Goal: Task Accomplishment & Management: Use online tool/utility

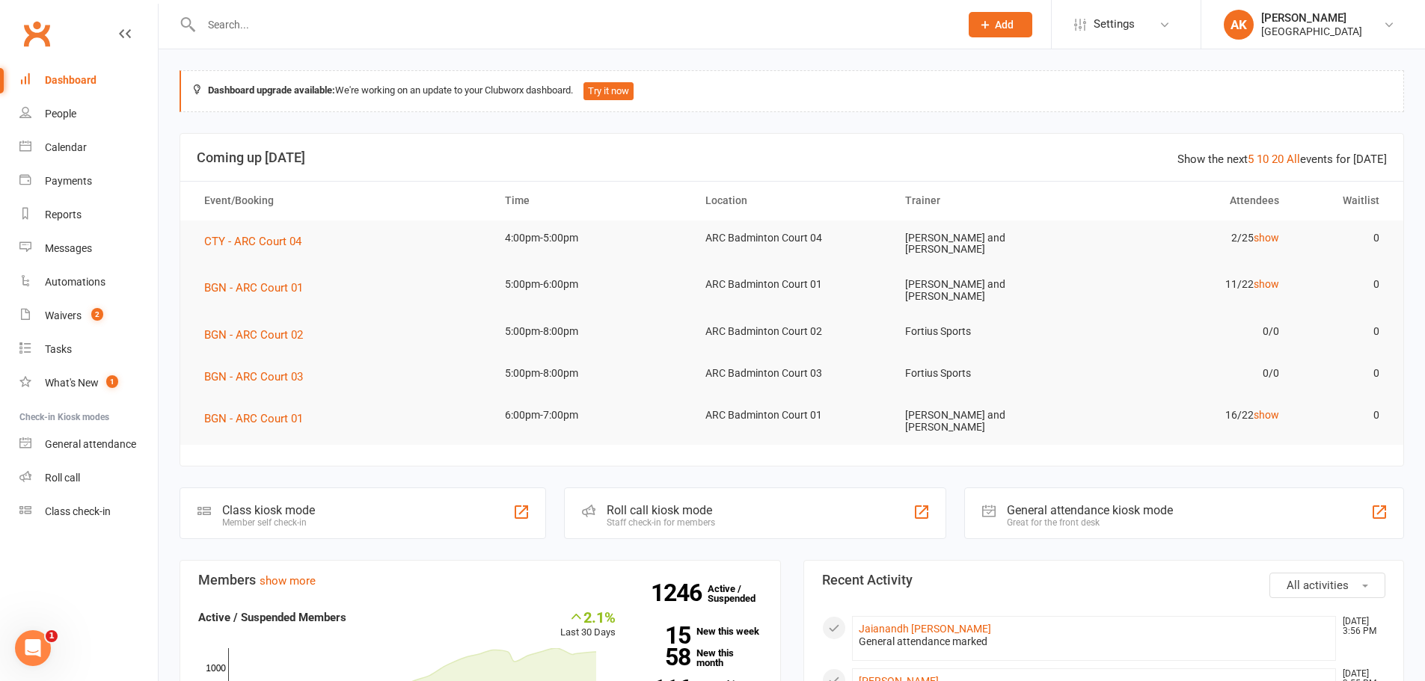
click at [704, 141] on header "Show the next 5 10 20 All events for today Coming up Today" at bounding box center [791, 158] width 1223 height 48
click at [40, 319] on link "Waivers 2" at bounding box center [88, 316] width 138 height 34
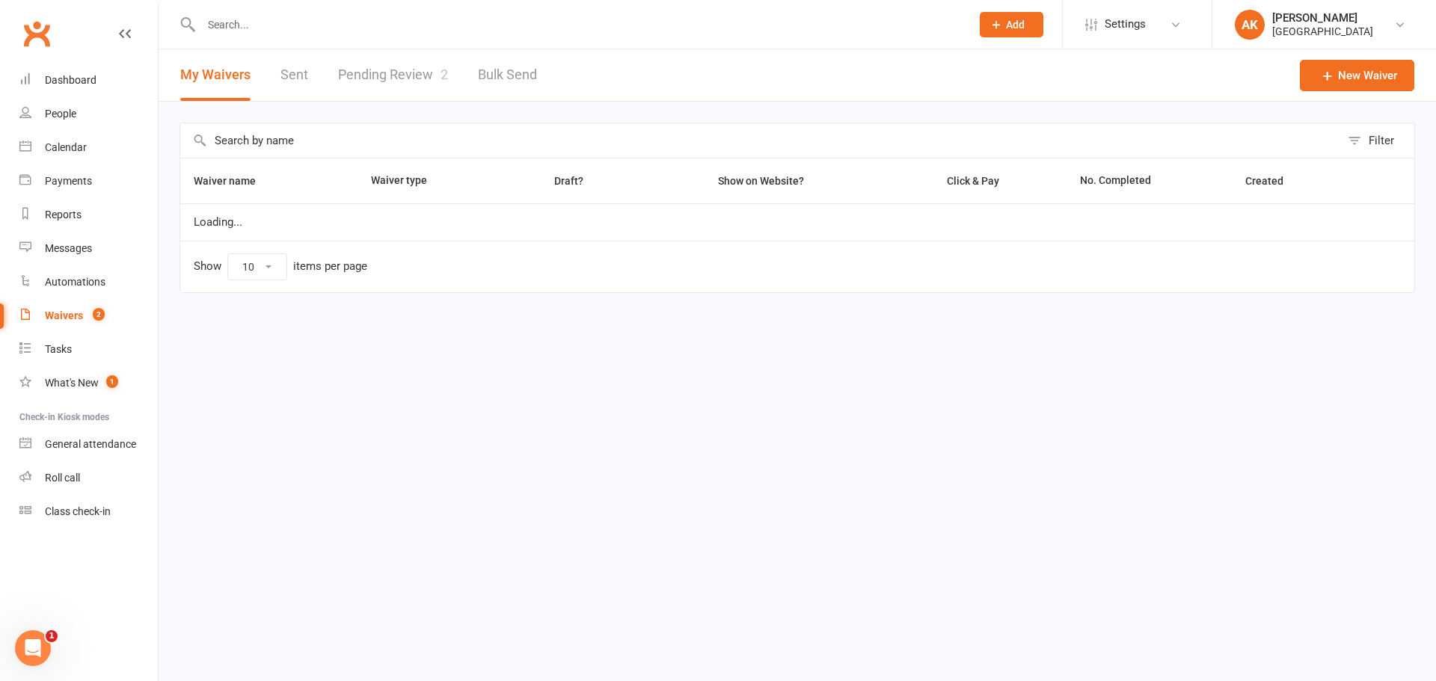
click at [367, 82] on link "Pending Review 2" at bounding box center [393, 75] width 110 height 52
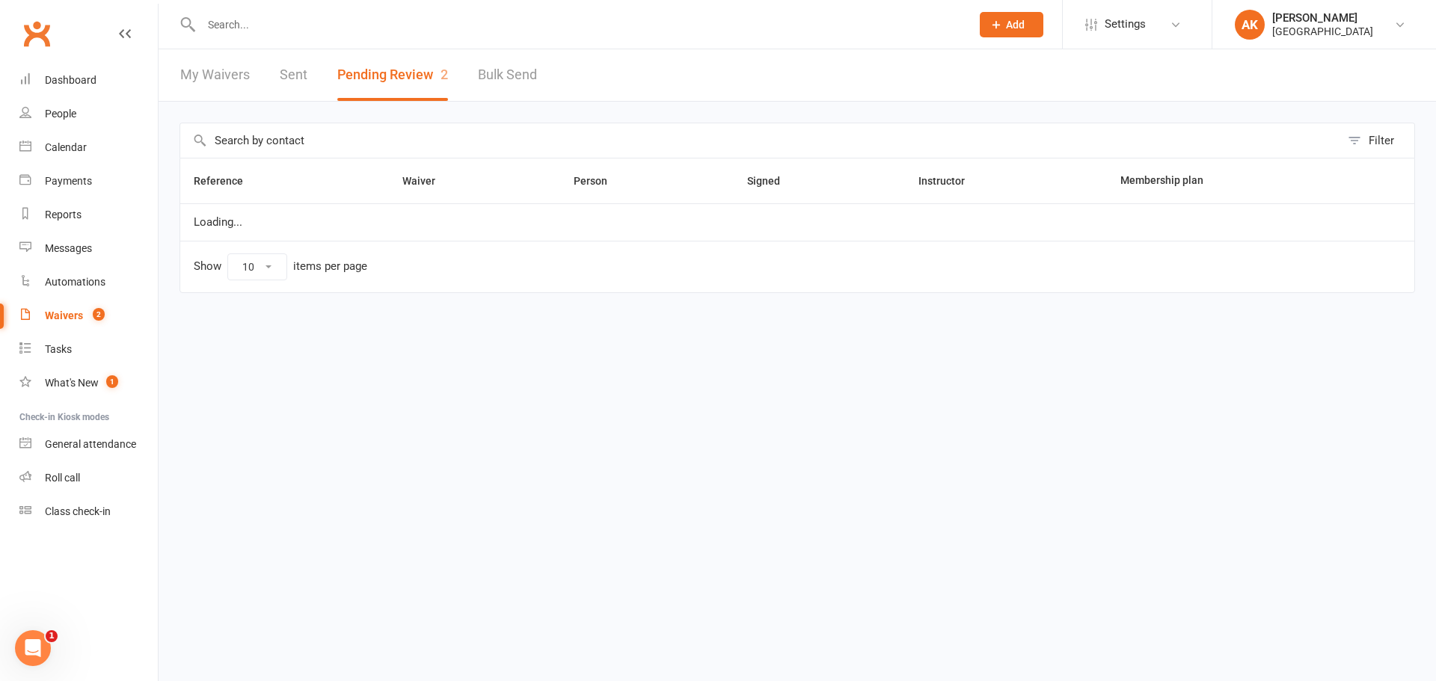
click at [297, 82] on link "Sent" at bounding box center [294, 75] width 28 height 52
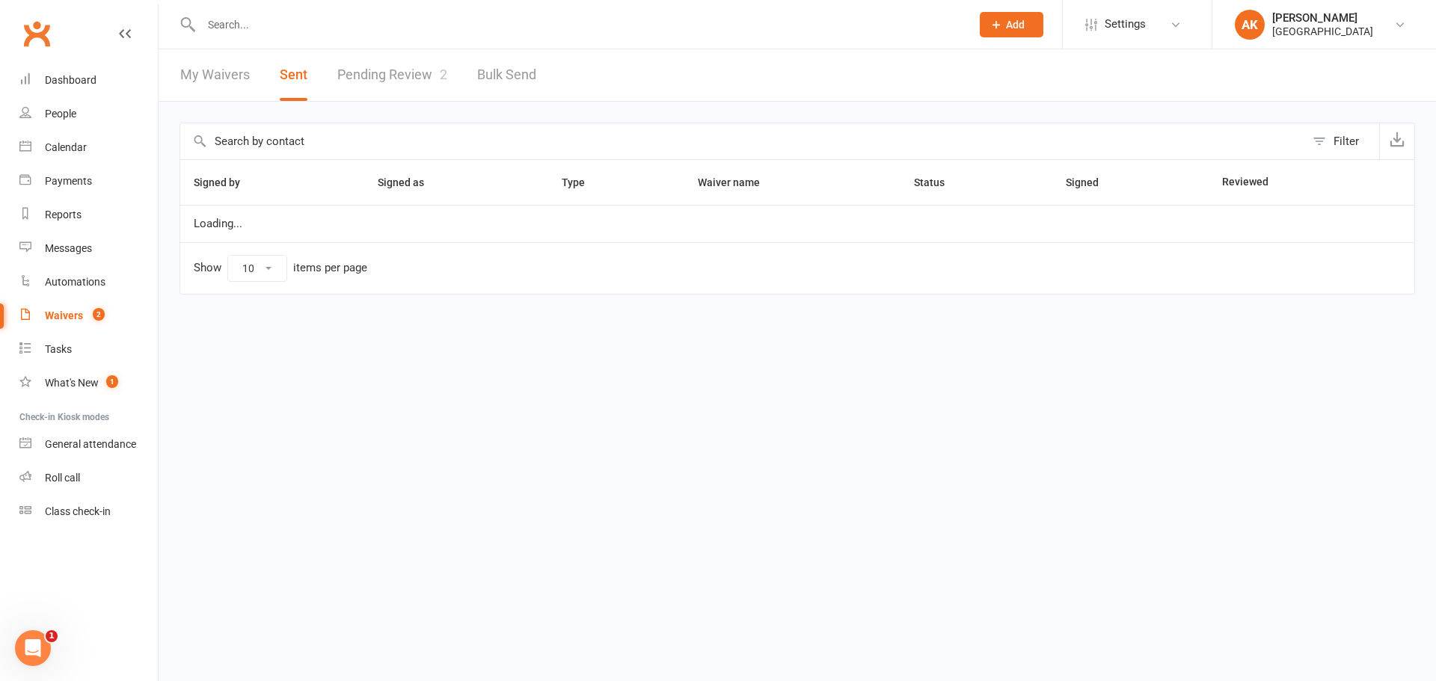
click at [236, 85] on link "My Waivers" at bounding box center [215, 75] width 70 height 52
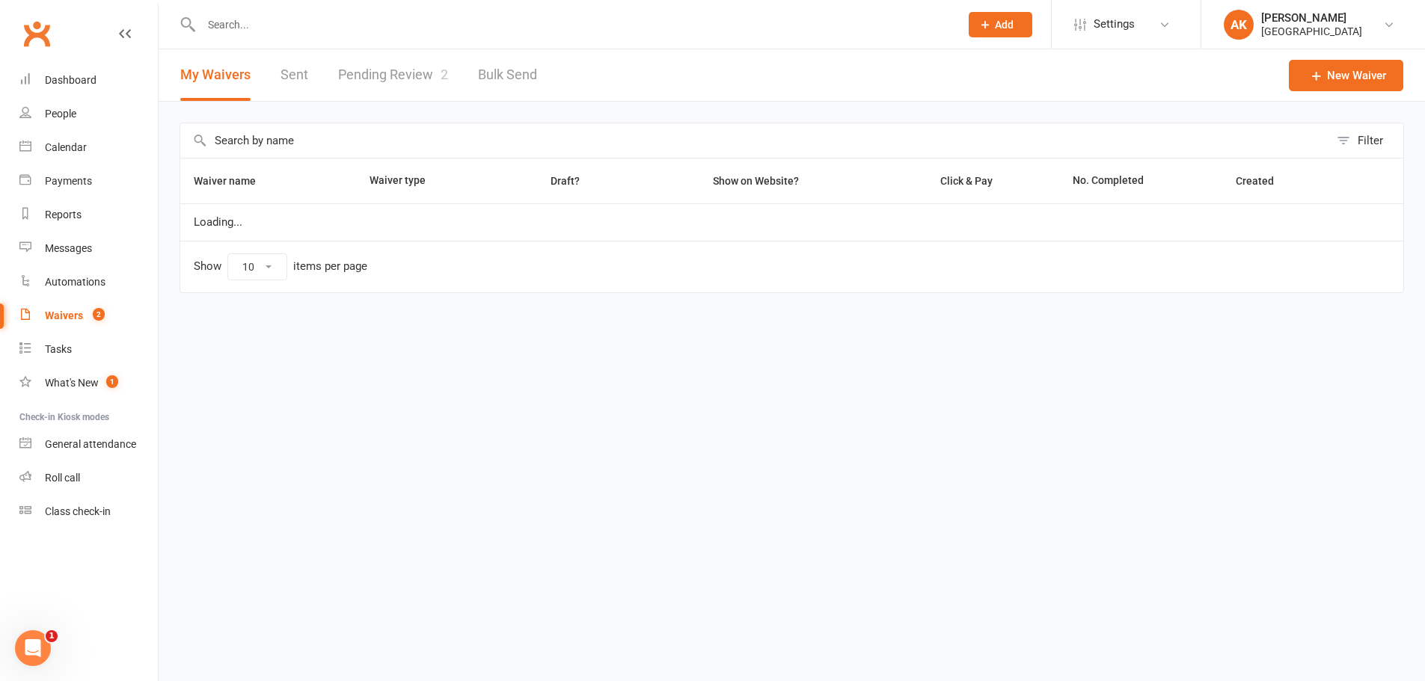
click at [407, 80] on link "Pending Review 2" at bounding box center [393, 75] width 110 height 52
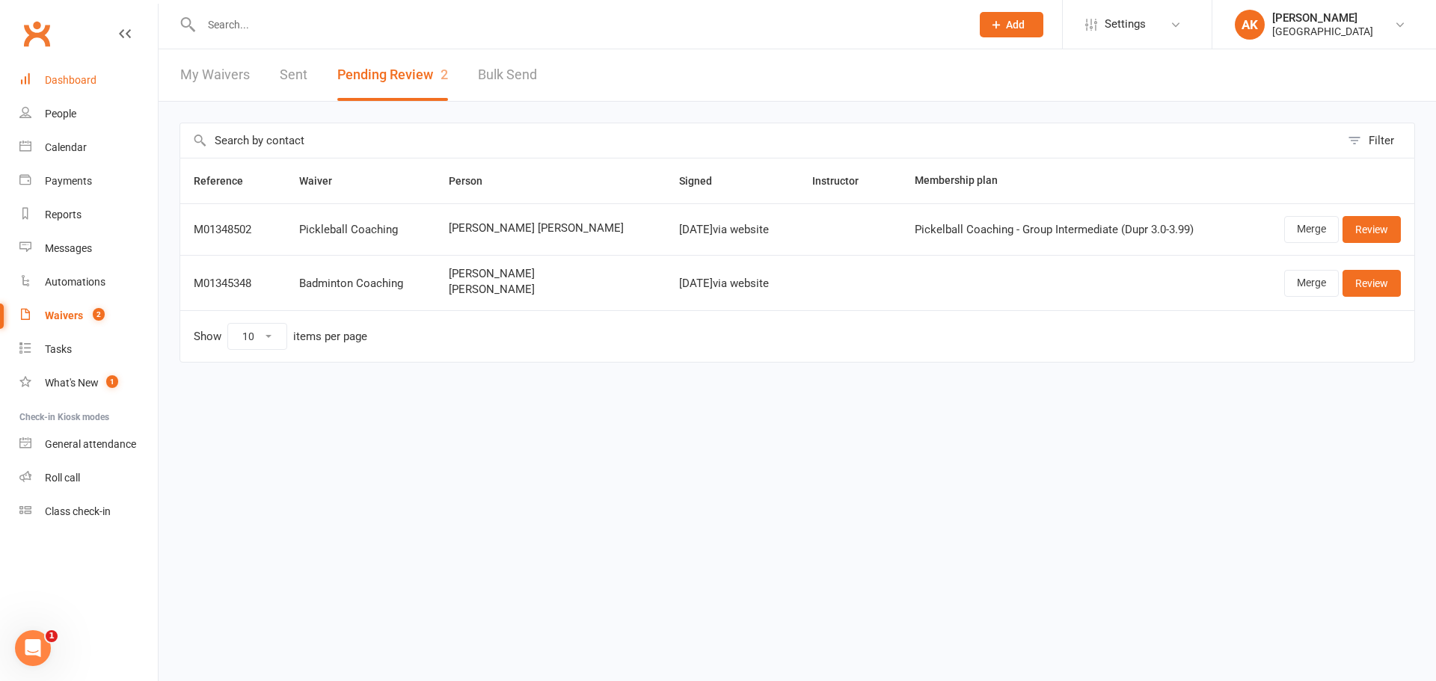
click at [99, 78] on link "Dashboard" at bounding box center [88, 81] width 138 height 34
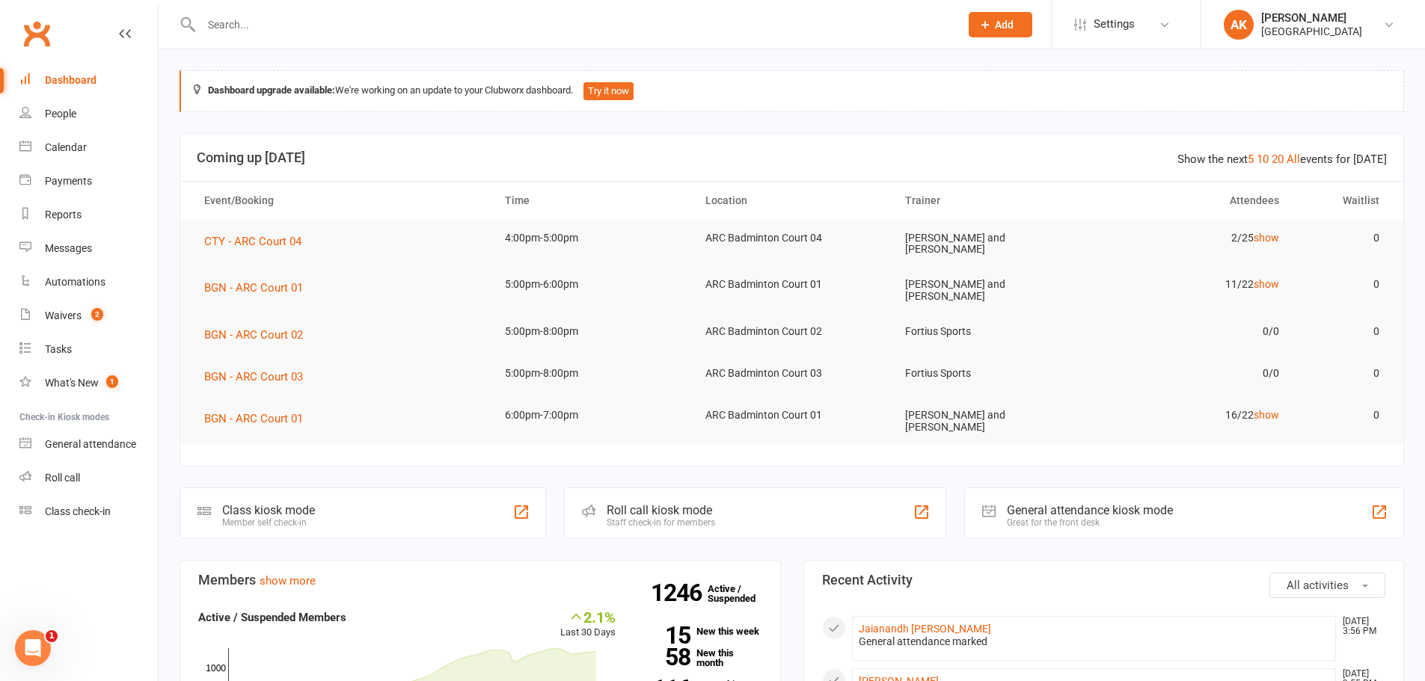
click at [514, 35] on div at bounding box center [565, 24] width 770 height 49
click at [55, 77] on div "Dashboard" at bounding box center [71, 80] width 52 height 12
click at [295, 19] on input "text" at bounding box center [573, 24] width 752 height 21
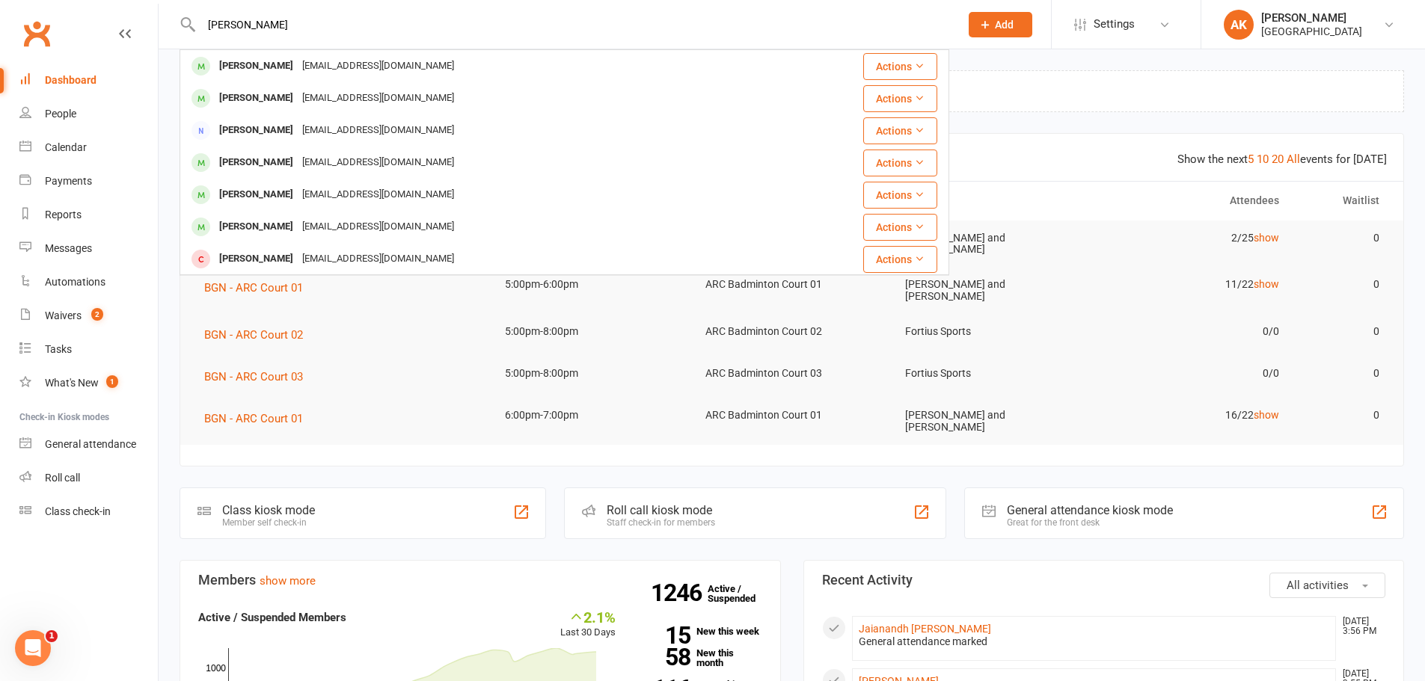
type input "sujay rangoli"
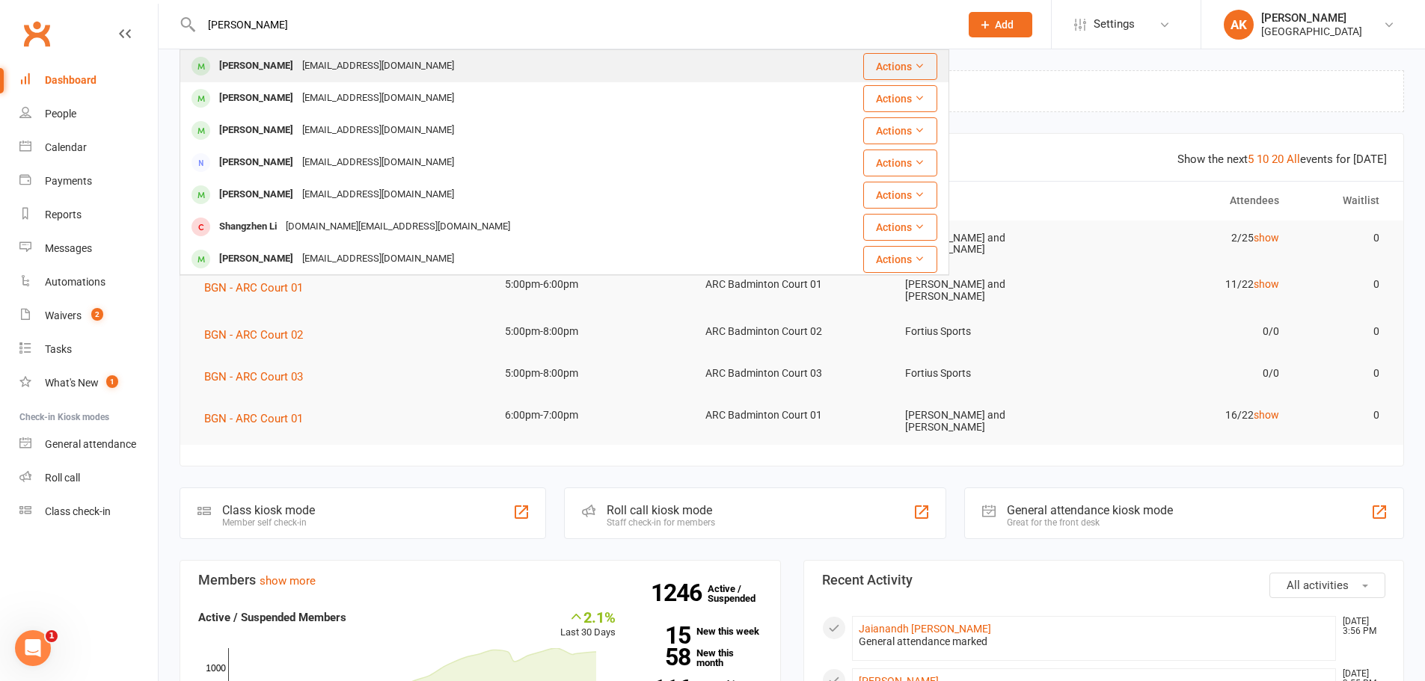
click at [302, 67] on div "rlprasad99@gmail.com" at bounding box center [378, 66] width 161 height 22
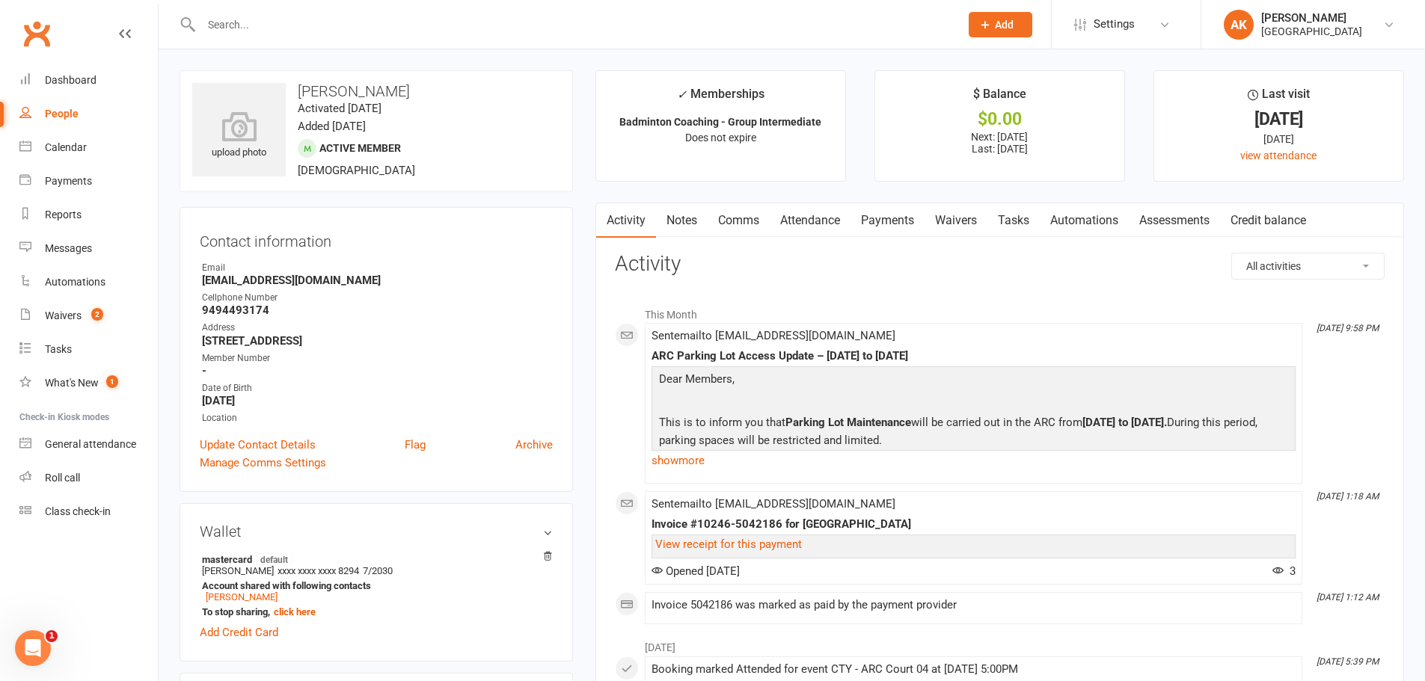
click at [718, 228] on link "Comms" at bounding box center [739, 220] width 62 height 34
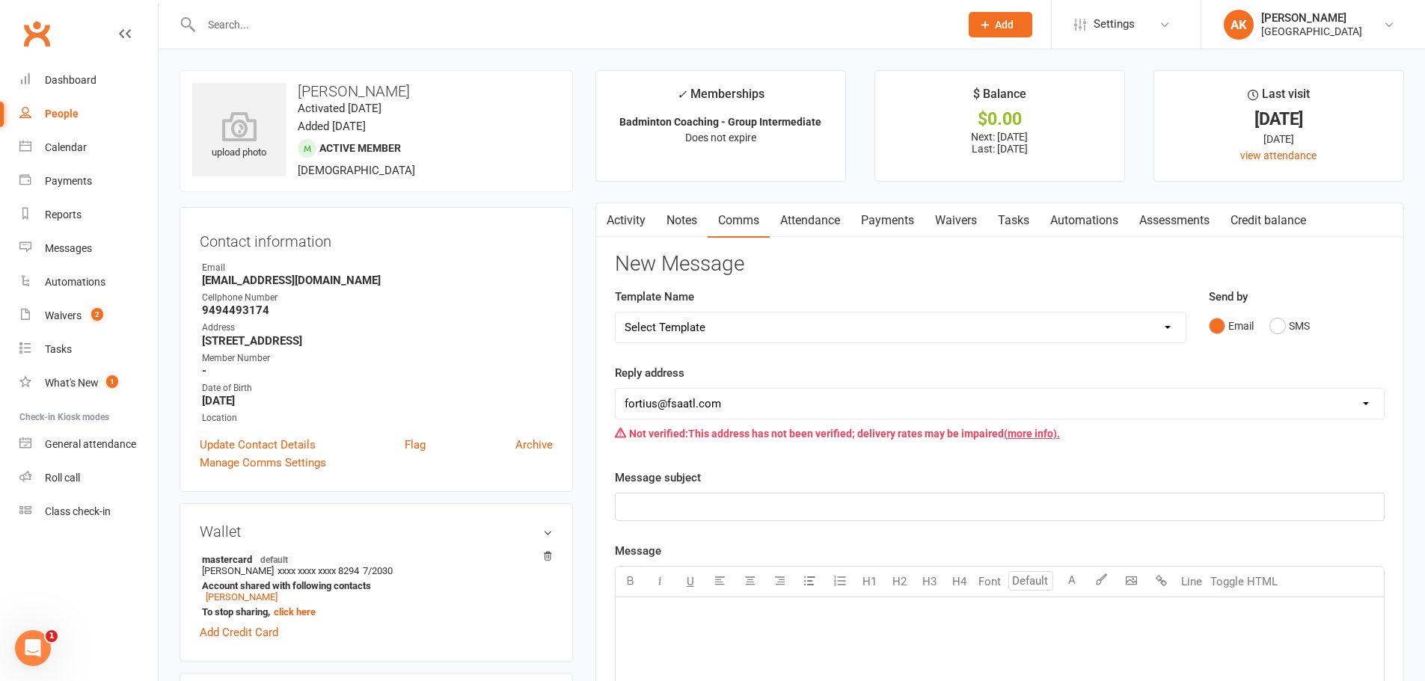
click at [794, 215] on link "Attendance" at bounding box center [810, 220] width 81 height 34
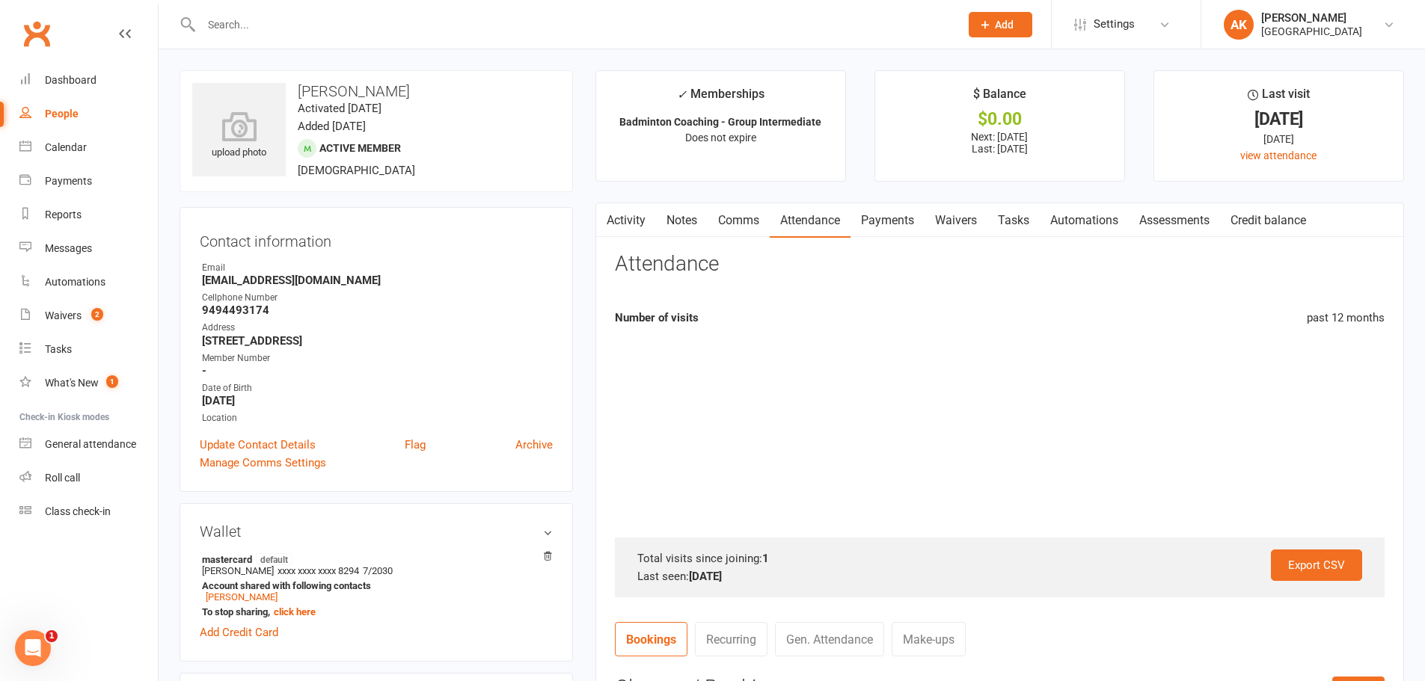
click at [871, 212] on link "Payments" at bounding box center [887, 220] width 74 height 34
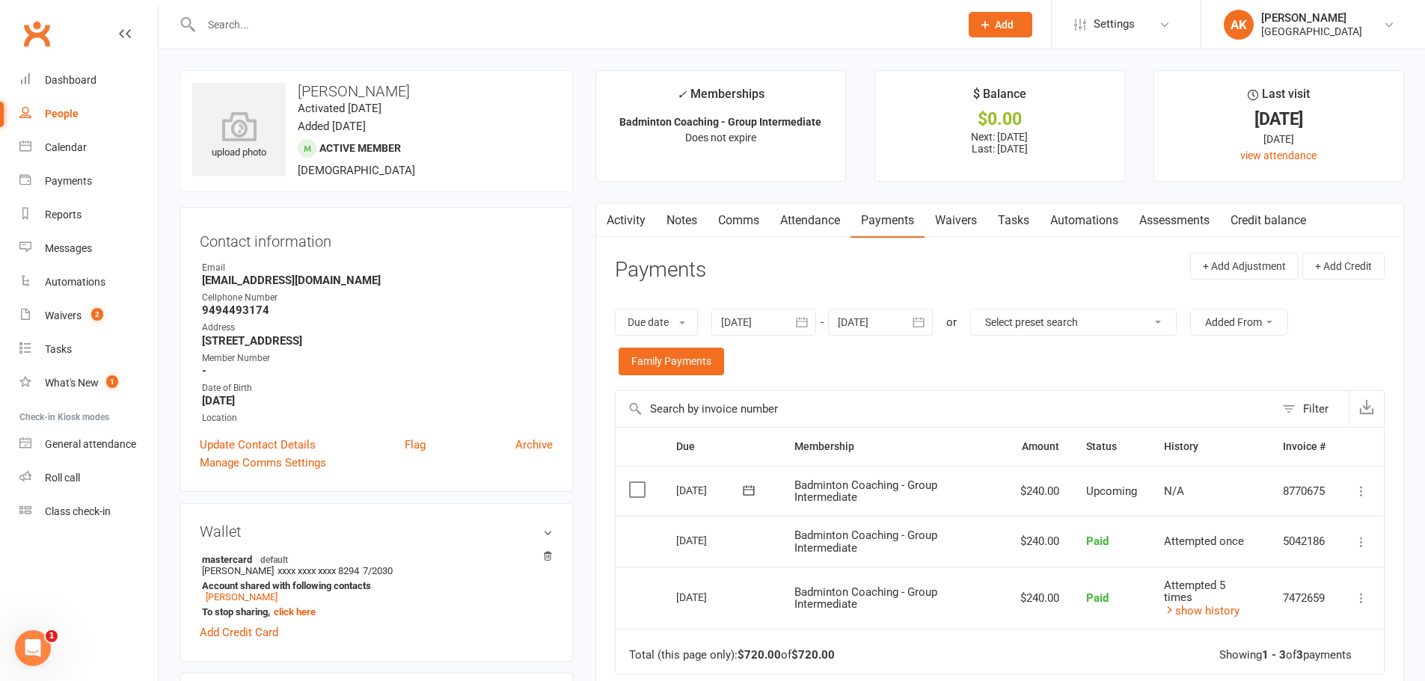
click at [966, 218] on link "Waivers" at bounding box center [956, 220] width 63 height 34
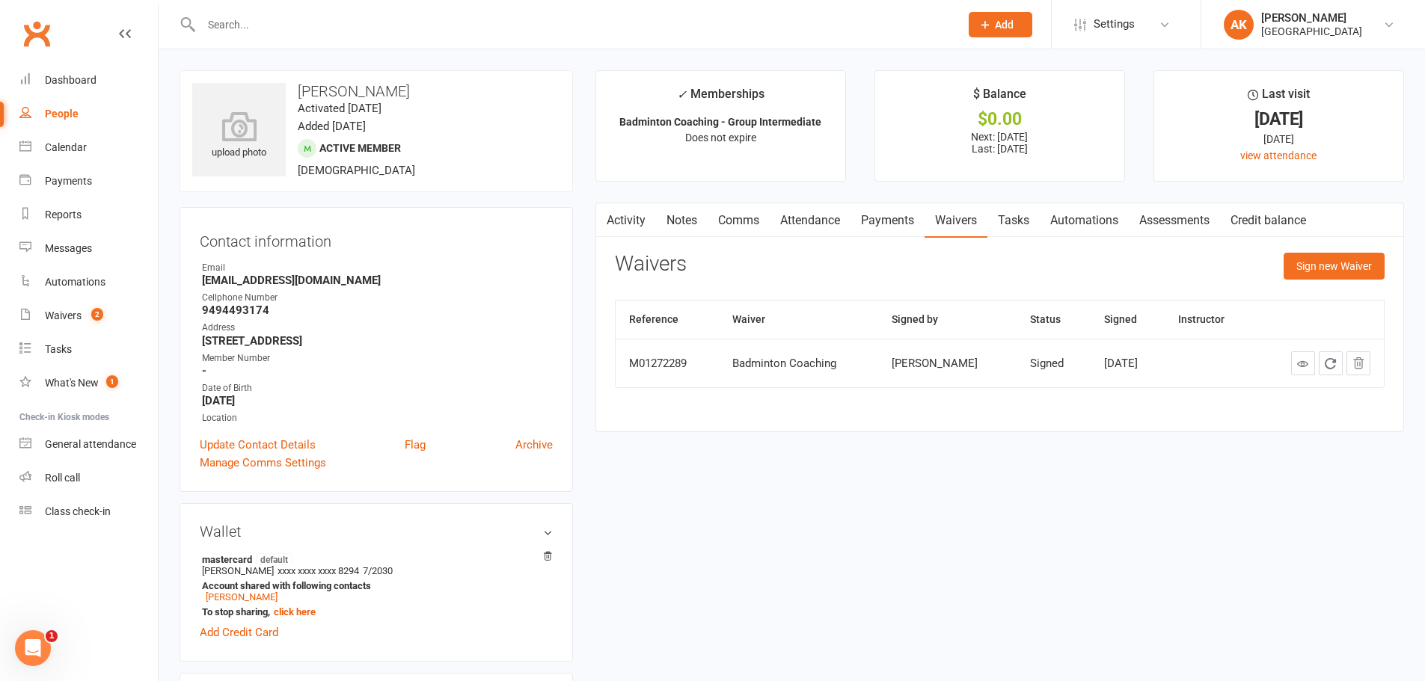
click at [616, 219] on link "Activity" at bounding box center [626, 220] width 60 height 34
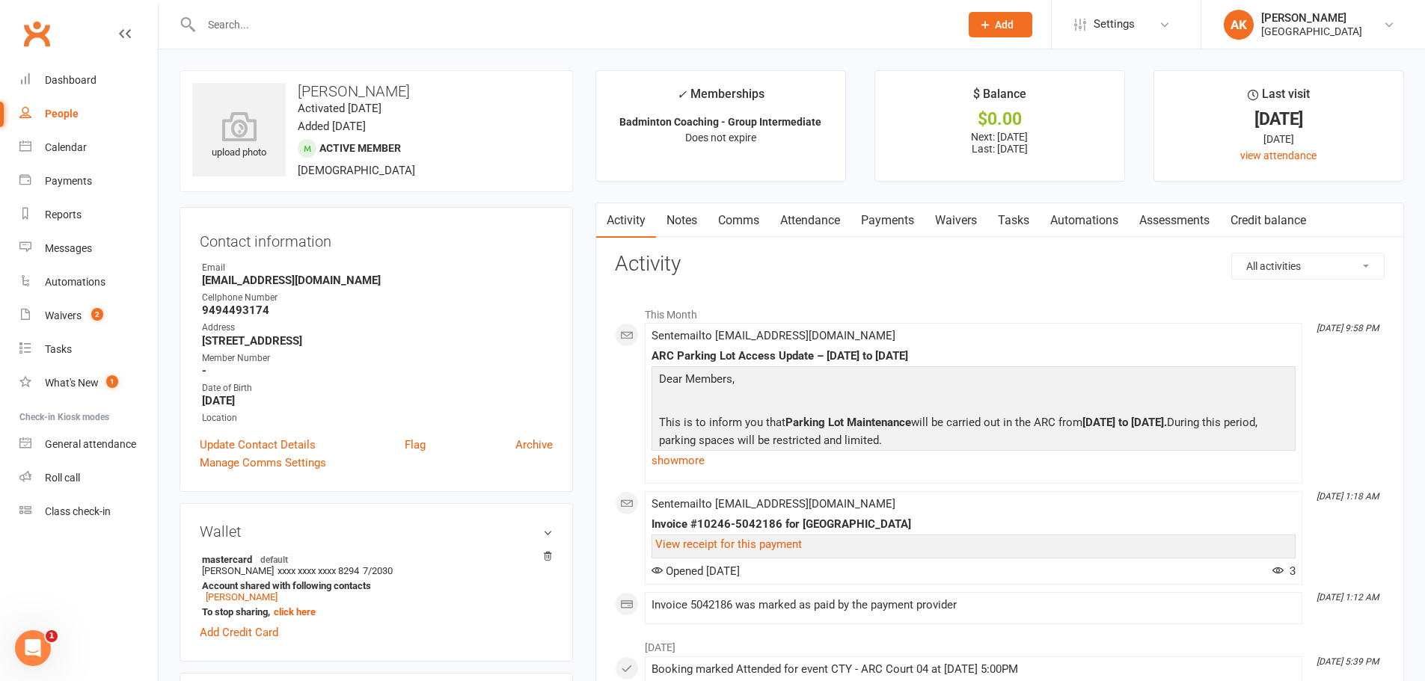
click at [806, 219] on link "Attendance" at bounding box center [810, 220] width 81 height 34
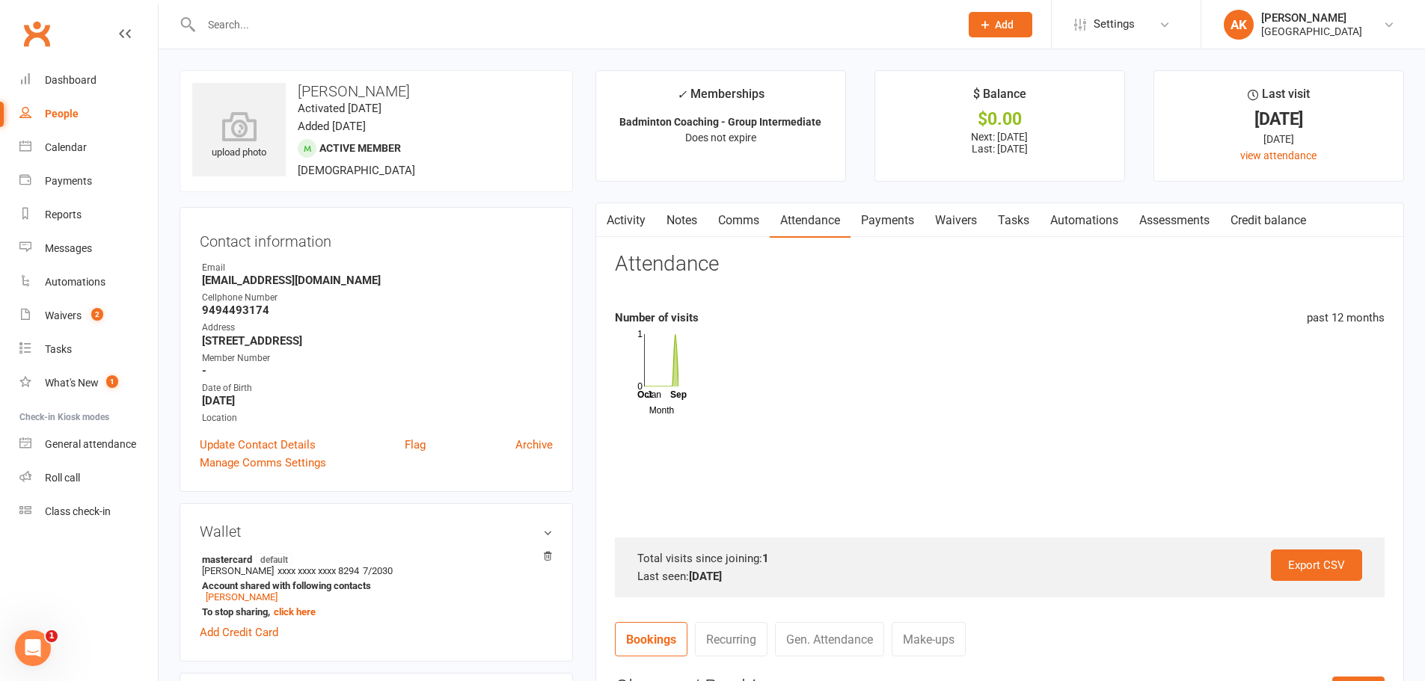
click at [859, 220] on link "Payments" at bounding box center [887, 220] width 74 height 34
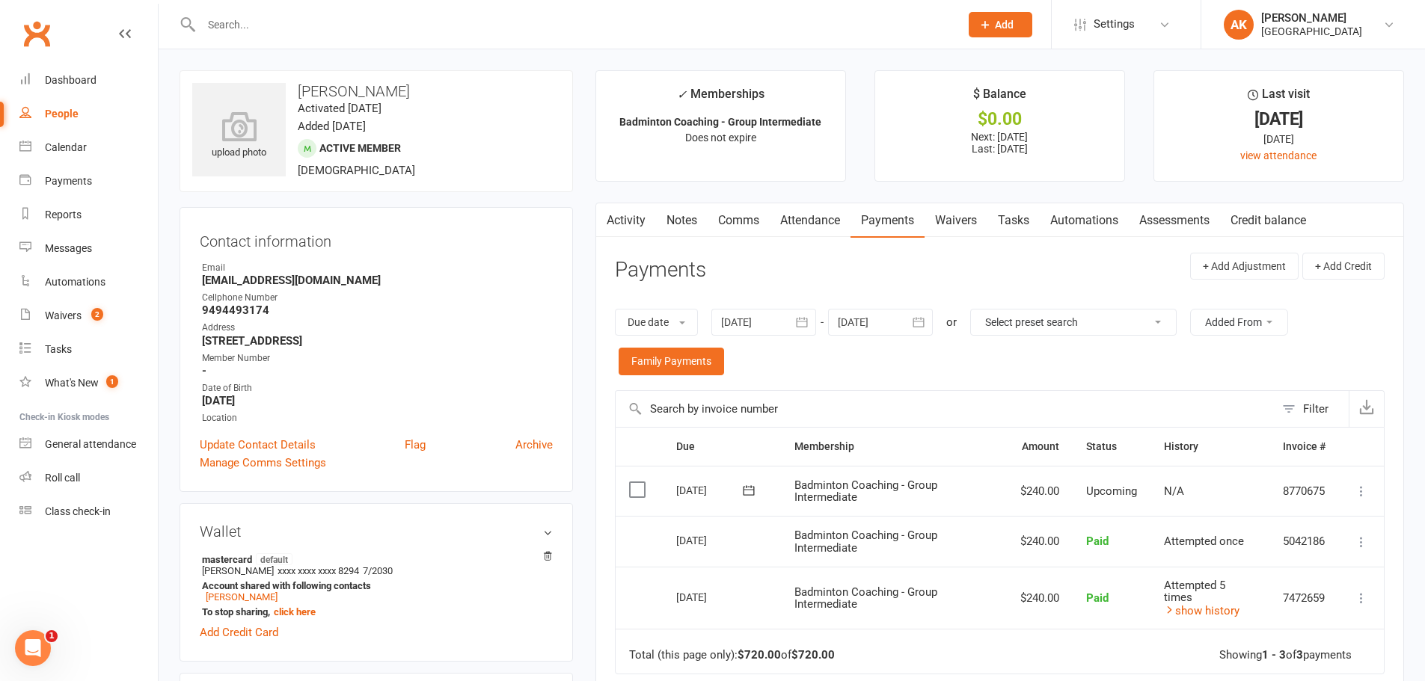
click at [439, 19] on input "text" at bounding box center [573, 24] width 752 height 21
type input "tharun"
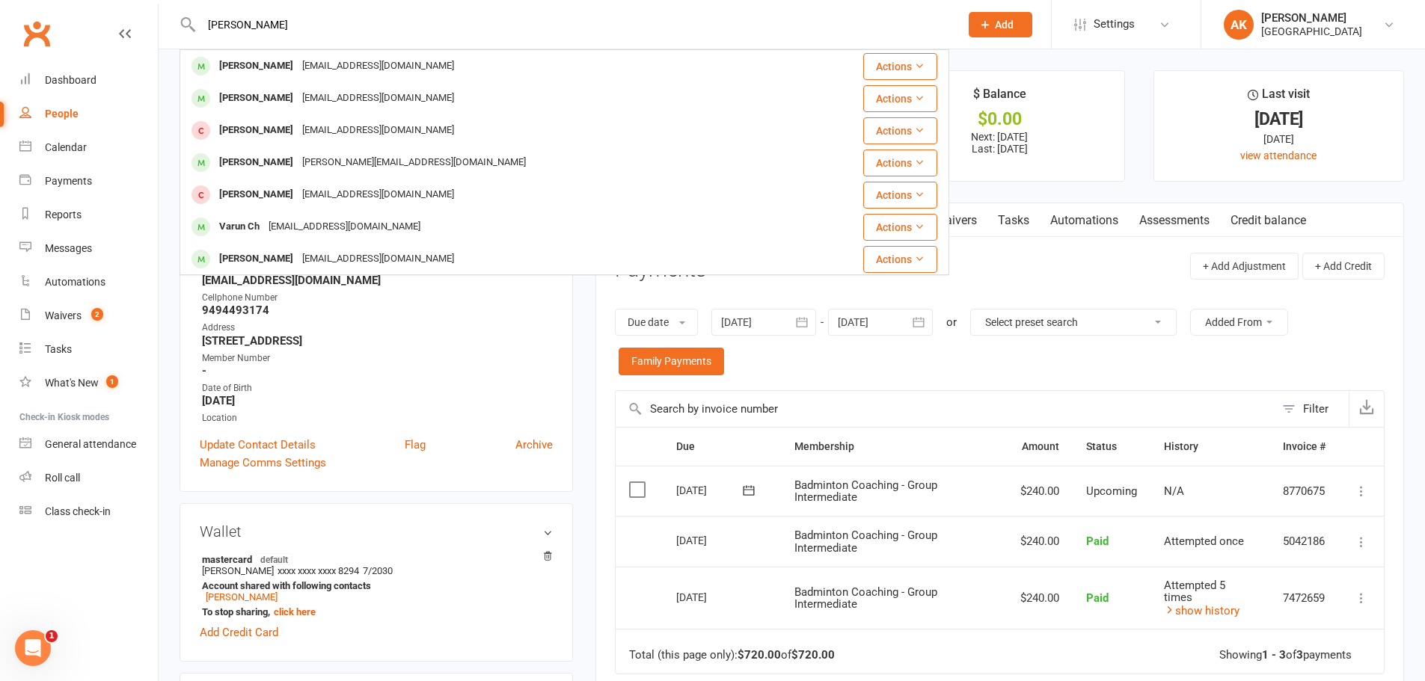
click at [436, 55] on div "Tharun Katharnath katharsaran@gmail.com" at bounding box center [500, 66] width 638 height 31
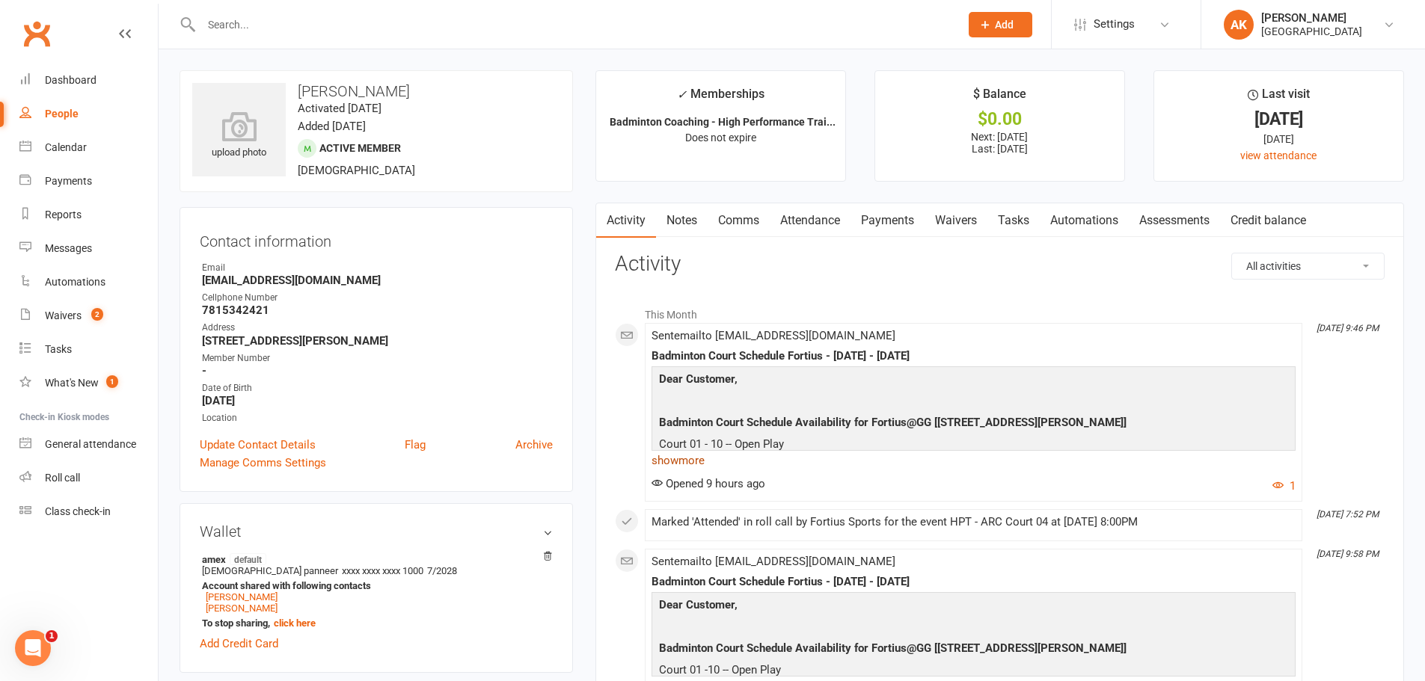
click at [693, 460] on link "show more" at bounding box center [974, 460] width 644 height 21
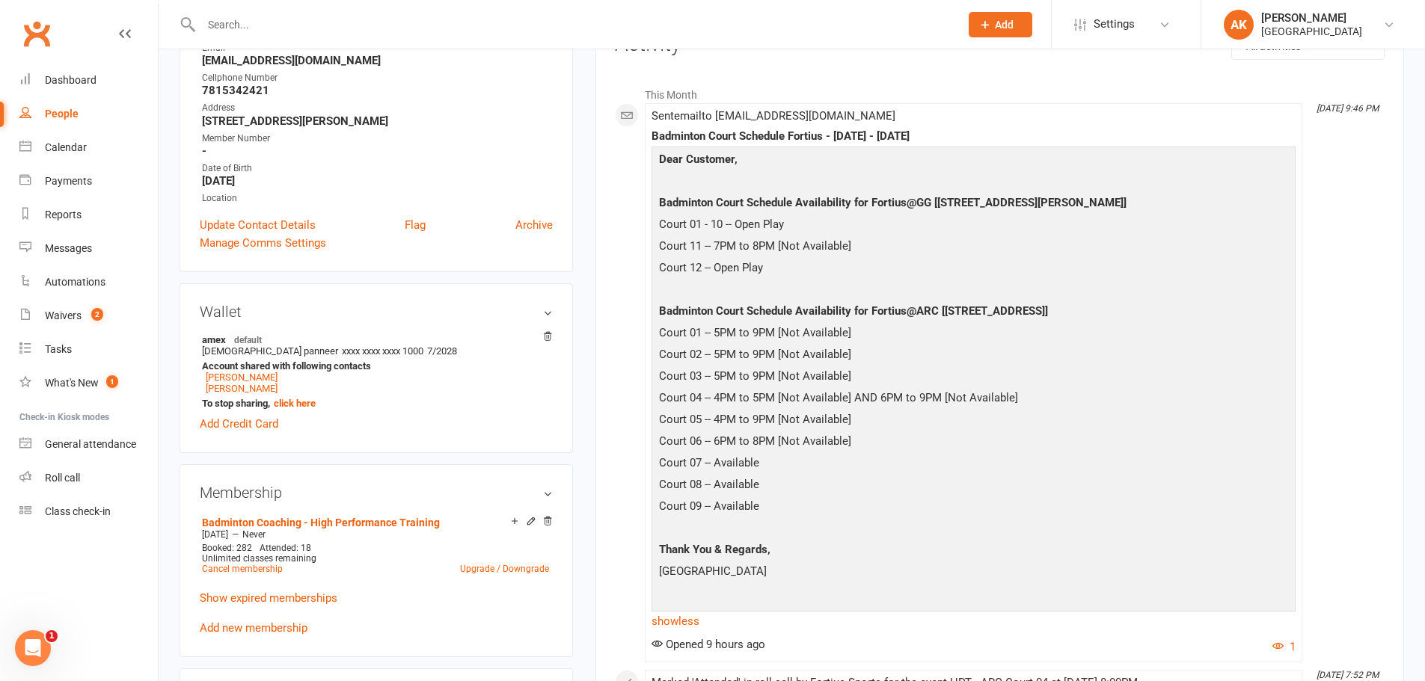
scroll to position [224, 0]
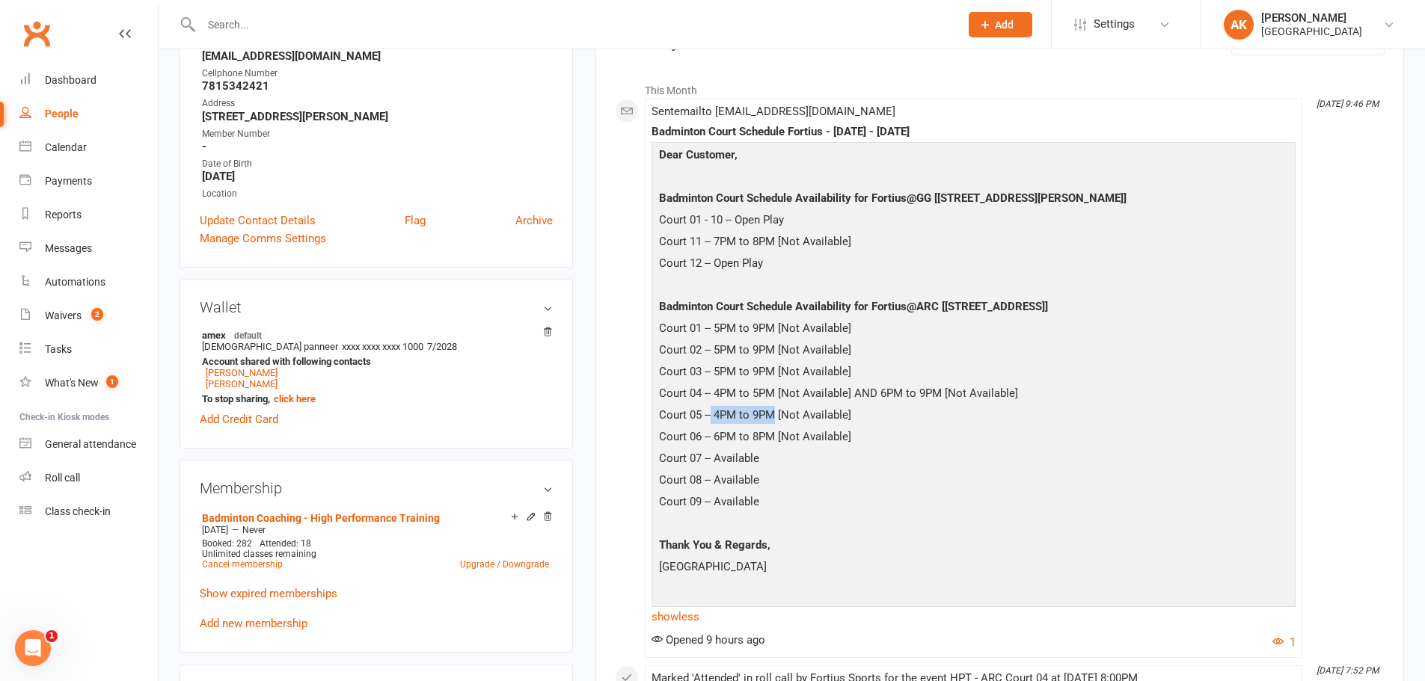
drag, startPoint x: 711, startPoint y: 417, endPoint x: 775, endPoint y: 411, distance: 63.9
click at [775, 411] on p "Court 05 -- 4PM to 9PM [Not Available]" at bounding box center [973, 417] width 637 height 22
drag, startPoint x: 714, startPoint y: 440, endPoint x: 776, endPoint y: 432, distance: 62.6
click at [776, 432] on p "Court 06 -- 6PM to 8PM [Not Available]" at bounding box center [973, 439] width 637 height 22
click at [743, 432] on p "Court 06 -- 6PM to 8PM [Not Available]" at bounding box center [973, 439] width 637 height 22
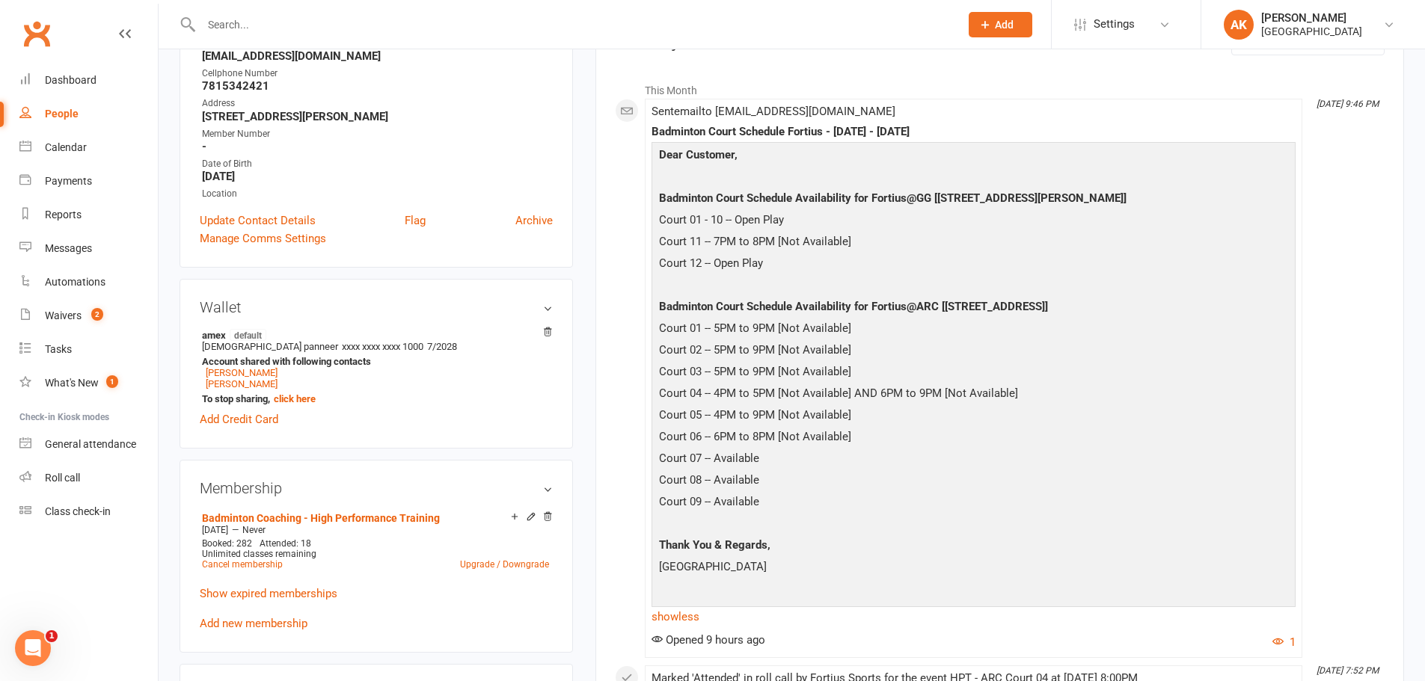
scroll to position [0, 0]
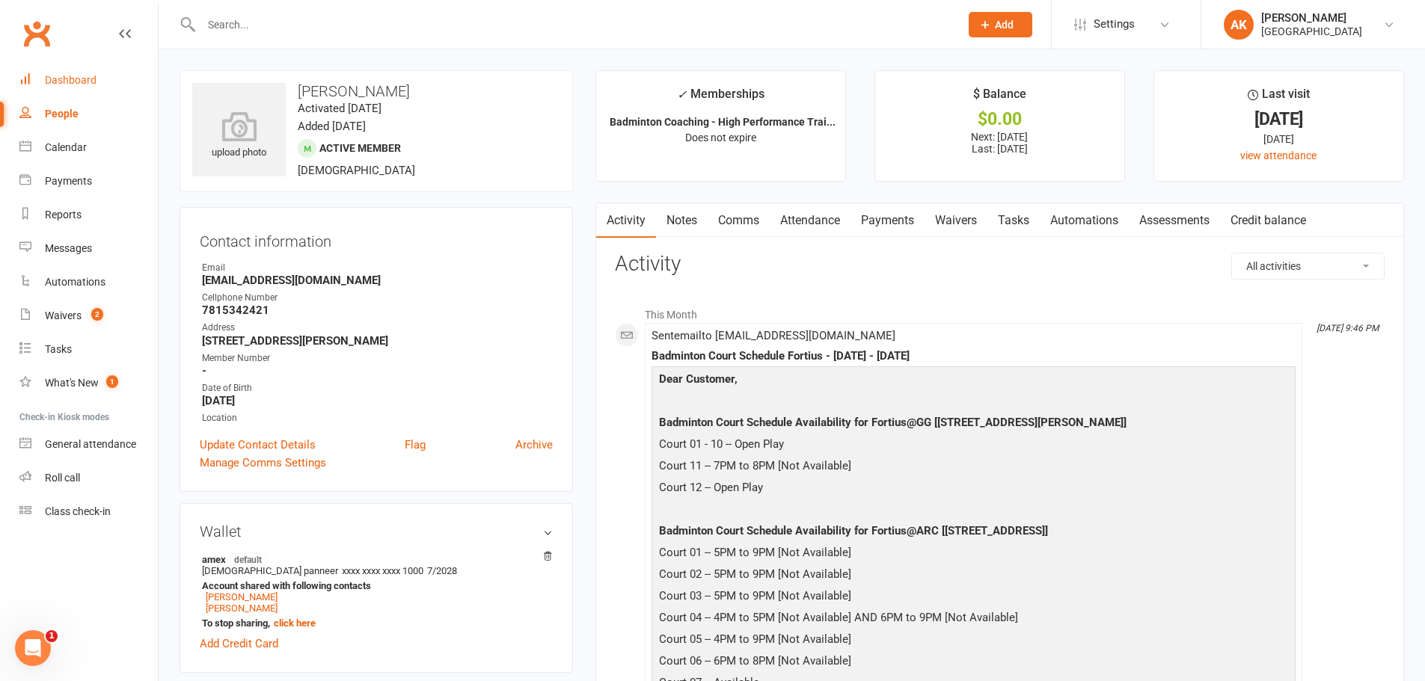
click at [94, 91] on link "Dashboard" at bounding box center [88, 81] width 138 height 34
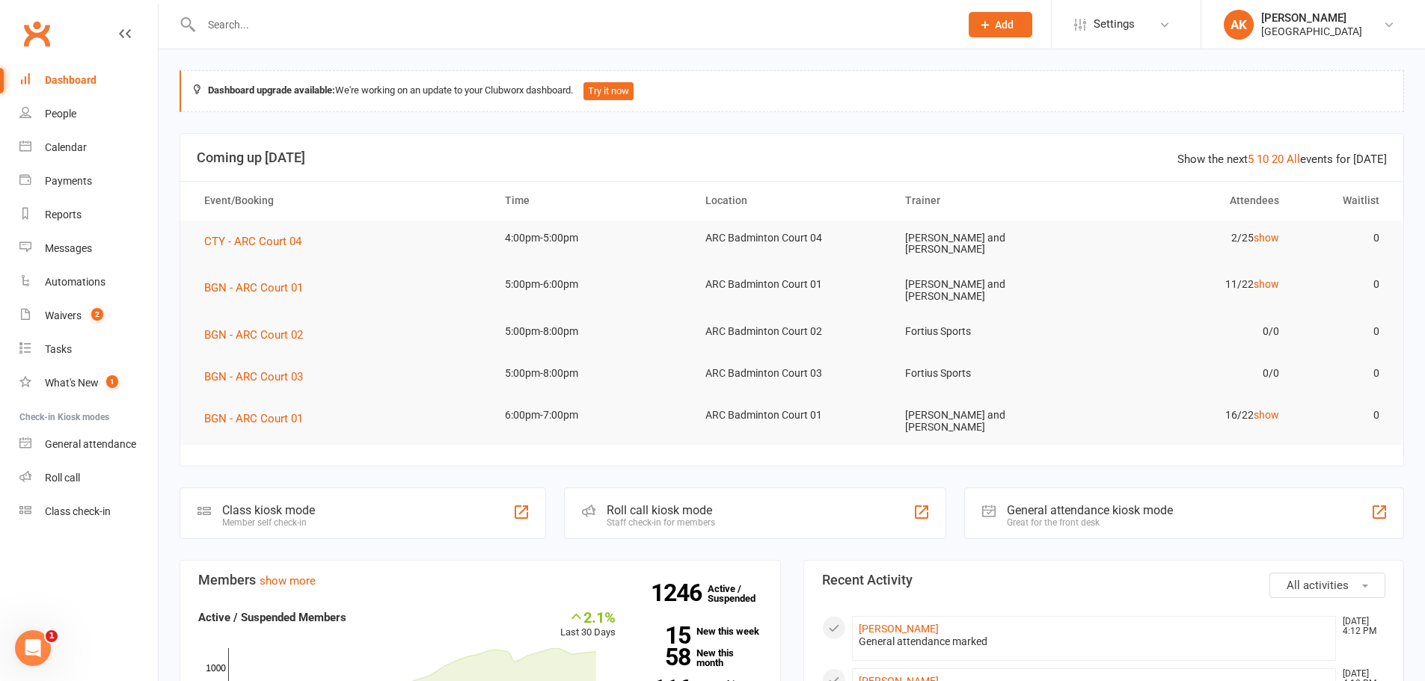
click at [66, 75] on div "Dashboard" at bounding box center [71, 80] width 52 height 12
click at [64, 316] on div "Waivers" at bounding box center [63, 316] width 37 height 12
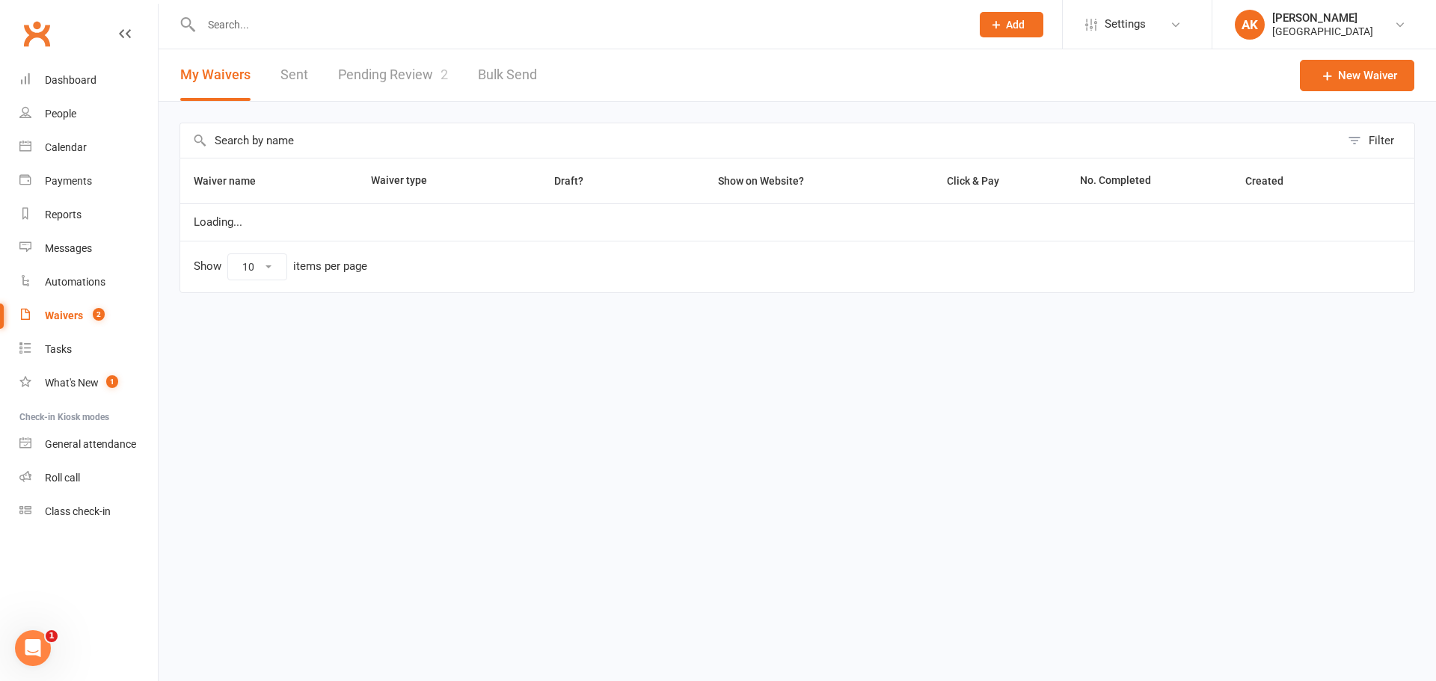
click at [371, 69] on link "Pending Review 2" at bounding box center [393, 75] width 110 height 52
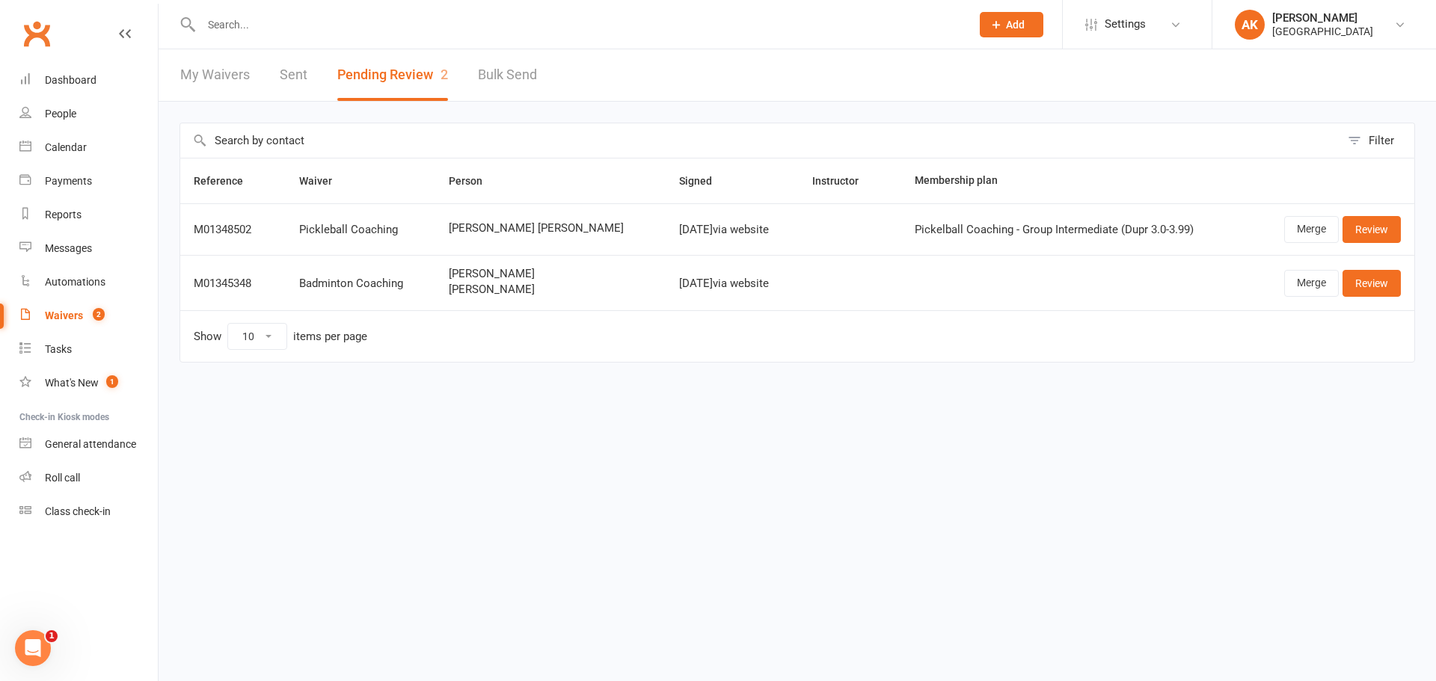
click at [232, 76] on link "My Waivers" at bounding box center [215, 75] width 70 height 52
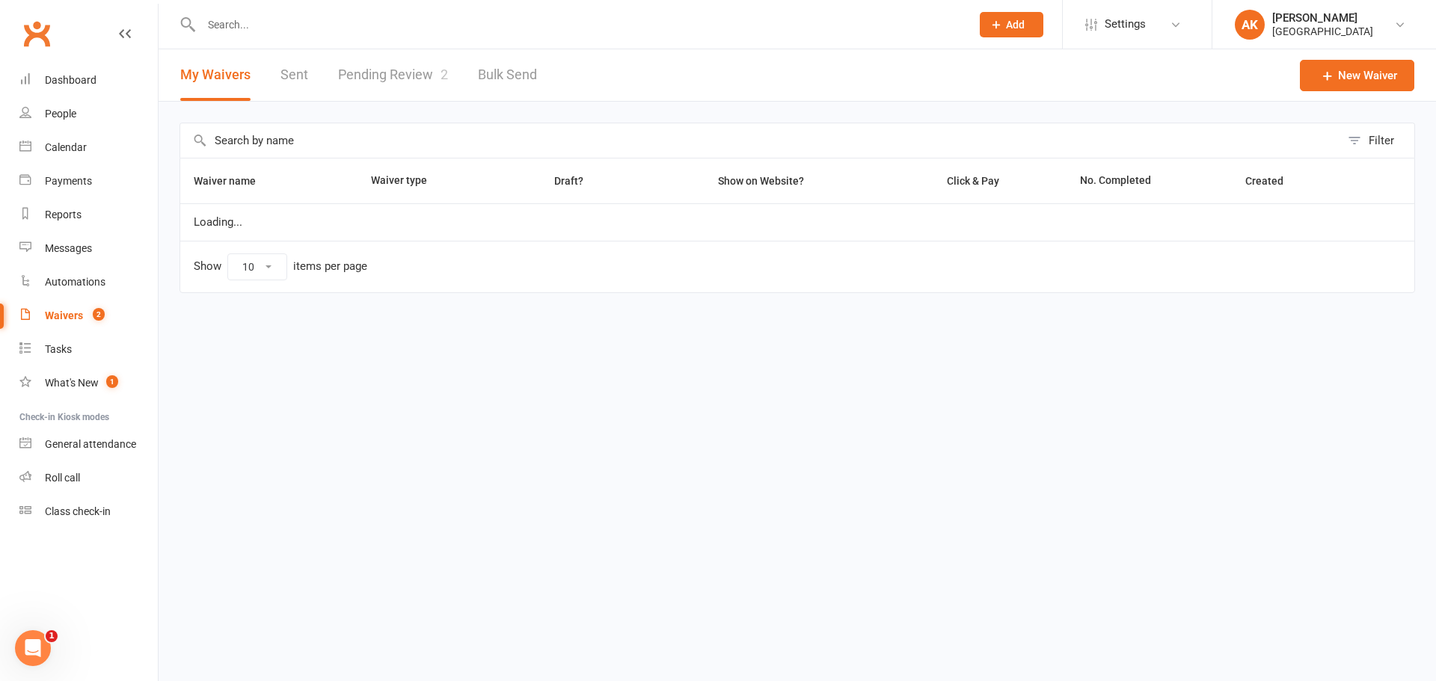
click at [361, 74] on link "Pending Review 2" at bounding box center [393, 75] width 110 height 52
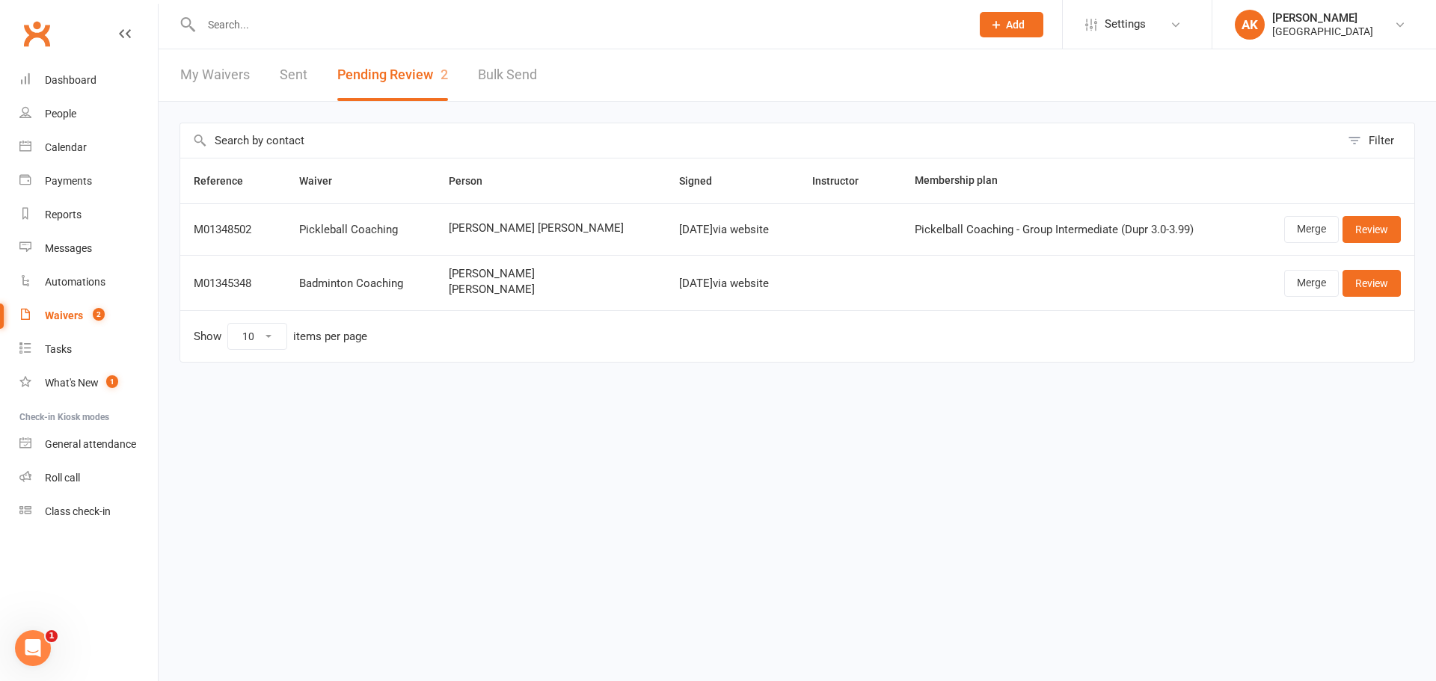
click at [217, 74] on link "My Waivers" at bounding box center [215, 75] width 70 height 52
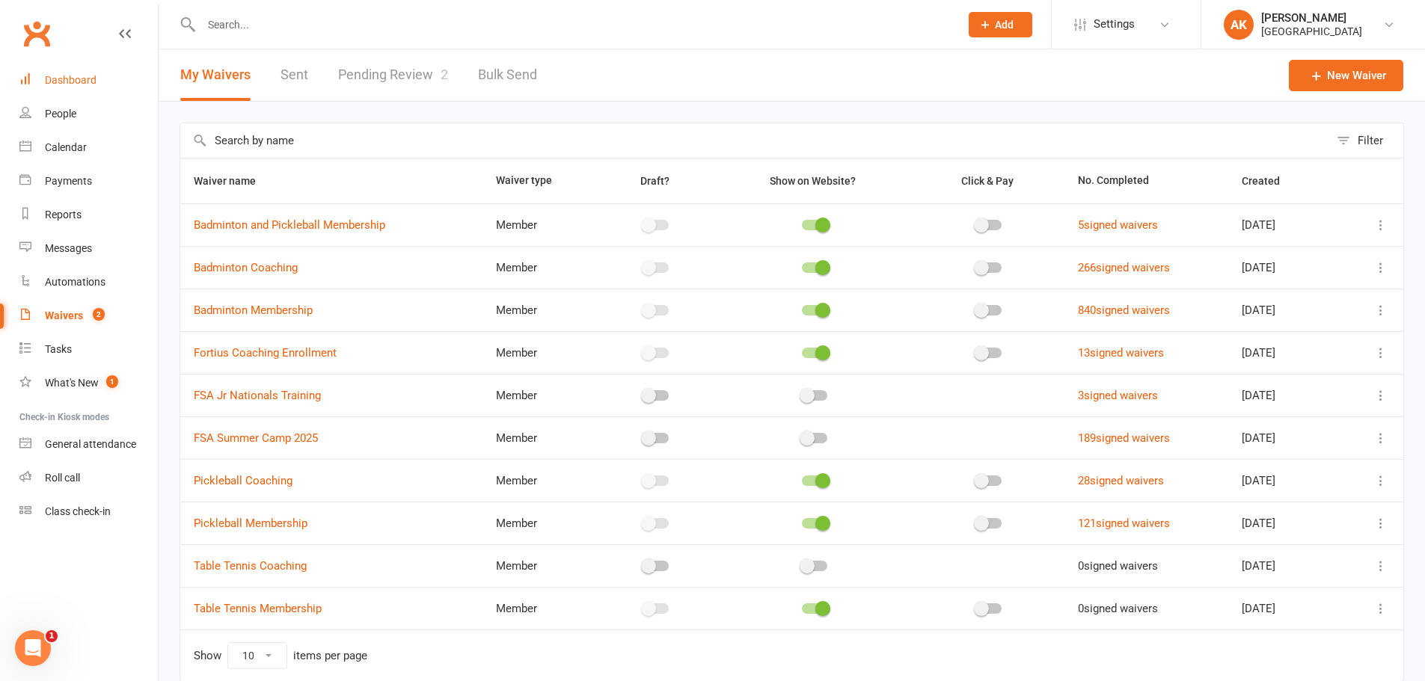
click at [109, 81] on link "Dashboard" at bounding box center [88, 81] width 138 height 34
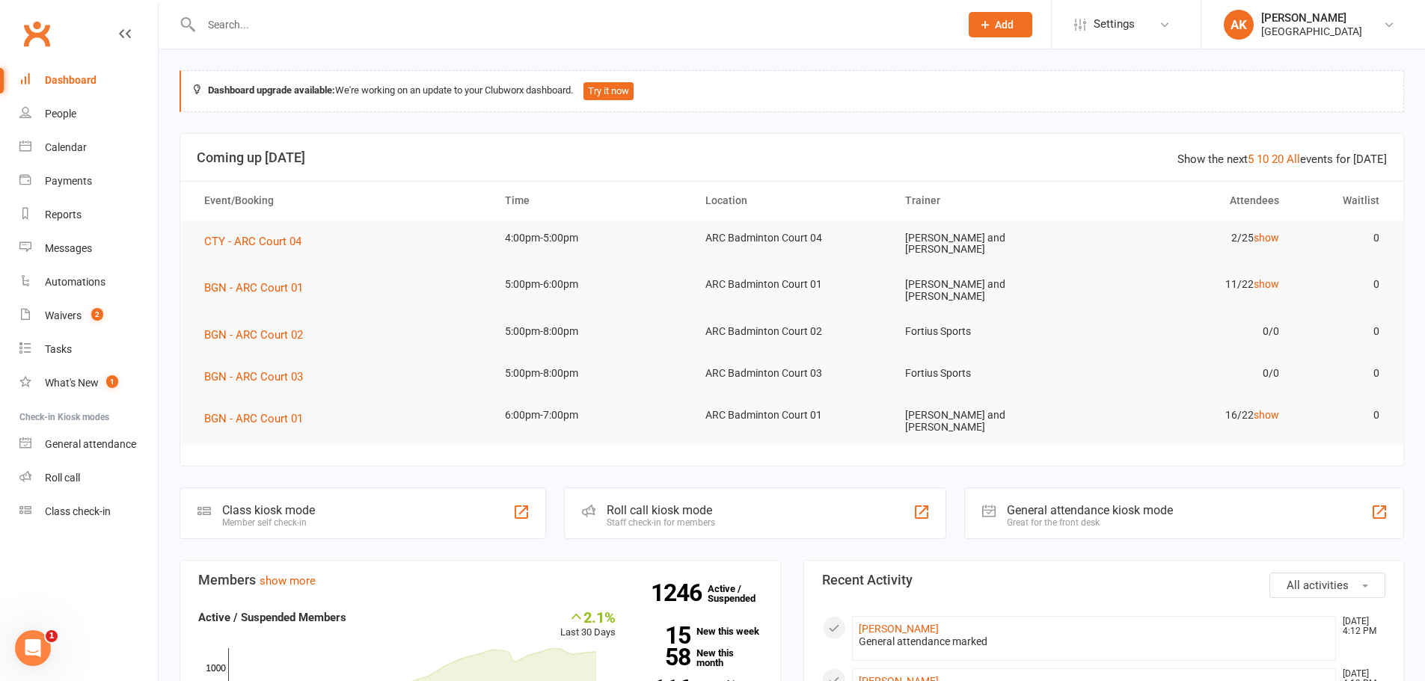
click at [76, 76] on div "Dashboard" at bounding box center [71, 80] width 52 height 12
click at [289, 32] on input "text" at bounding box center [573, 24] width 752 height 21
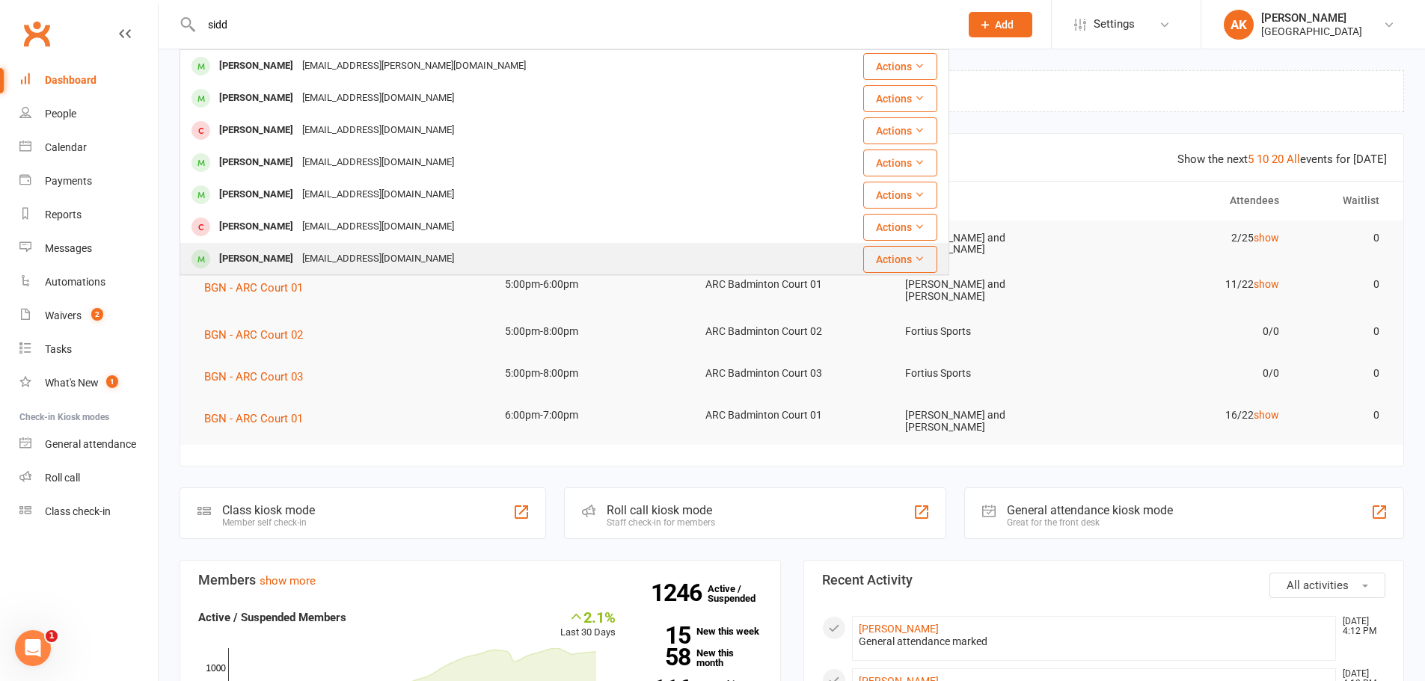
type input "sidd"
click at [264, 253] on div "[PERSON_NAME]" at bounding box center [256, 259] width 83 height 22
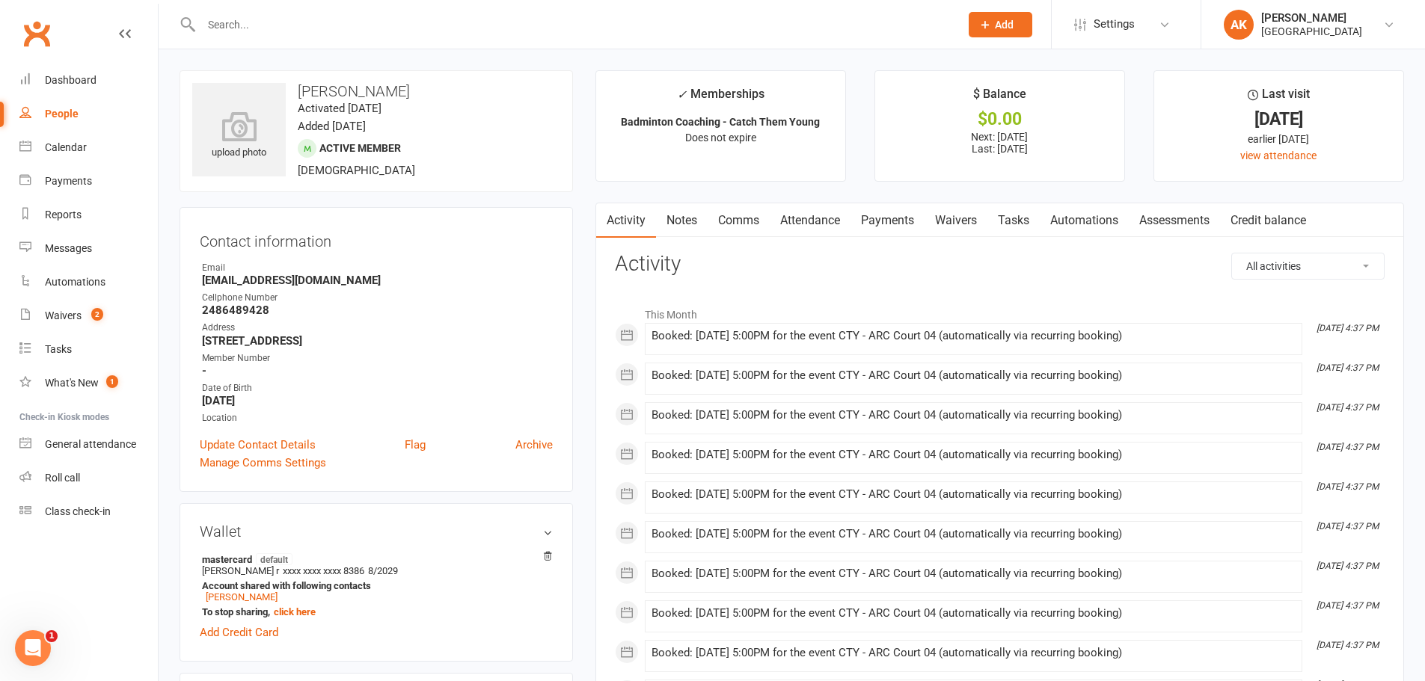
click at [274, 282] on strong "sujith1224@gmail.com" at bounding box center [377, 280] width 351 height 13
copy render-form-field "sujith1224@gmail.com"
click at [348, 92] on h3 "[PERSON_NAME]" at bounding box center [376, 91] width 368 height 16
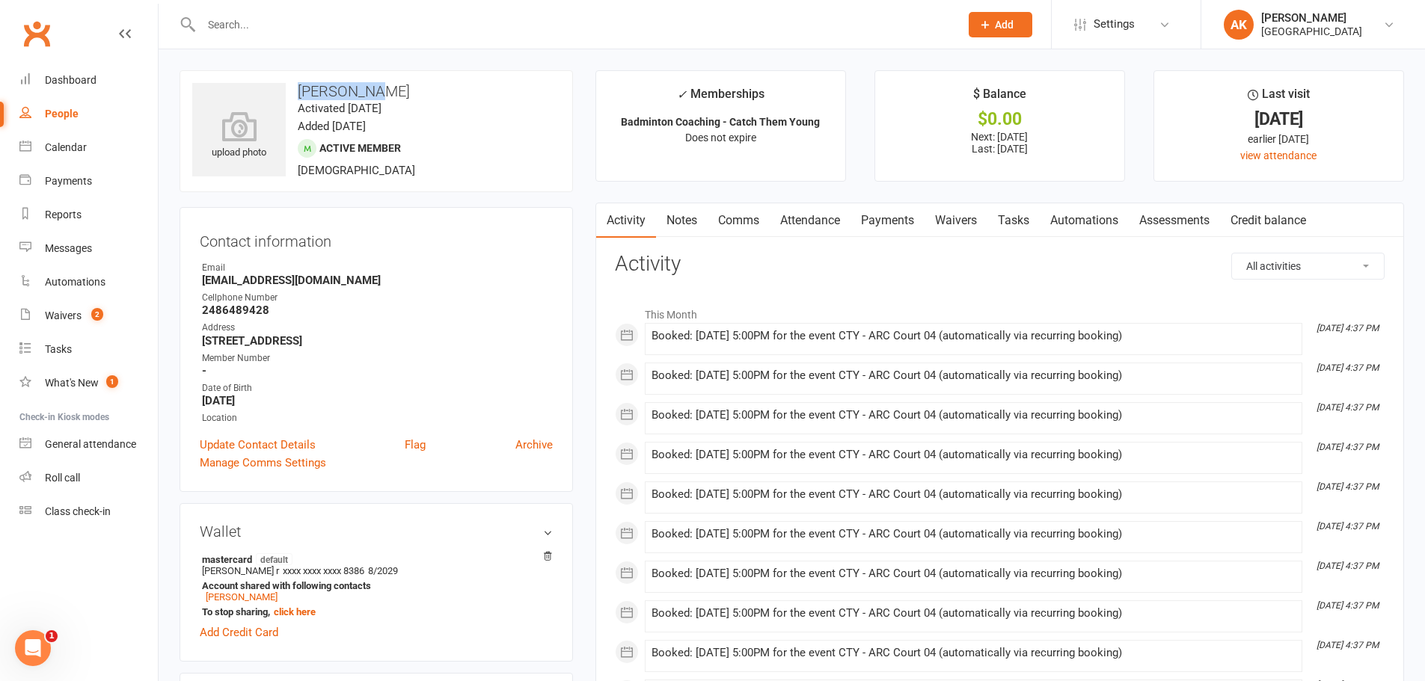
click at [348, 92] on h3 "[PERSON_NAME]" at bounding box center [376, 91] width 368 height 16
copy h3 "[PERSON_NAME]"
click at [95, 80] on div "Dashboard" at bounding box center [71, 80] width 52 height 12
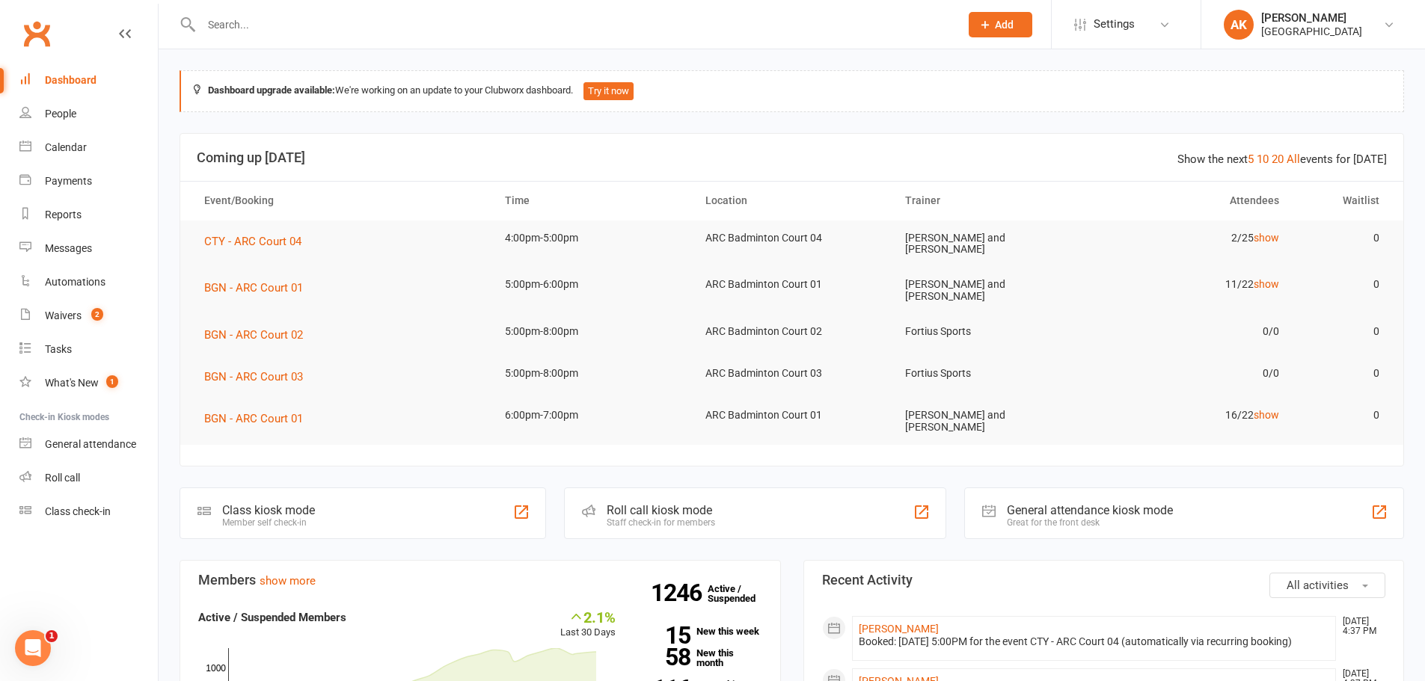
click at [19, 64] on link "Dashboard" at bounding box center [88, 81] width 138 height 34
click at [97, 76] on link "Dashboard" at bounding box center [88, 81] width 138 height 34
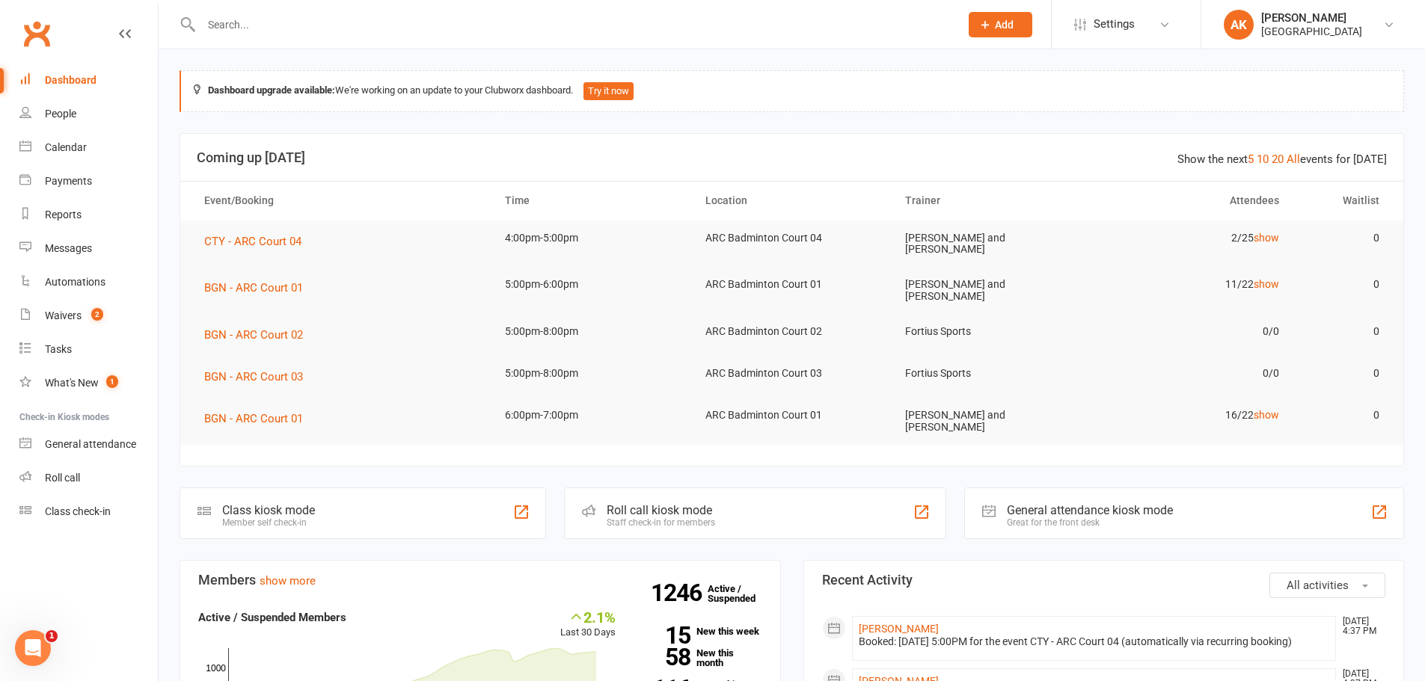
click at [19, 64] on link "Dashboard" at bounding box center [88, 81] width 138 height 34
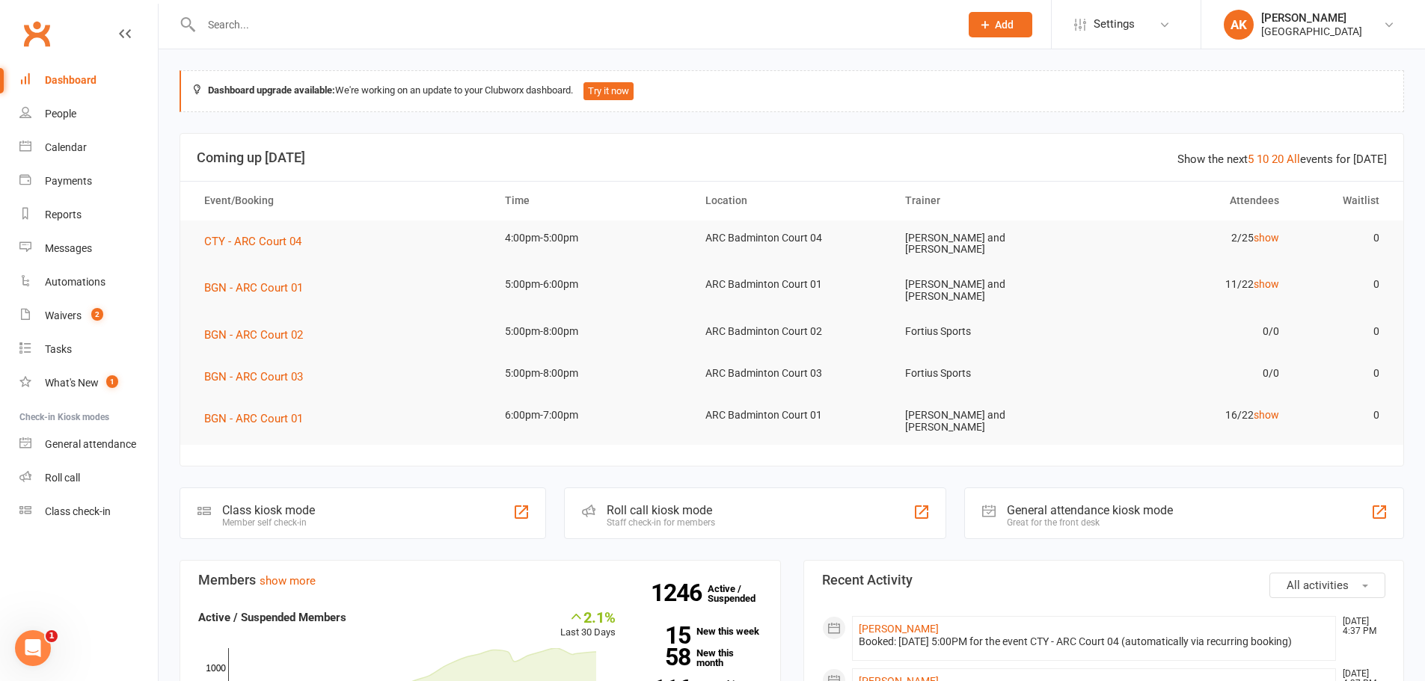
click at [19, 64] on link "Dashboard" at bounding box center [88, 81] width 138 height 34
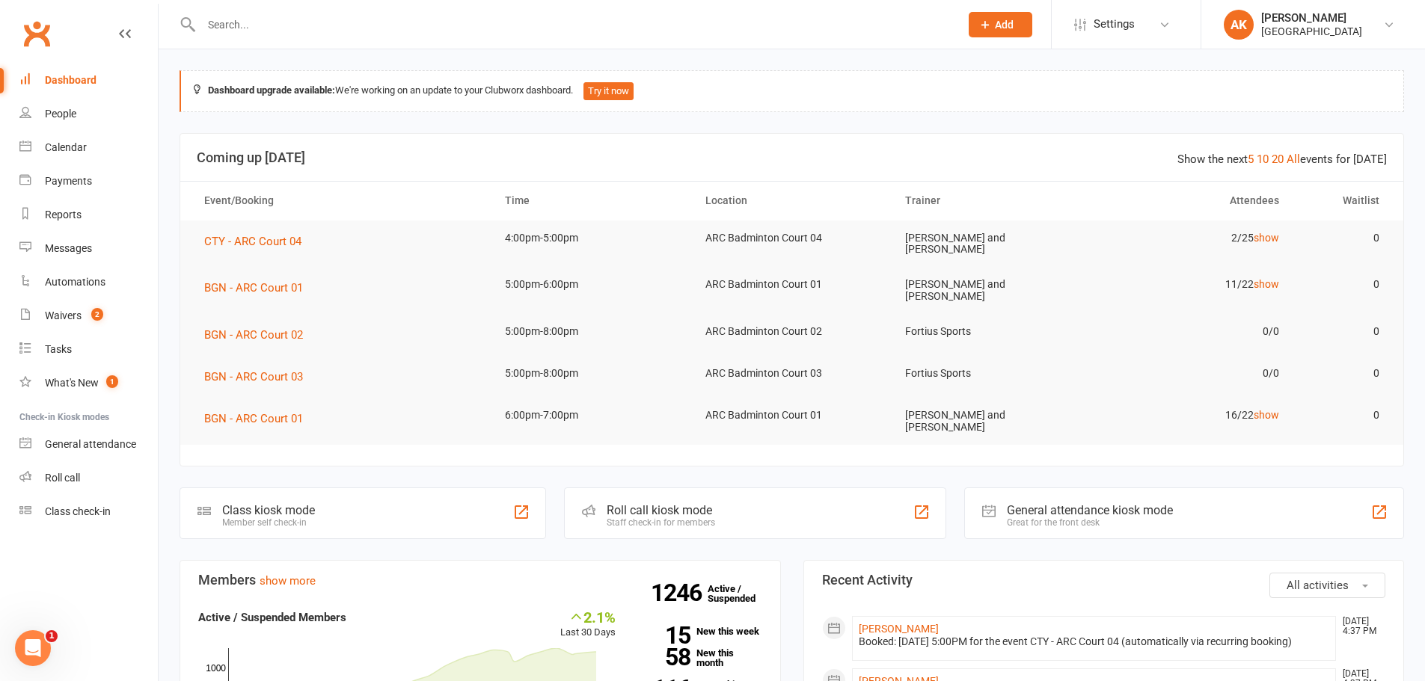
click at [19, 64] on link "Dashboard" at bounding box center [88, 81] width 138 height 34
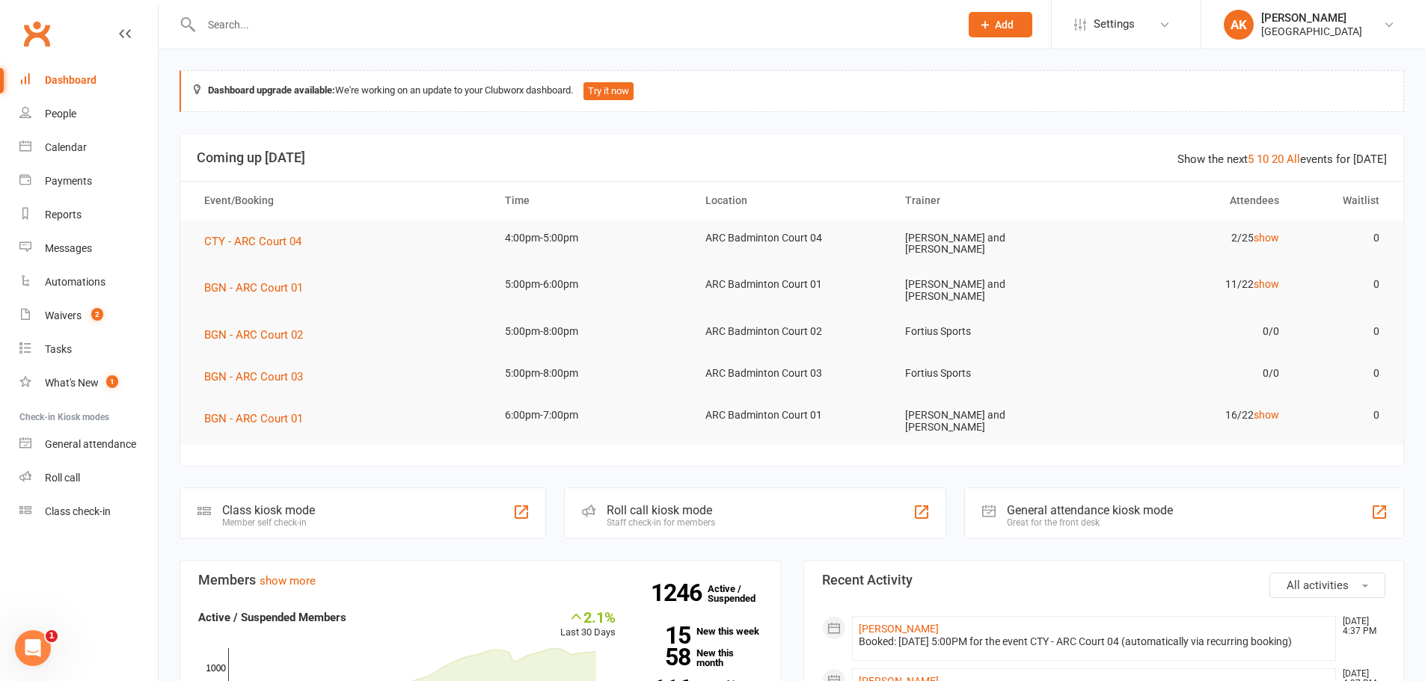
click at [19, 64] on link "Dashboard" at bounding box center [88, 81] width 138 height 34
click at [327, 29] on input "text" at bounding box center [573, 24] width 752 height 21
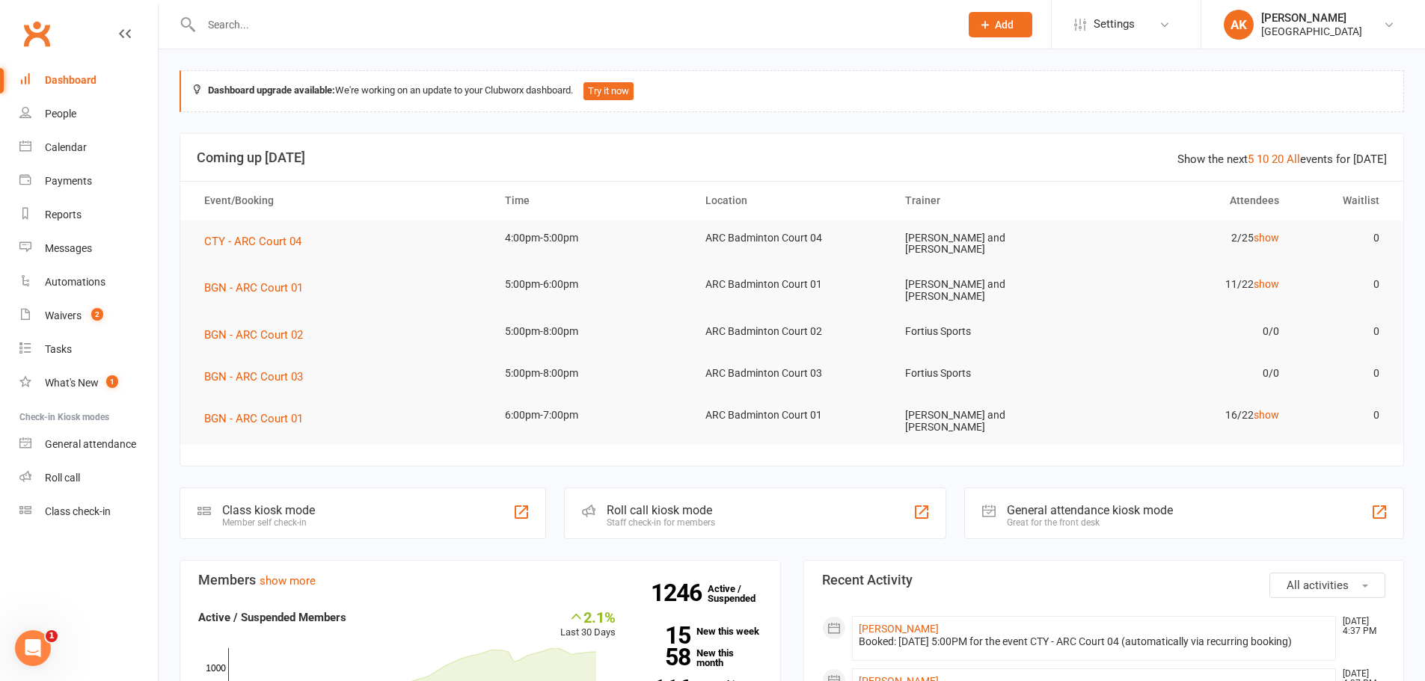
paste input "[PERSON_NAME]"
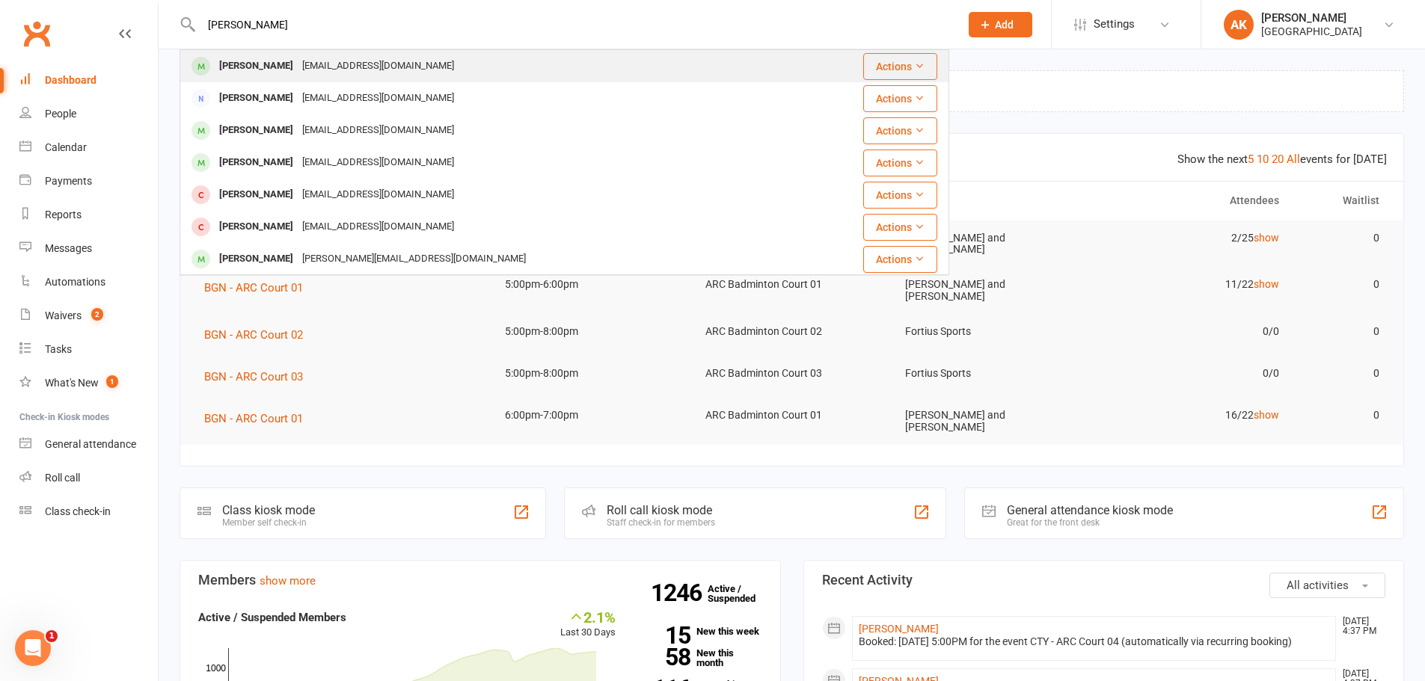
type input "[PERSON_NAME]"
click at [374, 74] on div "avmveera@outlook.com" at bounding box center [378, 66] width 161 height 22
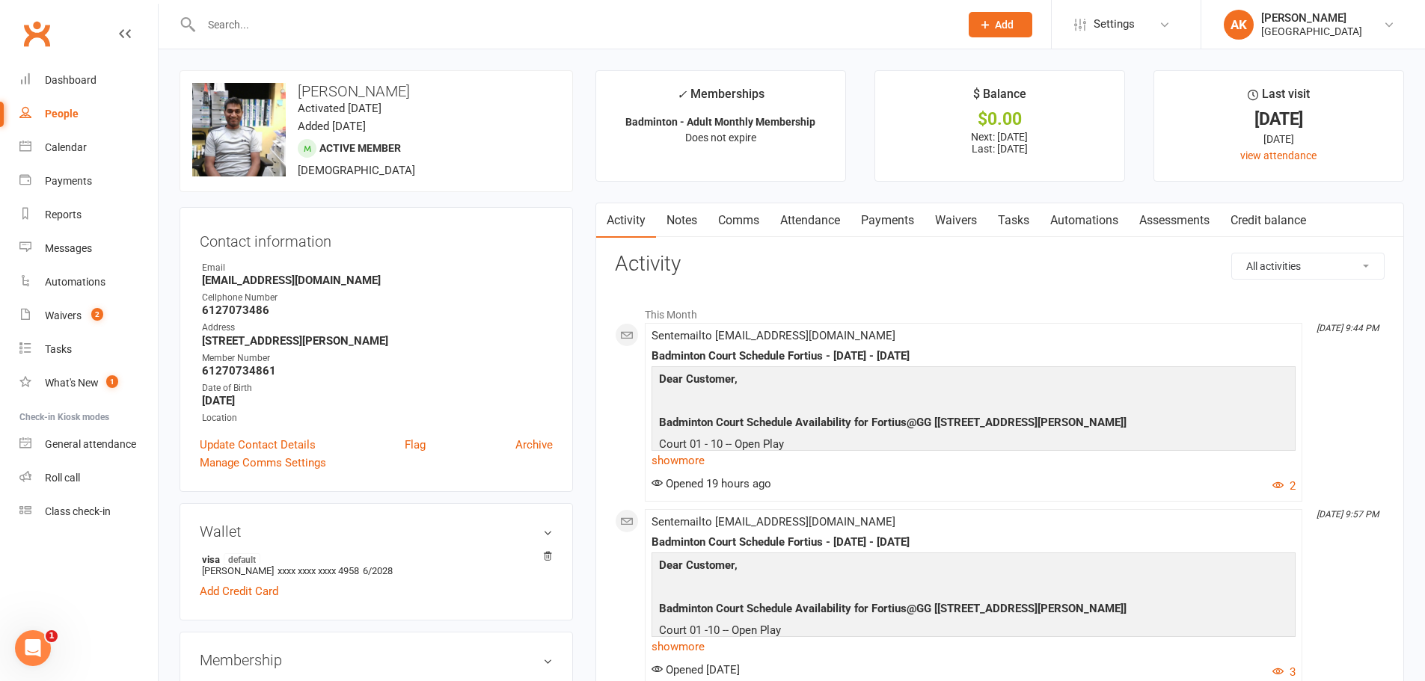
click at [410, 86] on h3 "[PERSON_NAME]" at bounding box center [376, 91] width 368 height 16
copy h3 "[PERSON_NAME]"
click at [90, 452] on link "General attendance" at bounding box center [88, 445] width 138 height 34
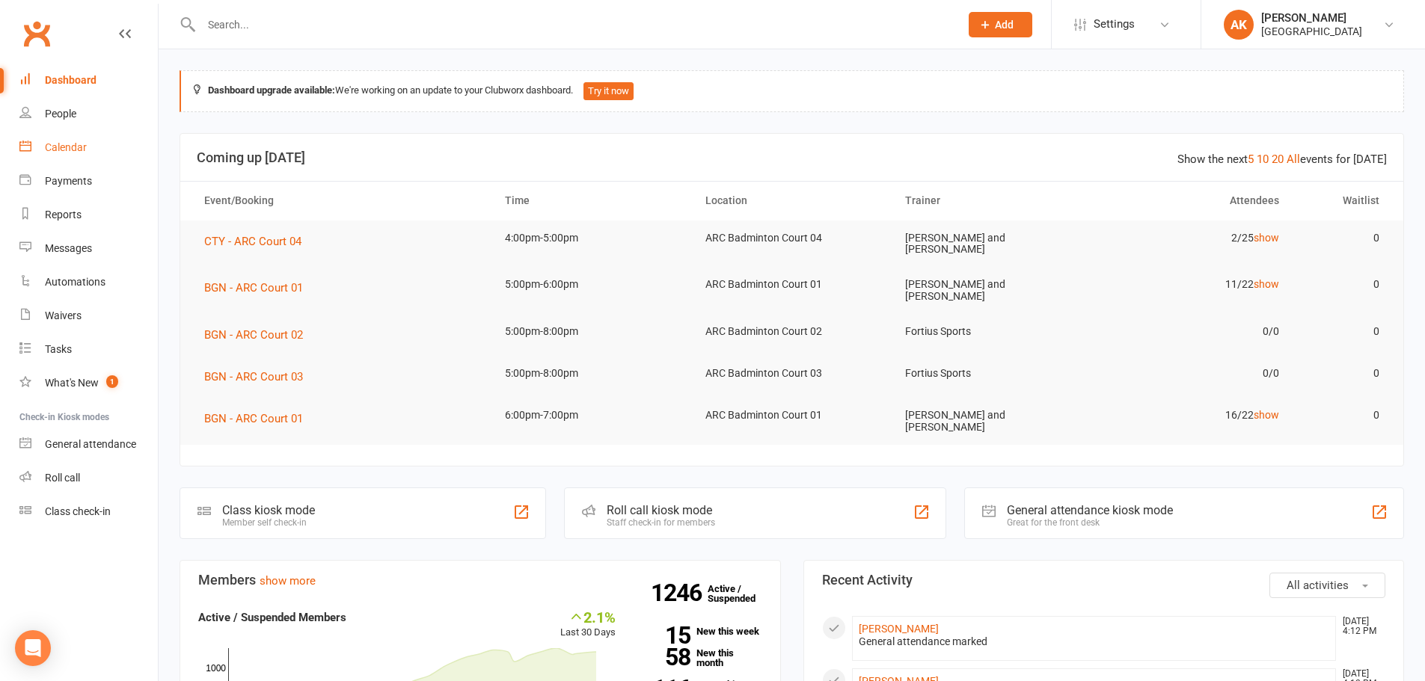
click at [73, 147] on div "Calendar" at bounding box center [66, 147] width 42 height 12
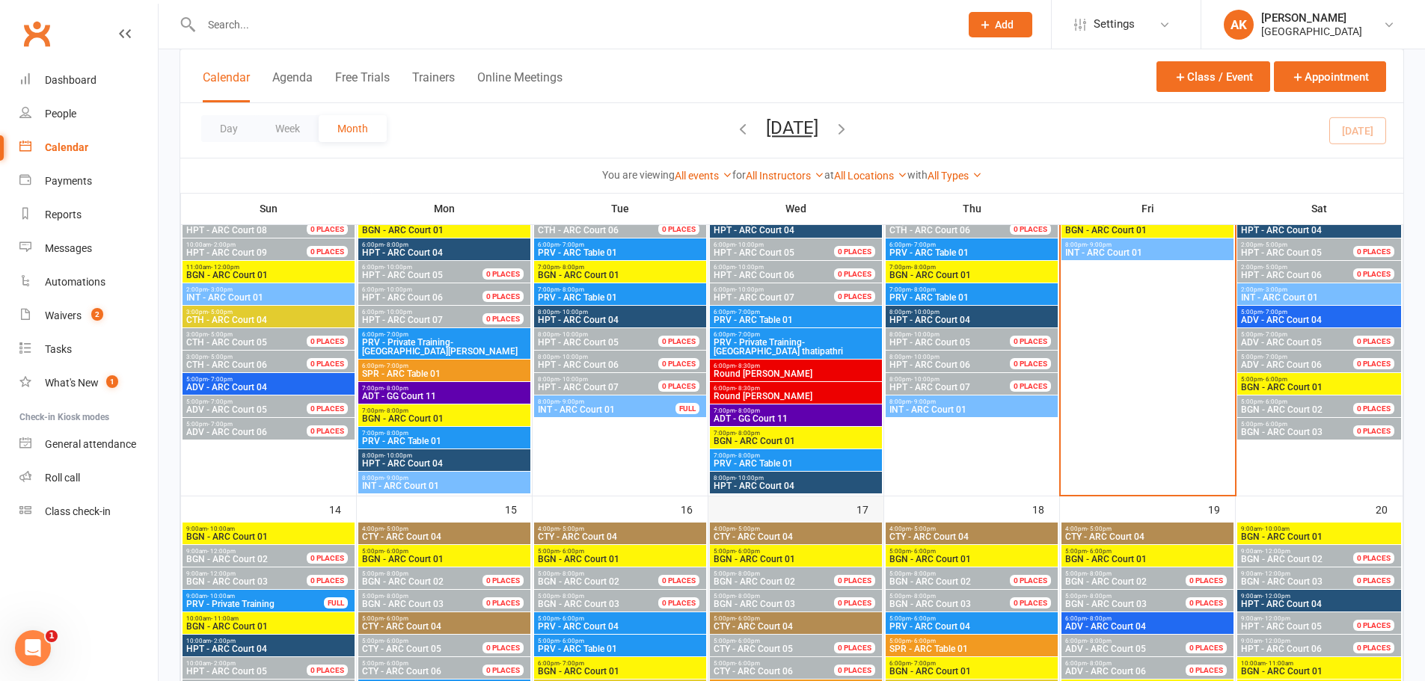
scroll to position [898, 0]
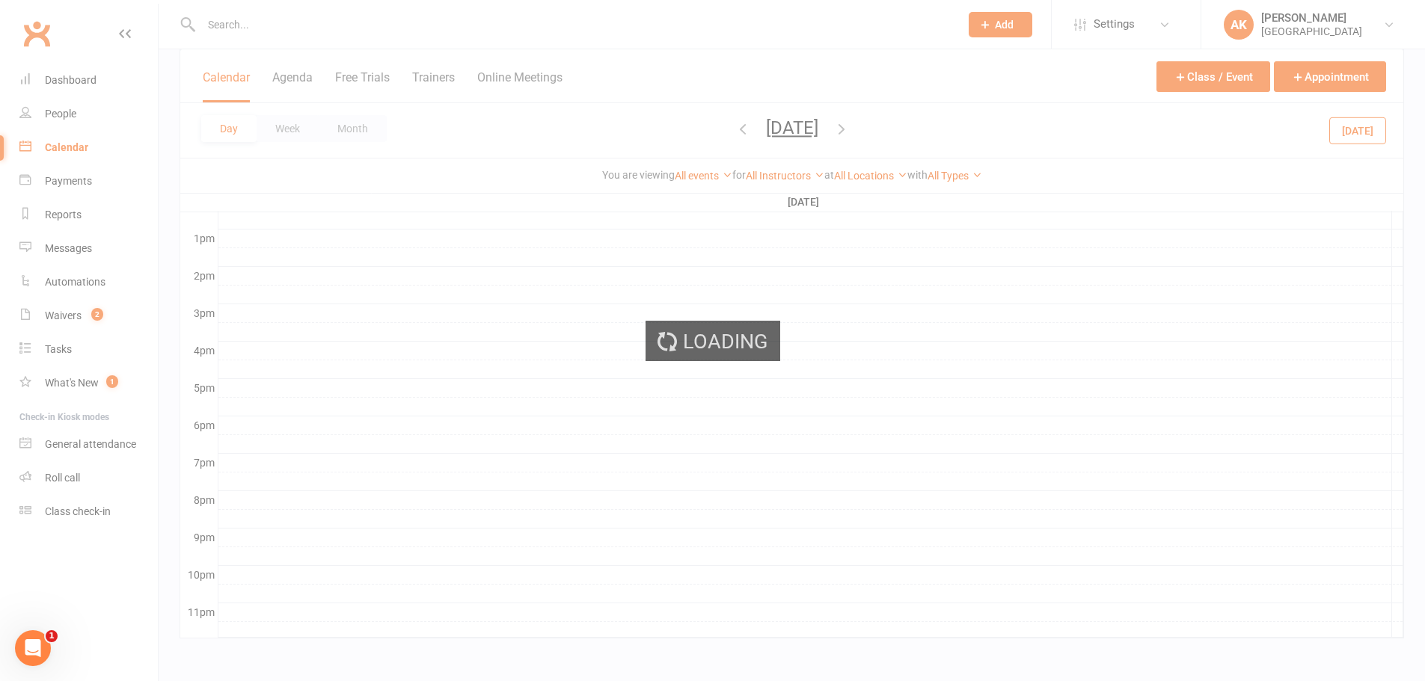
scroll to position [0, 0]
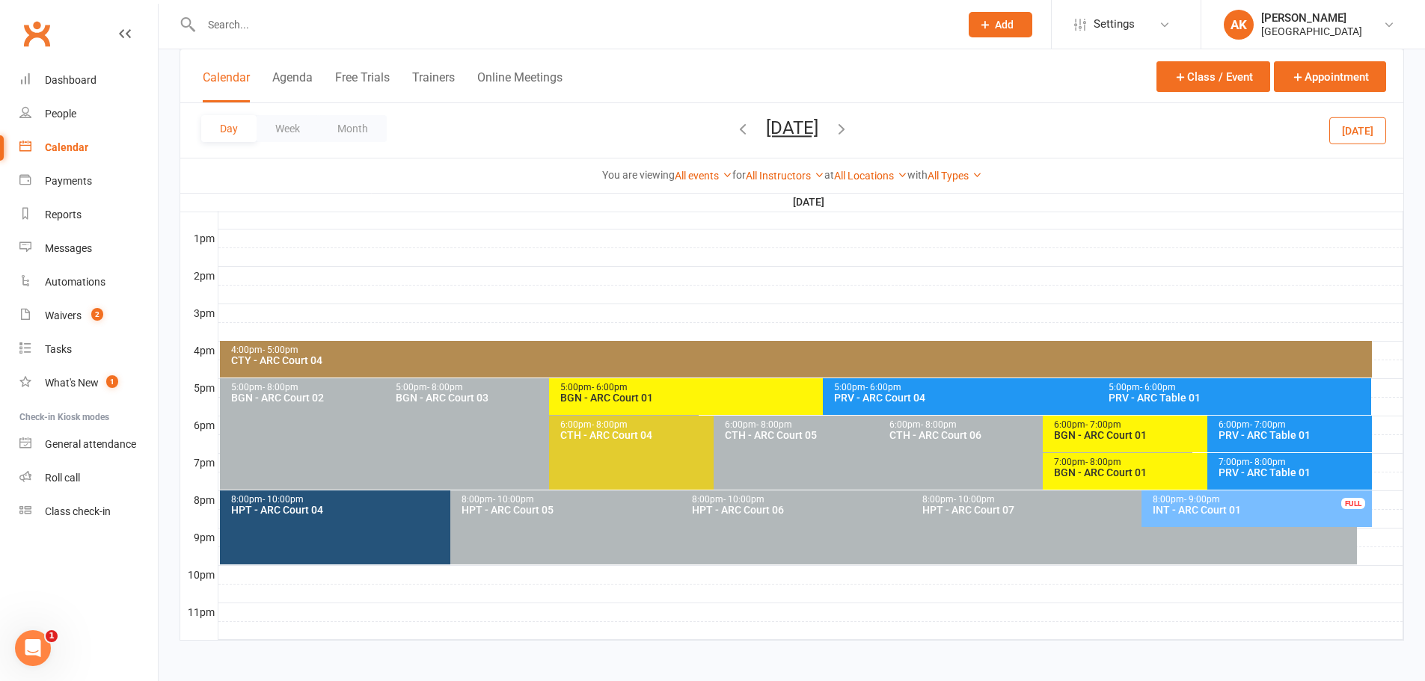
click at [440, 361] on div "CTY - ARC Court 04" at bounding box center [799, 360] width 1138 height 10
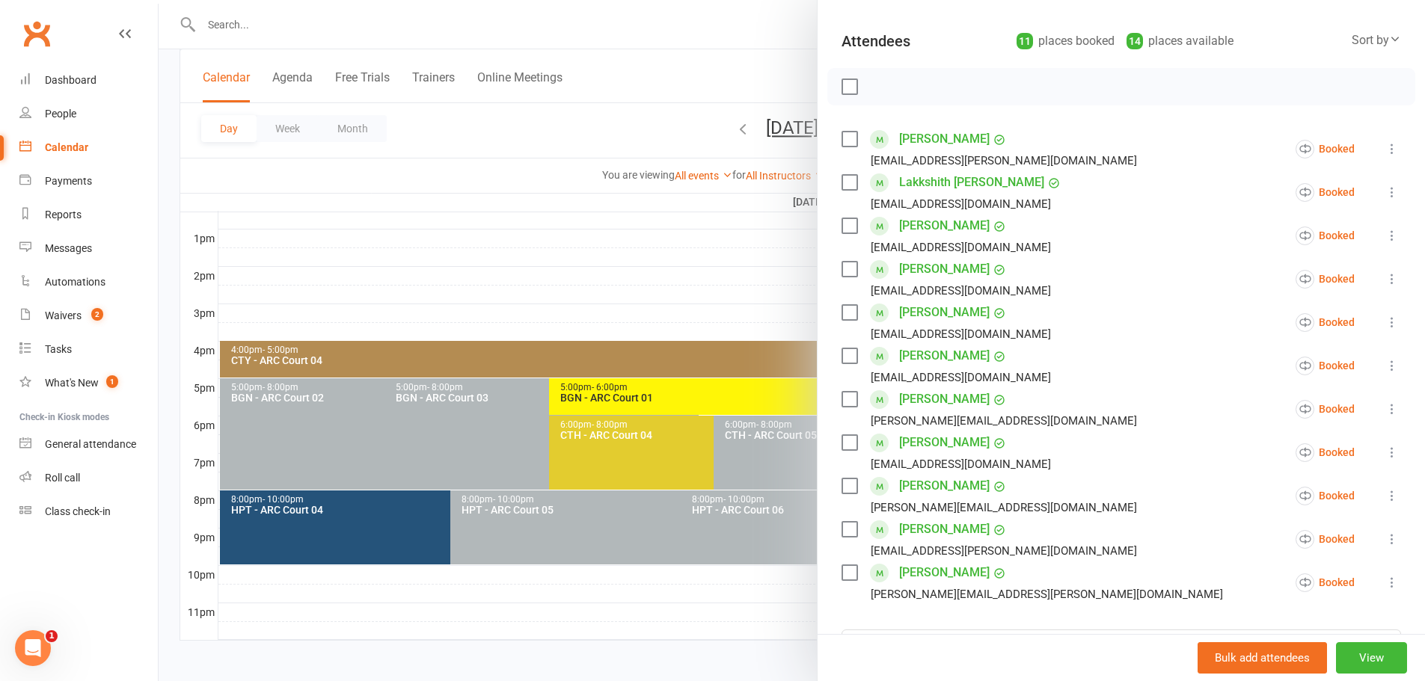
scroll to position [150, 0]
click at [1385, 236] on icon at bounding box center [1392, 237] width 15 height 15
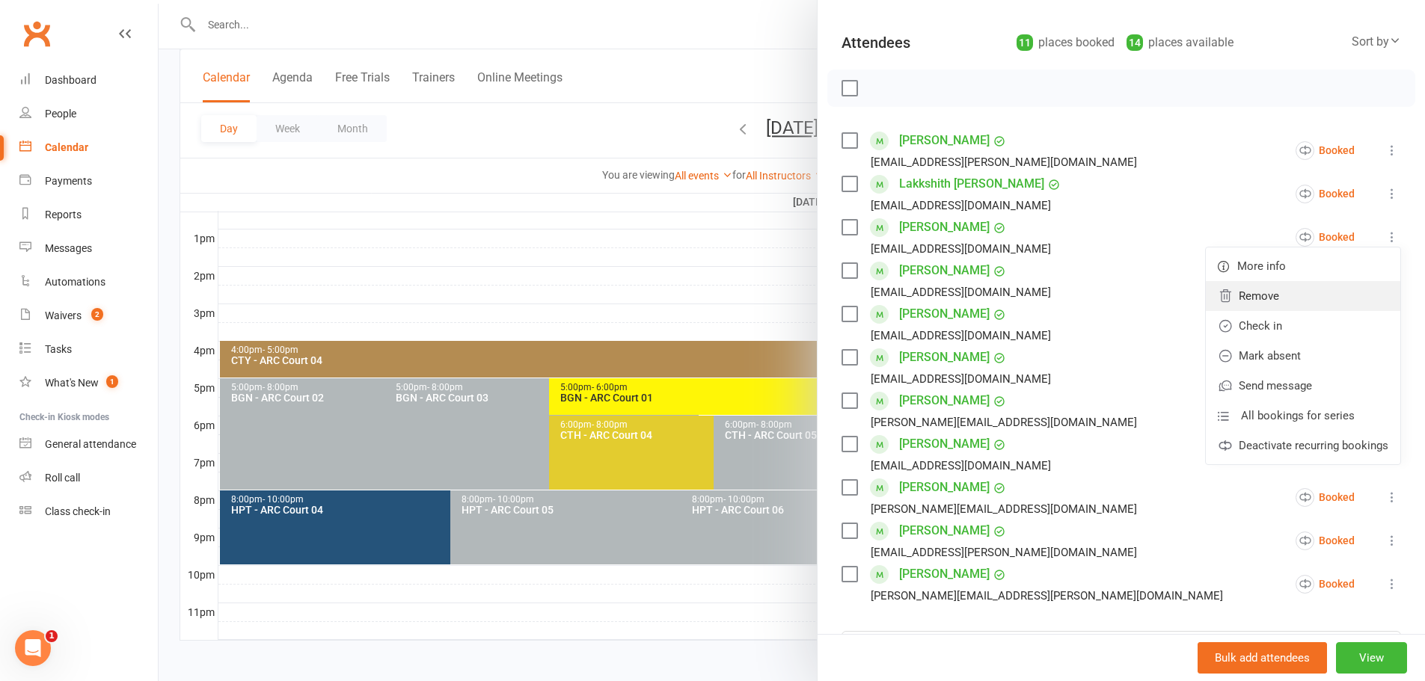
click at [1238, 301] on link "Remove" at bounding box center [1303, 296] width 194 height 30
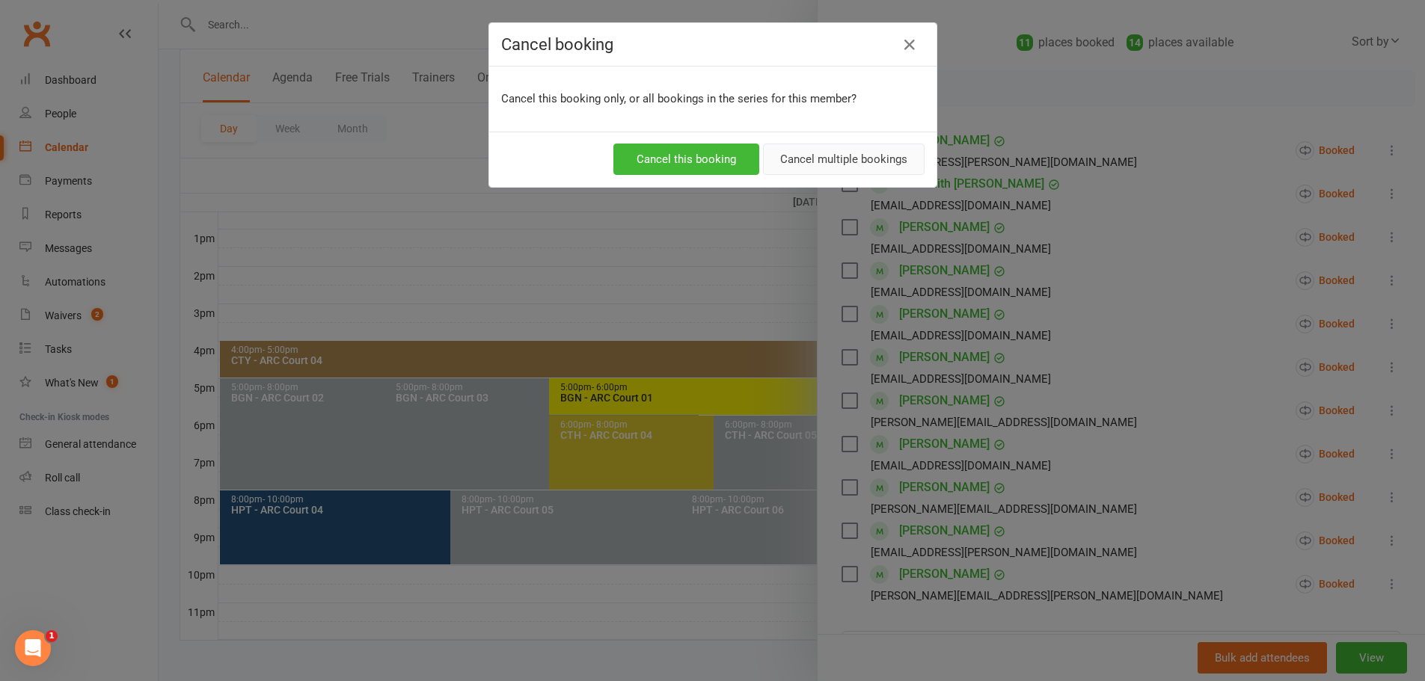
click at [831, 165] on button "Cancel multiple bookings" at bounding box center [844, 159] width 162 height 31
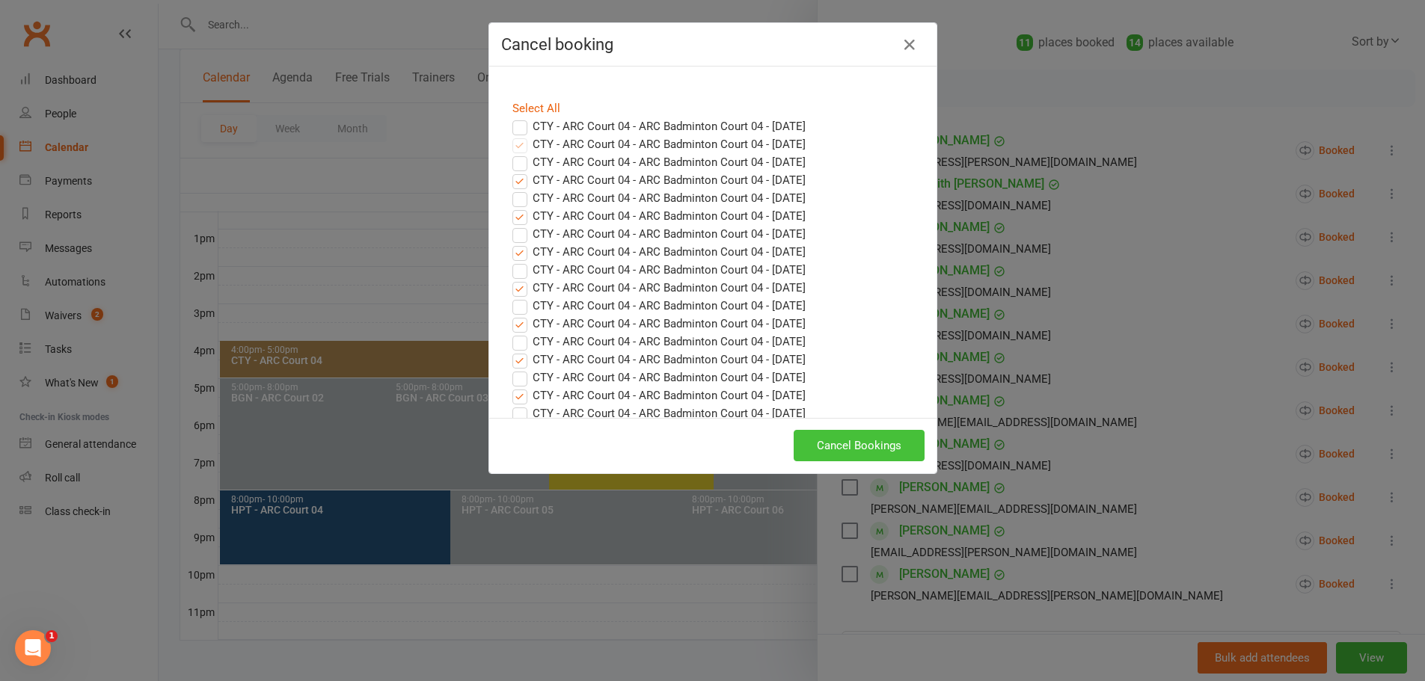
click at [858, 450] on button "Cancel Bookings" at bounding box center [859, 445] width 131 height 31
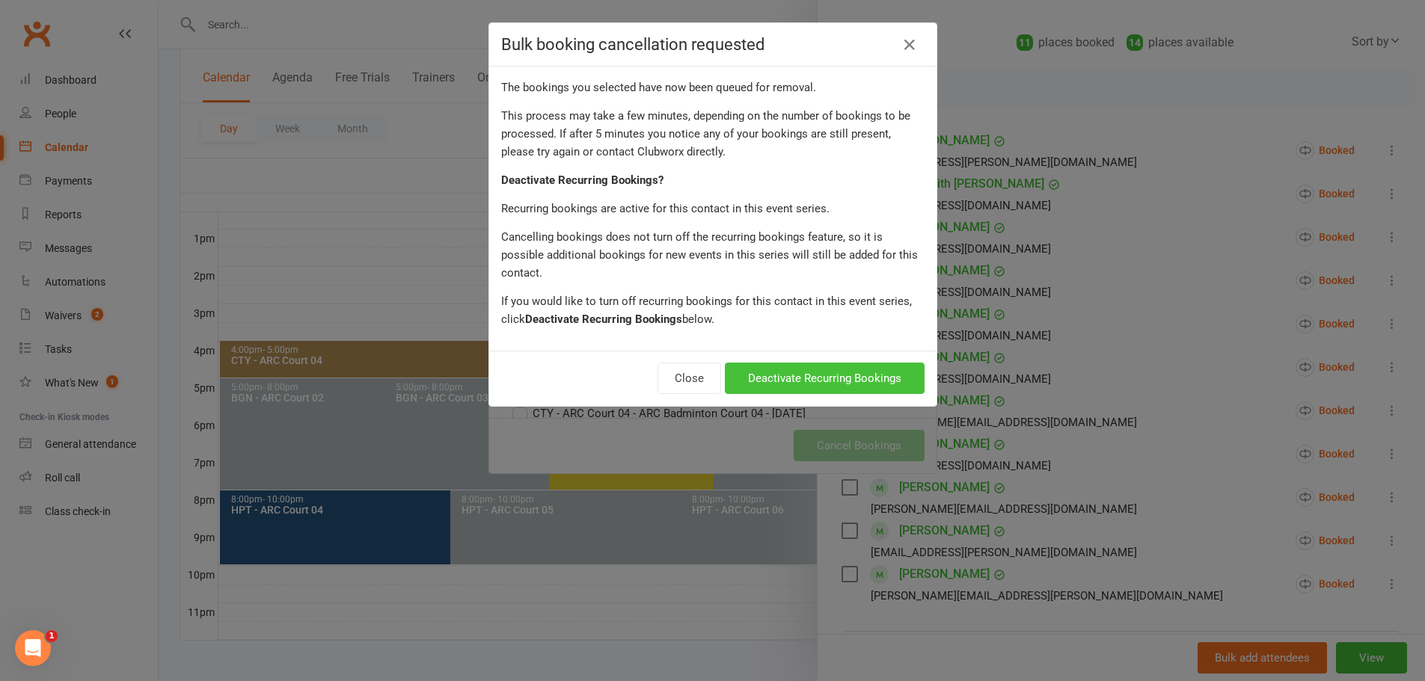
click at [851, 366] on button "Deactivate Recurring Bookings" at bounding box center [825, 378] width 200 height 31
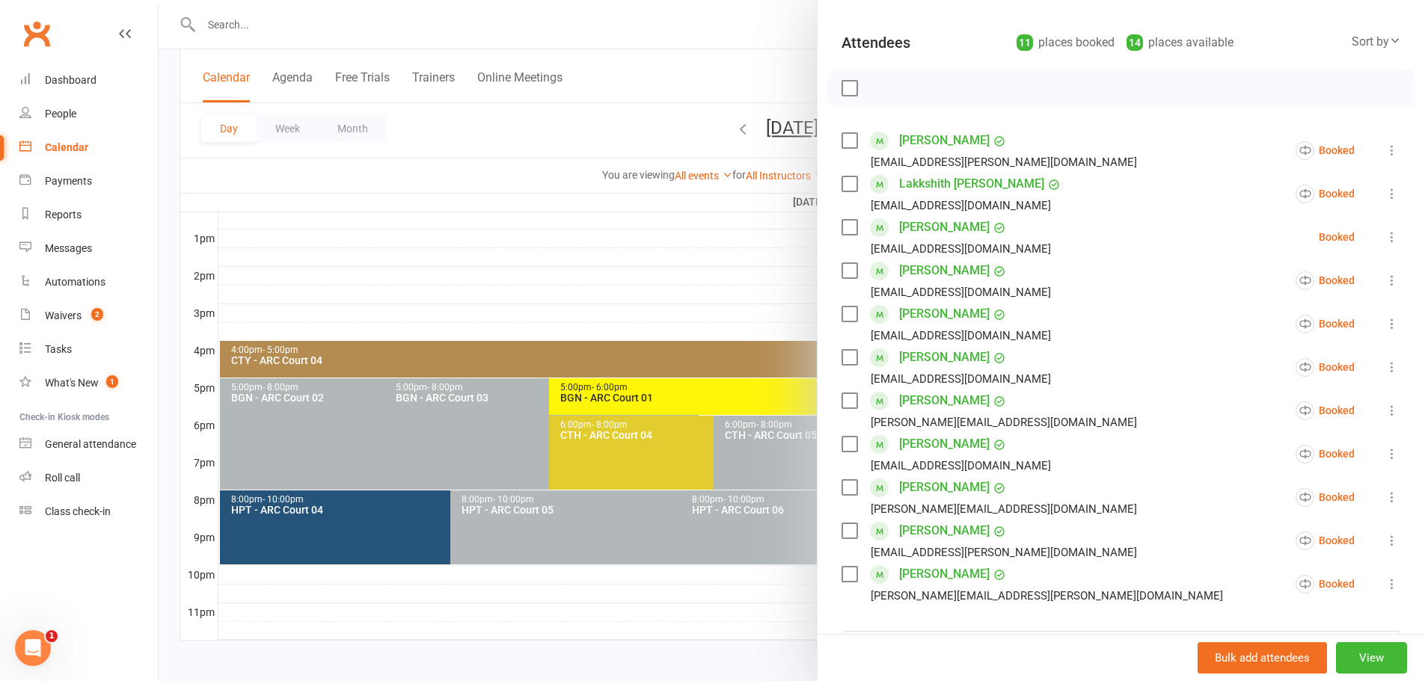
click at [694, 37] on div at bounding box center [792, 340] width 1266 height 681
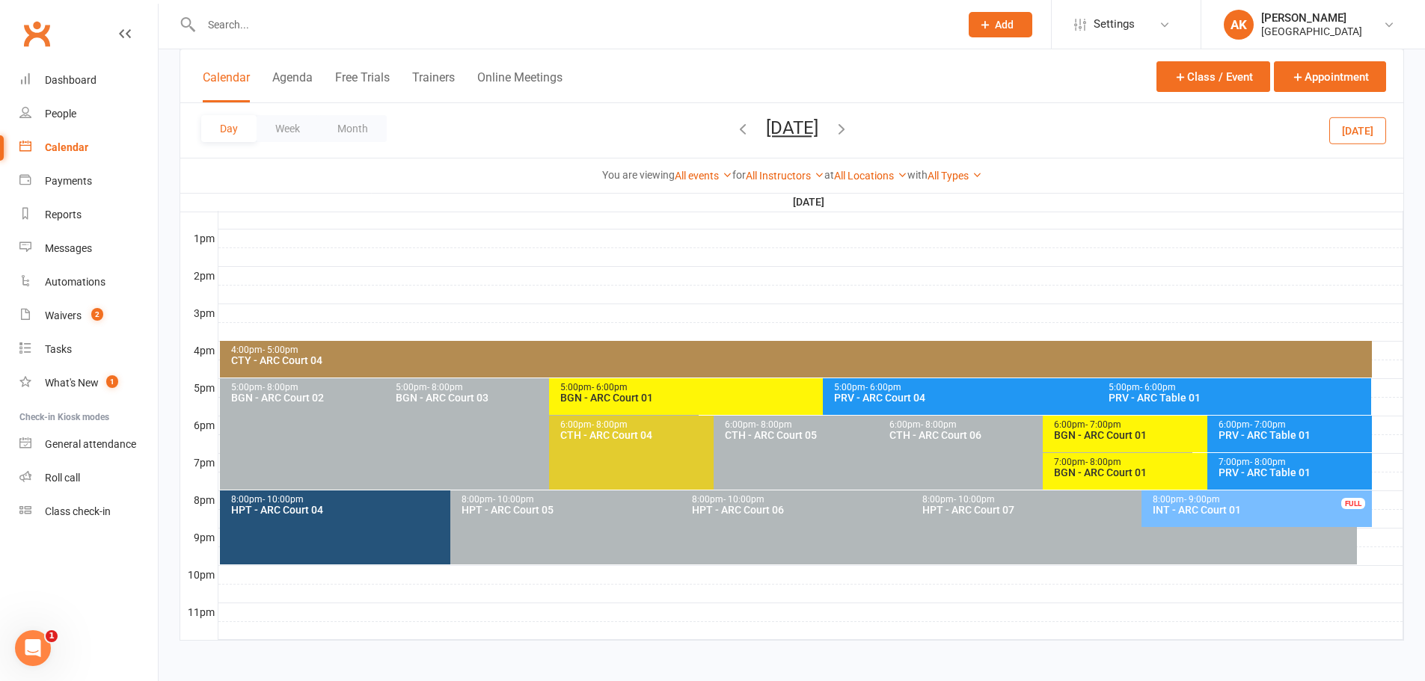
click at [735, 126] on icon "button" at bounding box center [743, 128] width 16 height 16
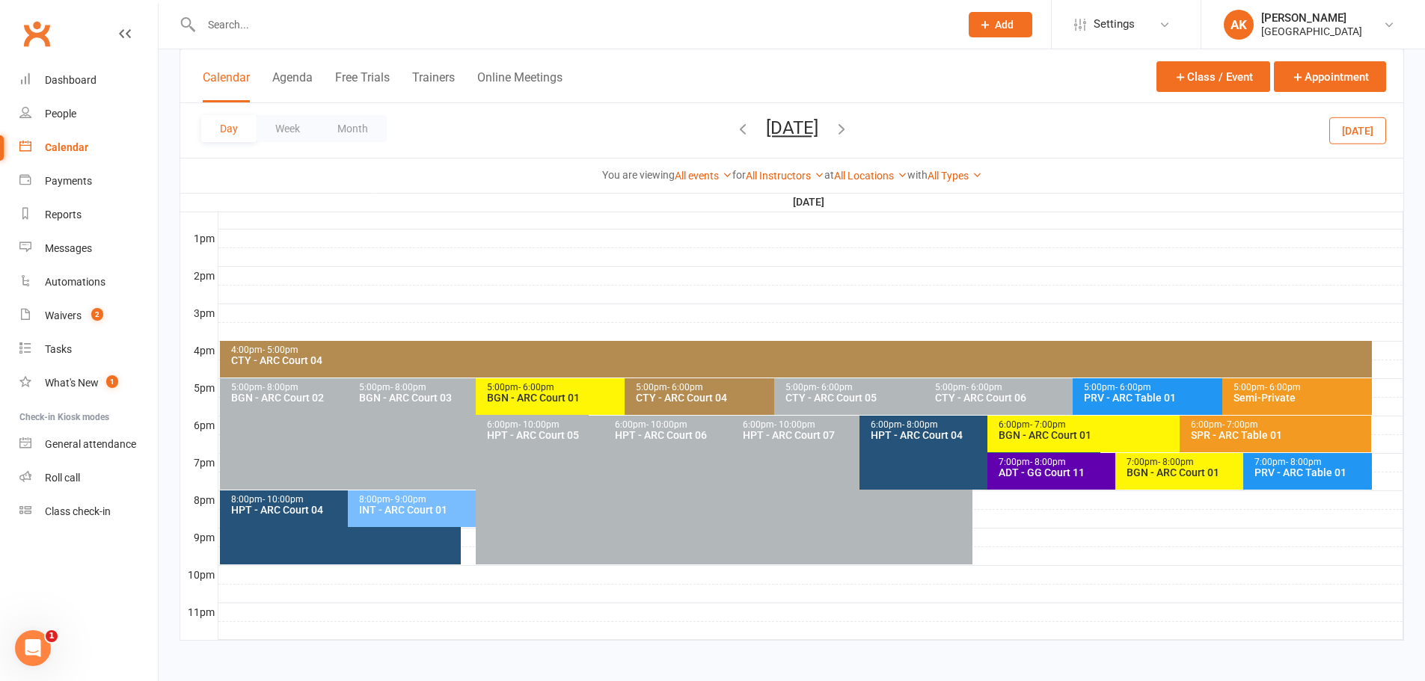
click at [735, 126] on icon "button" at bounding box center [743, 128] width 16 height 16
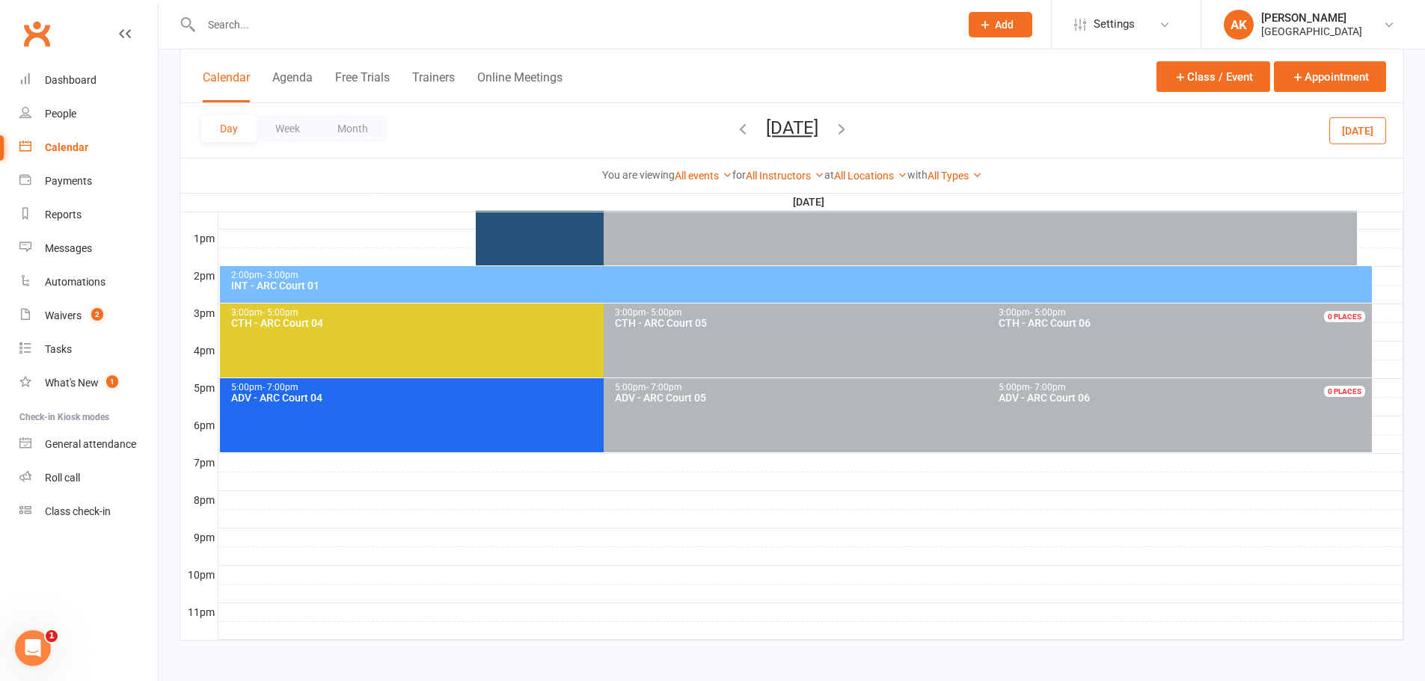
click at [850, 129] on icon "button" at bounding box center [841, 128] width 16 height 16
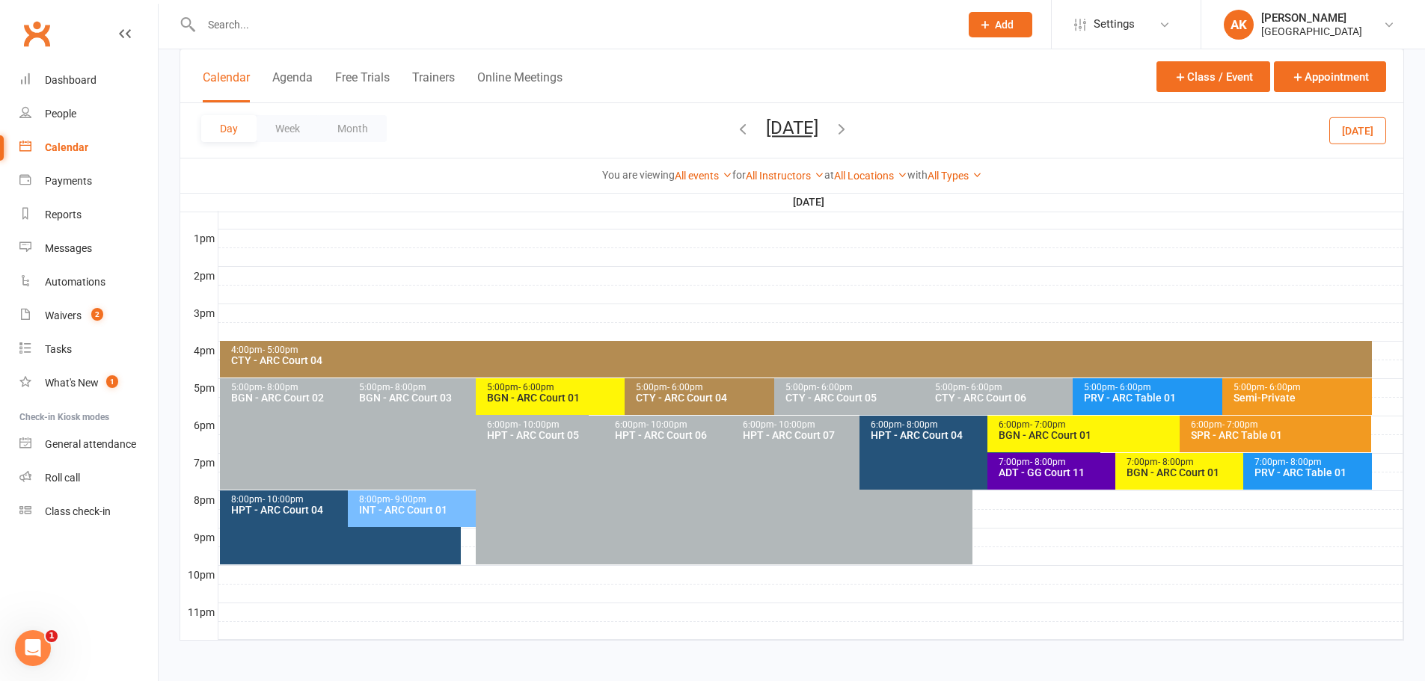
click at [850, 127] on icon "button" at bounding box center [841, 128] width 16 height 16
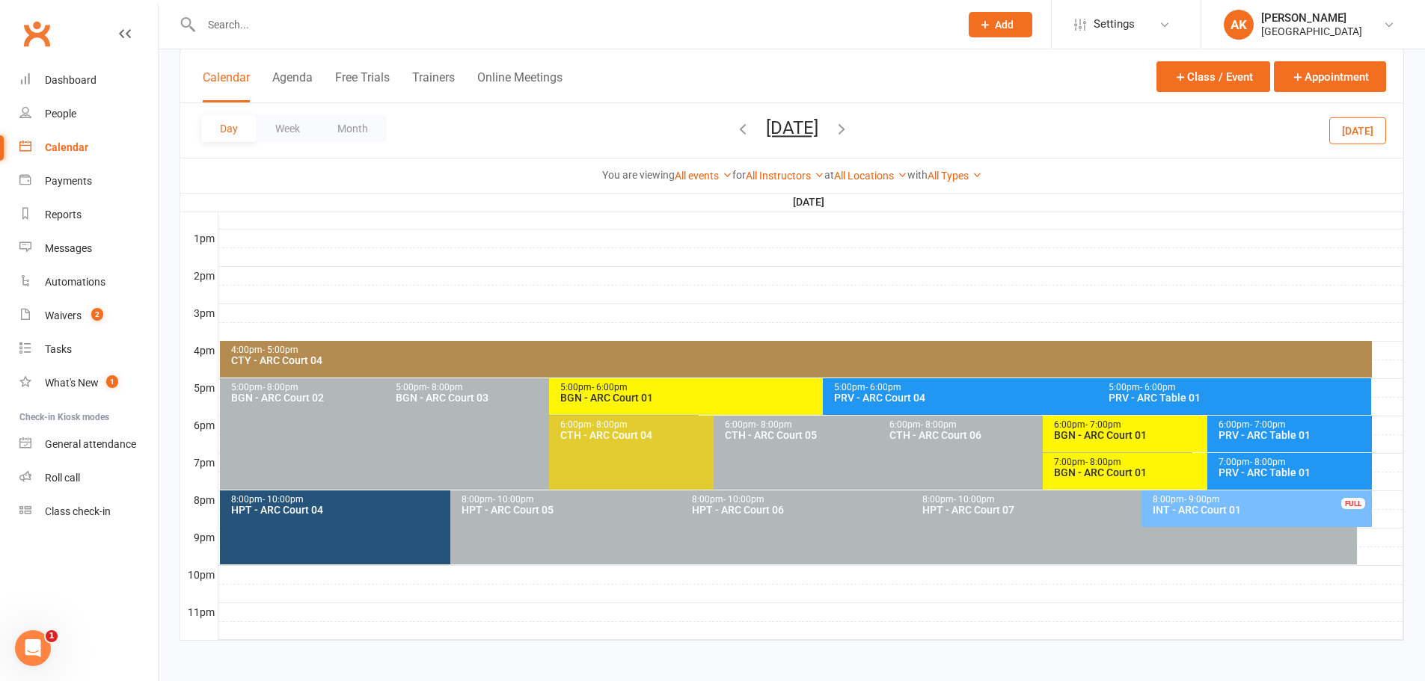
click at [459, 365] on div "CTY - ARC Court 04" at bounding box center [799, 360] width 1138 height 10
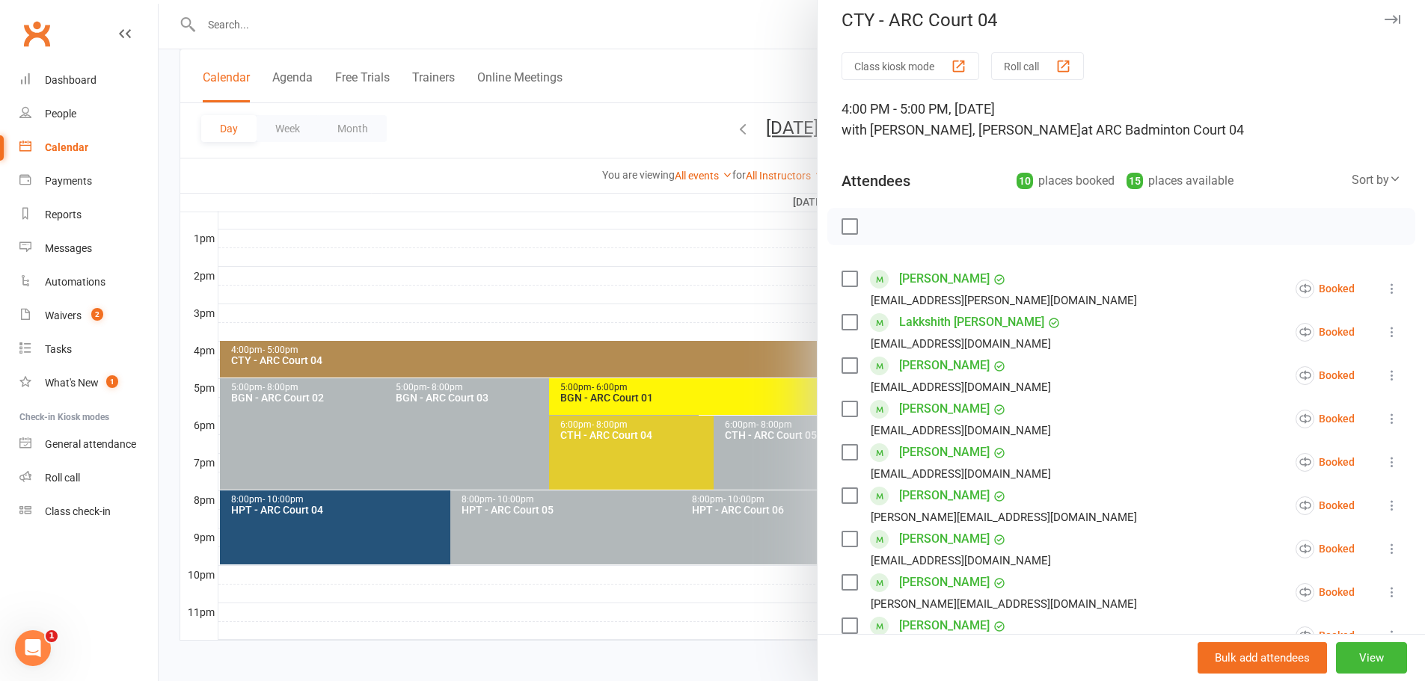
scroll to position [0, 0]
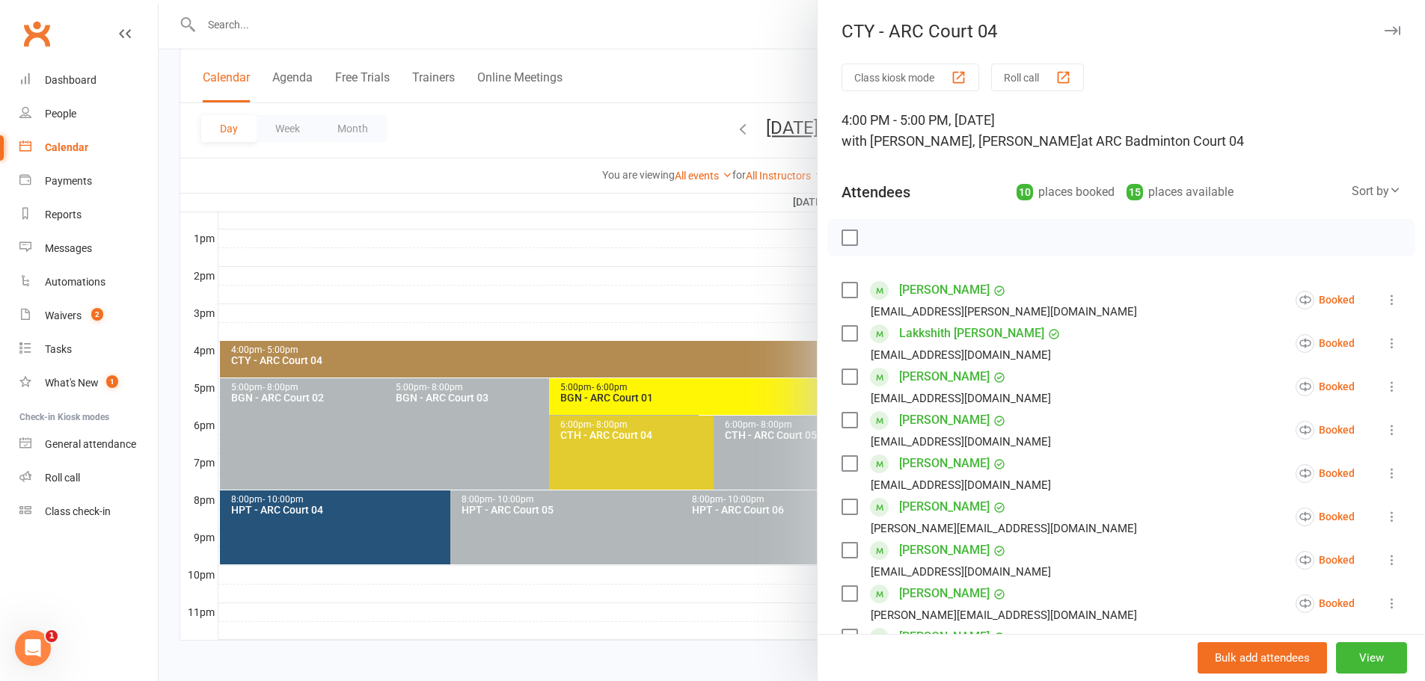
click at [709, 61] on div at bounding box center [792, 340] width 1266 height 681
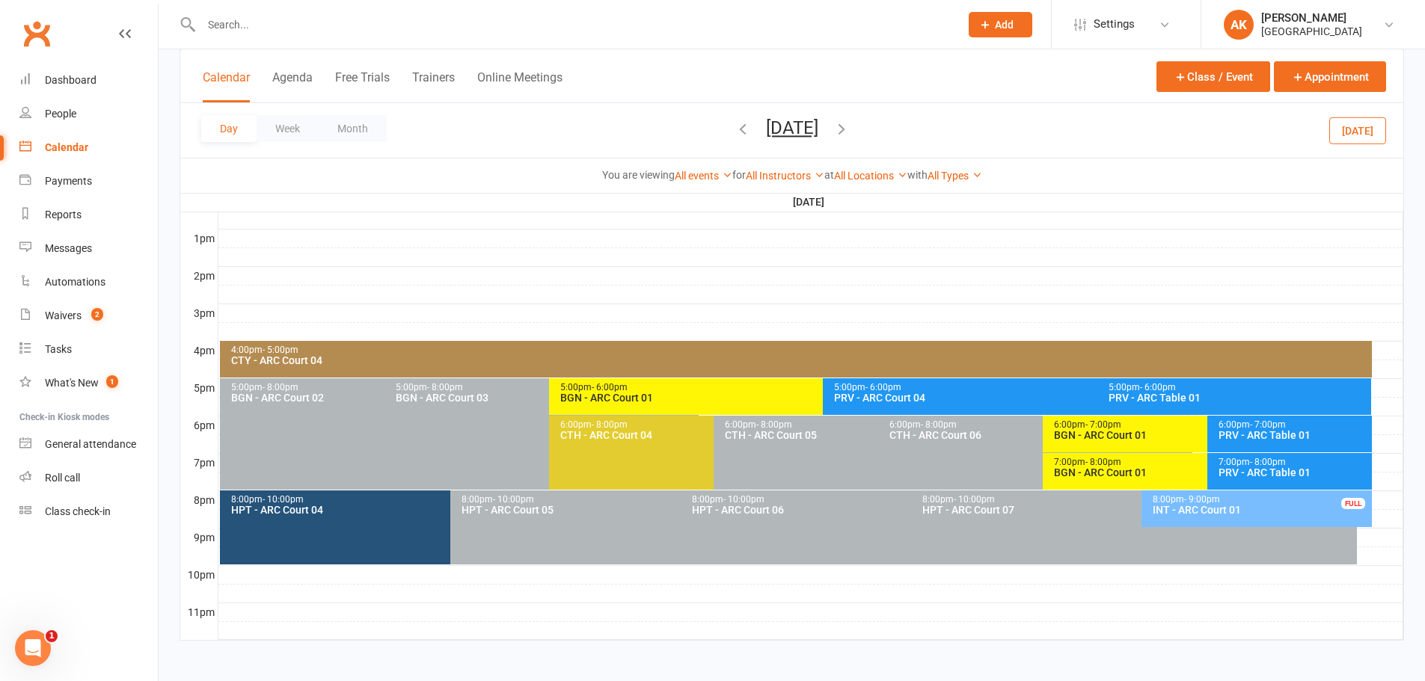
click at [735, 132] on icon "button" at bounding box center [743, 128] width 16 height 16
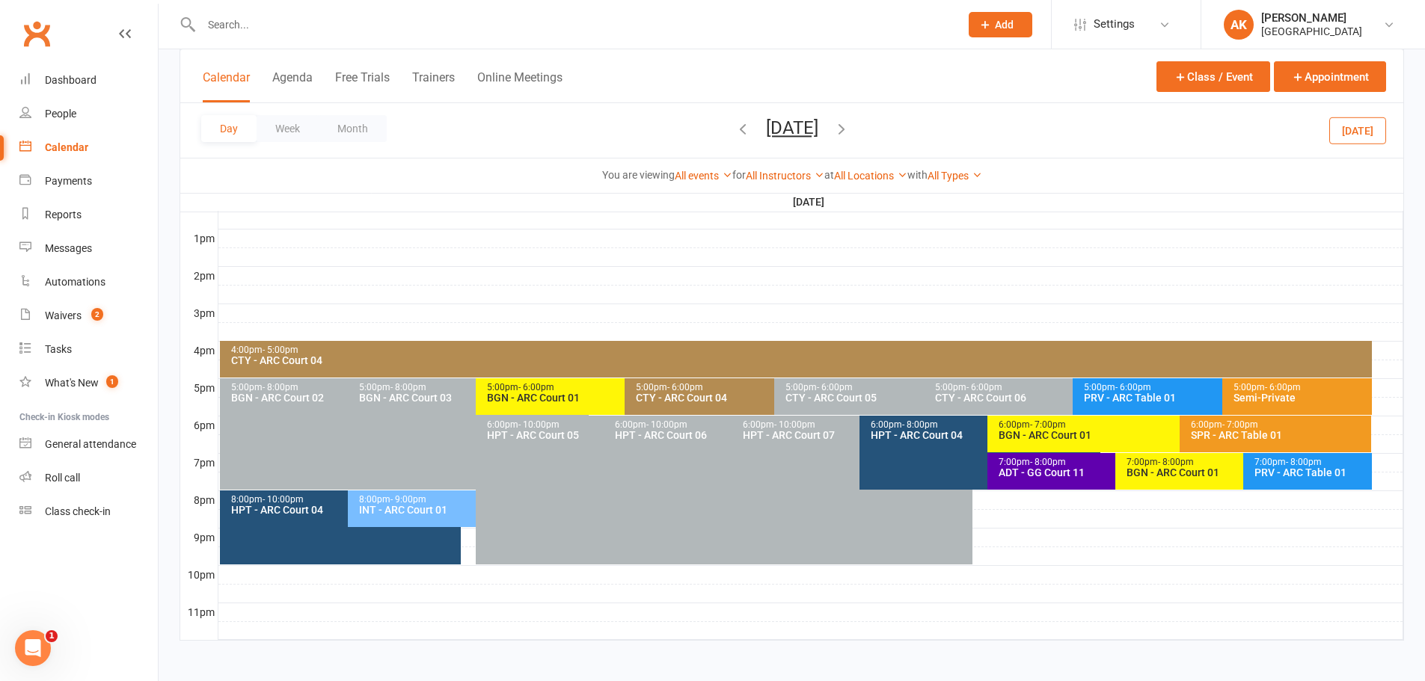
click at [687, 399] on div "CTY - ARC Court 04" at bounding box center [770, 398] width 270 height 10
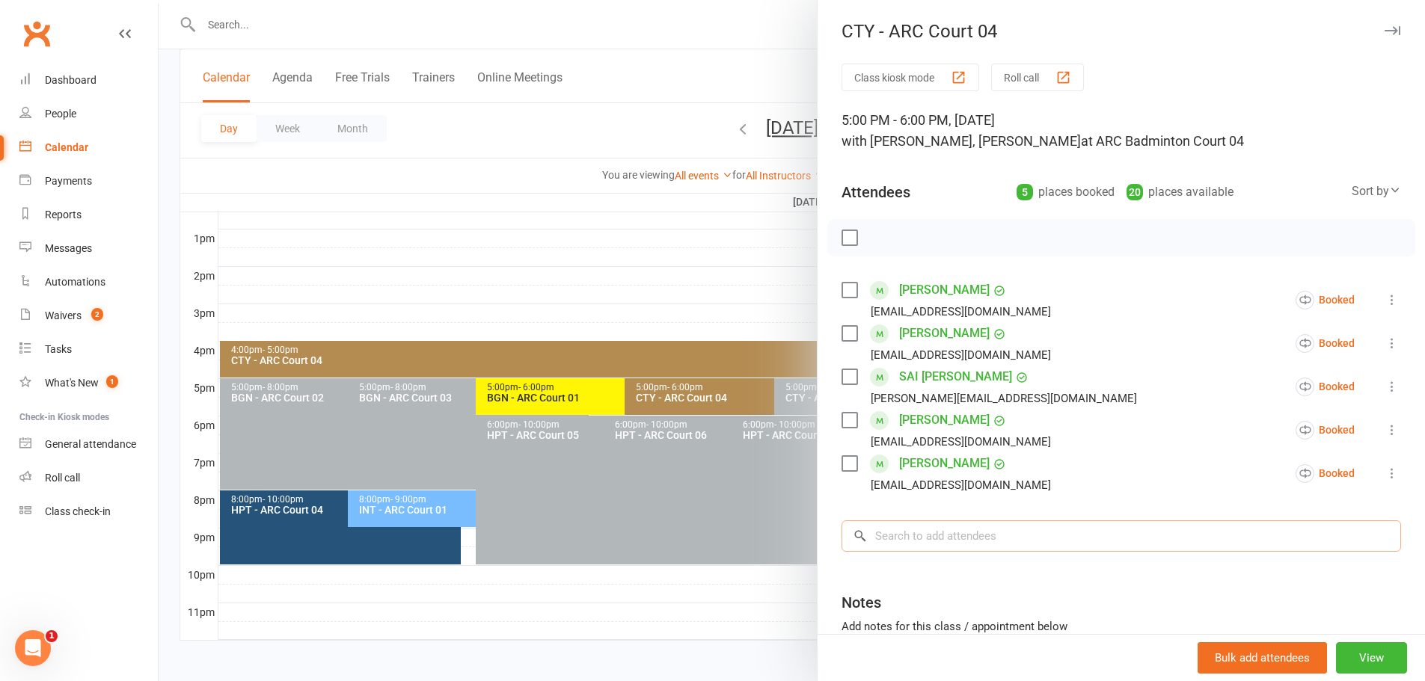
click at [923, 534] on input "search" at bounding box center [1122, 536] width 560 height 31
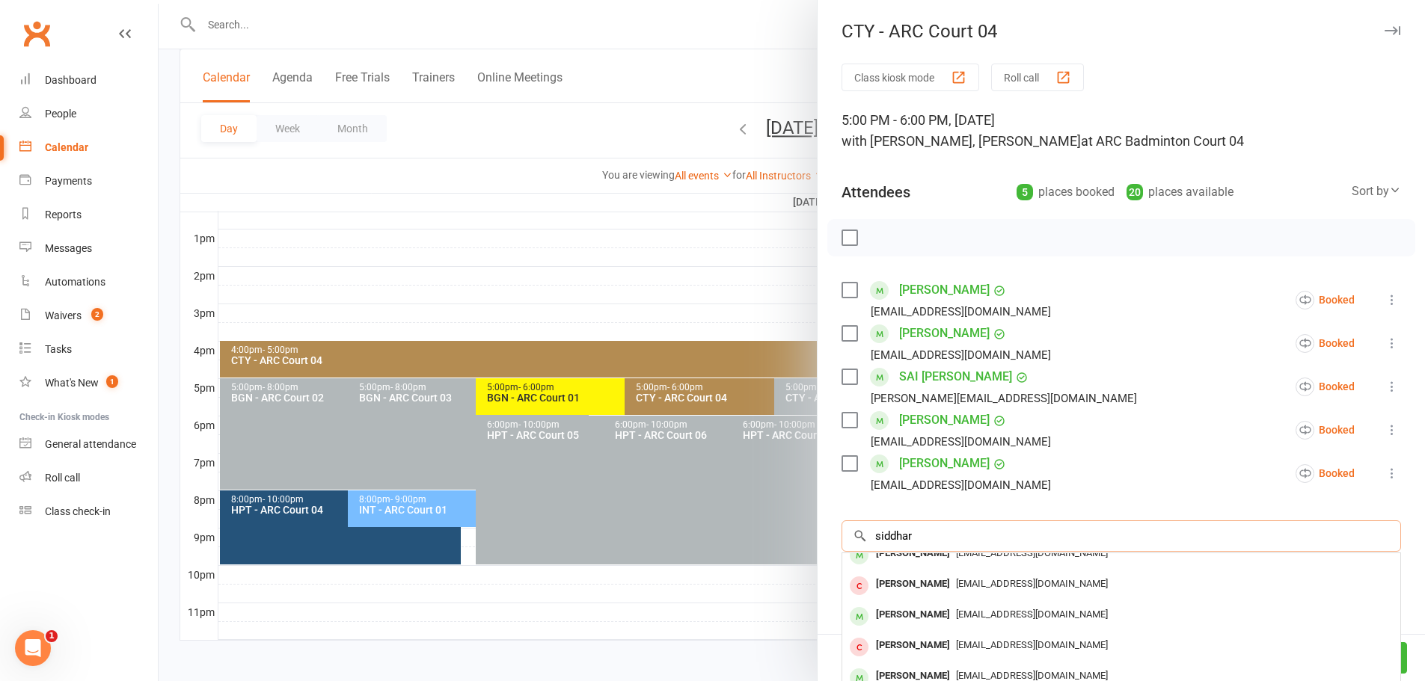
scroll to position [82, 0]
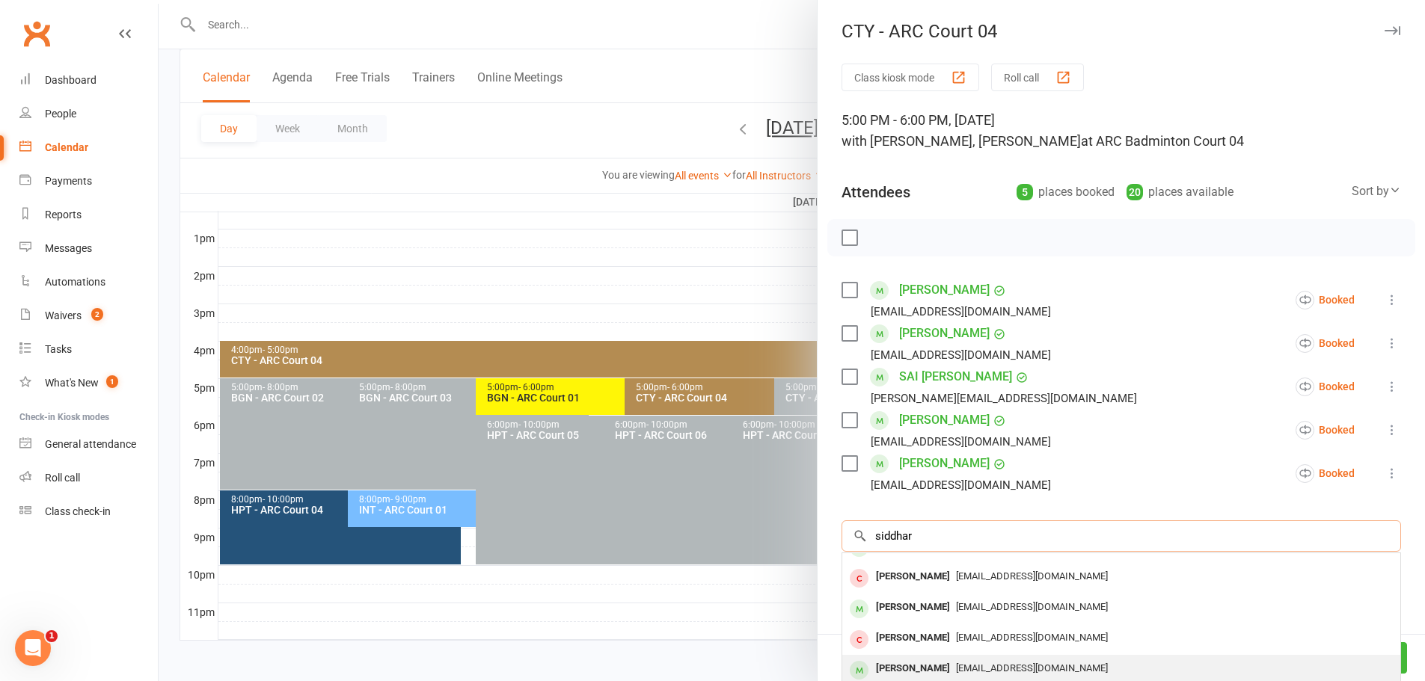
type input "siddhar"
click at [931, 661] on div "[PERSON_NAME]" at bounding box center [913, 669] width 86 height 22
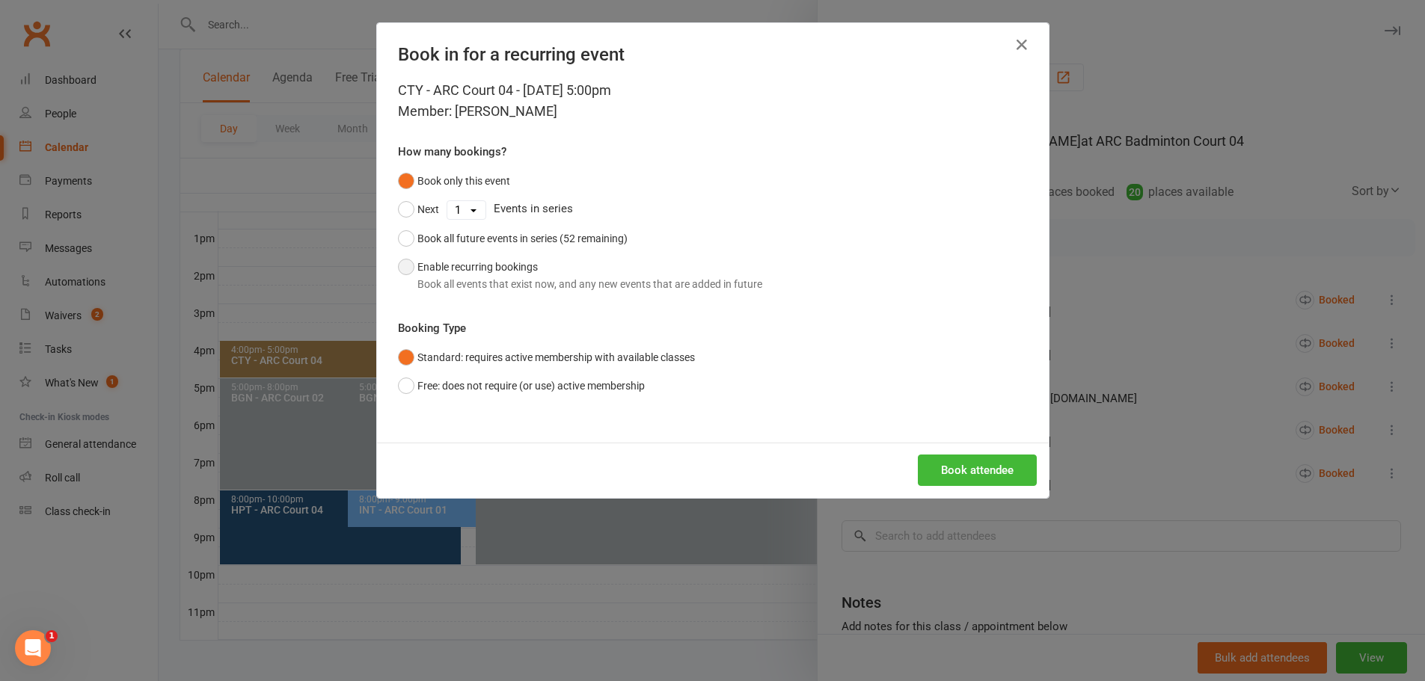
click at [448, 279] on div "Book all events that exist now, and any new events that are added in future" at bounding box center [589, 284] width 345 height 16
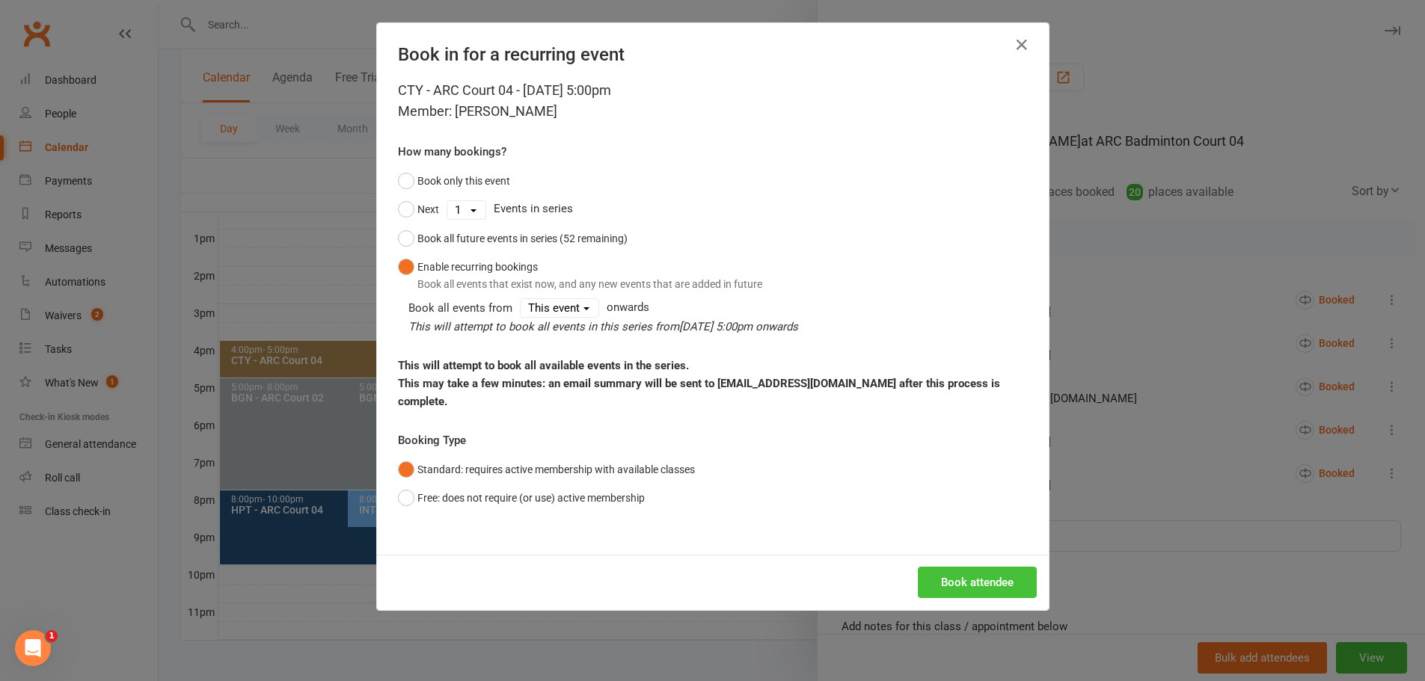
click at [972, 567] on button "Book attendee" at bounding box center [977, 582] width 119 height 31
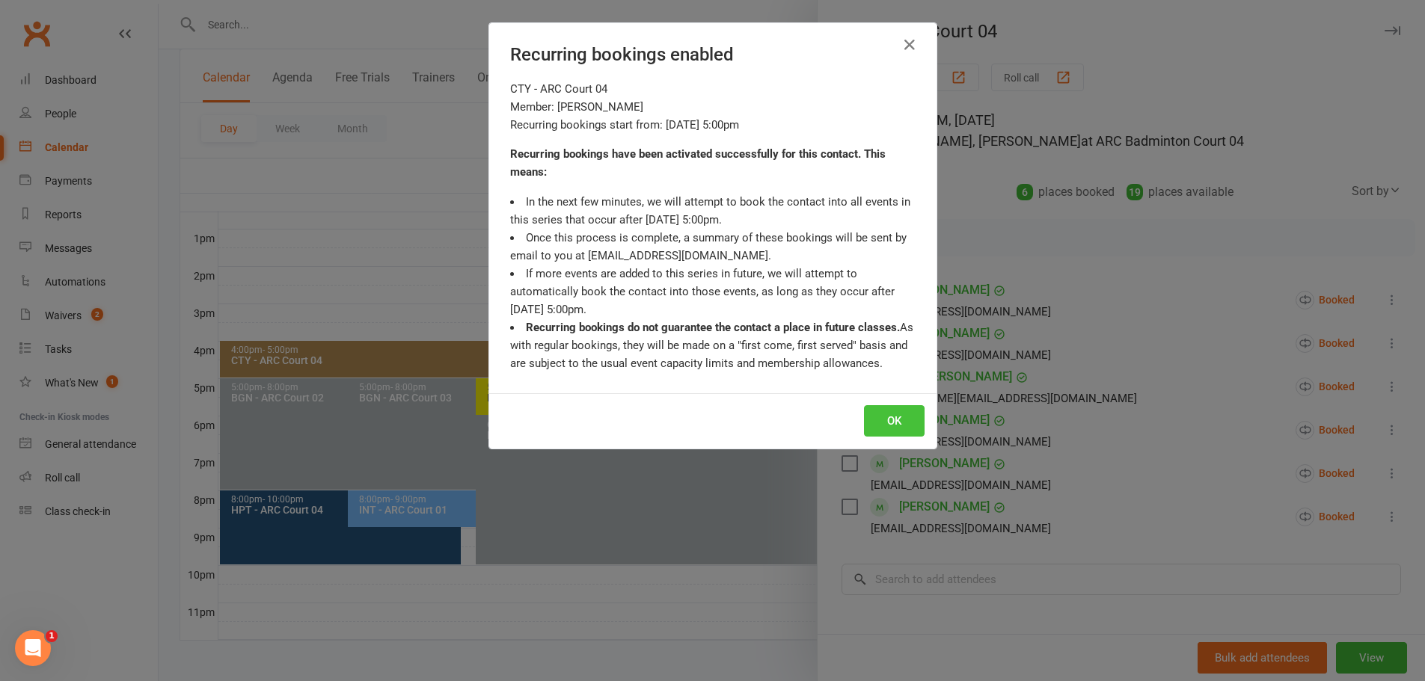
click at [901, 429] on button "OK" at bounding box center [894, 420] width 61 height 31
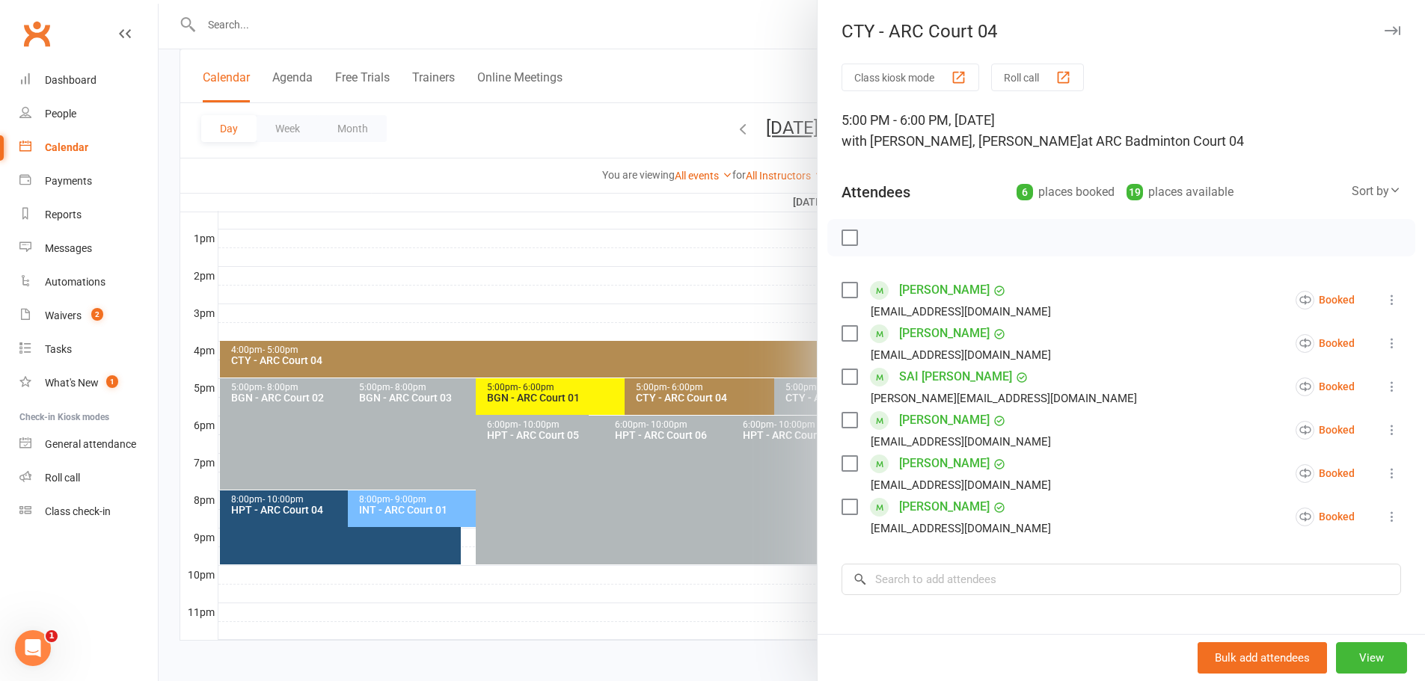
click at [782, 52] on div at bounding box center [792, 340] width 1266 height 681
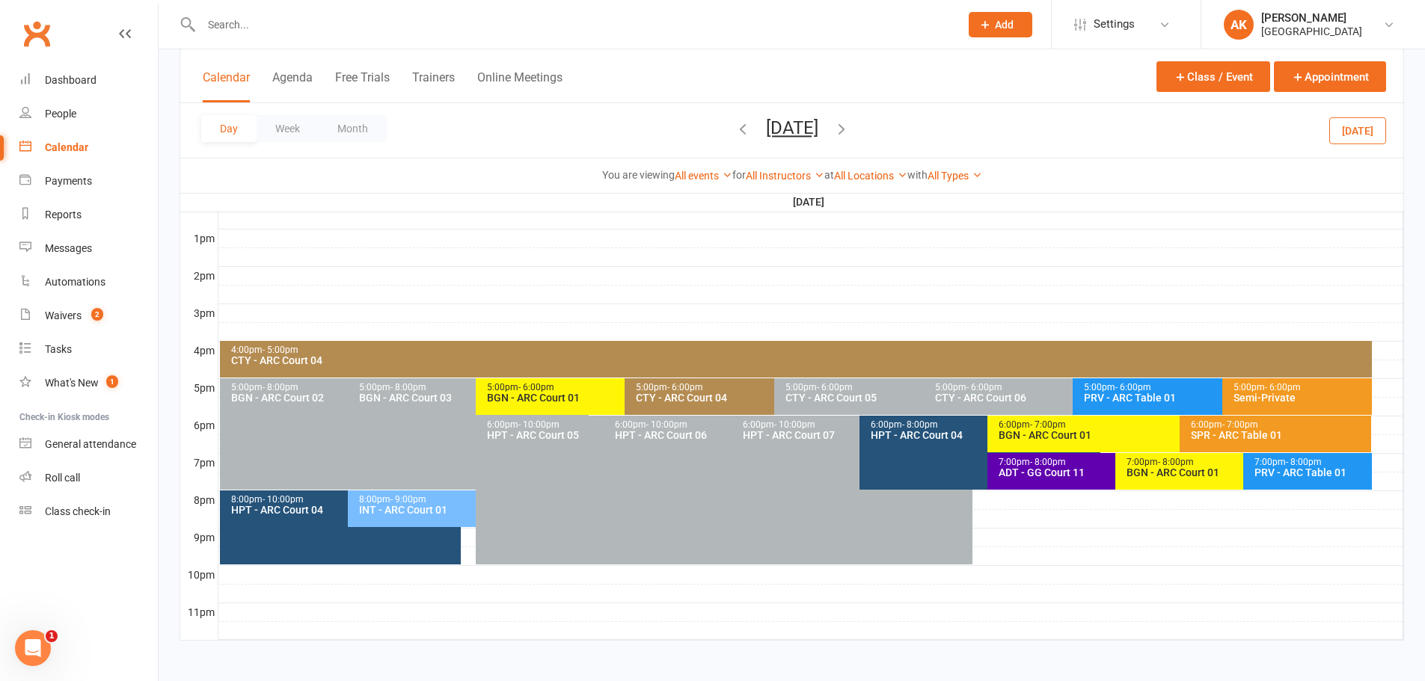
click at [850, 126] on icon "button" at bounding box center [841, 128] width 16 height 16
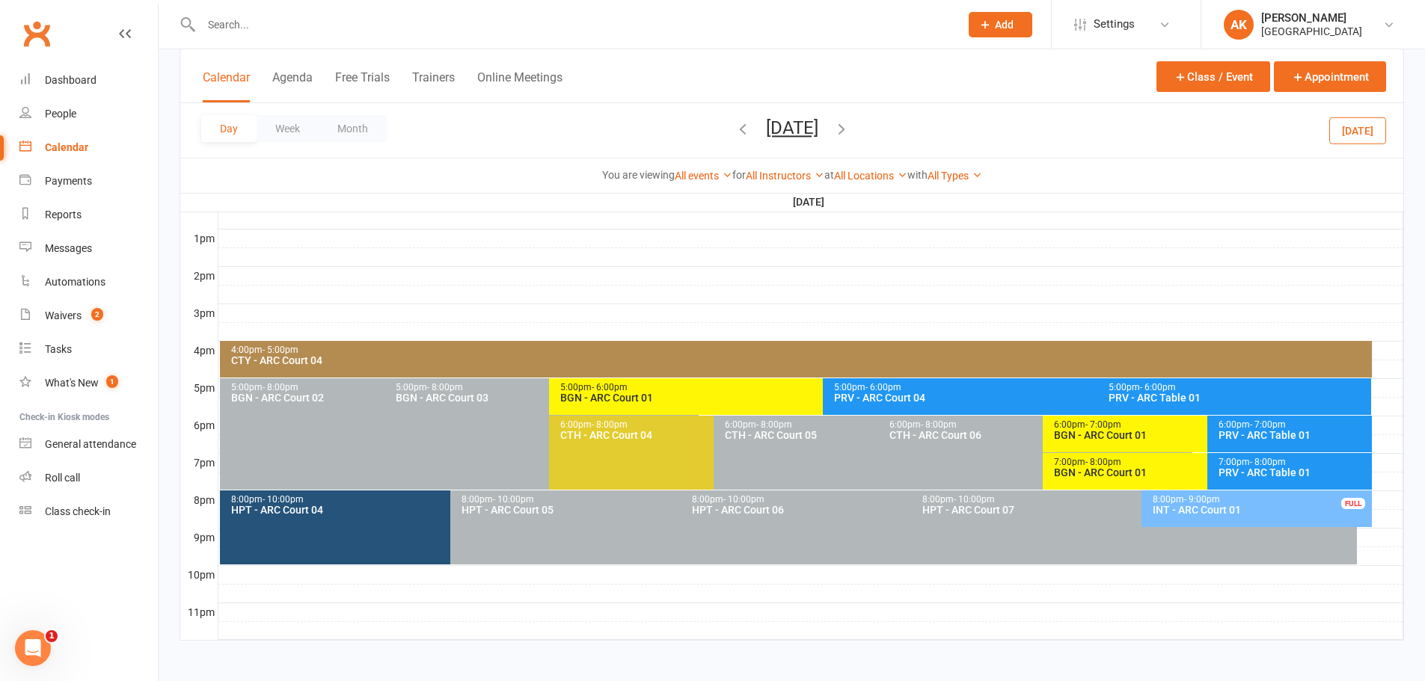
click at [850, 126] on icon "button" at bounding box center [841, 128] width 16 height 16
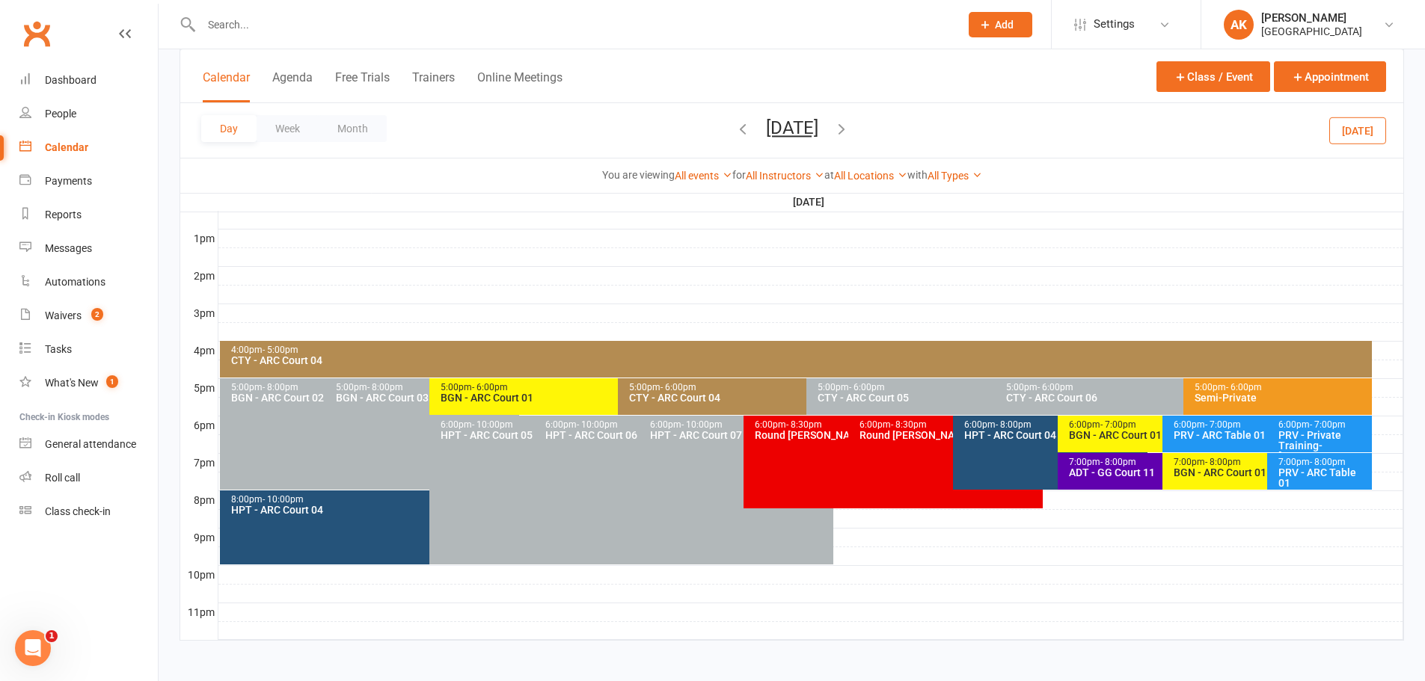
click at [833, 126] on span "Wednesday, Sep 17, 2025 September 2025 Sun Mon Tue Wed Thu Fri Sat 31 01 02 03 …" at bounding box center [792, 130] width 82 height 26
click at [850, 132] on icon "button" at bounding box center [841, 128] width 16 height 16
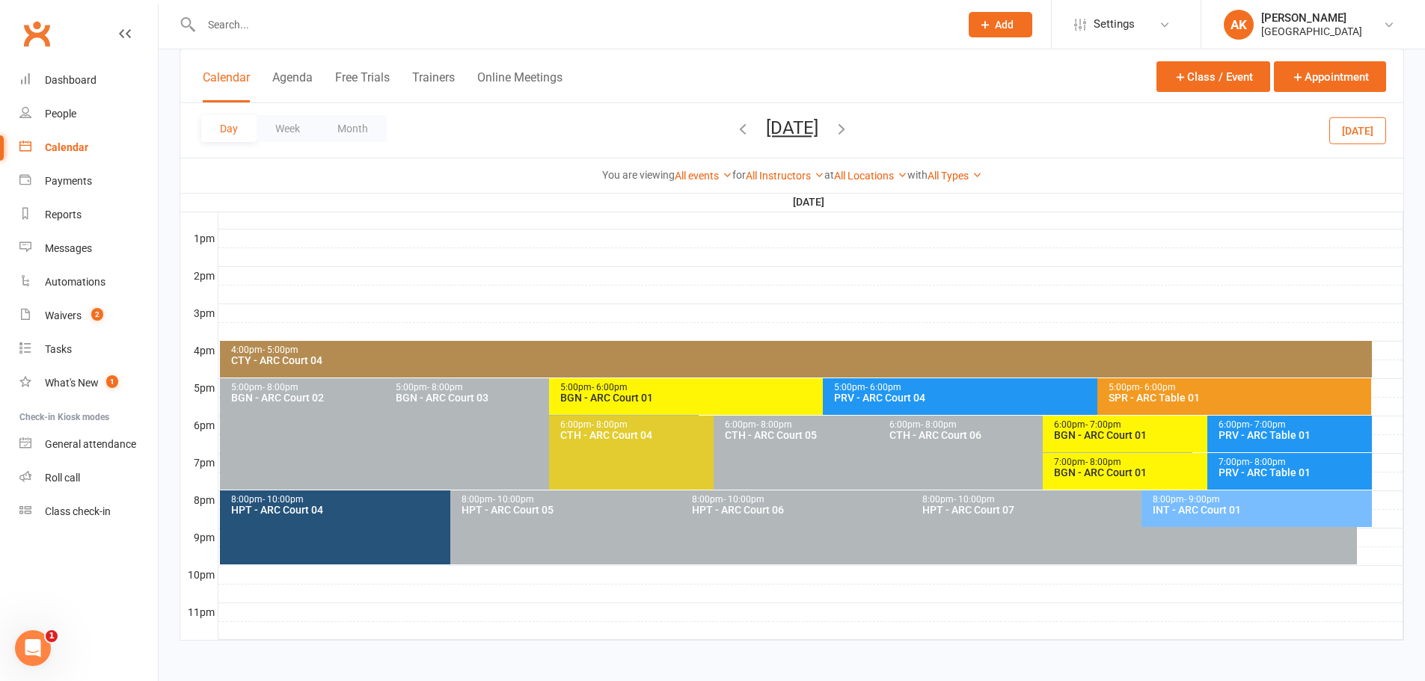
click at [895, 82] on div "Calendar Agenda Free Trials Trainers Online Meetings Class / Event Appointment" at bounding box center [791, 76] width 1223 height 54
click at [850, 123] on icon "button" at bounding box center [841, 128] width 16 height 16
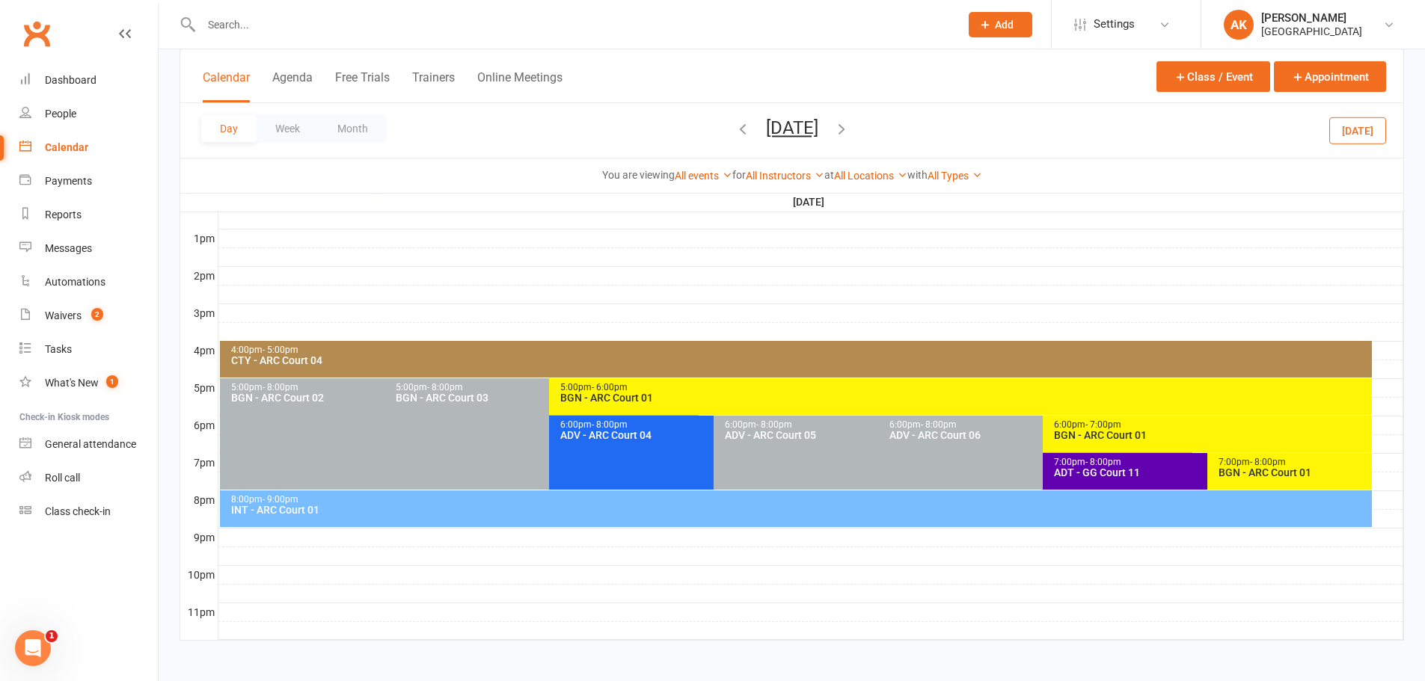
click at [496, 363] on div "CTY - ARC Court 04" at bounding box center [799, 360] width 1138 height 10
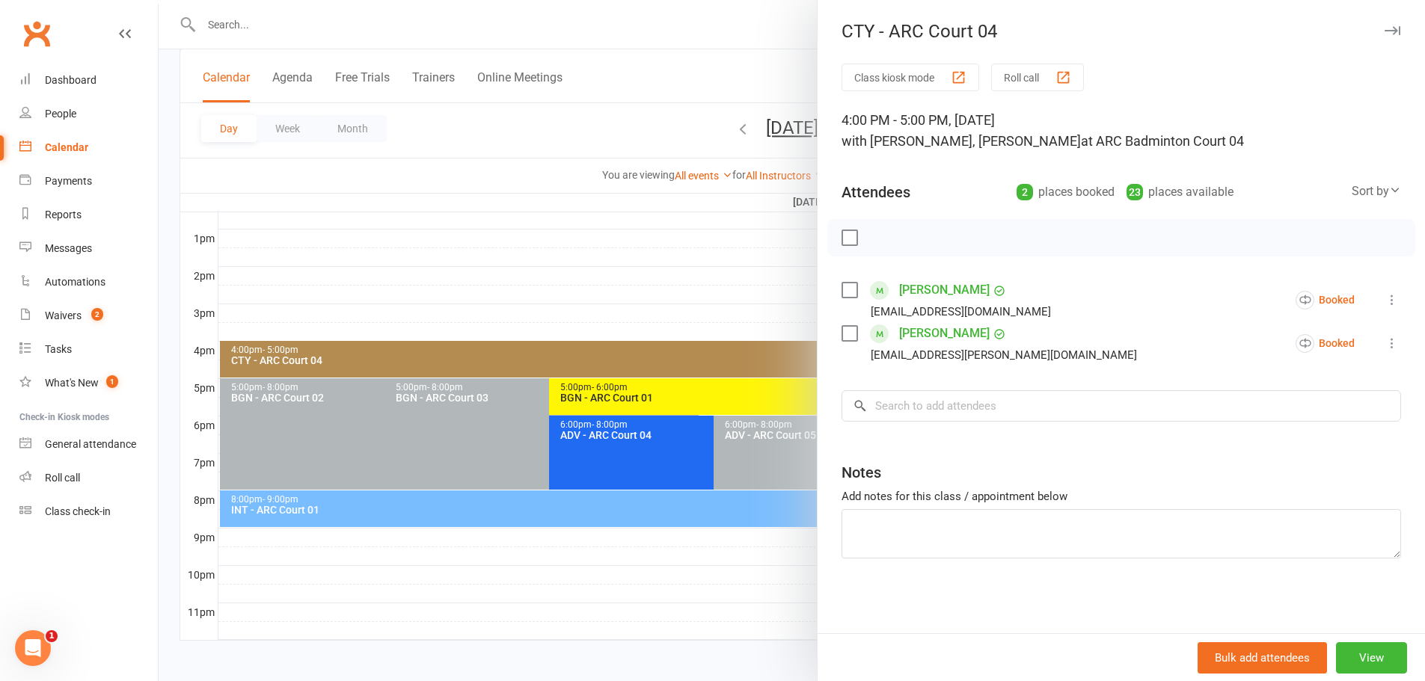
click at [720, 46] on div at bounding box center [792, 340] width 1266 height 681
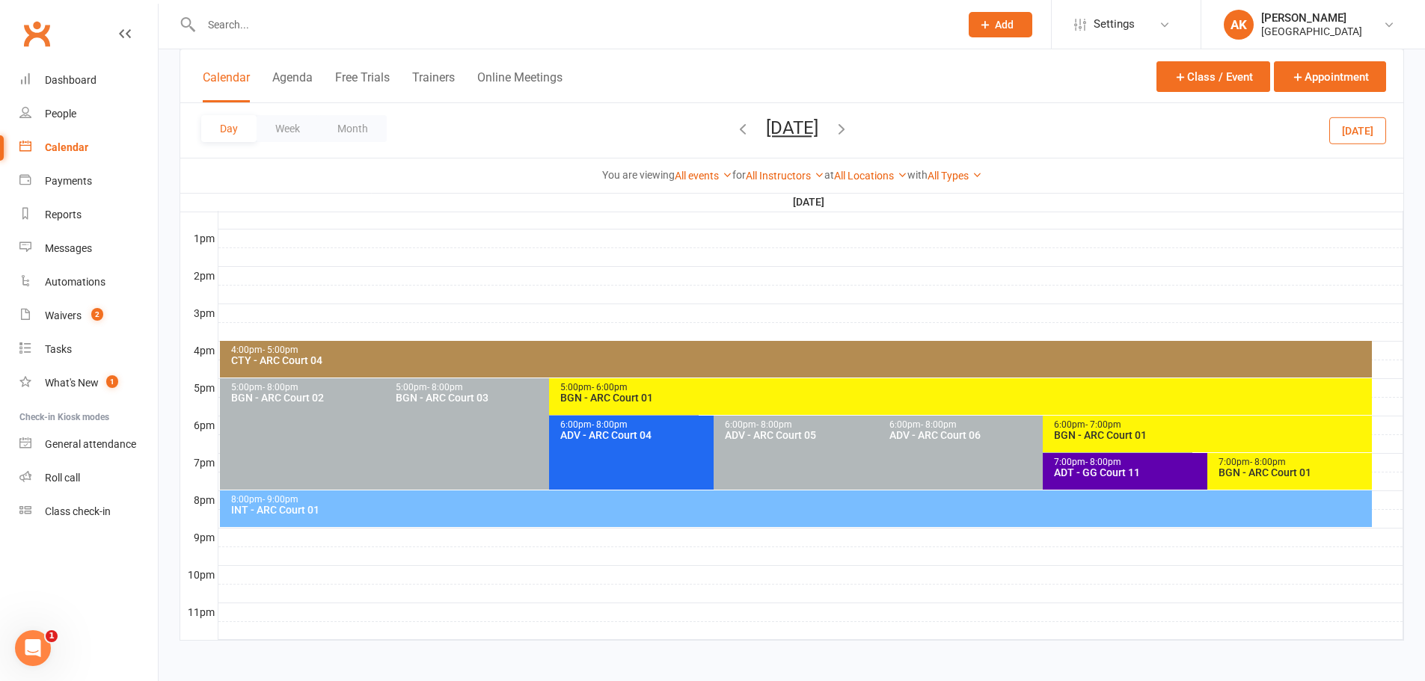
click at [850, 132] on icon "button" at bounding box center [841, 128] width 16 height 16
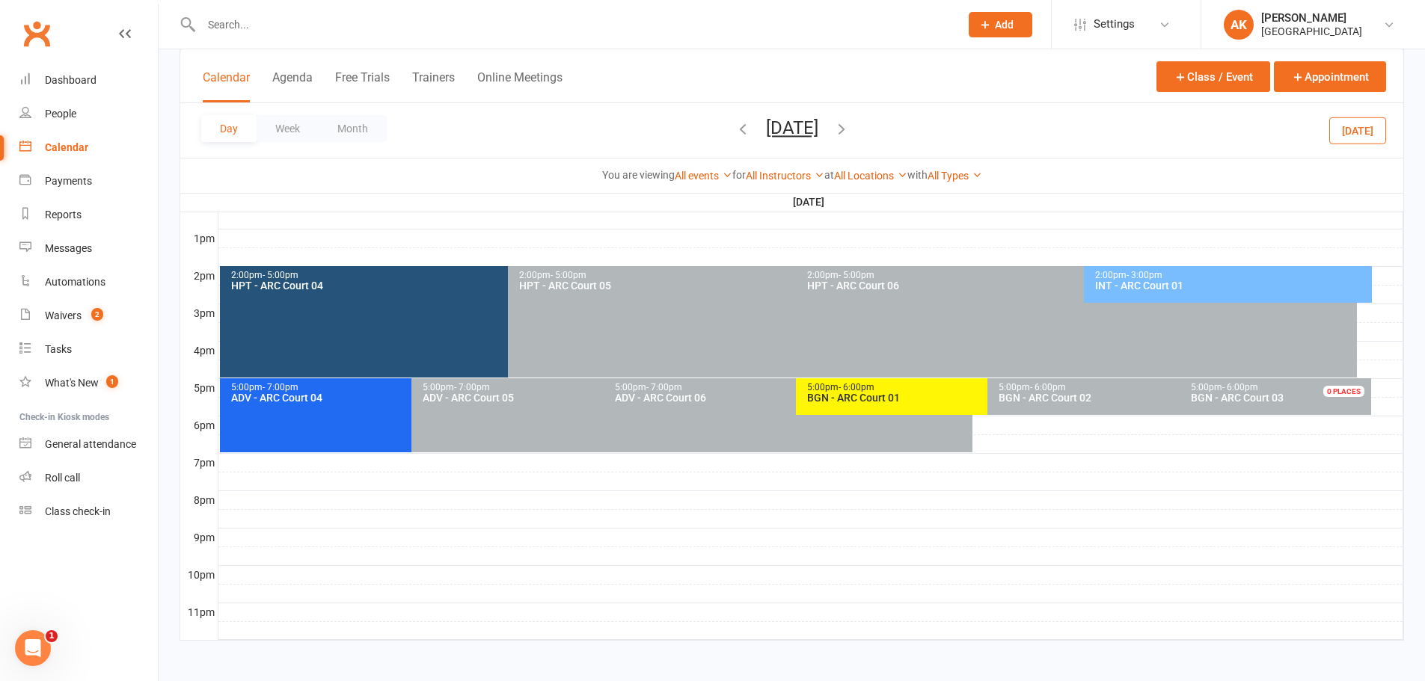
click at [850, 132] on icon "button" at bounding box center [841, 128] width 16 height 16
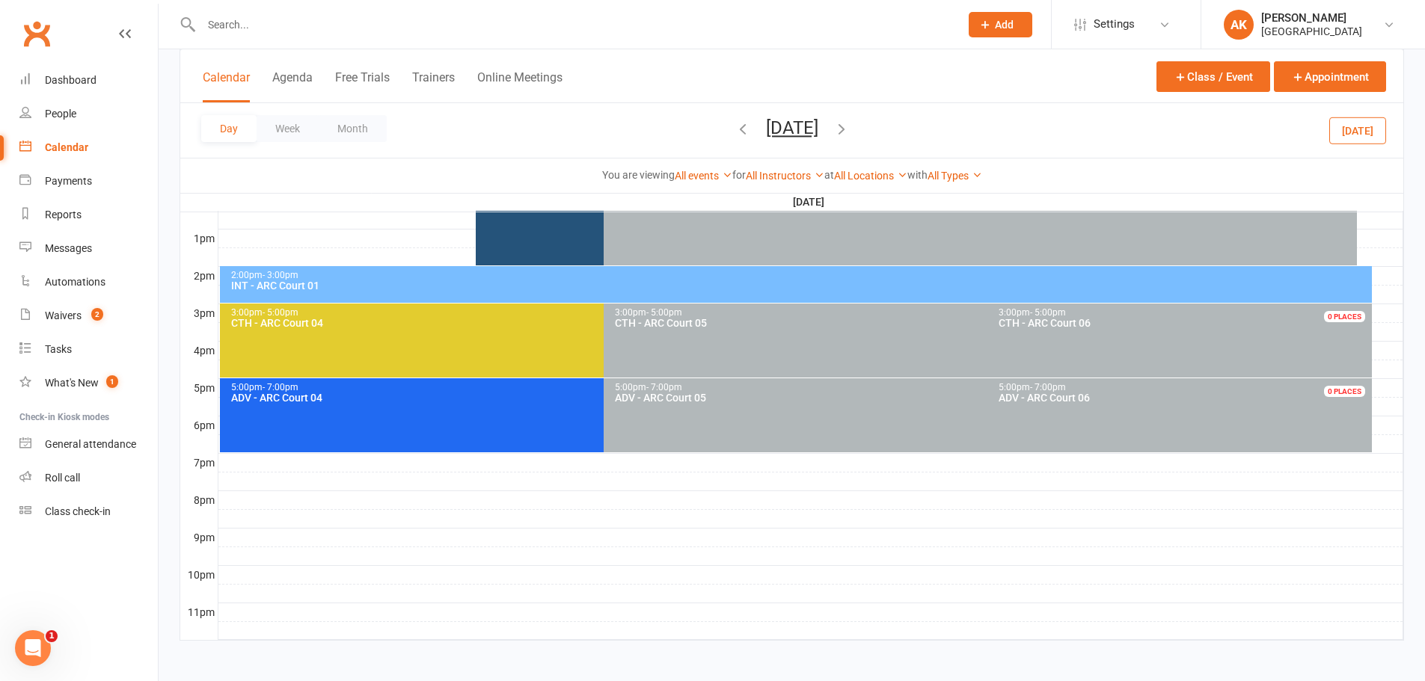
click at [850, 132] on icon "button" at bounding box center [841, 128] width 16 height 16
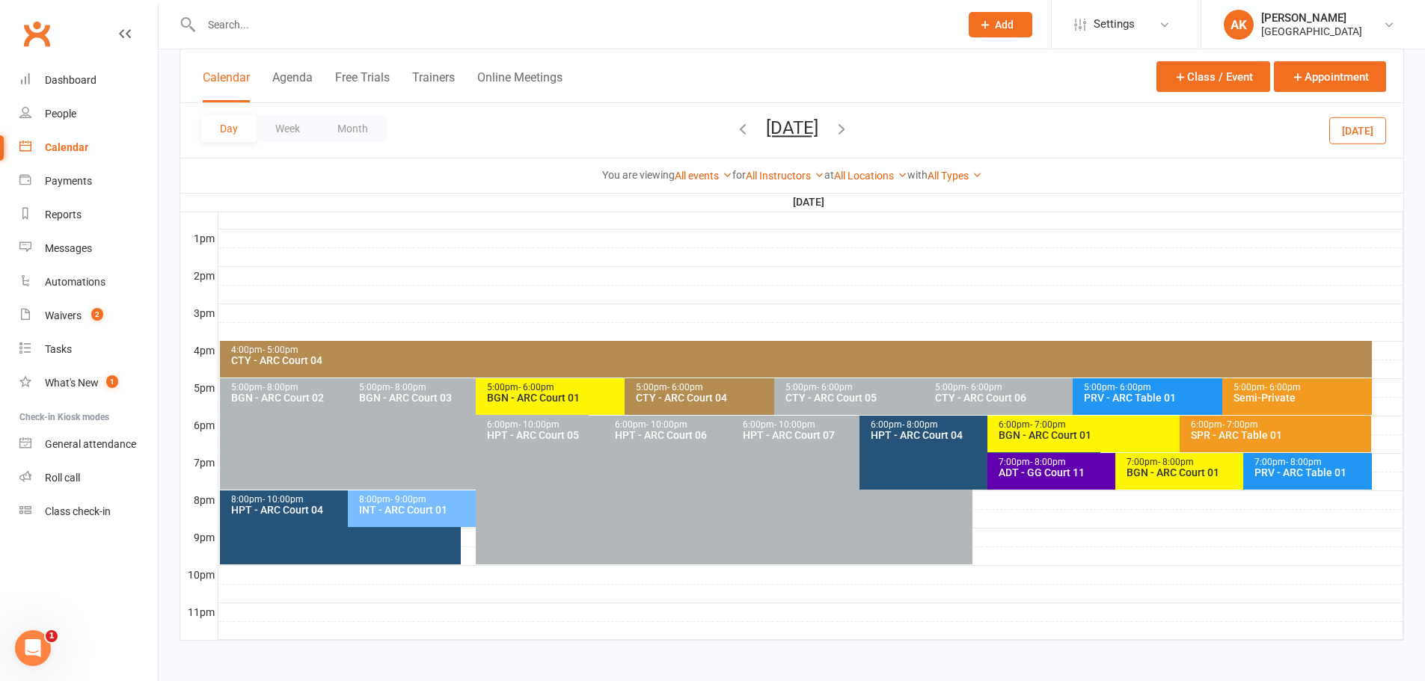
click at [569, 399] on div "BGN - ARC Court 01" at bounding box center [621, 398] width 270 height 10
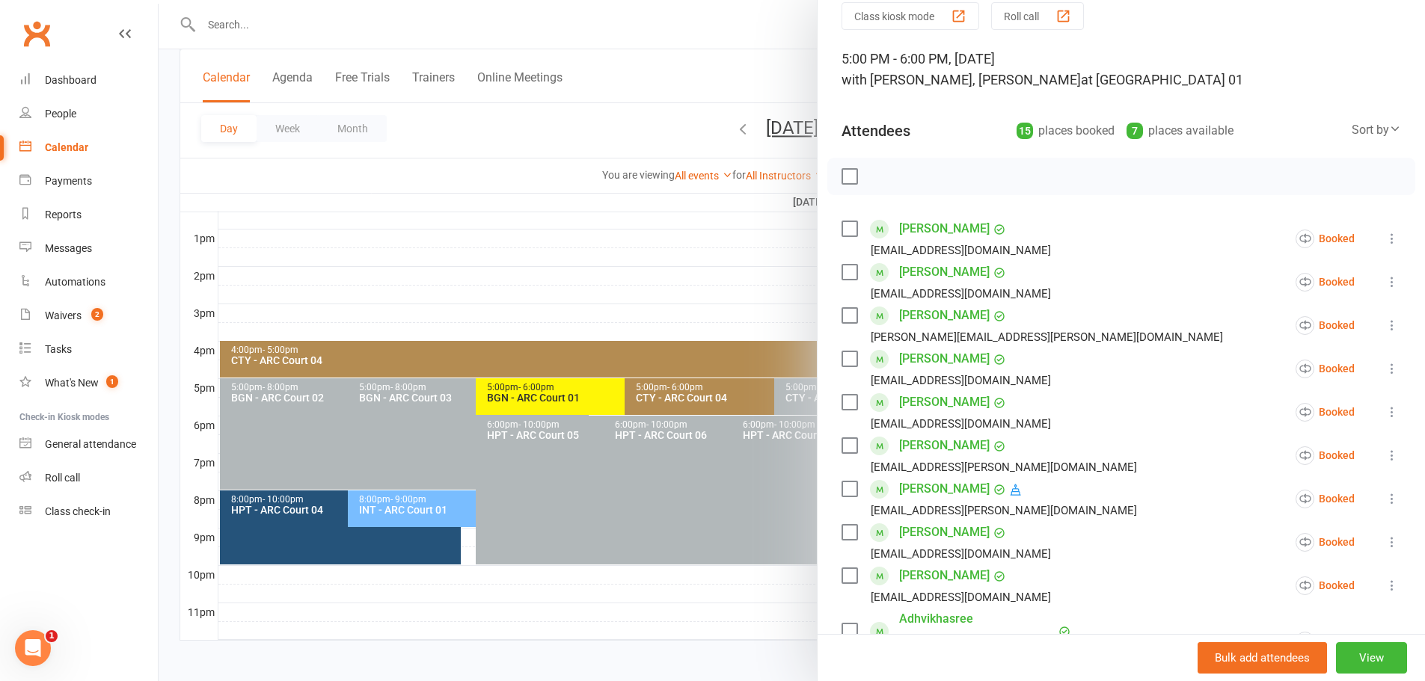
scroll to position [0, 0]
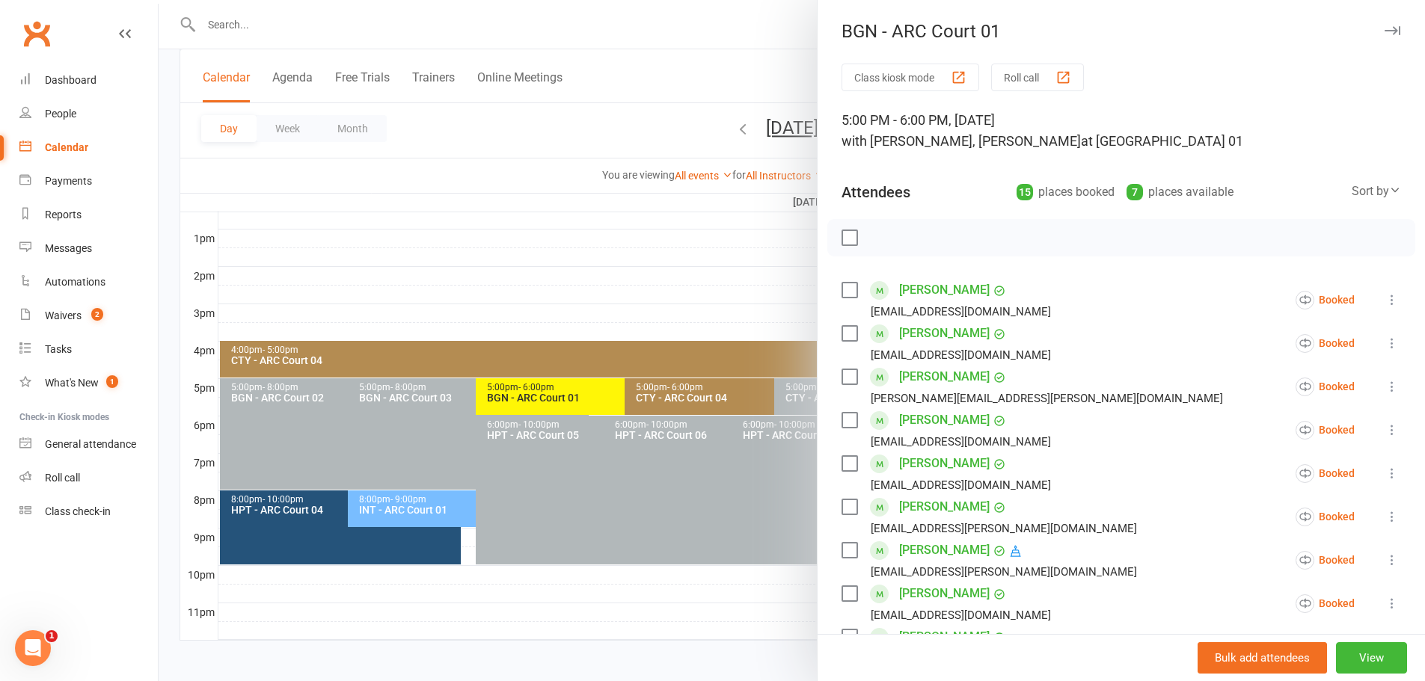
click at [732, 86] on div at bounding box center [792, 340] width 1266 height 681
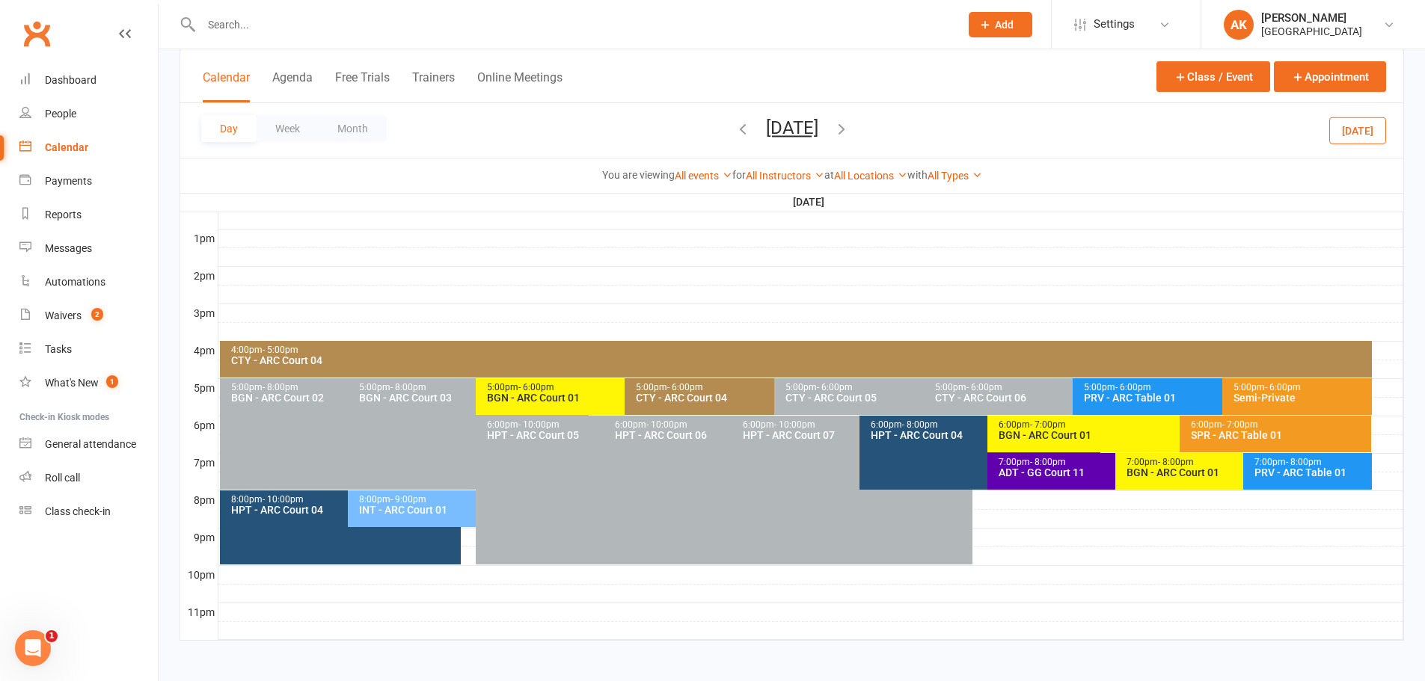
click at [690, 381] on div "5:00pm - 6:00pm CTY - ARC Court 04" at bounding box center [766, 396] width 283 height 37
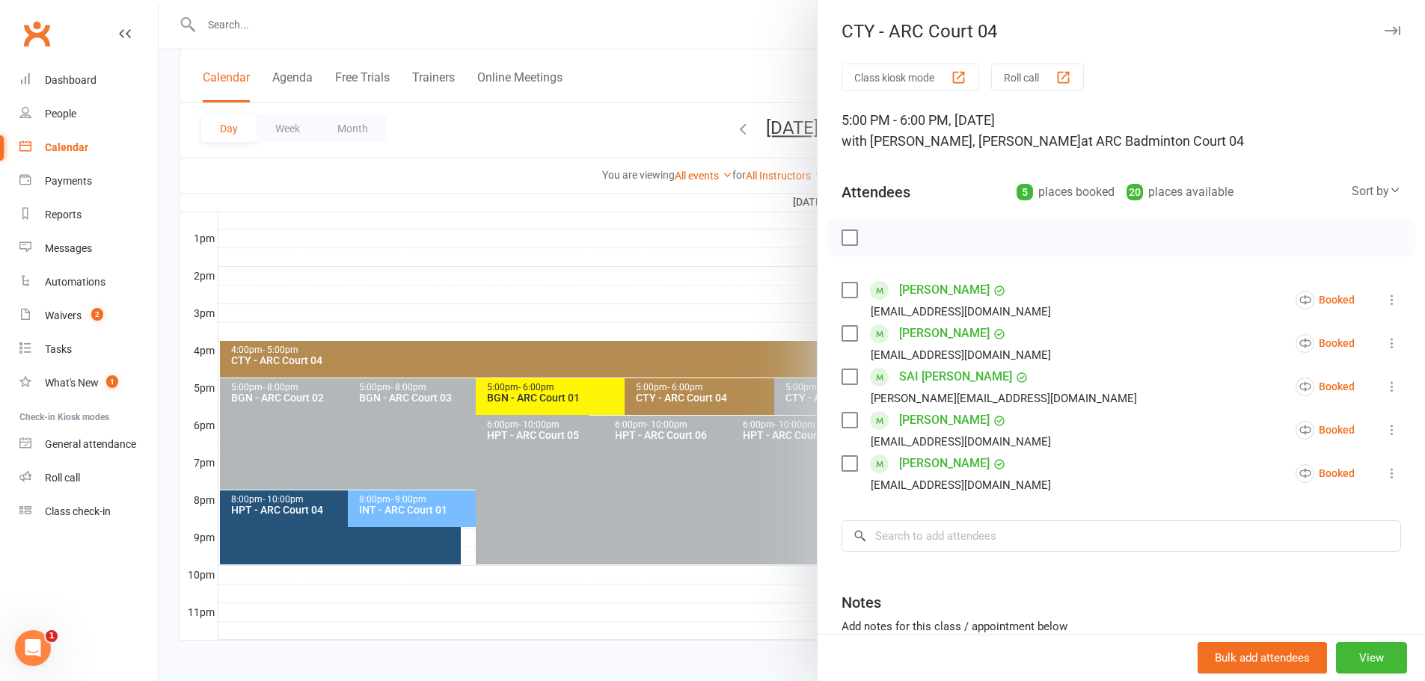
drag, startPoint x: 745, startPoint y: 31, endPoint x: 741, endPoint y: 46, distance: 15.4
click at [745, 31] on div at bounding box center [792, 340] width 1266 height 681
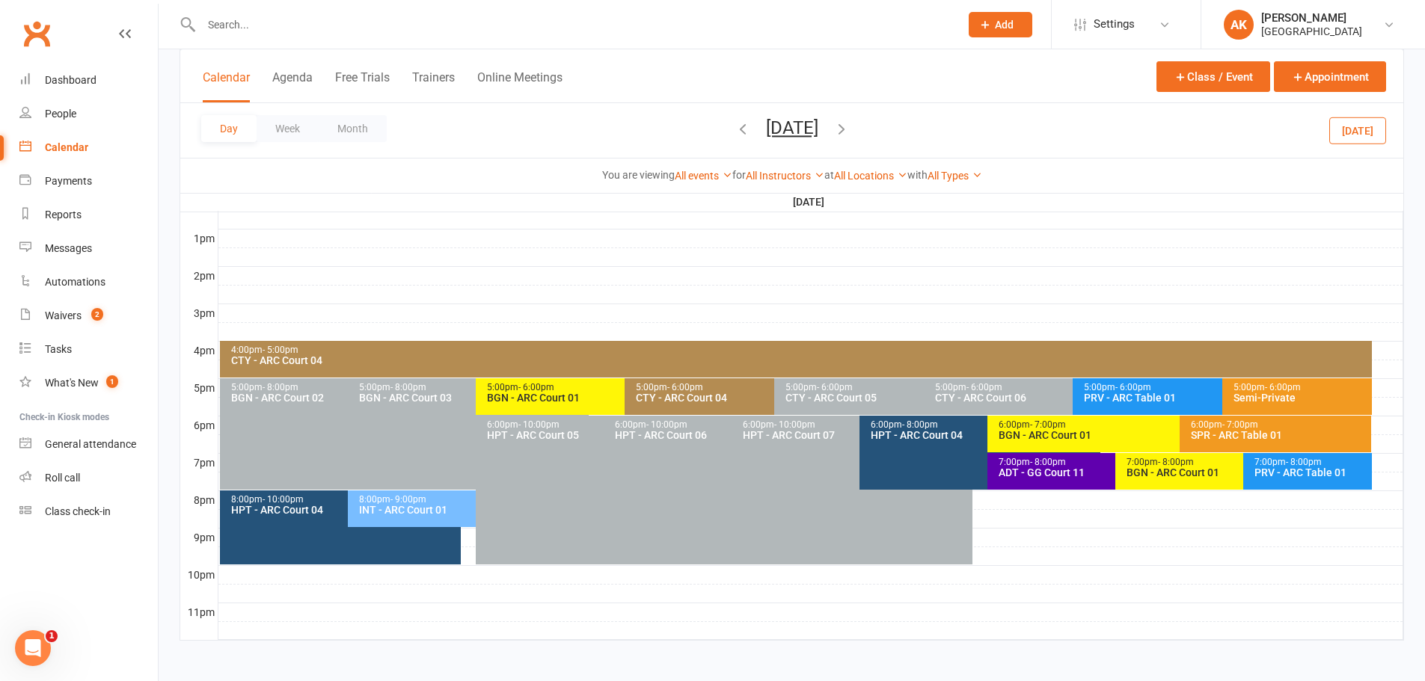
click at [685, 393] on div "CTY - ARC Court 04" at bounding box center [770, 398] width 270 height 10
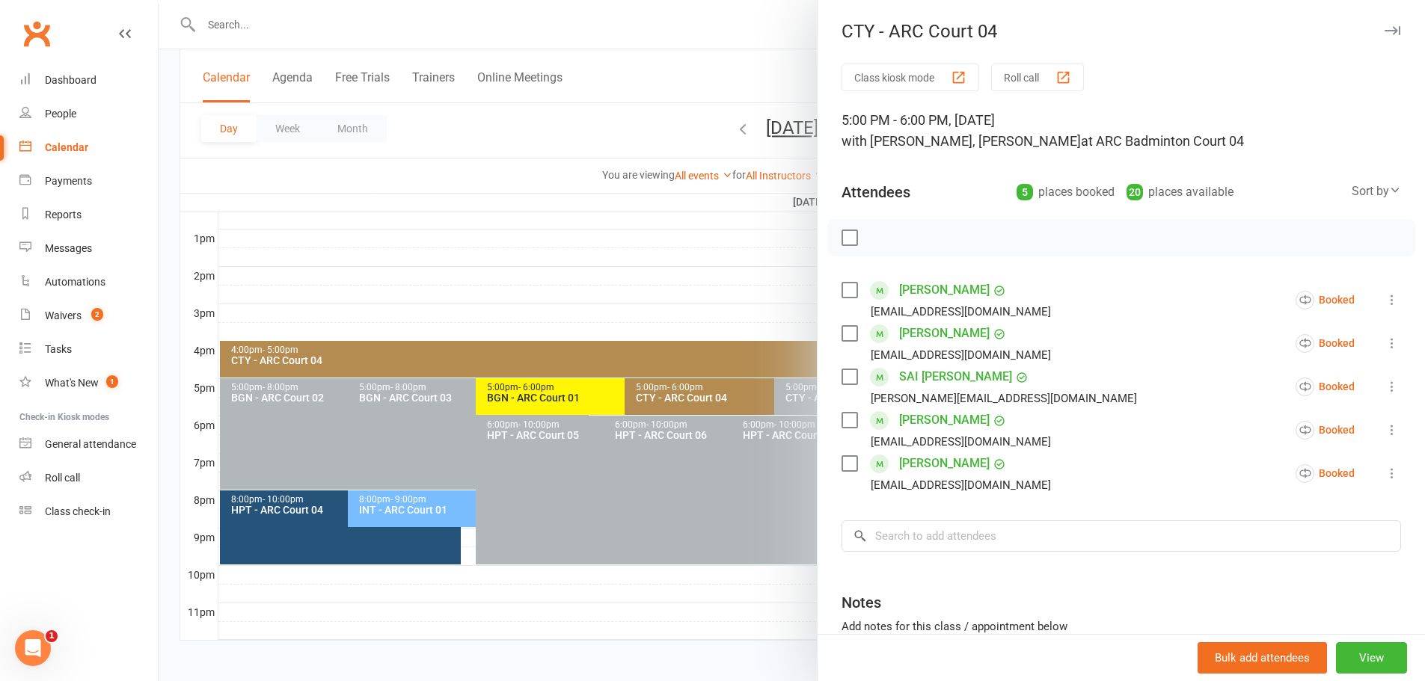
click at [744, 1] on div at bounding box center [792, 340] width 1266 height 681
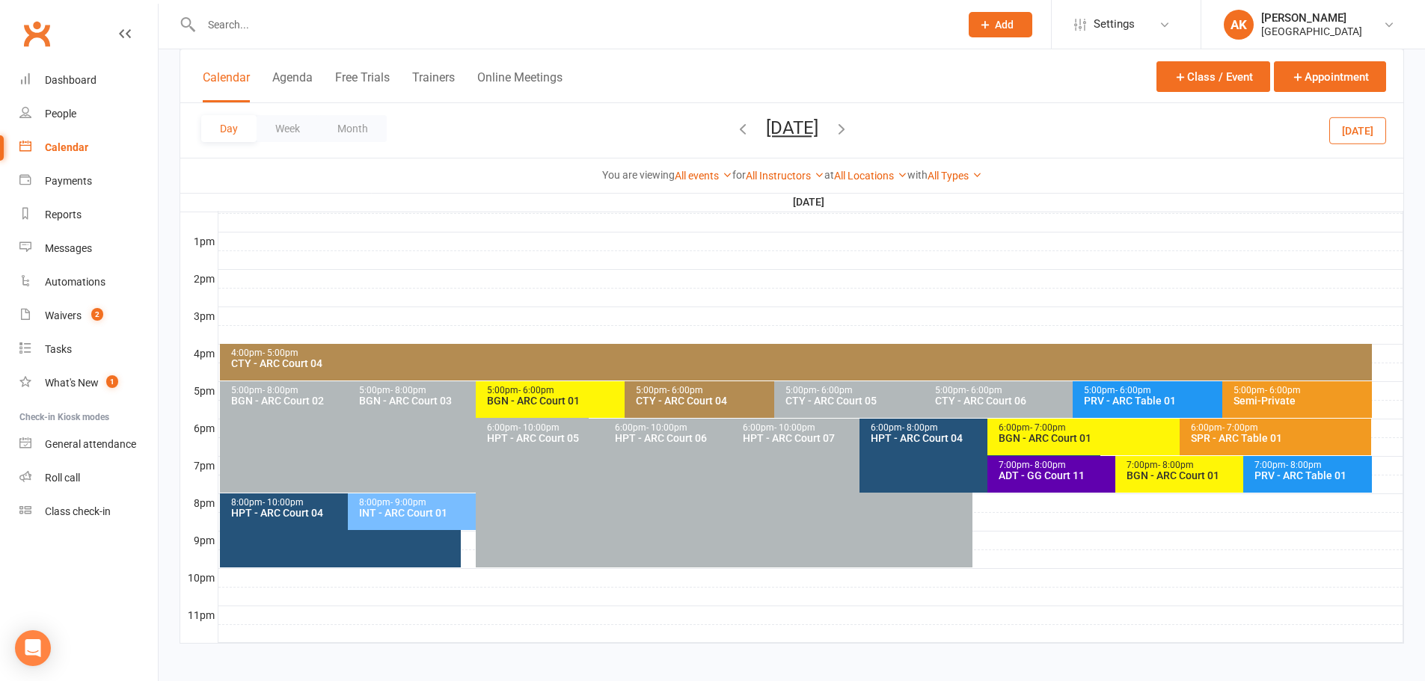
click at [699, 392] on span "- 6:00pm" at bounding box center [685, 390] width 36 height 10
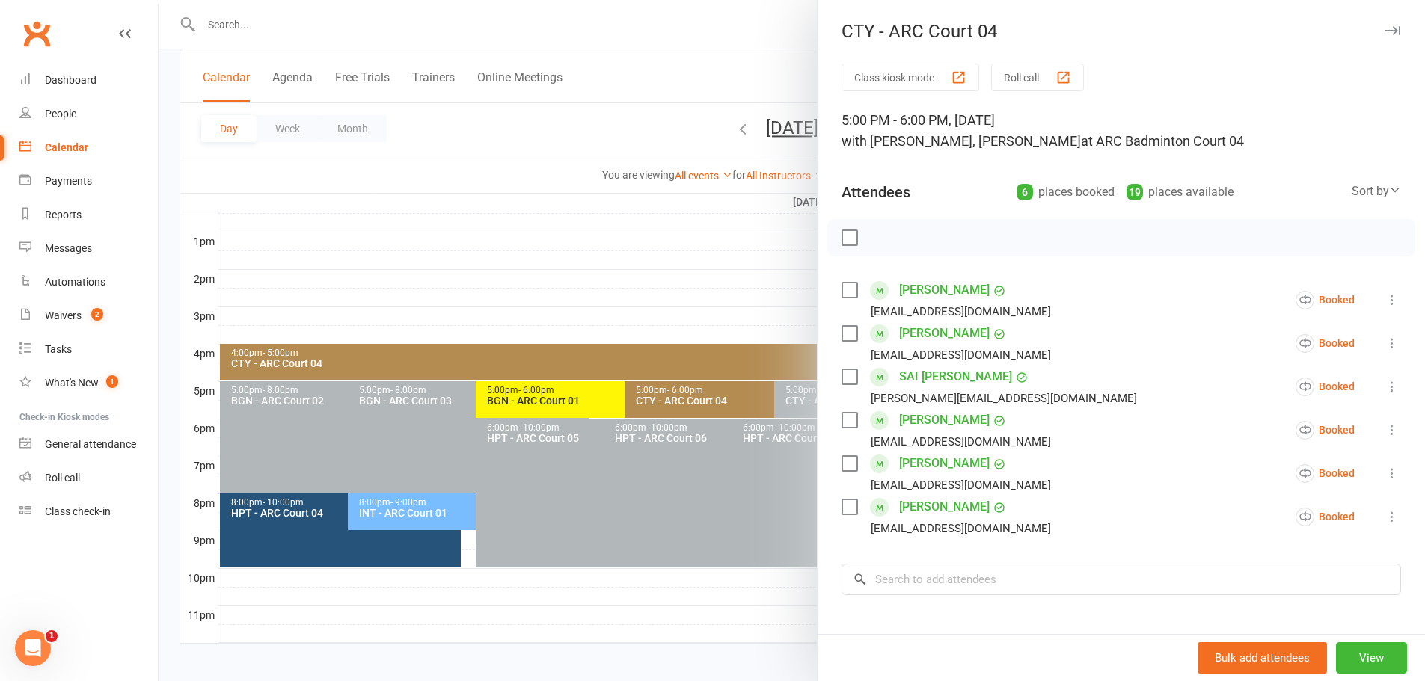
click at [749, 58] on div at bounding box center [792, 340] width 1266 height 681
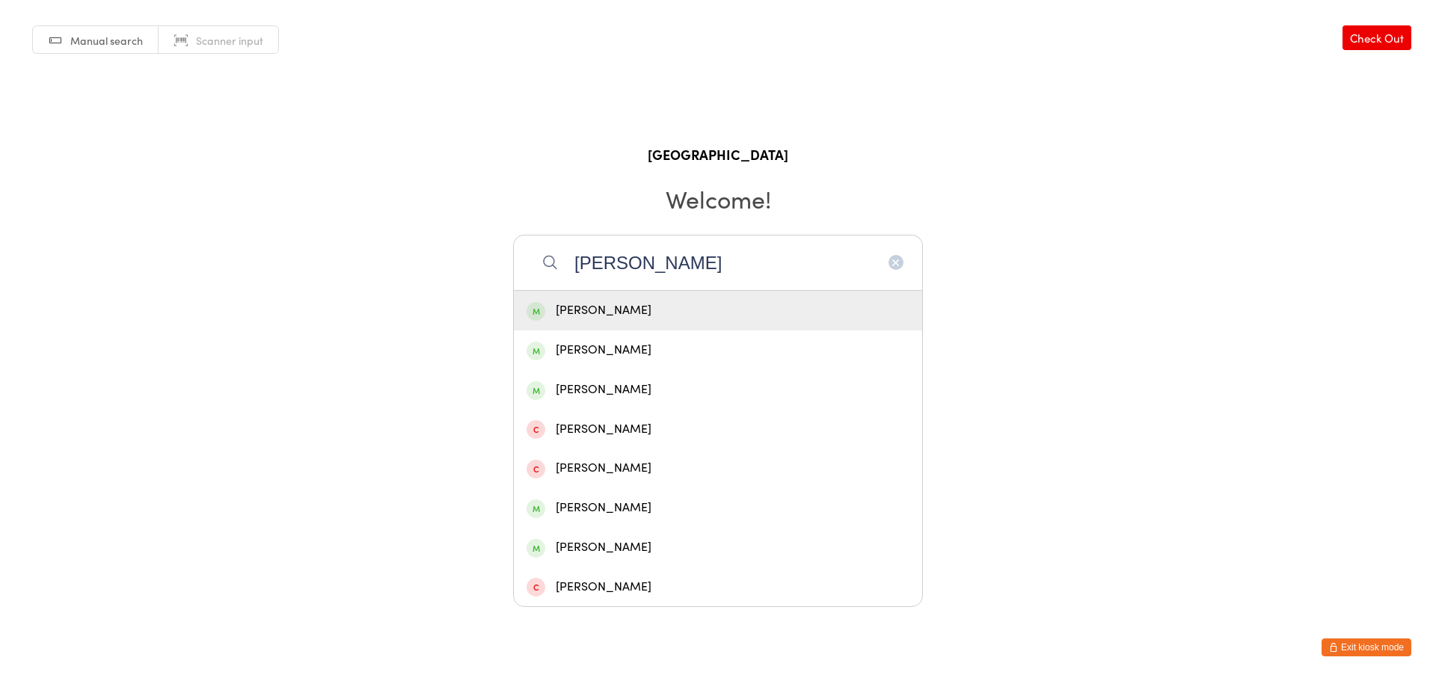
type input "[PERSON_NAME]"
click at [627, 302] on div "[PERSON_NAME]" at bounding box center [718, 311] width 383 height 20
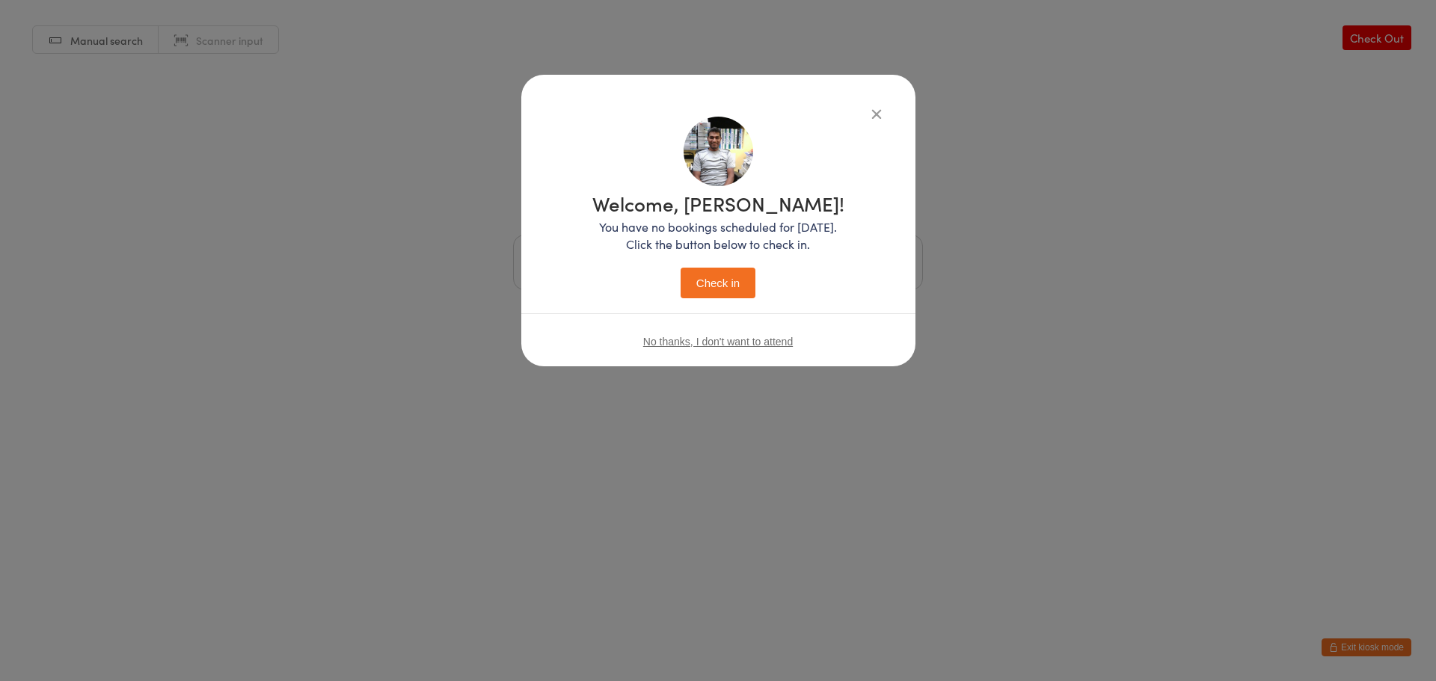
click at [707, 284] on button "Check in" at bounding box center [718, 283] width 75 height 31
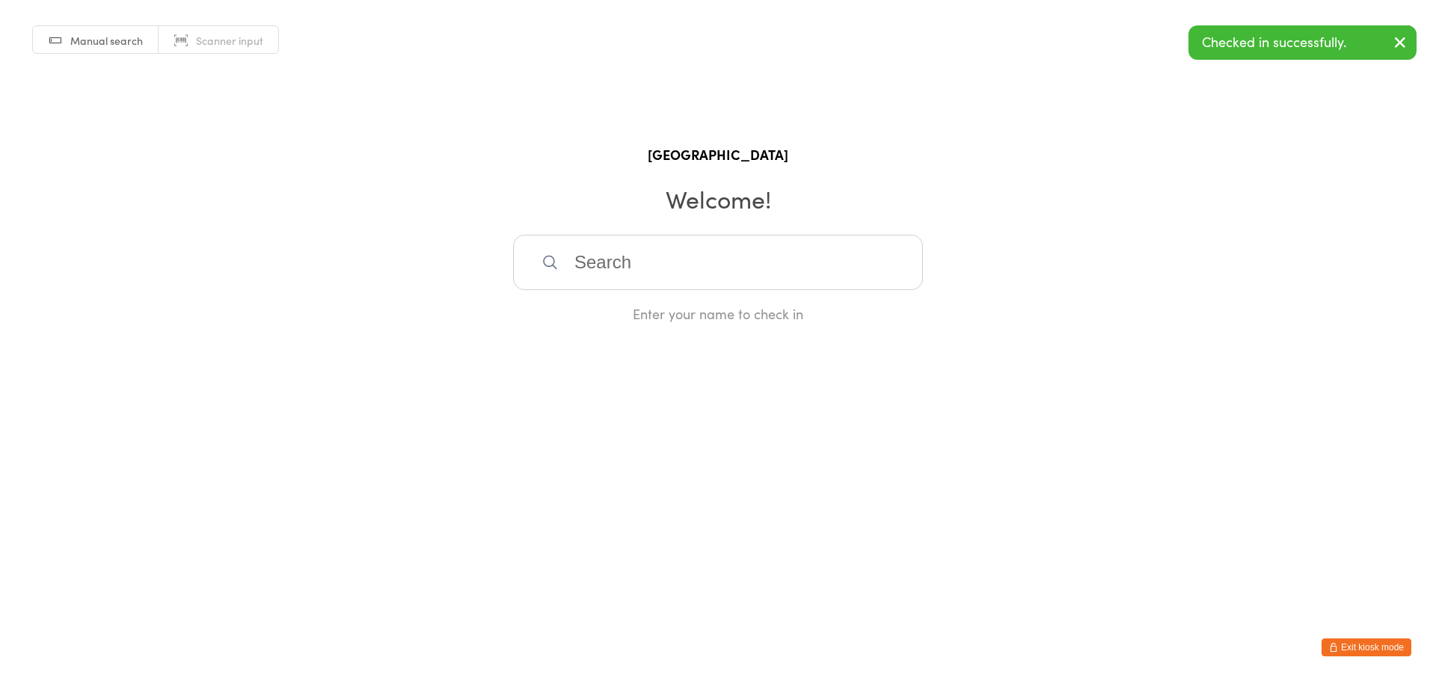
click at [1368, 655] on button "Exit kiosk mode" at bounding box center [1367, 648] width 90 height 18
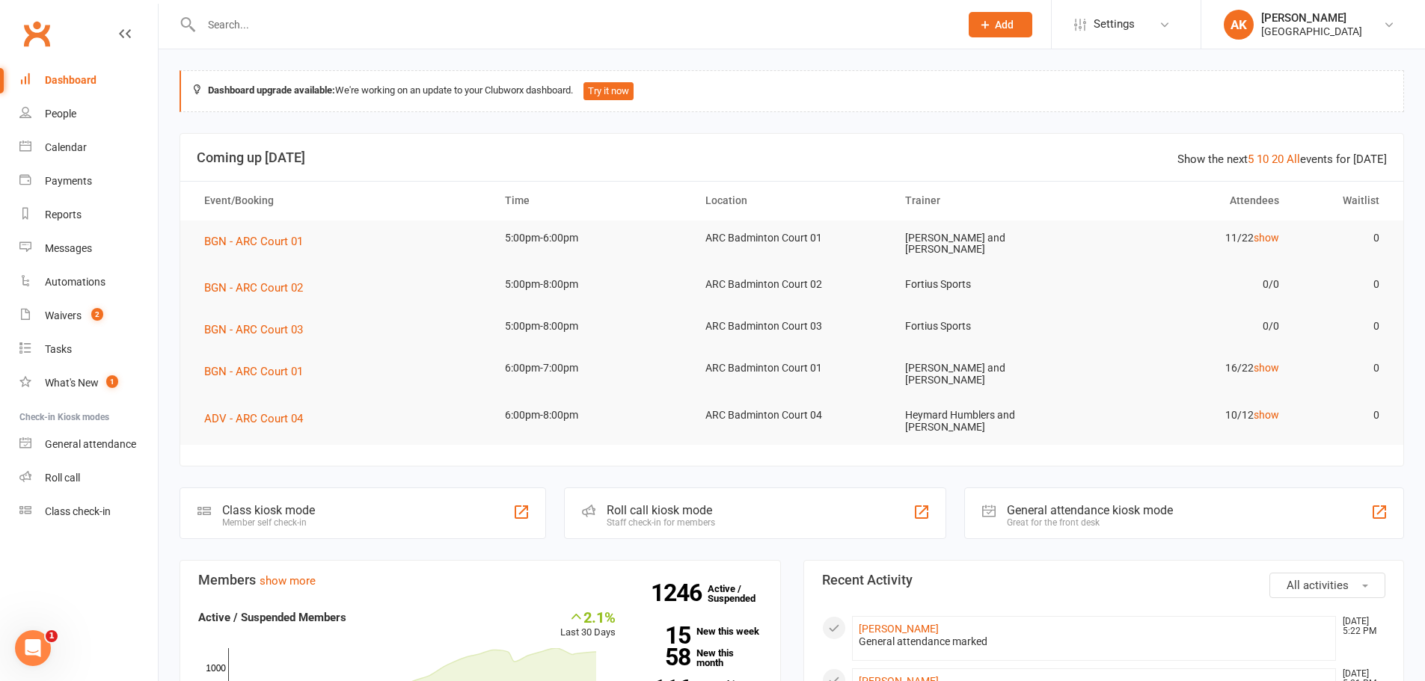
click at [479, 20] on input "text" at bounding box center [573, 24] width 752 height 21
type input "balaji"
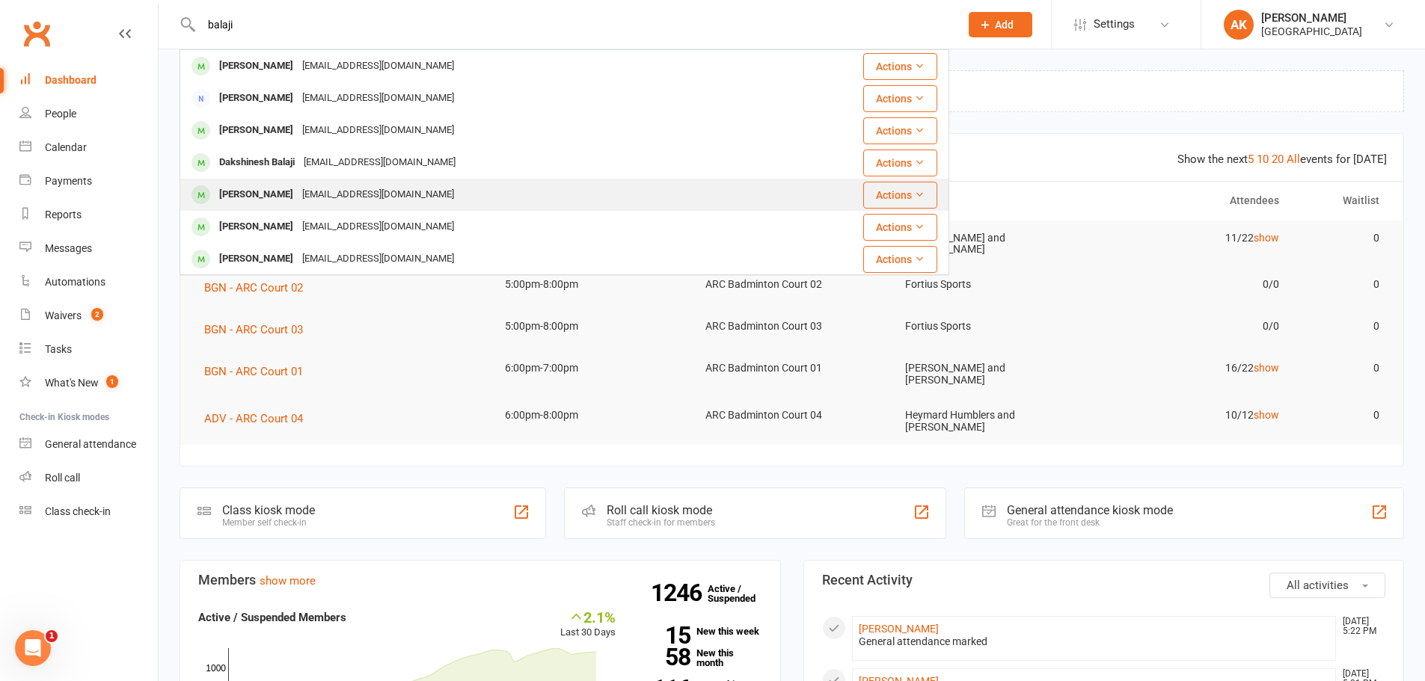
click at [387, 196] on div "[EMAIL_ADDRESS][DOMAIN_NAME]" at bounding box center [378, 195] width 161 height 22
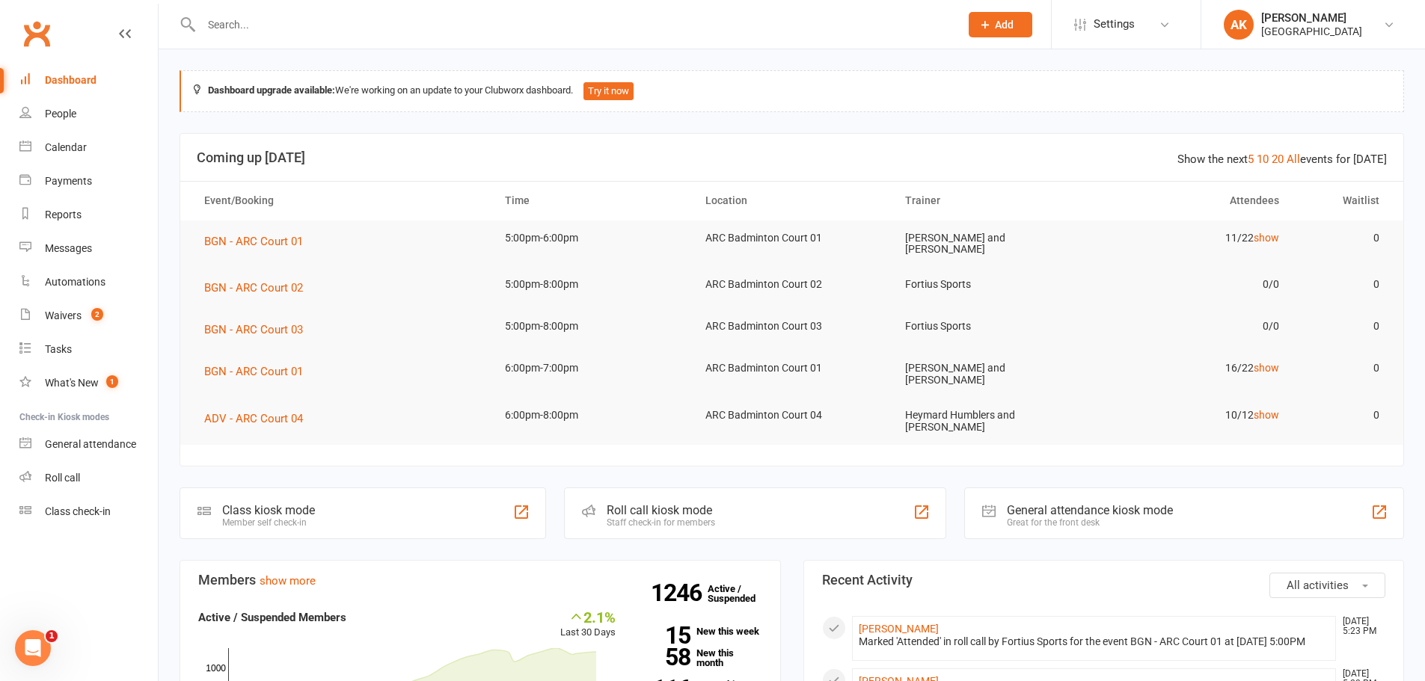
click at [68, 87] on link "Dashboard" at bounding box center [88, 81] width 138 height 34
click at [81, 74] on div "Dashboard" at bounding box center [71, 80] width 52 height 12
click at [76, 80] on div "Dashboard" at bounding box center [71, 80] width 52 height 12
click at [397, 23] on input "text" at bounding box center [573, 24] width 752 height 21
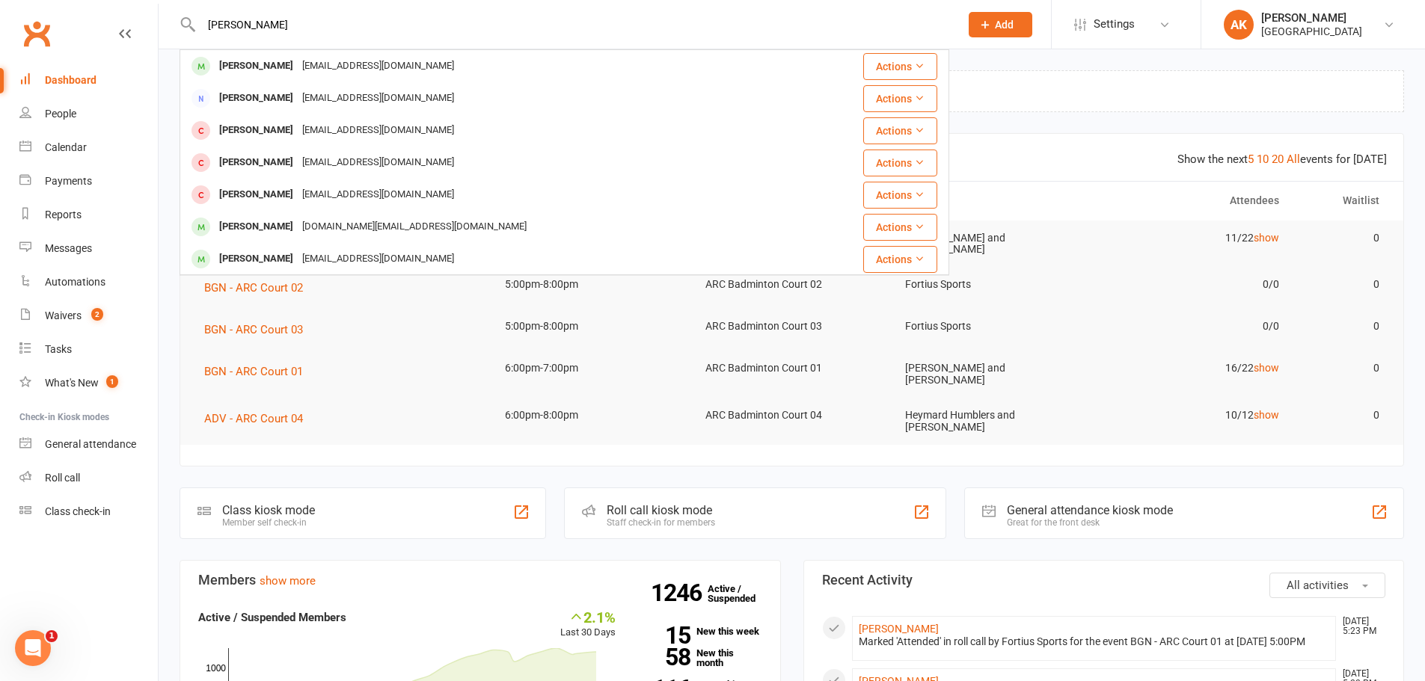
click at [276, 19] on input "sudiksha" at bounding box center [573, 24] width 752 height 21
click at [322, 27] on input "sudiksha" at bounding box center [573, 24] width 752 height 21
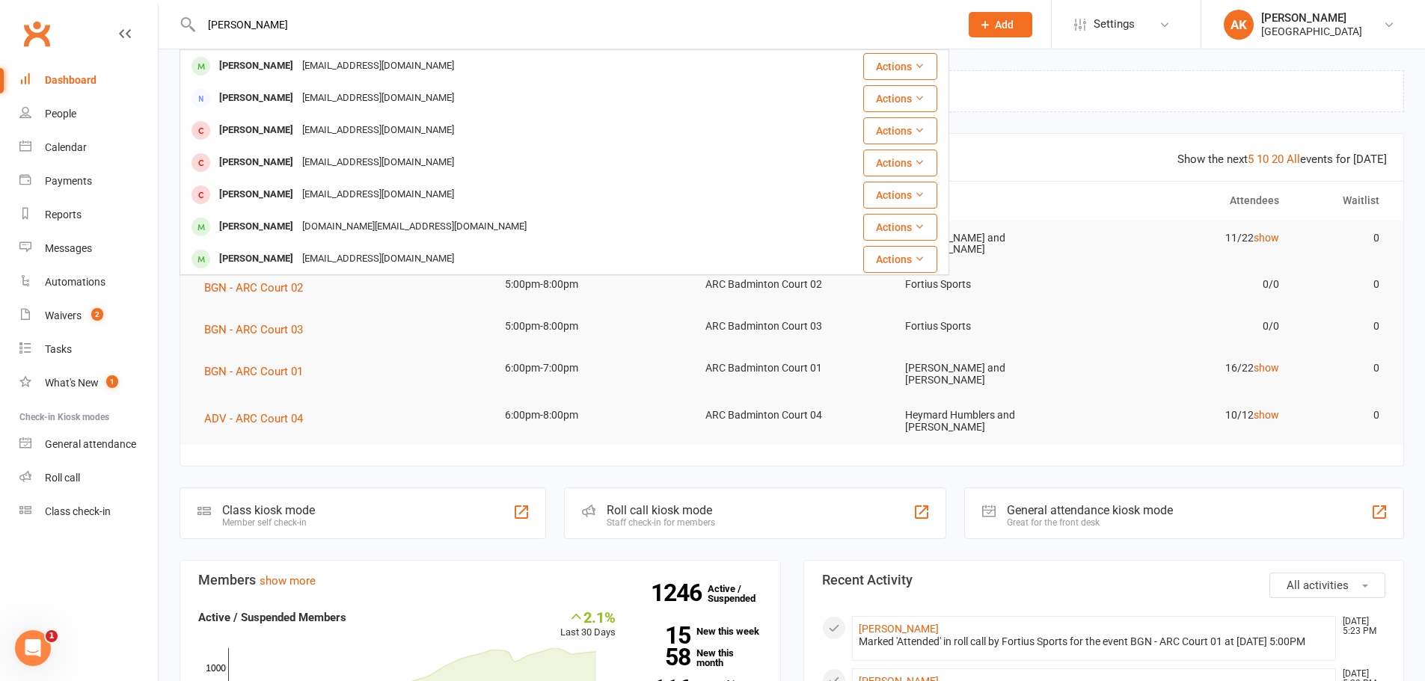
click at [322, 27] on input "sudiksha" at bounding box center [573, 24] width 752 height 21
paste input "Sudeeksha Bollepally"
type input "Sudeeksha Bollepally"
click at [114, 79] on link "Dashboard" at bounding box center [88, 81] width 138 height 34
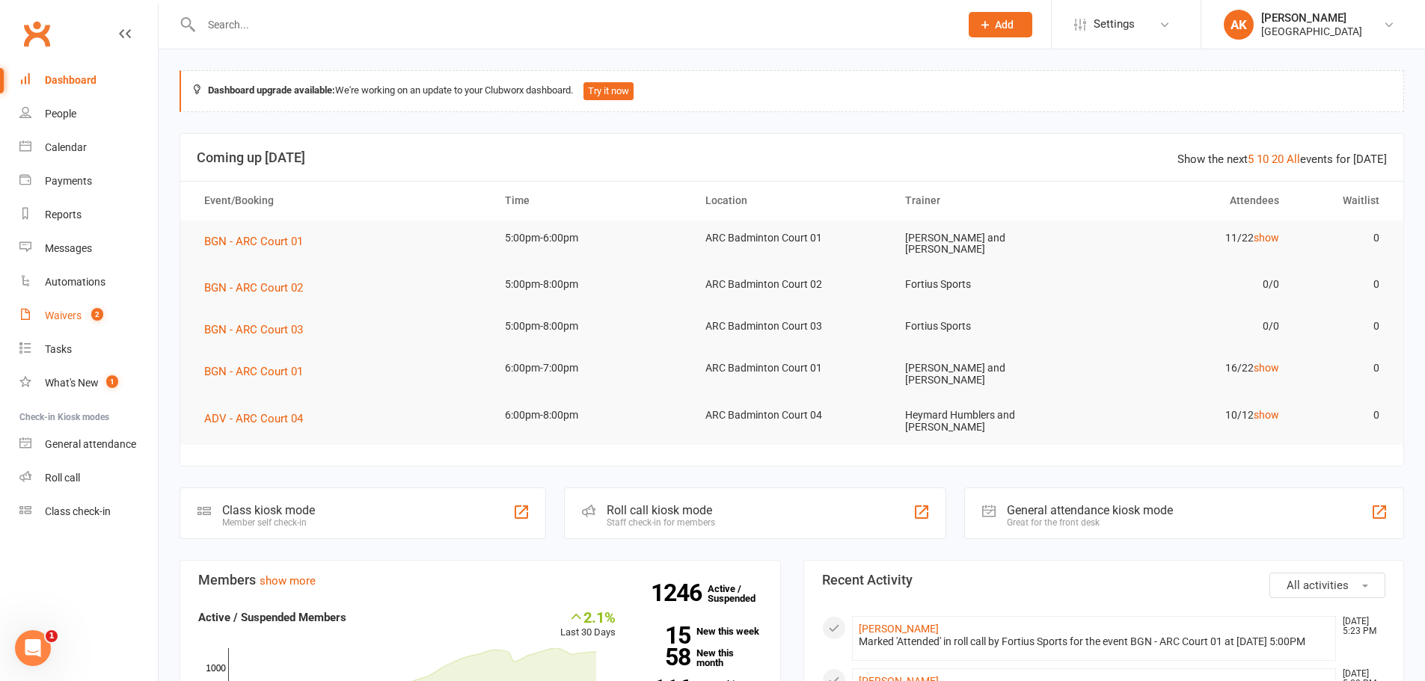
click at [71, 319] on div "Waivers" at bounding box center [63, 316] width 37 height 12
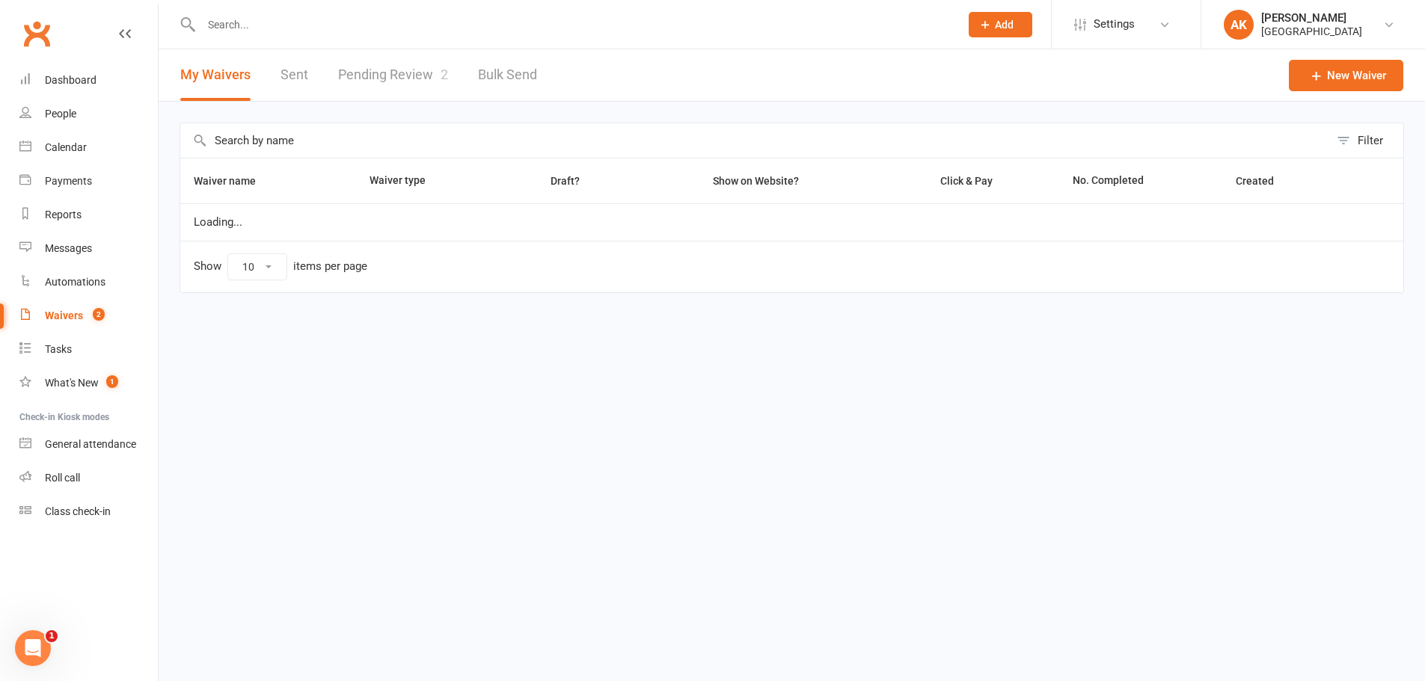
click at [394, 76] on link "Pending Review 2" at bounding box center [393, 75] width 110 height 52
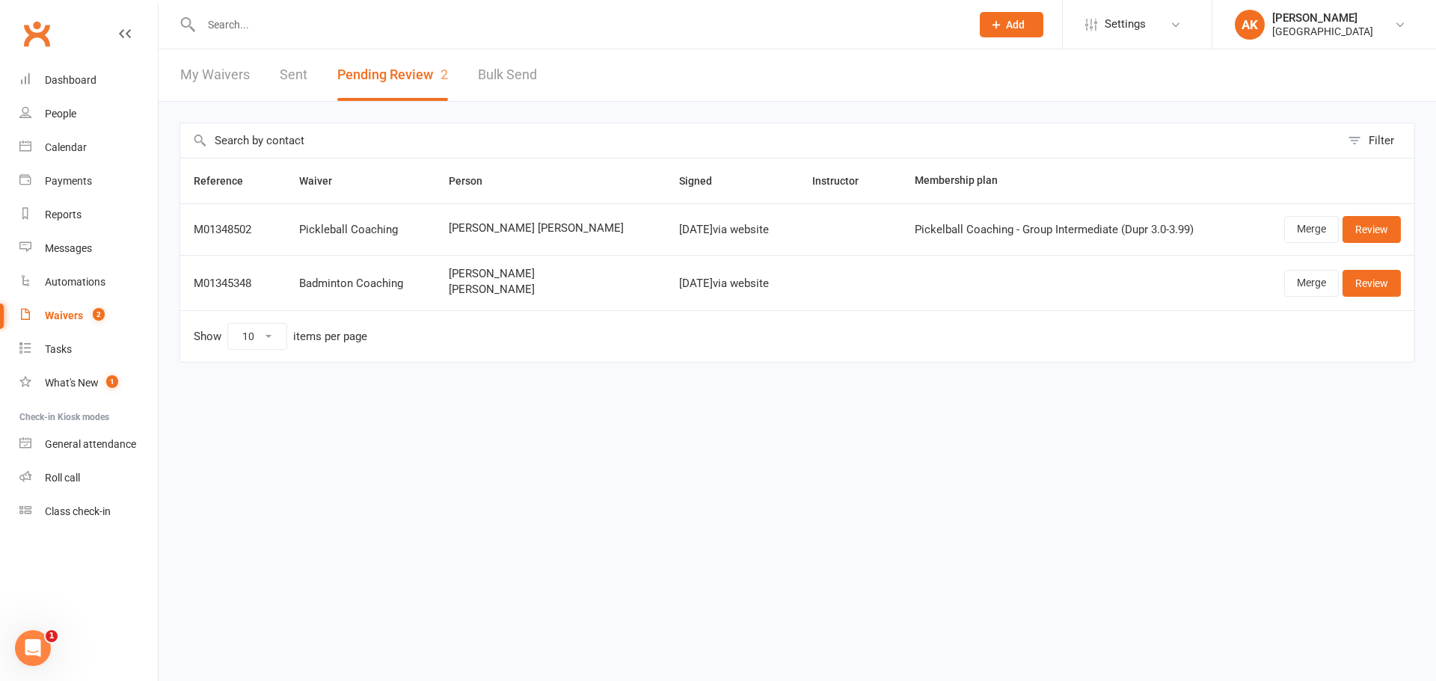
click at [200, 76] on link "My Waivers" at bounding box center [215, 75] width 70 height 52
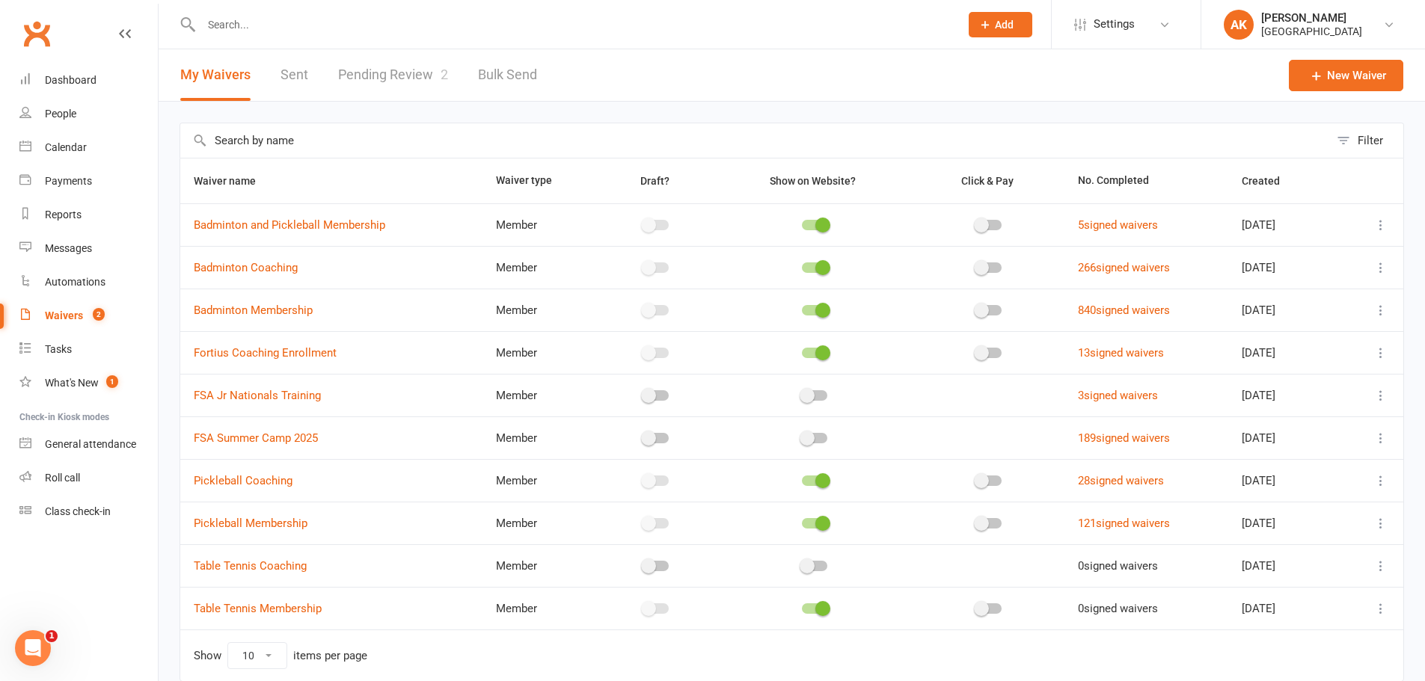
click at [405, 90] on link "Pending Review 2" at bounding box center [393, 75] width 110 height 52
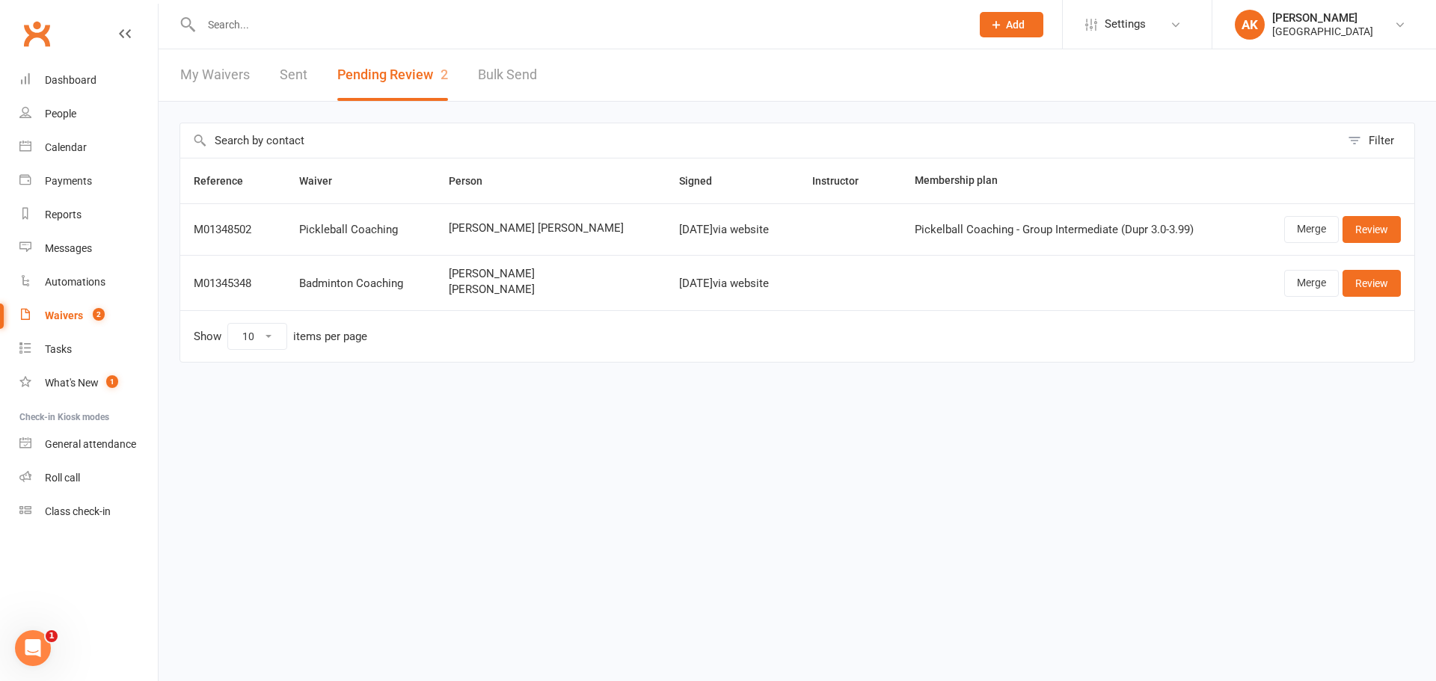
click at [246, 87] on link "My Waivers" at bounding box center [215, 75] width 70 height 52
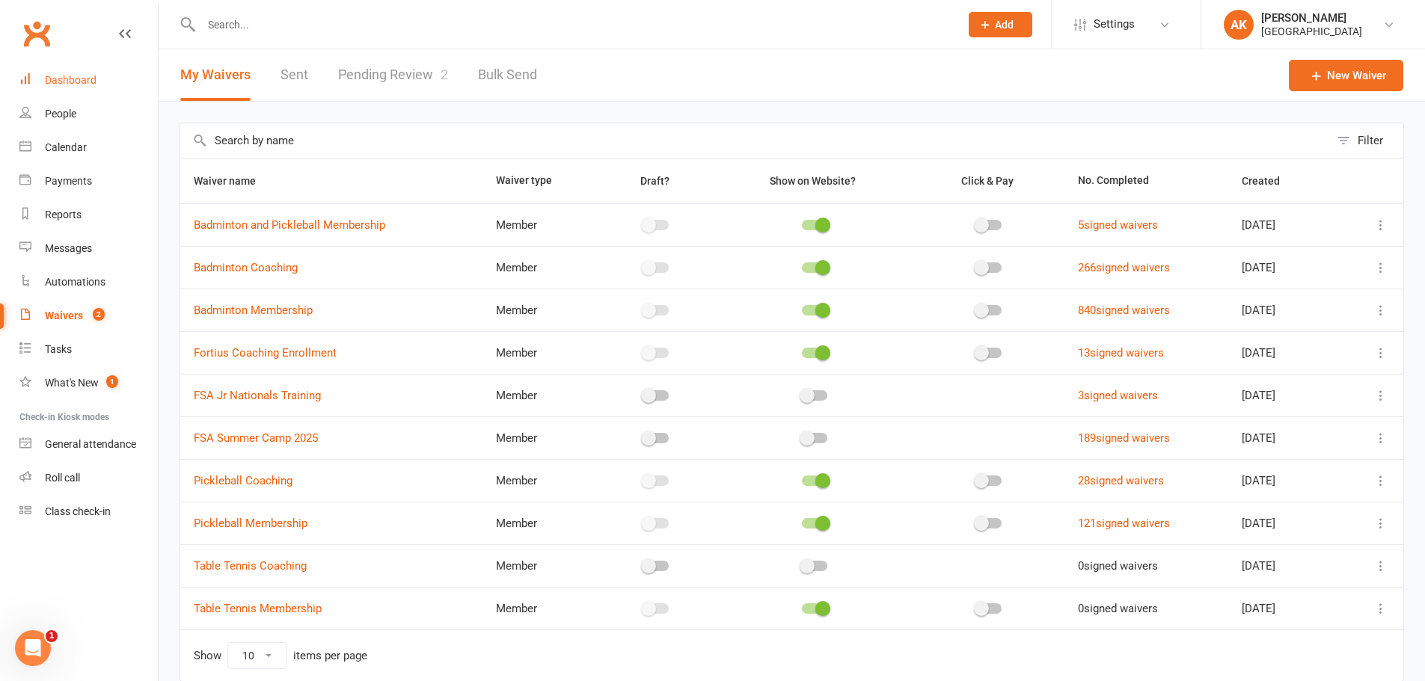
click at [102, 82] on link "Dashboard" at bounding box center [88, 81] width 138 height 34
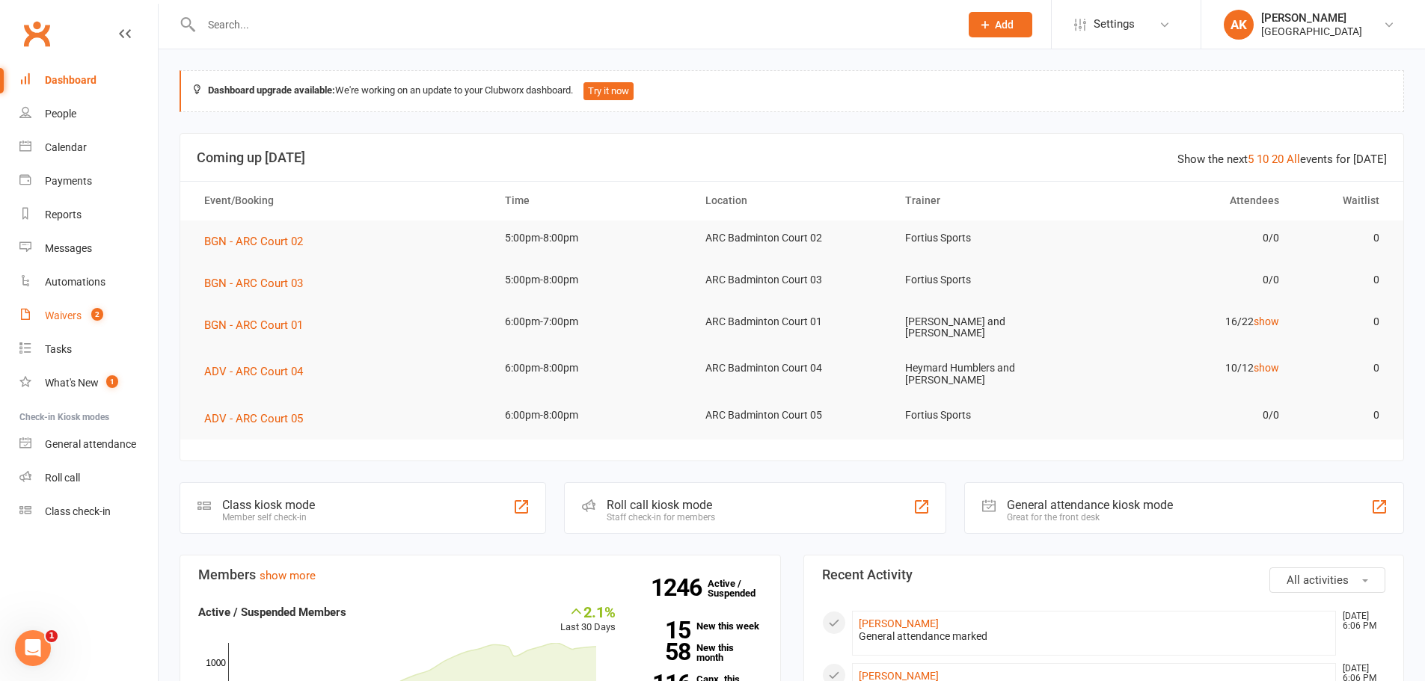
click at [64, 305] on link "Waivers 2" at bounding box center [88, 316] width 138 height 34
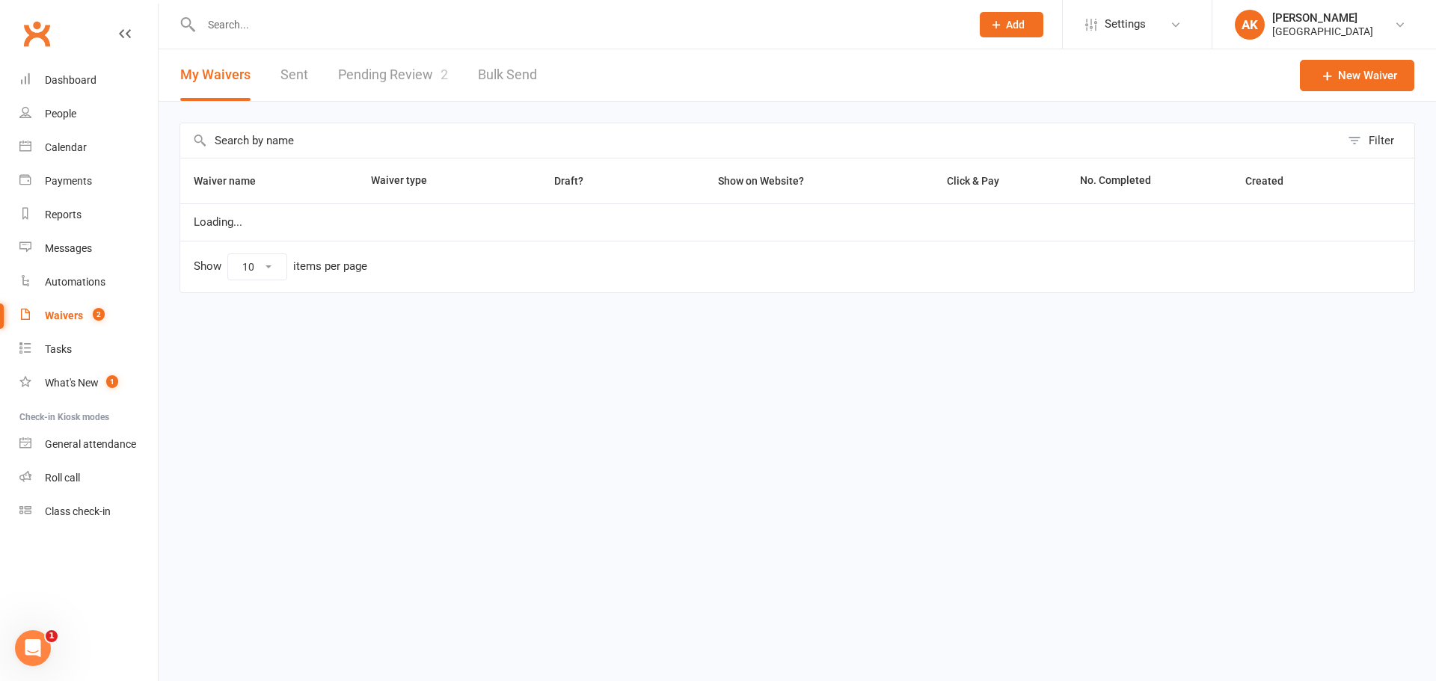
click at [390, 66] on link "Pending Review 2" at bounding box center [393, 75] width 110 height 52
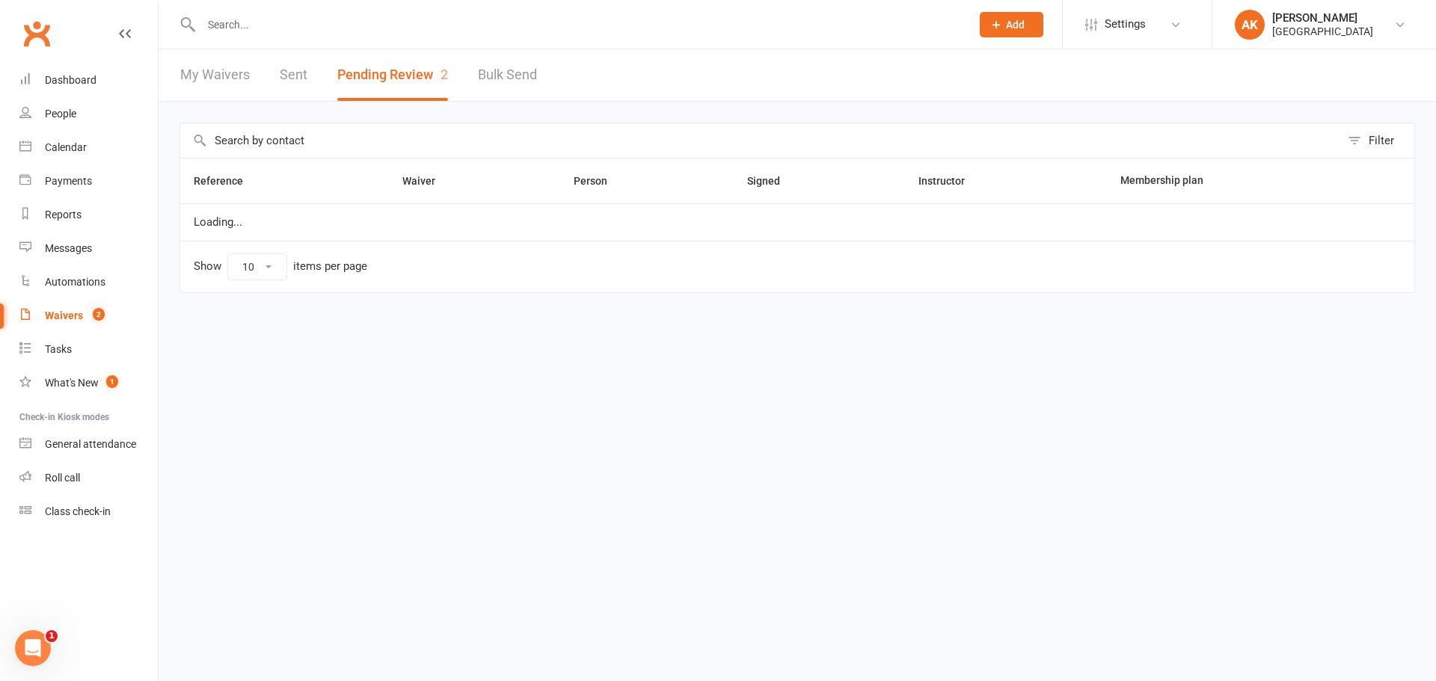
click at [295, 79] on link "Sent" at bounding box center [294, 75] width 28 height 52
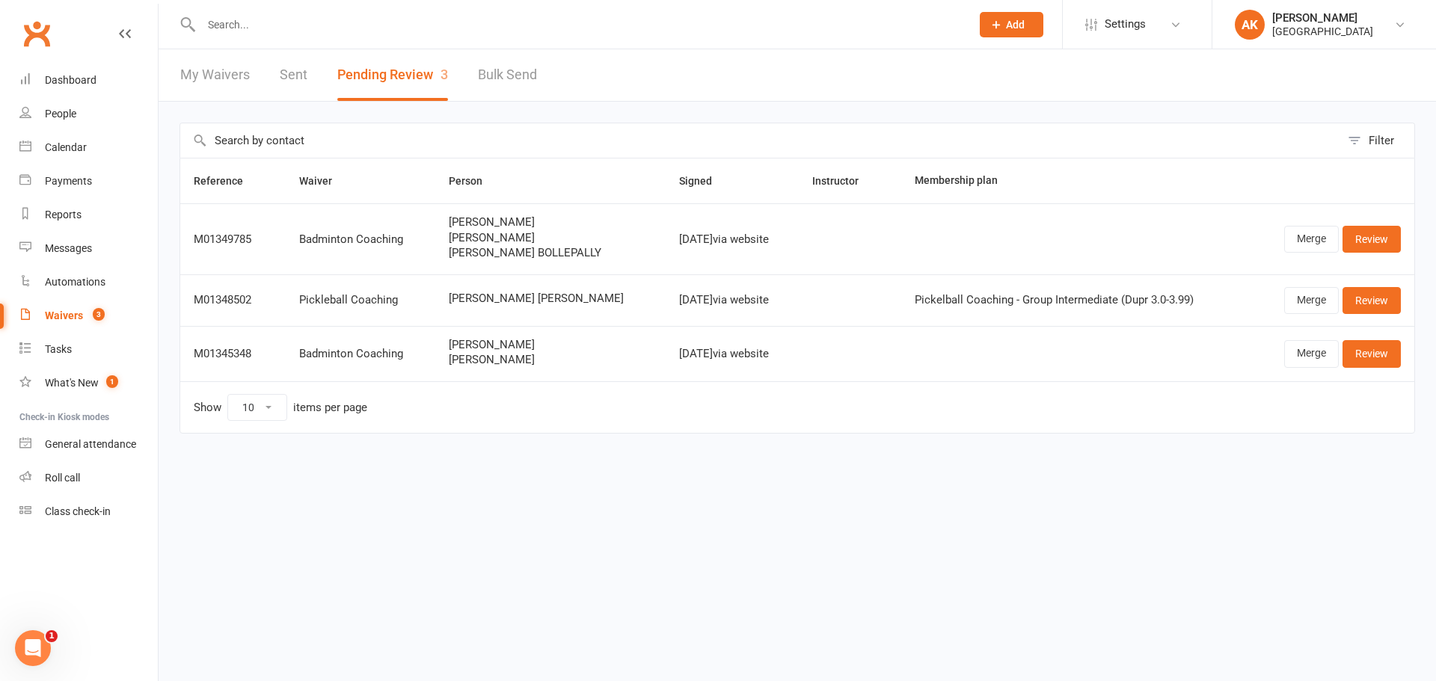
click at [367, 73] on button "Pending Review 3" at bounding box center [392, 75] width 111 height 52
drag, startPoint x: 814, startPoint y: 633, endPoint x: 814, endPoint y: 667, distance: 34.4
click at [814, 497] on html "Prospect Member Non-attending contact Class / event Appointment Task Bulk messa…" at bounding box center [718, 248] width 1436 height 497
click at [345, 29] on input "text" at bounding box center [579, 24] width 764 height 21
paste input "Serena Wang"
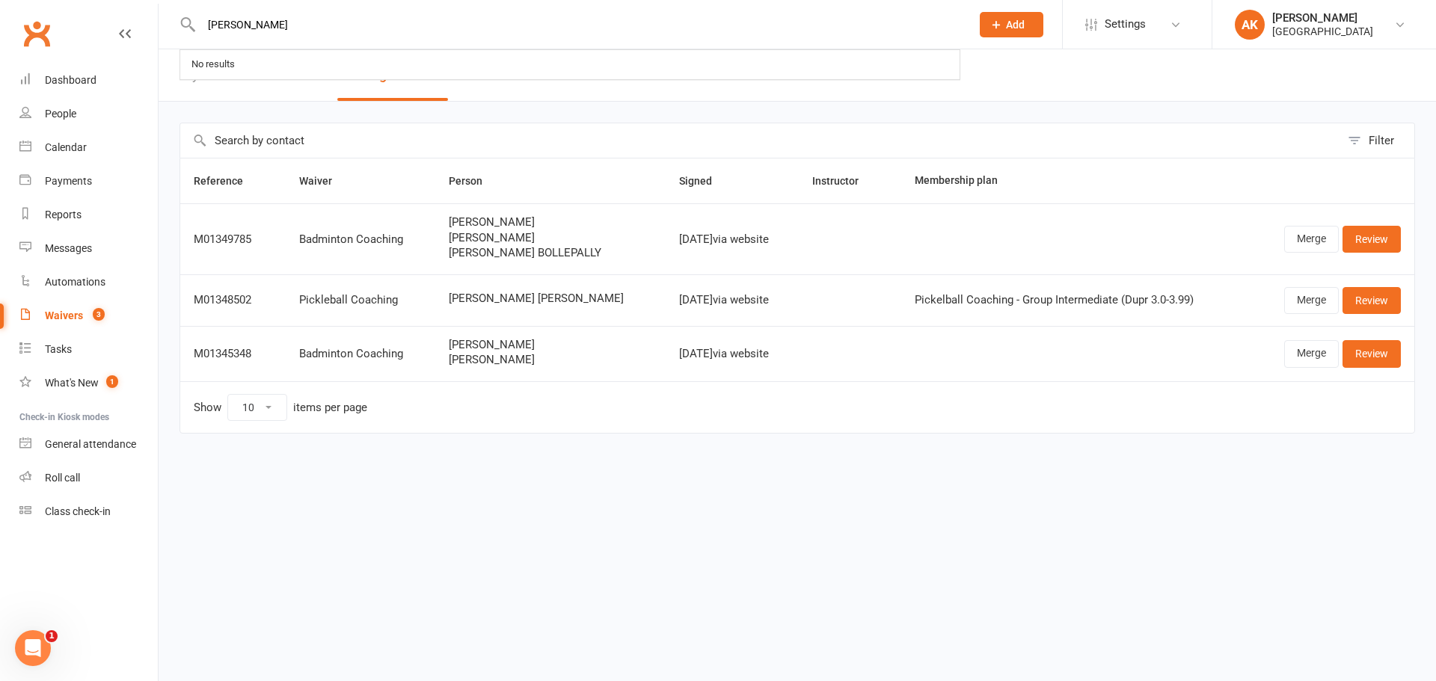
type input "Serena Wang"
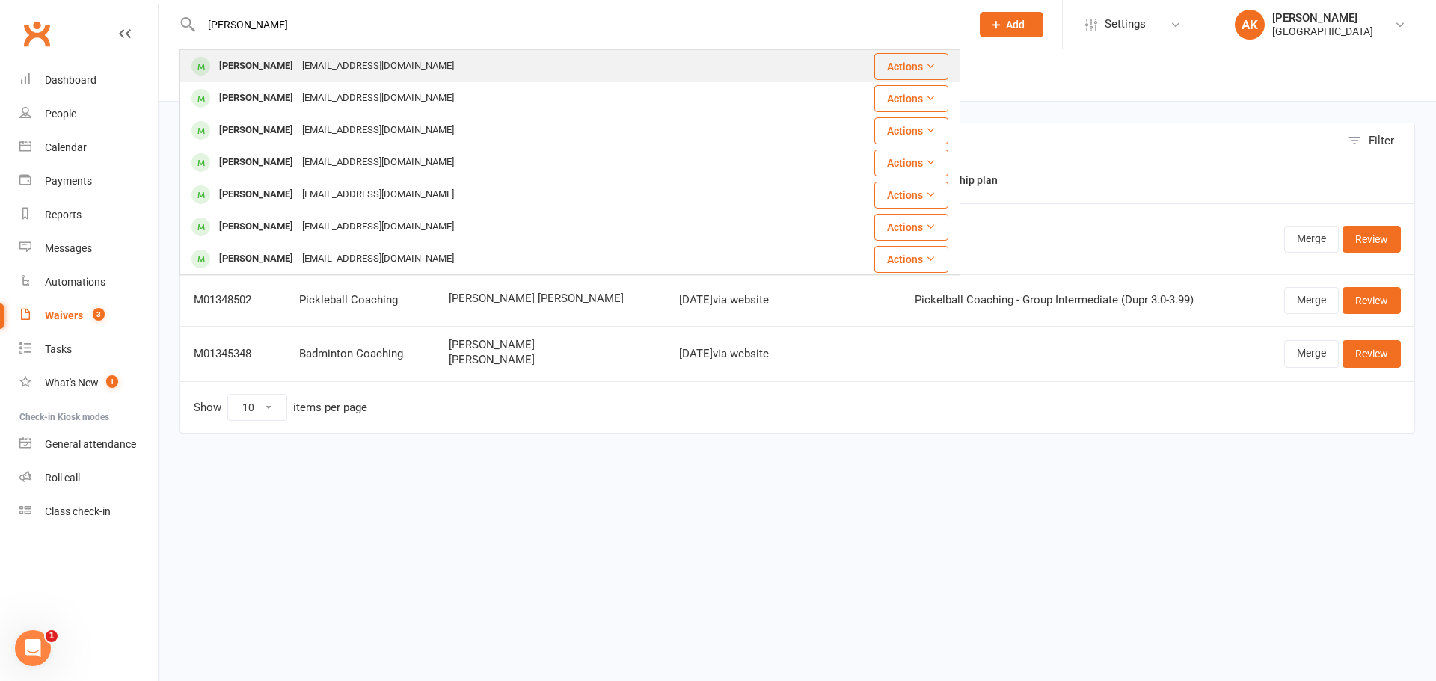
click at [357, 58] on div "littletigerllc@gmail.com" at bounding box center [378, 66] width 161 height 22
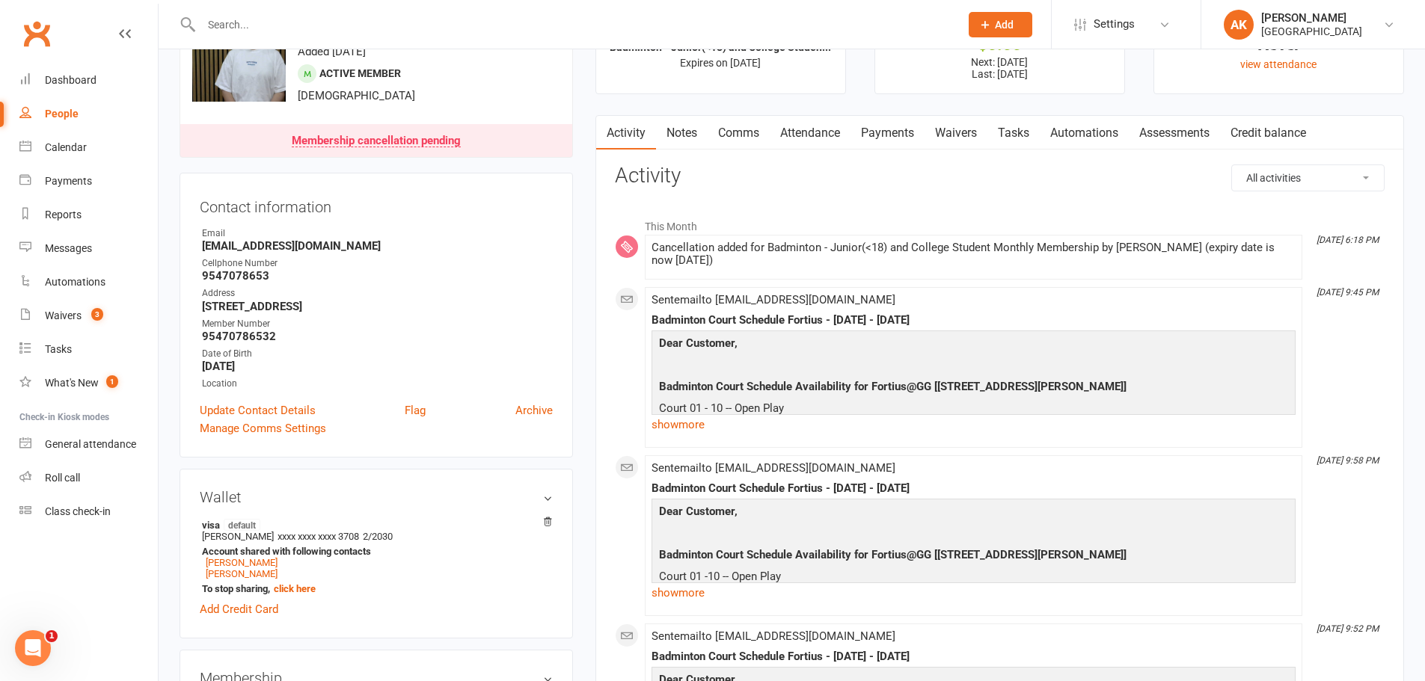
scroll to position [150, 0]
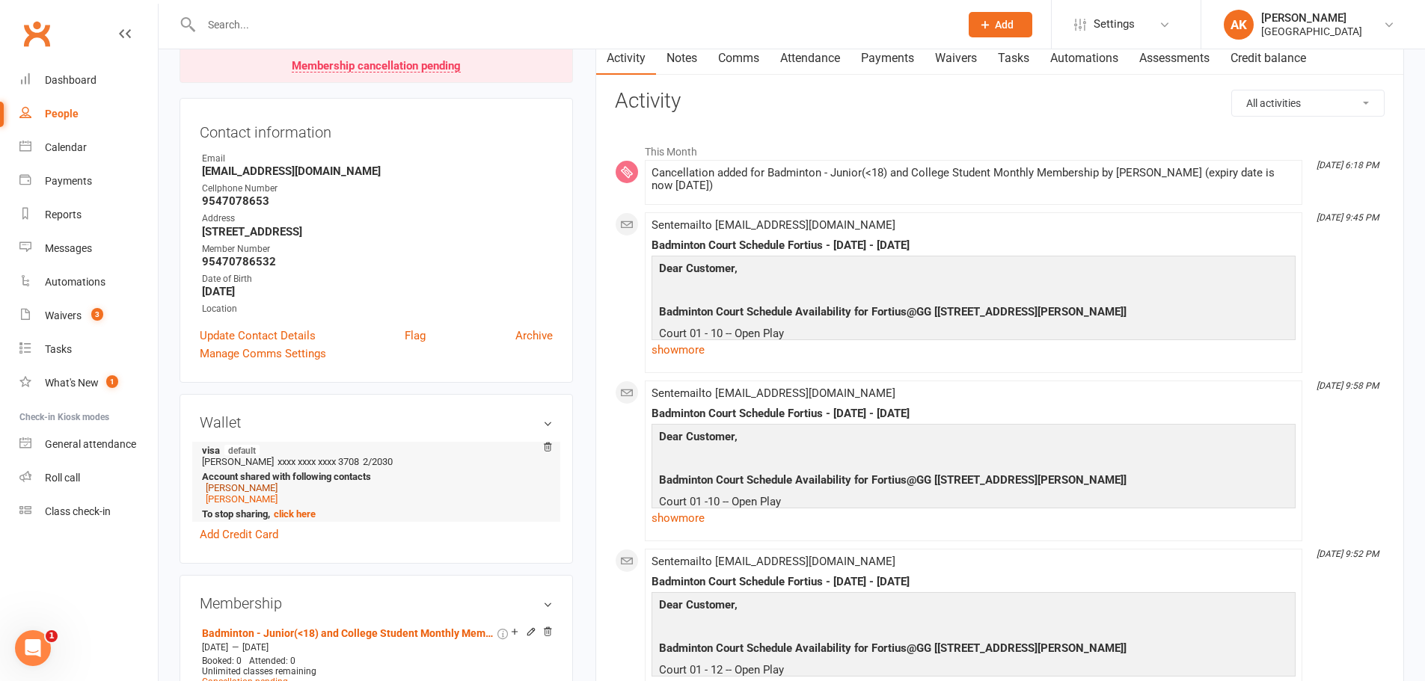
click at [235, 491] on link "Xijuan Wang" at bounding box center [242, 487] width 72 height 11
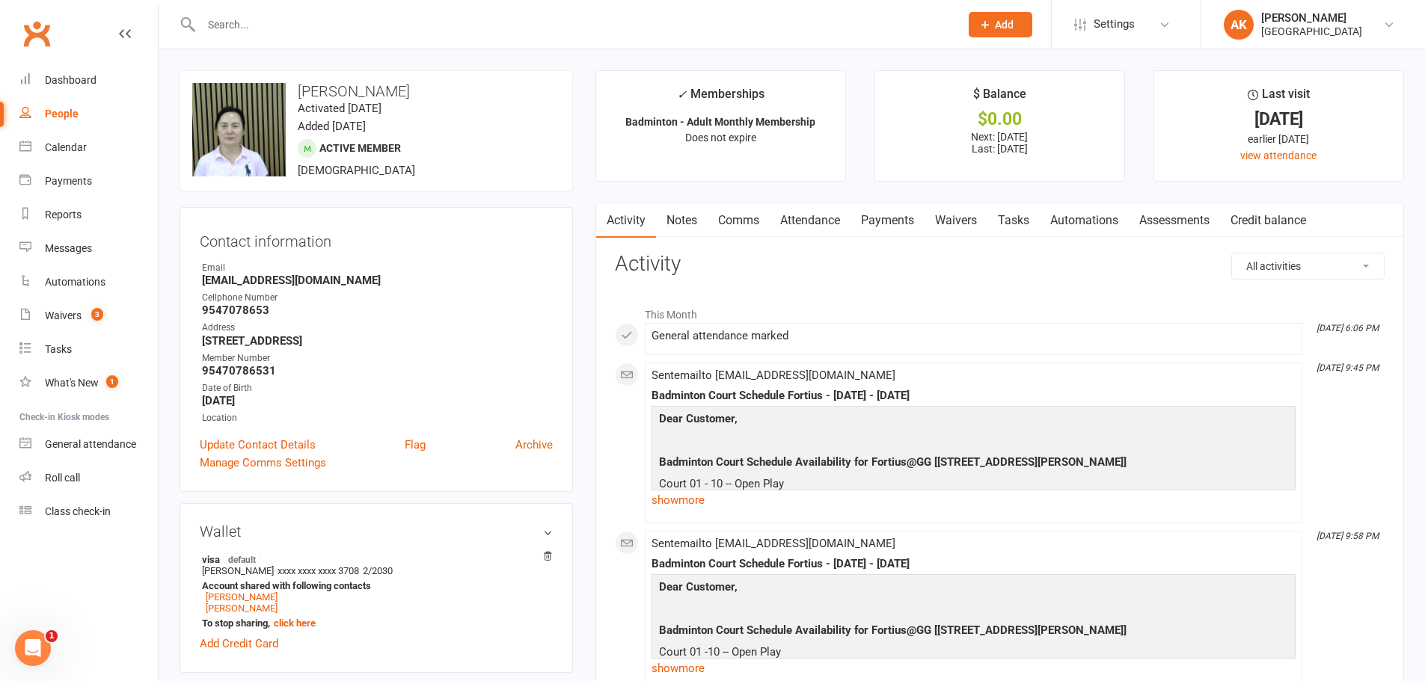
click at [829, 226] on link "Attendance" at bounding box center [810, 220] width 81 height 34
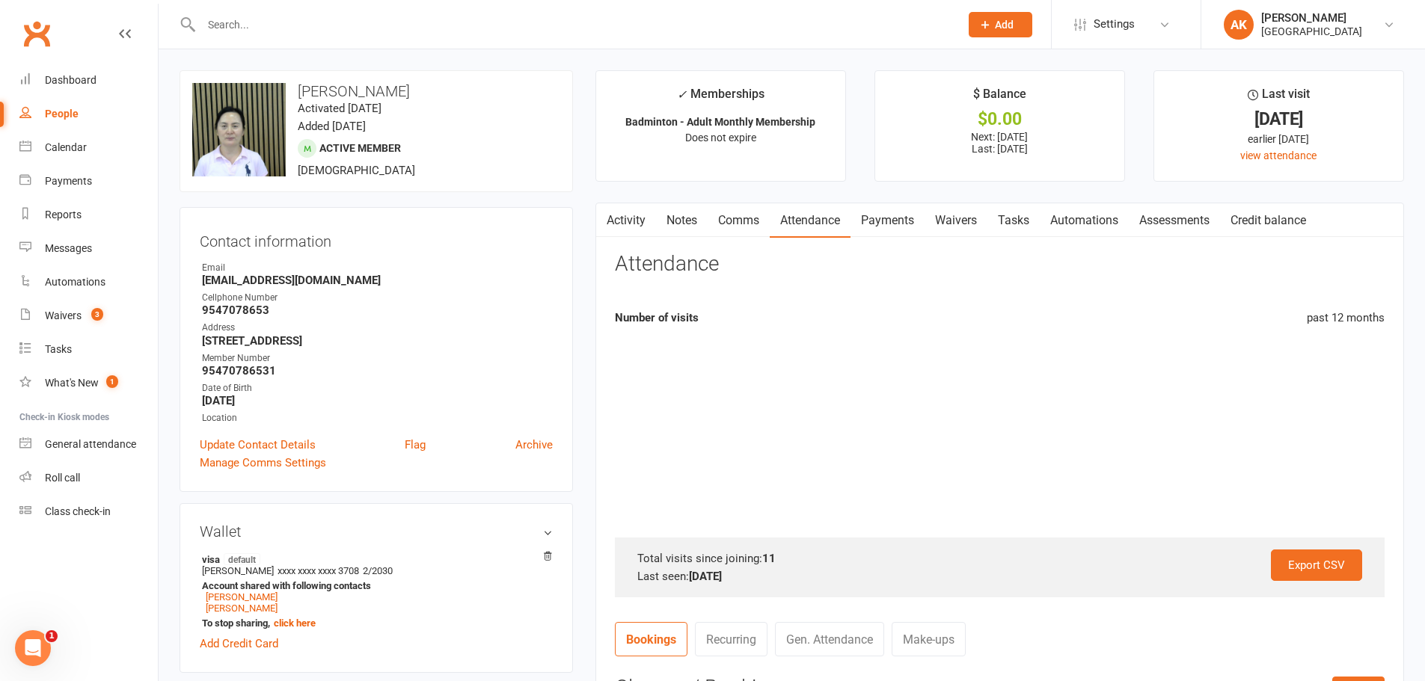
click at [892, 224] on link "Payments" at bounding box center [887, 220] width 74 height 34
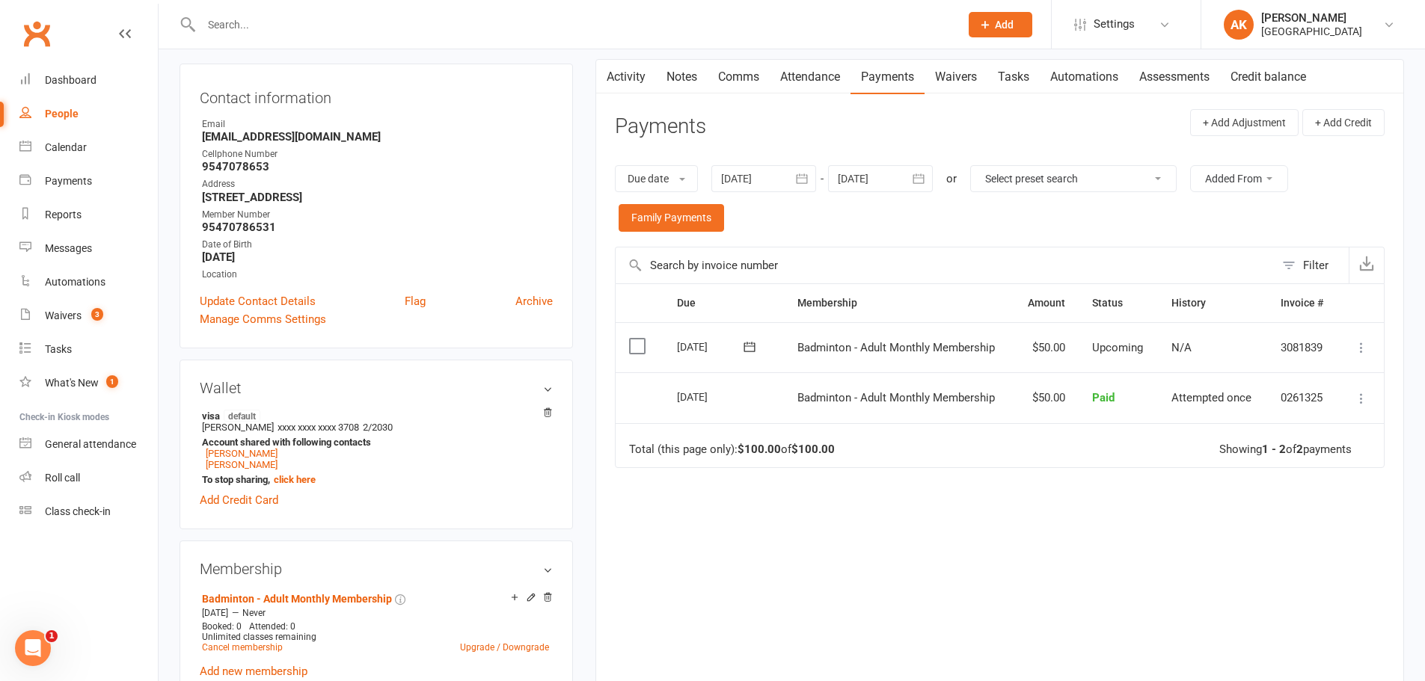
scroll to position [150, 0]
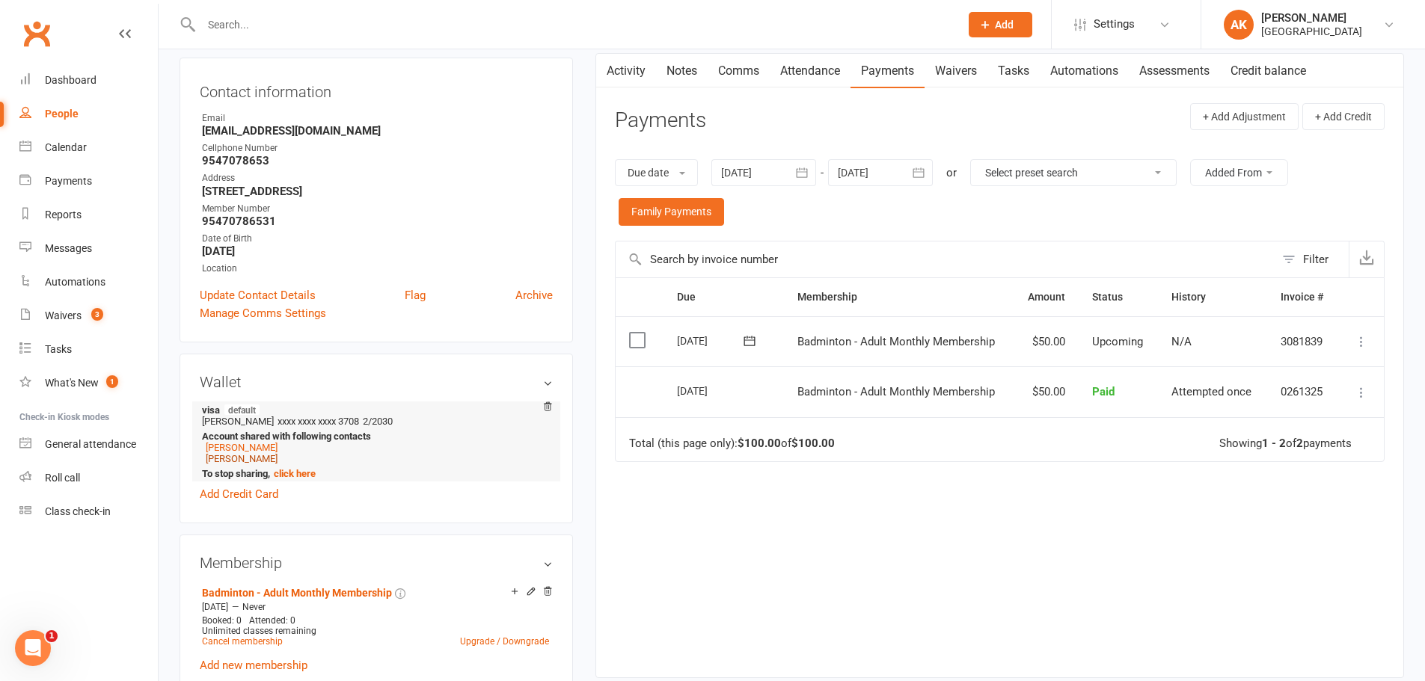
click at [233, 459] on link "Genevieve Wang" at bounding box center [242, 458] width 72 height 11
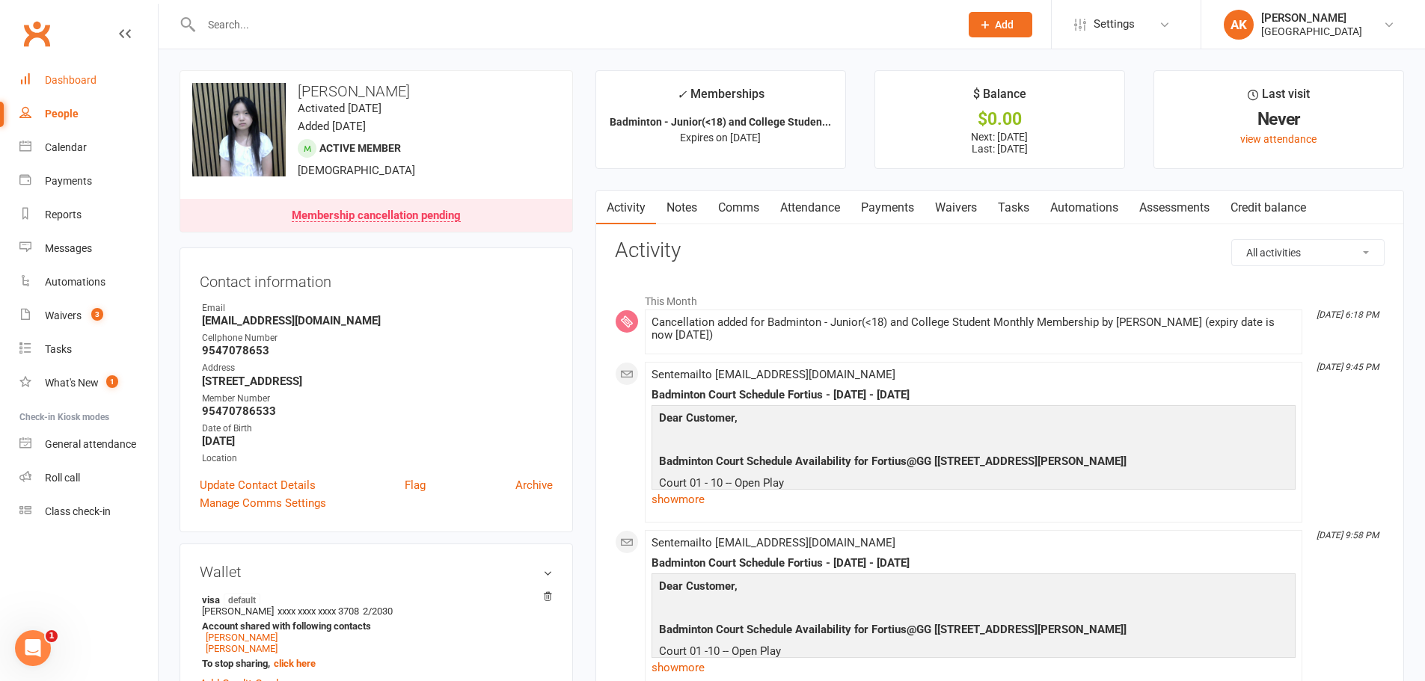
click at [40, 87] on link "Dashboard" at bounding box center [88, 81] width 138 height 34
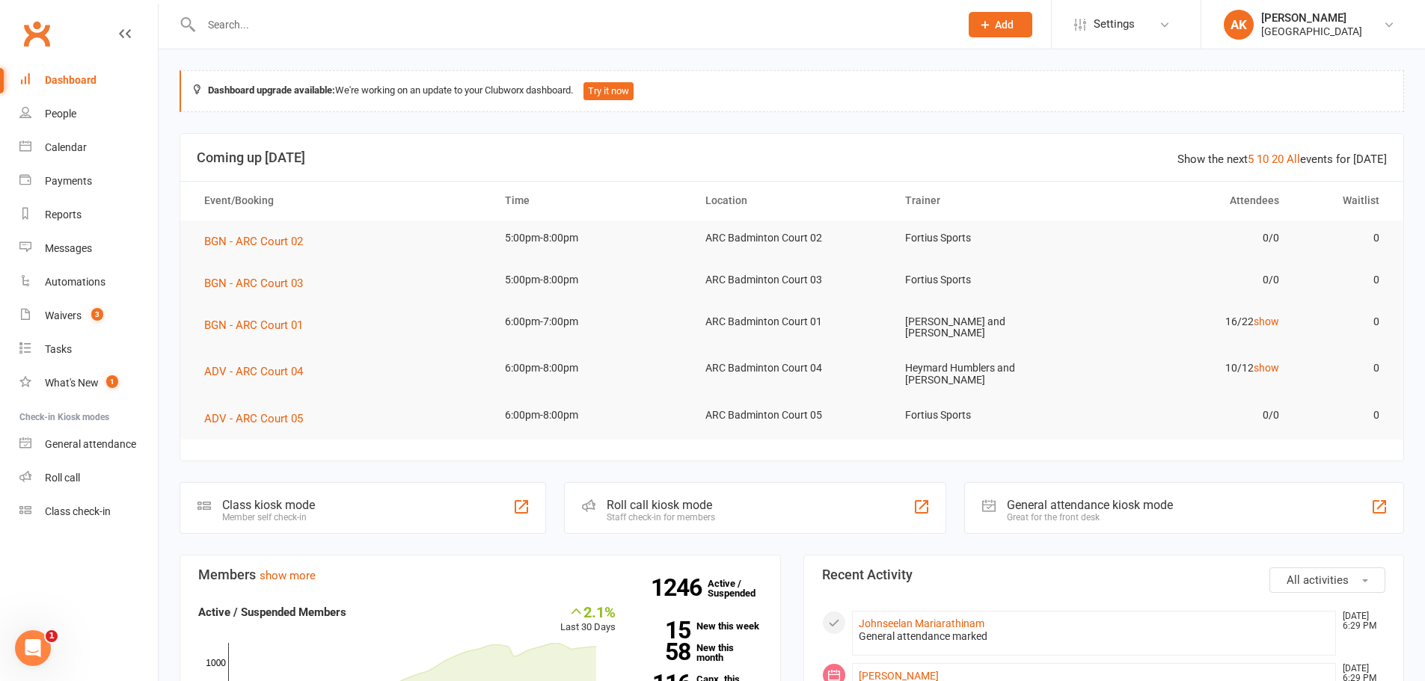
drag, startPoint x: 86, startPoint y: 79, endPoint x: 117, endPoint y: 7, distance: 78.4
click at [86, 79] on div "Dashboard" at bounding box center [71, 80] width 52 height 12
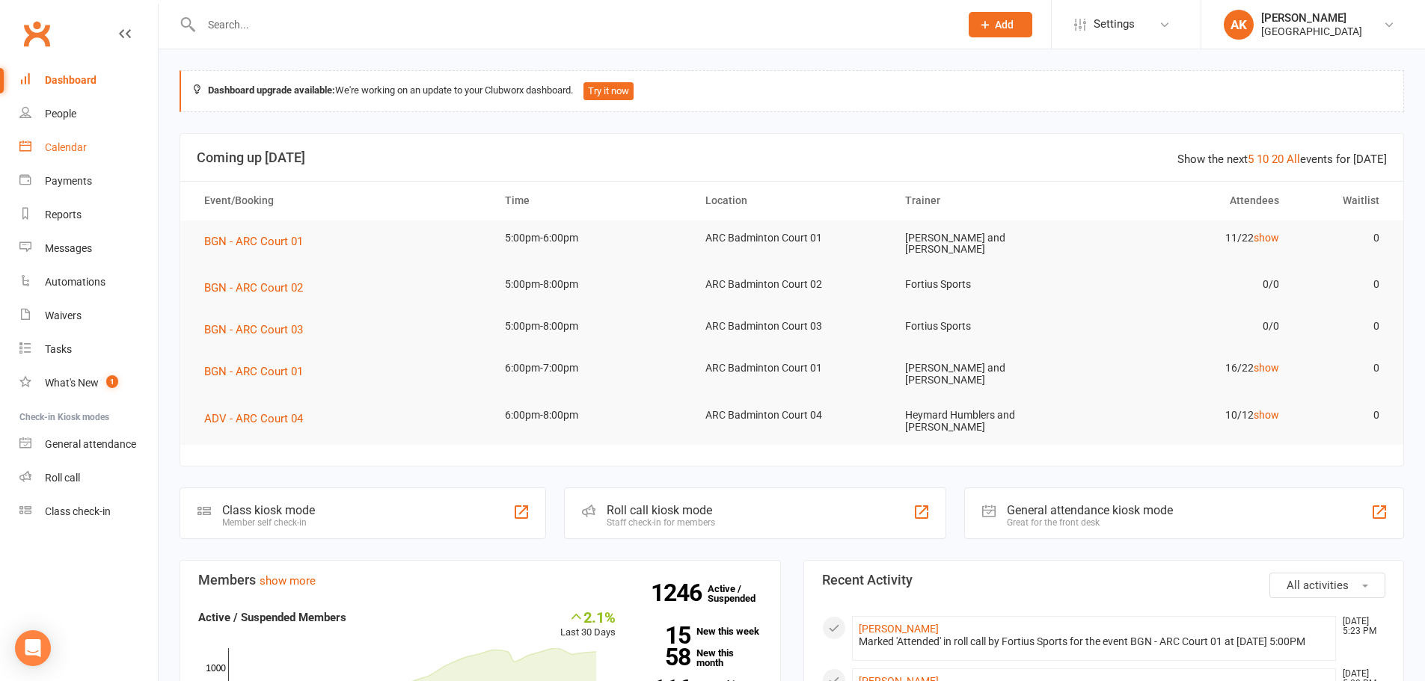
click at [61, 140] on link "Calendar" at bounding box center [88, 148] width 138 height 34
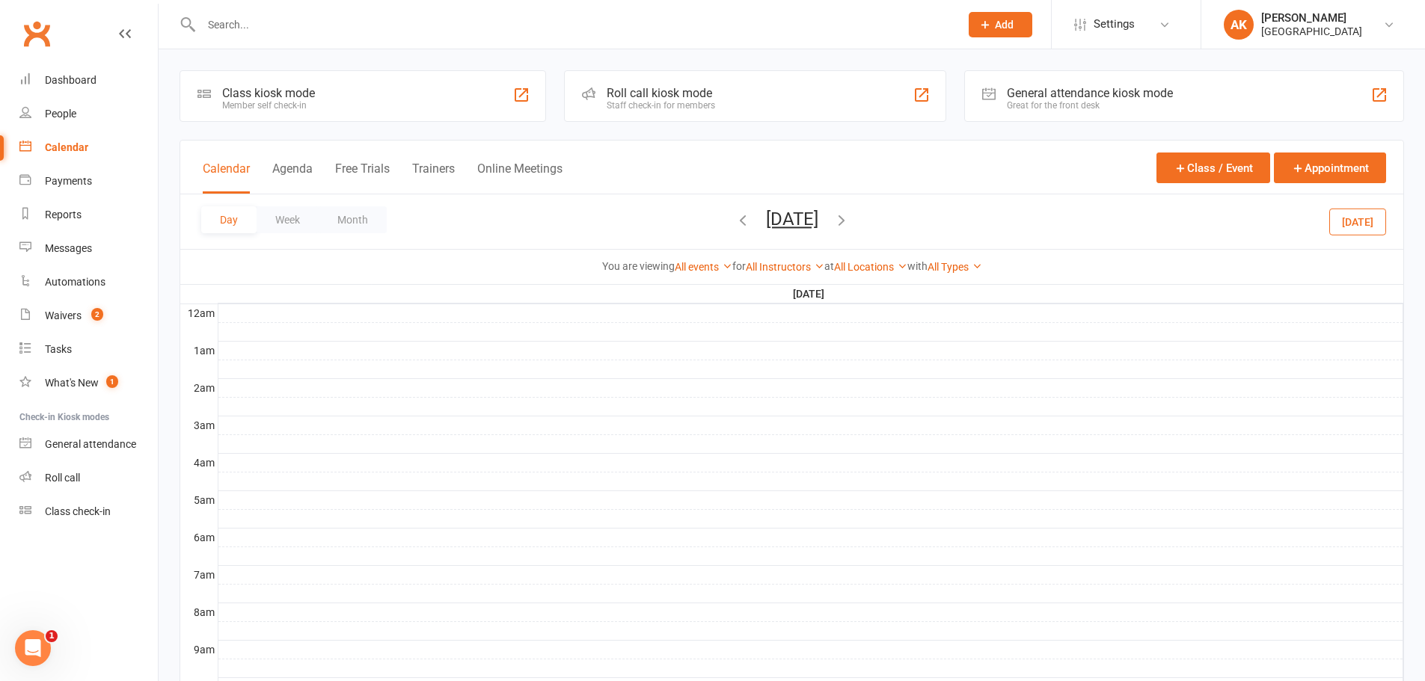
scroll to position [150, 0]
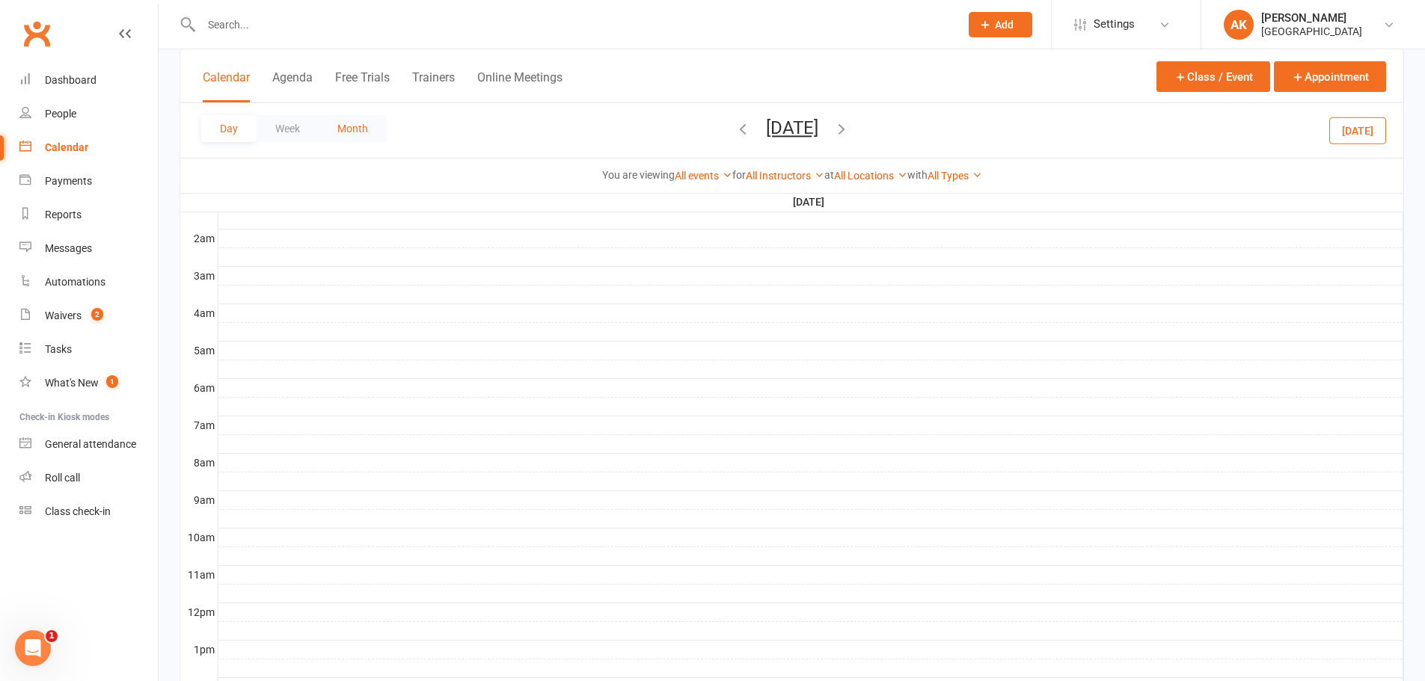
click at [351, 135] on button "Month" at bounding box center [353, 128] width 68 height 27
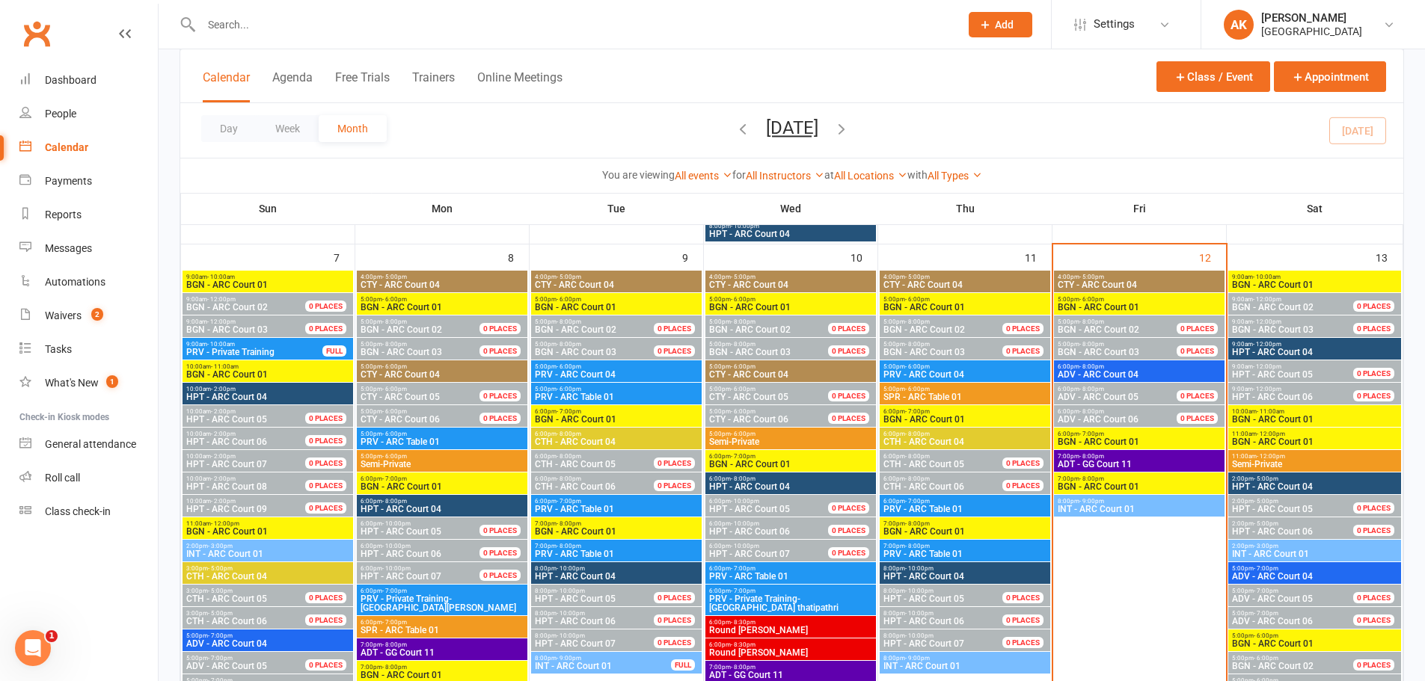
scroll to position [524, 0]
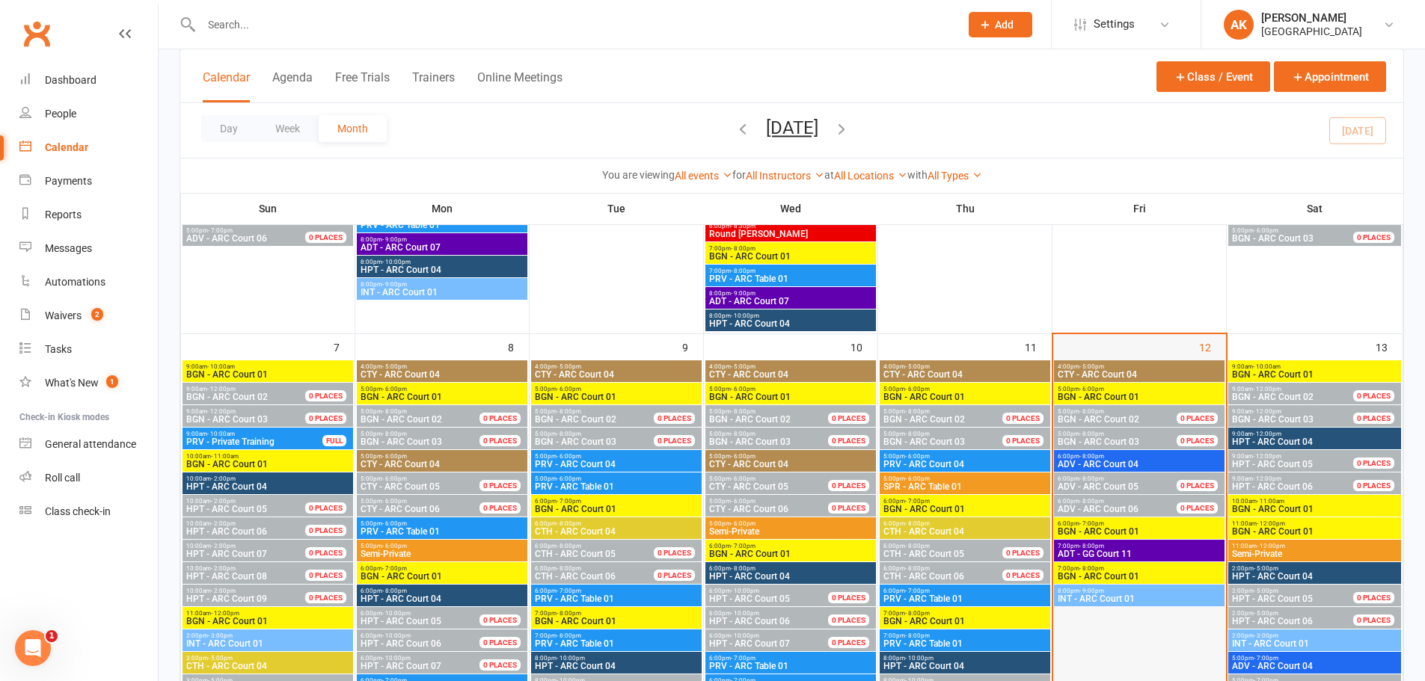
click at [1121, 343] on div "12" at bounding box center [1139, 587] width 173 height 507
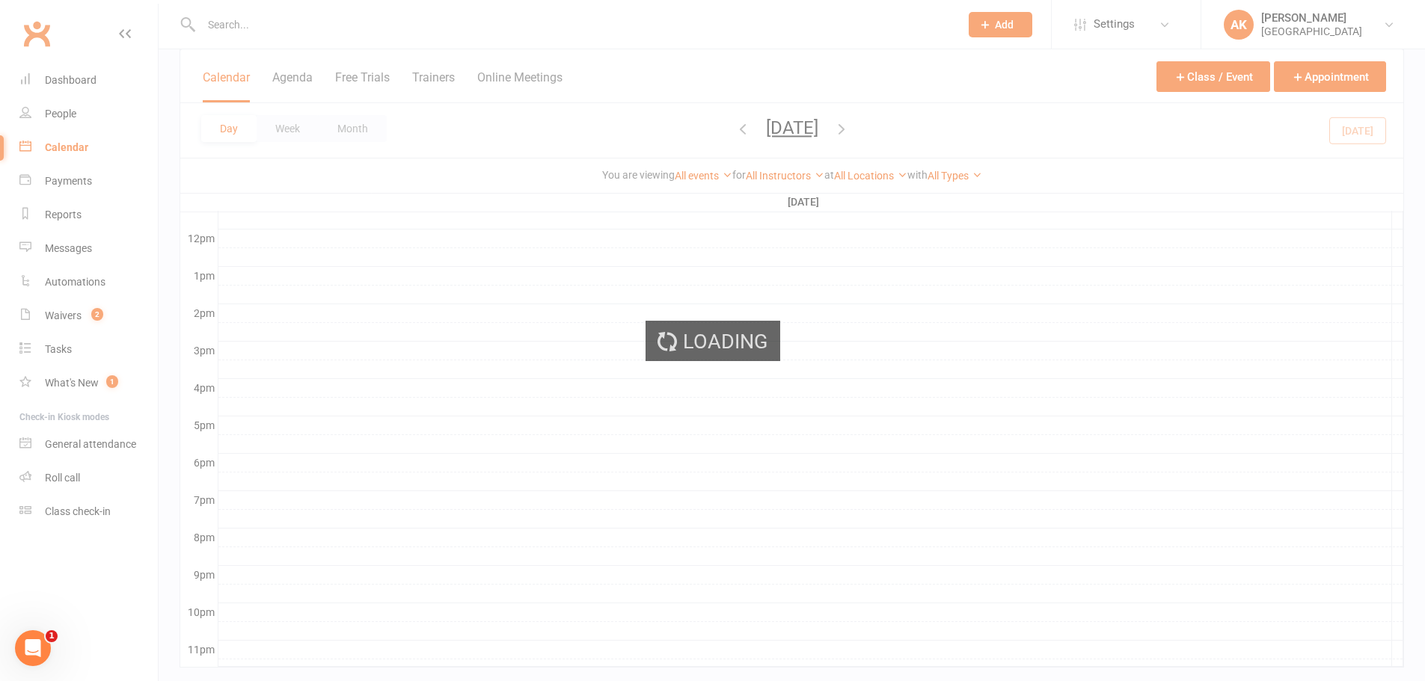
scroll to position [0, 0]
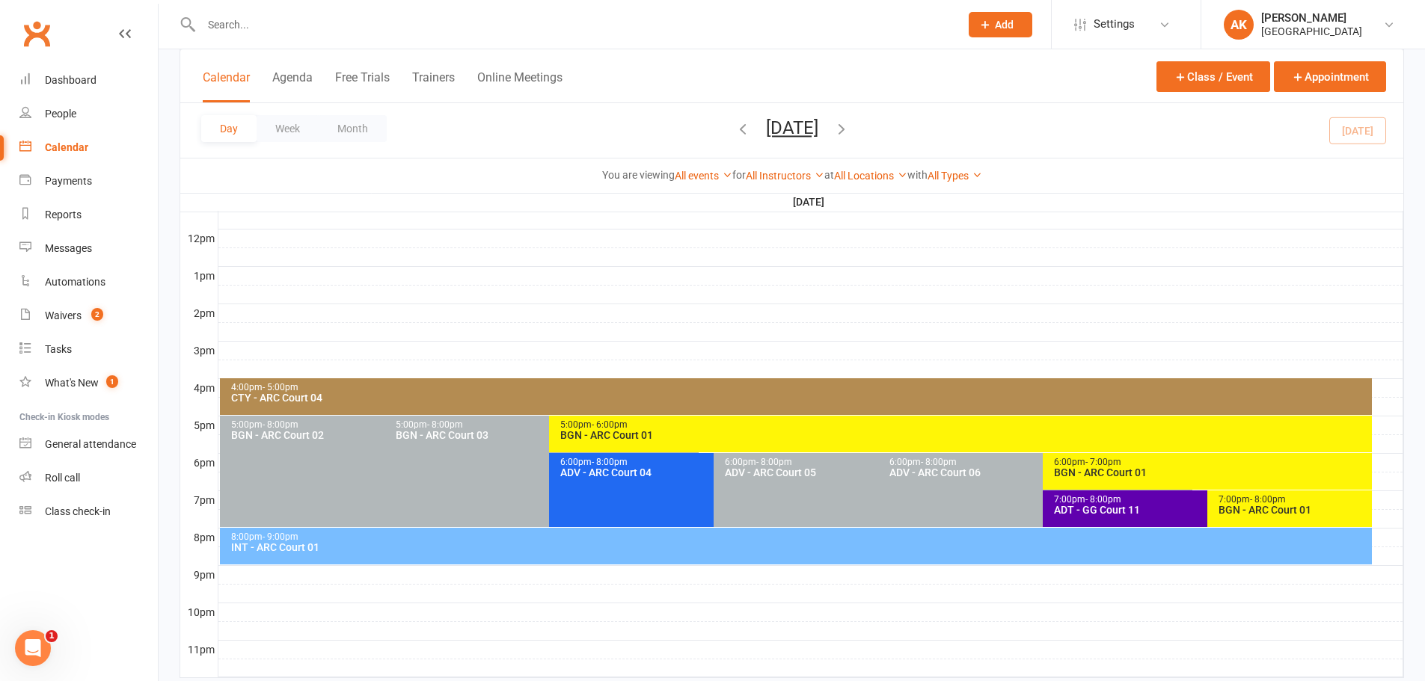
click at [617, 432] on div "BGN - ARC Court 01" at bounding box center [964, 435] width 809 height 10
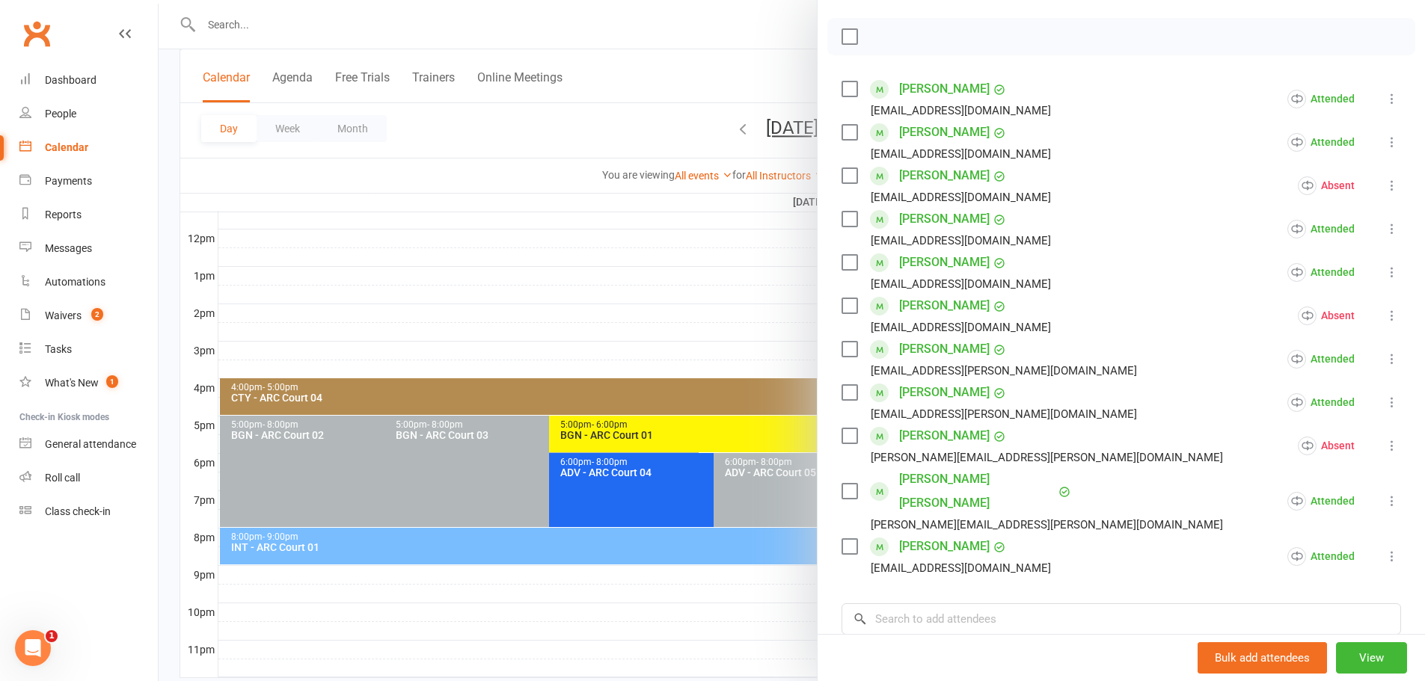
scroll to position [224, 0]
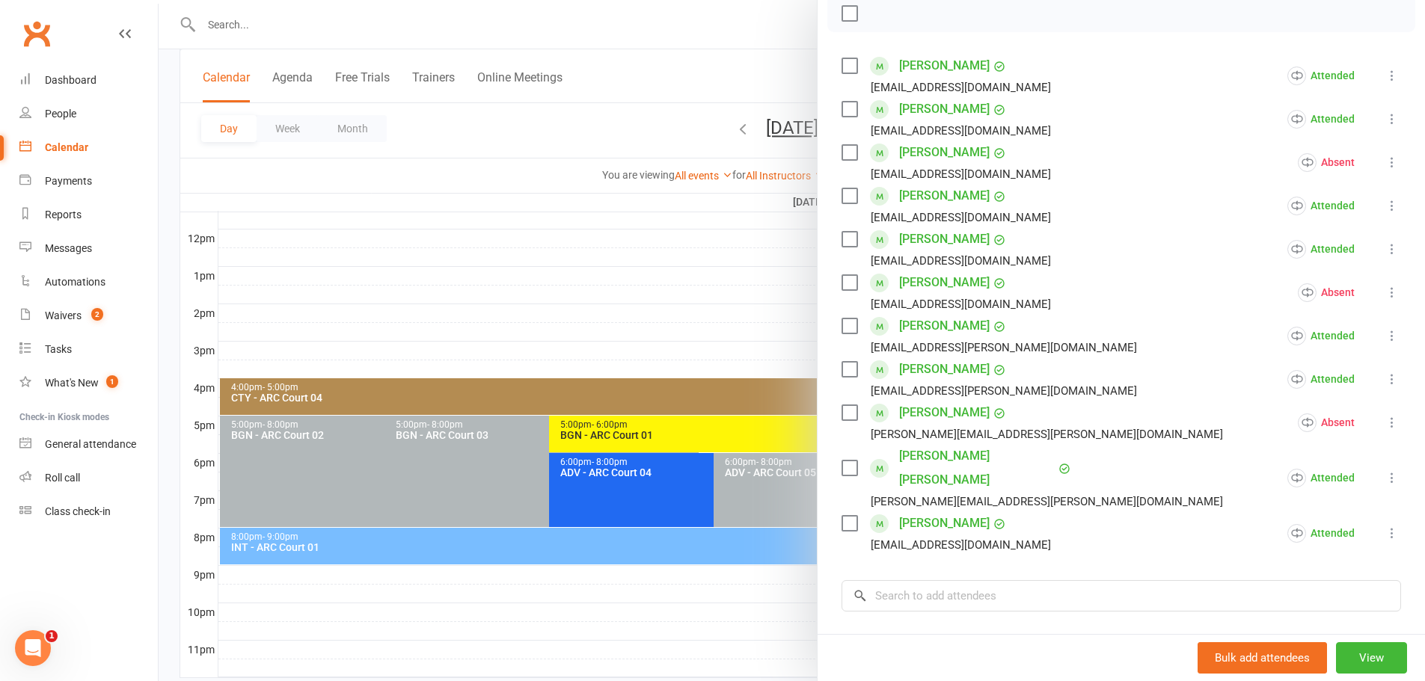
click at [1385, 291] on icon at bounding box center [1392, 292] width 15 height 15
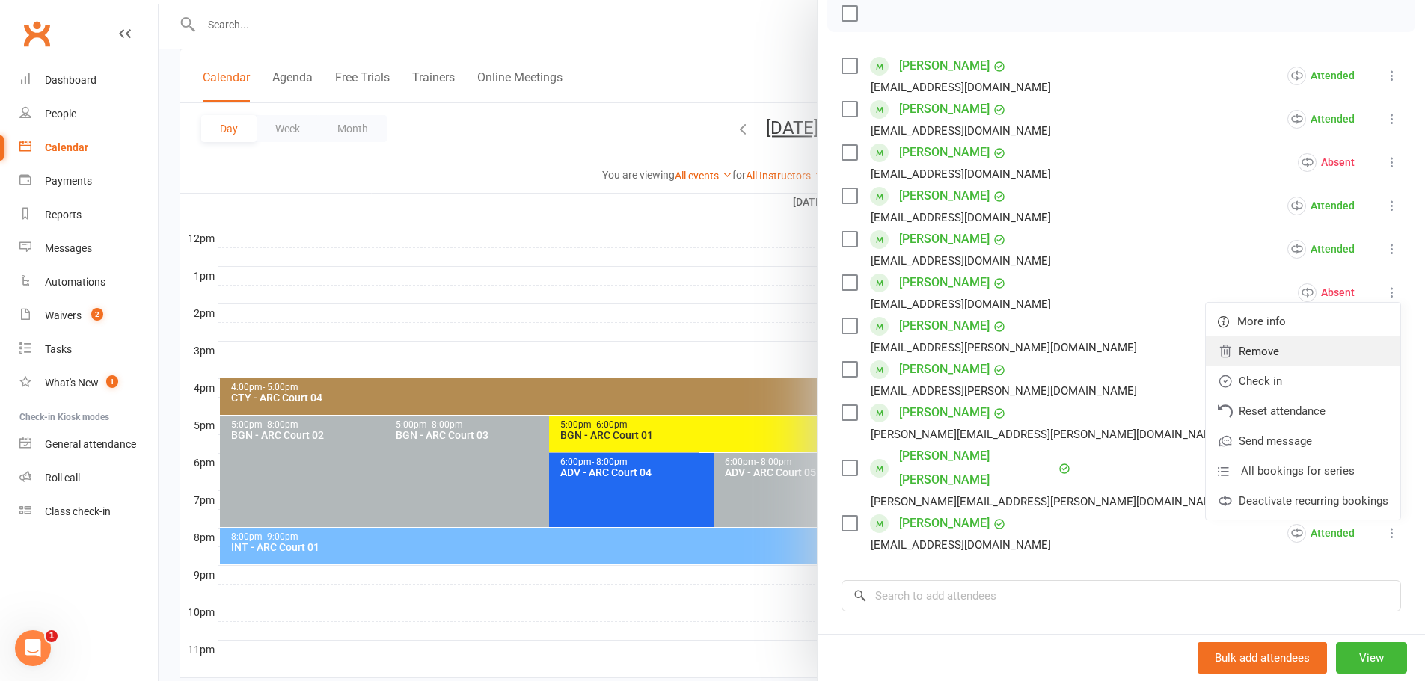
click at [1257, 358] on link "Remove" at bounding box center [1303, 352] width 194 height 30
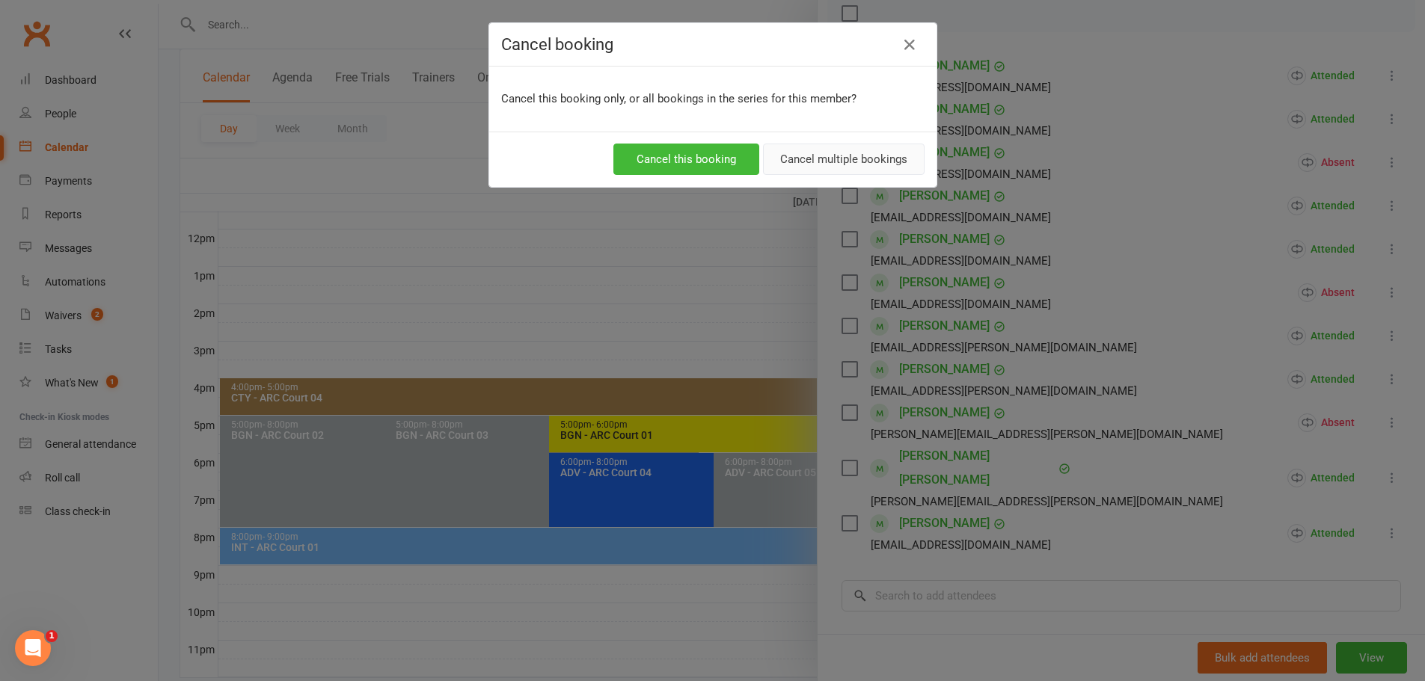
click at [862, 167] on button "Cancel multiple bookings" at bounding box center [844, 159] width 162 height 31
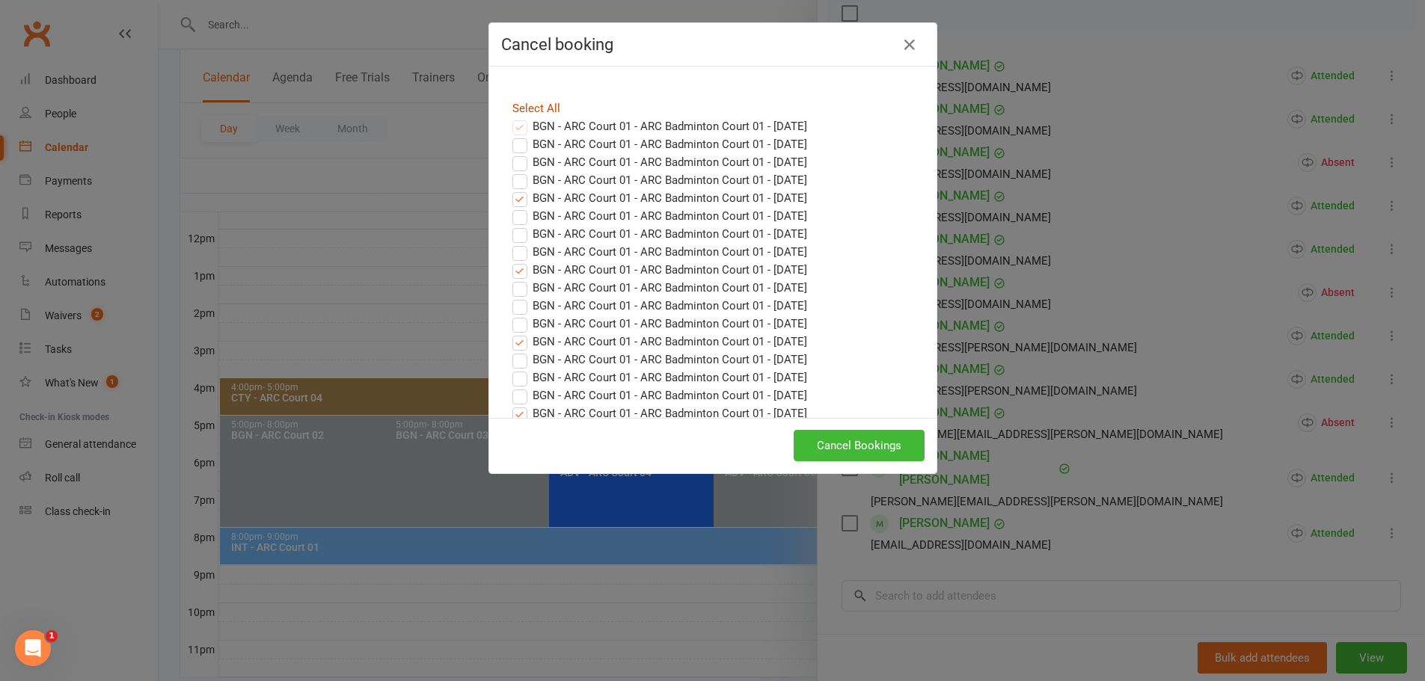
click at [536, 107] on link "Select All" at bounding box center [536, 108] width 48 height 13
click at [844, 444] on button "Cancel Bookings" at bounding box center [859, 445] width 131 height 31
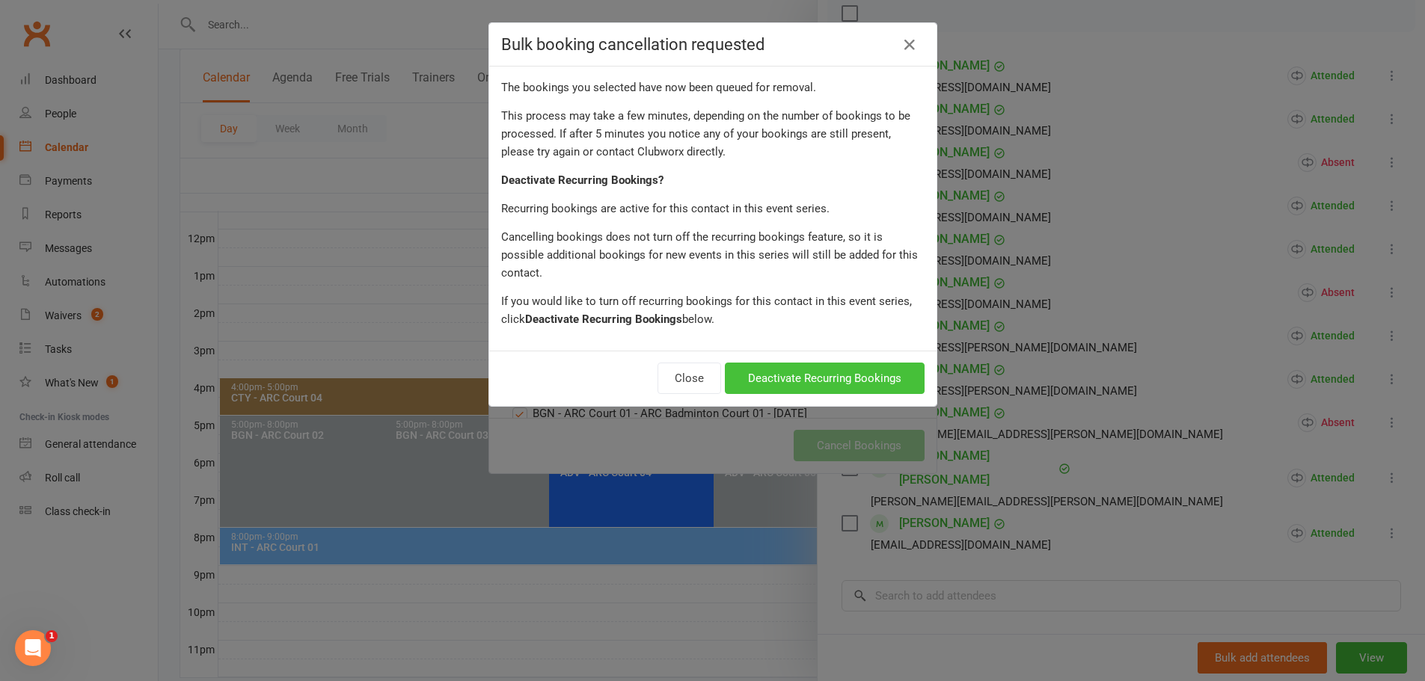
click at [830, 366] on button "Deactivate Recurring Bookings" at bounding box center [825, 378] width 200 height 31
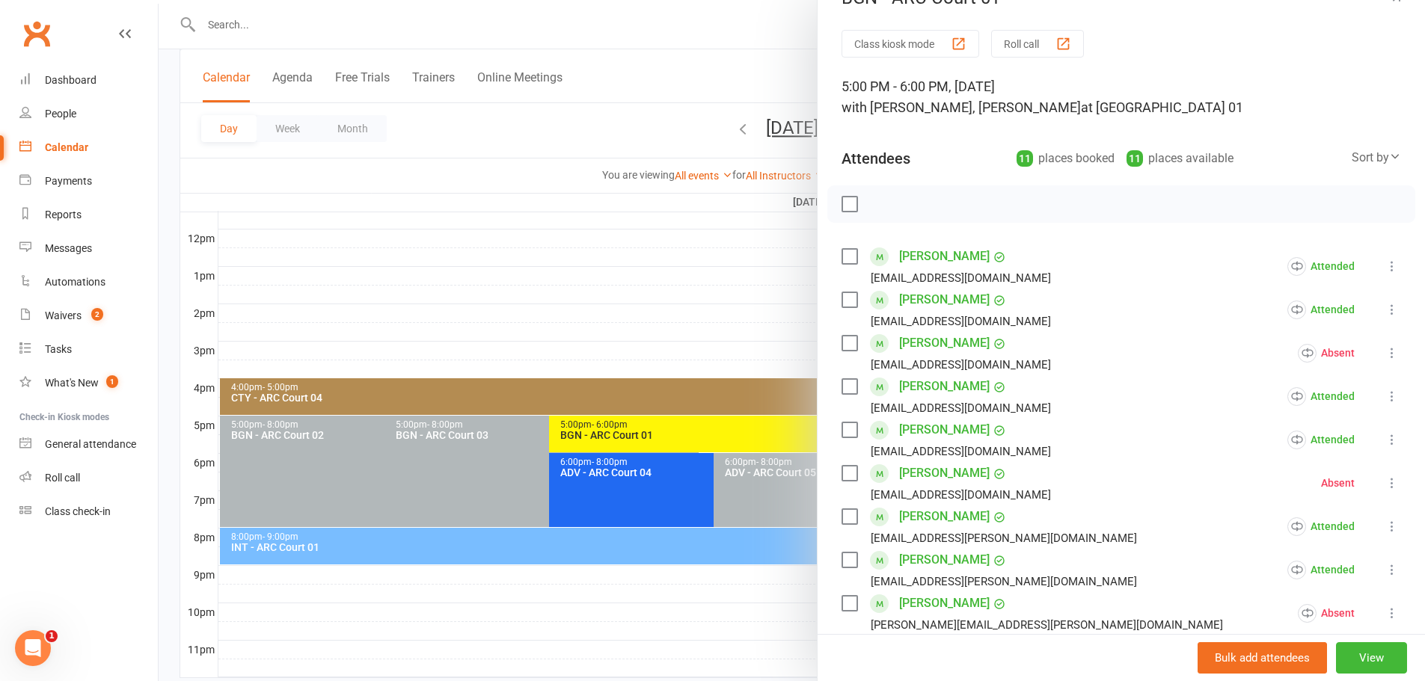
scroll to position [0, 0]
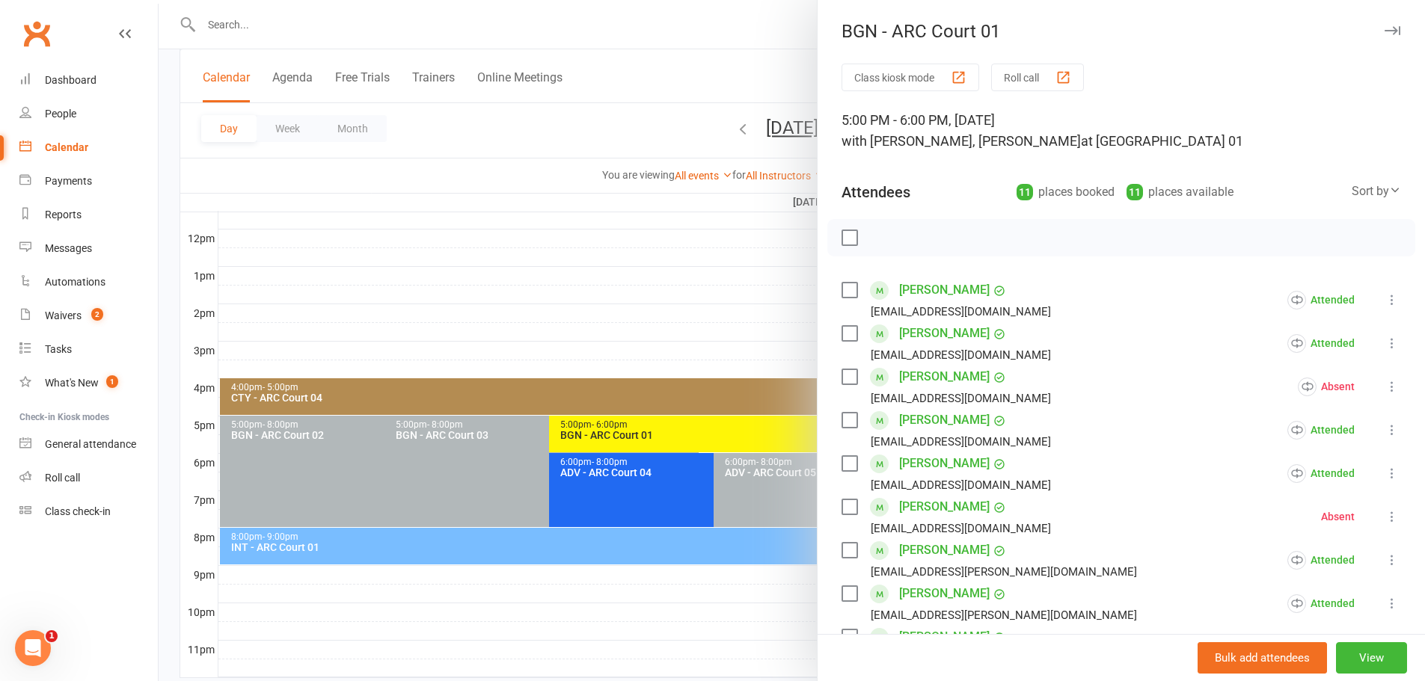
click at [732, 41] on div at bounding box center [792, 340] width 1266 height 681
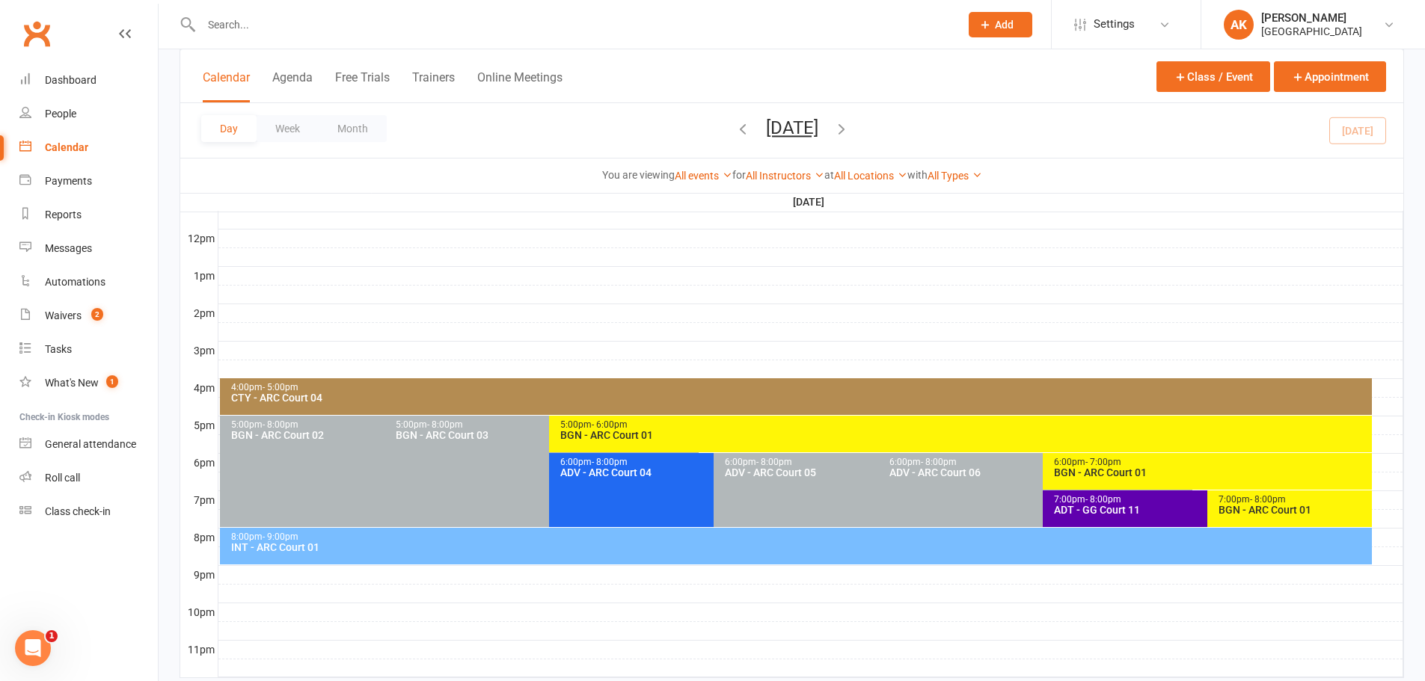
click at [654, 435] on div "BGN - ARC Court 01" at bounding box center [964, 435] width 809 height 10
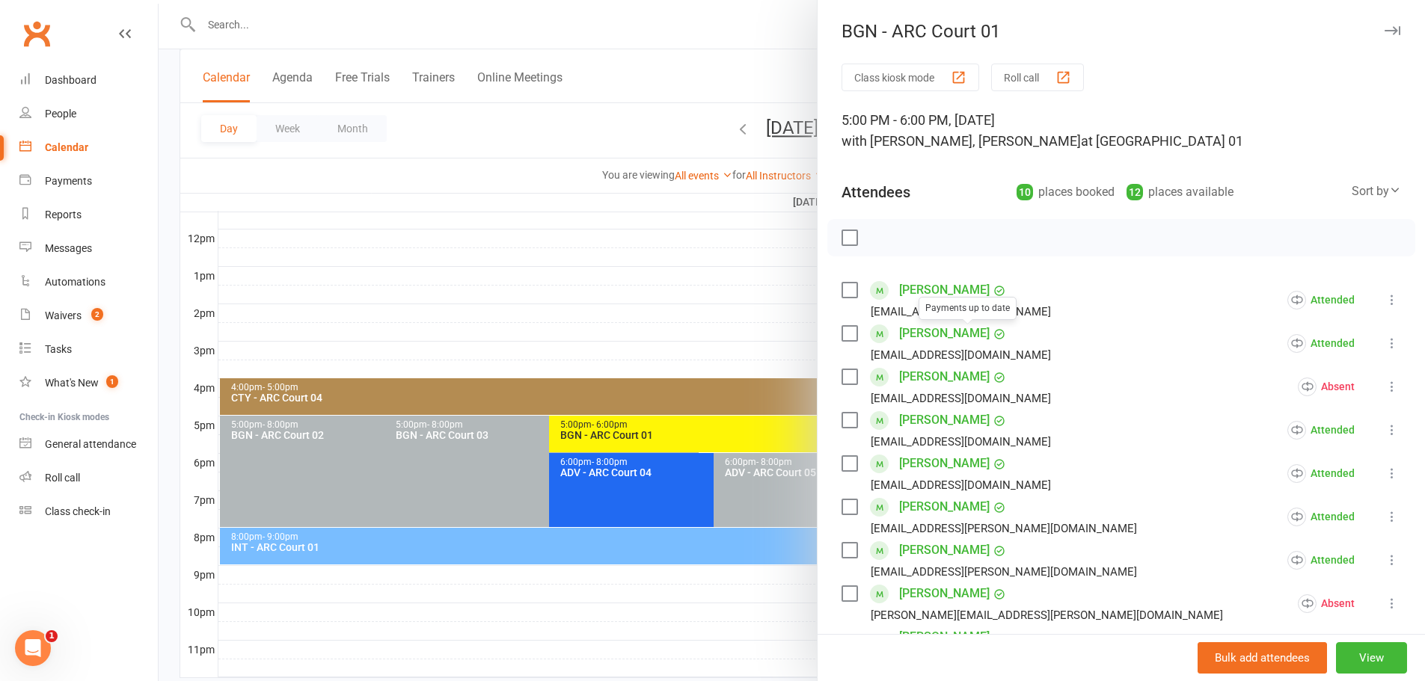
click at [761, 62] on div at bounding box center [792, 340] width 1266 height 681
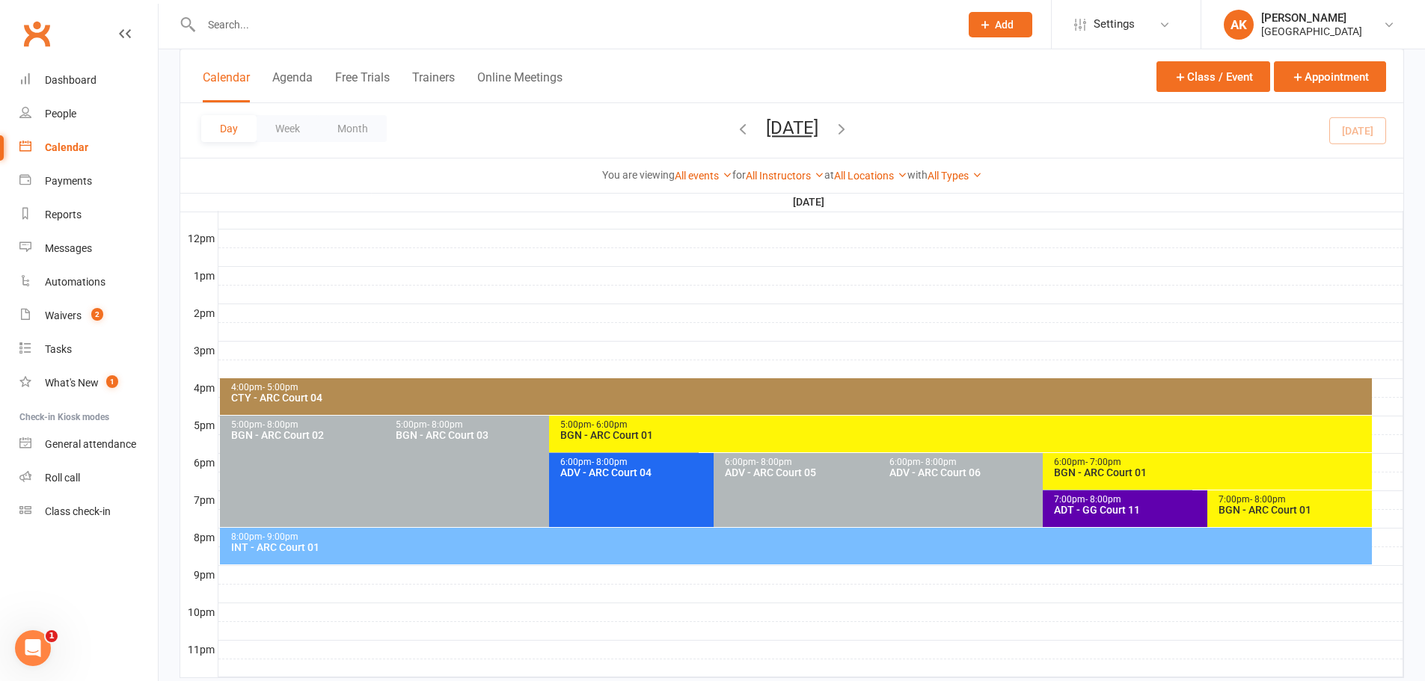
click at [735, 129] on icon "button" at bounding box center [743, 128] width 16 height 16
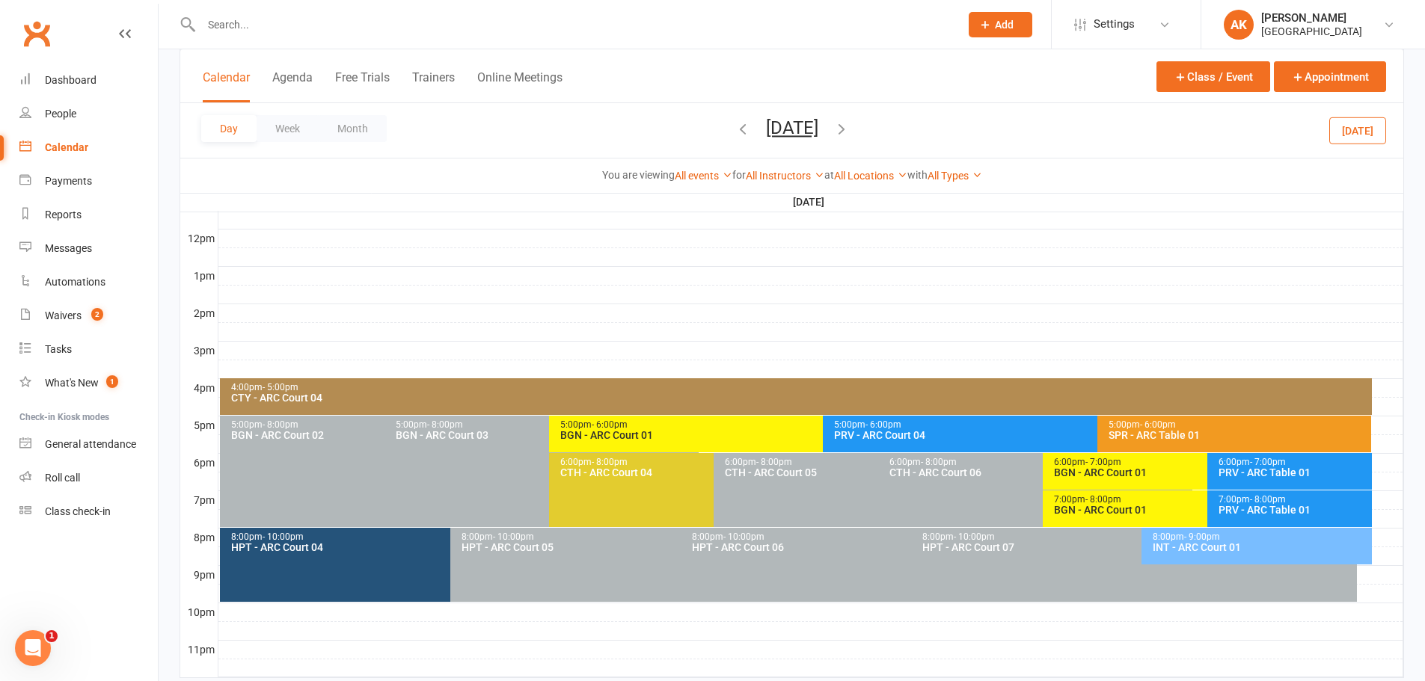
click at [735, 132] on icon "button" at bounding box center [743, 128] width 16 height 16
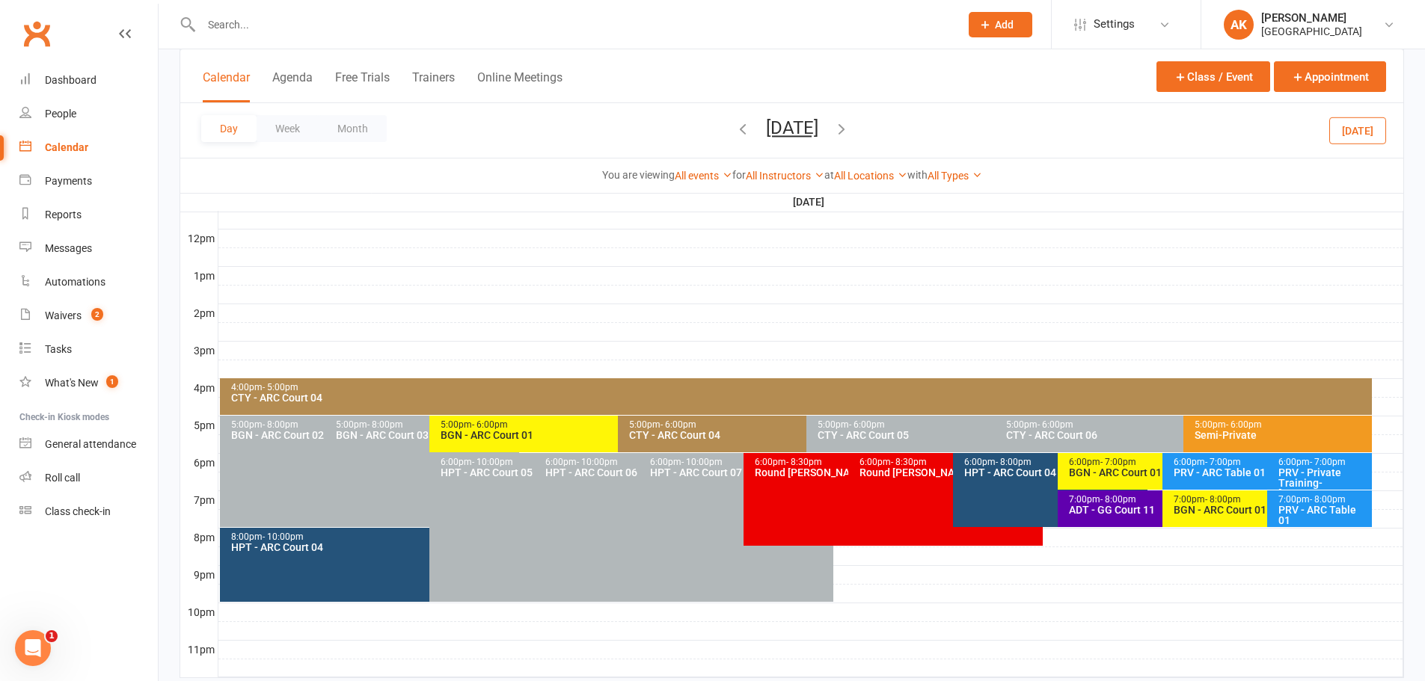
click at [735, 127] on icon "button" at bounding box center [743, 128] width 16 height 16
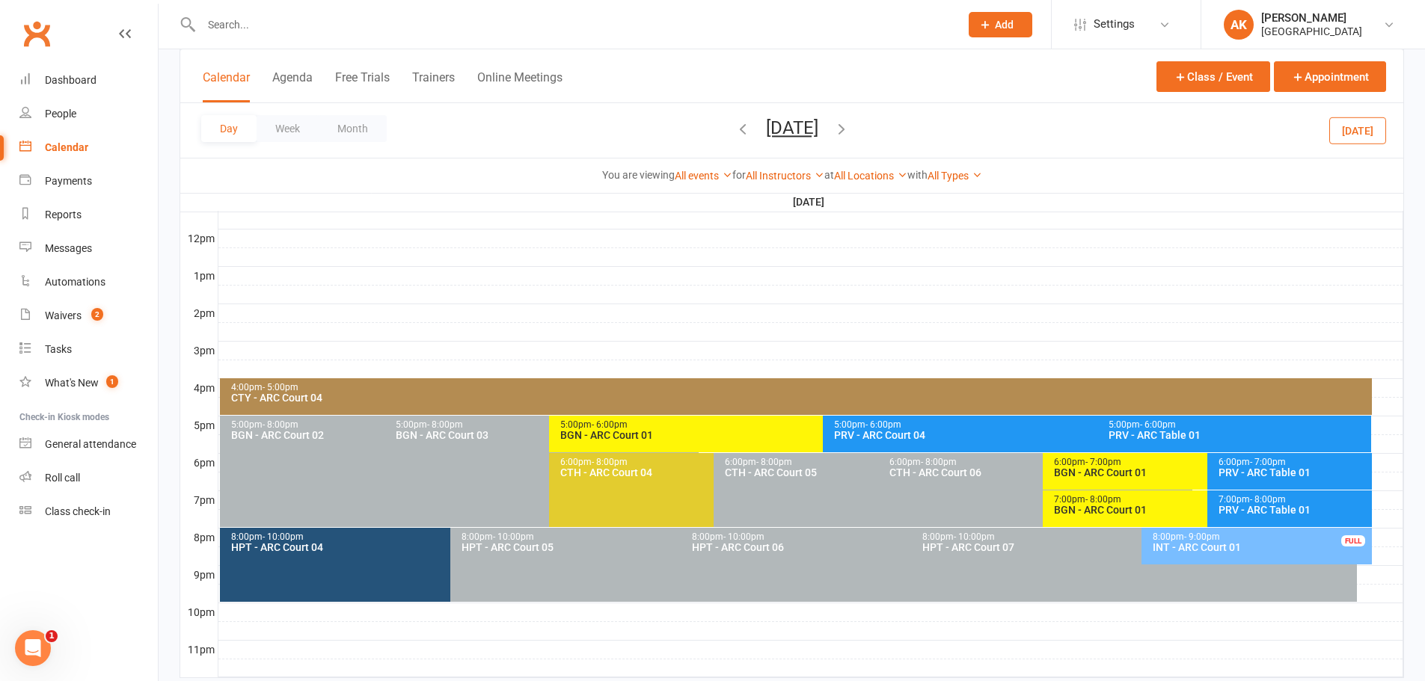
click at [735, 129] on icon "button" at bounding box center [743, 128] width 16 height 16
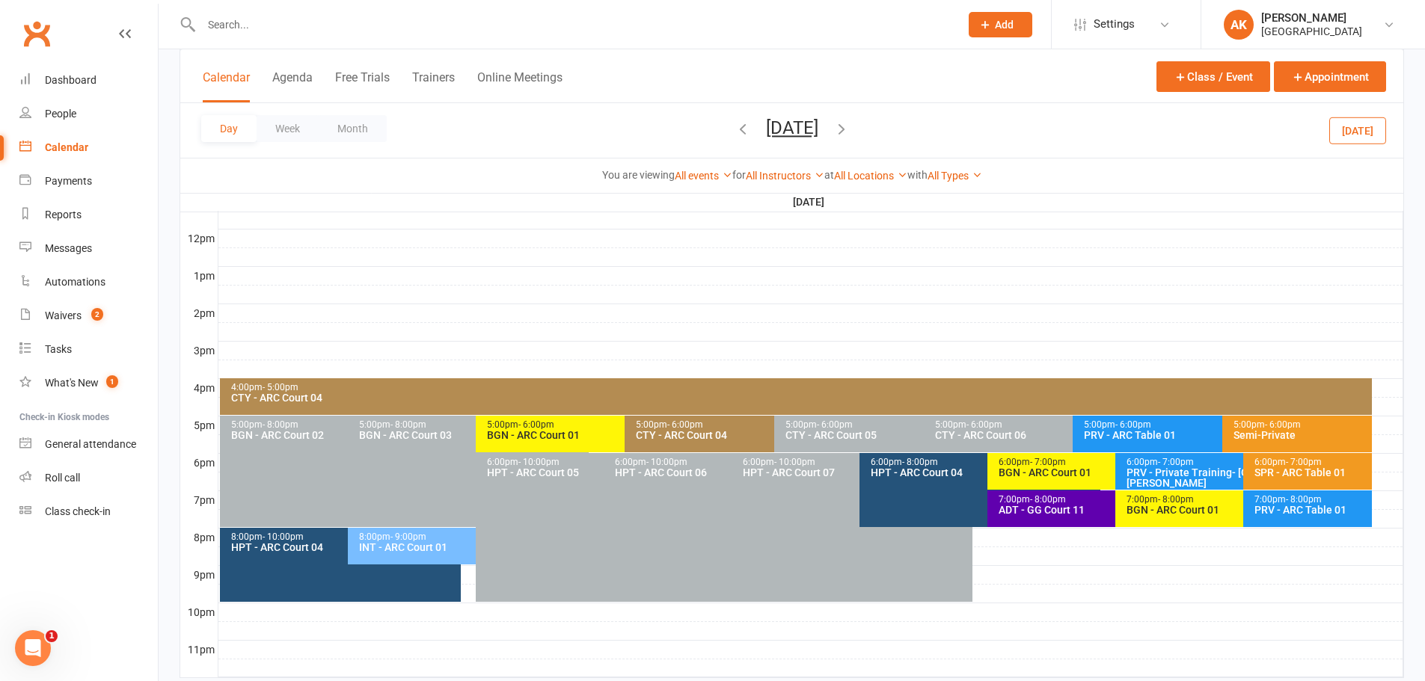
click at [536, 430] on div "BGN - ARC Court 01" at bounding box center [621, 435] width 270 height 10
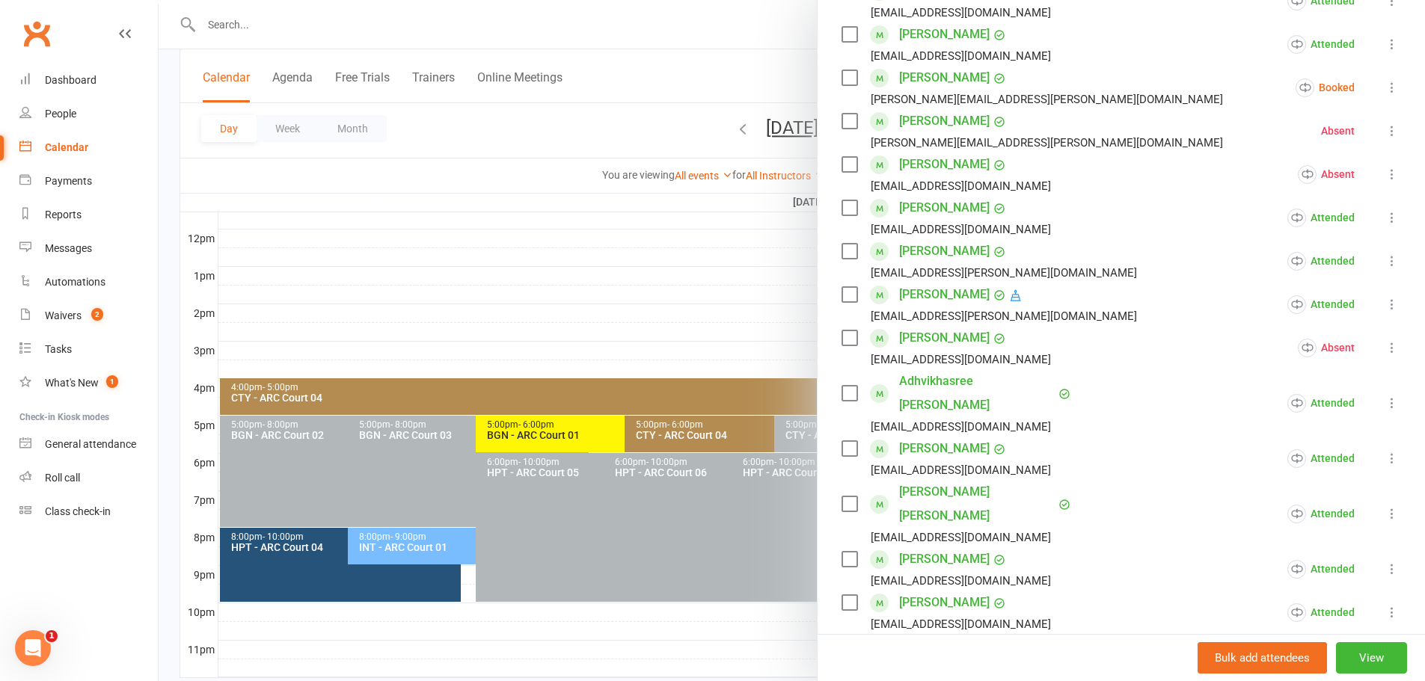
scroll to position [224, 0]
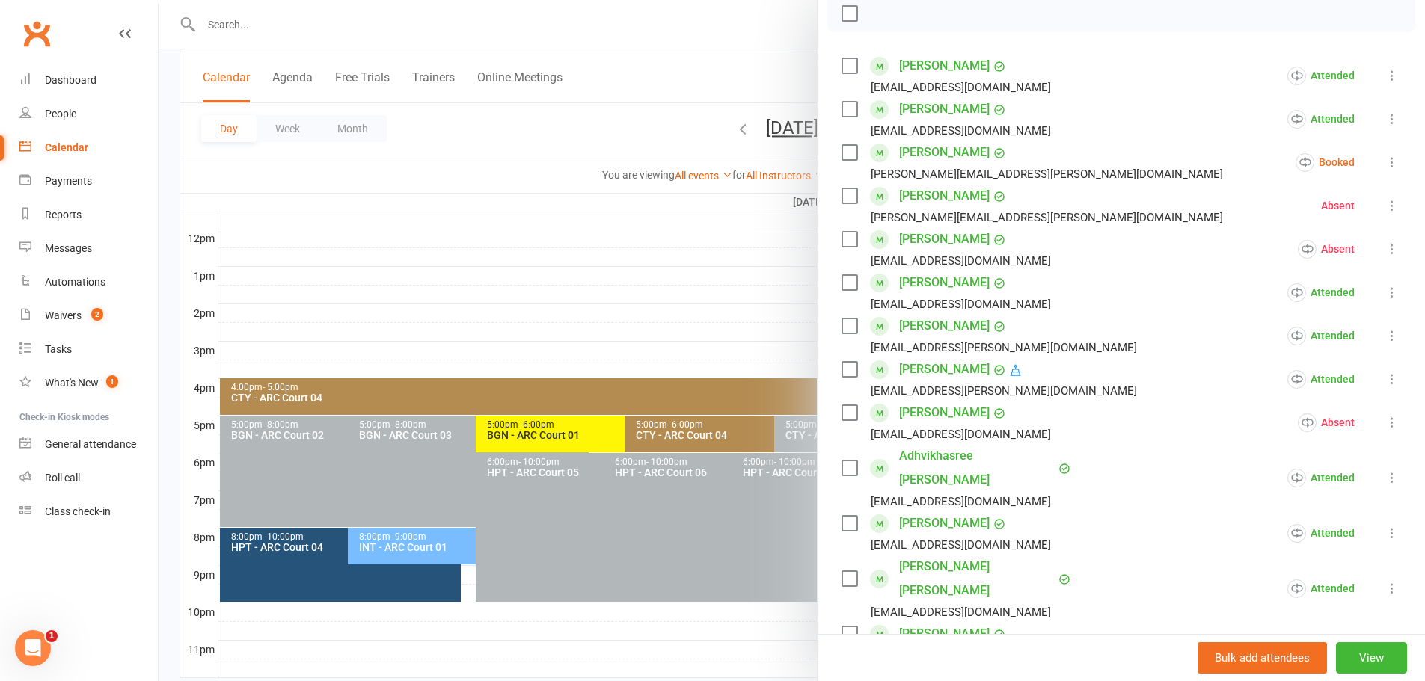
click at [1385, 251] on icon at bounding box center [1392, 249] width 15 height 15
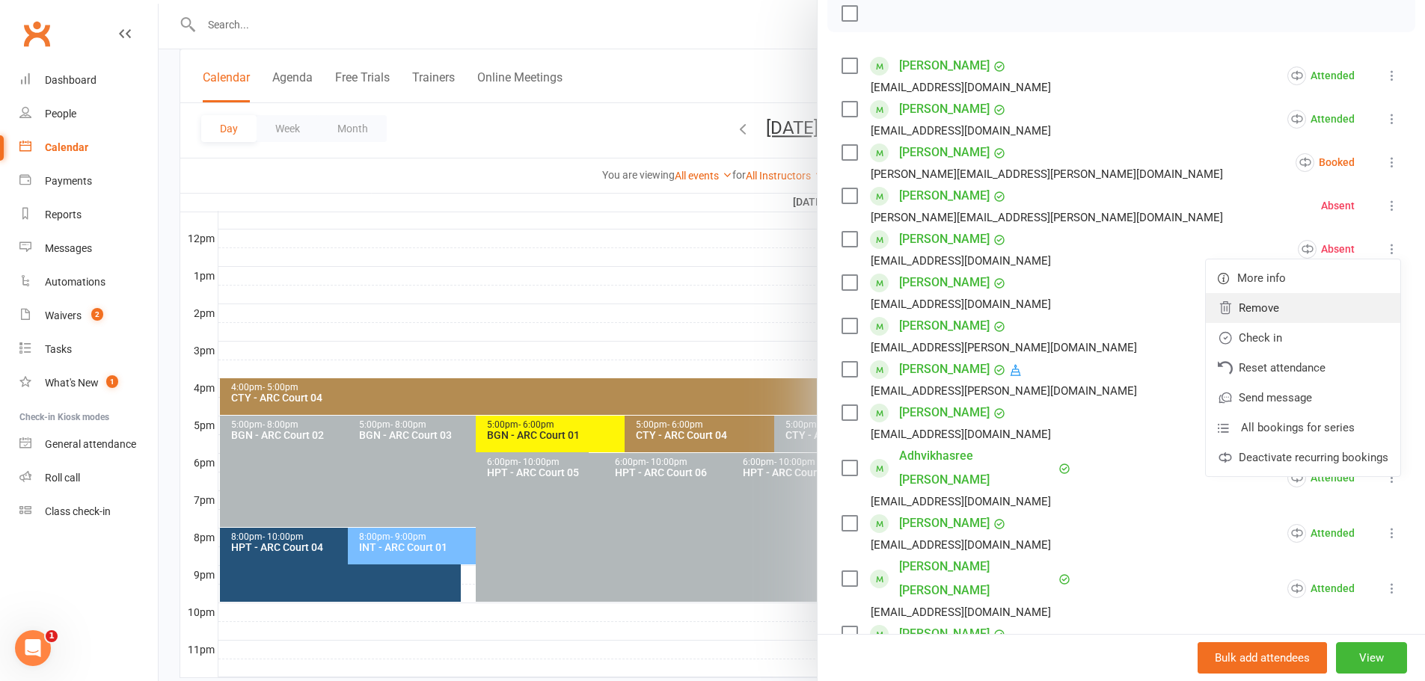
click at [1239, 307] on link "Remove" at bounding box center [1303, 308] width 194 height 30
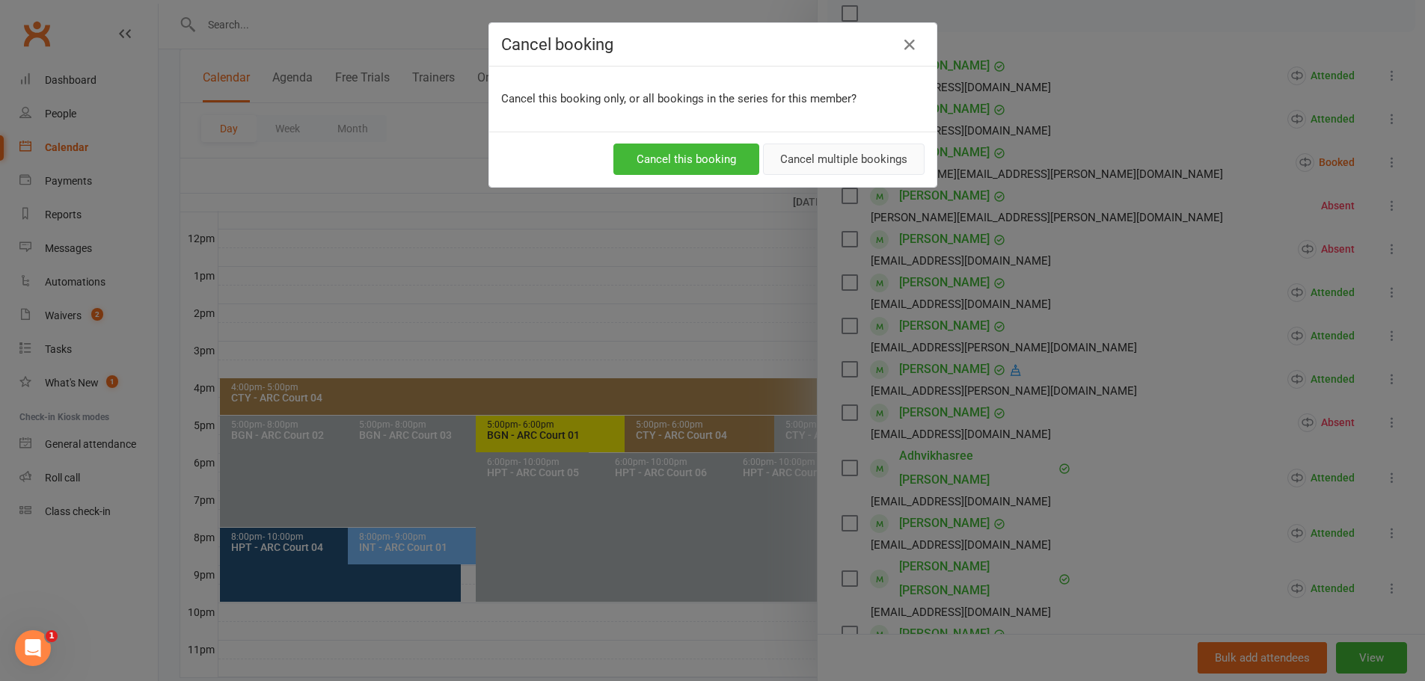
click at [794, 161] on button "Cancel multiple bookings" at bounding box center [844, 159] width 162 height 31
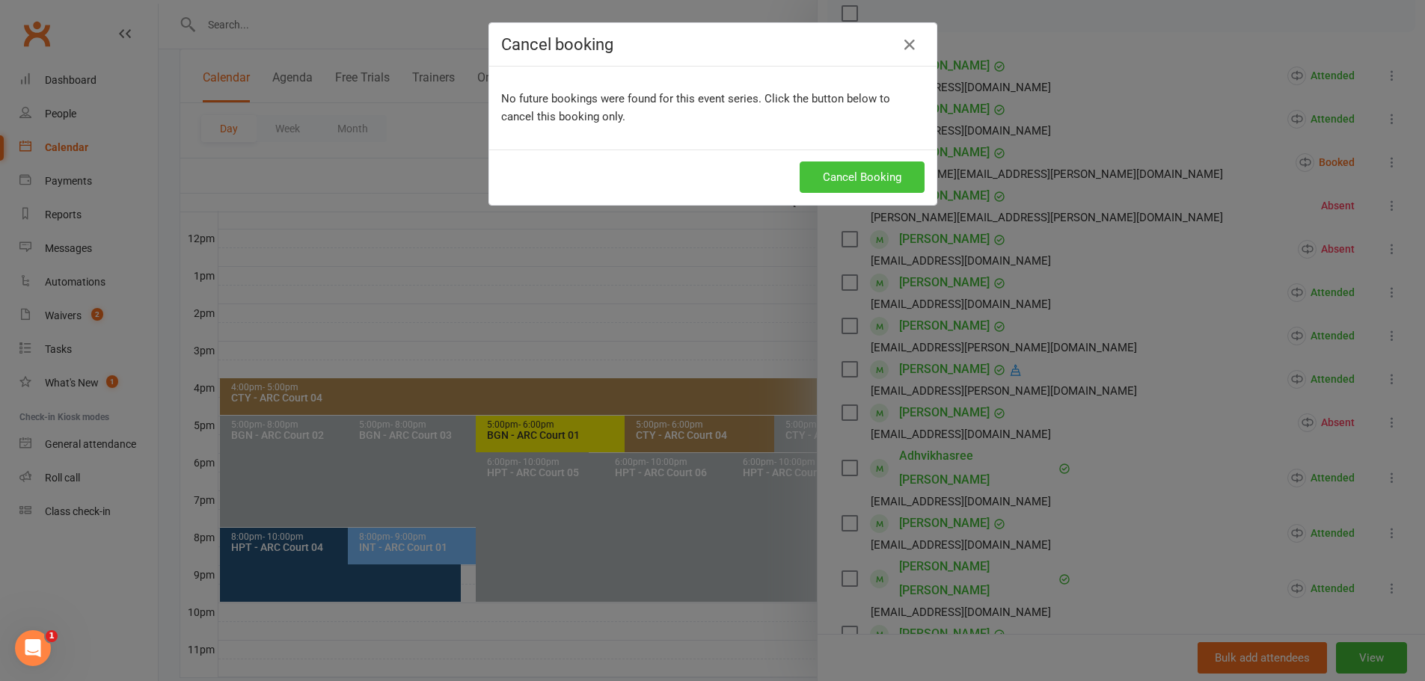
click at [832, 180] on button "Cancel Booking" at bounding box center [862, 177] width 125 height 31
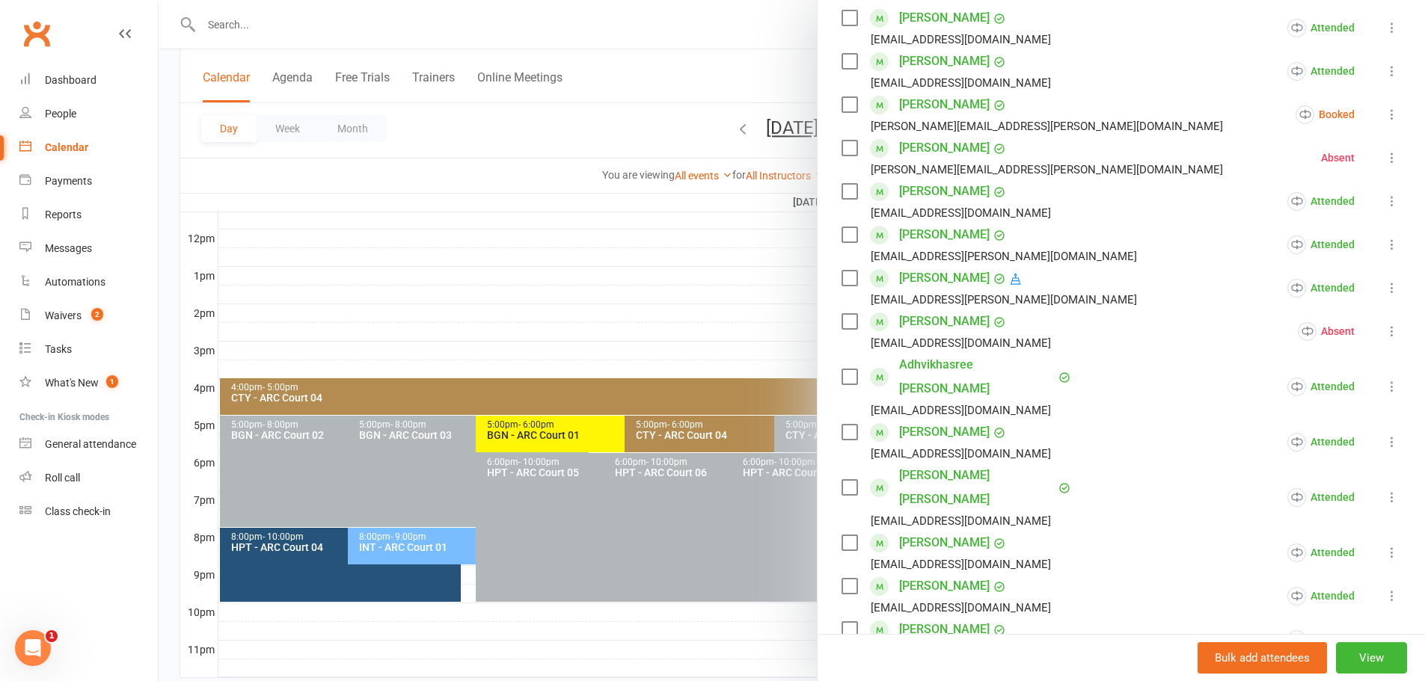
scroll to position [299, 0]
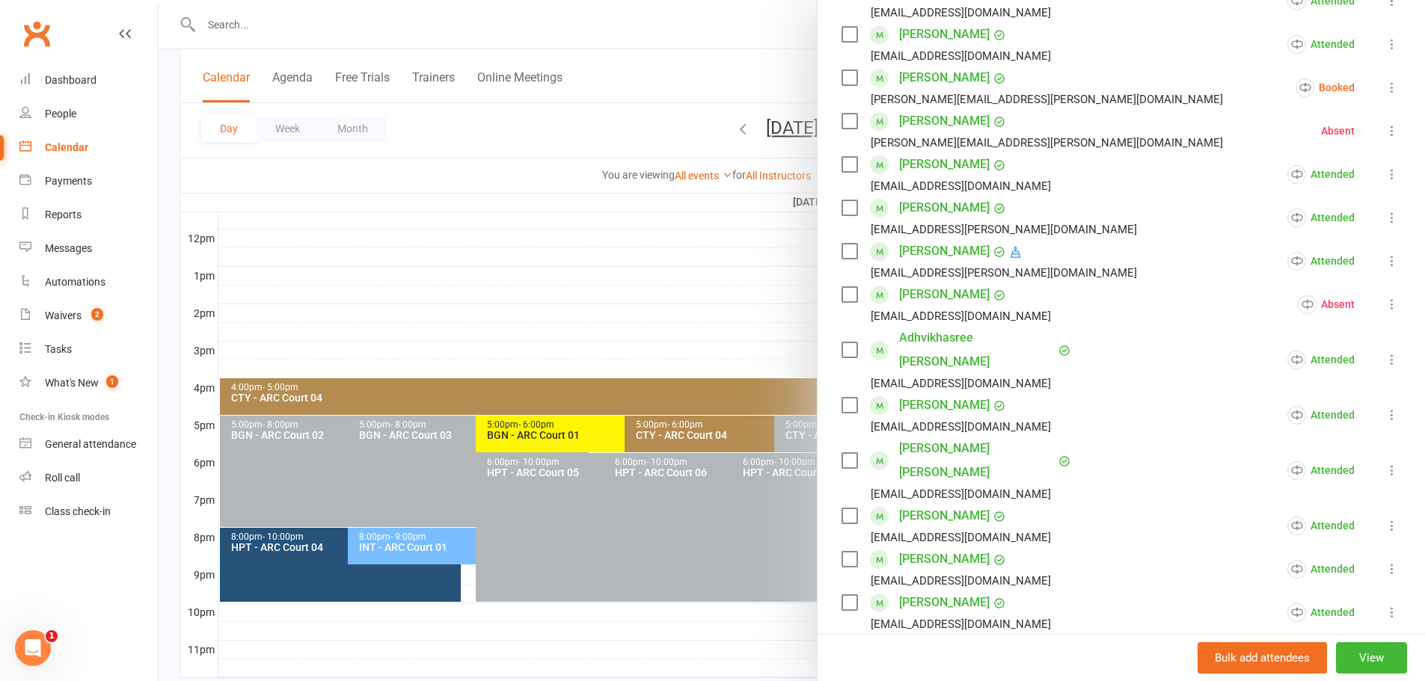
click at [776, 55] on div at bounding box center [792, 340] width 1266 height 681
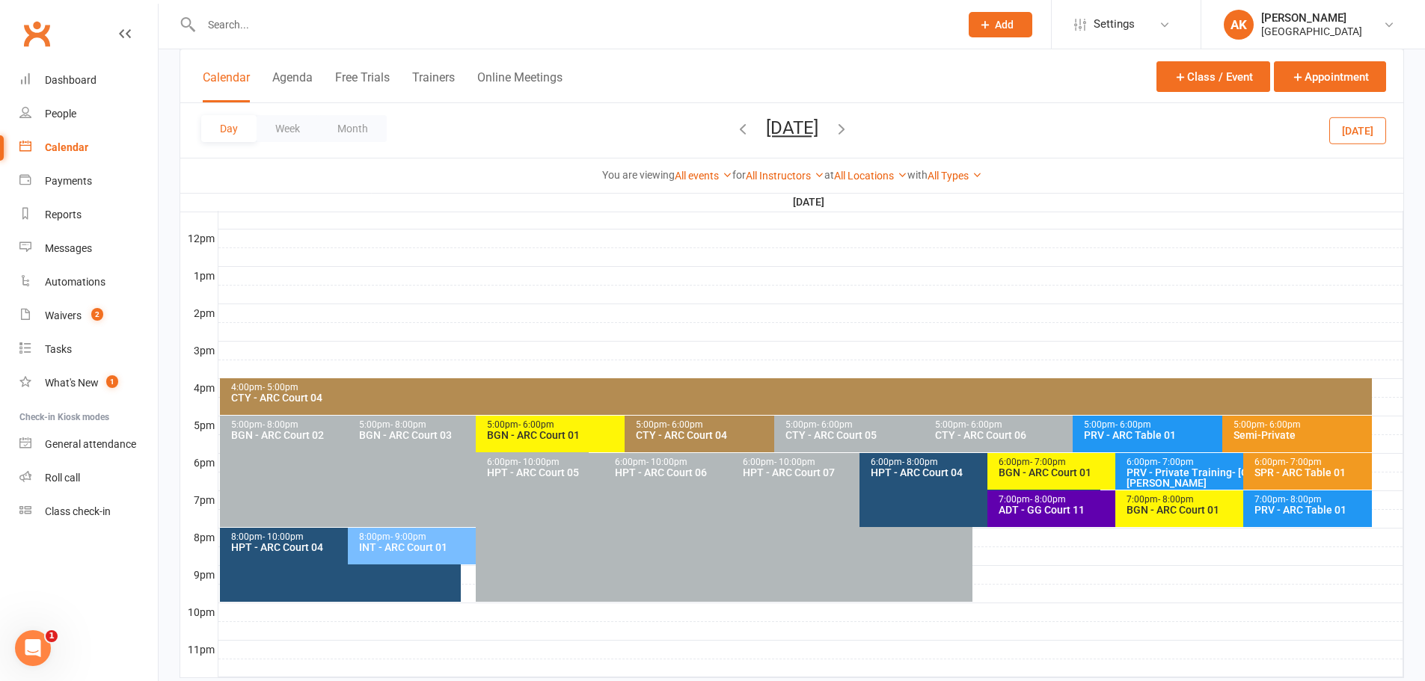
click at [850, 130] on icon "button" at bounding box center [841, 128] width 16 height 16
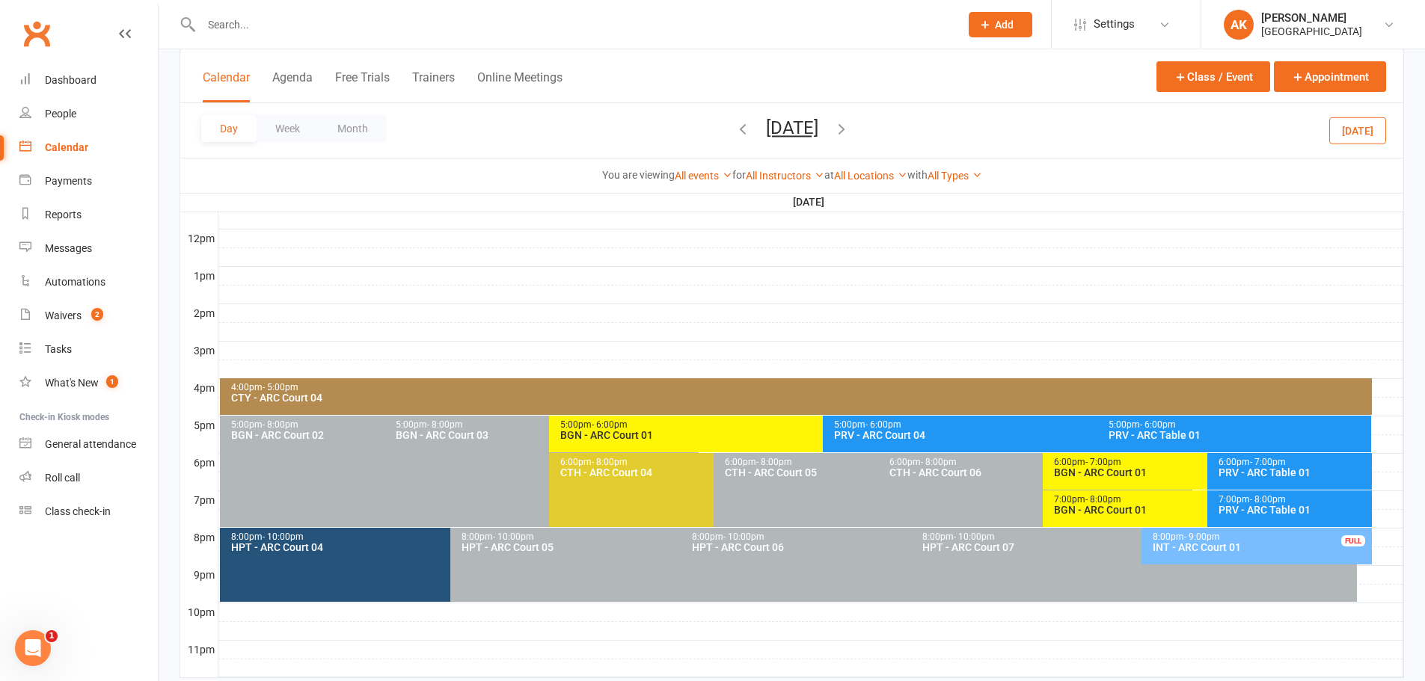
click at [850, 129] on icon "button" at bounding box center [841, 128] width 16 height 16
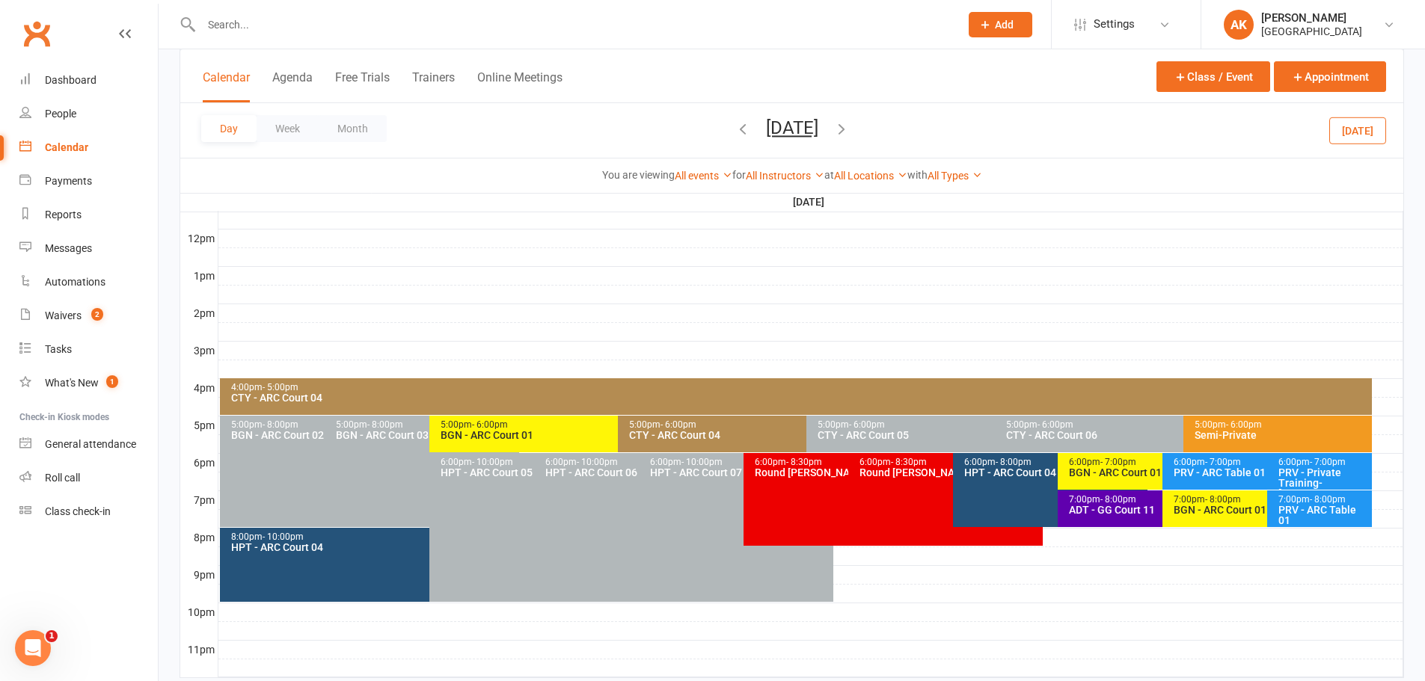
click at [850, 126] on icon "button" at bounding box center [841, 128] width 16 height 16
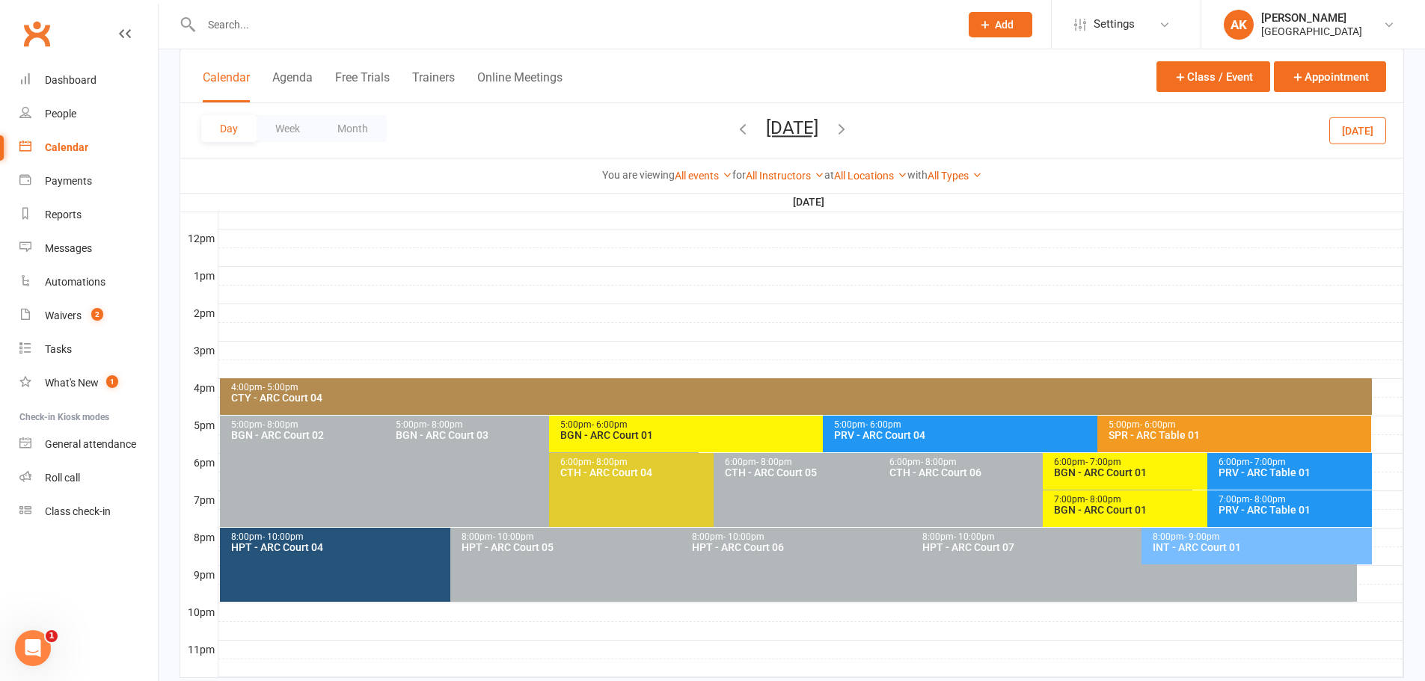
click at [850, 131] on icon "button" at bounding box center [841, 128] width 16 height 16
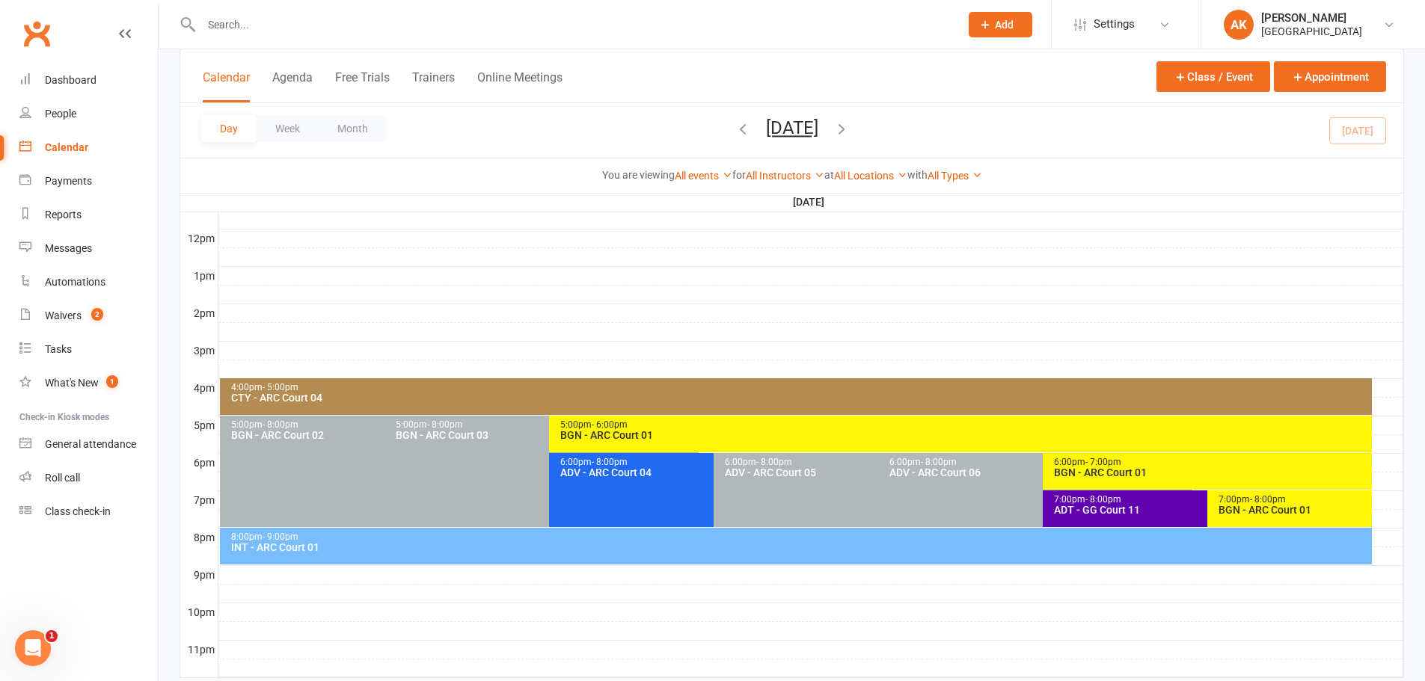
click at [1108, 477] on div "BGN - ARC Court 01" at bounding box center [1211, 473] width 316 height 10
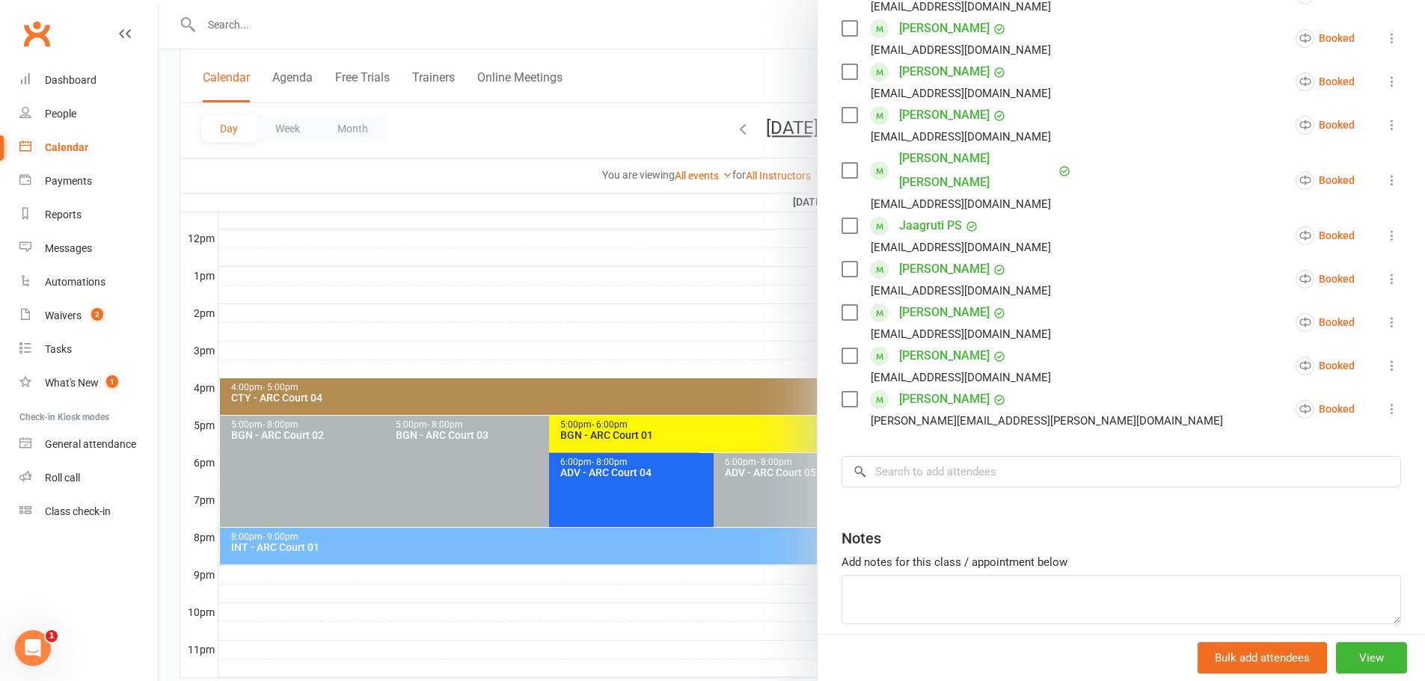
scroll to position [524, 0]
click at [919, 455] on input "search" at bounding box center [1122, 470] width 560 height 31
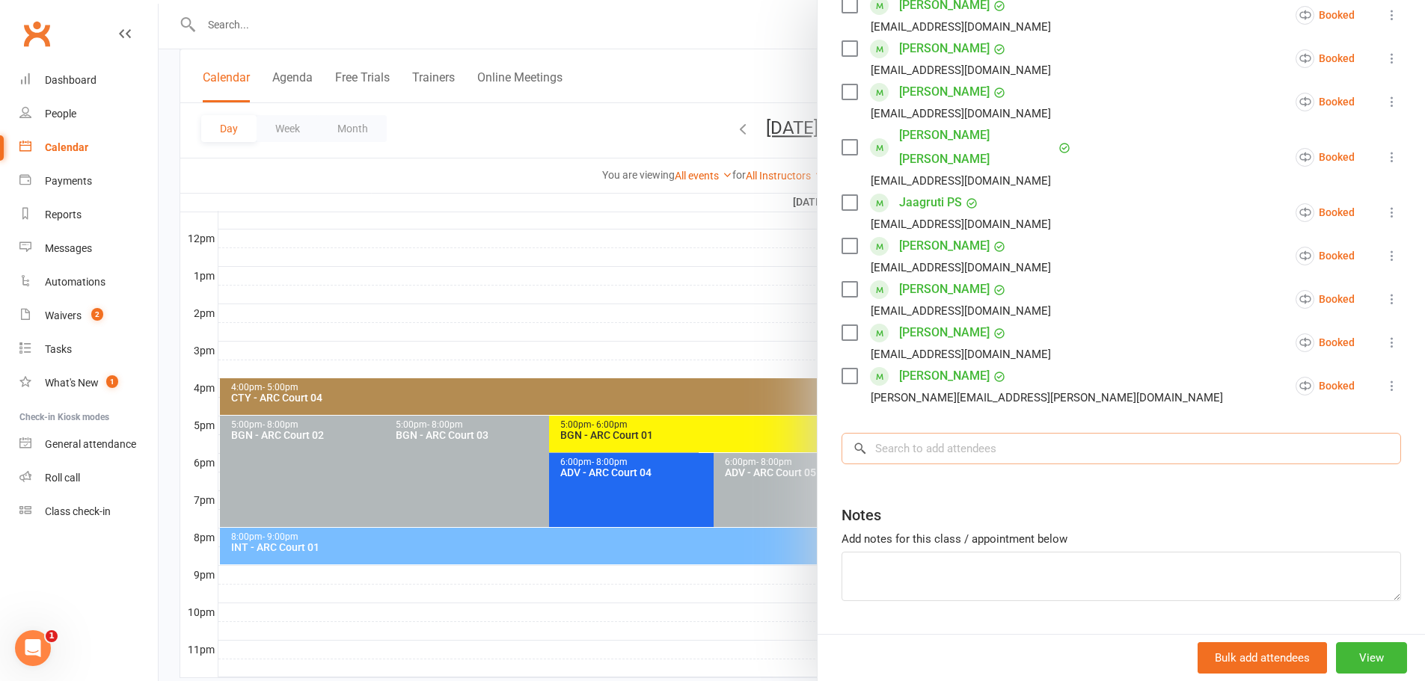
scroll to position [563, 0]
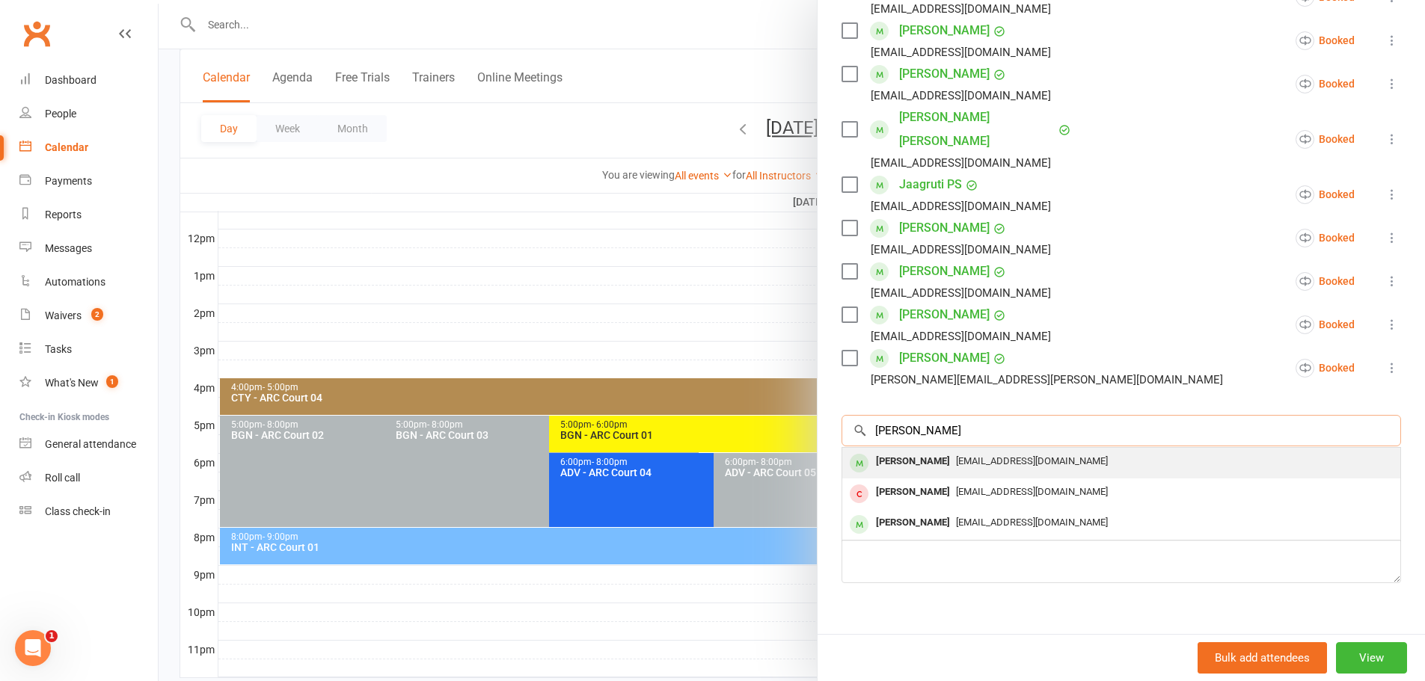
type input "[PERSON_NAME]"
click at [915, 451] on div "[PERSON_NAME]" at bounding box center [913, 462] width 86 height 22
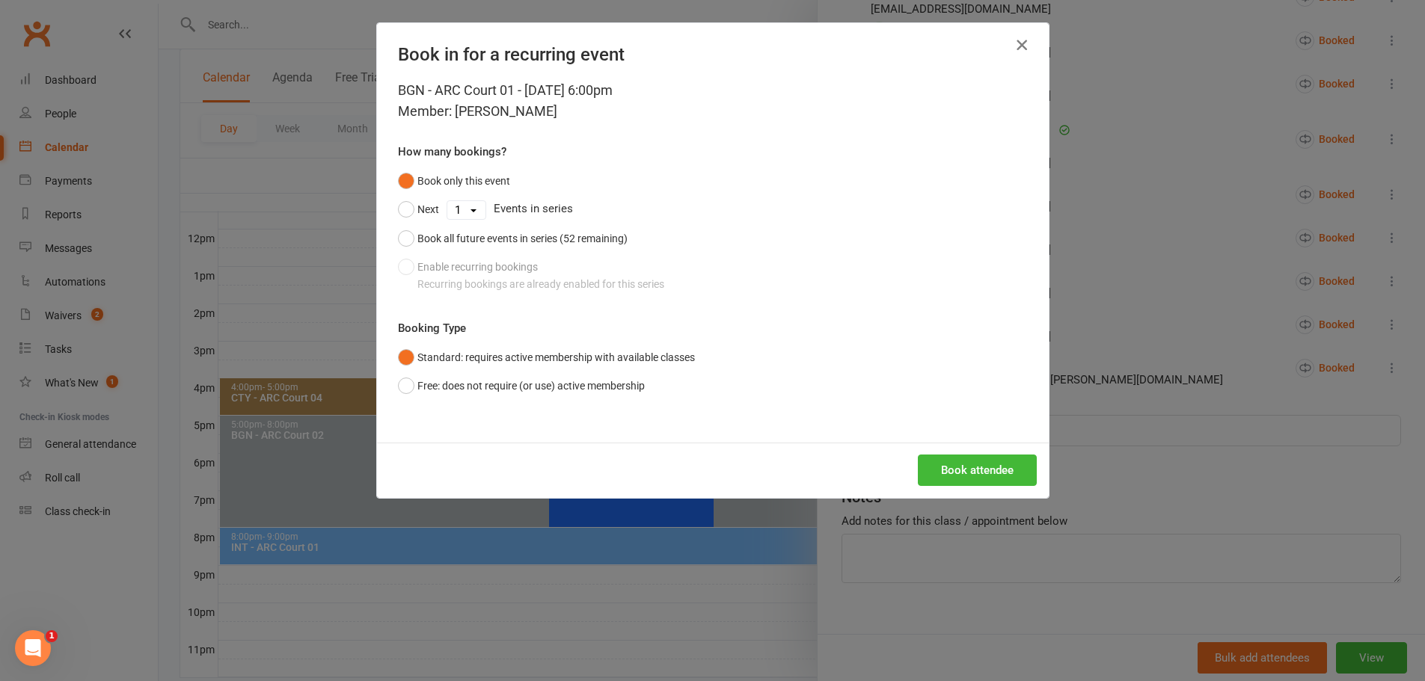
click at [1020, 48] on icon "button" at bounding box center [1022, 45] width 18 height 18
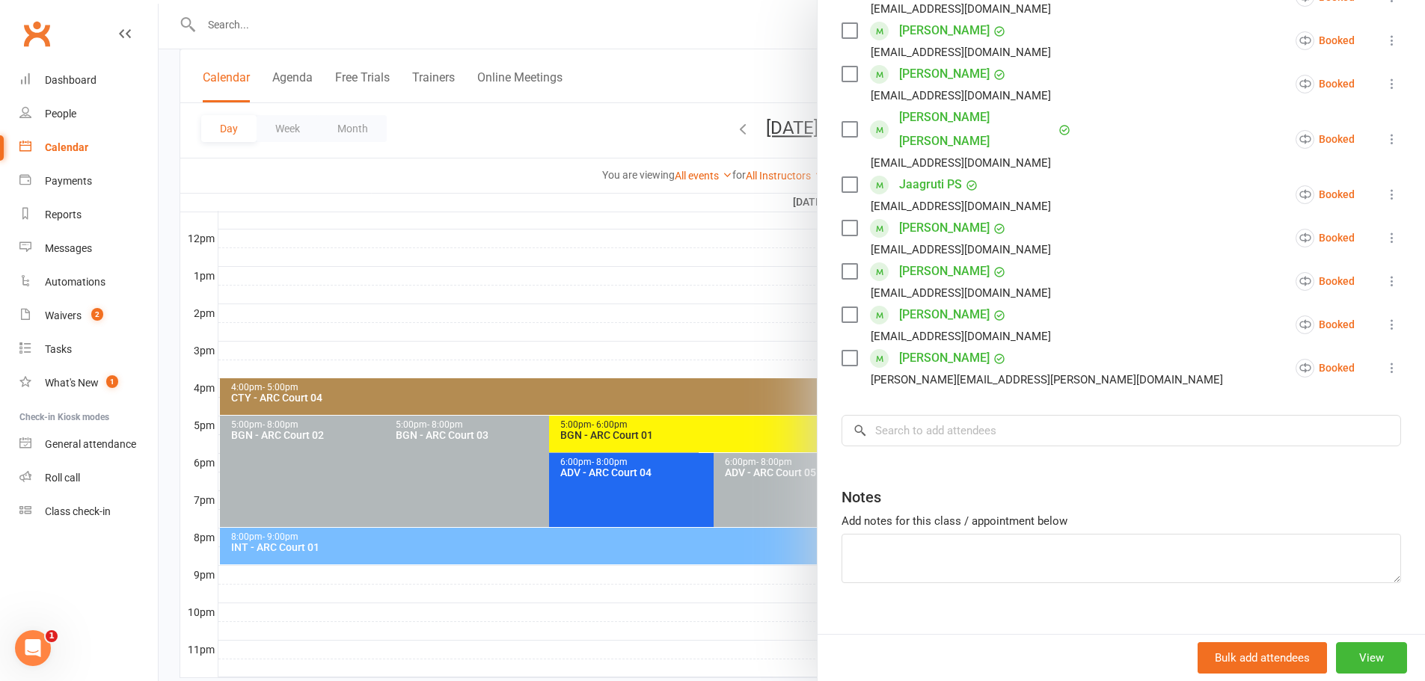
click at [762, 46] on div at bounding box center [792, 340] width 1266 height 681
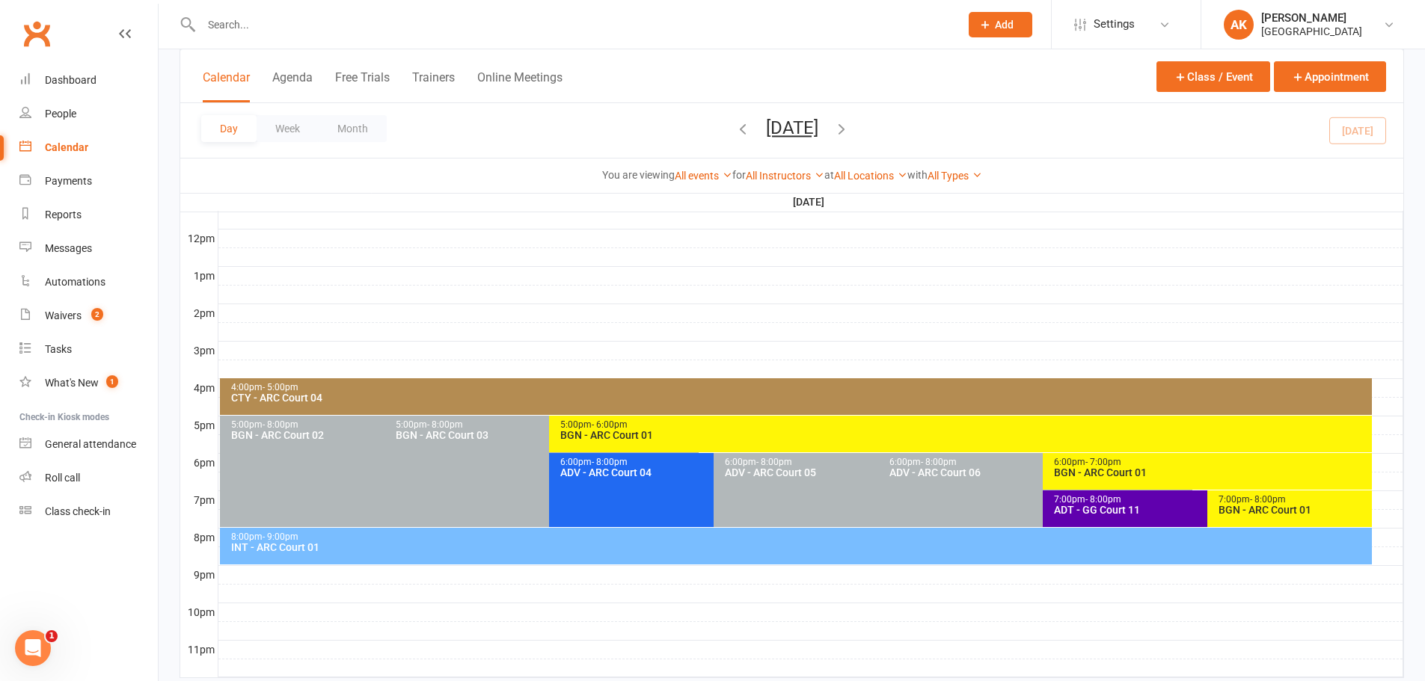
click at [735, 126] on icon "button" at bounding box center [743, 128] width 16 height 16
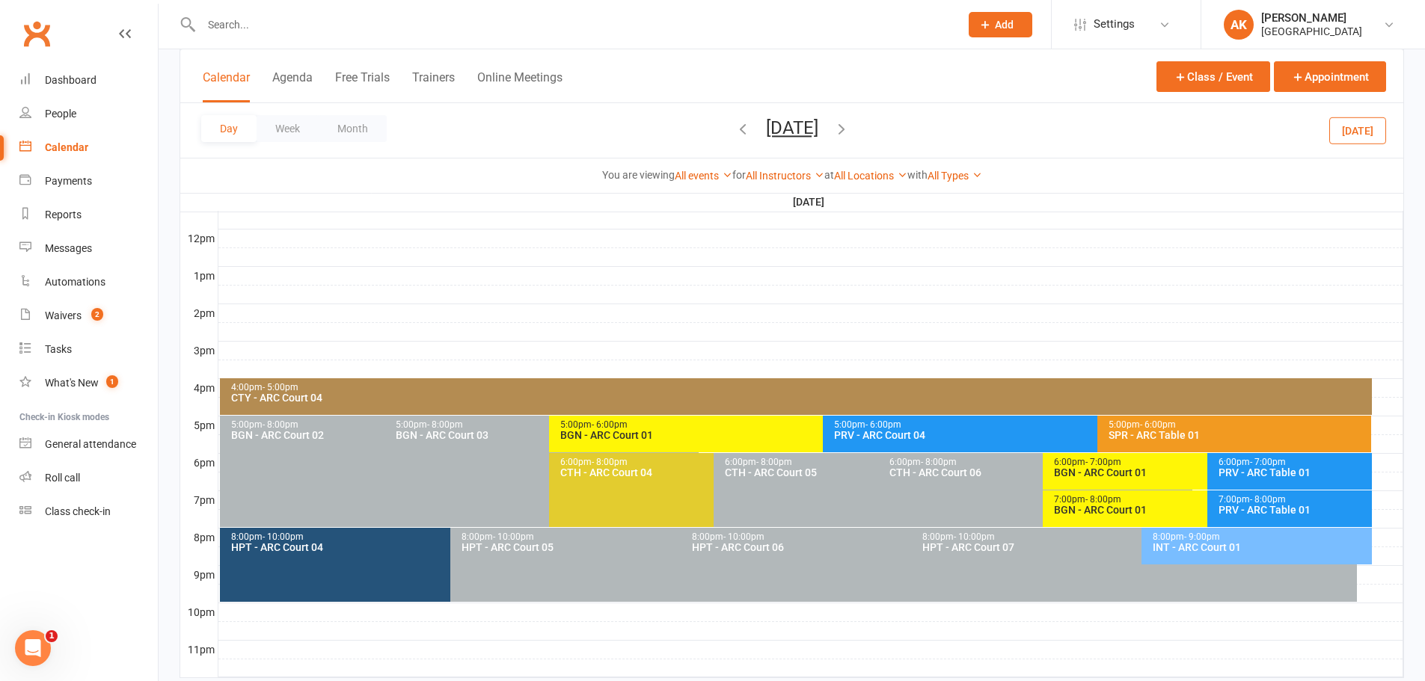
click at [735, 127] on icon "button" at bounding box center [743, 128] width 16 height 16
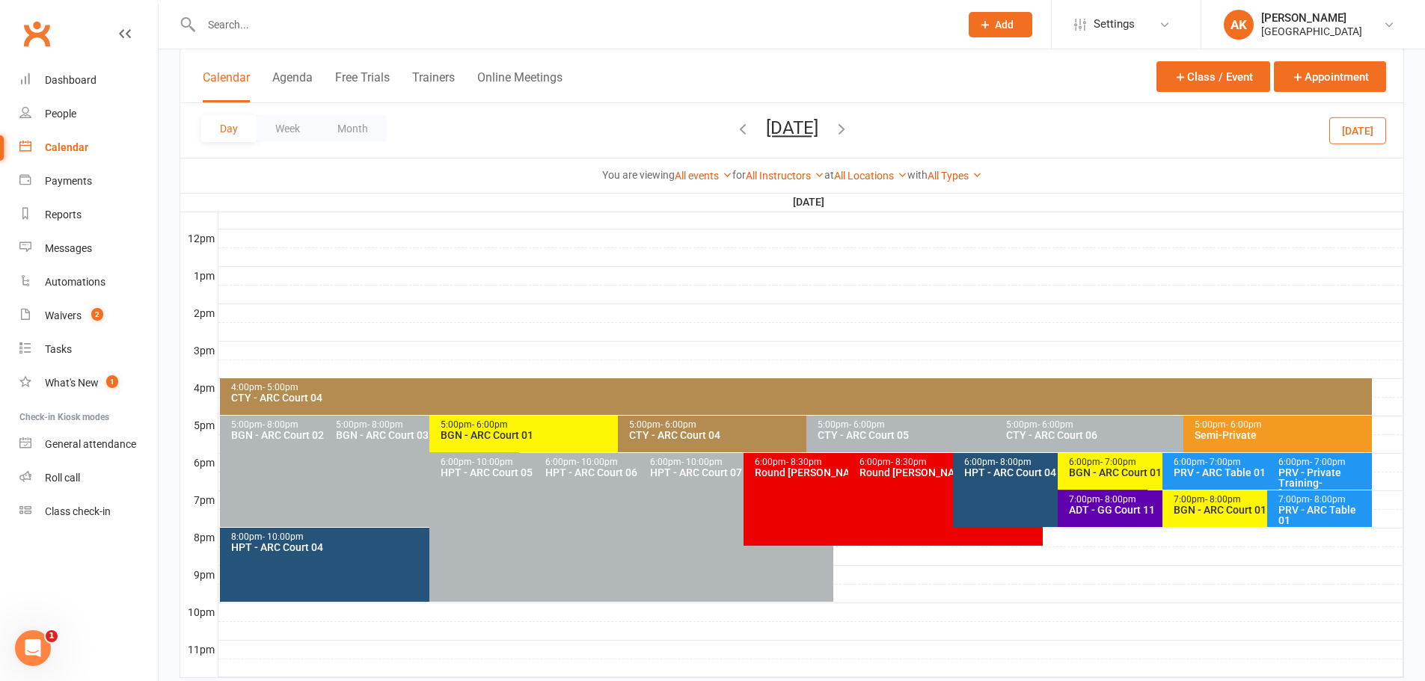
click at [751, 129] on span "[DATE] [DATE] Sun Mon Tue Wed Thu Fri Sat 31 01 02 03 04 05 06 07 08 09 10 11 1…" at bounding box center [792, 130] width 82 height 26
click at [735, 129] on icon "button" at bounding box center [743, 128] width 16 height 16
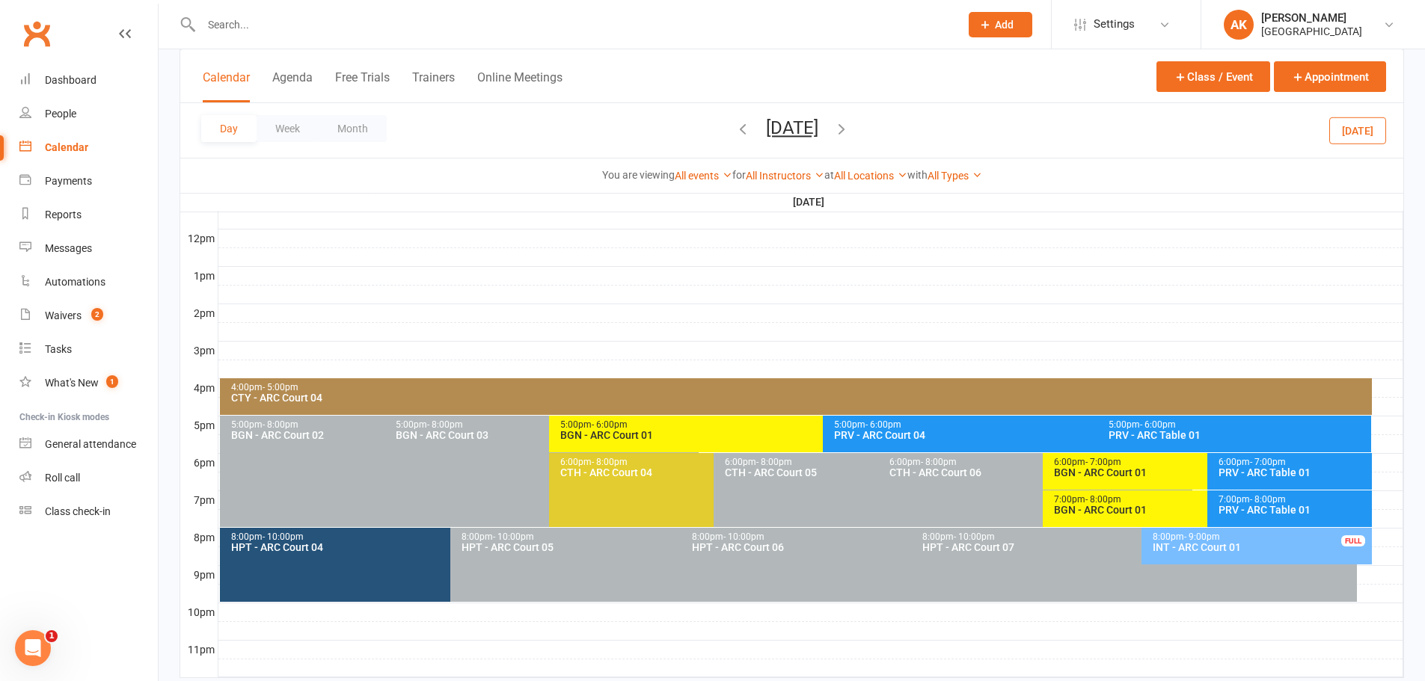
click at [850, 126] on icon "button" at bounding box center [841, 128] width 16 height 16
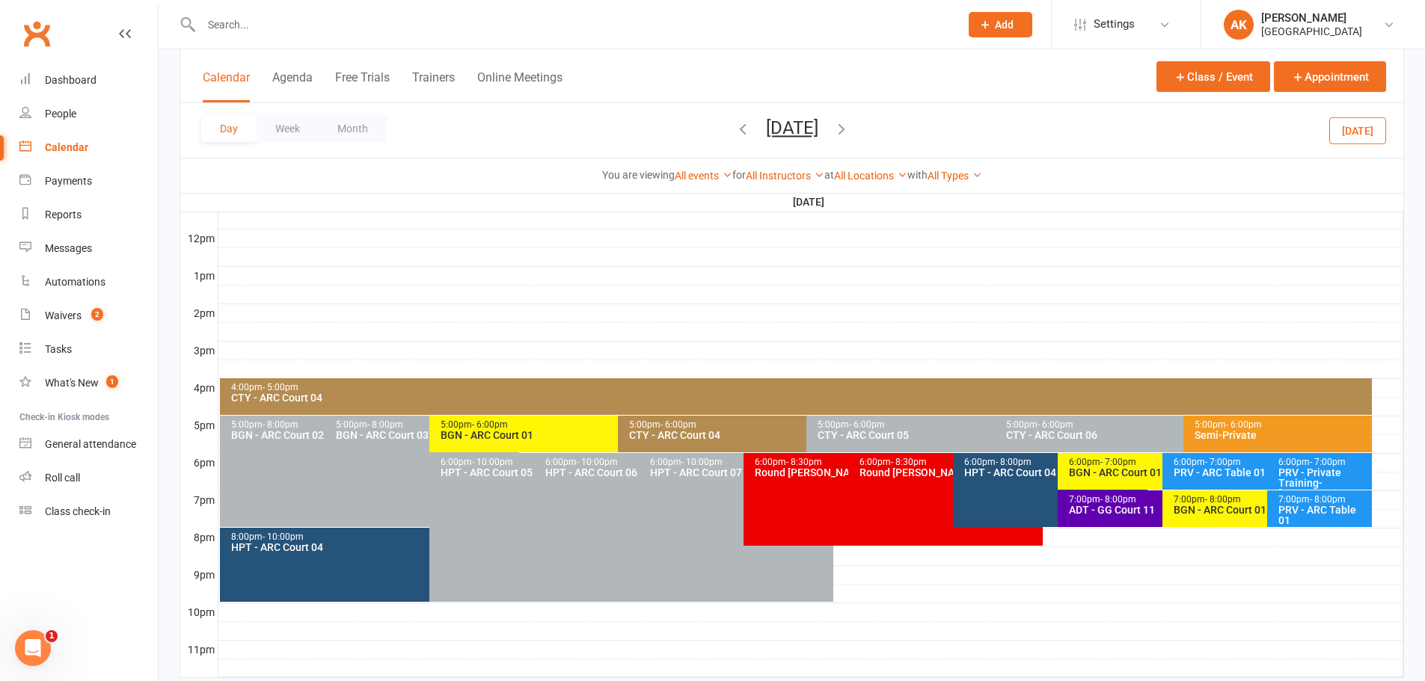
click at [850, 127] on icon "button" at bounding box center [841, 128] width 16 height 16
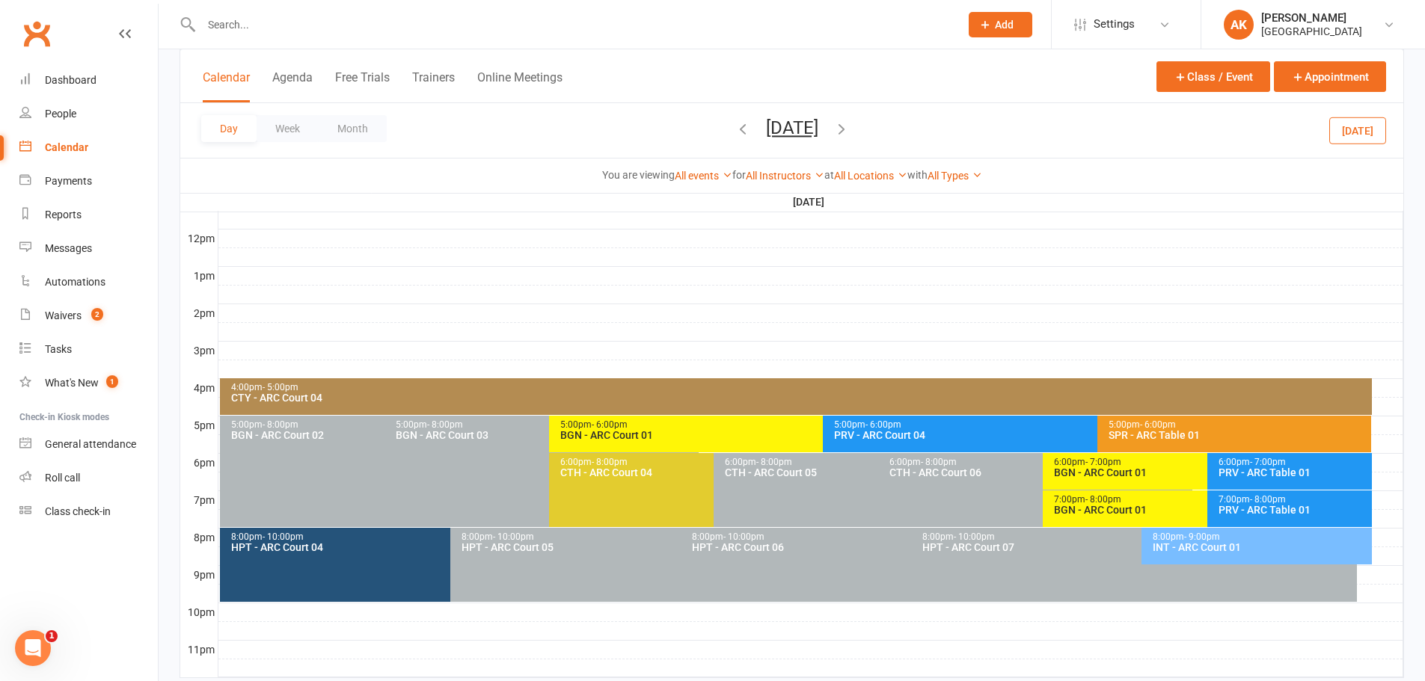
click at [850, 129] on icon "button" at bounding box center [841, 128] width 16 height 16
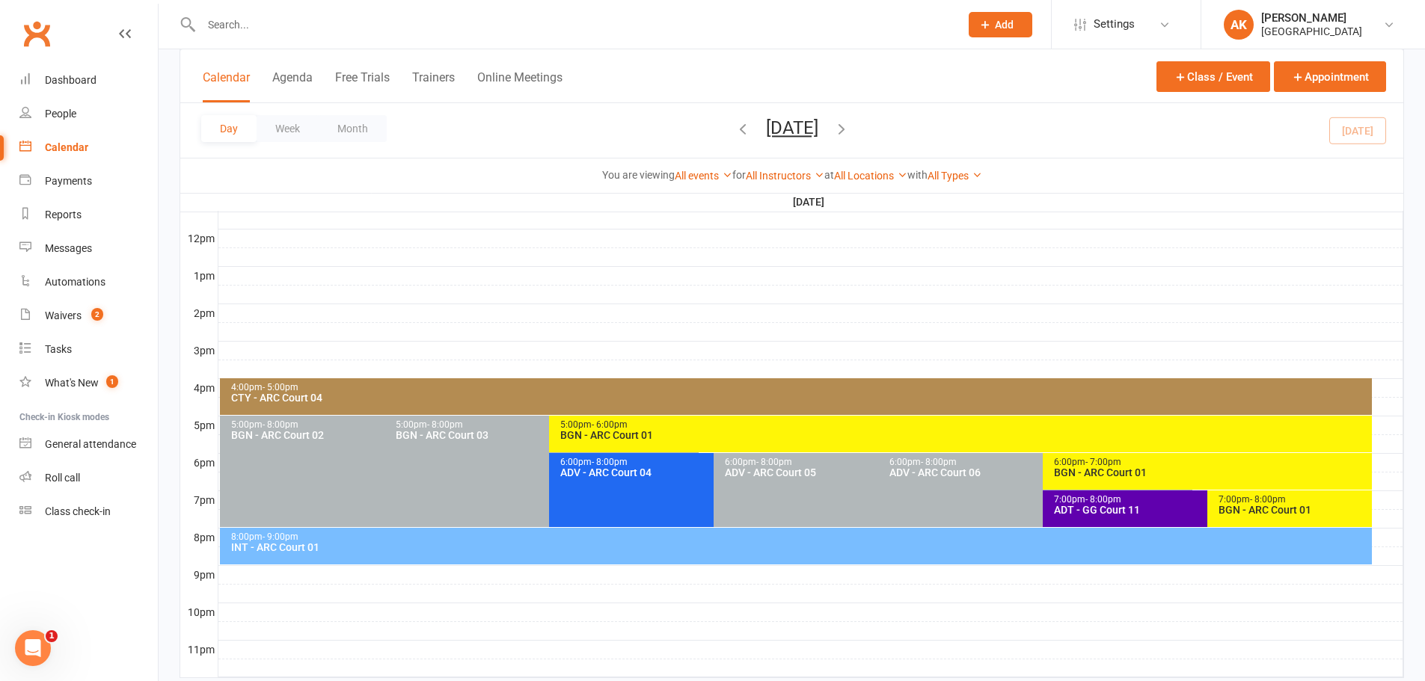
click at [812, 444] on div "5:00pm - 6:00pm BGN - [GEOGRAPHIC_DATA] 01" at bounding box center [960, 434] width 823 height 37
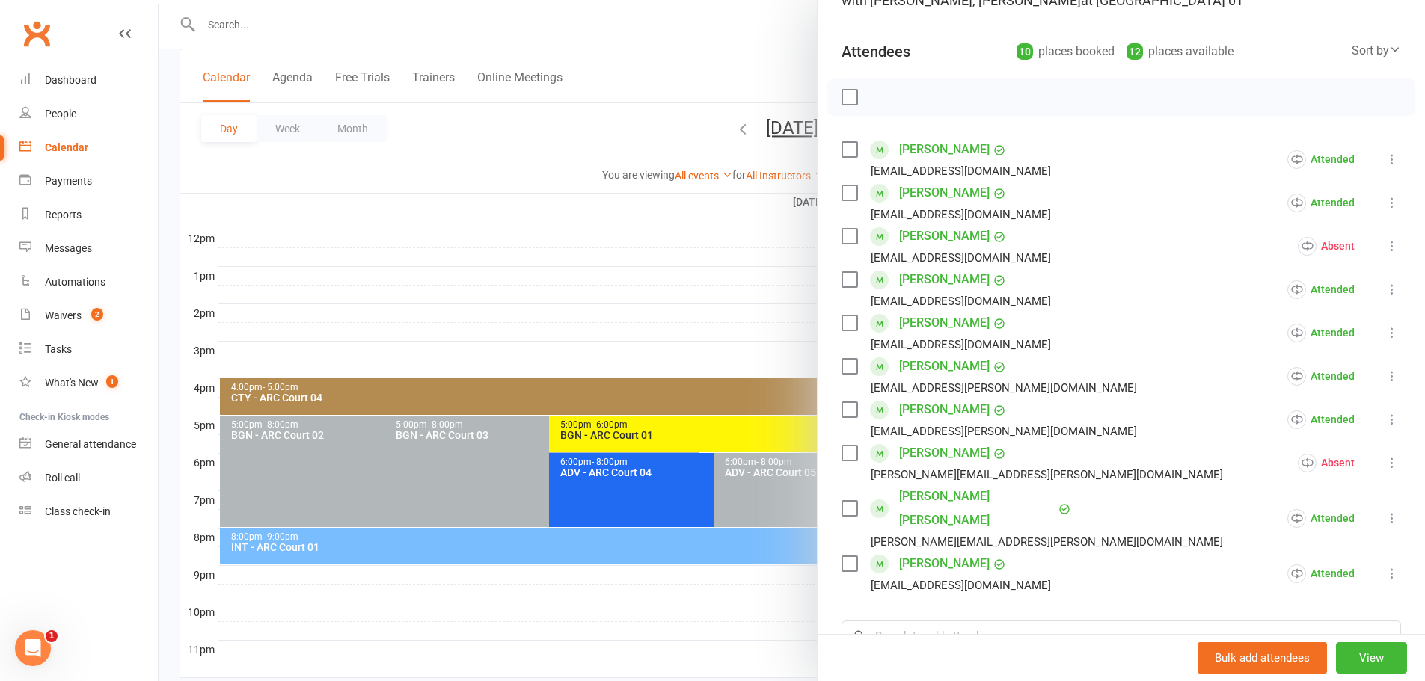
scroll to position [150, 0]
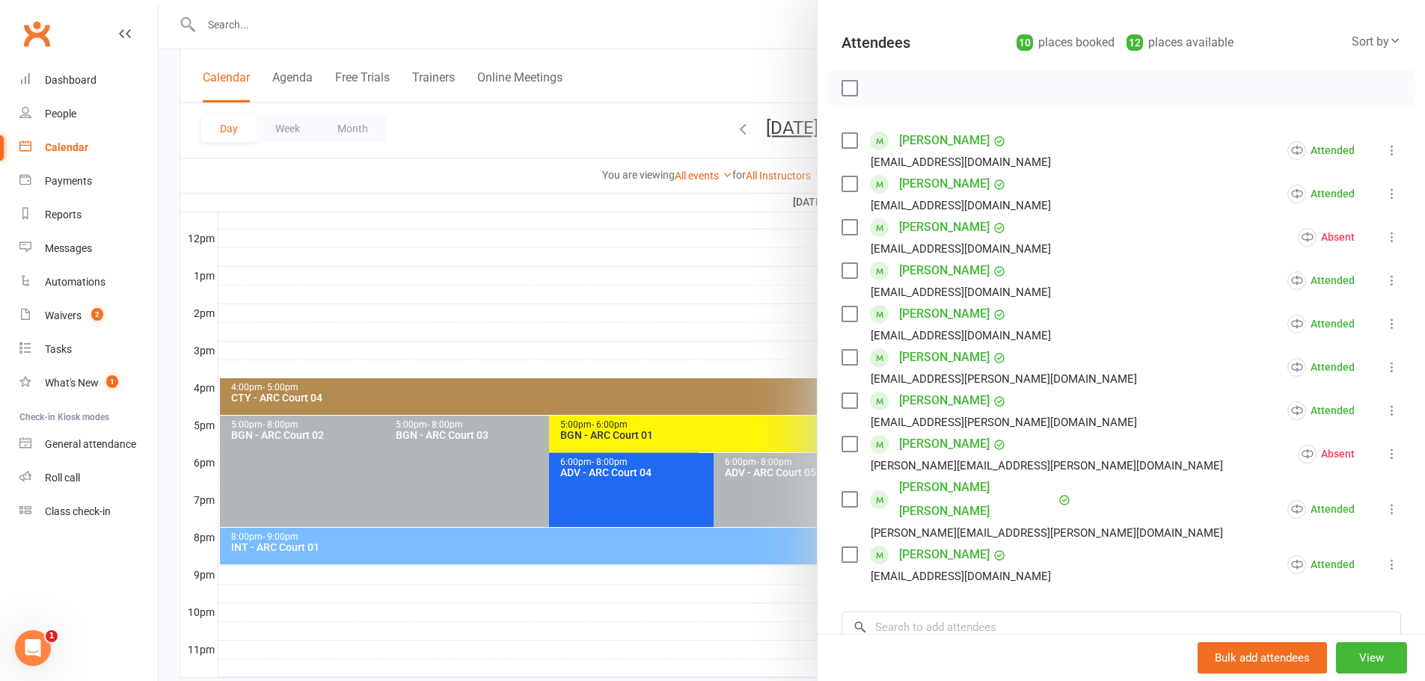
click at [742, 54] on div at bounding box center [792, 340] width 1266 height 681
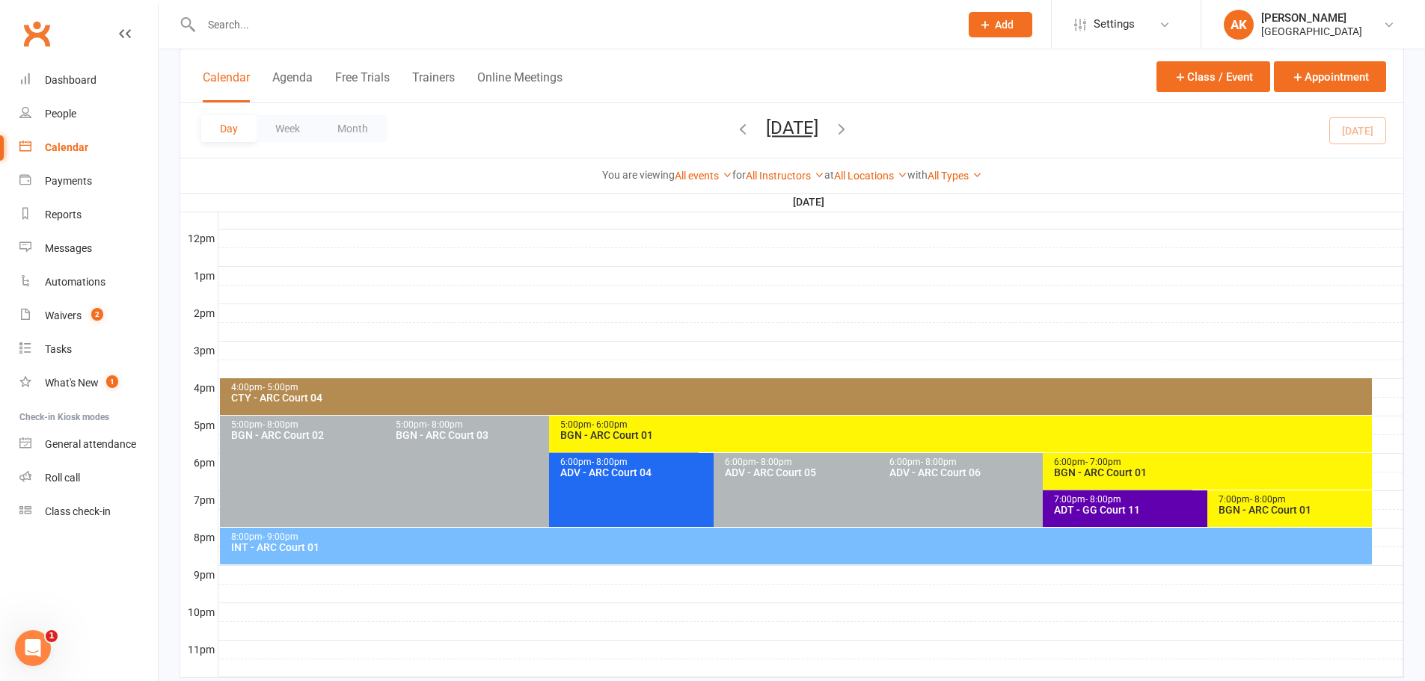
click at [850, 135] on icon "button" at bounding box center [841, 128] width 16 height 16
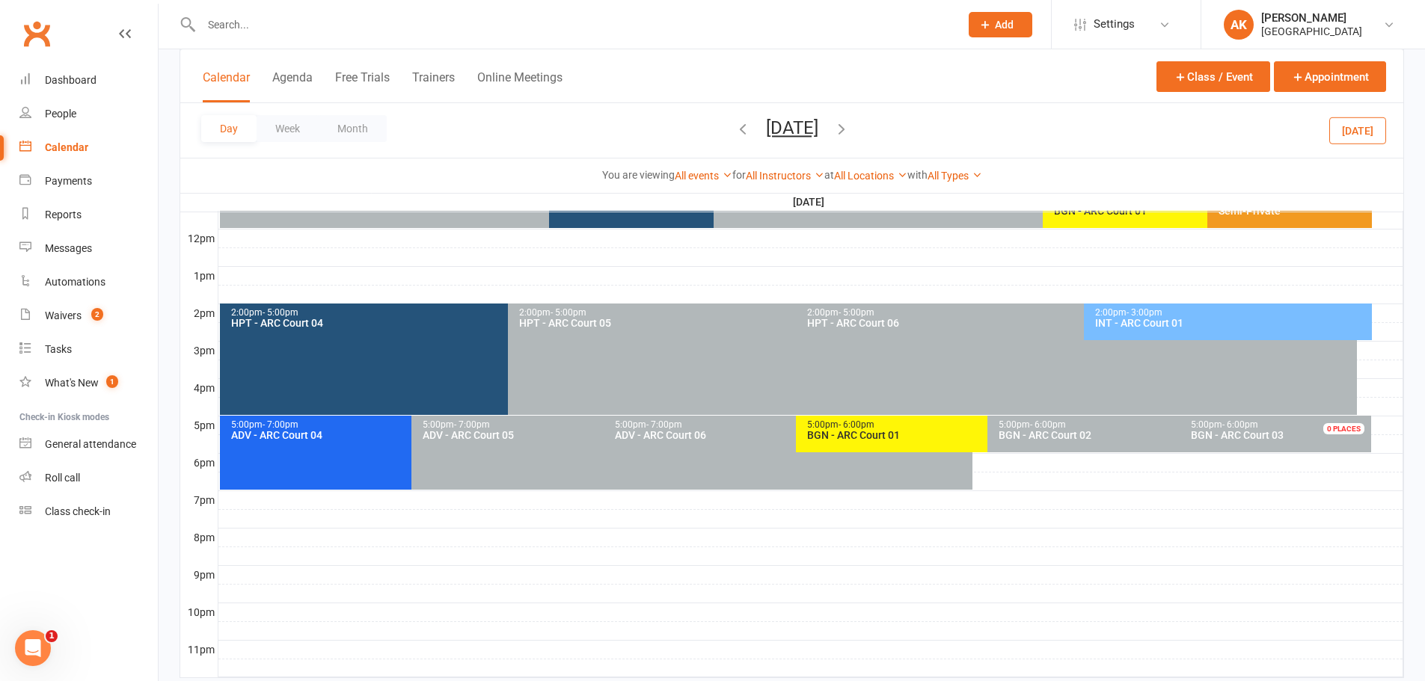
scroll to position [374, 0]
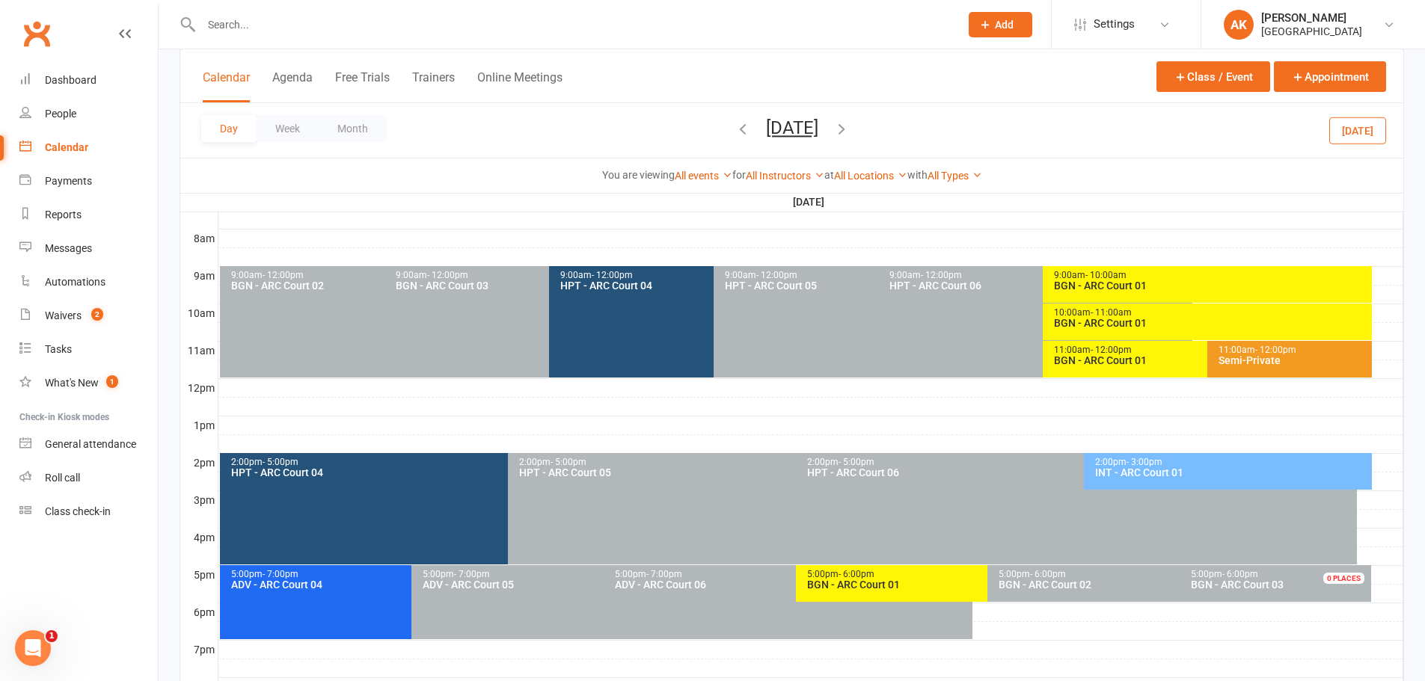
click at [850, 130] on icon "button" at bounding box center [841, 128] width 16 height 16
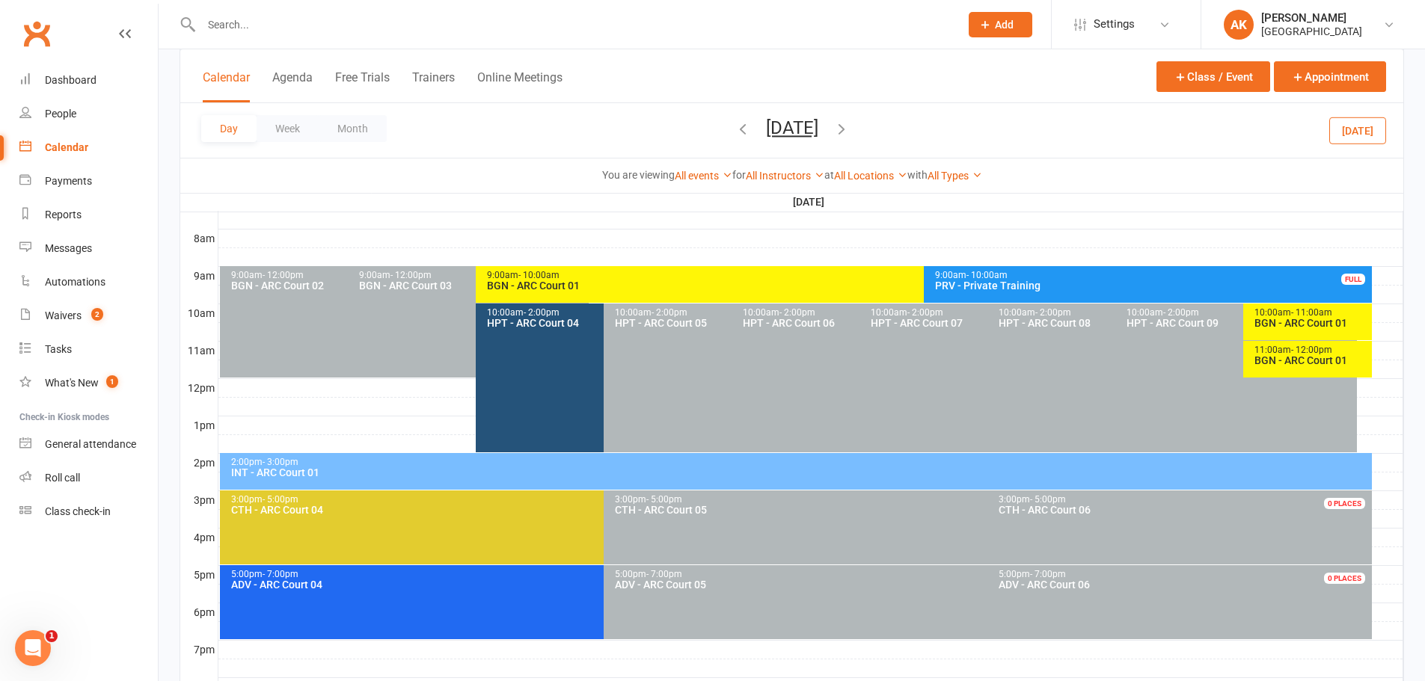
click at [850, 129] on icon "button" at bounding box center [841, 128] width 16 height 16
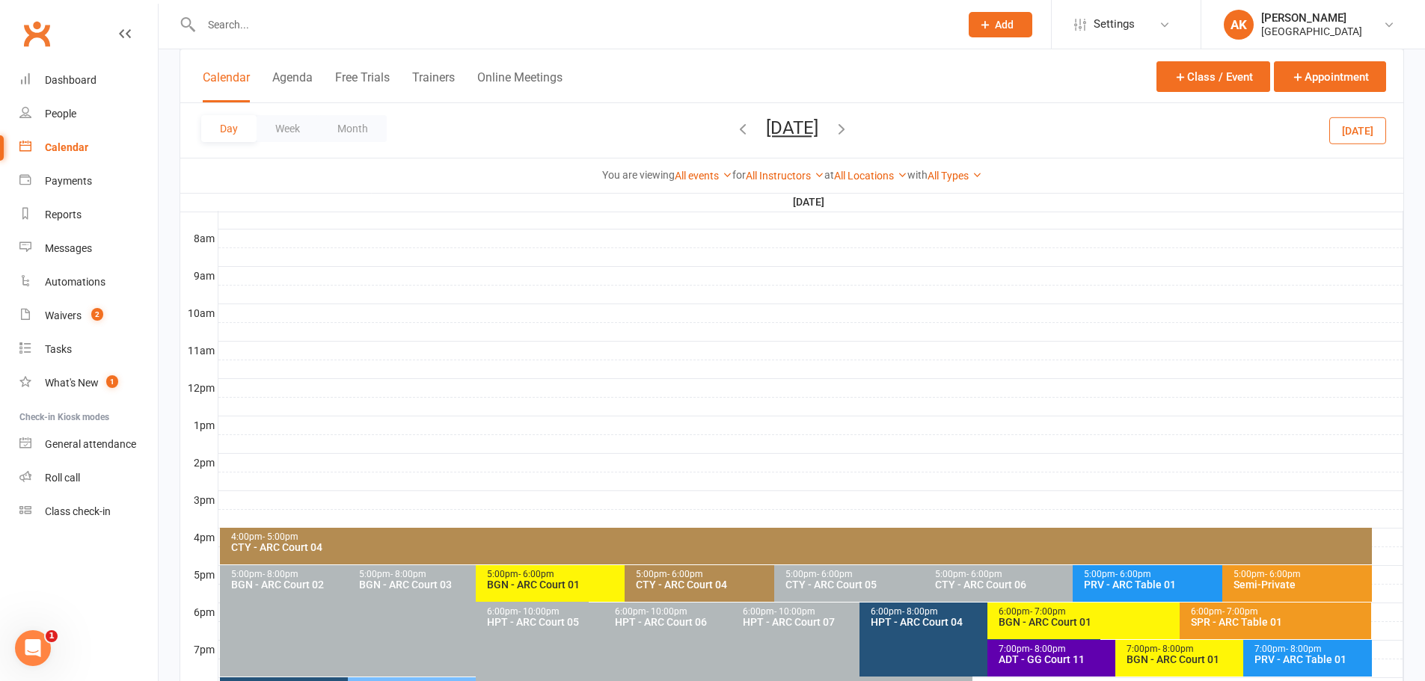
click at [850, 129] on icon "button" at bounding box center [841, 128] width 16 height 16
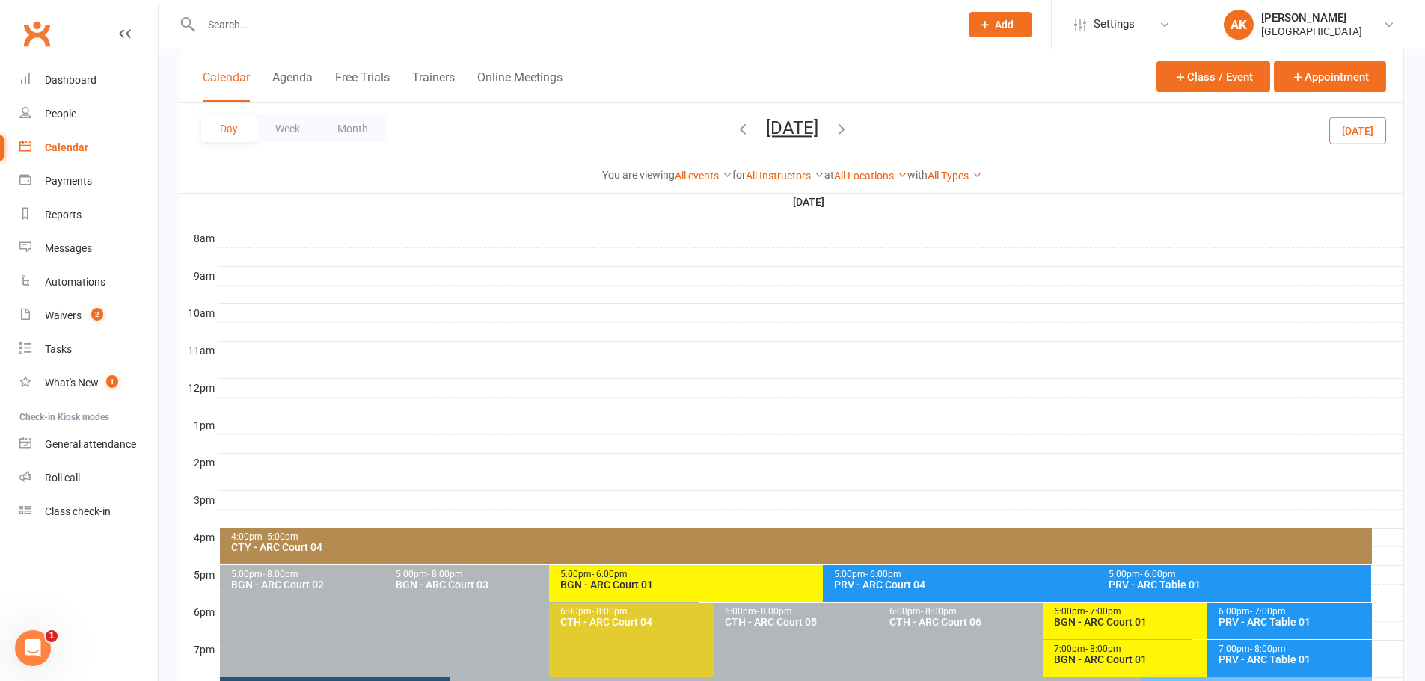
click at [735, 132] on icon "button" at bounding box center [743, 128] width 16 height 16
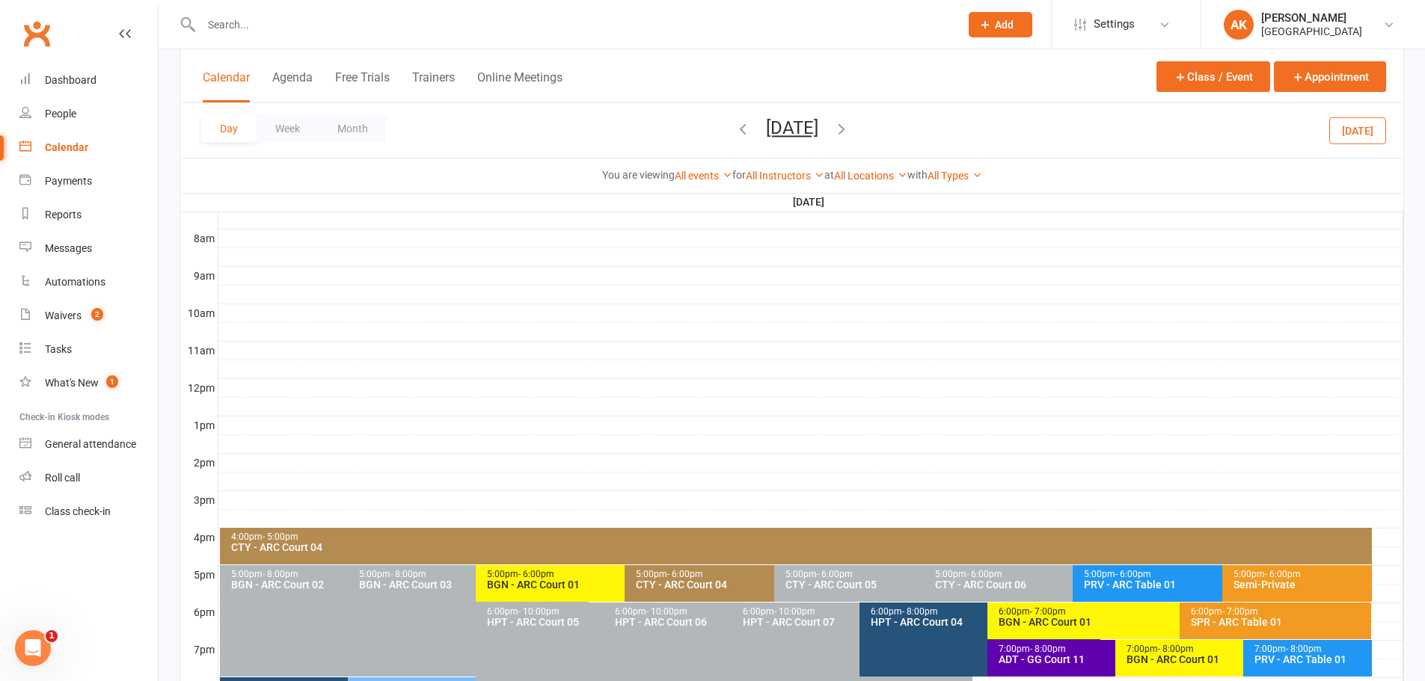
click at [534, 576] on span "- 6:00pm" at bounding box center [536, 574] width 36 height 10
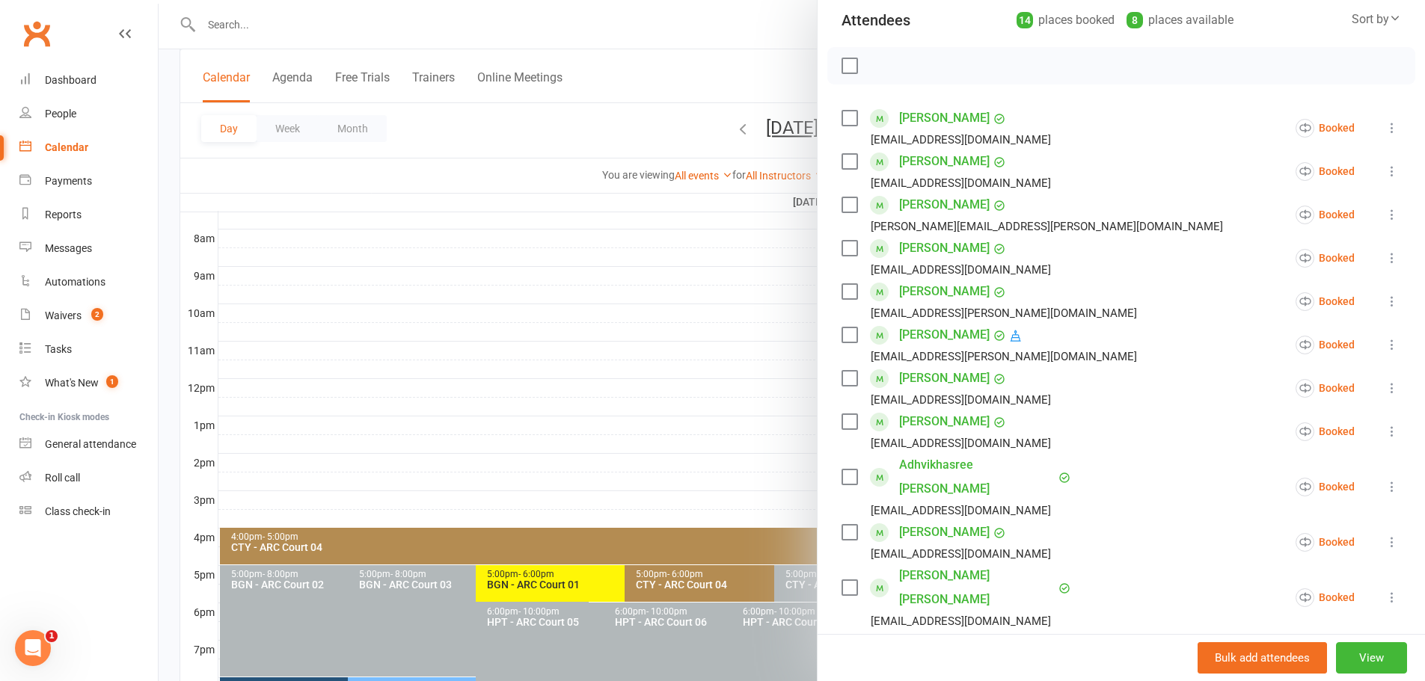
scroll to position [150, 0]
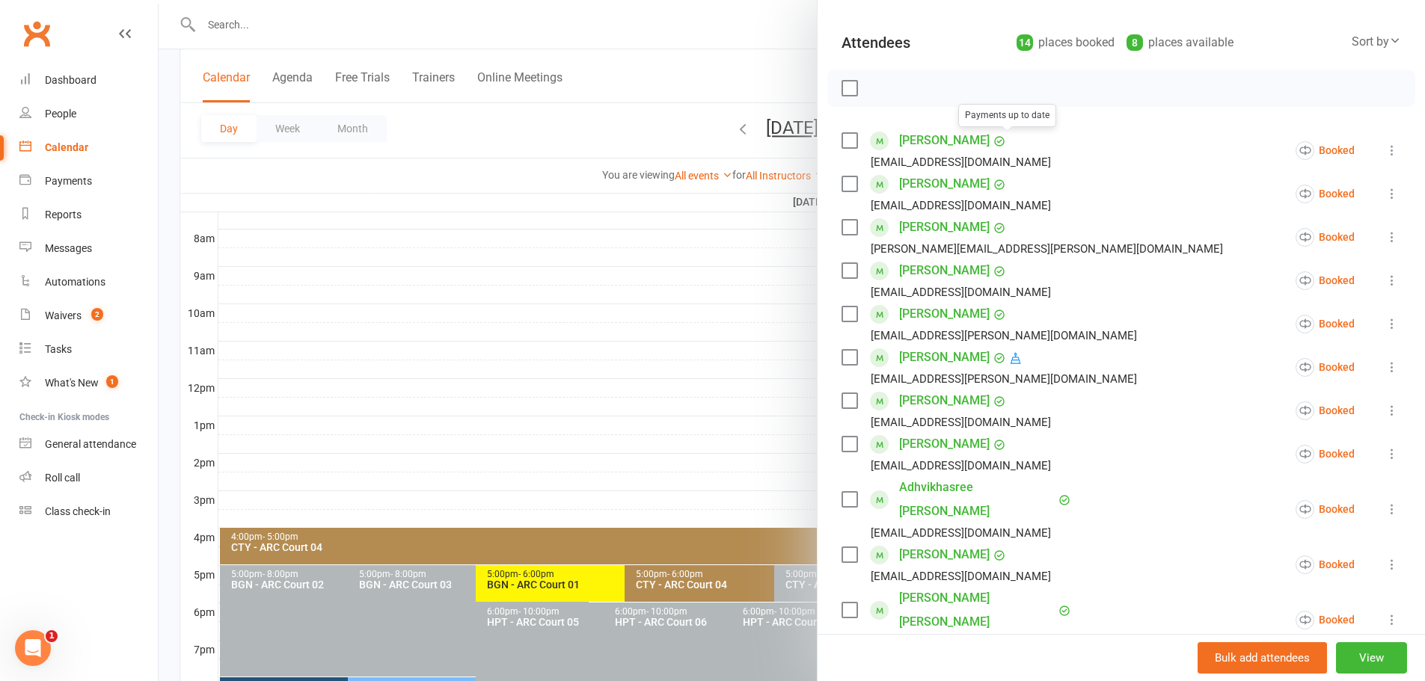
click at [785, 55] on div at bounding box center [792, 340] width 1266 height 681
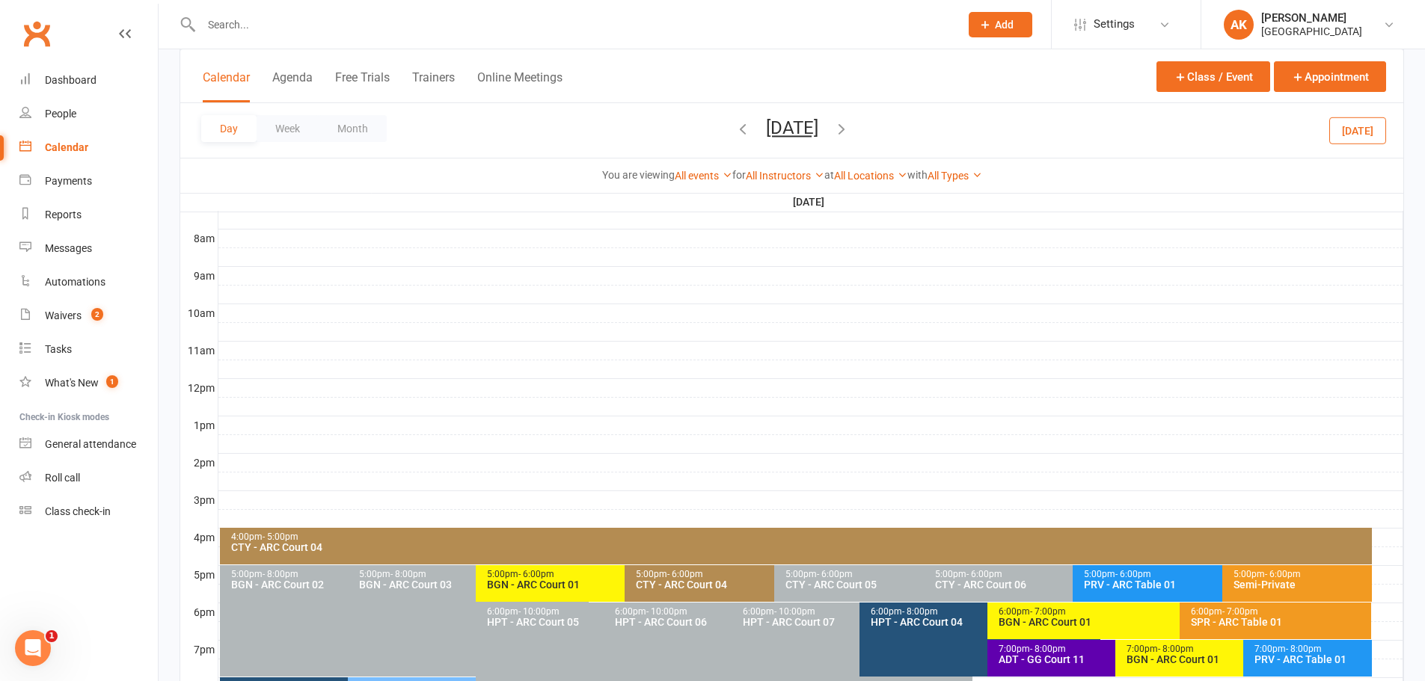
click at [850, 126] on icon "button" at bounding box center [841, 128] width 16 height 16
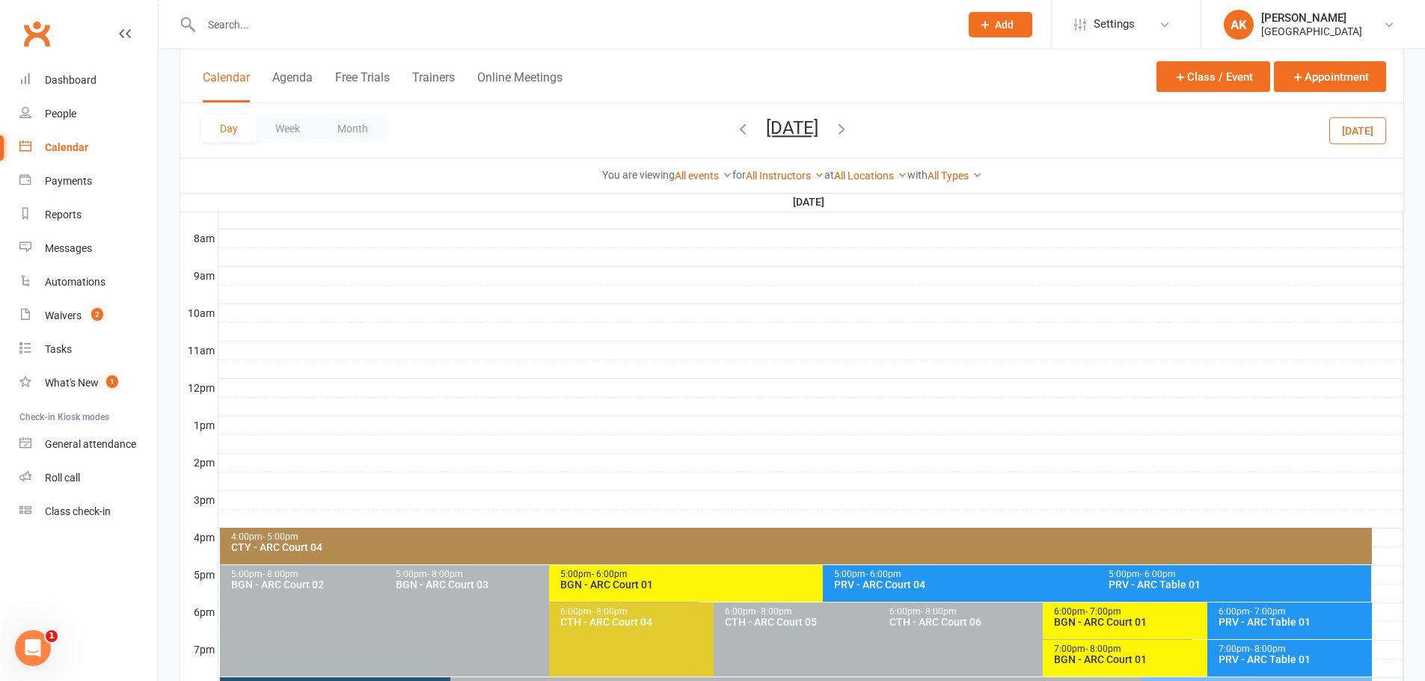
click at [675, 588] on div "BGN - ARC Court 01" at bounding box center [820, 585] width 520 height 10
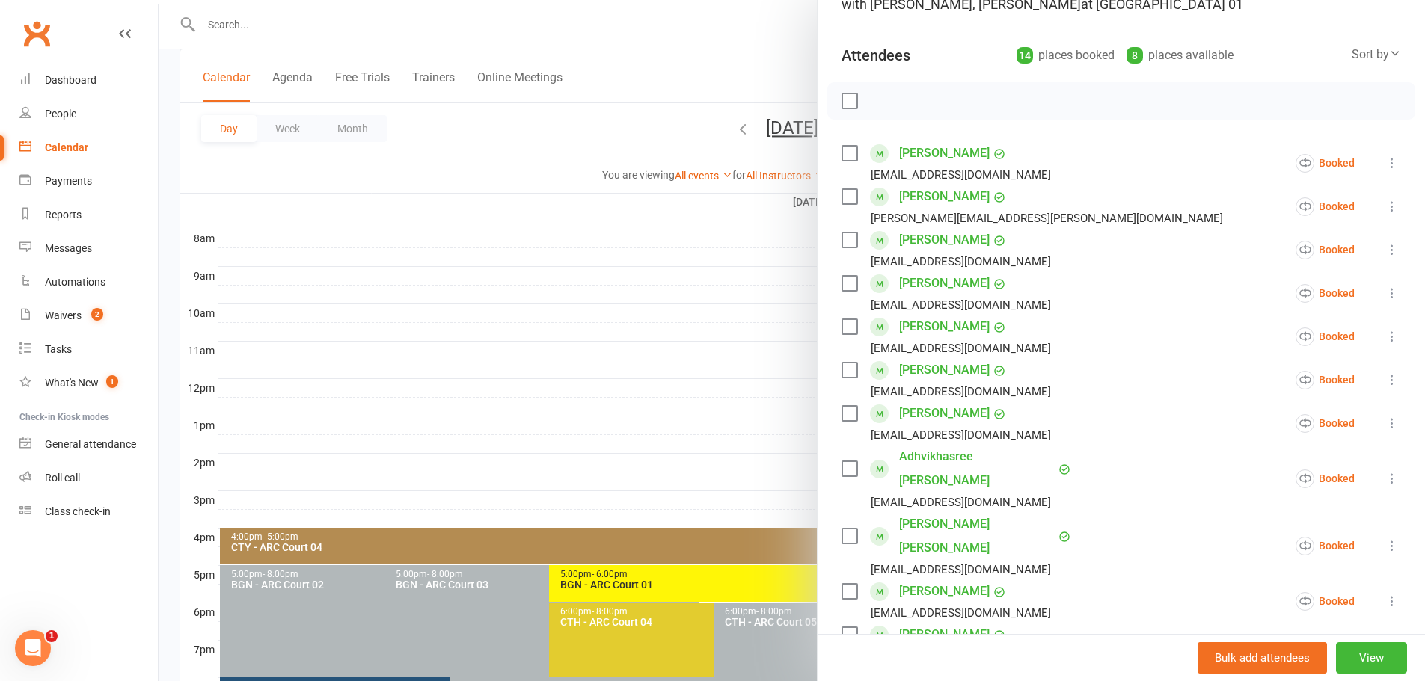
scroll to position [0, 0]
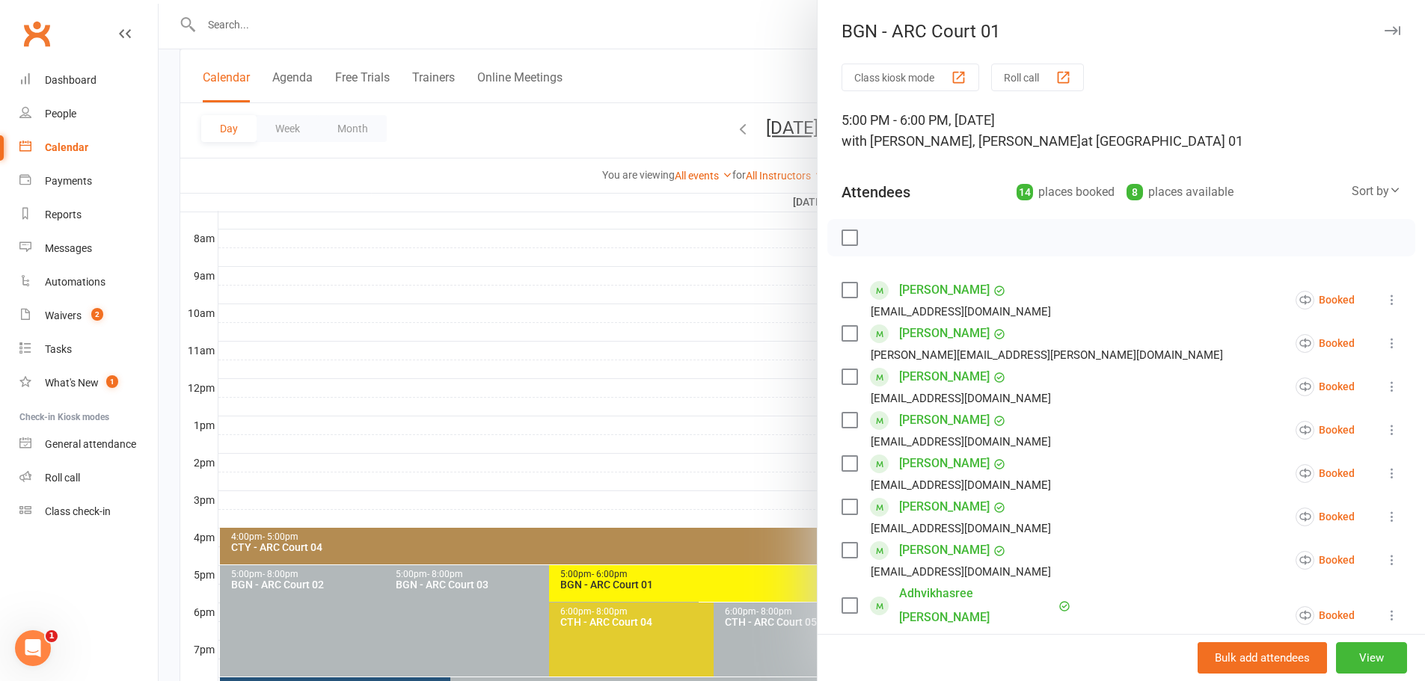
click at [704, 76] on div at bounding box center [792, 340] width 1266 height 681
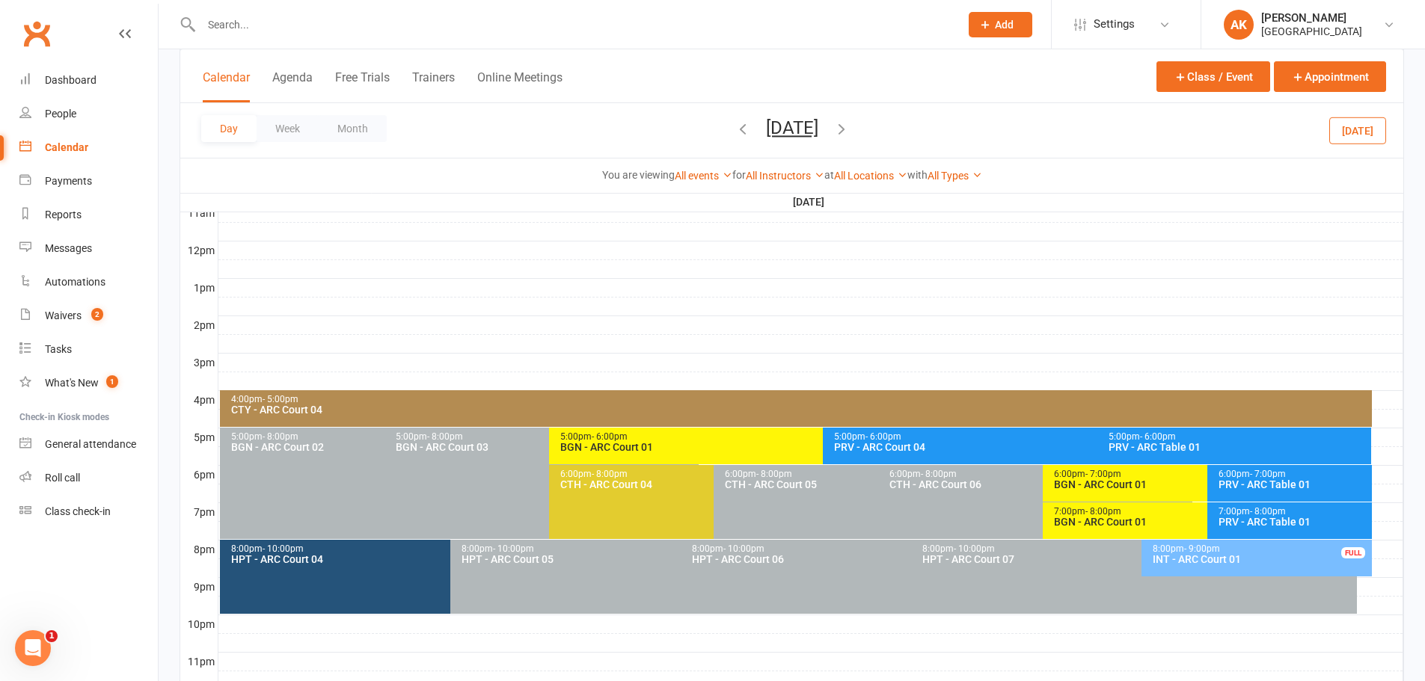
scroll to position [524, 0]
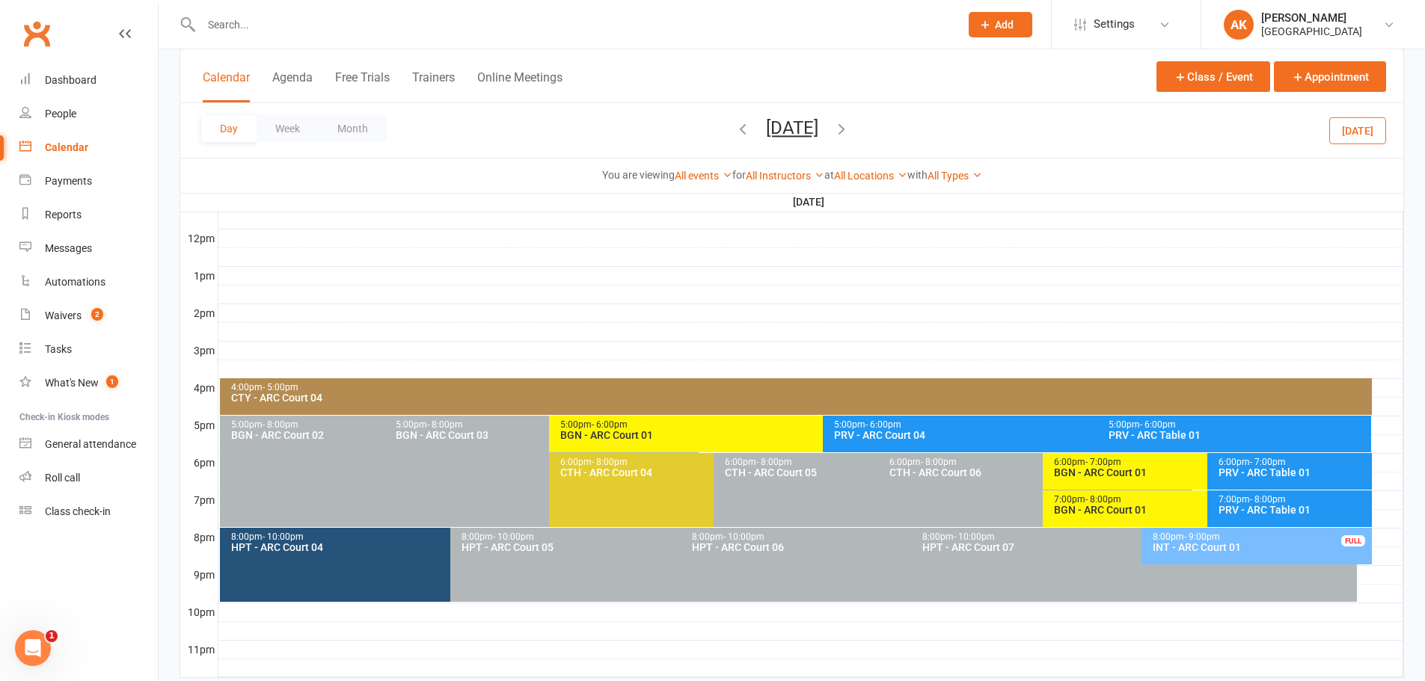
click at [850, 119] on button "button" at bounding box center [841, 130] width 16 height 26
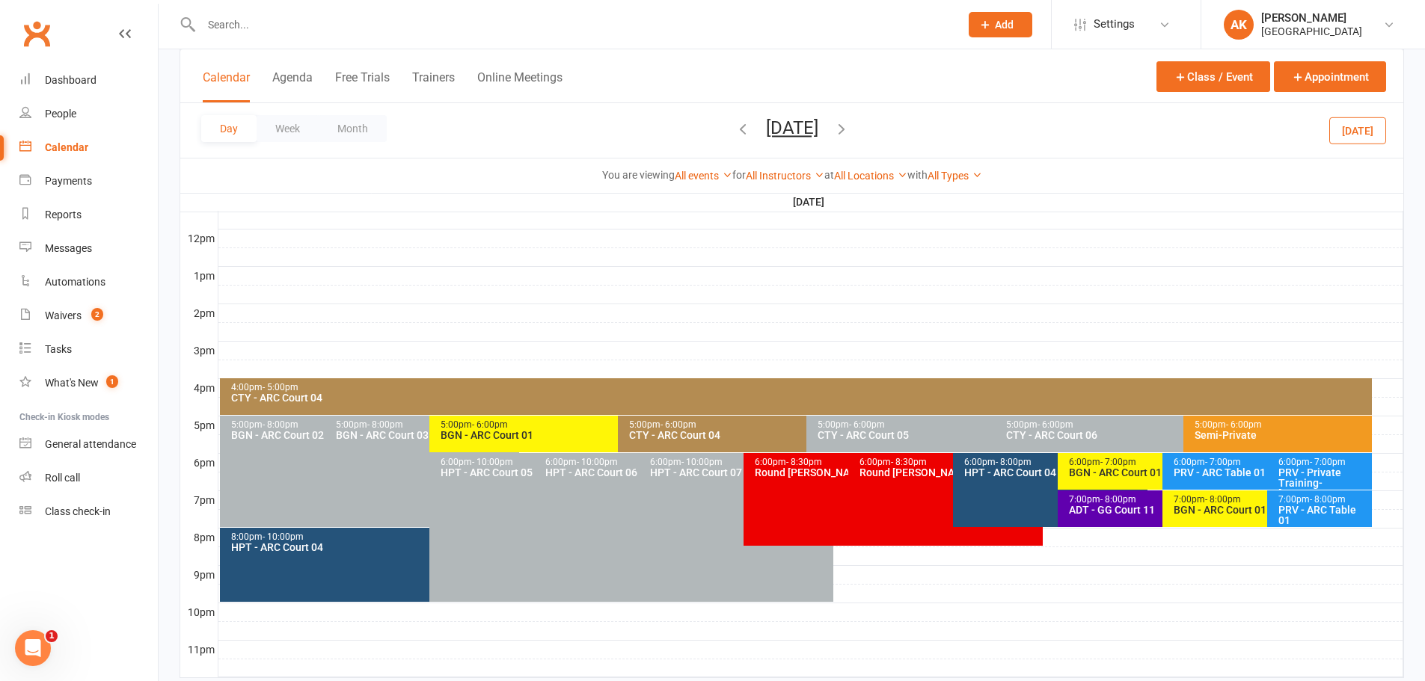
click at [850, 125] on icon "button" at bounding box center [841, 128] width 16 height 16
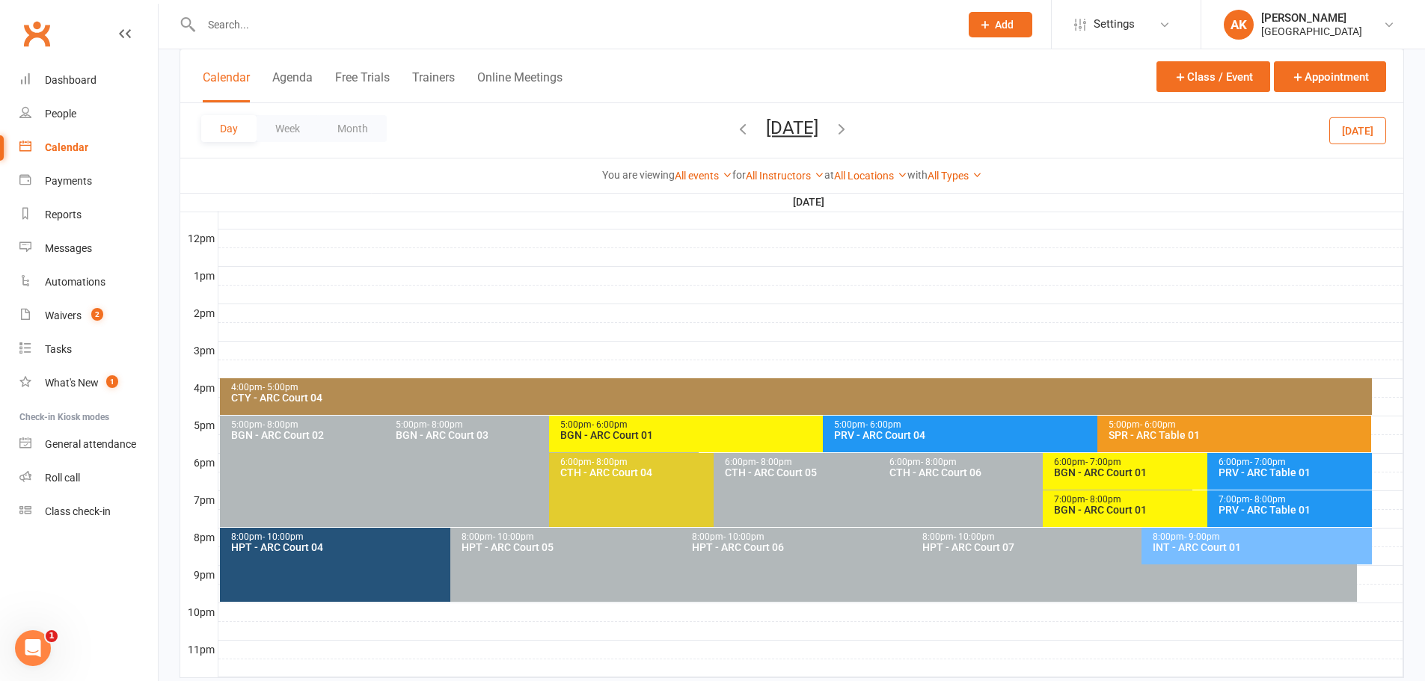
click at [850, 129] on icon "button" at bounding box center [841, 128] width 16 height 16
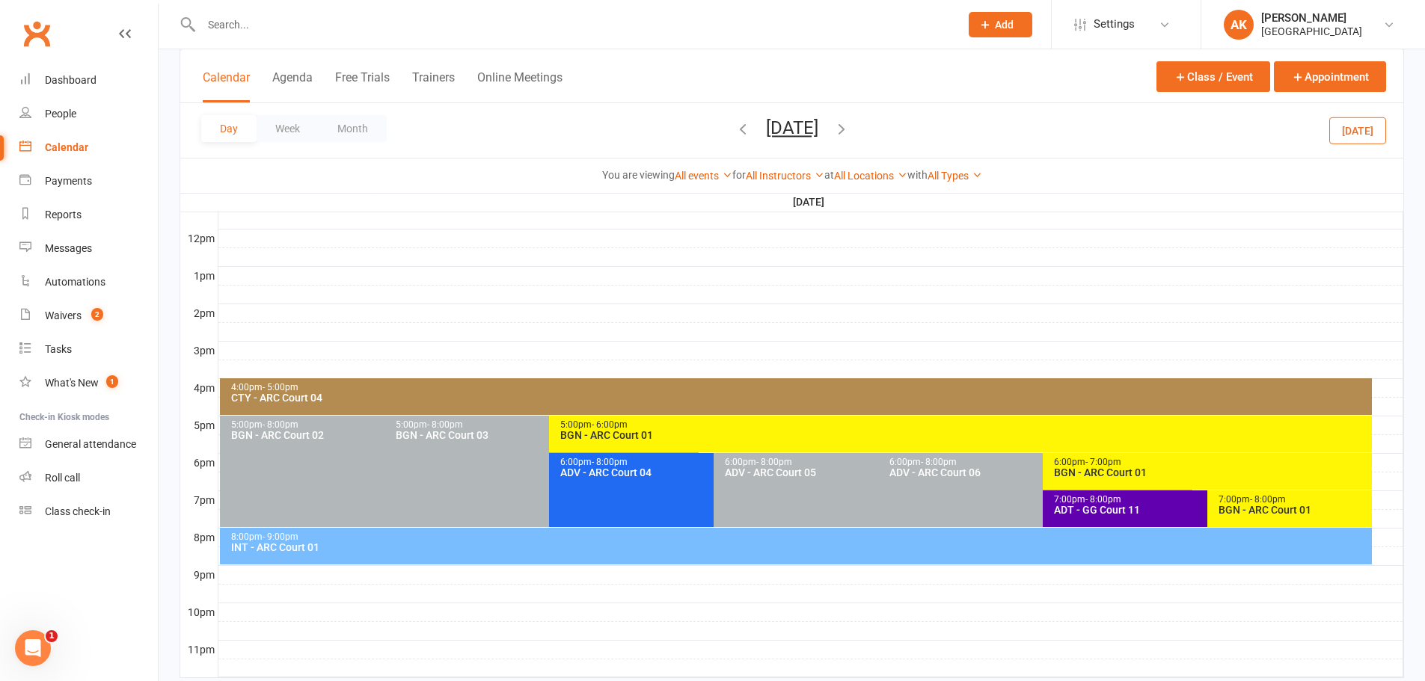
click at [578, 425] on div "5:00pm - 6:00pm" at bounding box center [964, 425] width 809 height 10
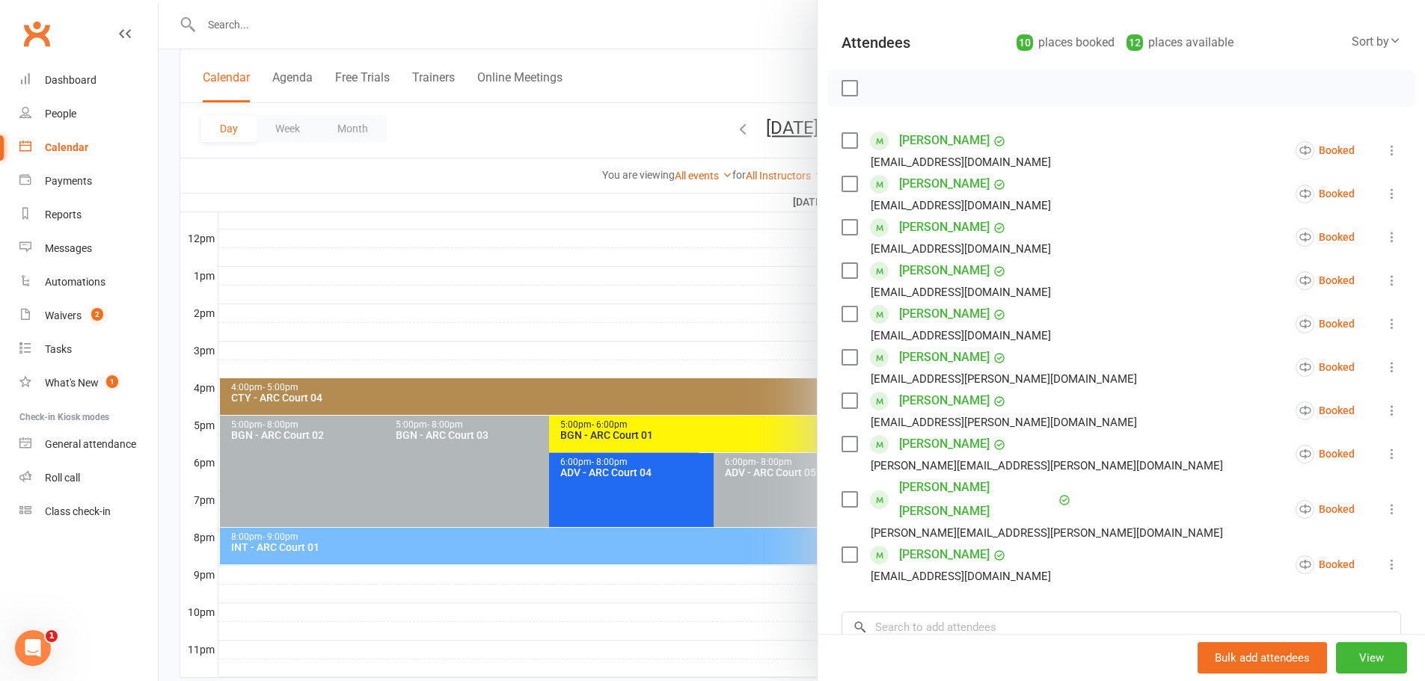
scroll to position [75, 0]
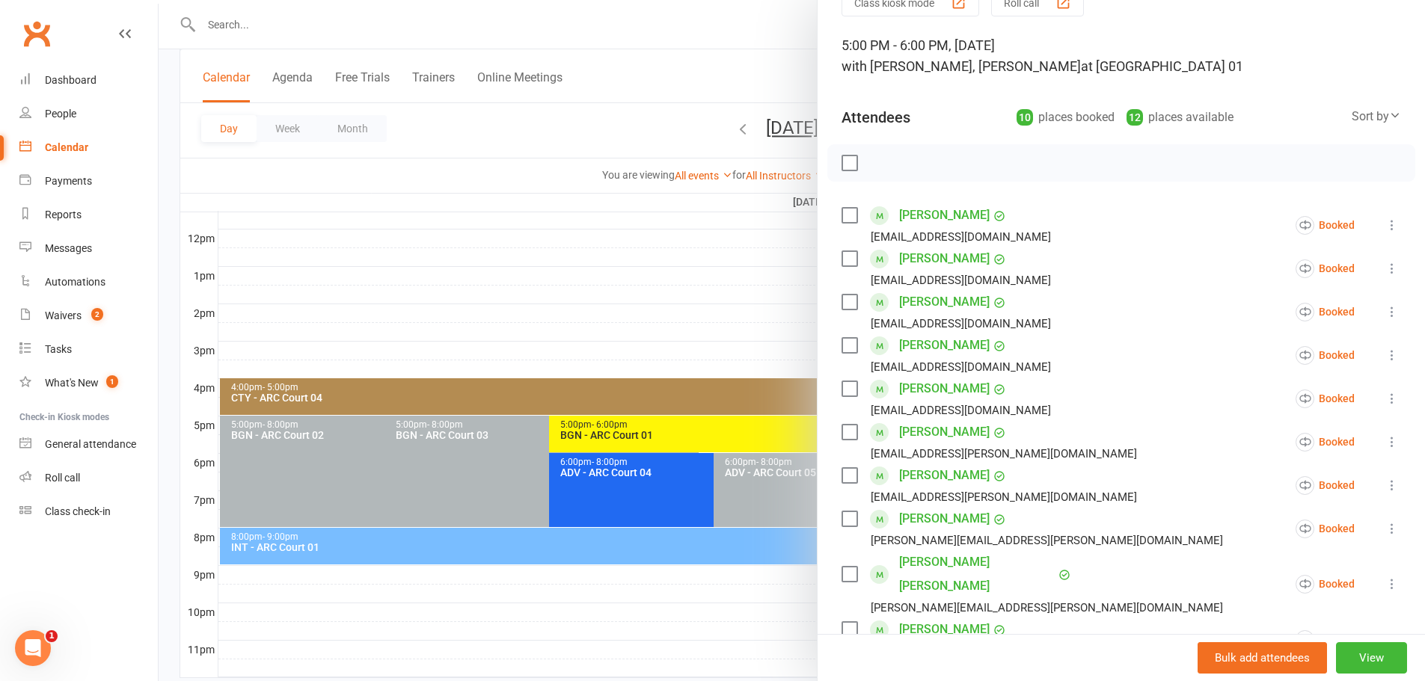
click at [732, 52] on div at bounding box center [792, 340] width 1266 height 681
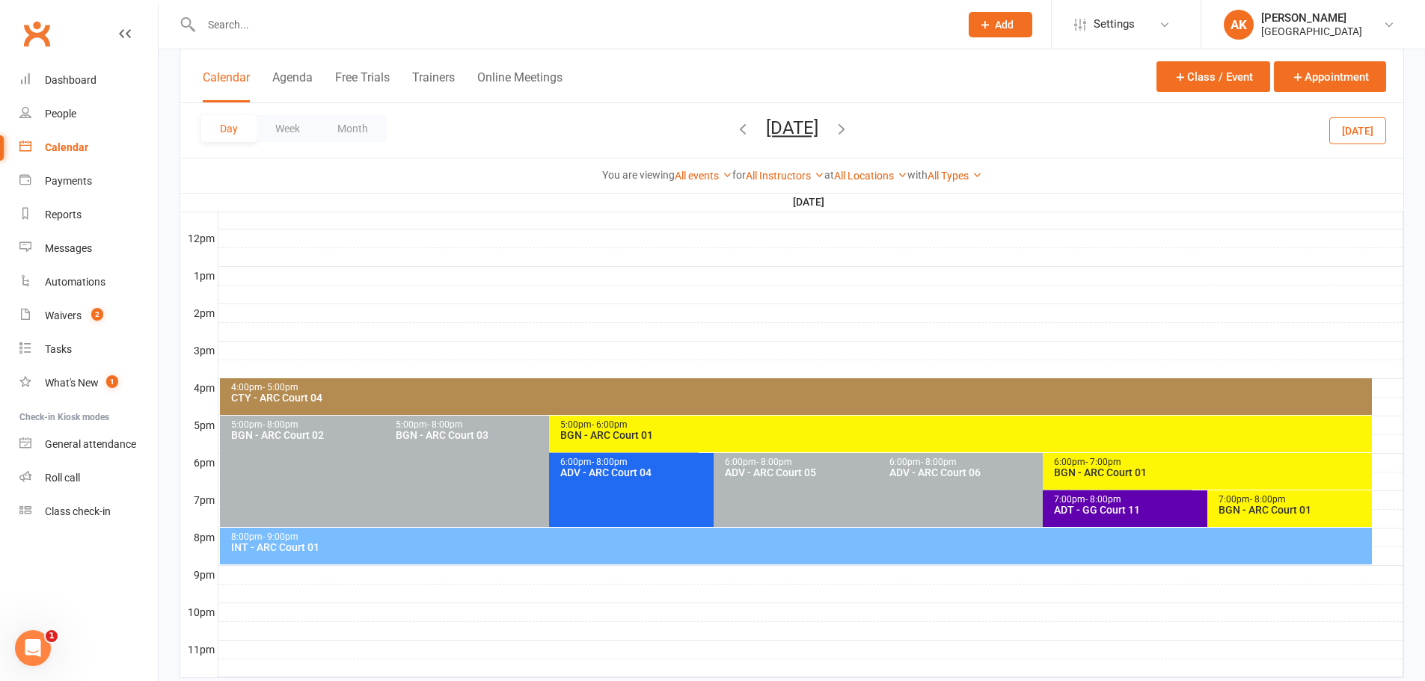
click at [735, 129] on icon "button" at bounding box center [743, 128] width 16 height 16
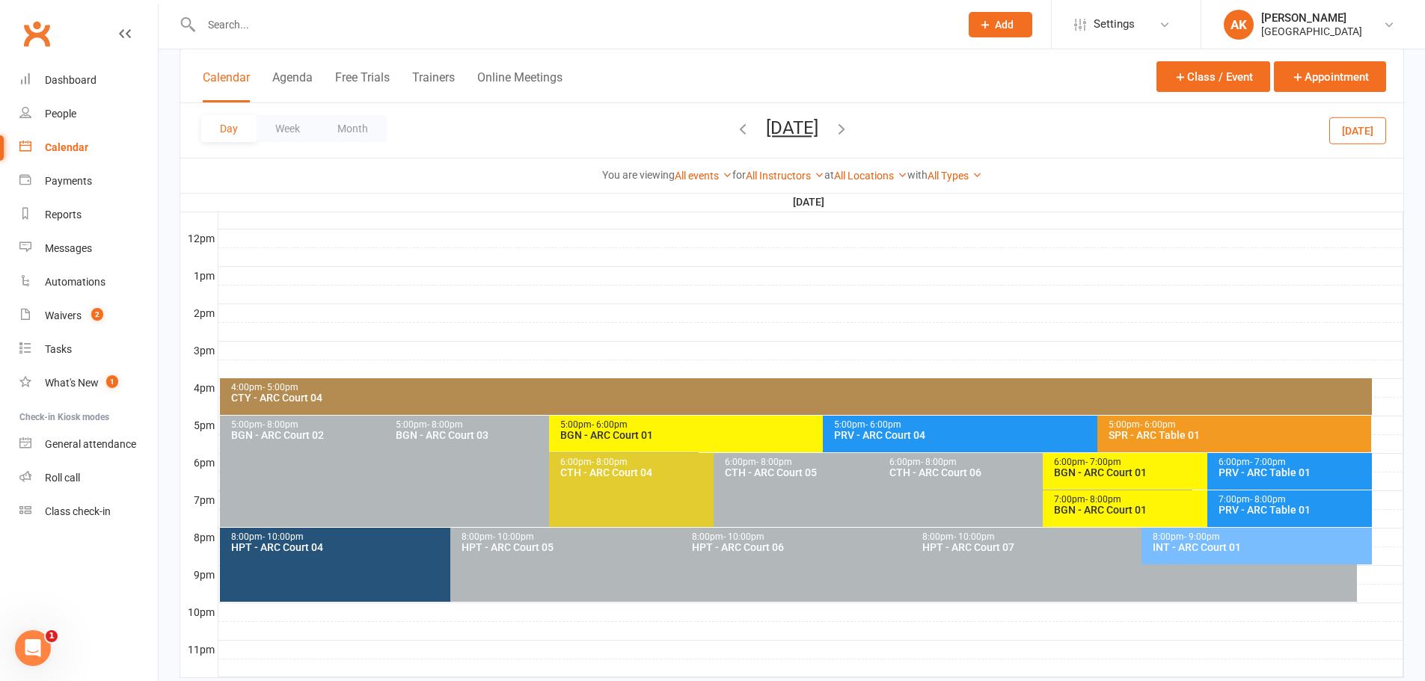
click at [735, 129] on icon "button" at bounding box center [743, 128] width 16 height 16
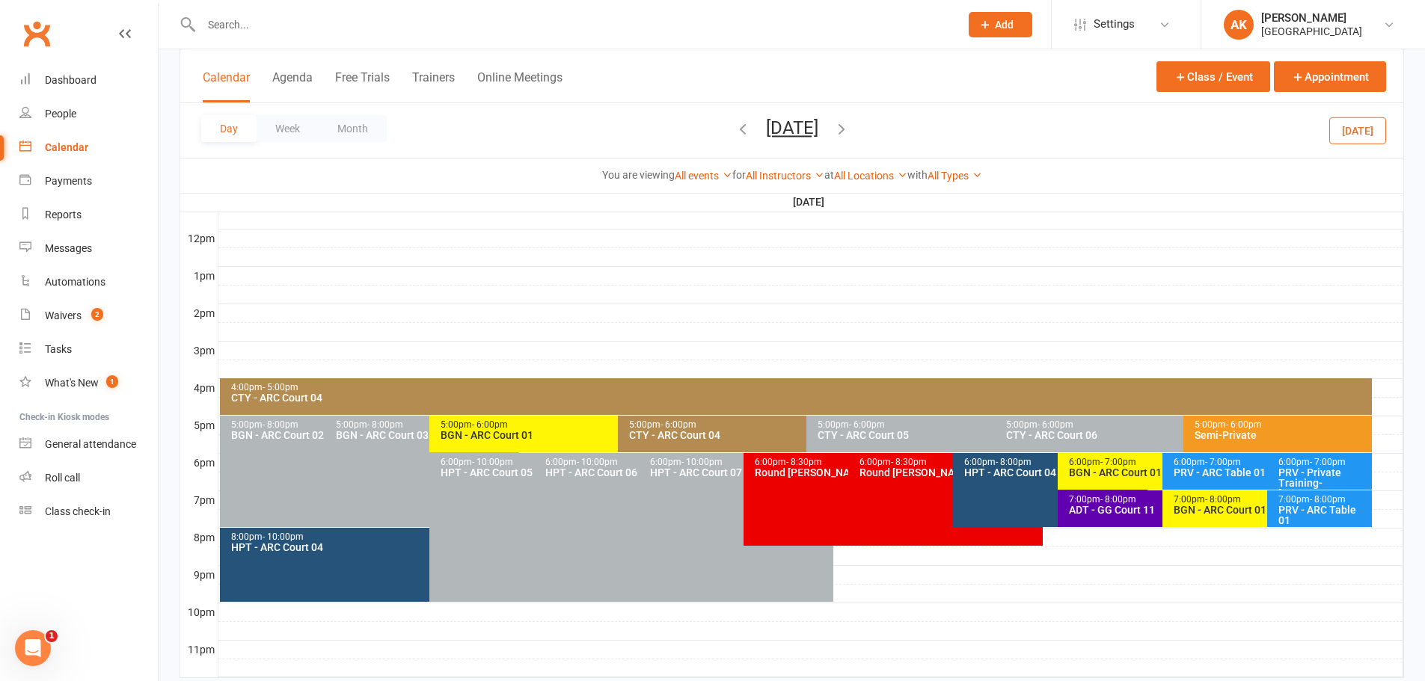
click at [735, 133] on icon "button" at bounding box center [743, 128] width 16 height 16
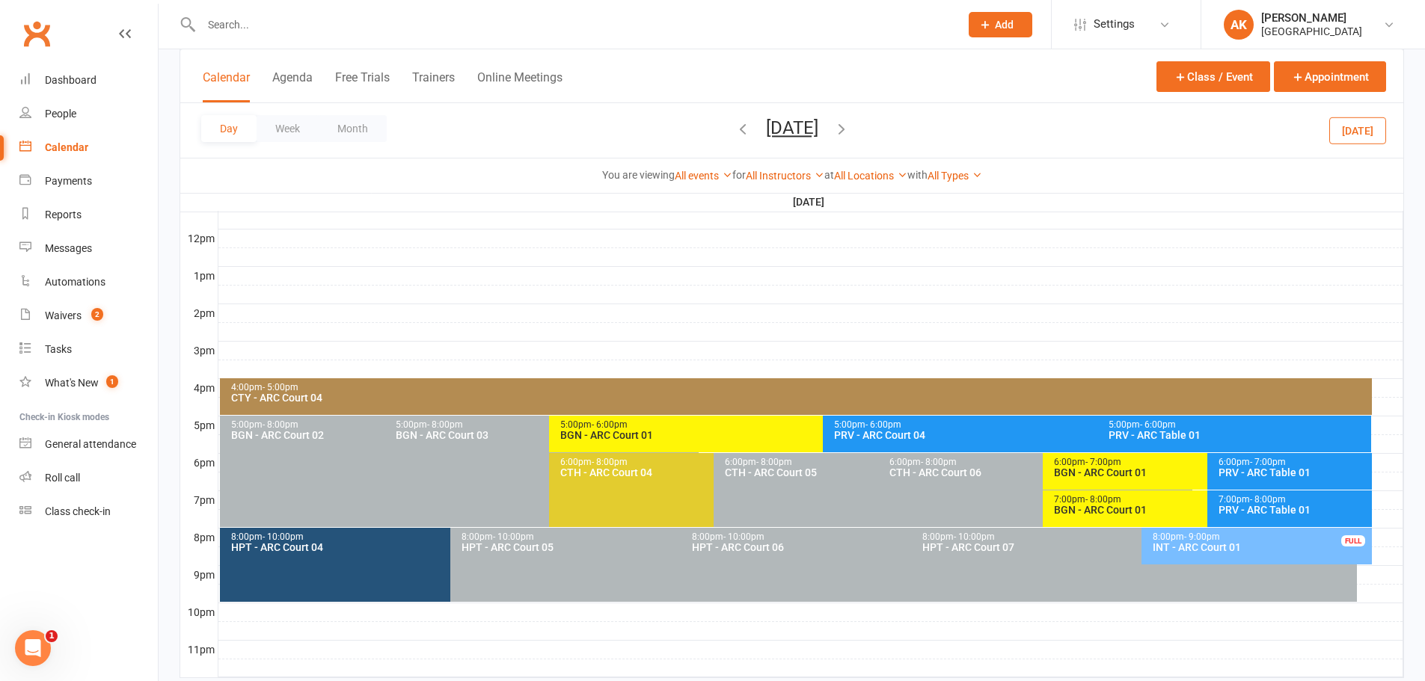
click at [735, 132] on icon "button" at bounding box center [743, 128] width 16 height 16
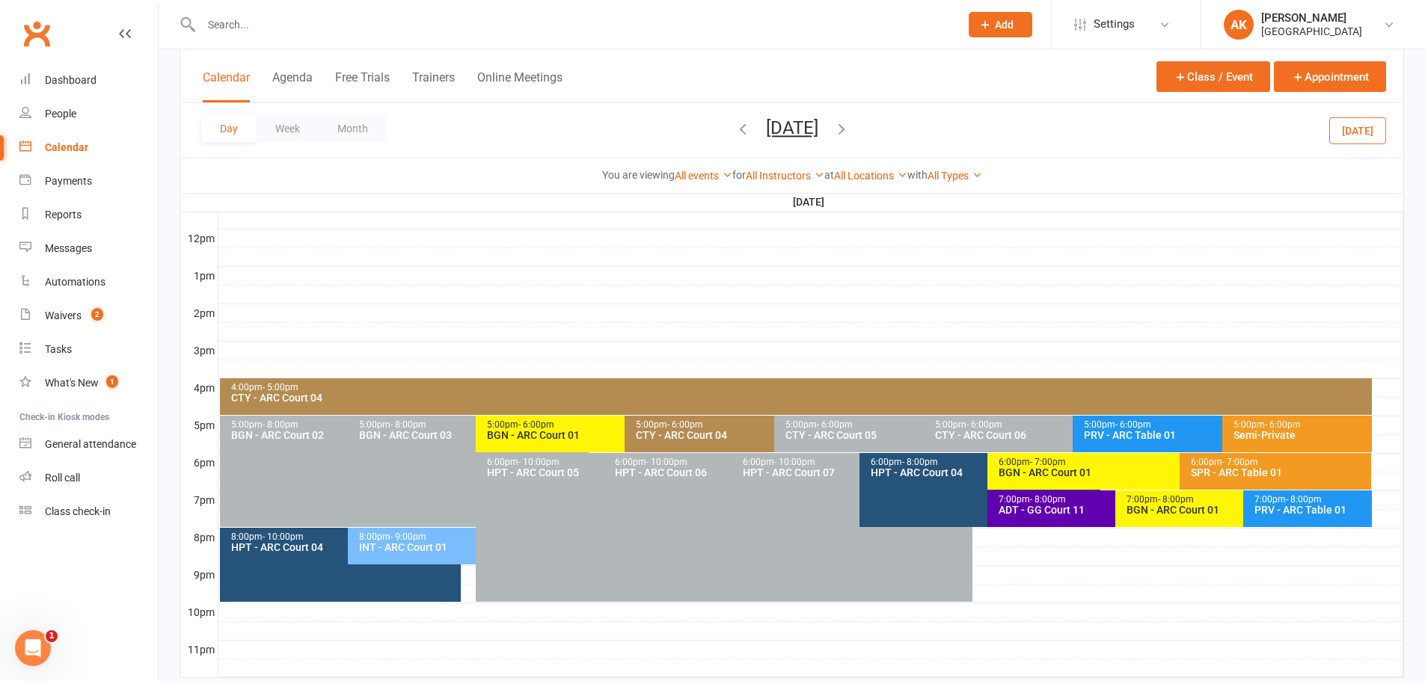
click at [735, 132] on icon "button" at bounding box center [743, 128] width 16 height 16
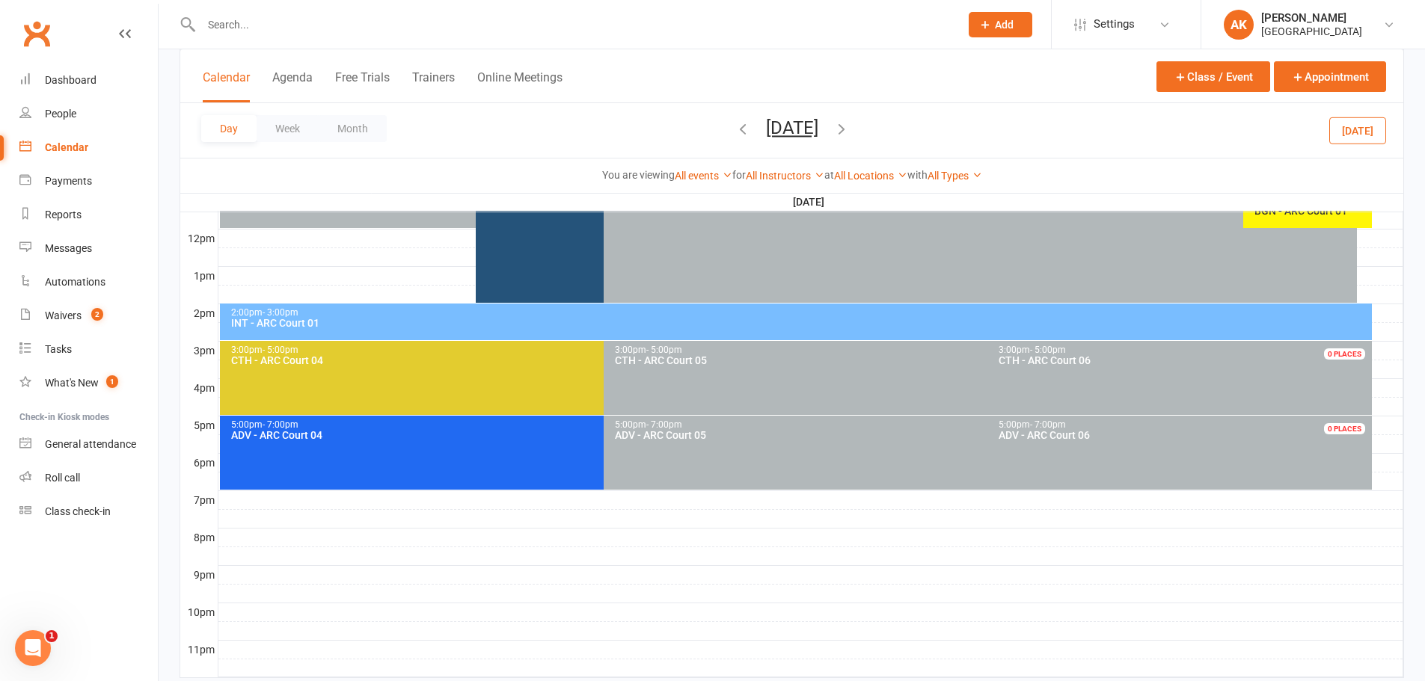
click at [735, 132] on icon "button" at bounding box center [743, 128] width 16 height 16
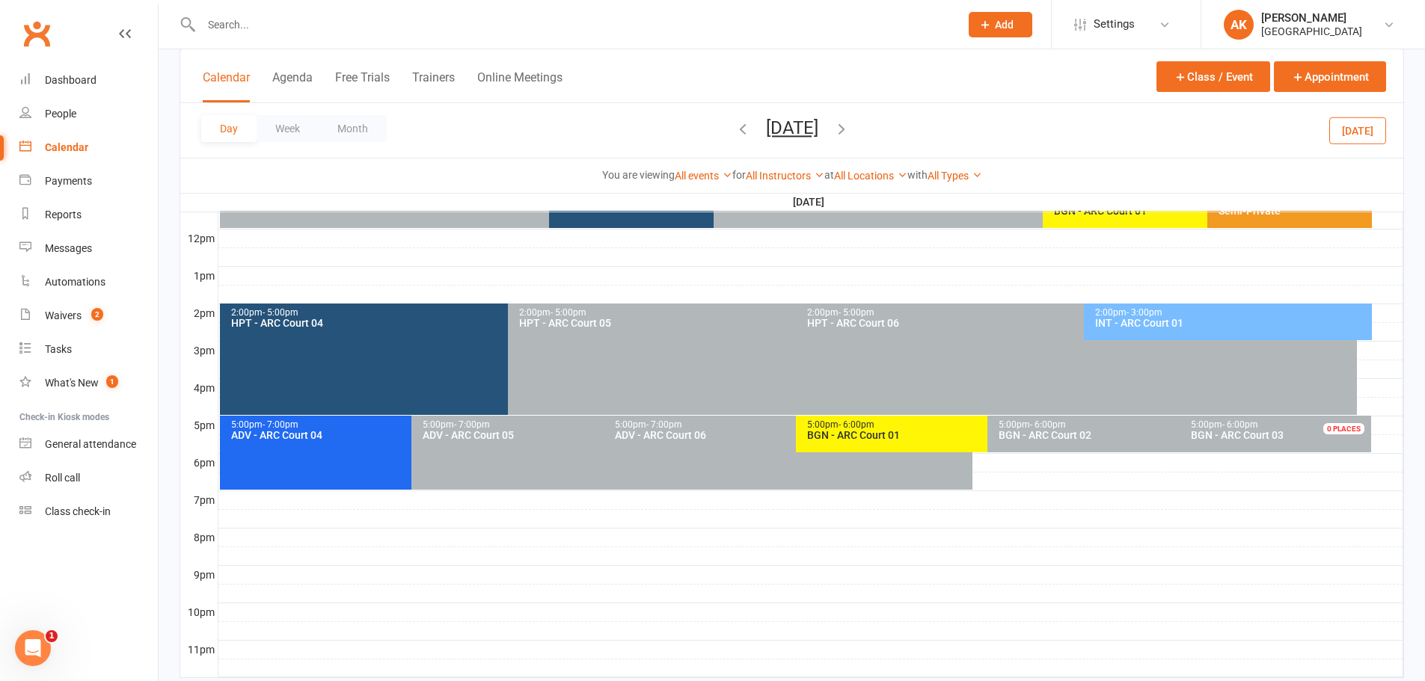
click at [735, 132] on icon "button" at bounding box center [743, 128] width 16 height 16
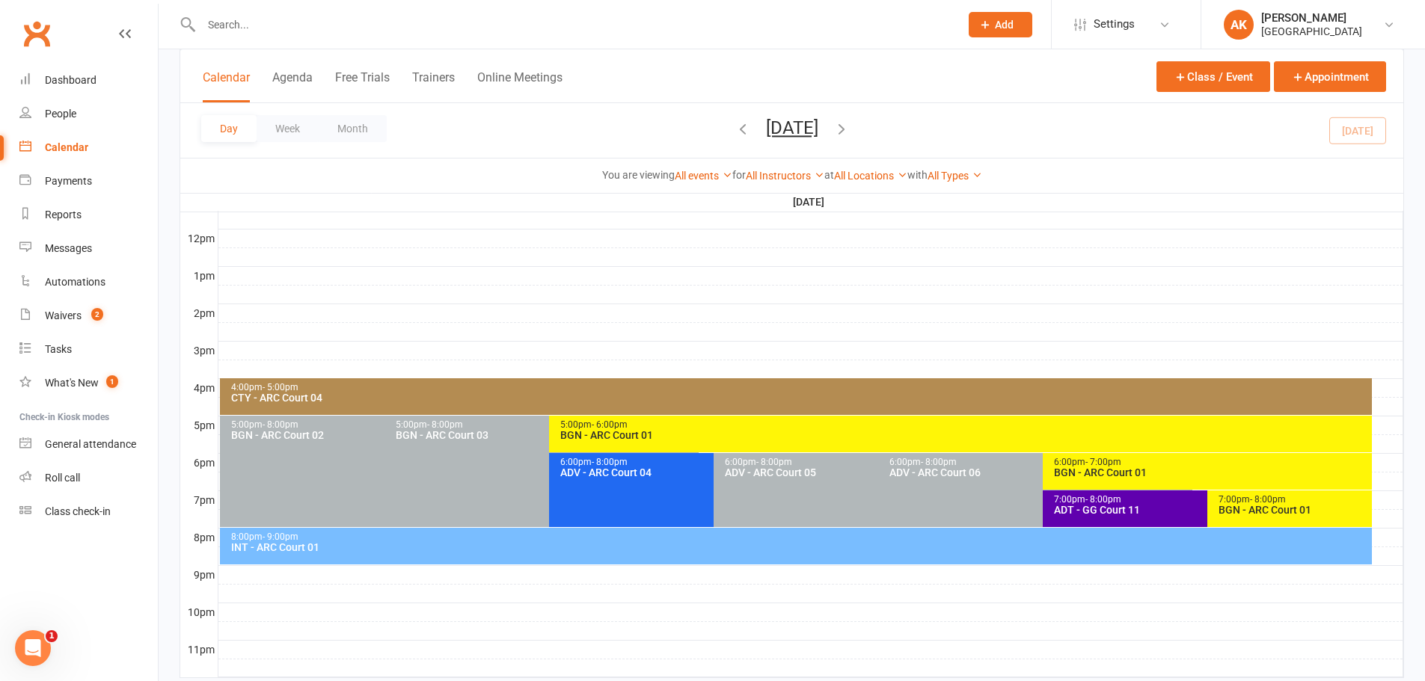
click at [698, 435] on div "BGN - ARC Court 01" at bounding box center [964, 435] width 809 height 10
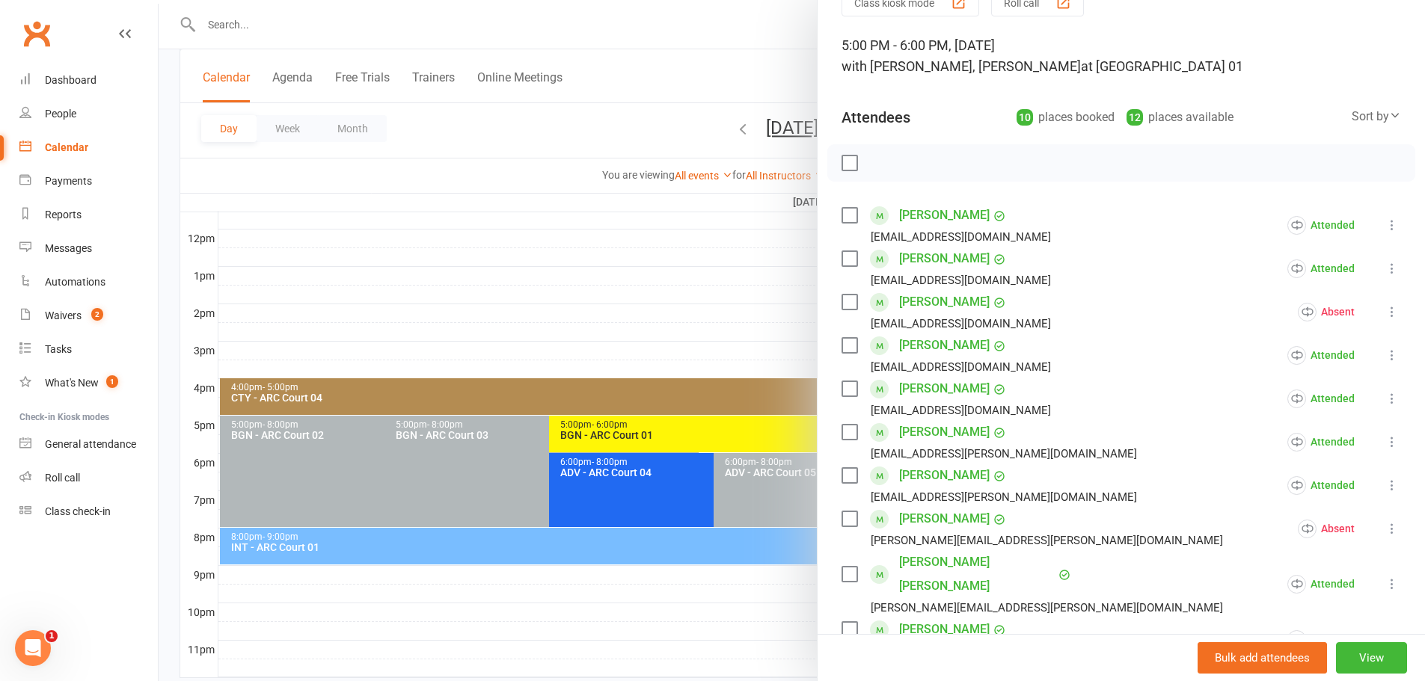
click at [721, 59] on div at bounding box center [792, 340] width 1266 height 681
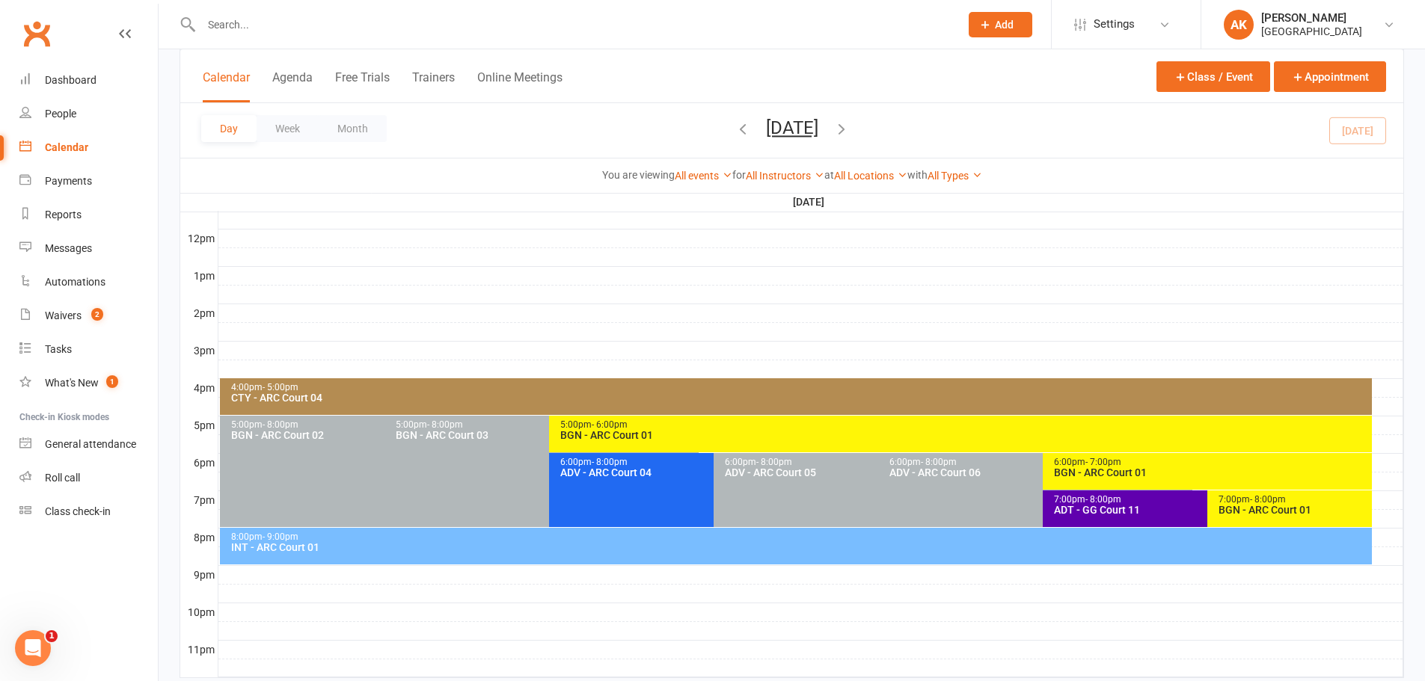
click at [1102, 463] on span "- 7:00pm" at bounding box center [1103, 462] width 36 height 10
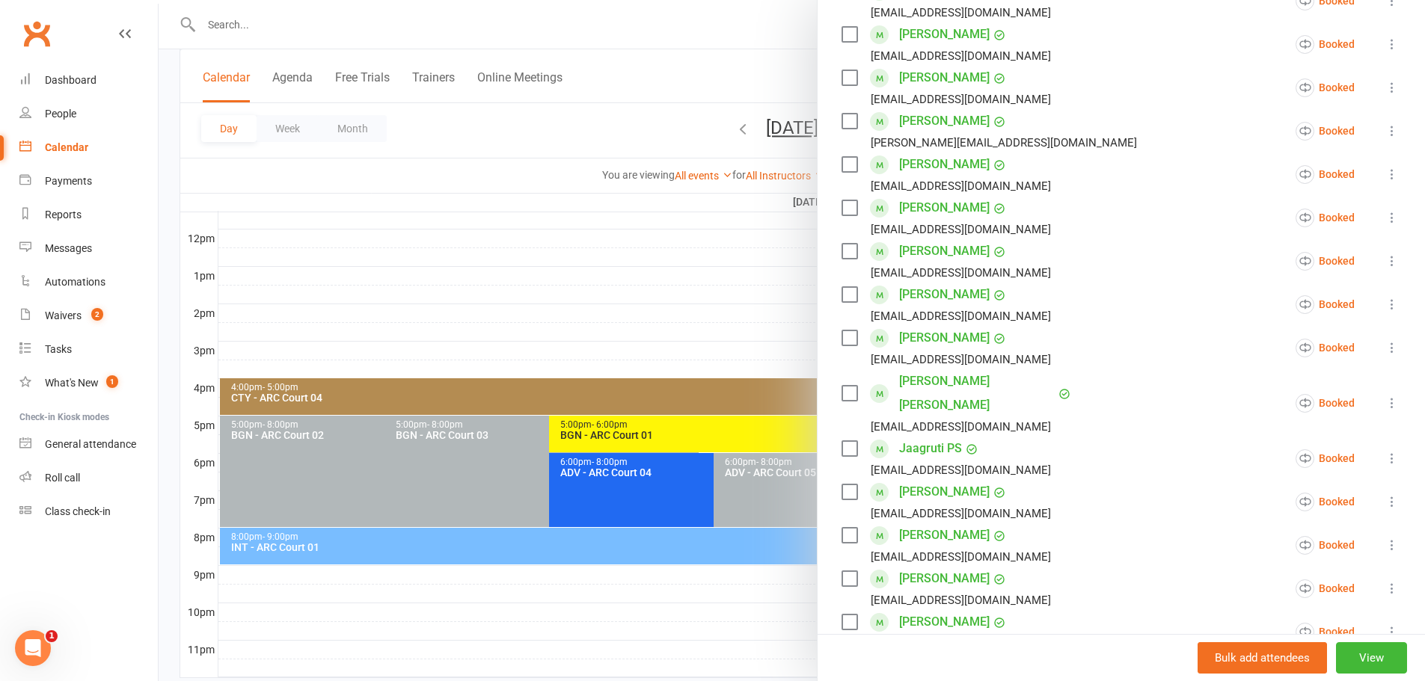
scroll to position [374, 0]
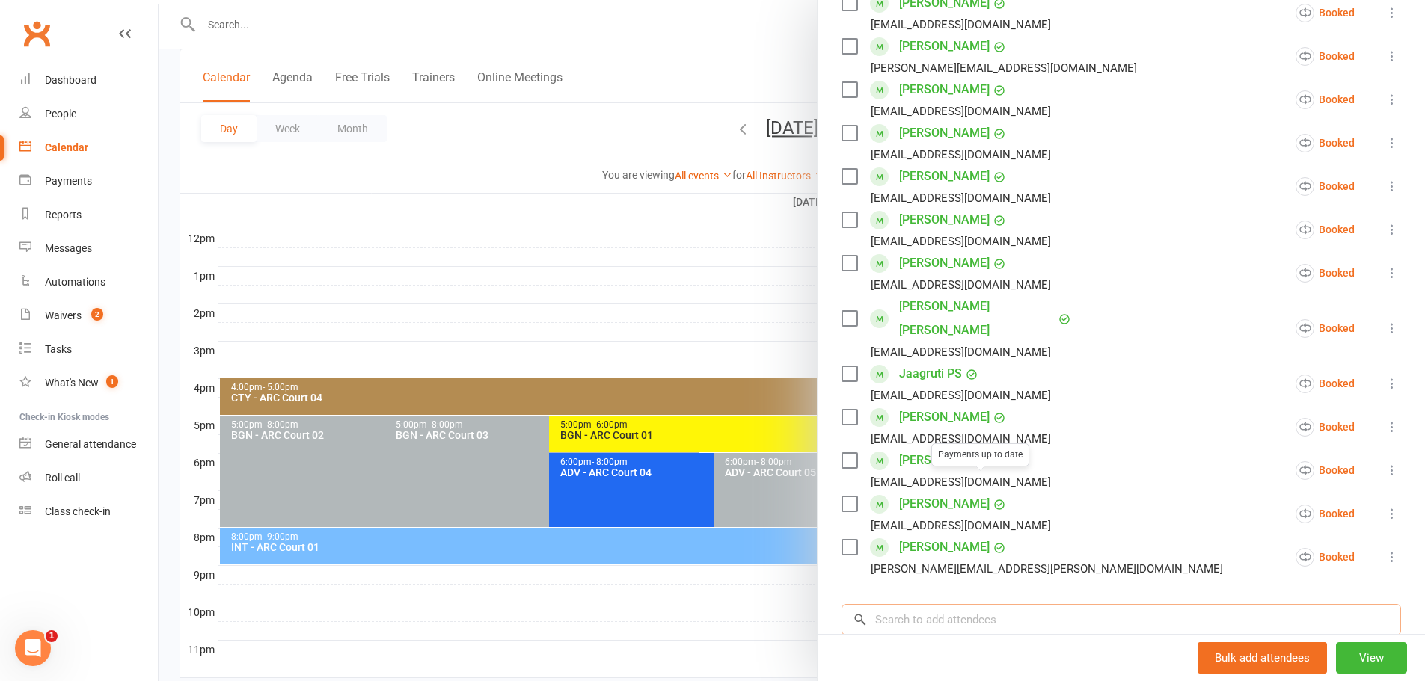
click at [958, 604] on input "search" at bounding box center [1122, 619] width 560 height 31
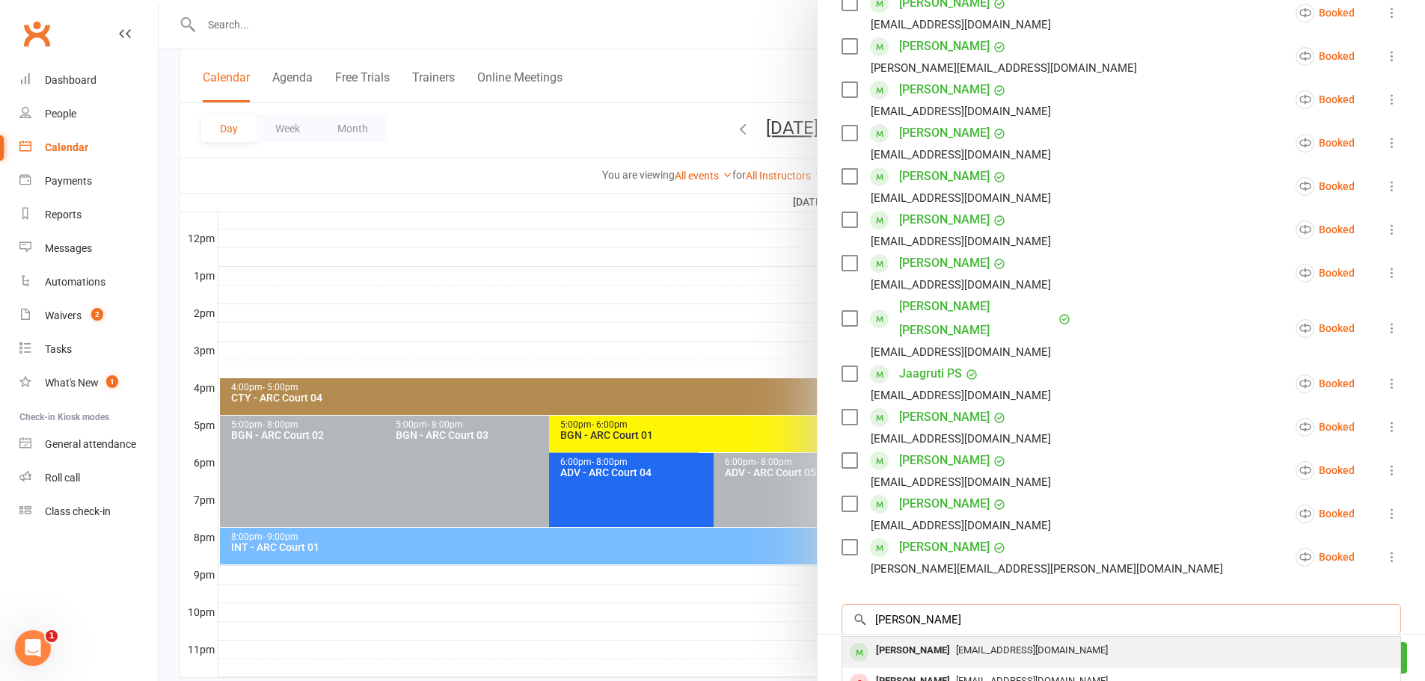
type input "[PERSON_NAME]"
click at [911, 637] on div "[PERSON_NAME] [EMAIL_ADDRESS][DOMAIN_NAME]" at bounding box center [1121, 652] width 558 height 31
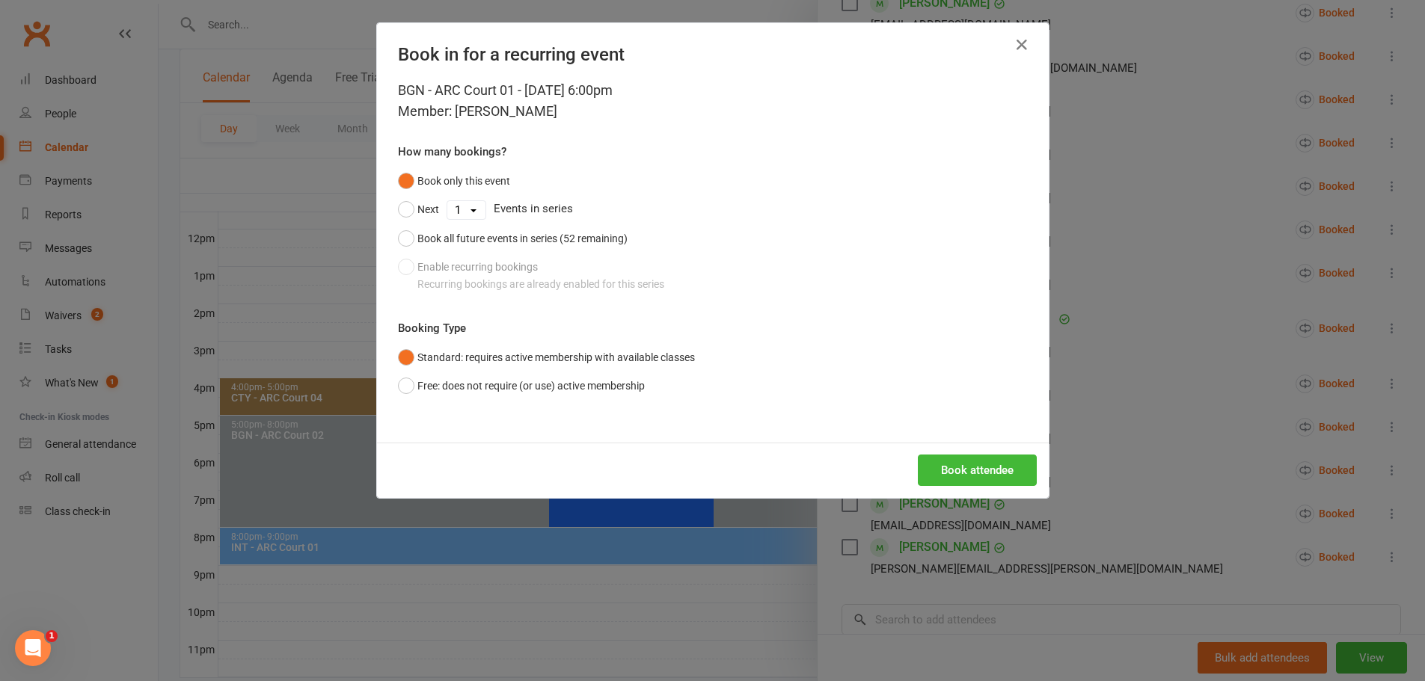
click at [470, 274] on div "Book only this event Next 1 2 3 4 5 6 7 8 9 10 11 12 13 14 15 16 17 18 19 20 21…" at bounding box center [713, 233] width 630 height 132
click at [1013, 42] on icon "button" at bounding box center [1022, 45] width 18 height 18
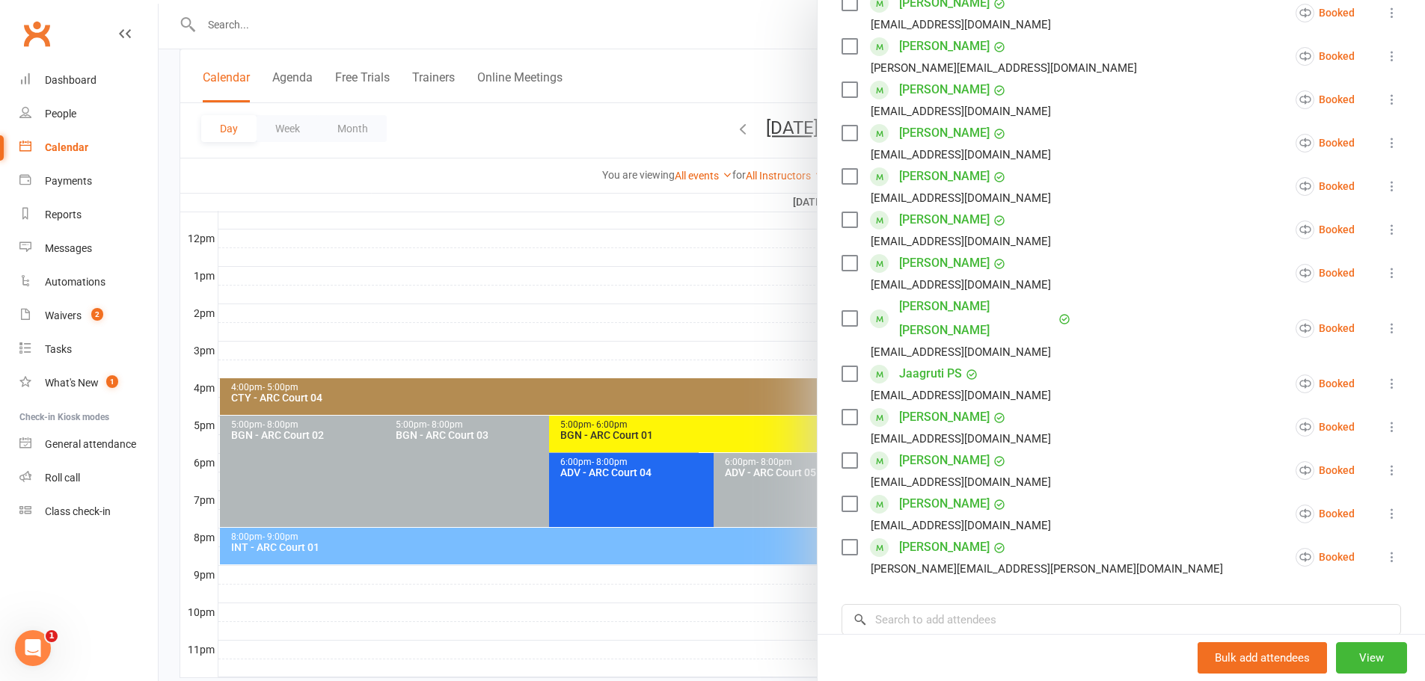
click at [761, 58] on div at bounding box center [792, 340] width 1266 height 681
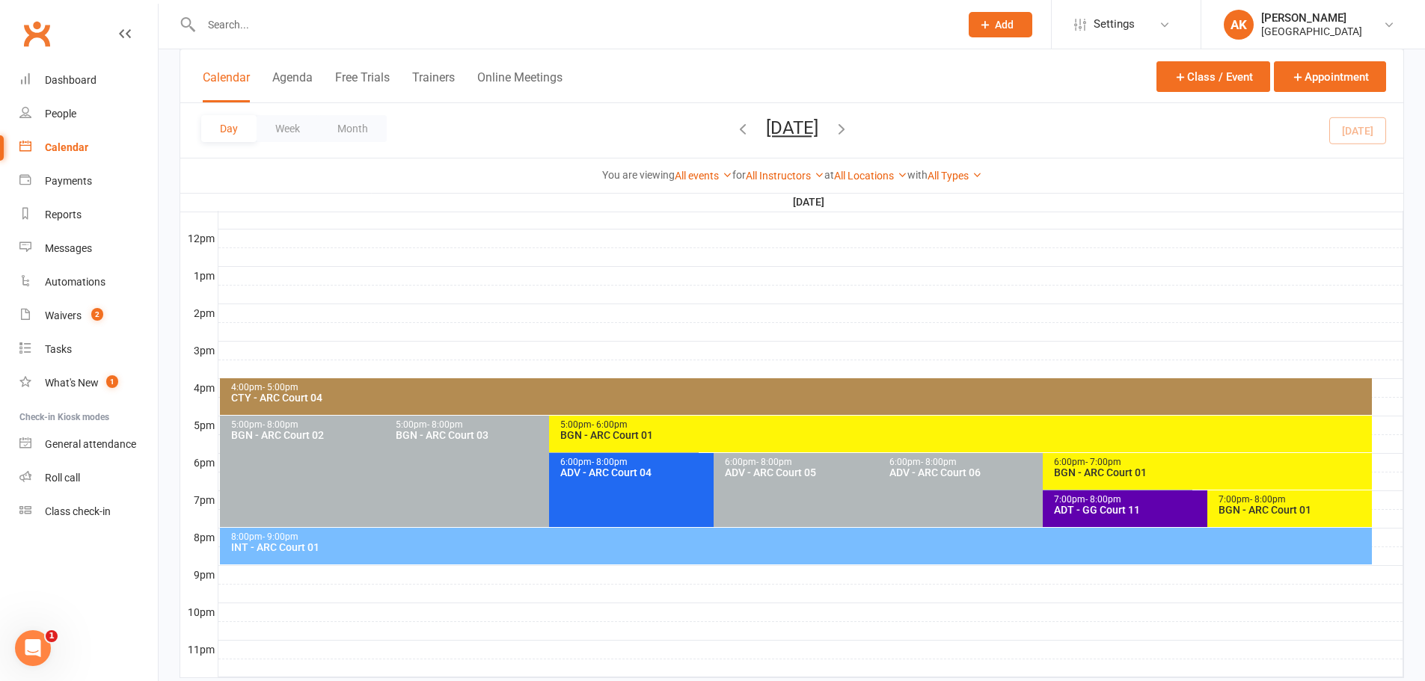
click at [1070, 470] on div "BGN - ARC Court 01" at bounding box center [1211, 473] width 316 height 10
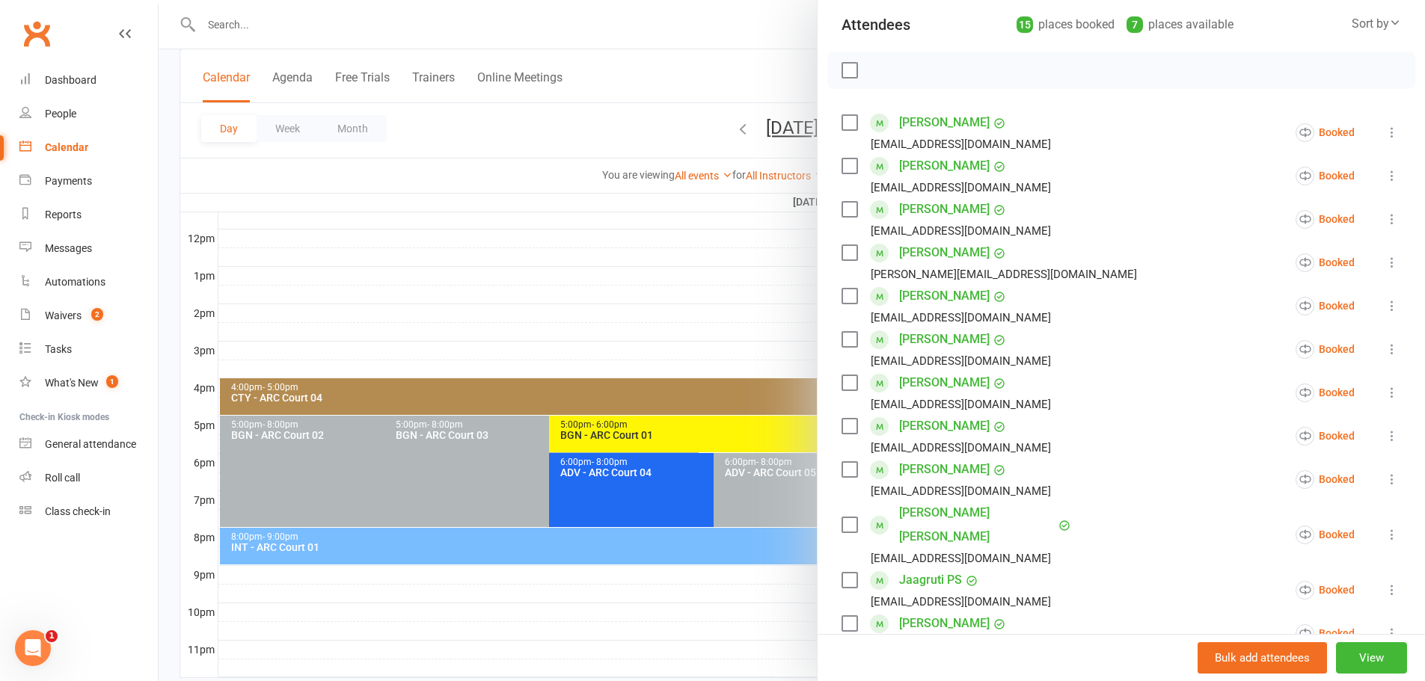
scroll to position [150, 0]
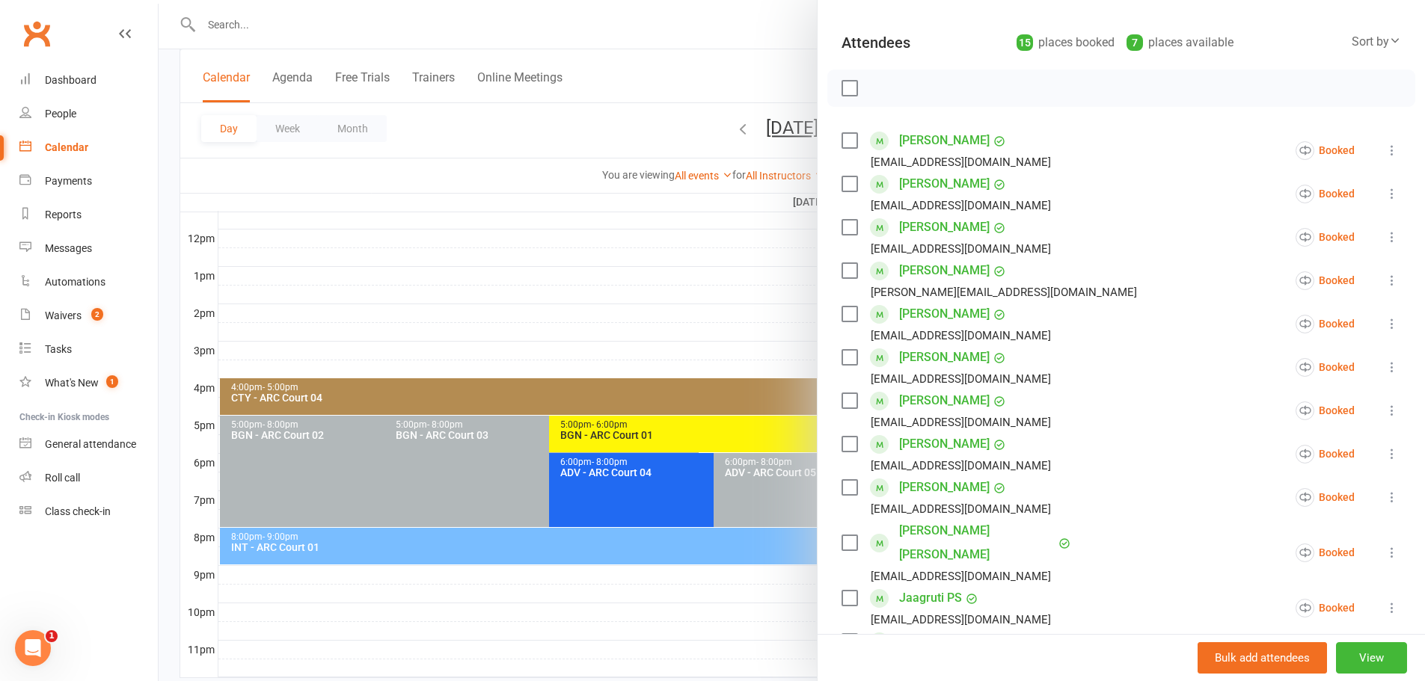
click at [775, 55] on div at bounding box center [792, 340] width 1266 height 681
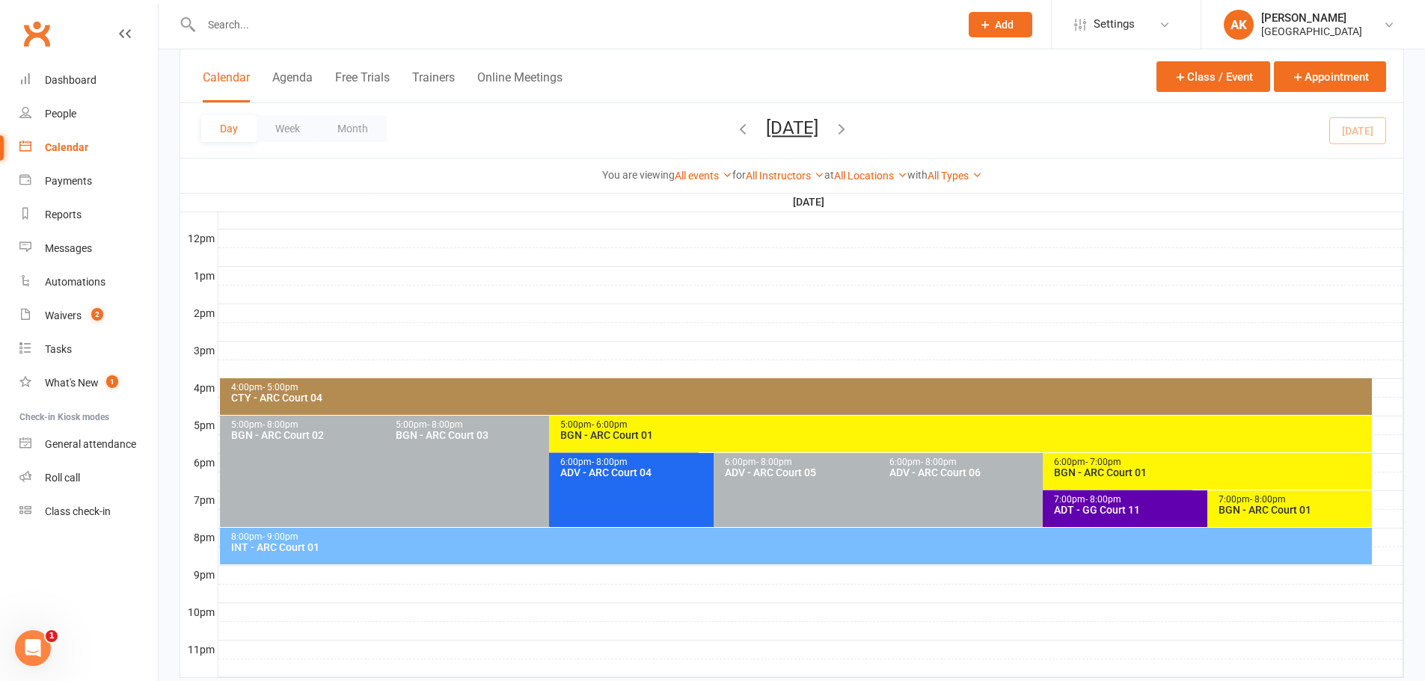
click at [1101, 471] on div "BGN - ARC Court 01" at bounding box center [1211, 473] width 316 height 10
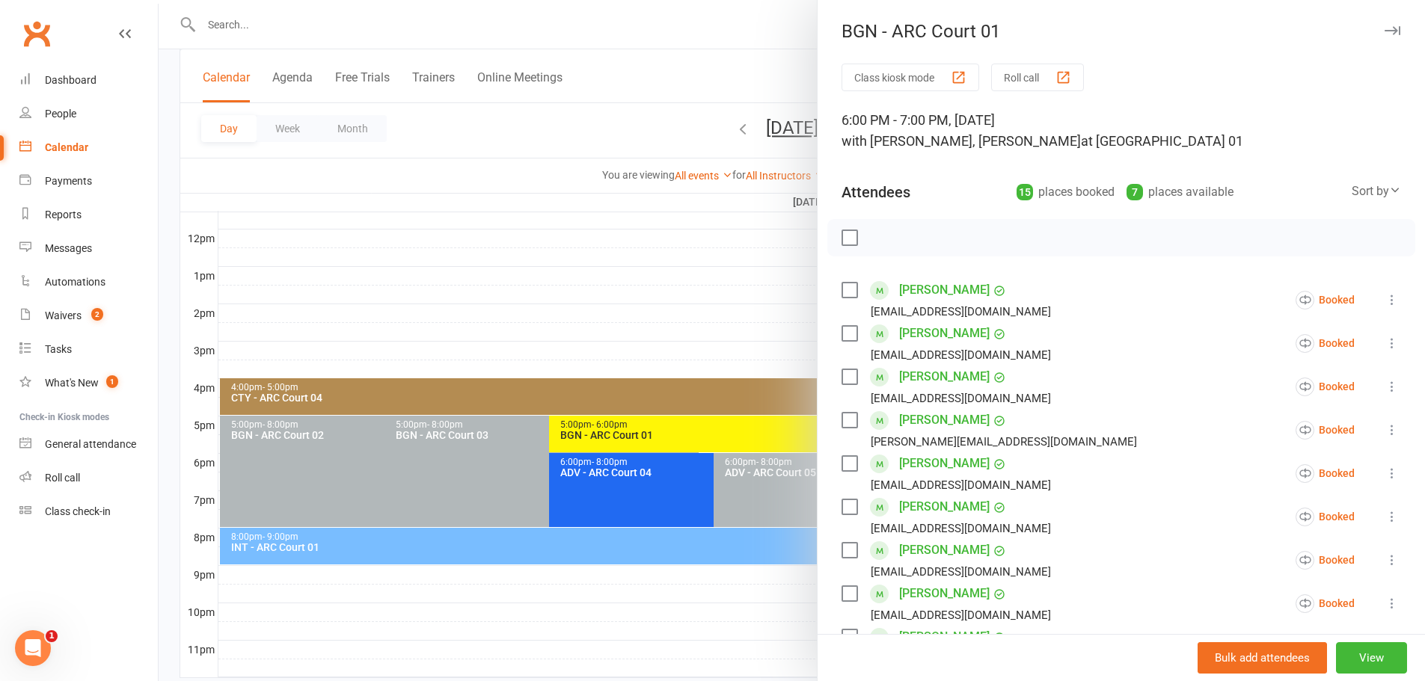
click at [763, 67] on div at bounding box center [792, 340] width 1266 height 681
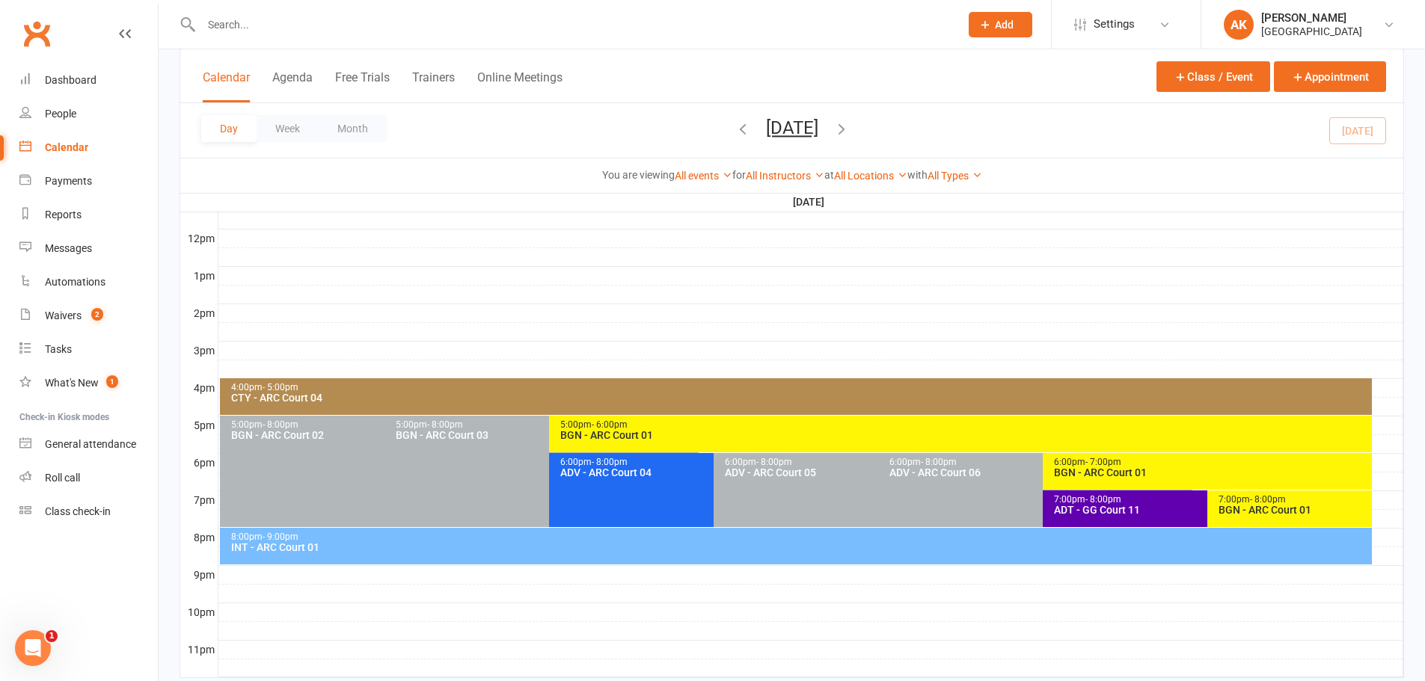
click at [1098, 475] on div "BGN - ARC Court 01" at bounding box center [1211, 473] width 316 height 10
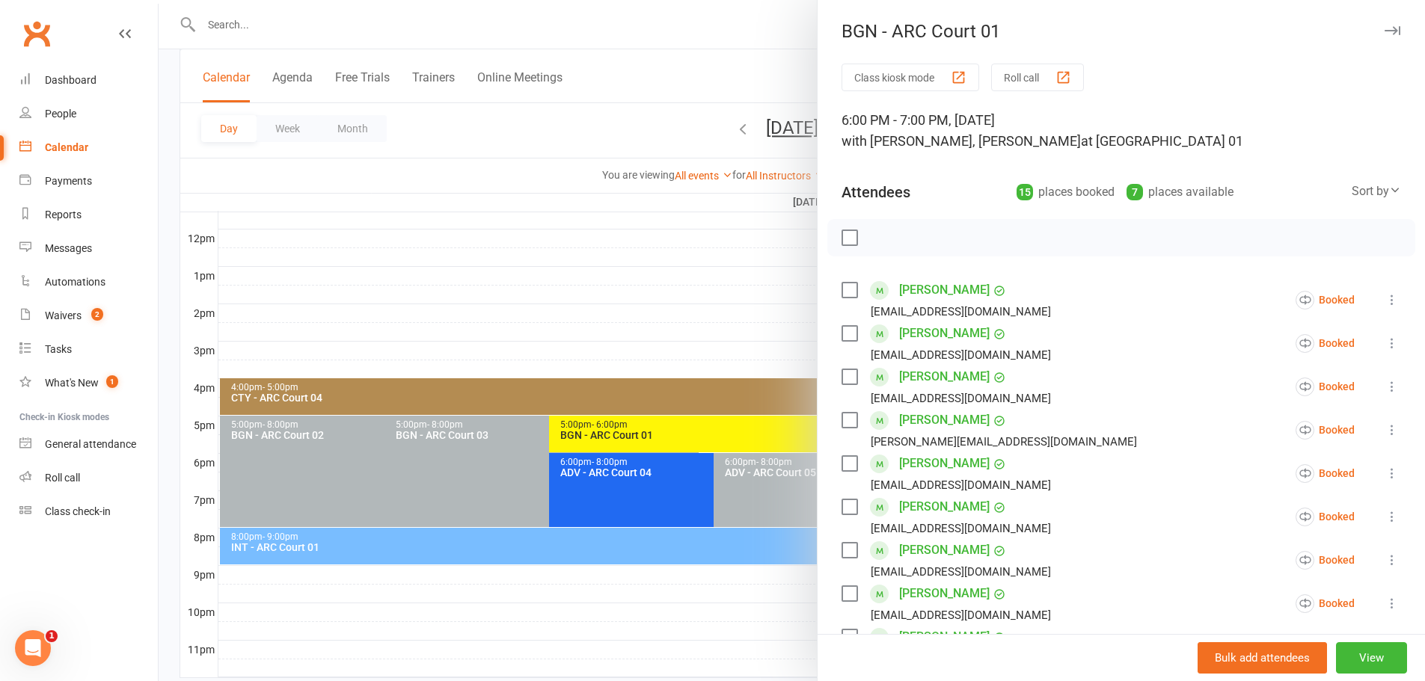
click at [744, 59] on div at bounding box center [792, 340] width 1266 height 681
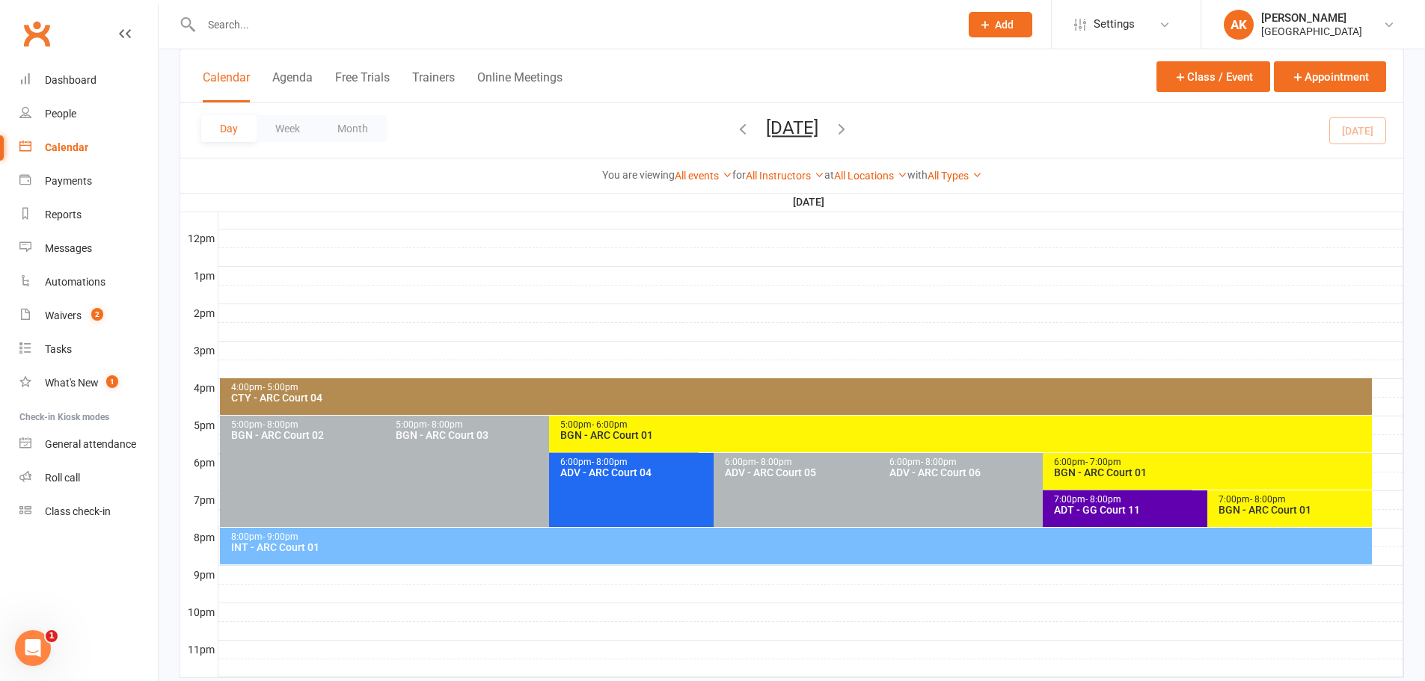
click at [850, 131] on icon "button" at bounding box center [841, 128] width 16 height 16
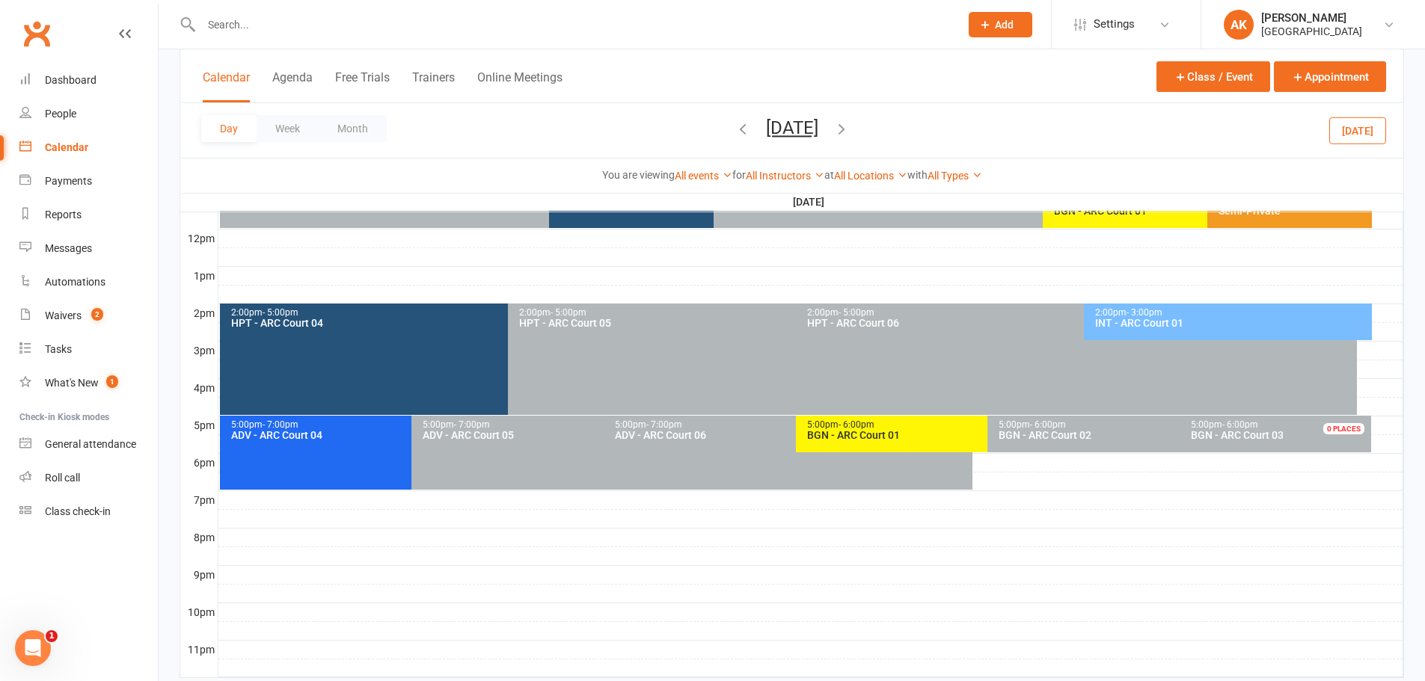
click at [850, 127] on icon "button" at bounding box center [841, 128] width 16 height 16
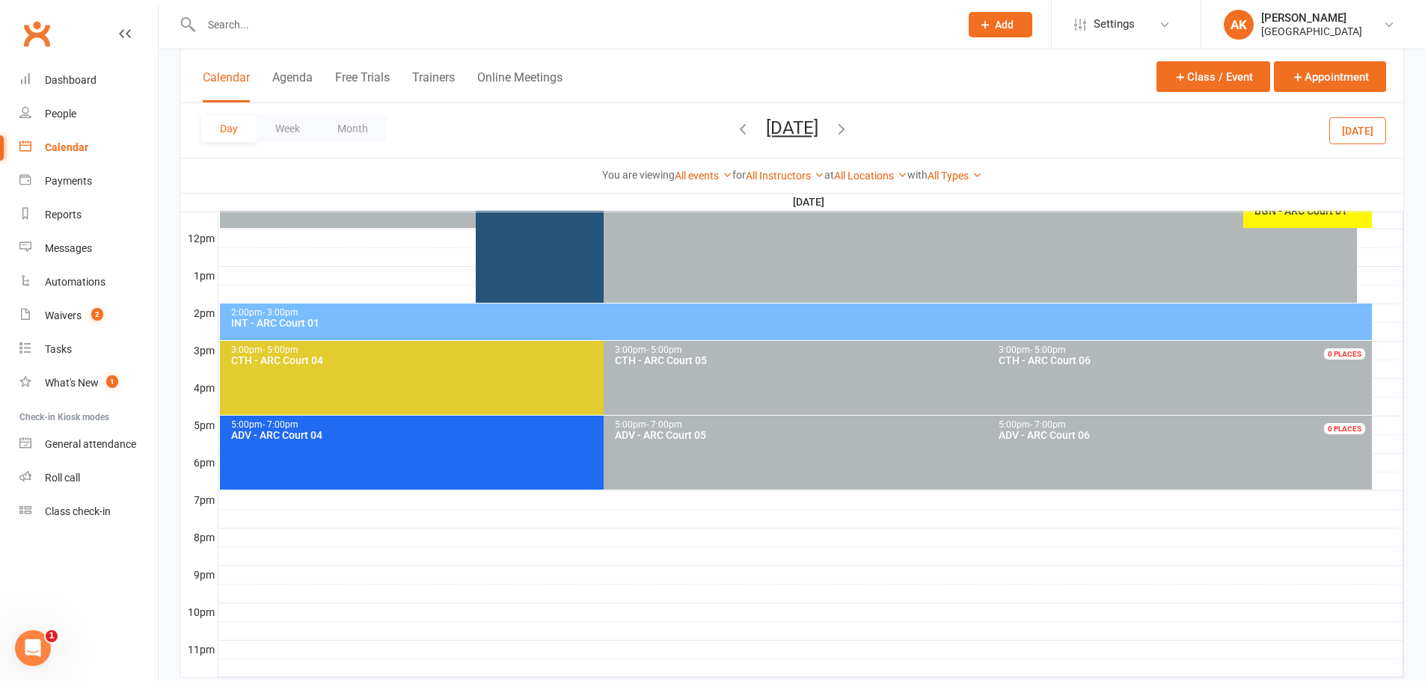
click at [850, 127] on icon "button" at bounding box center [841, 128] width 16 height 16
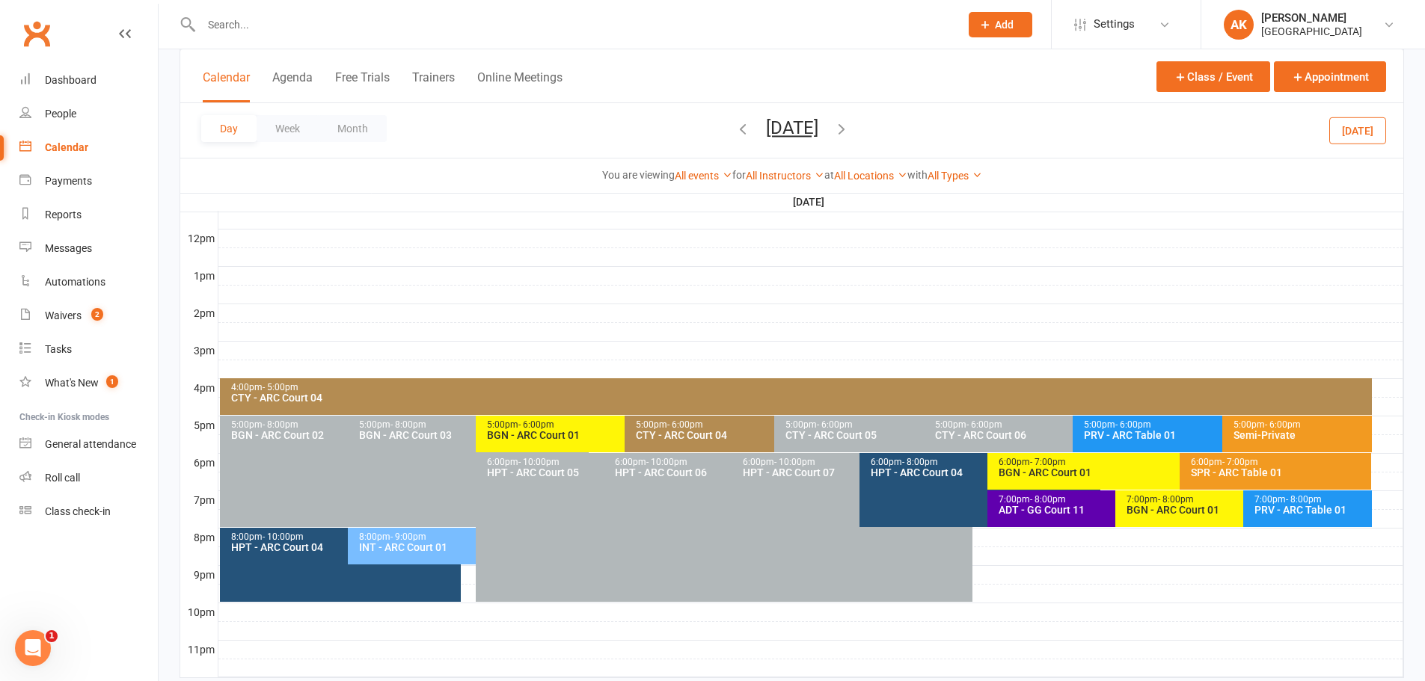
click at [1042, 463] on span "- 7:00pm" at bounding box center [1048, 462] width 36 height 10
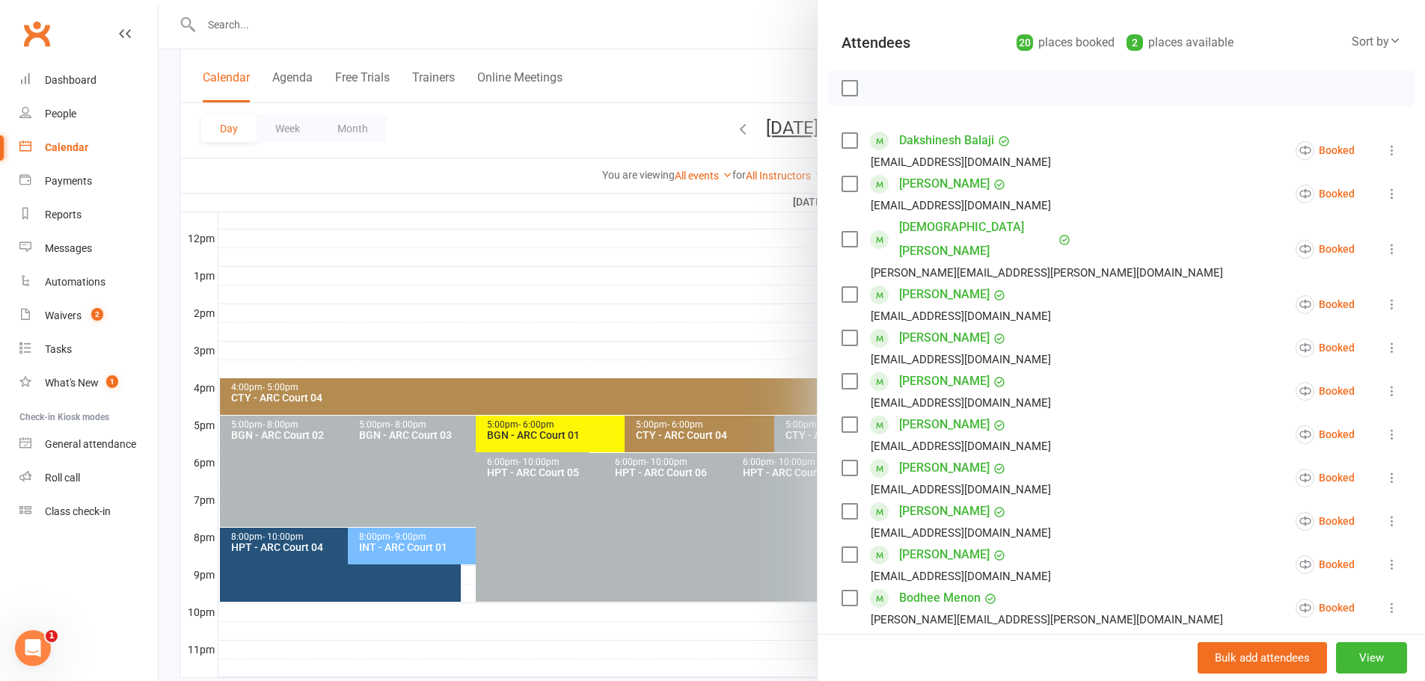
click at [784, 66] on div at bounding box center [792, 340] width 1266 height 681
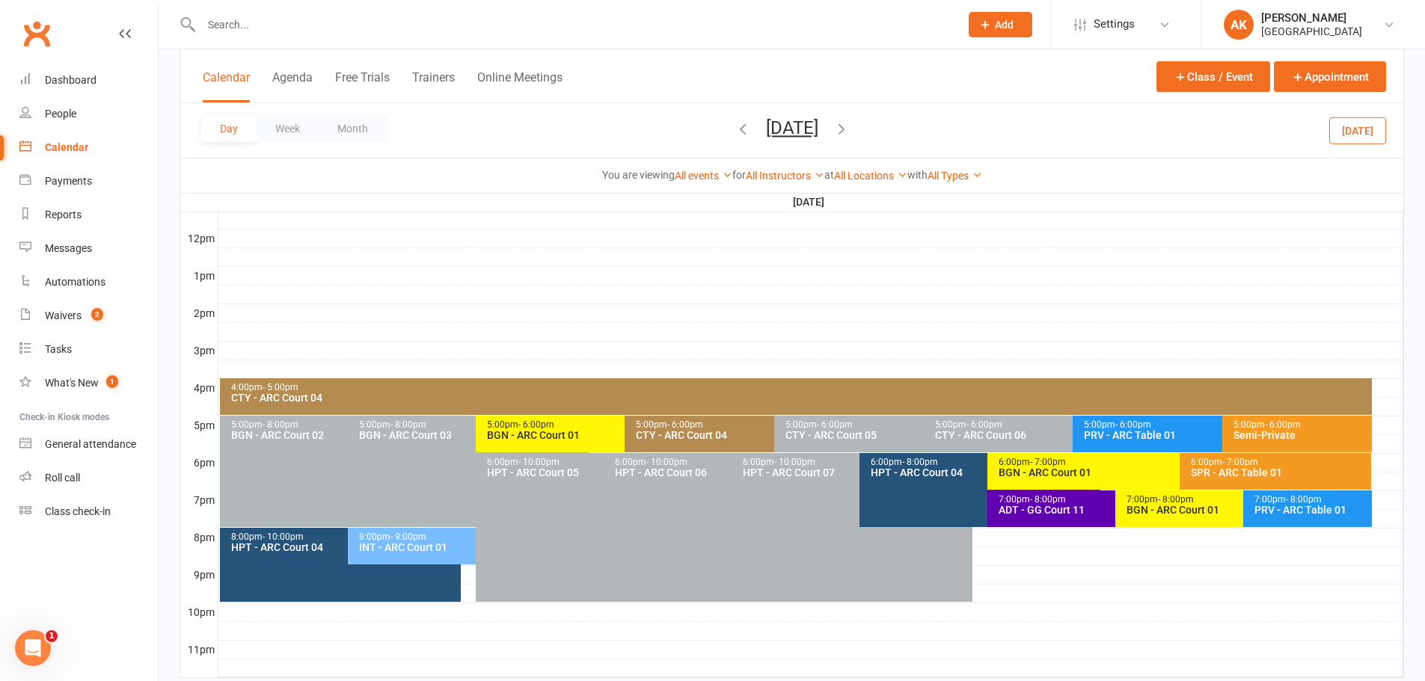
click at [751, 130] on span "[DATE] [DATE] Sun Mon Tue Wed Thu Fri Sat 31 01 02 03 04 05 06 07 08 09 10 11 1…" at bounding box center [792, 130] width 82 height 26
click at [735, 132] on icon "button" at bounding box center [743, 128] width 16 height 16
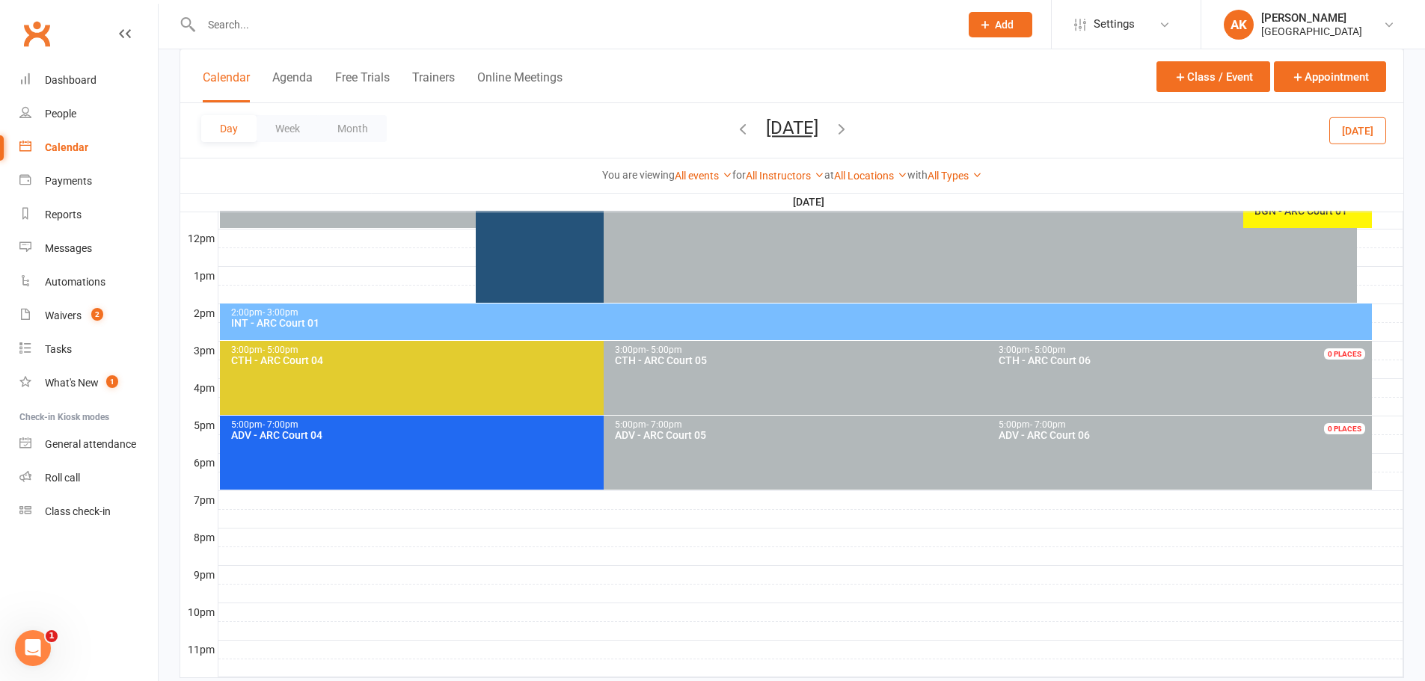
click at [735, 132] on icon "button" at bounding box center [743, 128] width 16 height 16
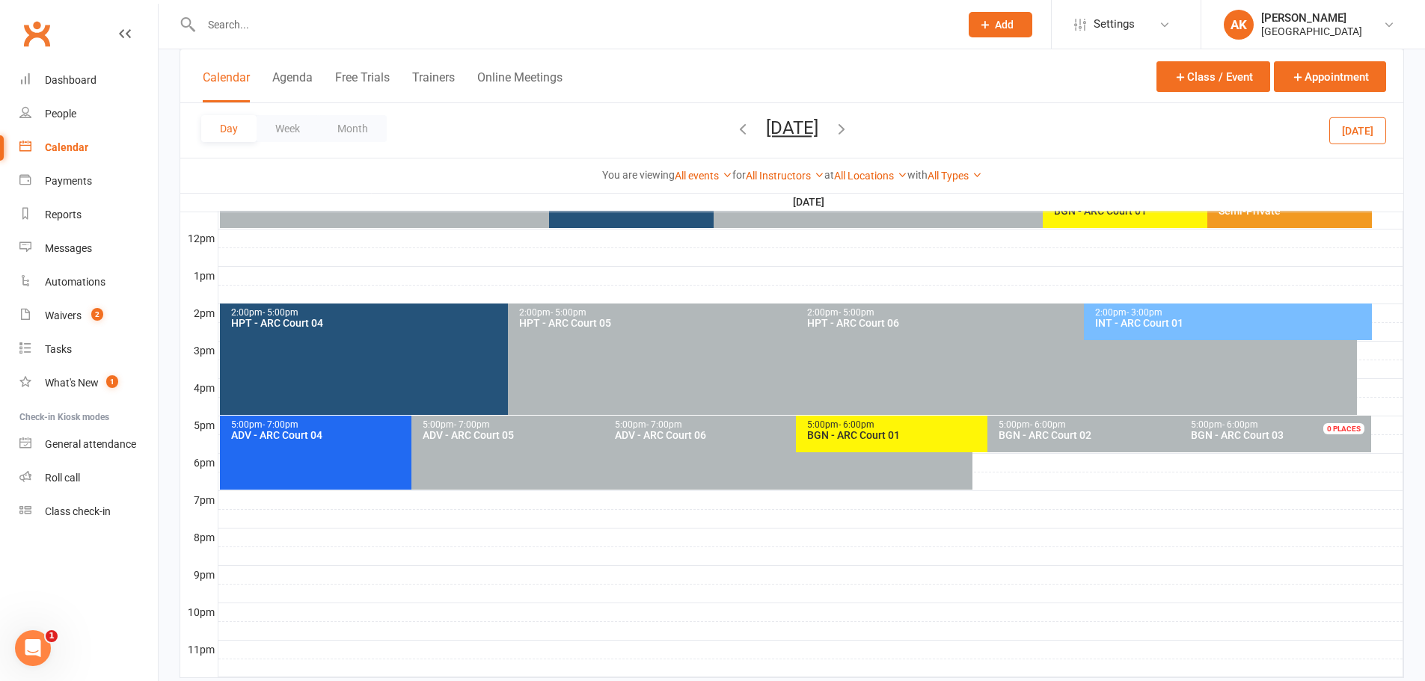
click at [735, 130] on icon "button" at bounding box center [743, 128] width 16 height 16
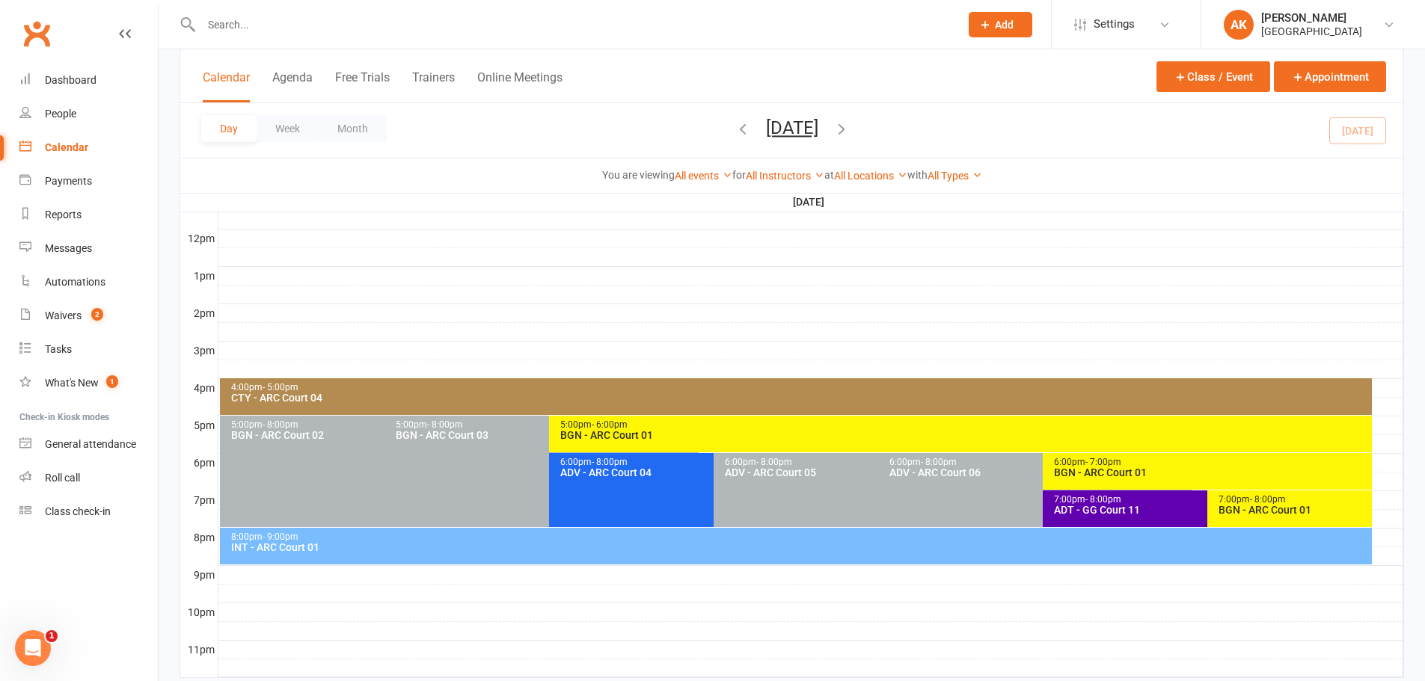
click at [1090, 471] on div "BGN - ARC Court 01" at bounding box center [1211, 473] width 316 height 10
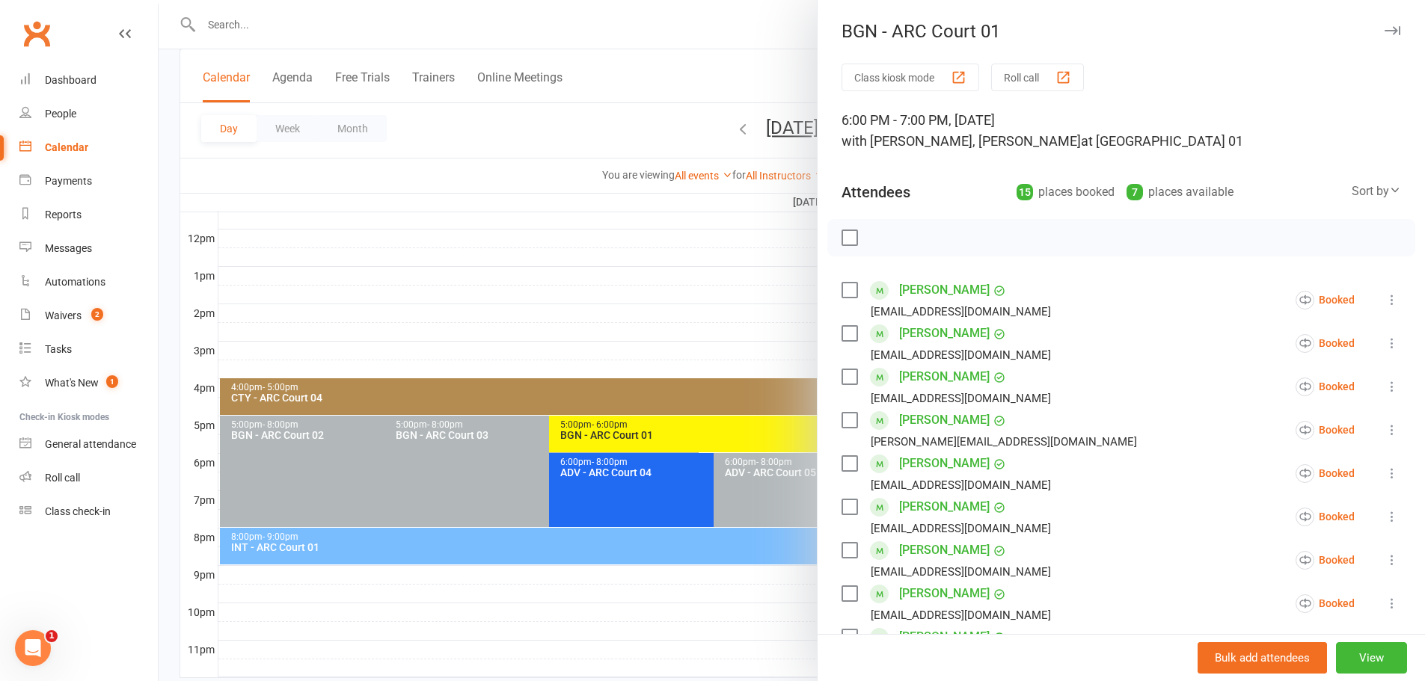
click at [704, 71] on div at bounding box center [792, 340] width 1266 height 681
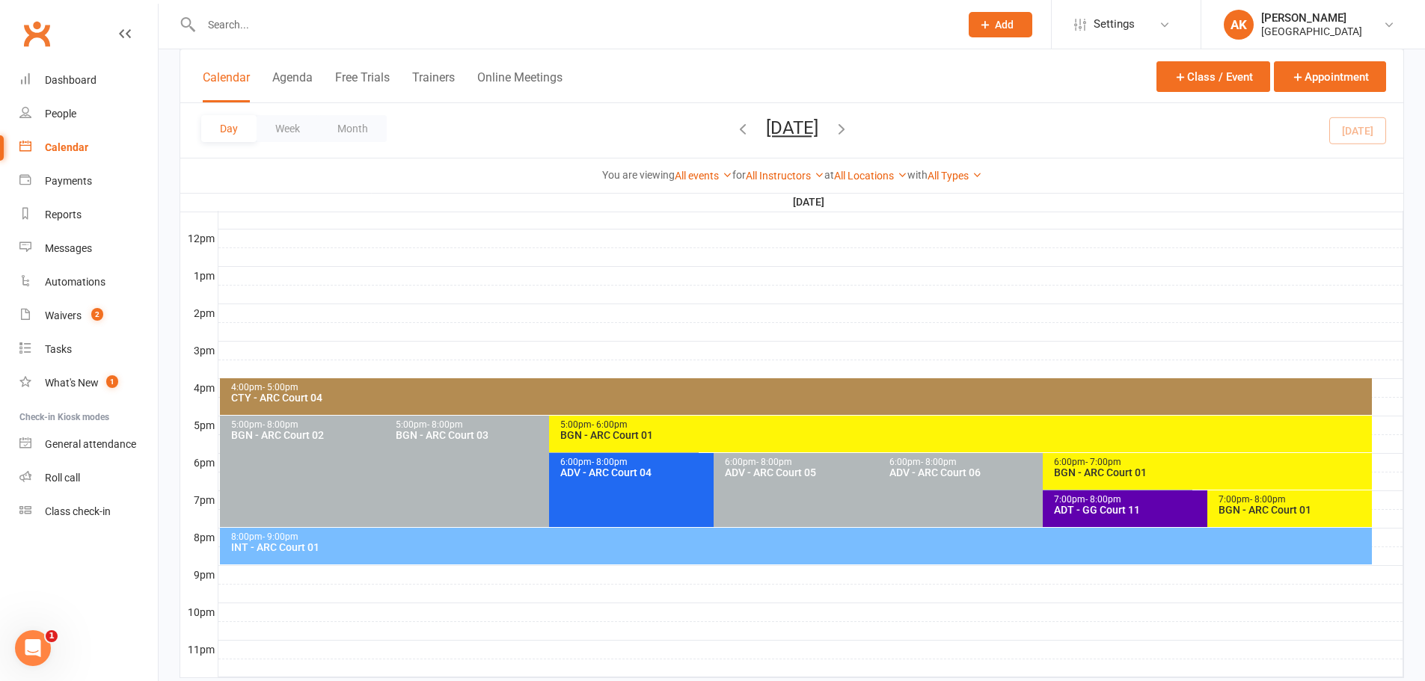
click at [1100, 473] on div "BGN - ARC Court 01" at bounding box center [1211, 473] width 316 height 10
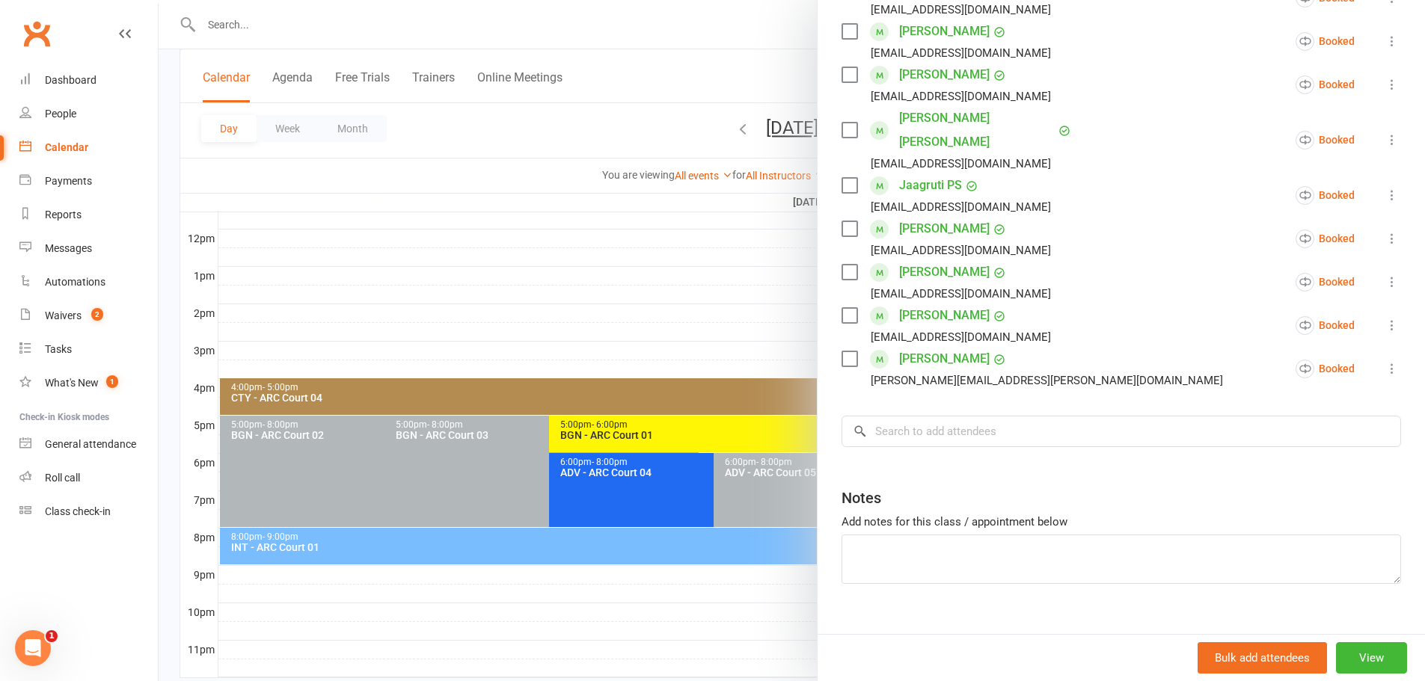
scroll to position [563, 0]
click at [910, 415] on input "search" at bounding box center [1122, 430] width 560 height 31
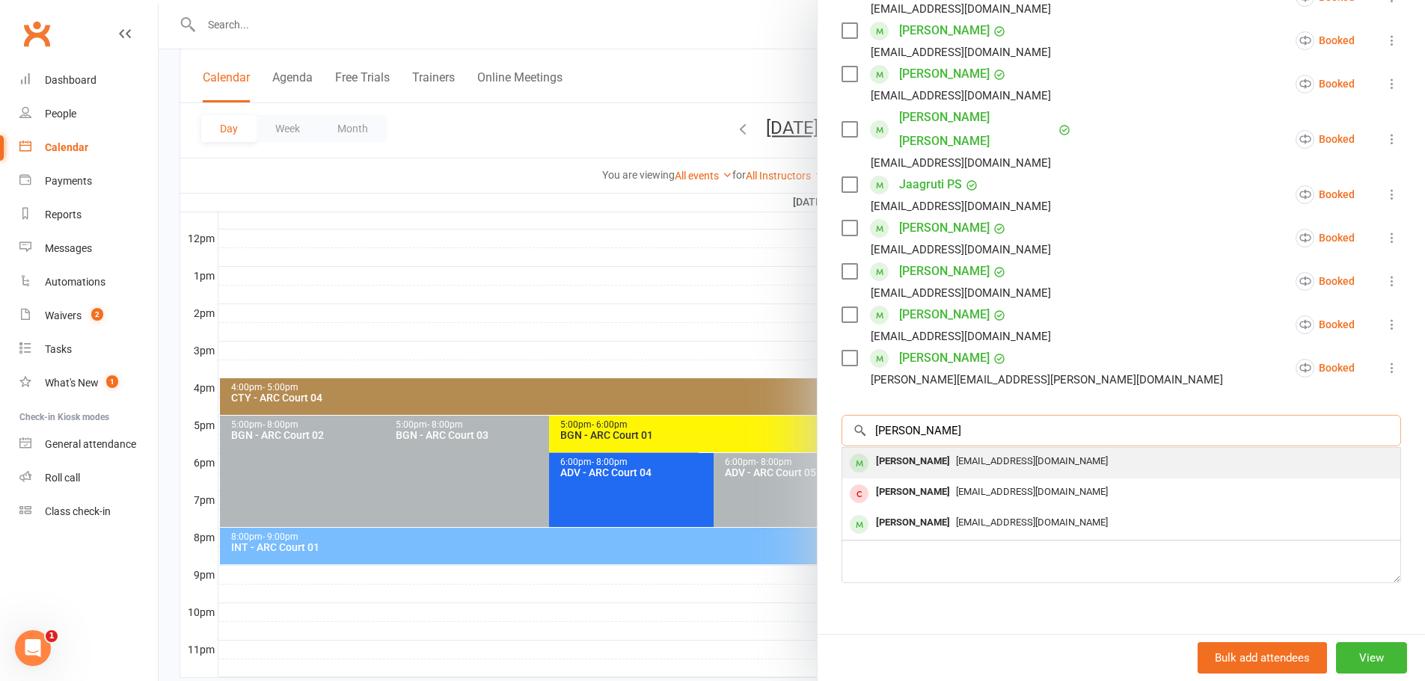
type input "[PERSON_NAME]"
click at [917, 451] on div "[PERSON_NAME]" at bounding box center [913, 462] width 86 height 22
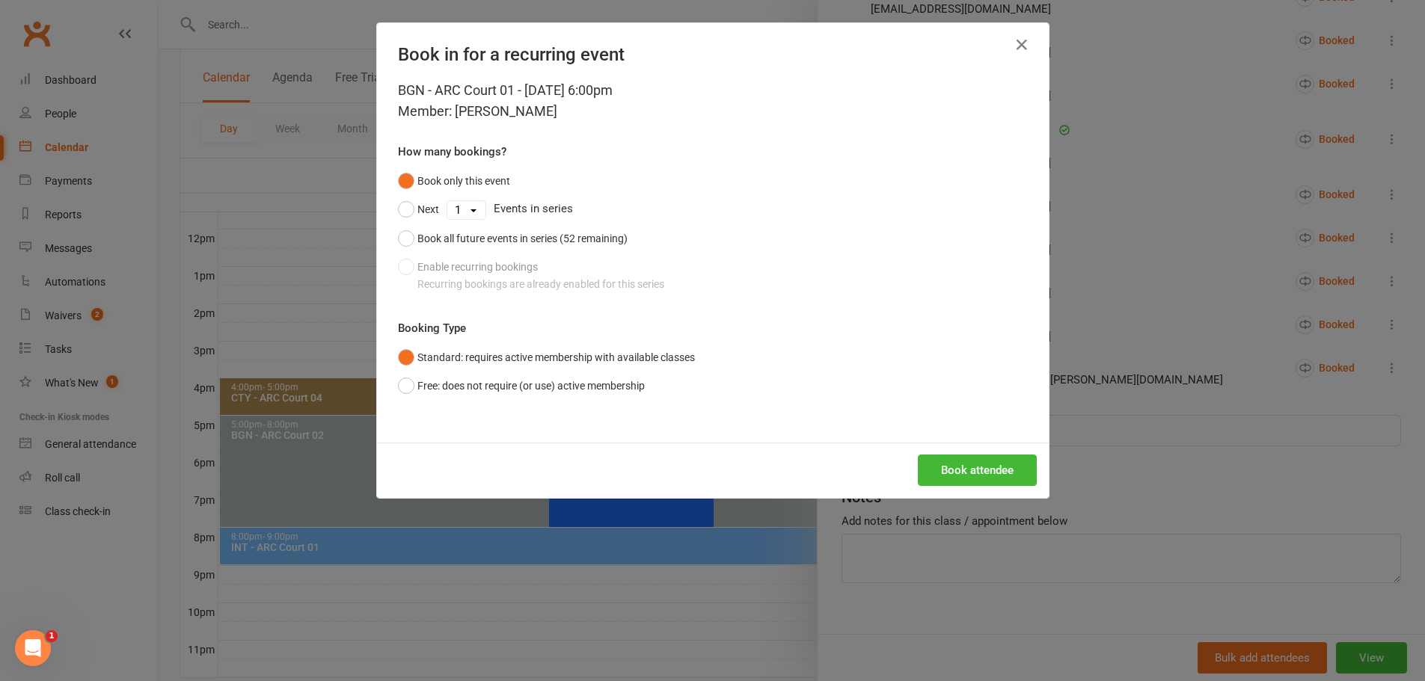
click at [441, 272] on div "Book only this event Next 1 2 3 4 5 6 7 8 9 10 11 12 13 14 15 16 17 18 19 20 21…" at bounding box center [713, 233] width 630 height 132
click at [1013, 49] on icon "button" at bounding box center [1022, 45] width 18 height 18
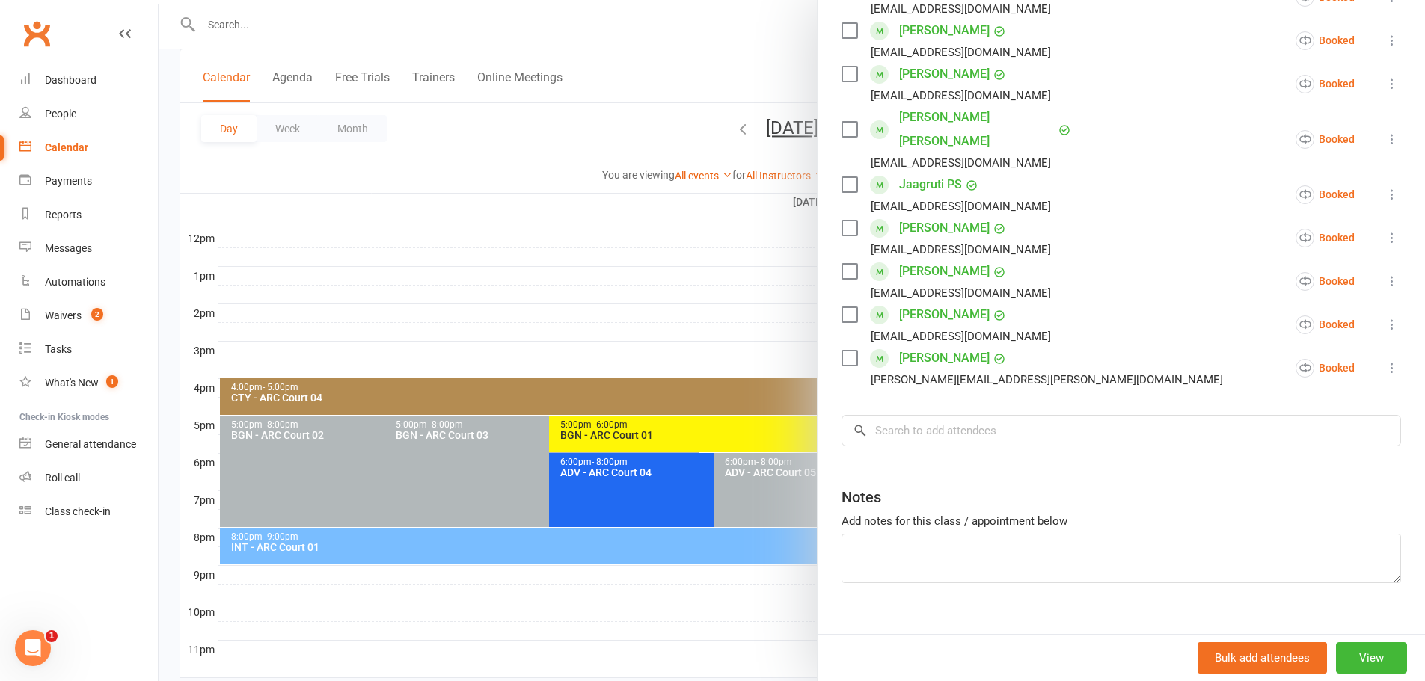
click at [759, 31] on div at bounding box center [792, 340] width 1266 height 681
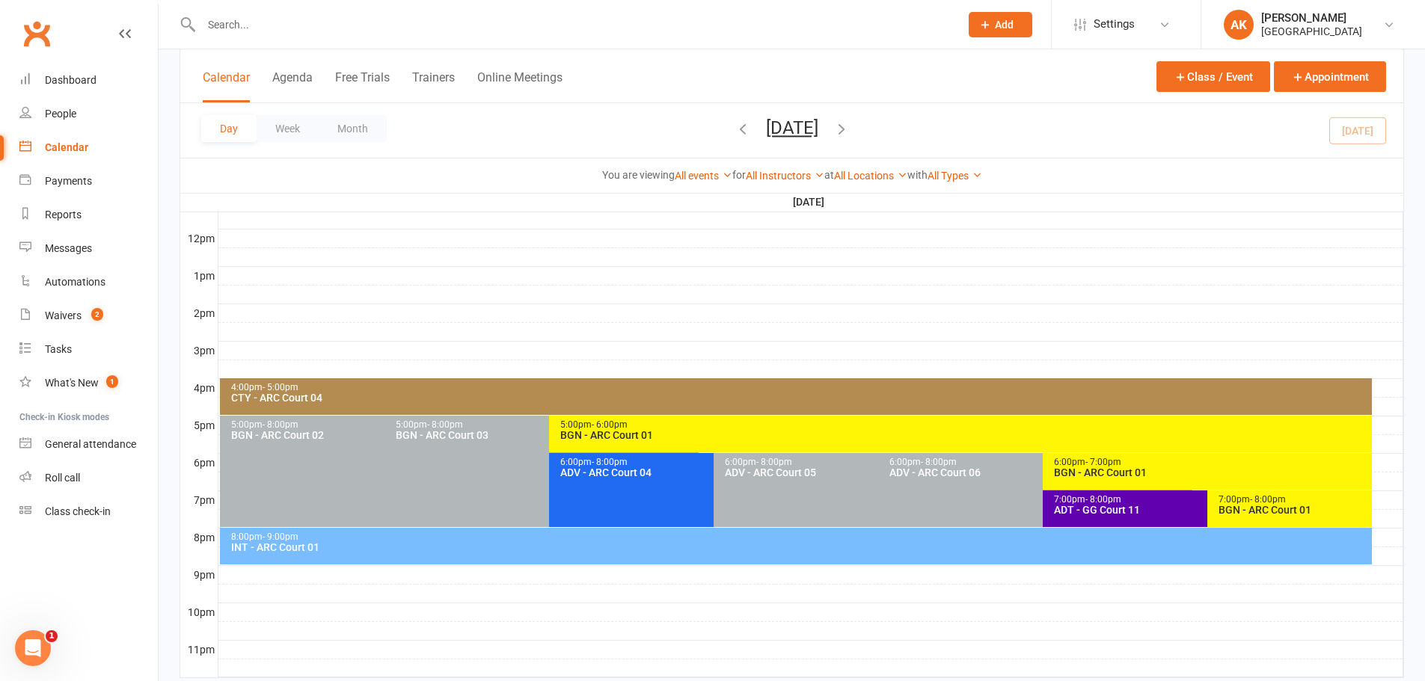
click at [668, 434] on div "BGN - ARC Court 01" at bounding box center [964, 435] width 809 height 10
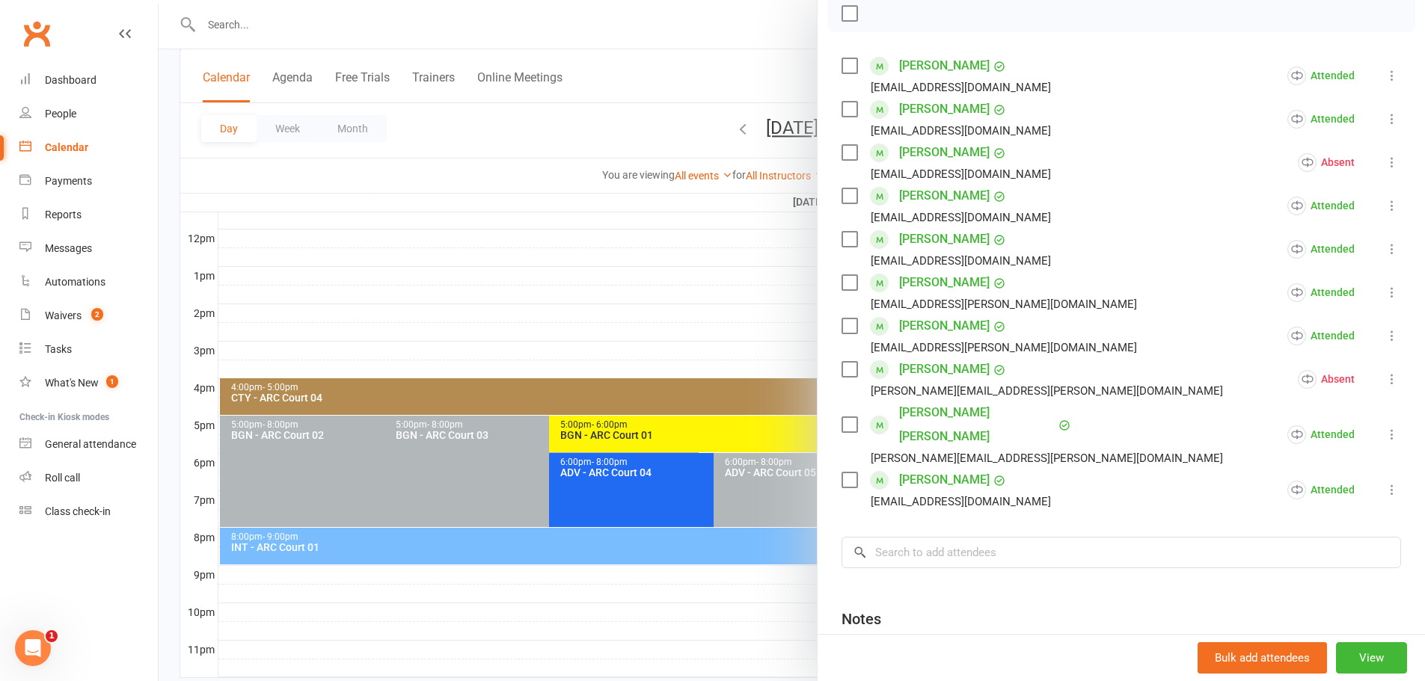
scroll to position [0, 0]
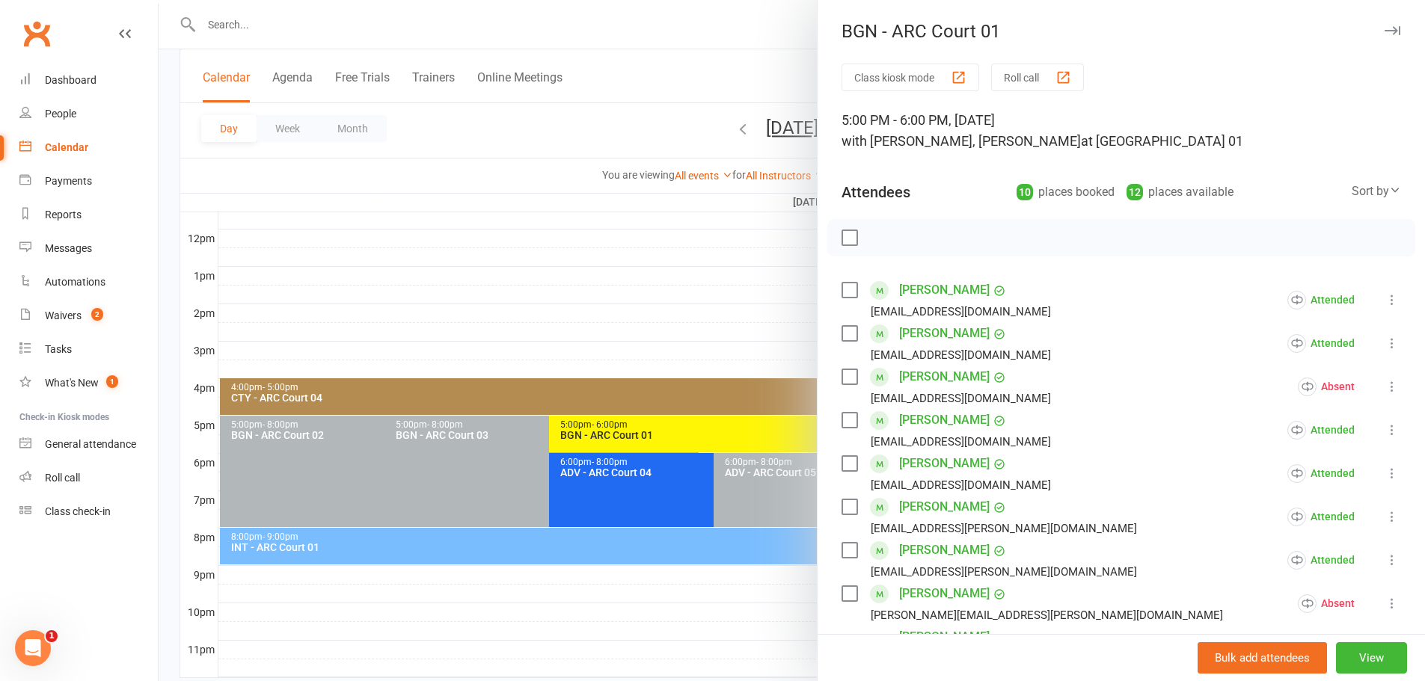
click at [731, 55] on div at bounding box center [792, 340] width 1266 height 681
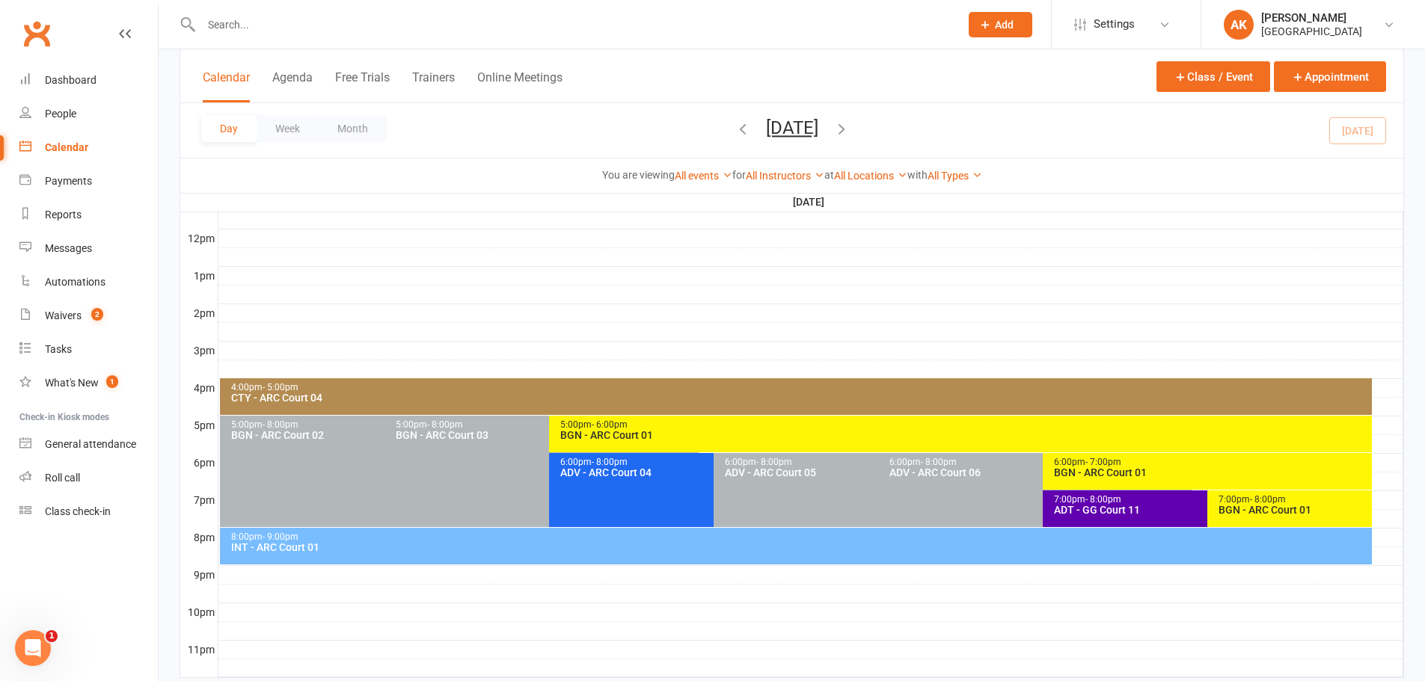
click at [850, 135] on icon "button" at bounding box center [841, 128] width 16 height 16
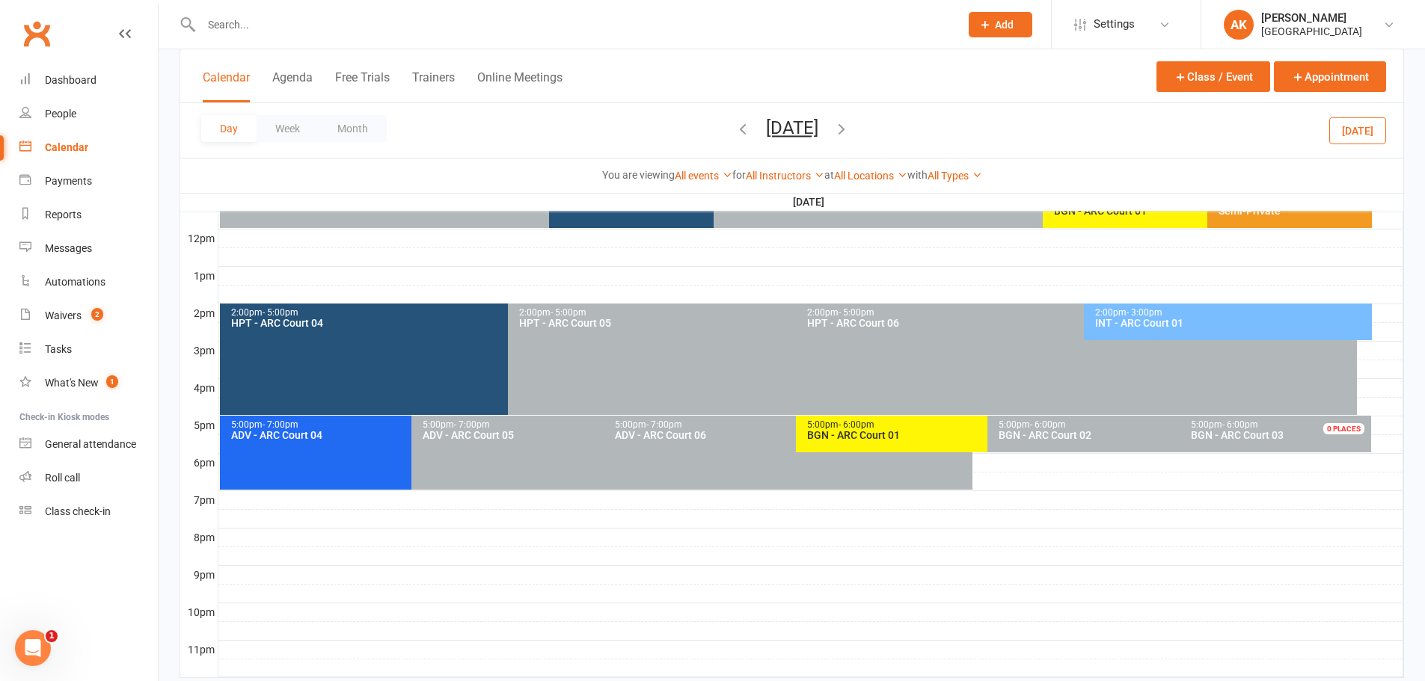
click at [850, 131] on icon "button" at bounding box center [841, 128] width 16 height 16
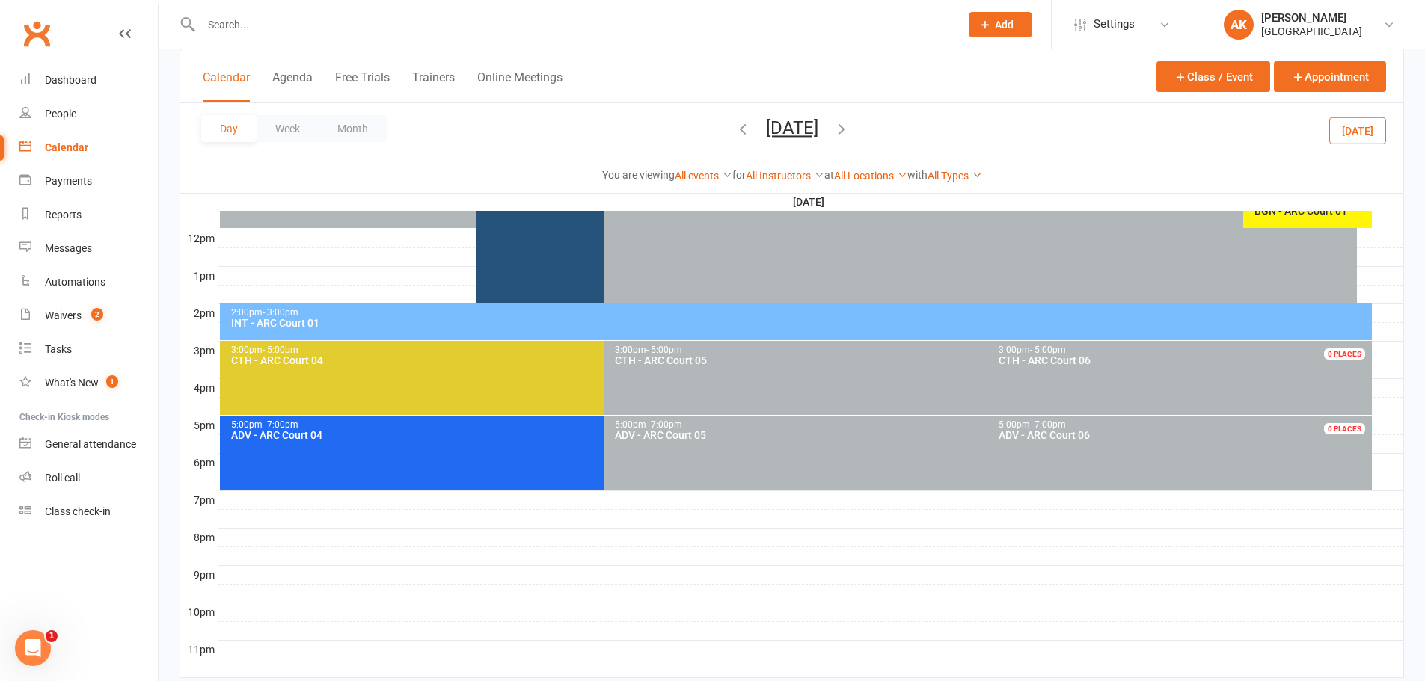
click at [850, 126] on icon "button" at bounding box center [841, 128] width 16 height 16
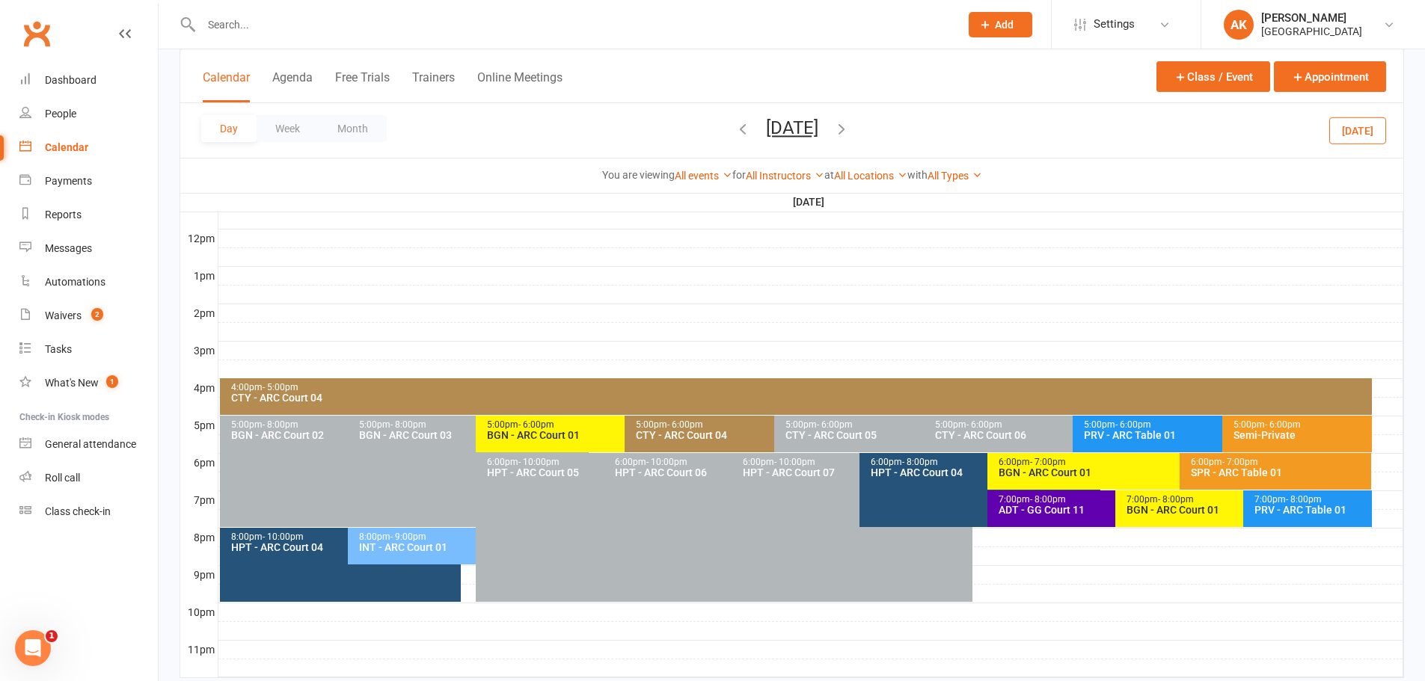
click at [564, 435] on div "BGN - ARC Court 01" at bounding box center [621, 435] width 270 height 10
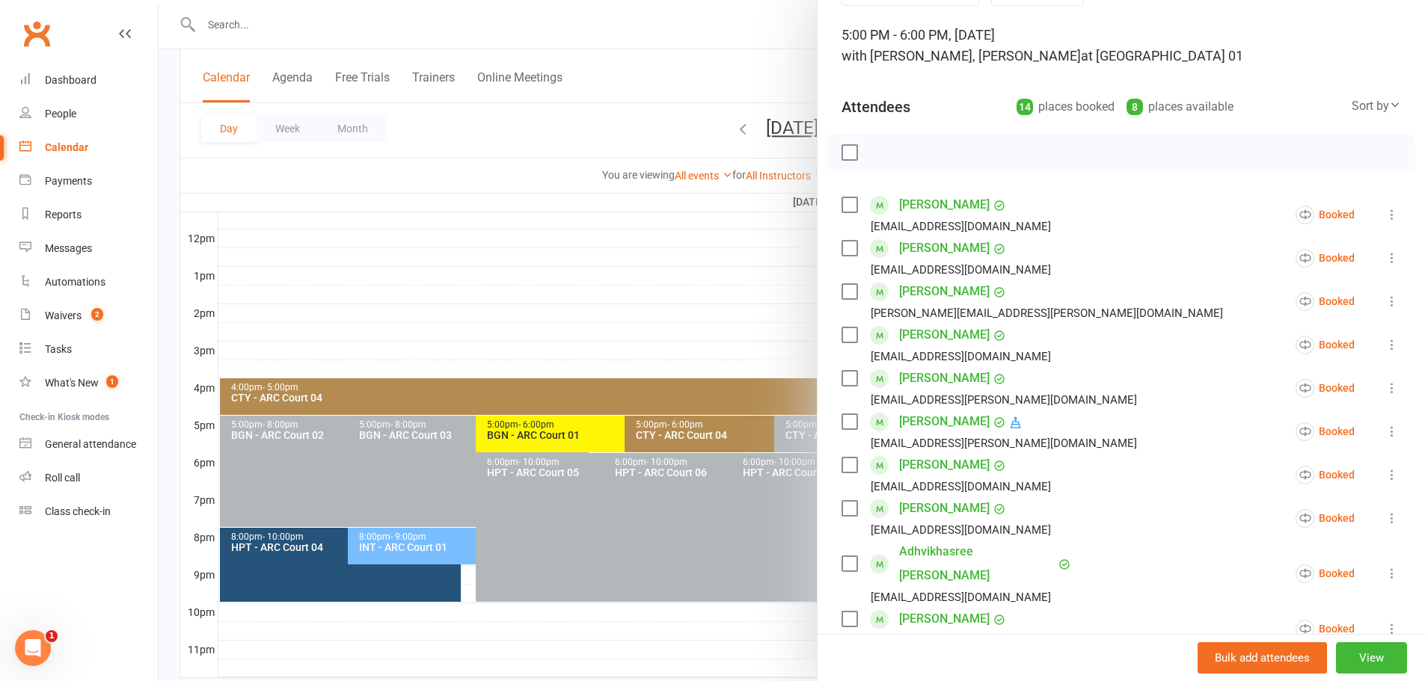
scroll to position [75, 0]
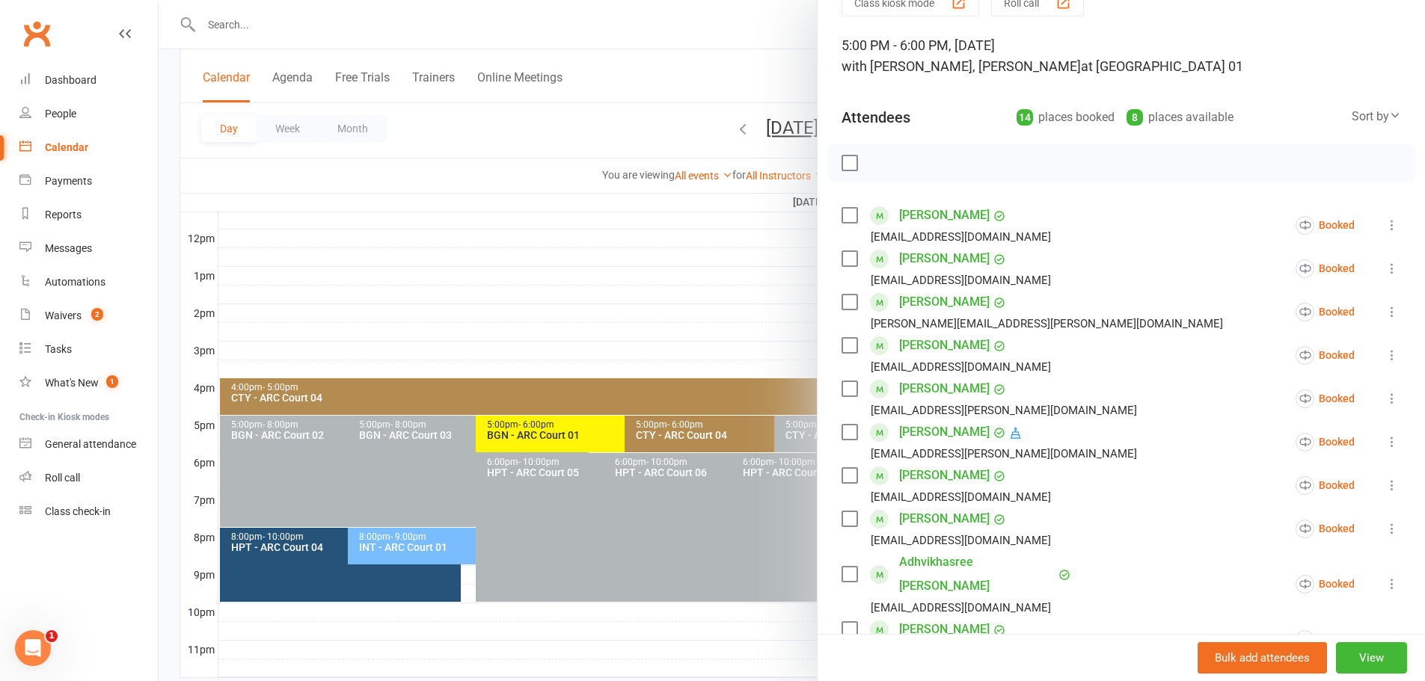
click at [723, 66] on div at bounding box center [792, 340] width 1266 height 681
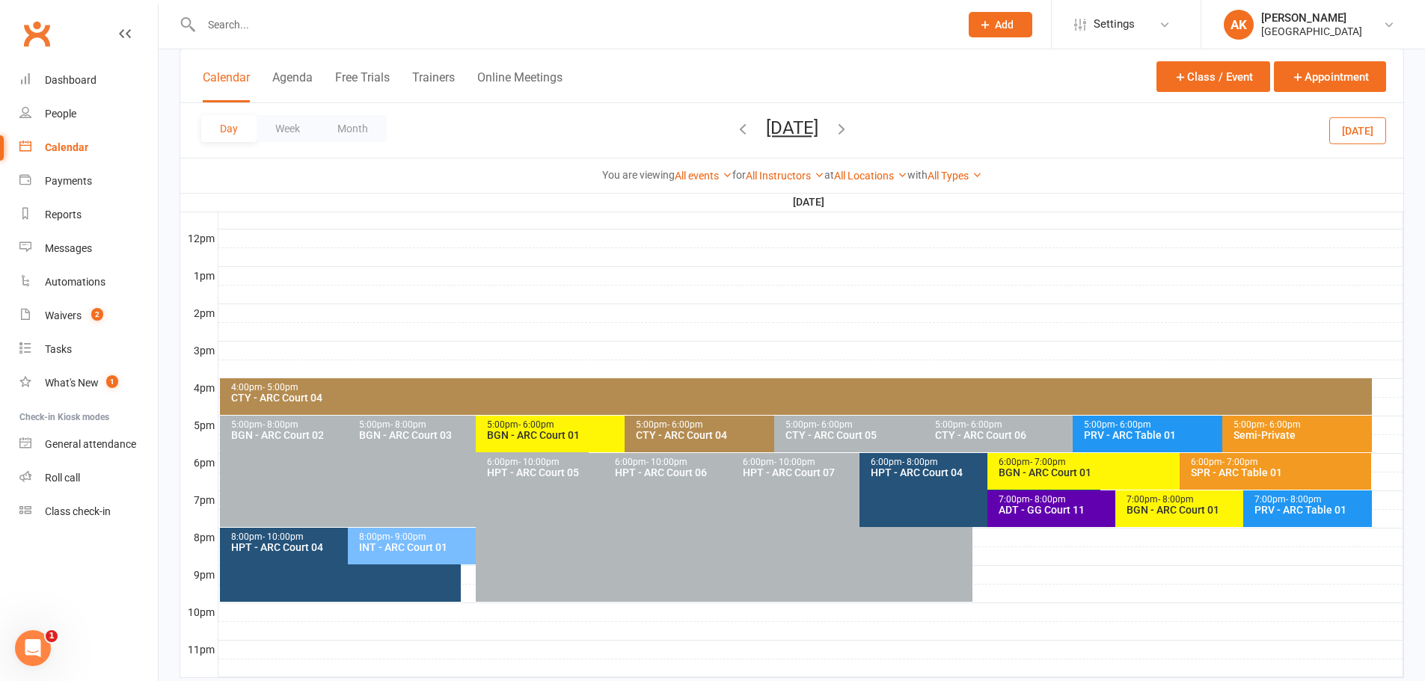
click at [1067, 473] on div "BGN - ARC Court 01" at bounding box center [1175, 473] width 355 height 10
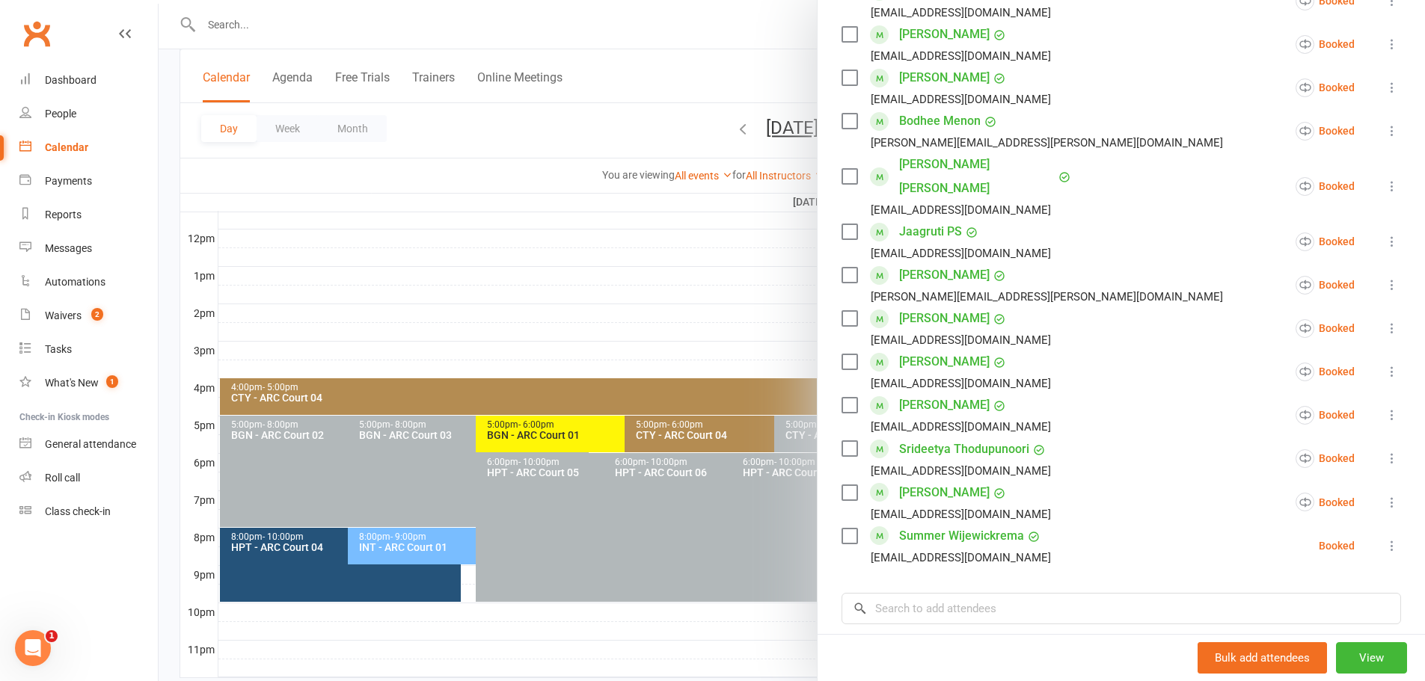
scroll to position [781, 0]
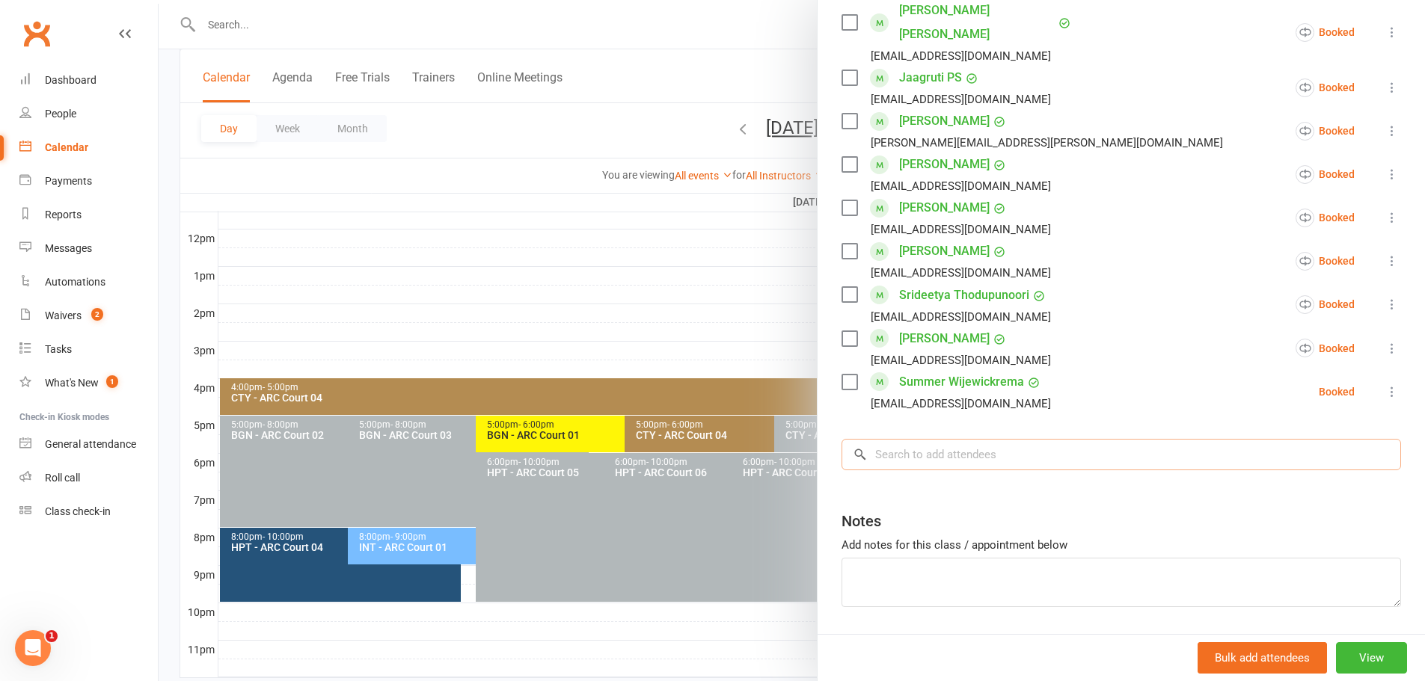
click at [939, 439] on input "search" at bounding box center [1122, 454] width 560 height 31
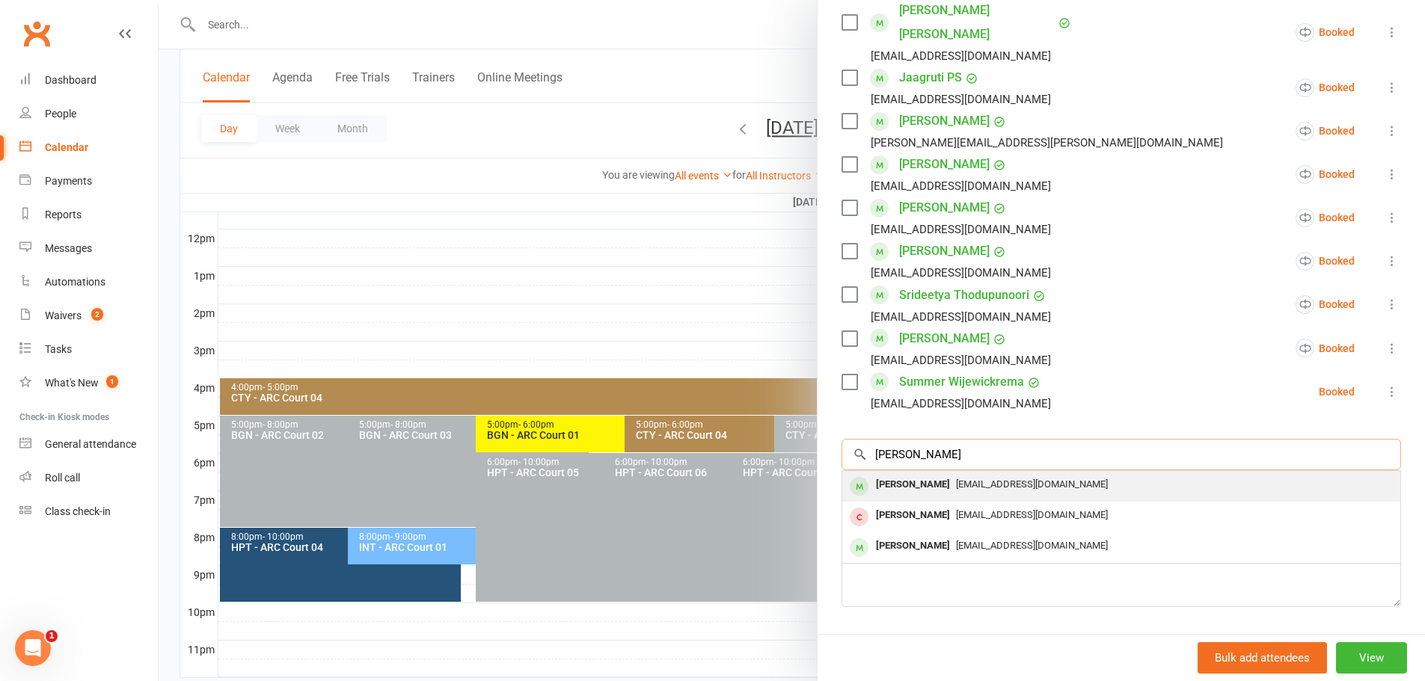
type input "[PERSON_NAME]"
click at [944, 474] on div "[PERSON_NAME]" at bounding box center [913, 485] width 86 height 22
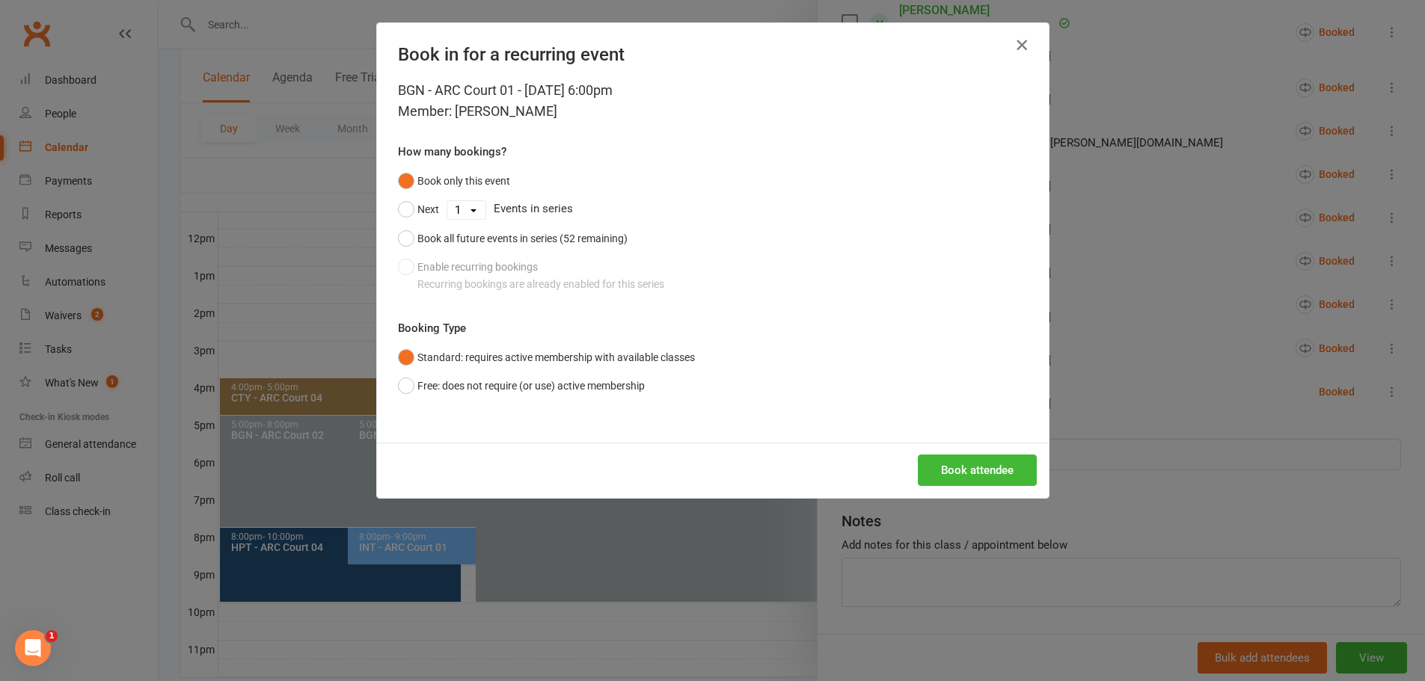
click at [1020, 40] on icon "button" at bounding box center [1022, 45] width 18 height 18
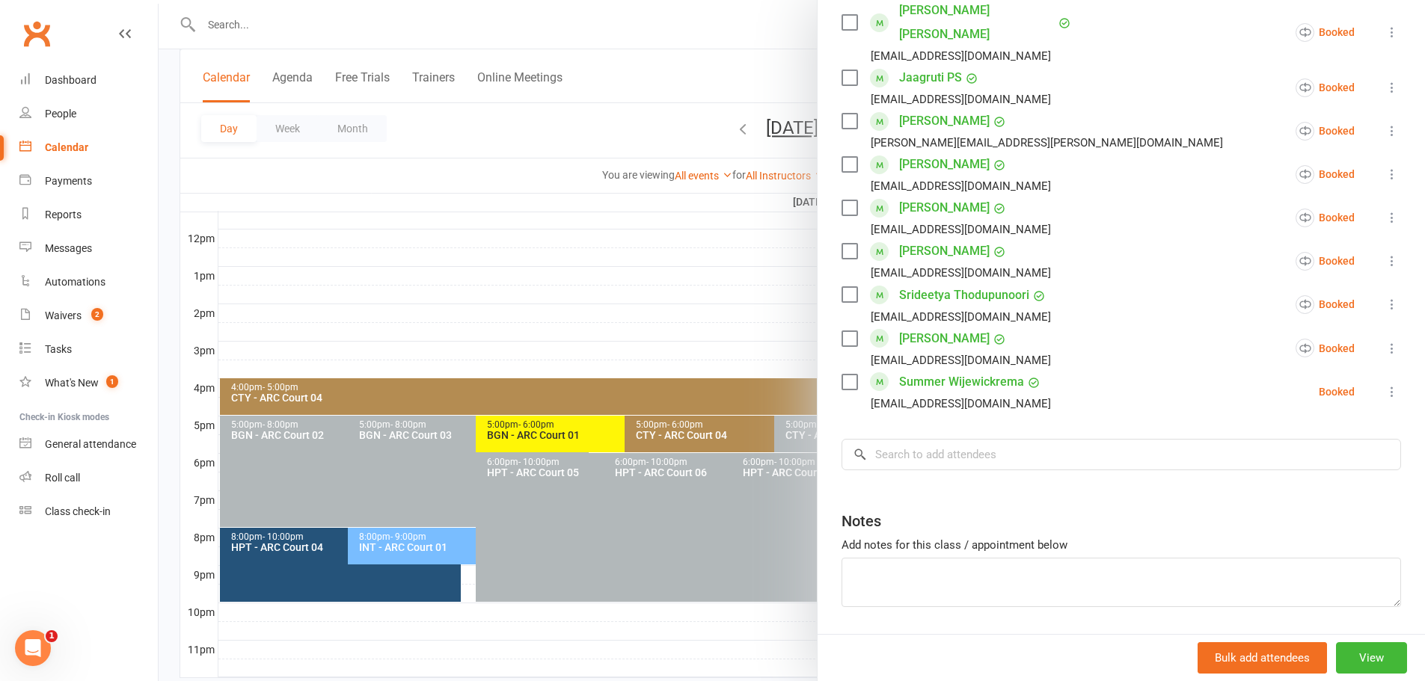
click at [757, 46] on div at bounding box center [792, 340] width 1266 height 681
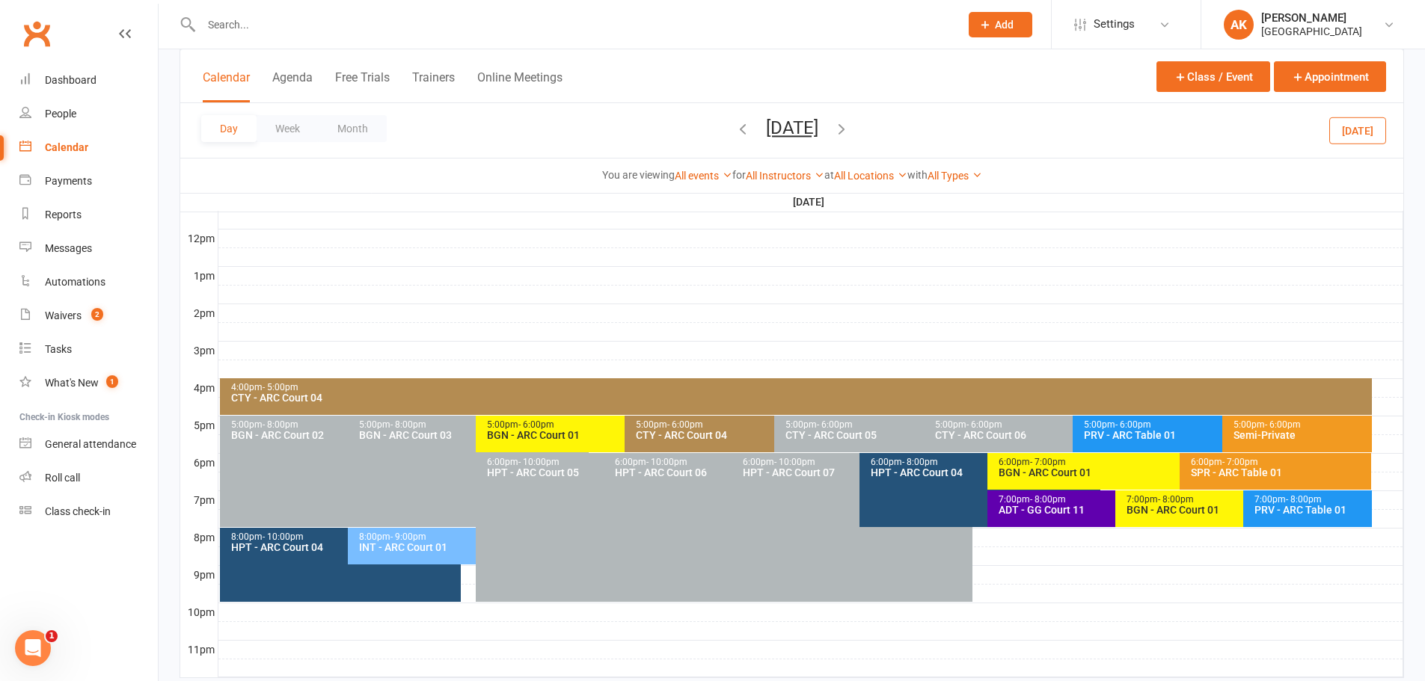
click at [735, 126] on icon "button" at bounding box center [743, 128] width 16 height 16
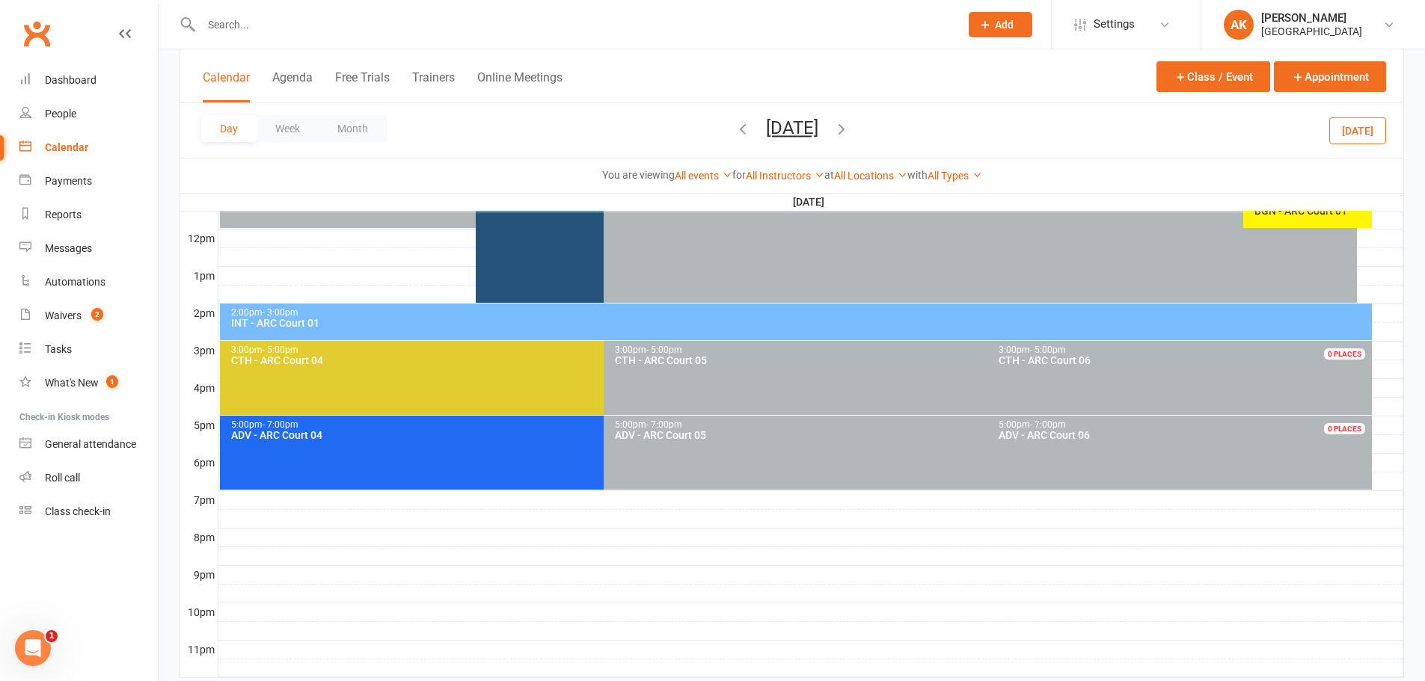
click at [735, 129] on icon "button" at bounding box center [743, 128] width 16 height 16
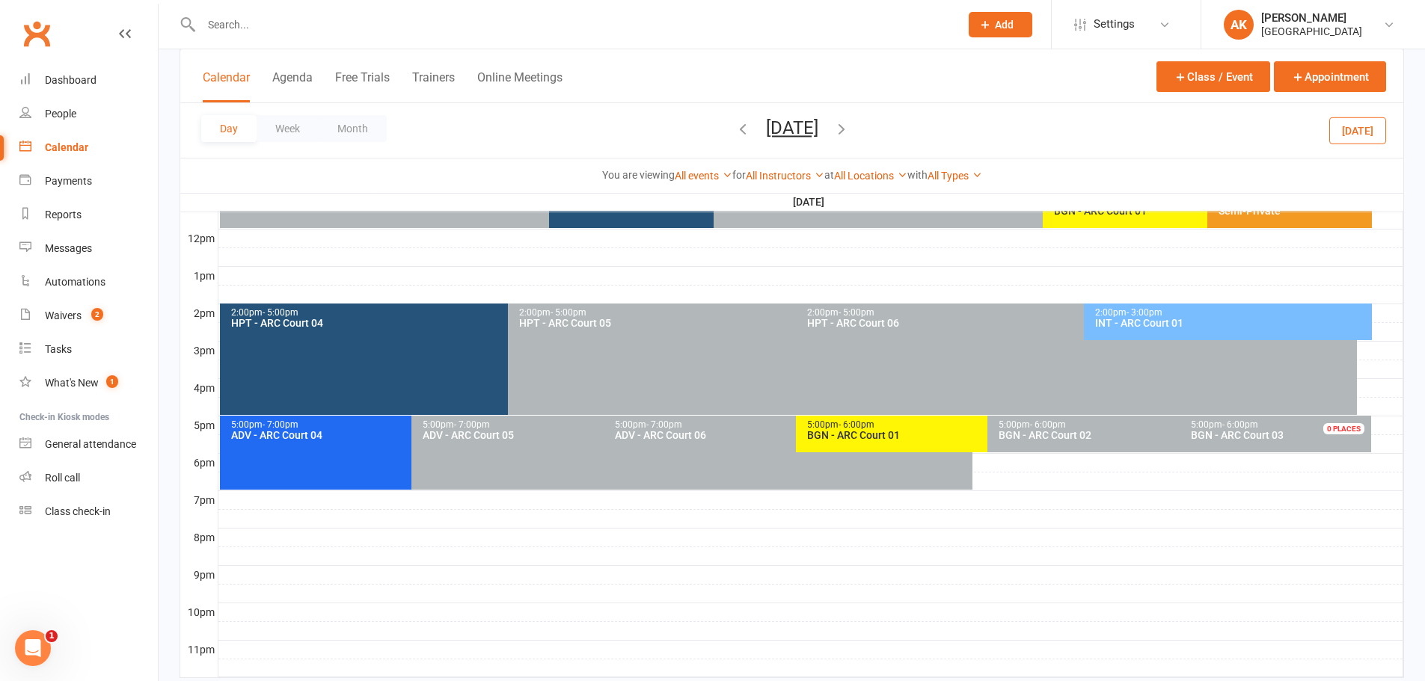
click at [735, 127] on icon "button" at bounding box center [743, 128] width 16 height 16
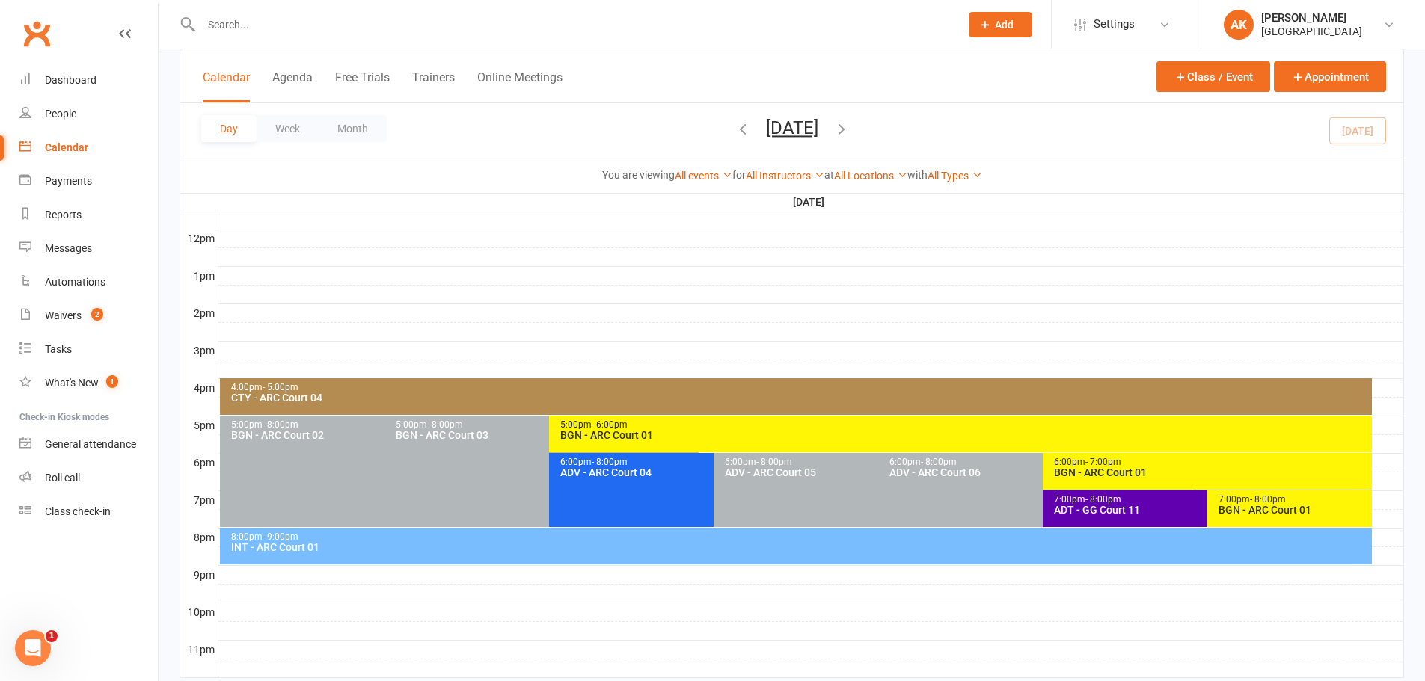
click at [1118, 475] on div "BGN - ARC Court 01" at bounding box center [1211, 473] width 316 height 10
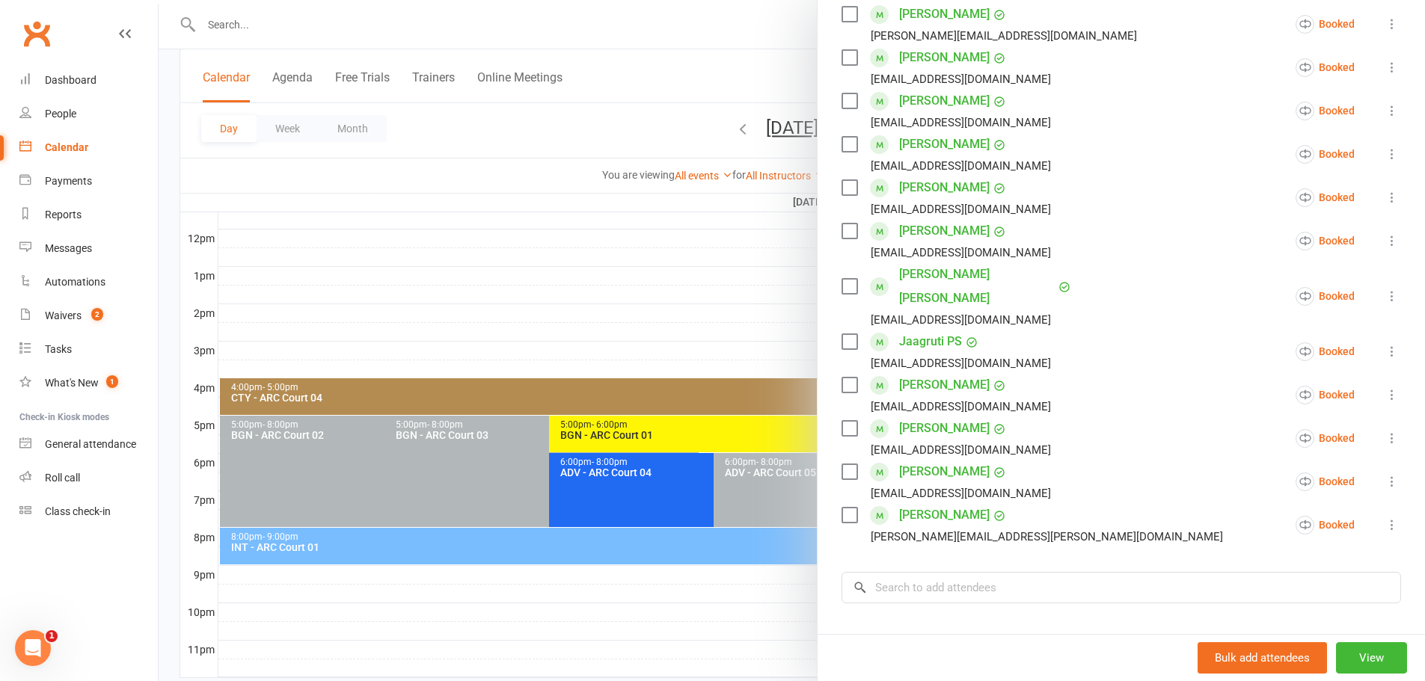
scroll to position [563, 0]
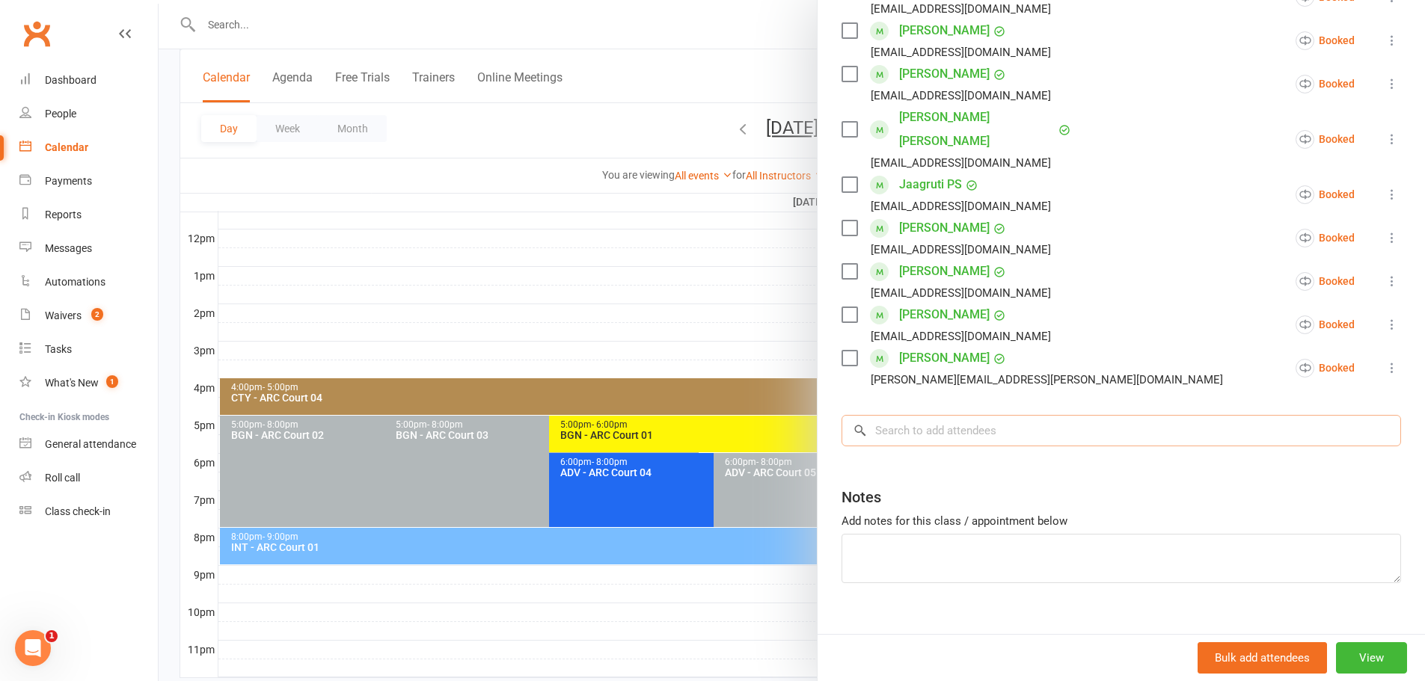
click at [925, 415] on input "search" at bounding box center [1122, 430] width 560 height 31
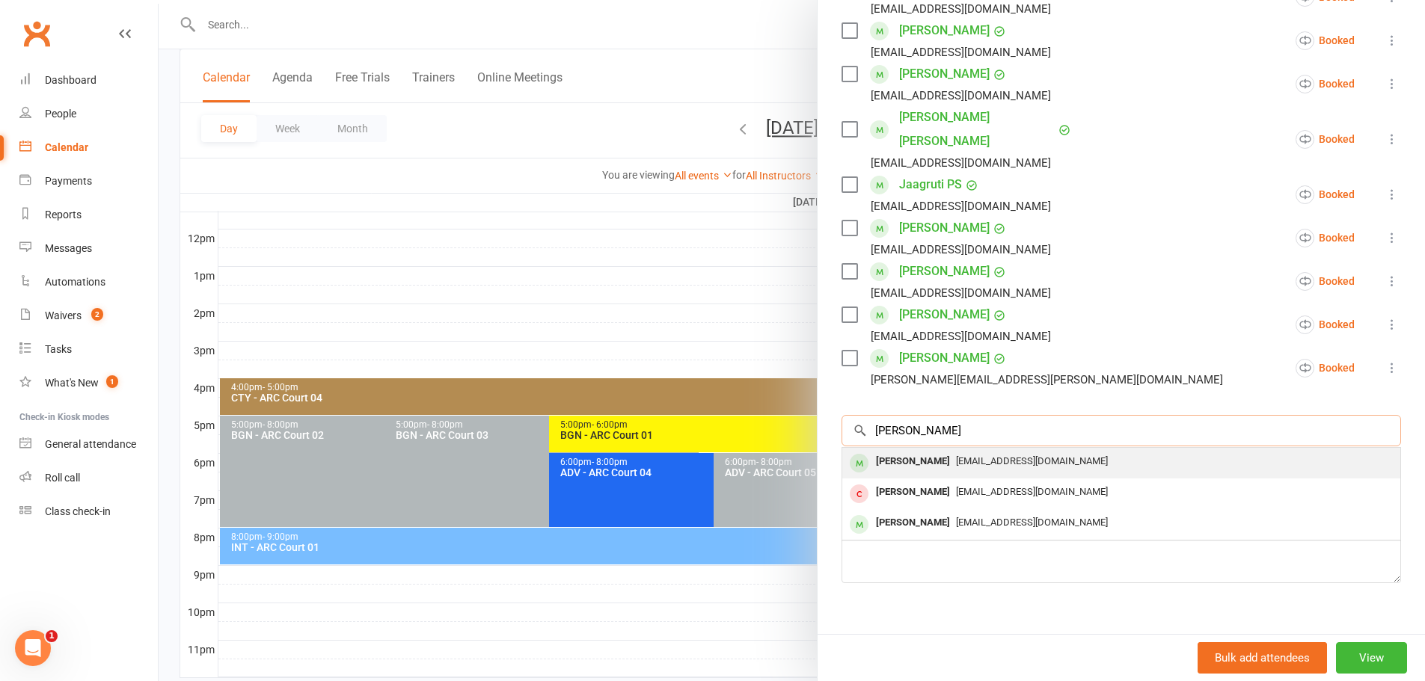
type input "[PERSON_NAME]"
click at [923, 451] on div "[PERSON_NAME]" at bounding box center [913, 462] width 86 height 22
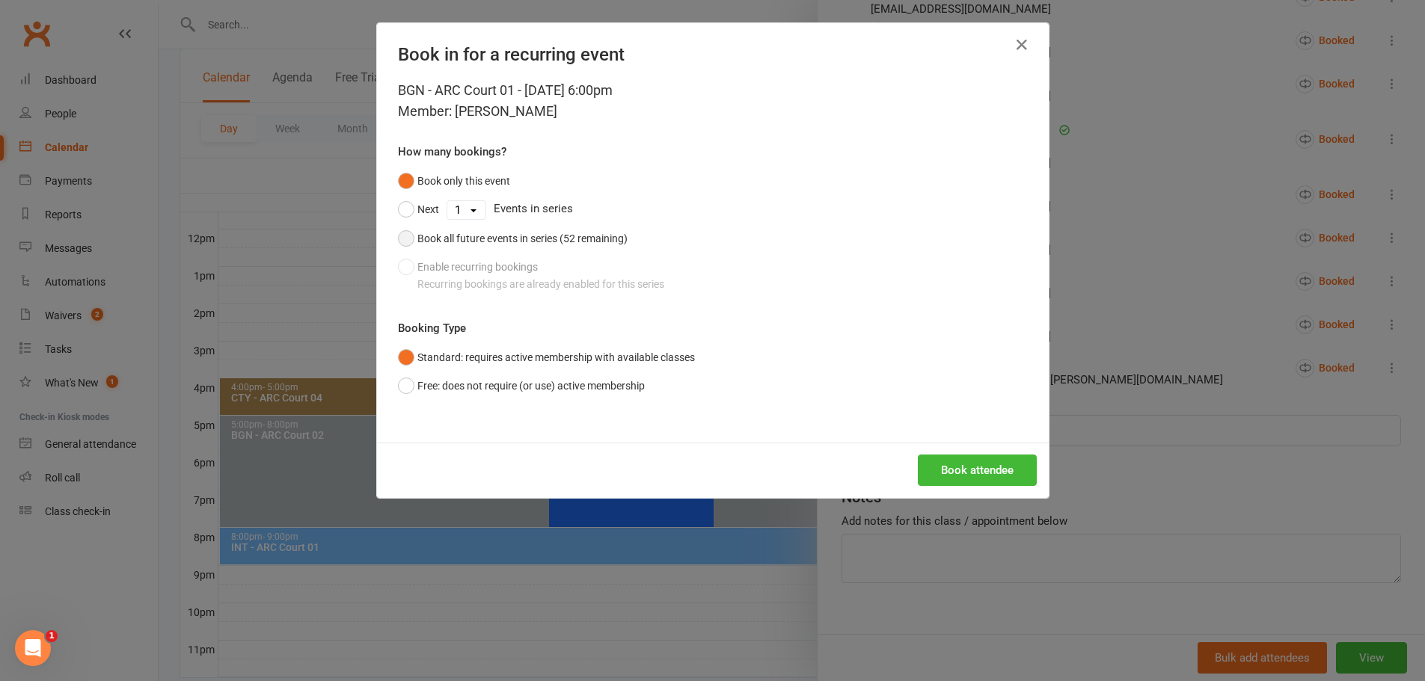
click at [423, 232] on div "Book all future events in series (52 remaining)" at bounding box center [522, 238] width 210 height 16
click at [984, 473] on button "Book attendee" at bounding box center [977, 470] width 119 height 31
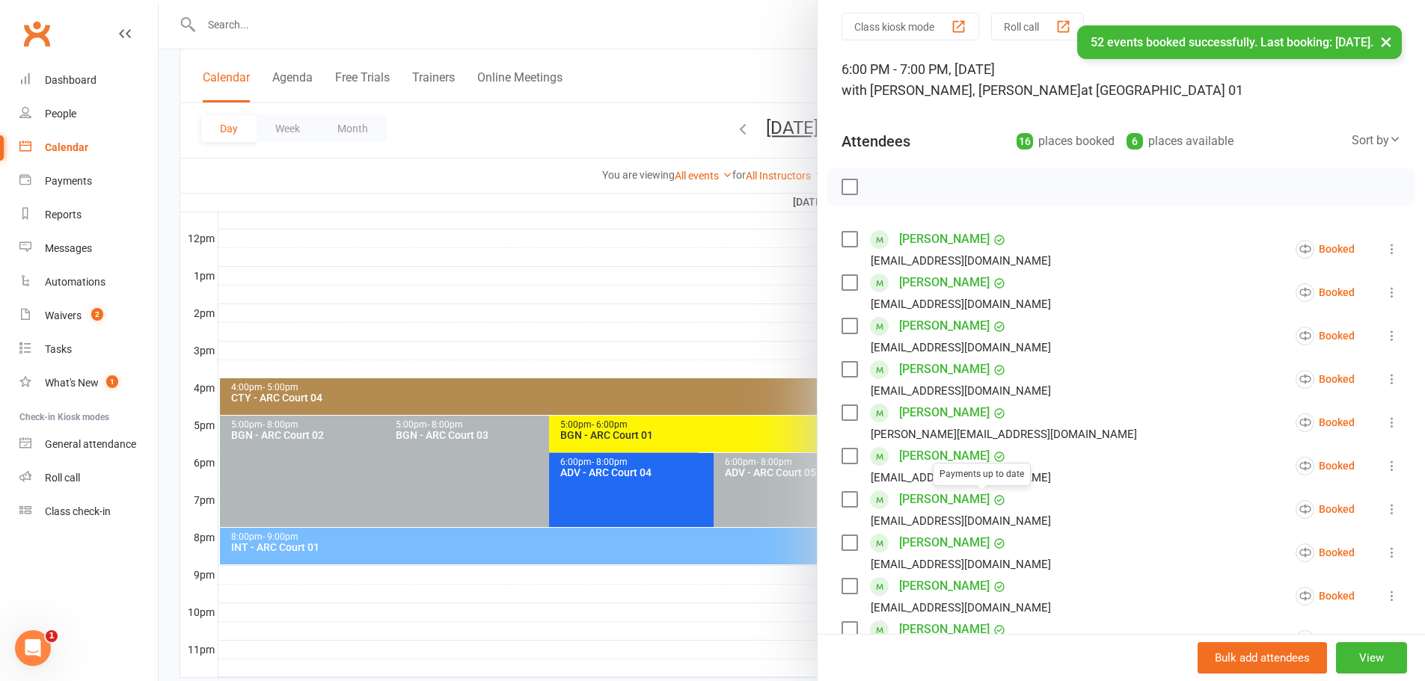
scroll to position [8, 0]
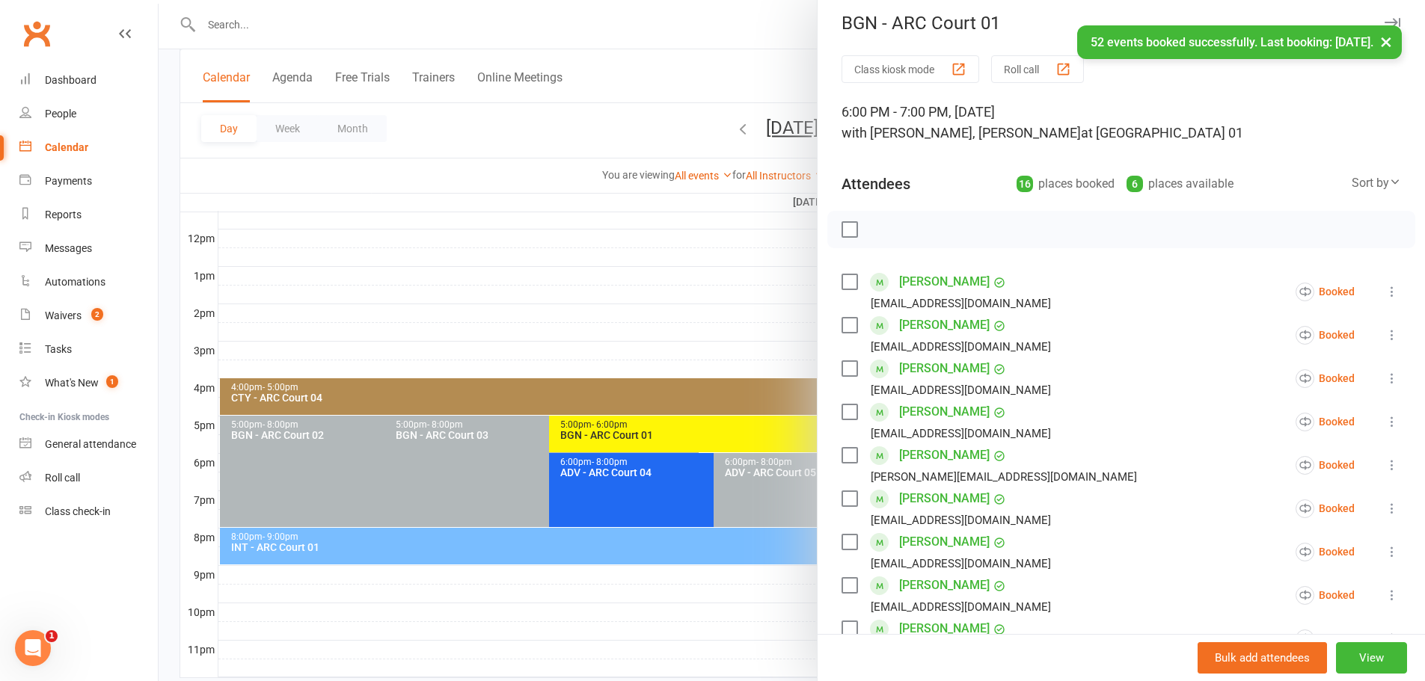
click at [699, 25] on div "× 52 events booked successfully. Last booking: [DATE]." at bounding box center [702, 25] width 1405 height 0
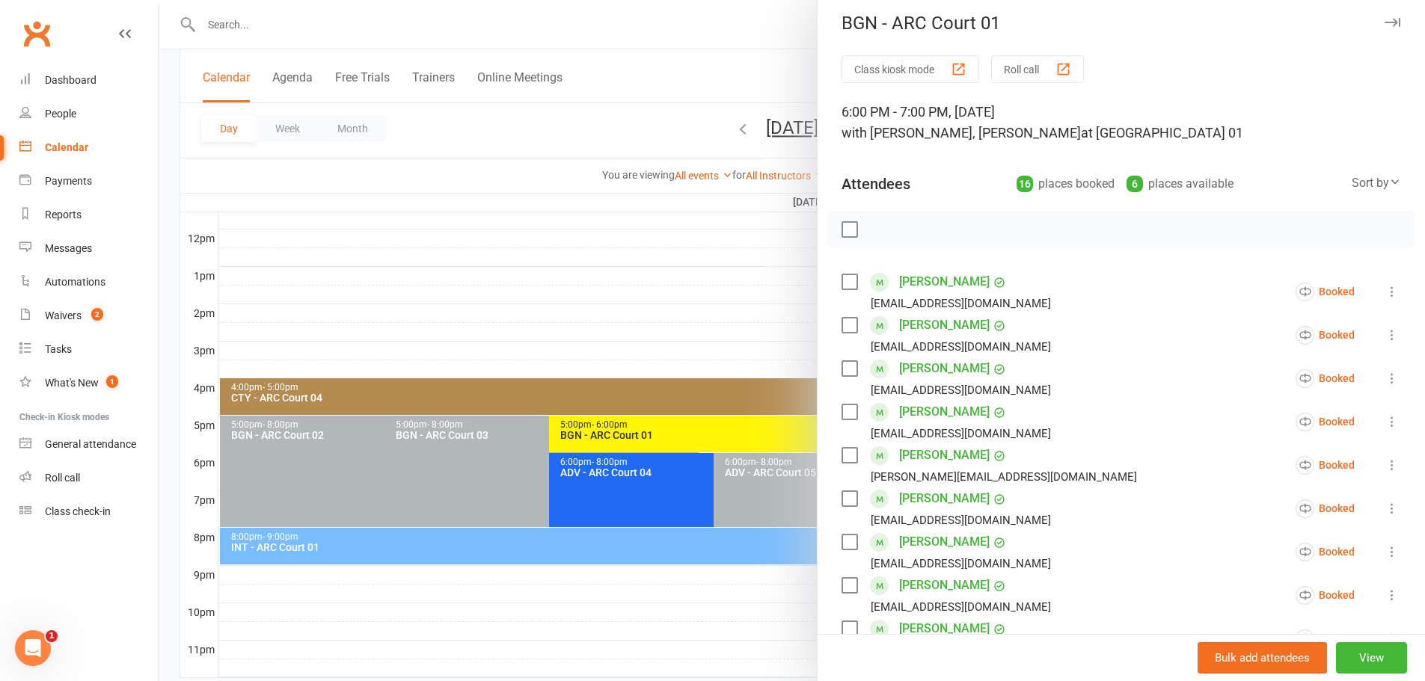
click at [762, 64] on div at bounding box center [792, 340] width 1266 height 681
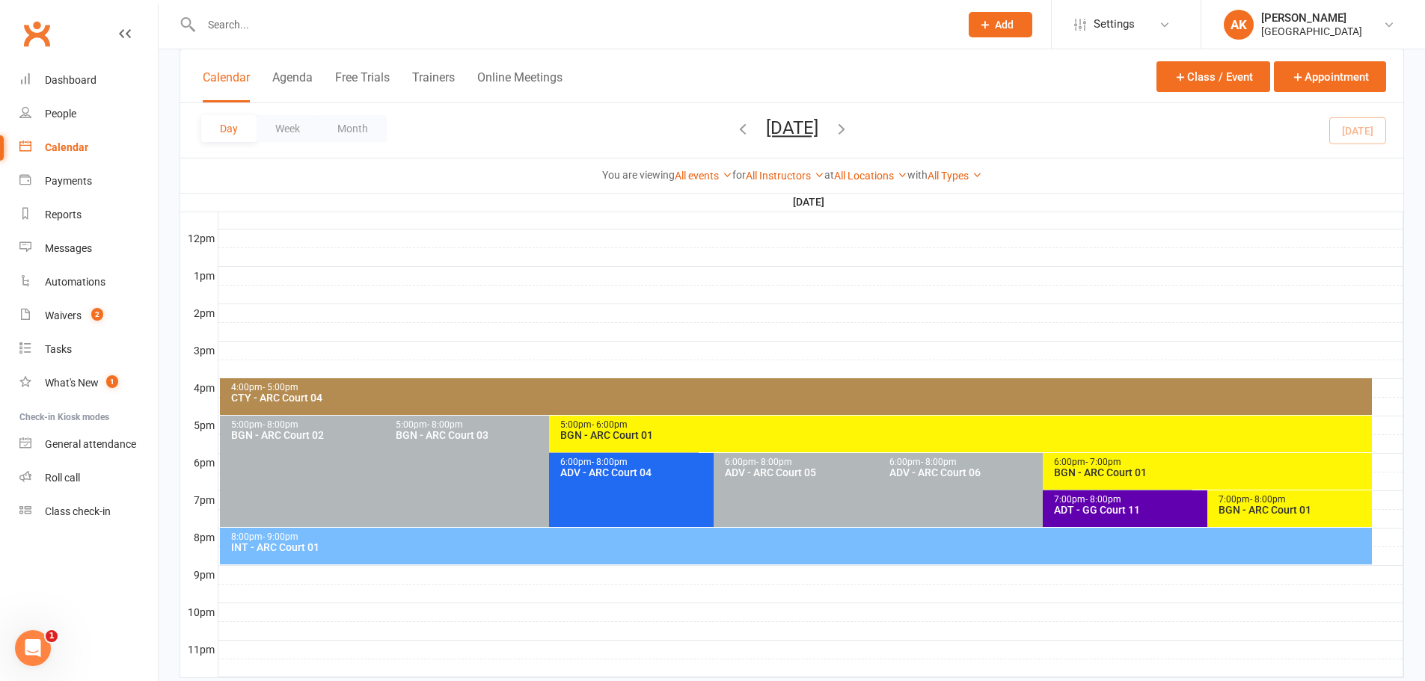
click at [850, 126] on icon "button" at bounding box center [841, 128] width 16 height 16
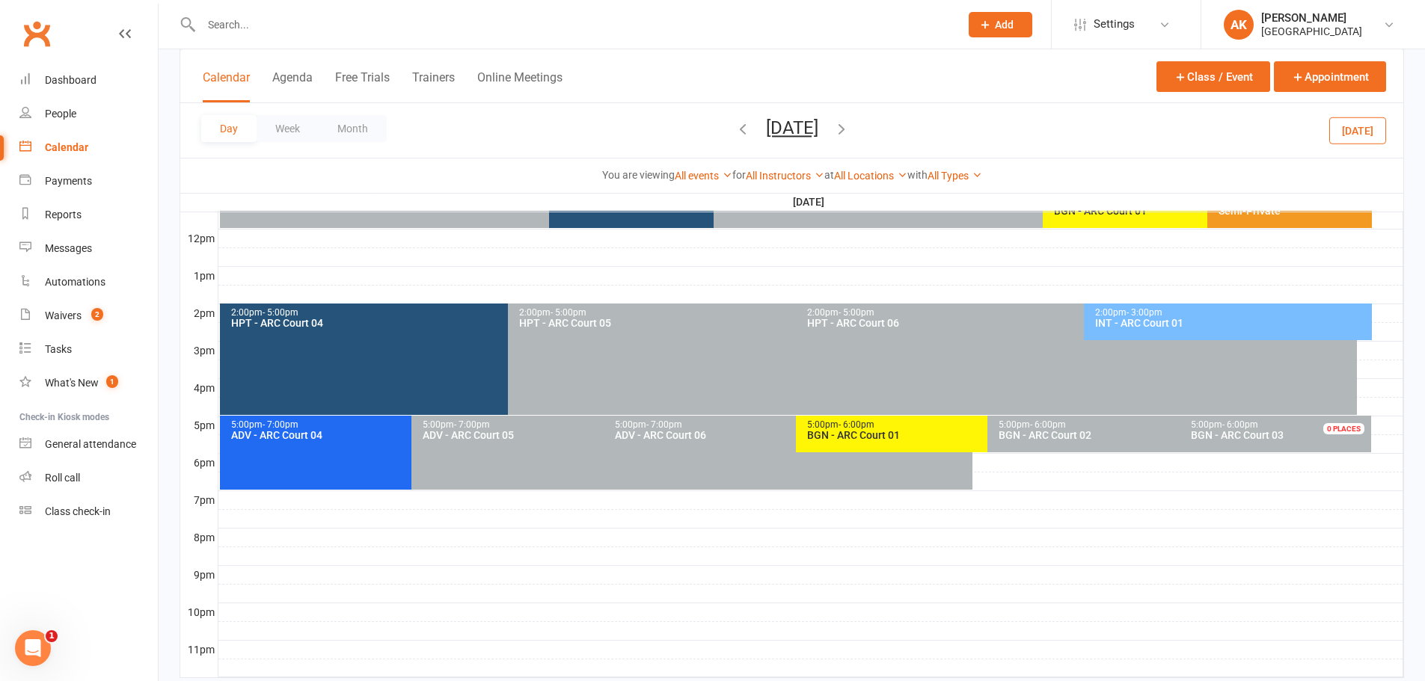
click at [850, 128] on icon "button" at bounding box center [841, 128] width 16 height 16
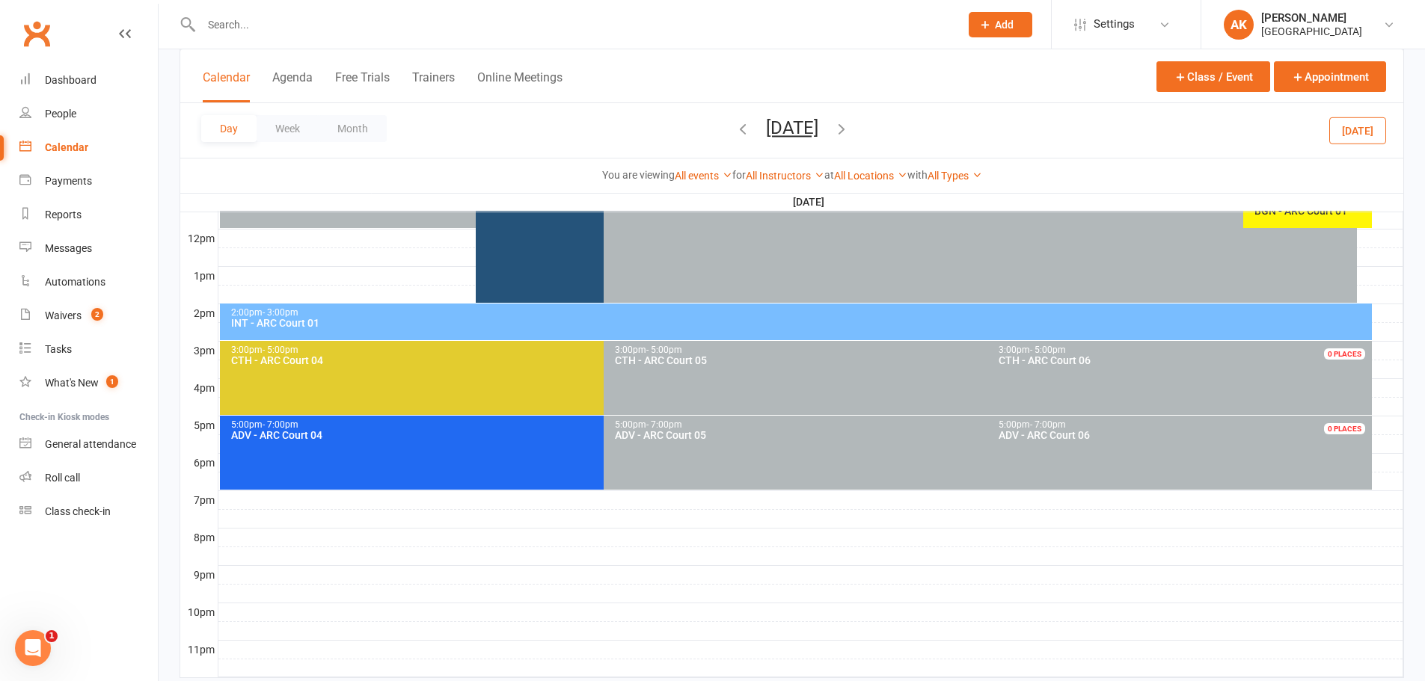
click at [850, 126] on icon "button" at bounding box center [841, 128] width 16 height 16
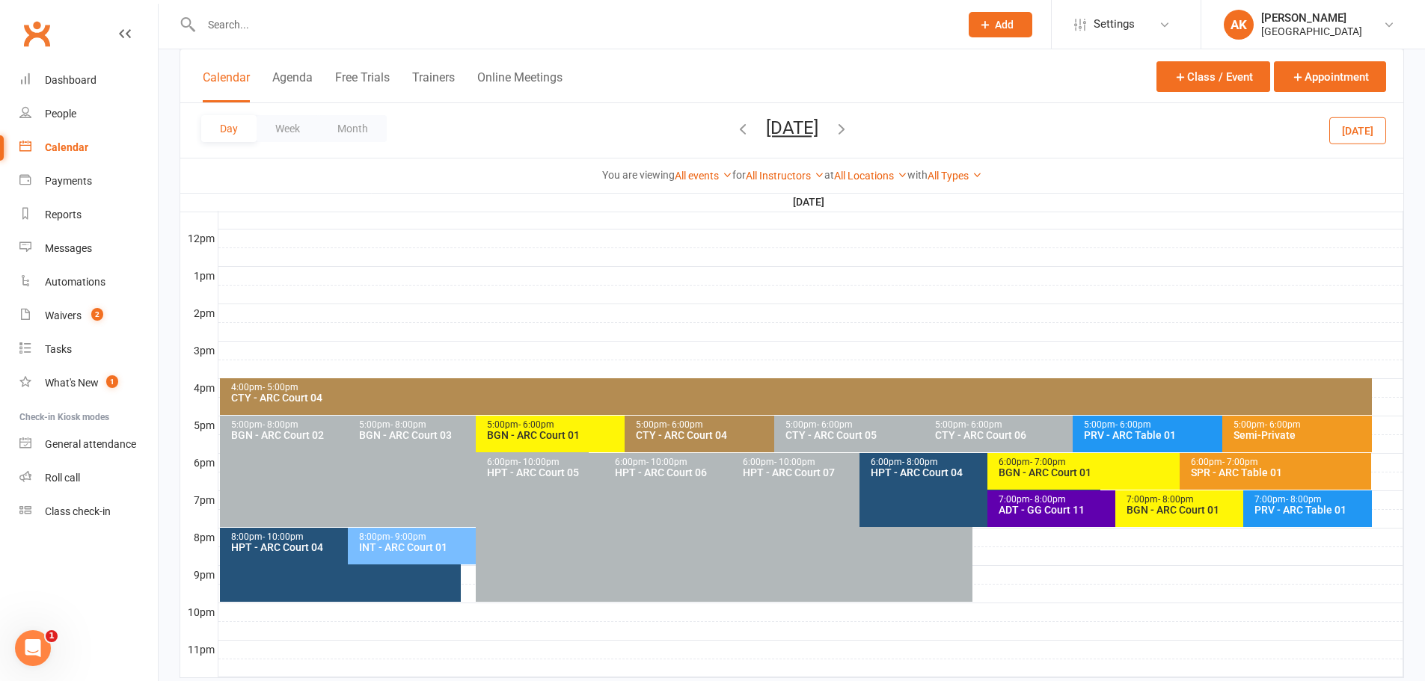
click at [1034, 462] on span "- 7:00pm" at bounding box center [1048, 462] width 36 height 10
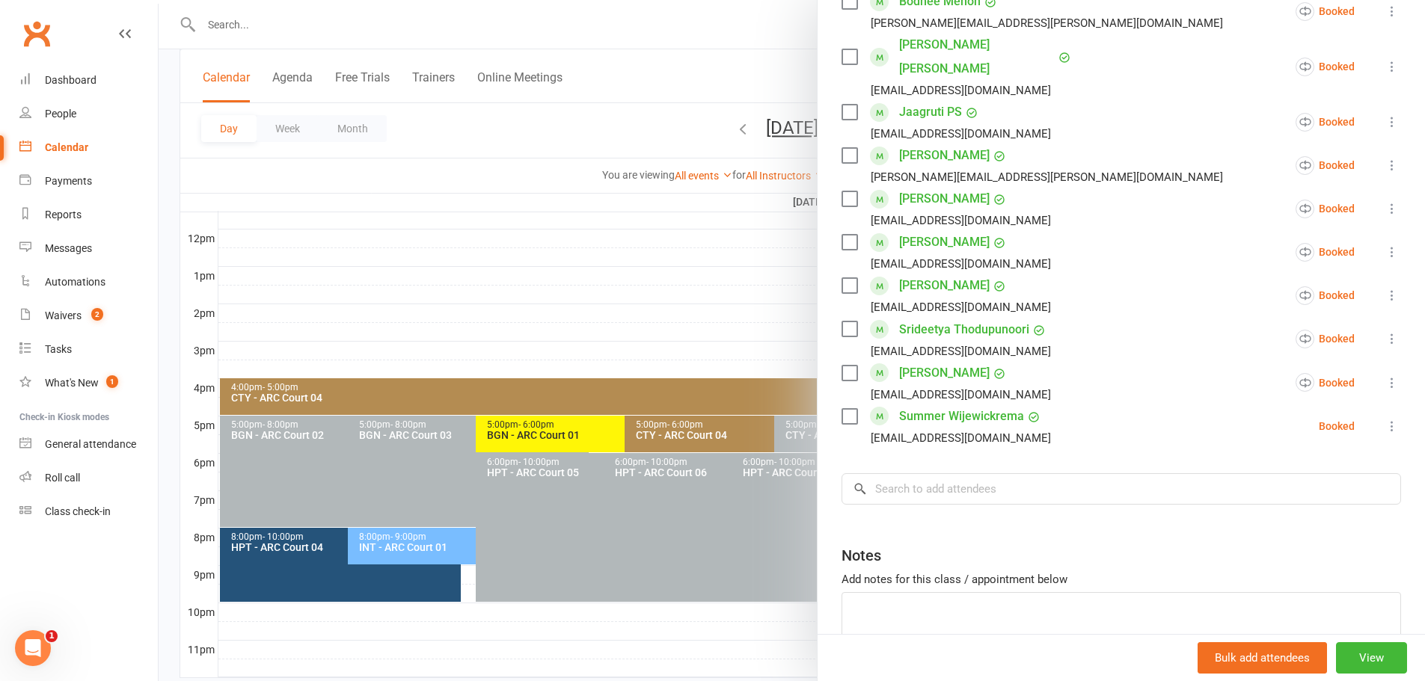
scroll to position [748, 0]
click at [922, 457] on div "Class kiosk mode Roll call 6:00 PM - 7:00 PM, [DATE] with [PERSON_NAME], [PERSO…" at bounding box center [1121, 16] width 607 height 1400
click at [925, 472] on input "search" at bounding box center [1122, 487] width 560 height 31
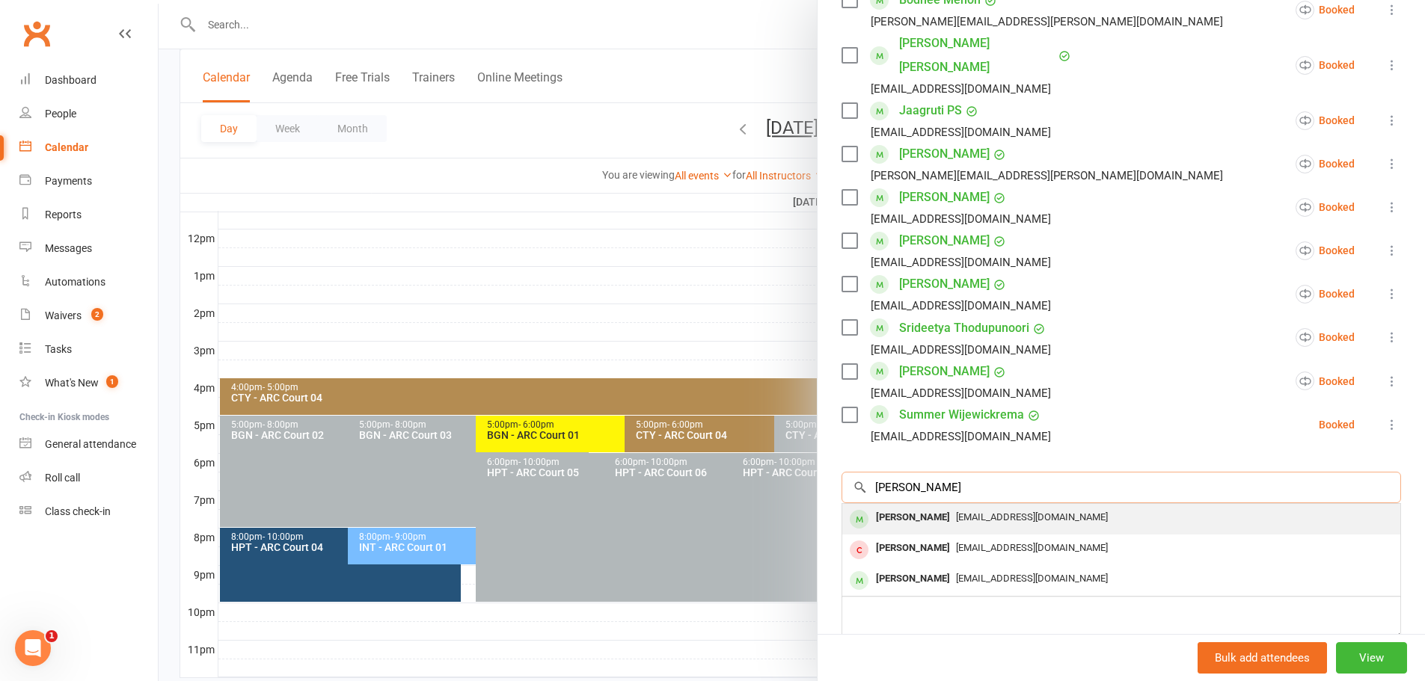
type input "[PERSON_NAME]"
click at [925, 507] on div "[PERSON_NAME]" at bounding box center [913, 518] width 86 height 22
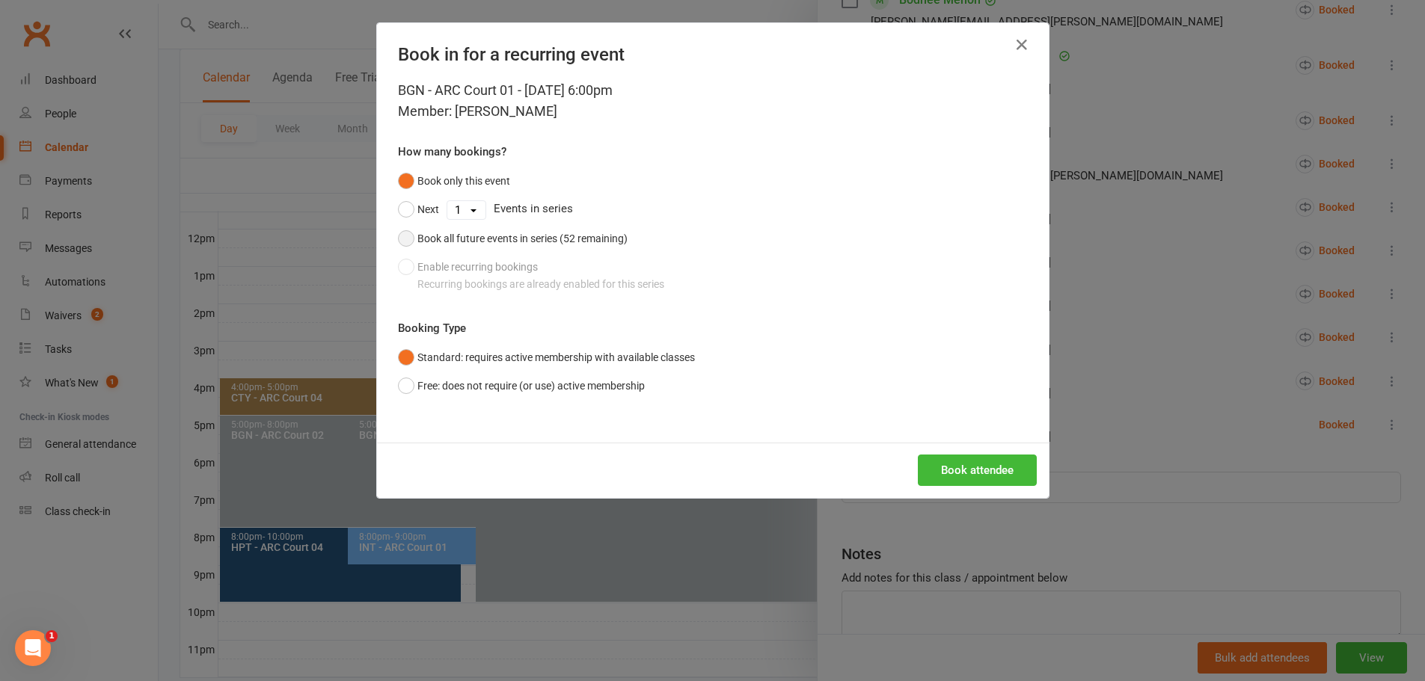
click at [440, 240] on div "Book all future events in series (52 remaining)" at bounding box center [522, 238] width 210 height 16
click at [971, 467] on button "Book attendee" at bounding box center [977, 470] width 119 height 31
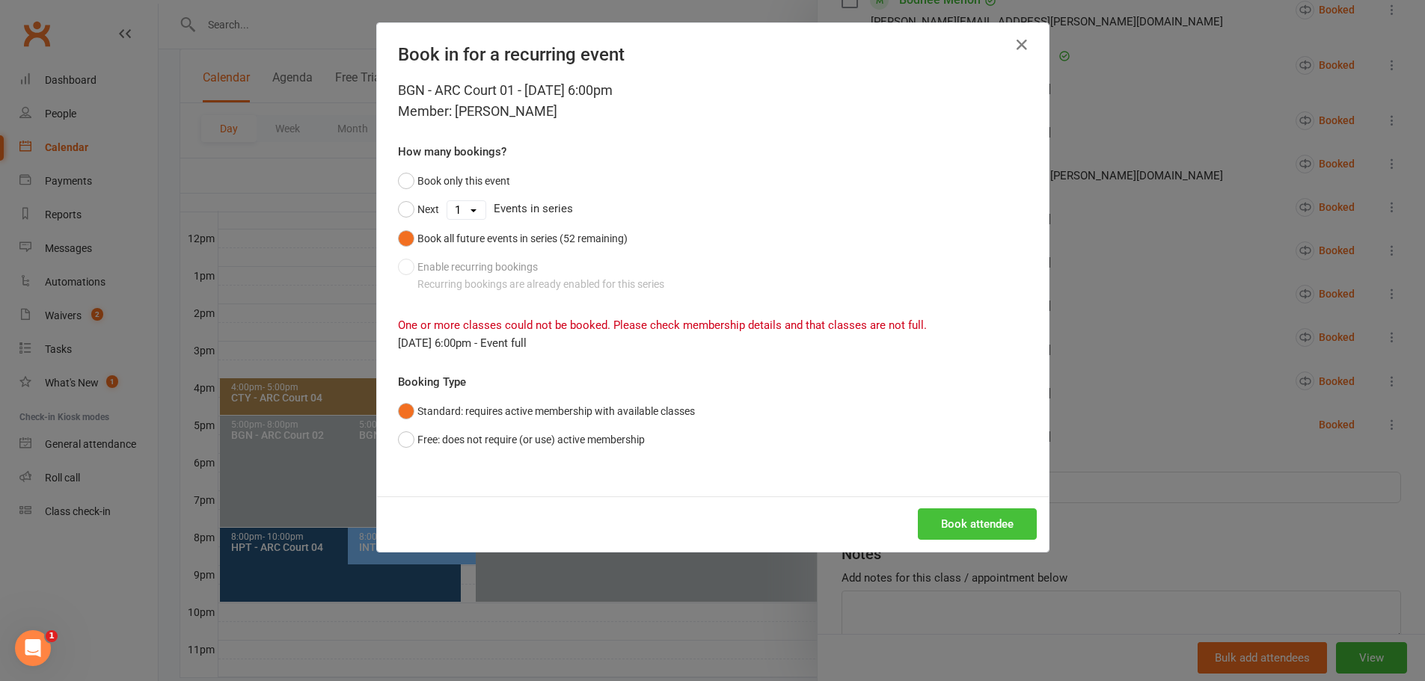
click at [958, 532] on button "Book attendee" at bounding box center [977, 524] width 119 height 31
drag, startPoint x: 428, startPoint y: 325, endPoint x: 761, endPoint y: 326, distance: 333.6
click at [761, 326] on span "One or more classes could not be booked. Please check membership details and th…" at bounding box center [662, 325] width 529 height 13
click at [1010, 46] on button "button" at bounding box center [1022, 45] width 24 height 24
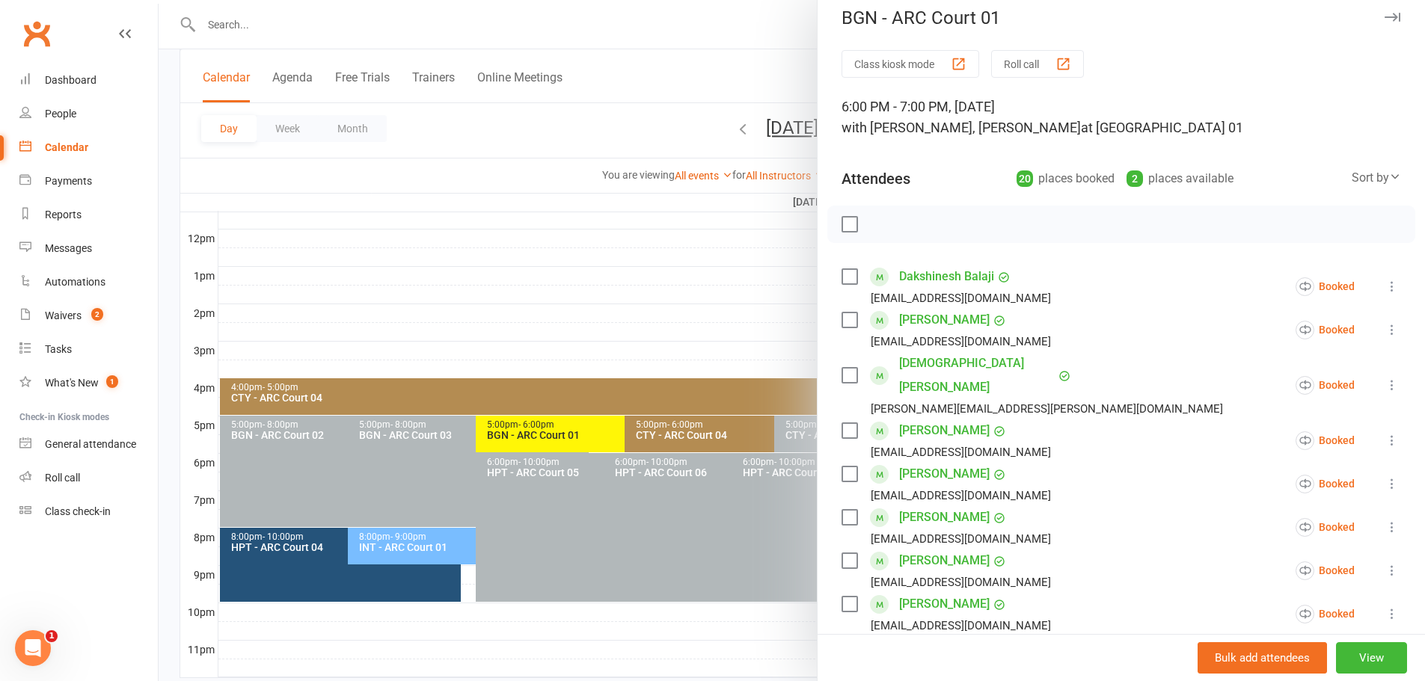
scroll to position [0, 0]
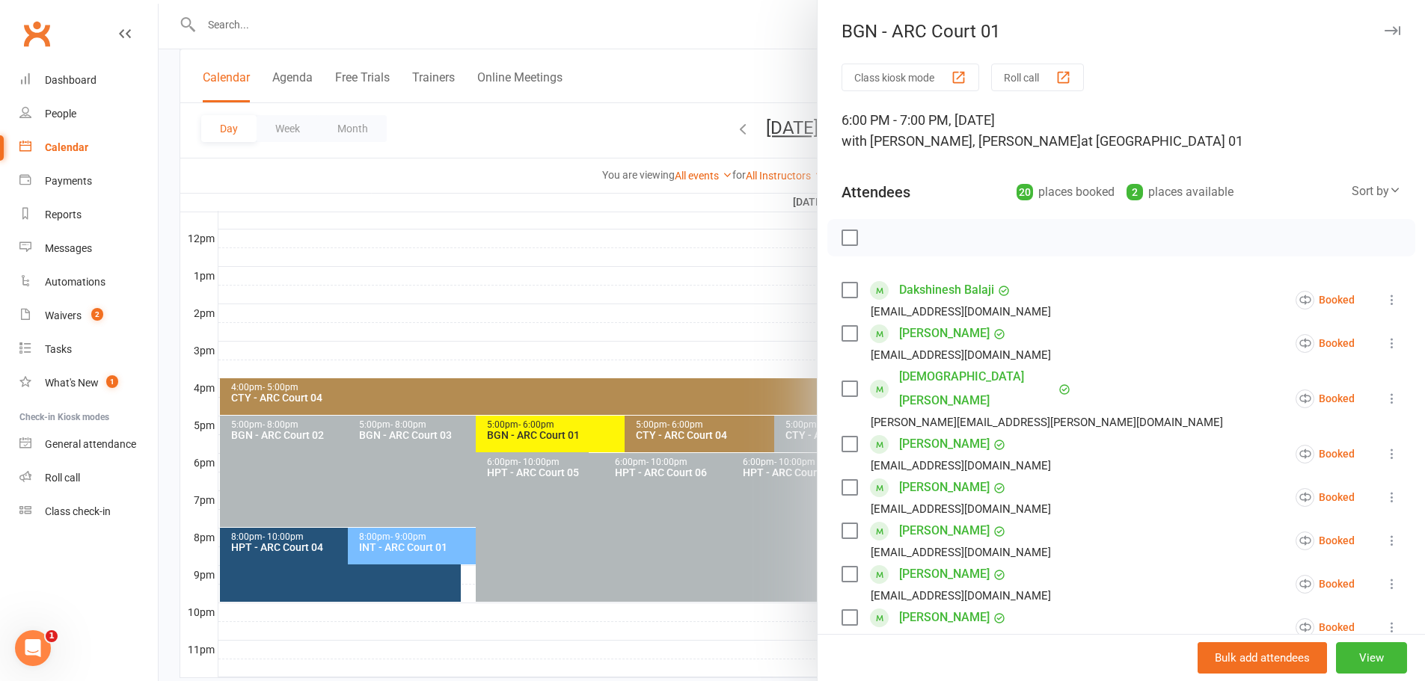
click at [732, 71] on div at bounding box center [792, 340] width 1266 height 681
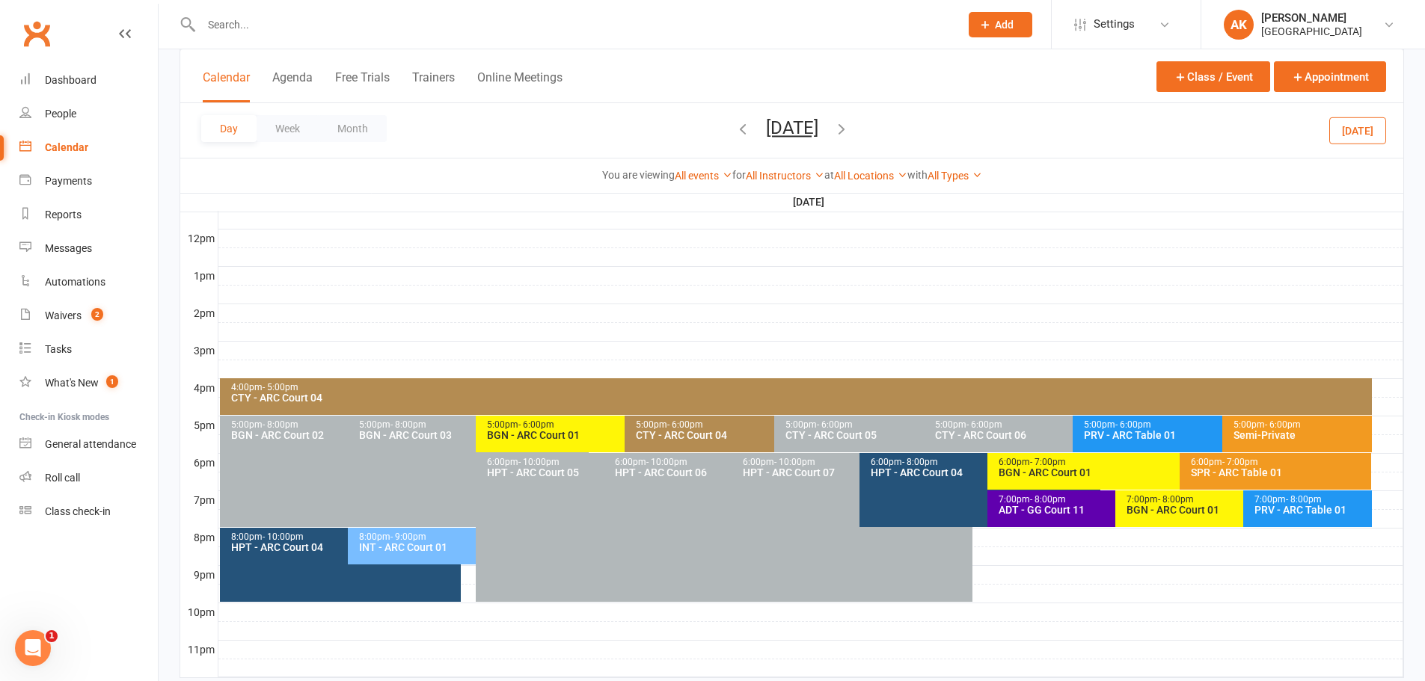
click at [1034, 476] on div "BGN - ARC Court 01" at bounding box center [1175, 473] width 355 height 10
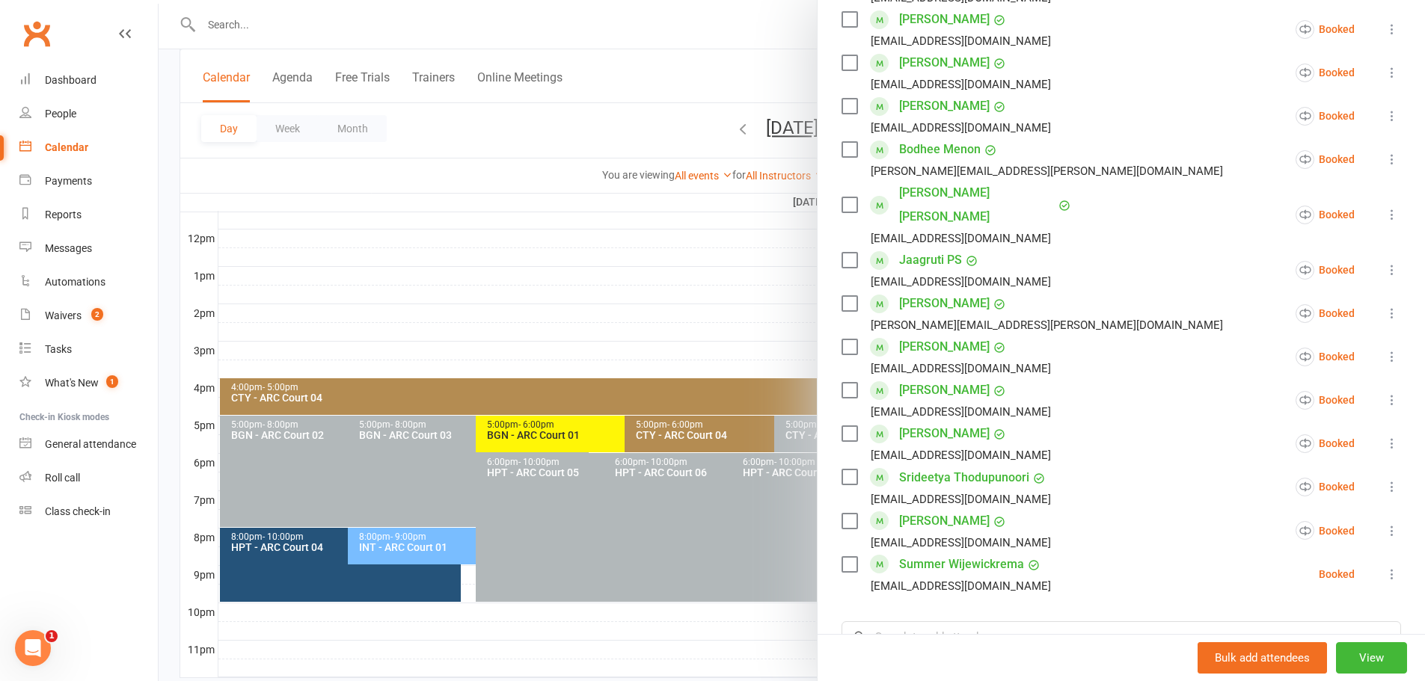
scroll to position [781, 0]
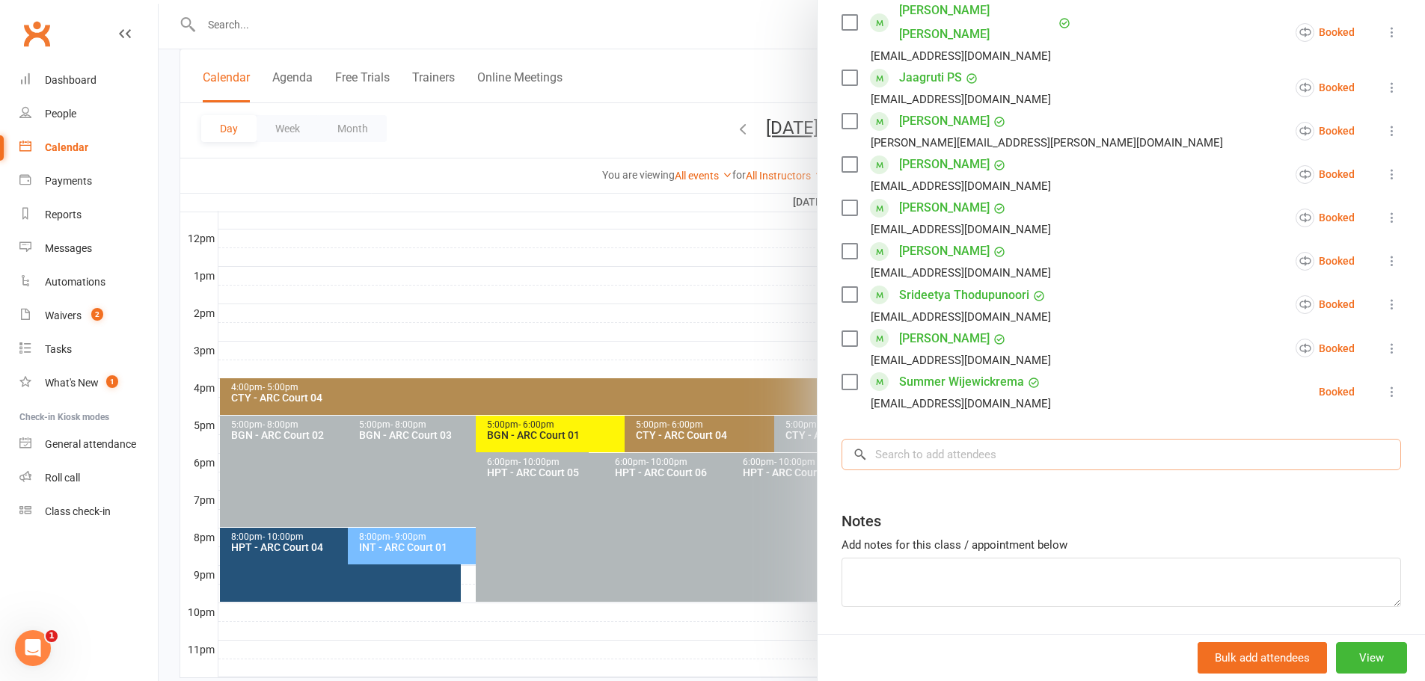
click at [934, 439] on input "search" at bounding box center [1122, 454] width 560 height 31
type input "[PERSON_NAME]"
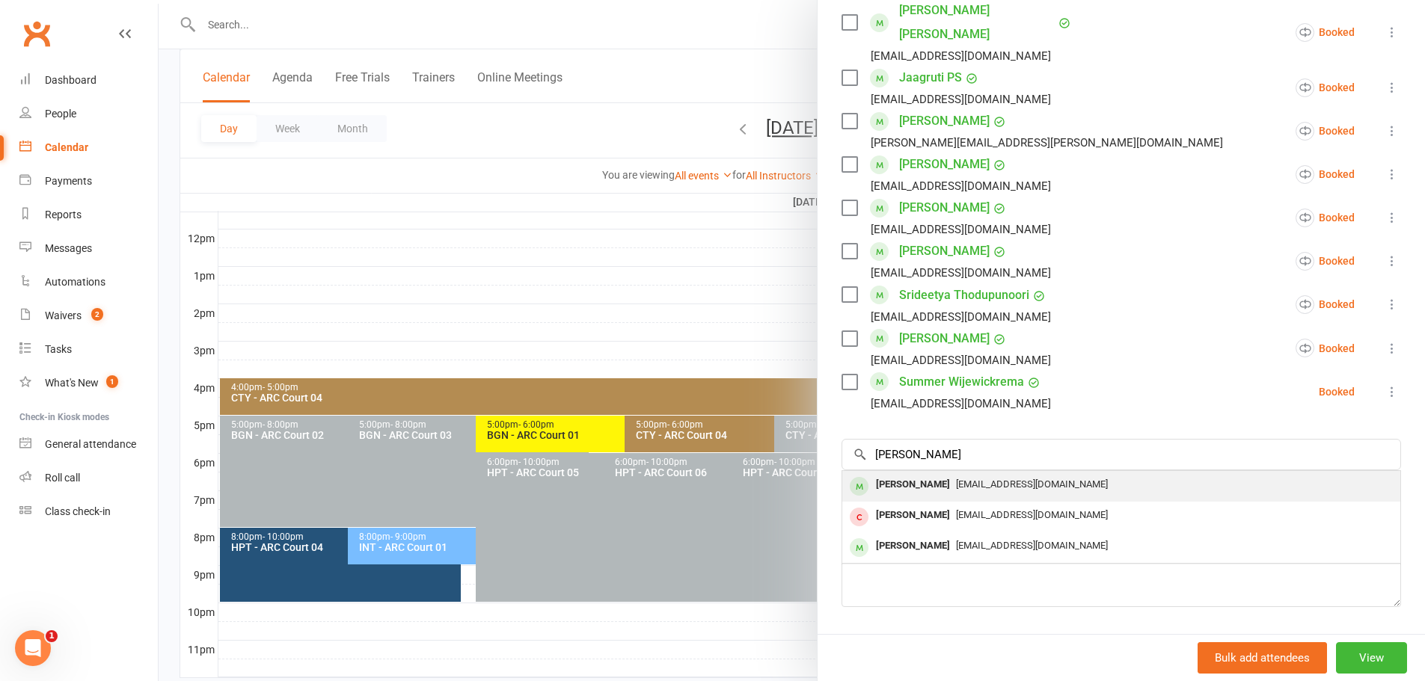
click at [919, 474] on div "[PERSON_NAME]" at bounding box center [913, 485] width 86 height 22
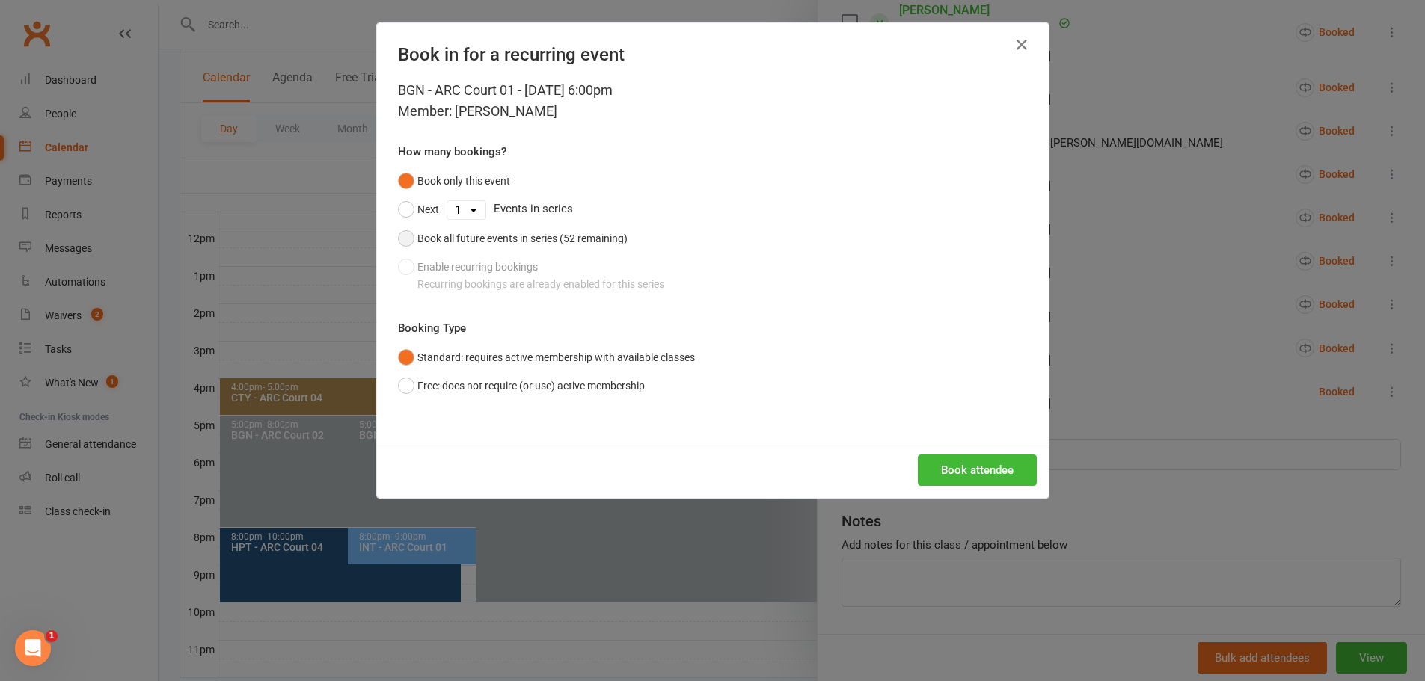
click at [494, 239] on div "Book all future events in series (52 remaining)" at bounding box center [522, 238] width 210 height 16
click at [985, 479] on button "Book attendee" at bounding box center [977, 470] width 119 height 31
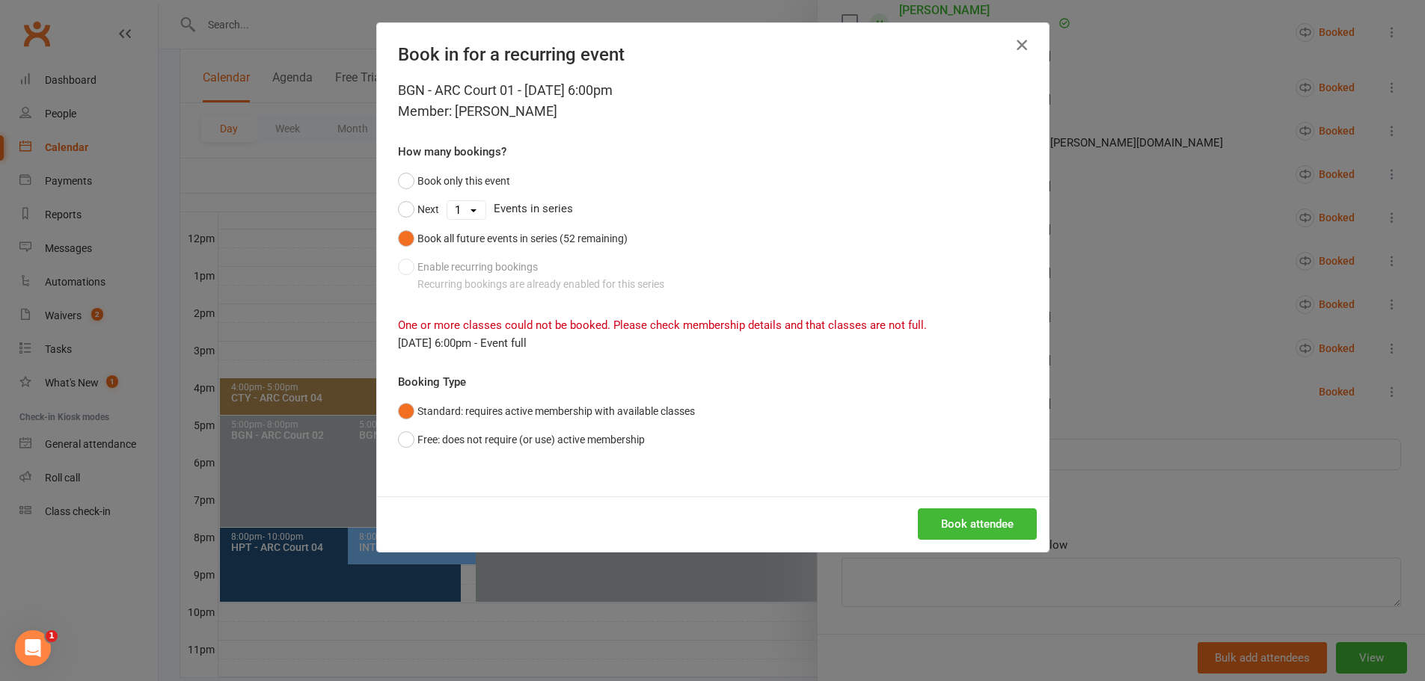
click at [1013, 44] on icon "button" at bounding box center [1022, 45] width 18 height 18
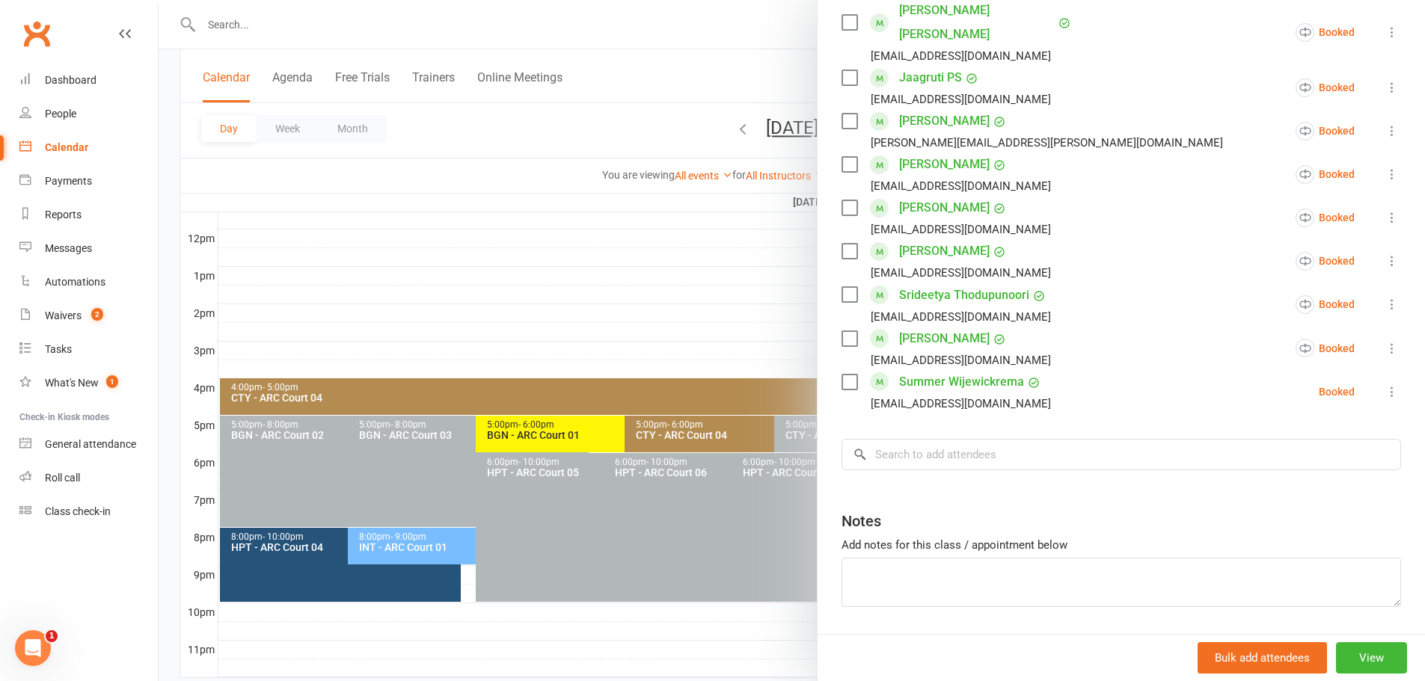
click at [749, 64] on div at bounding box center [792, 340] width 1266 height 681
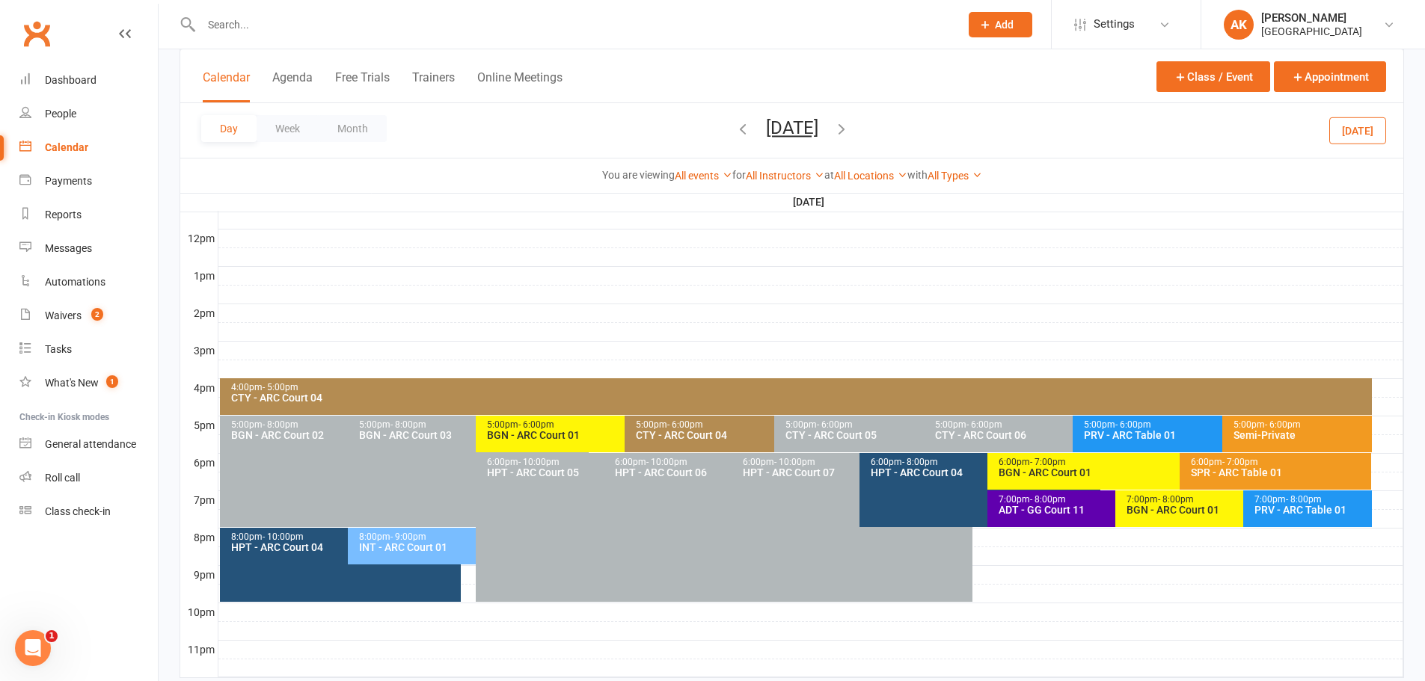
scroll to position [449, 0]
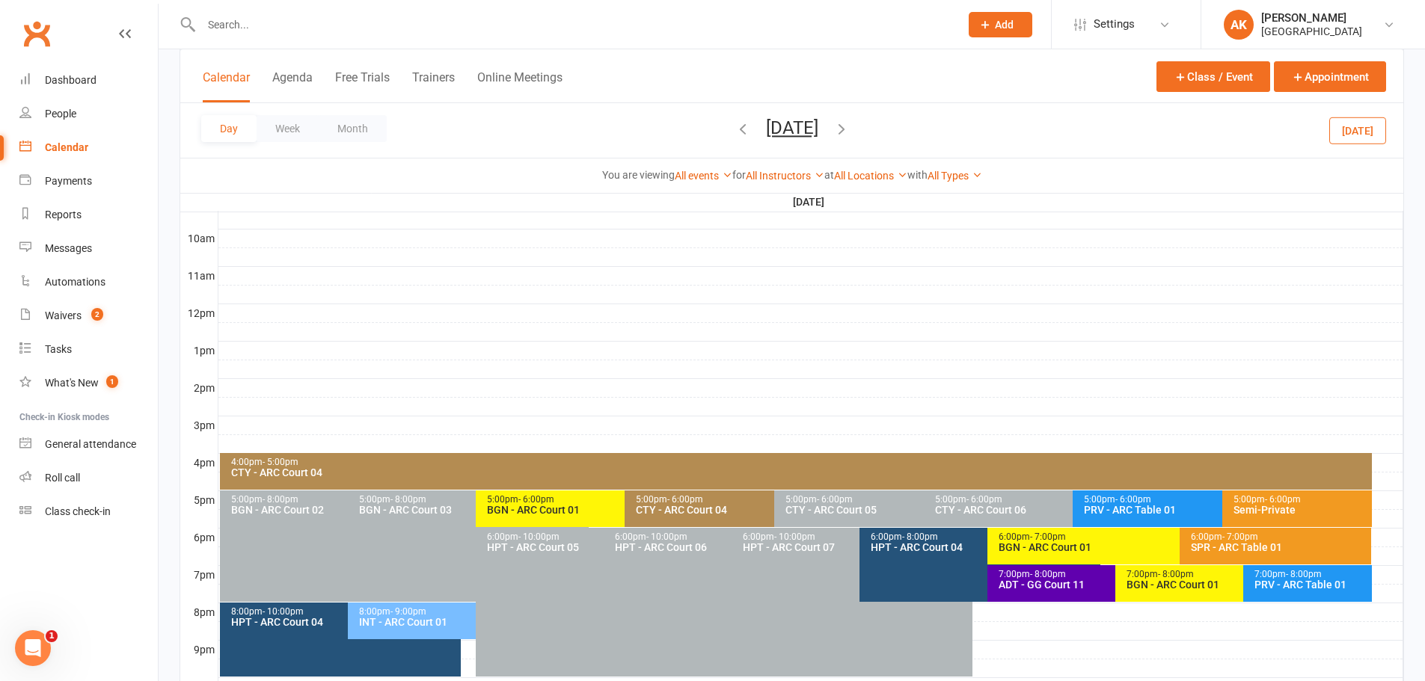
click at [1245, 539] on span "- 7:00pm" at bounding box center [1240, 537] width 36 height 10
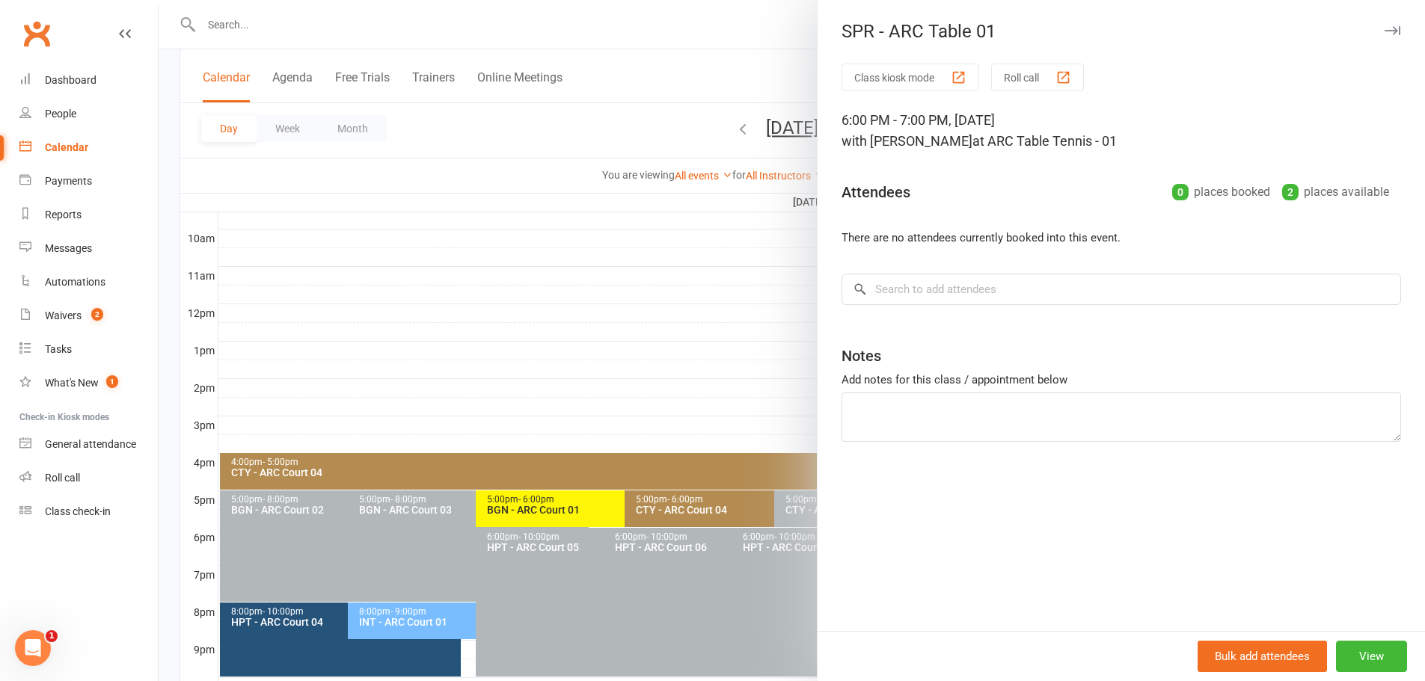
click at [751, 31] on div at bounding box center [792, 340] width 1266 height 681
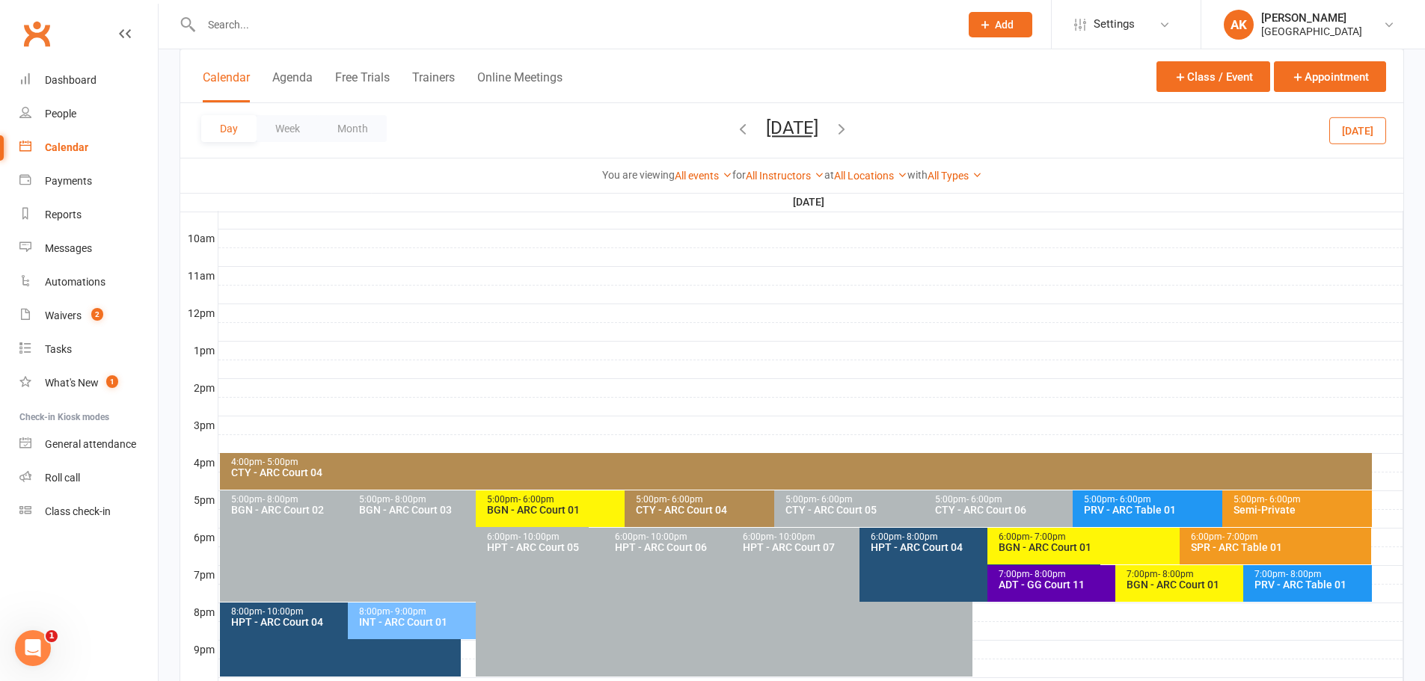
click at [1066, 555] on div "6:00pm - 7:00pm BGN - [GEOGRAPHIC_DATA] 01" at bounding box center [1171, 546] width 369 height 37
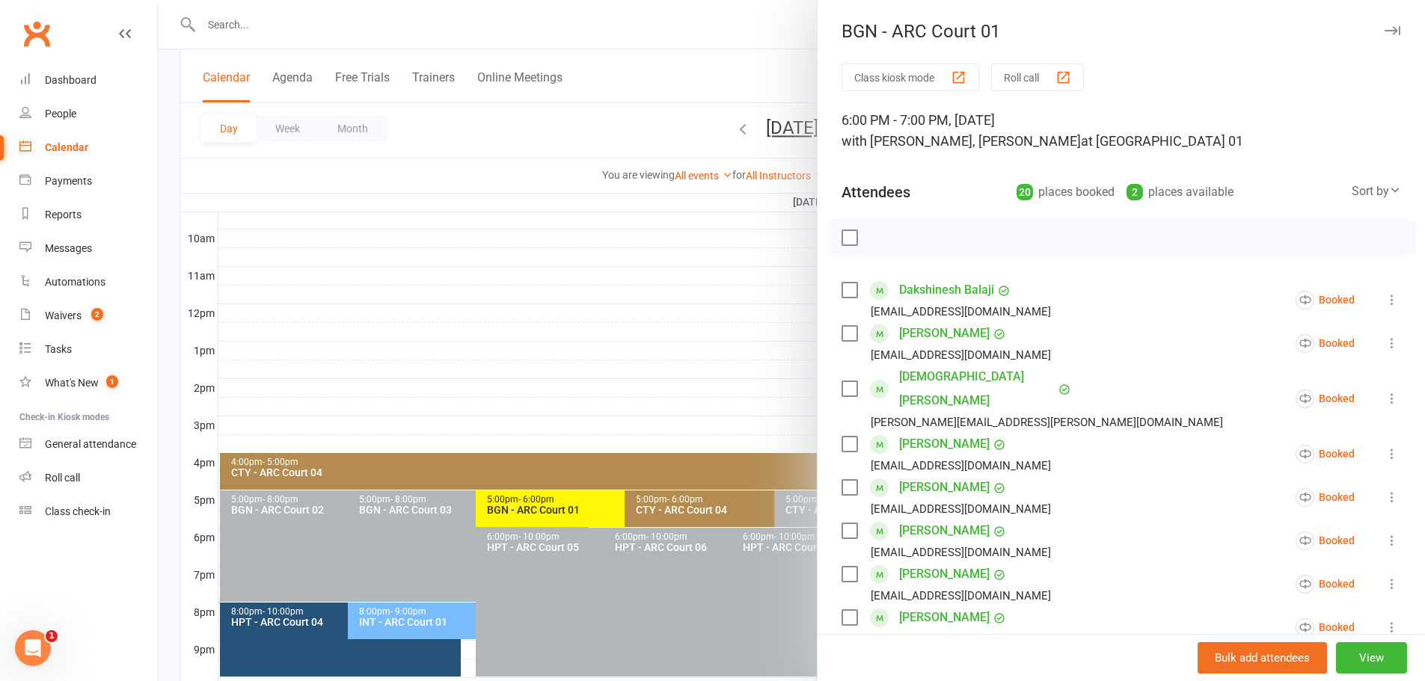
click at [1171, 192] on div "2 places available" at bounding box center [1179, 192] width 107 height 21
click at [741, 52] on div at bounding box center [792, 340] width 1266 height 681
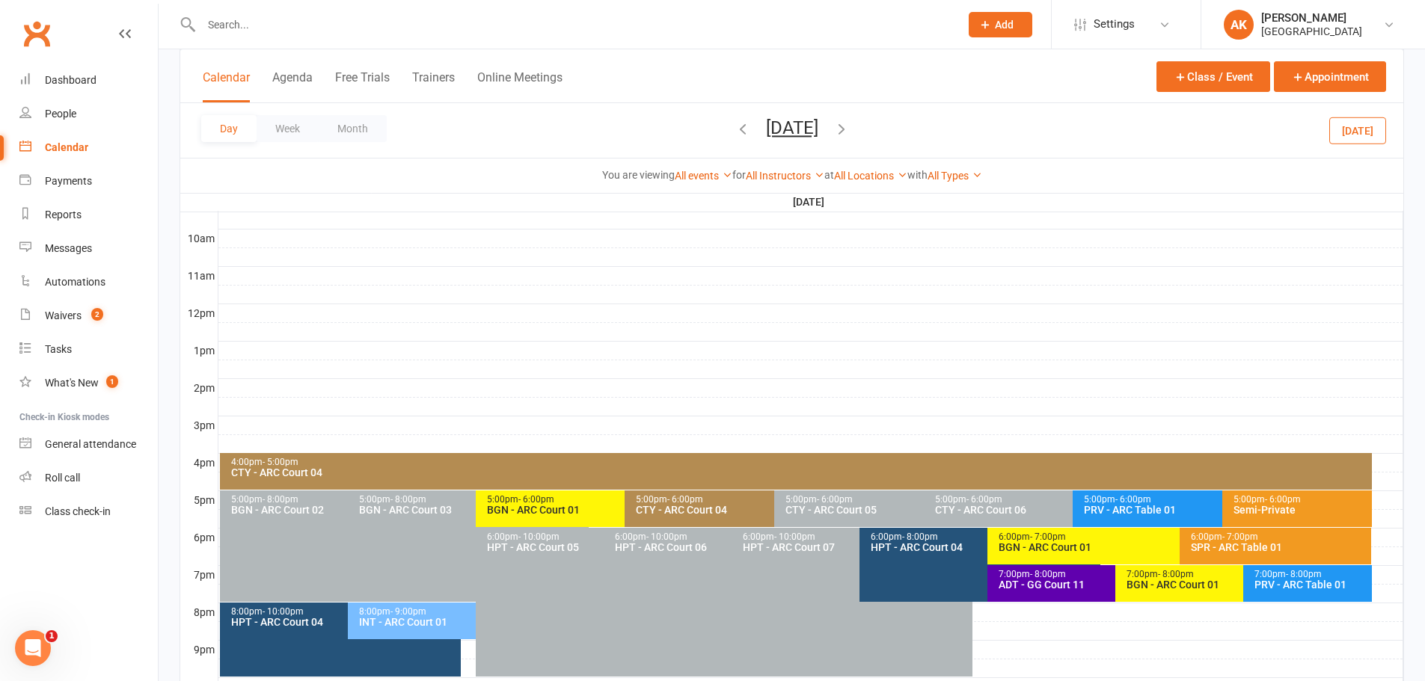
click at [1103, 534] on div "6:00pm - 7:00pm" at bounding box center [1175, 538] width 355 height 10
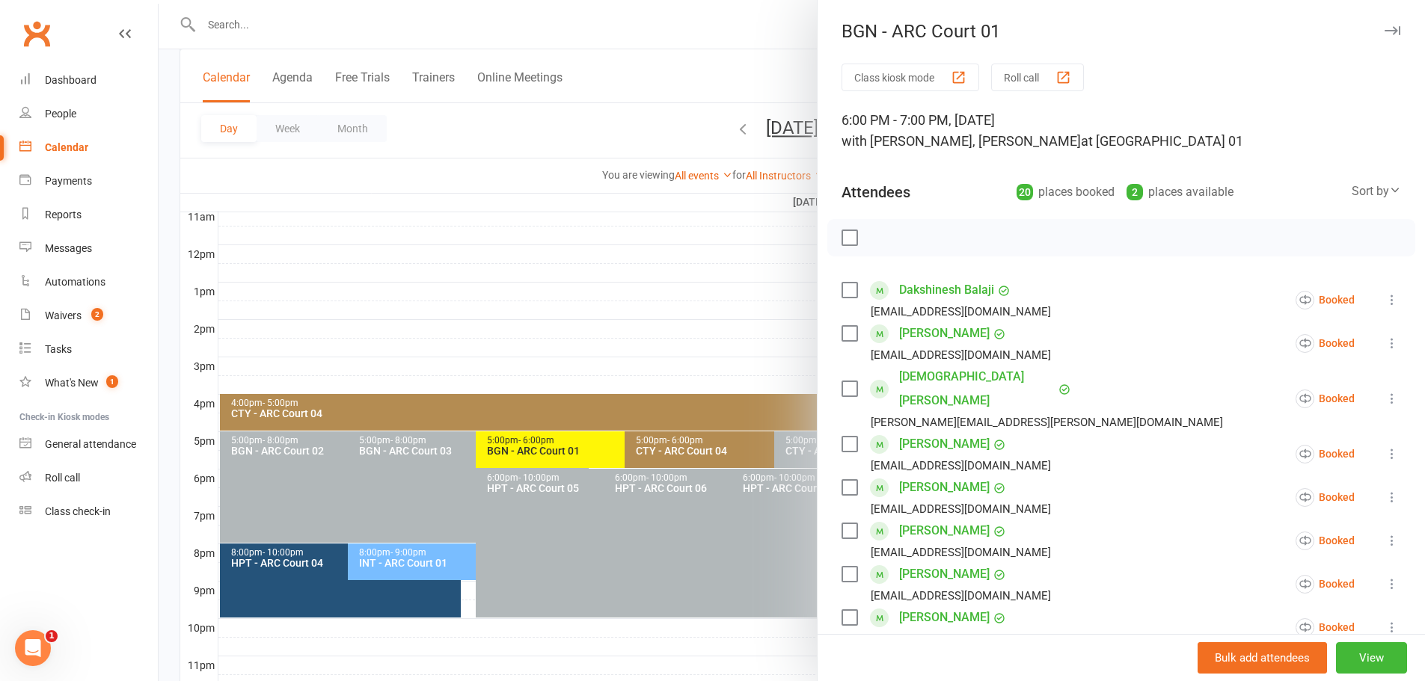
scroll to position [524, 0]
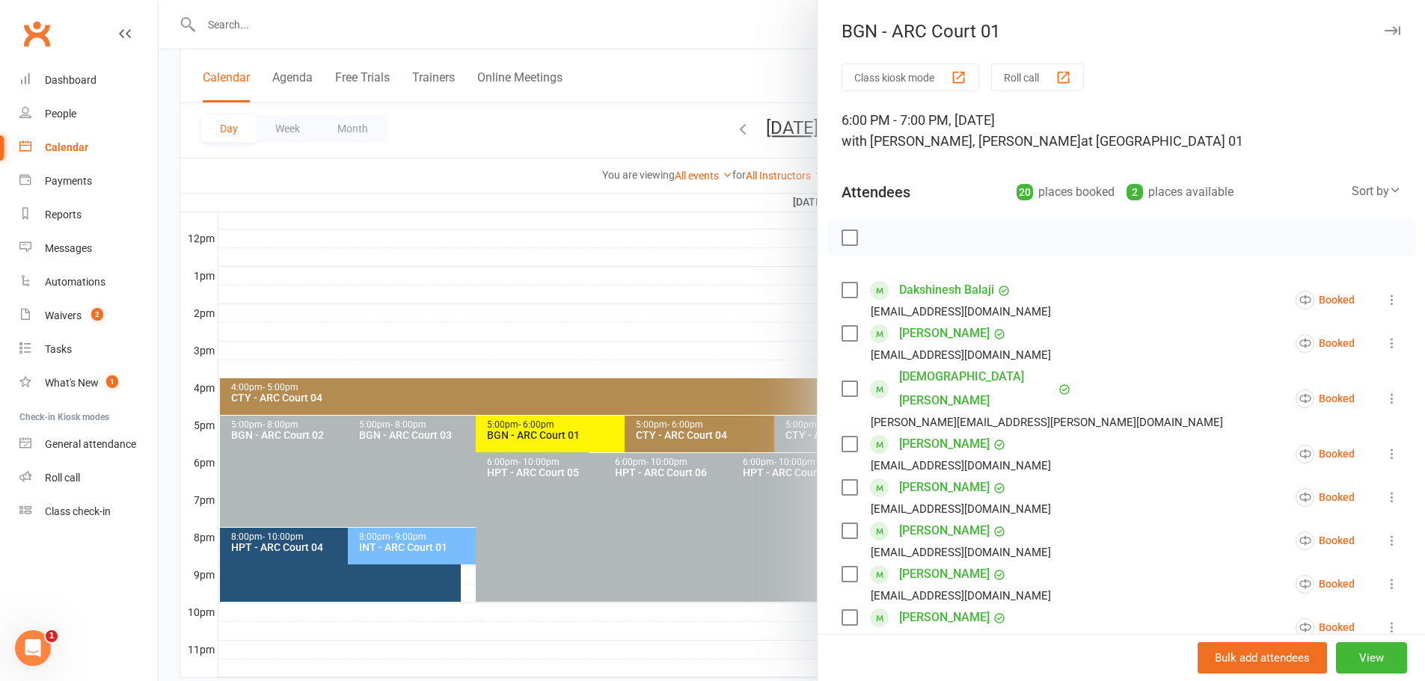
click at [601, 28] on div at bounding box center [792, 340] width 1266 height 681
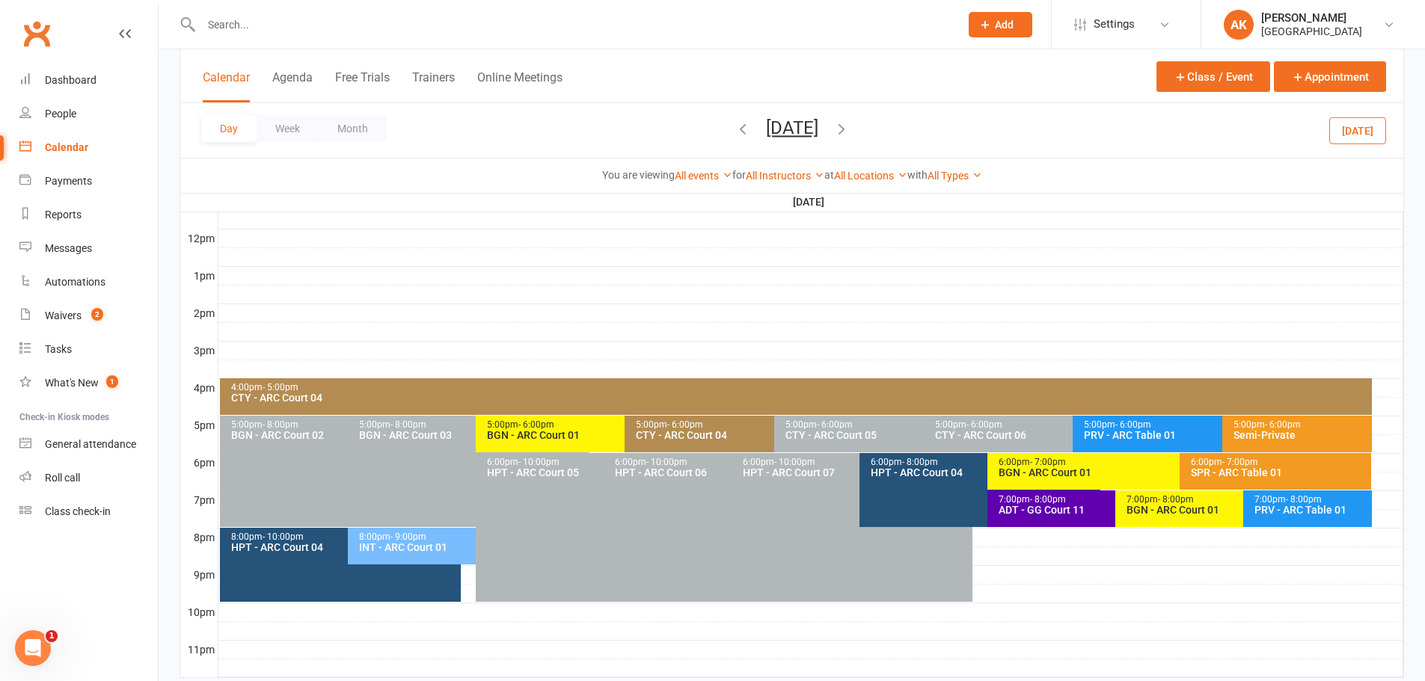
click at [1006, 464] on div "6:00pm - 7:00pm" at bounding box center [1175, 463] width 355 height 10
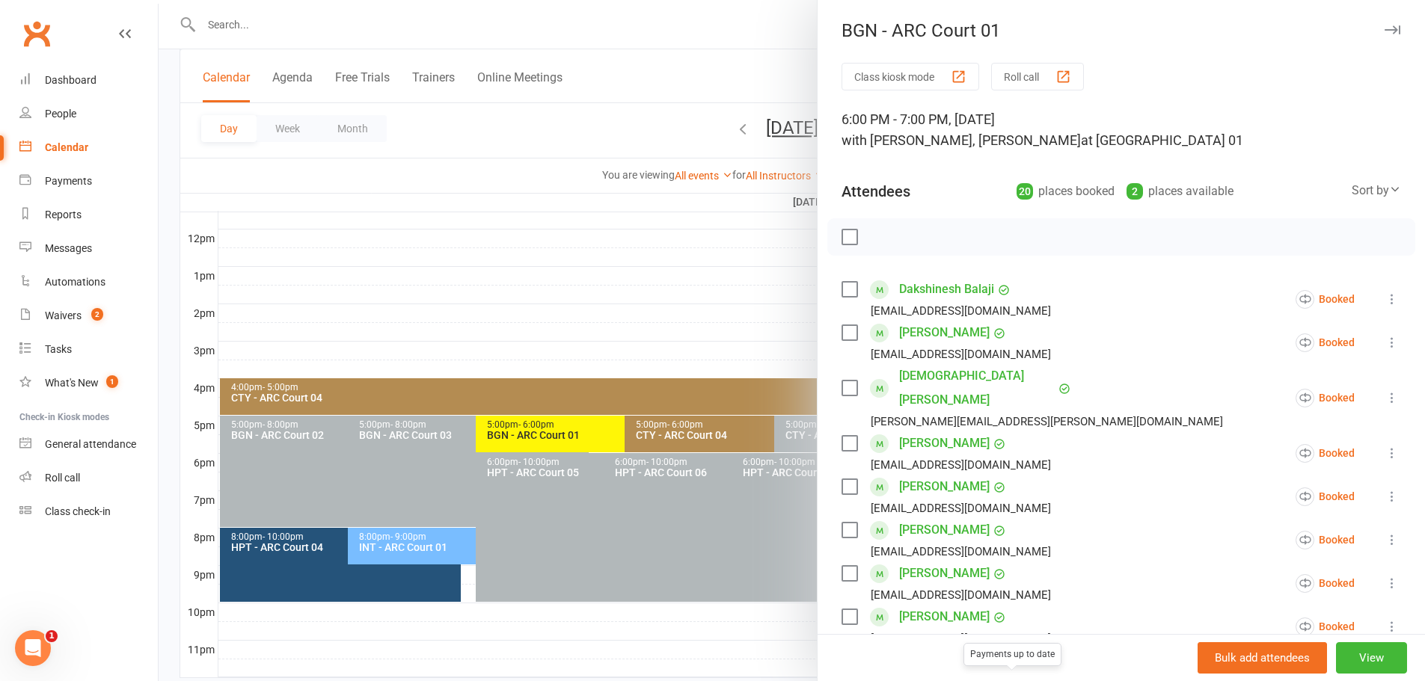
scroll to position [0, 0]
click at [752, 41] on div at bounding box center [792, 340] width 1266 height 681
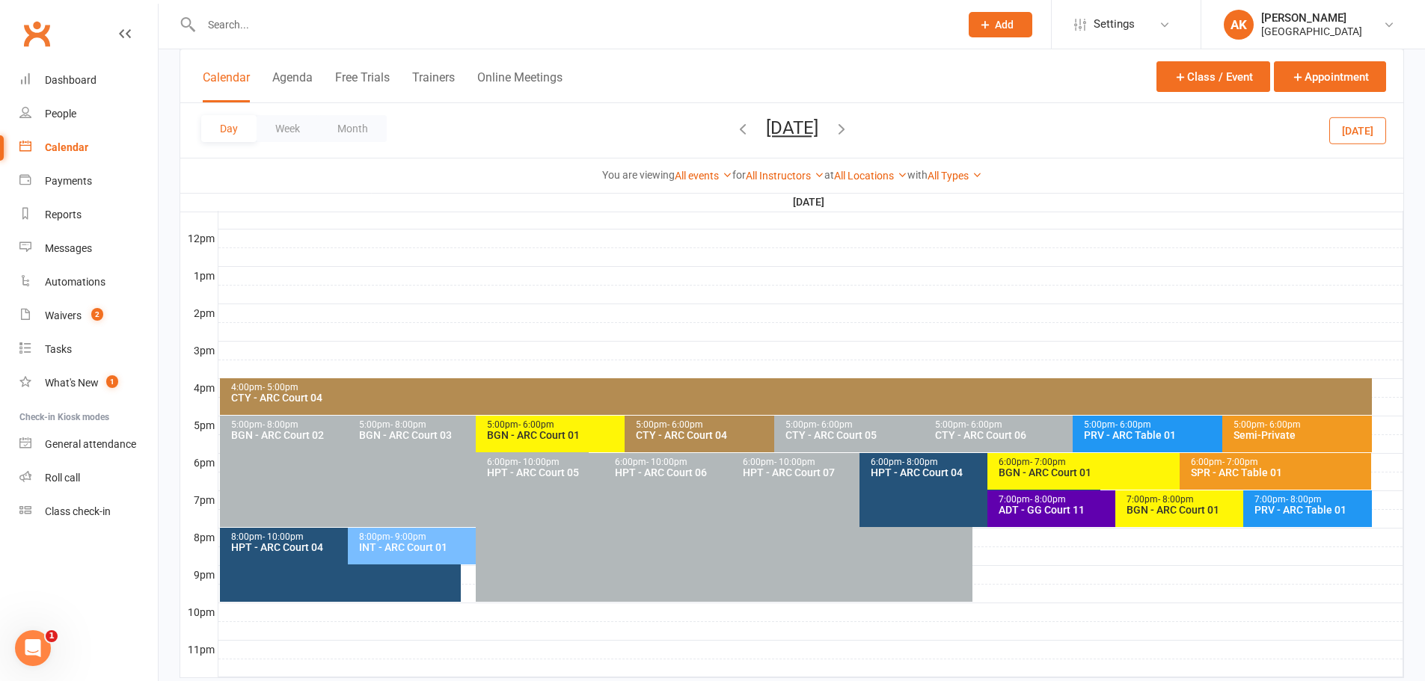
click at [735, 130] on icon "button" at bounding box center [743, 128] width 16 height 16
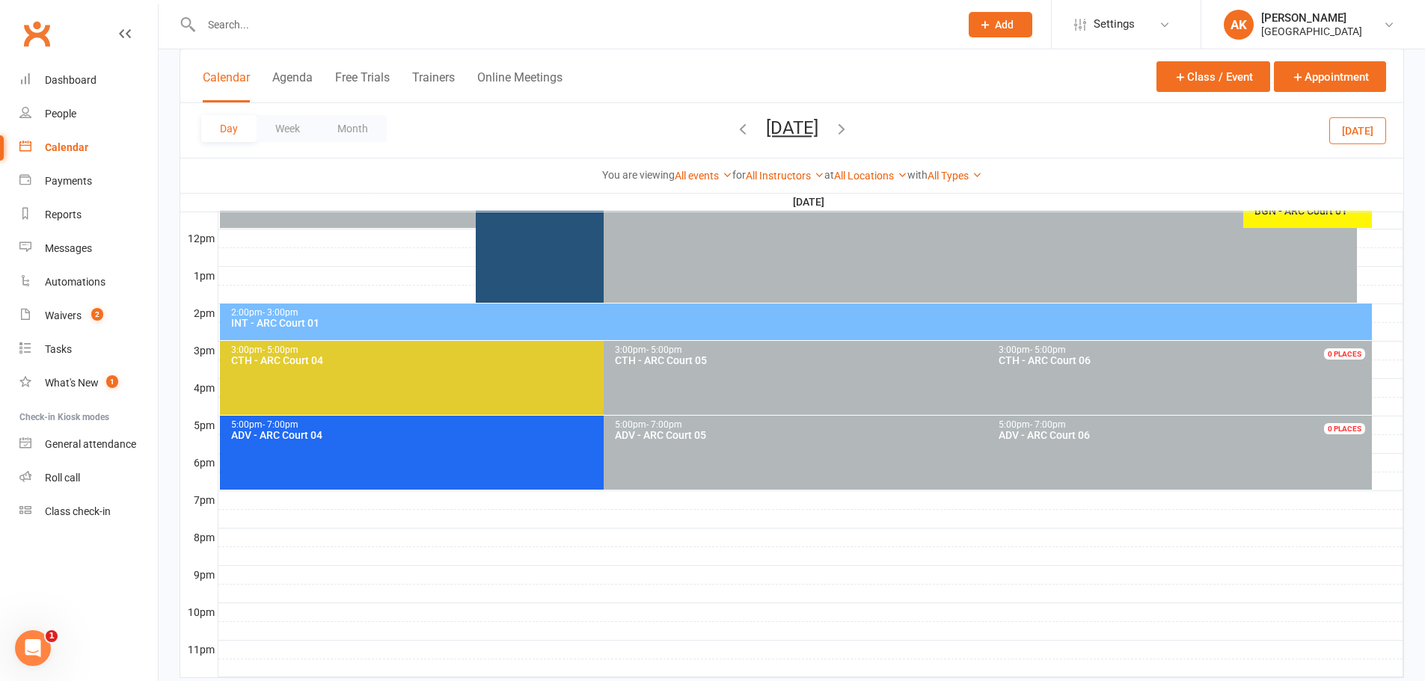
click at [735, 130] on icon "button" at bounding box center [743, 128] width 16 height 16
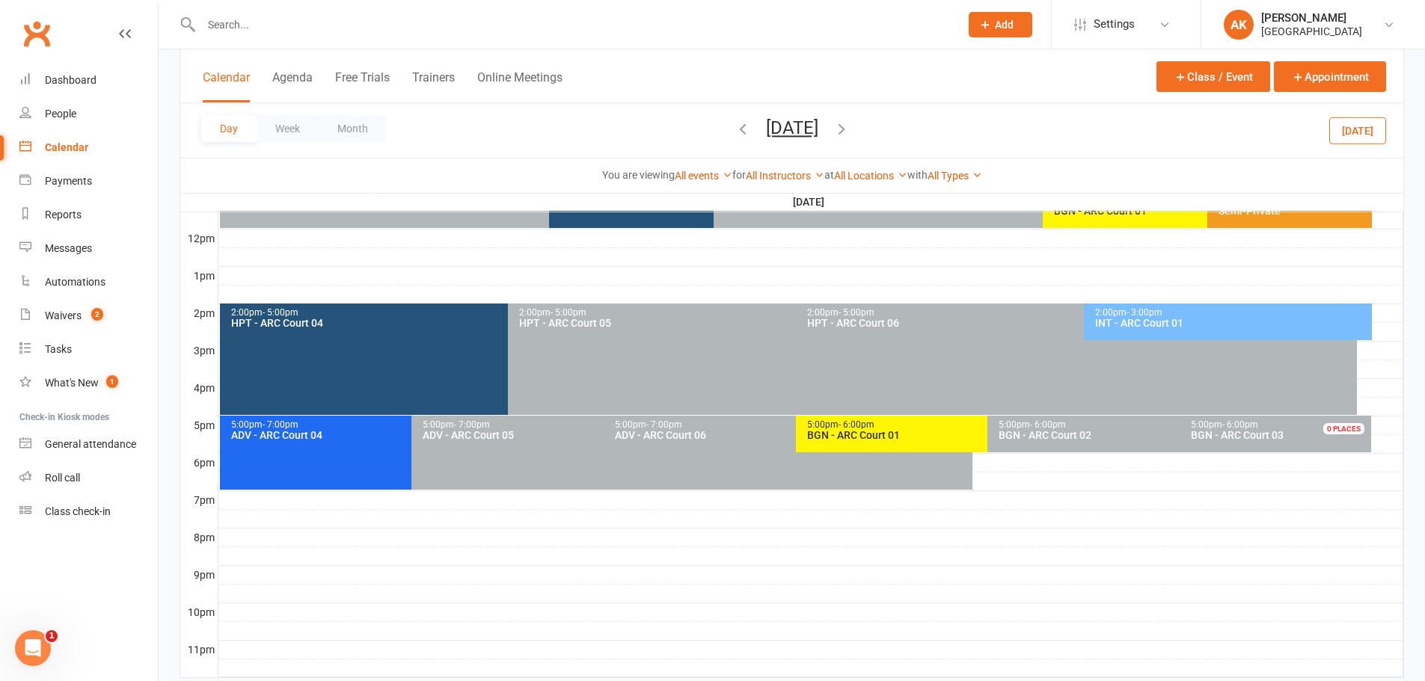
click at [735, 130] on icon "button" at bounding box center [743, 128] width 16 height 16
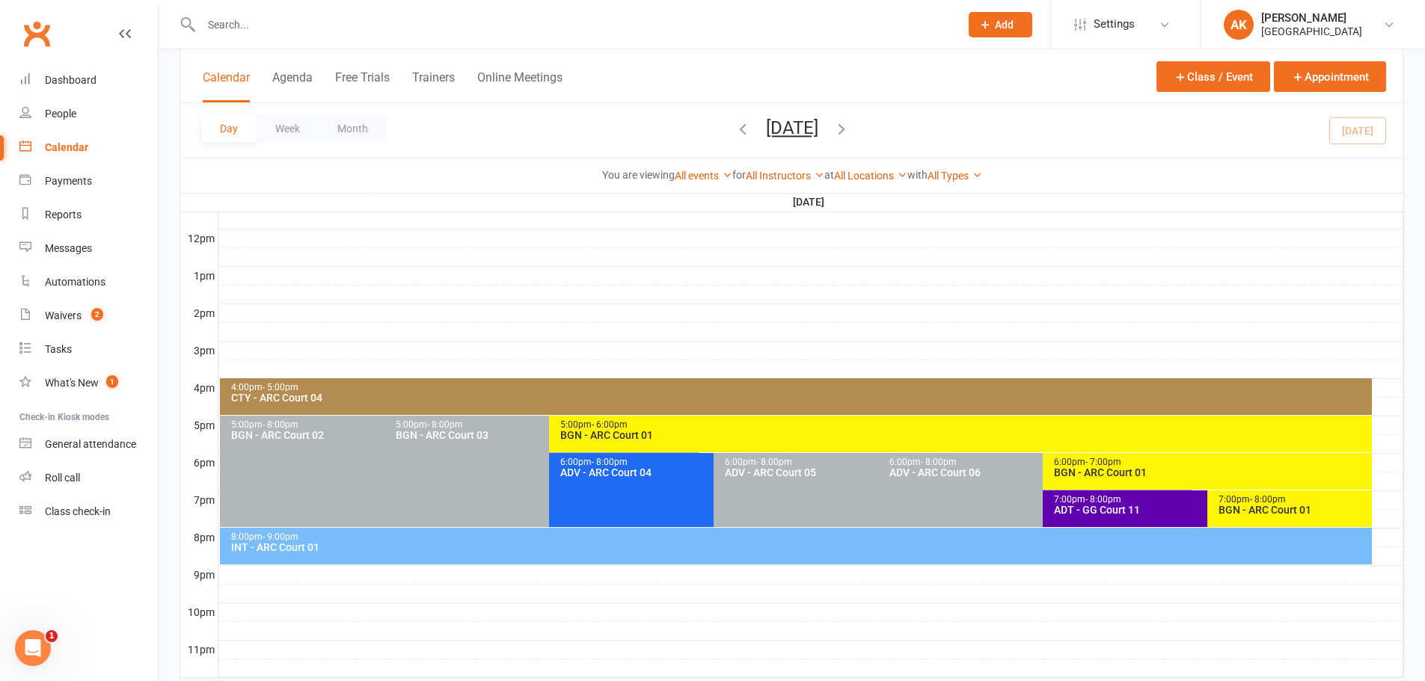
click at [1085, 468] on div "BGN - ARC Court 01" at bounding box center [1211, 473] width 316 height 10
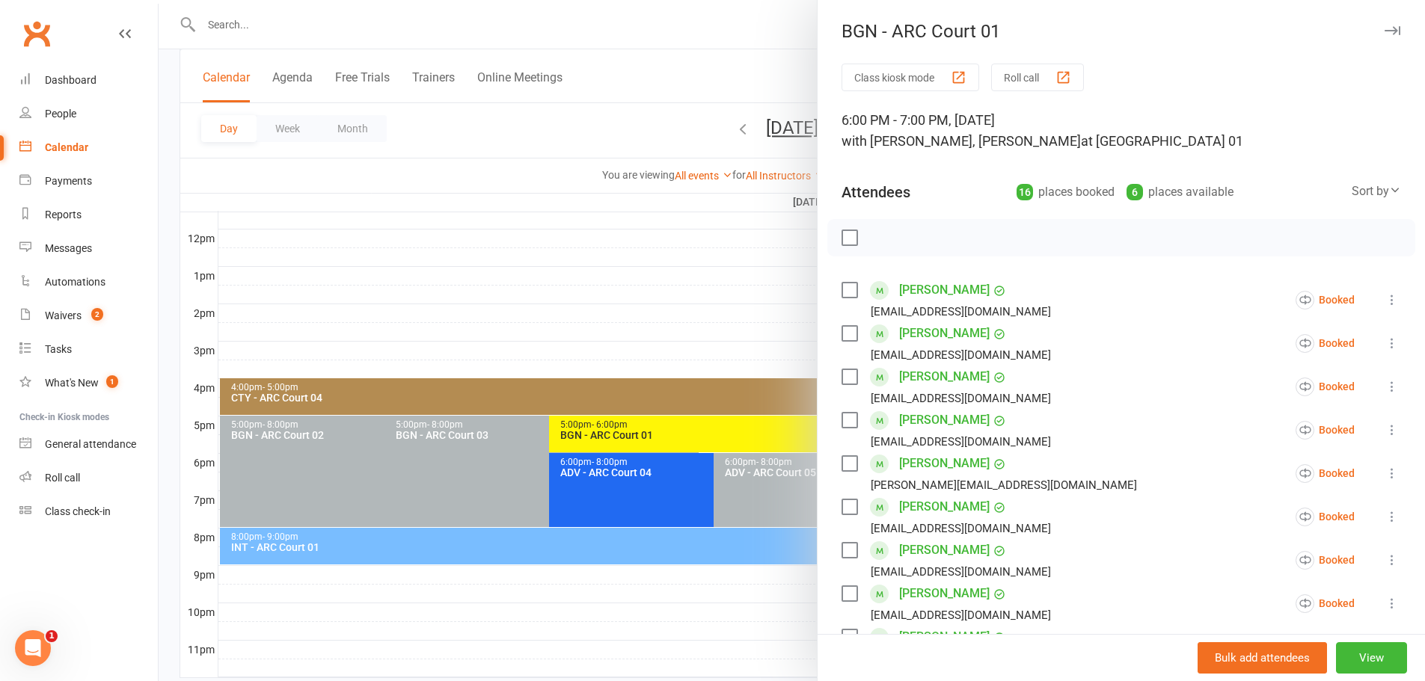
click at [746, 46] on div at bounding box center [792, 340] width 1266 height 681
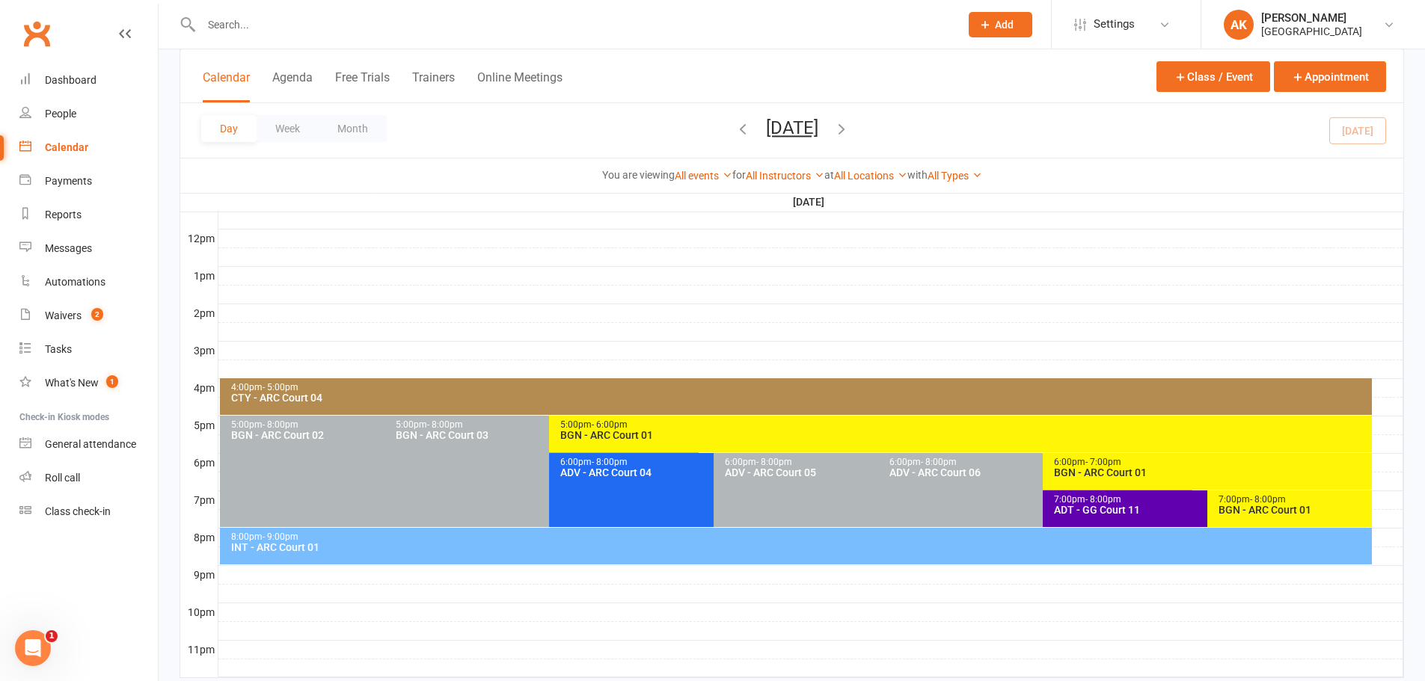
click at [906, 130] on div "Day Week Month [DATE] [DATE] Sun Mon Tue Wed Thu Fri Sat 31 01 02 03 04 05 06 0…" at bounding box center [791, 130] width 1223 height 55
click at [850, 129] on icon "button" at bounding box center [841, 128] width 16 height 16
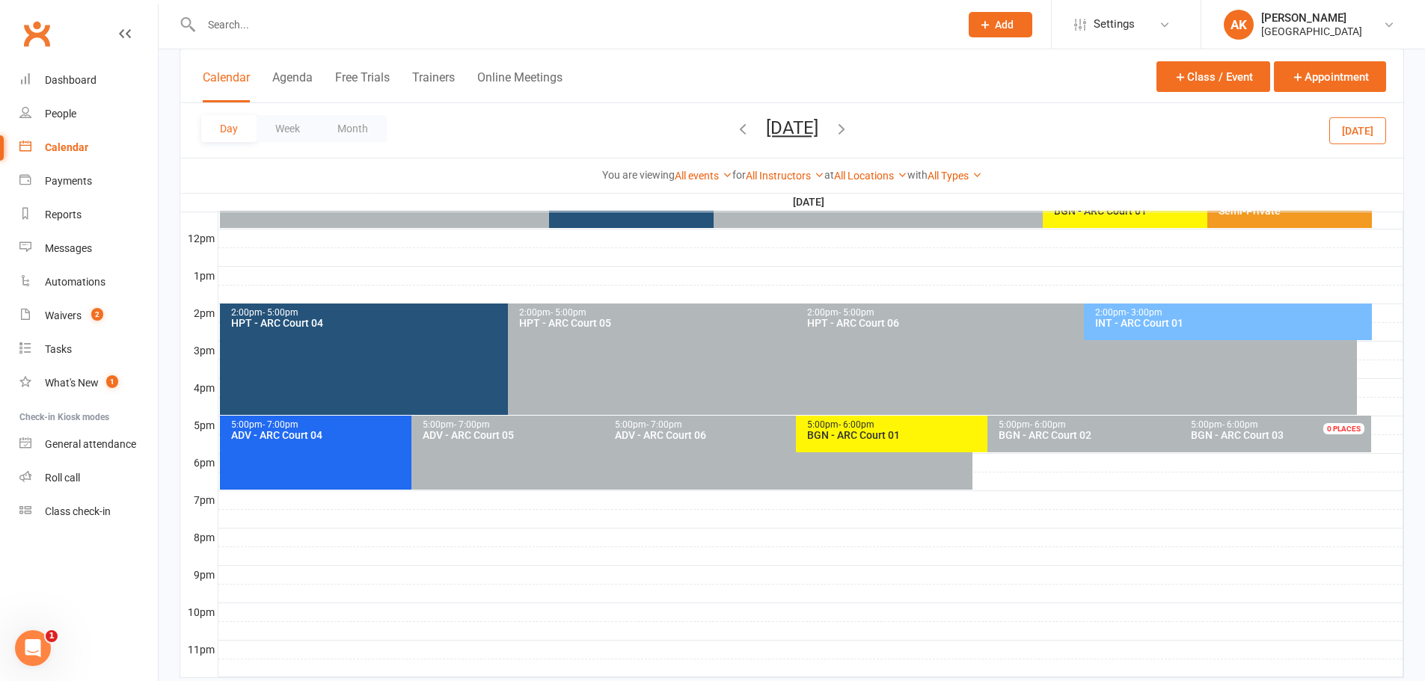
click at [850, 127] on icon "button" at bounding box center [841, 128] width 16 height 16
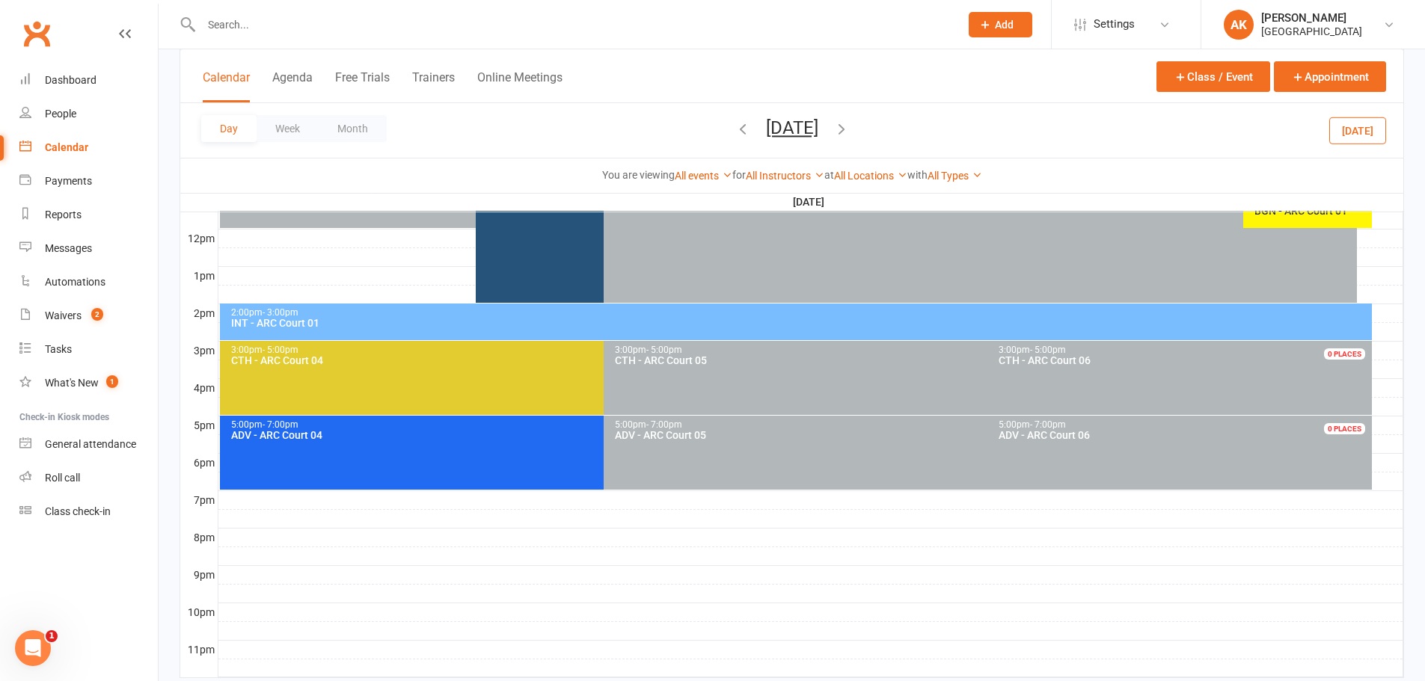
click at [850, 127] on icon "button" at bounding box center [841, 128] width 16 height 16
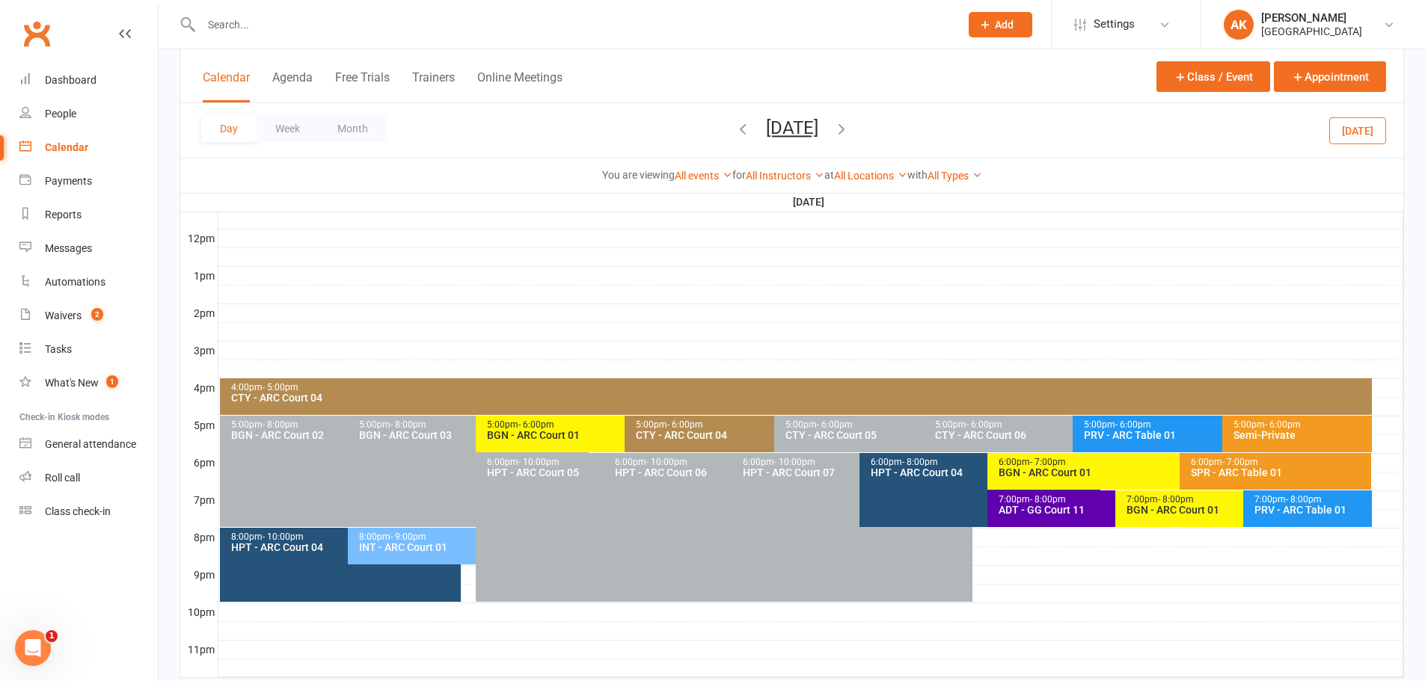
click at [1006, 468] on div "BGN - ARC Court 01" at bounding box center [1175, 473] width 355 height 10
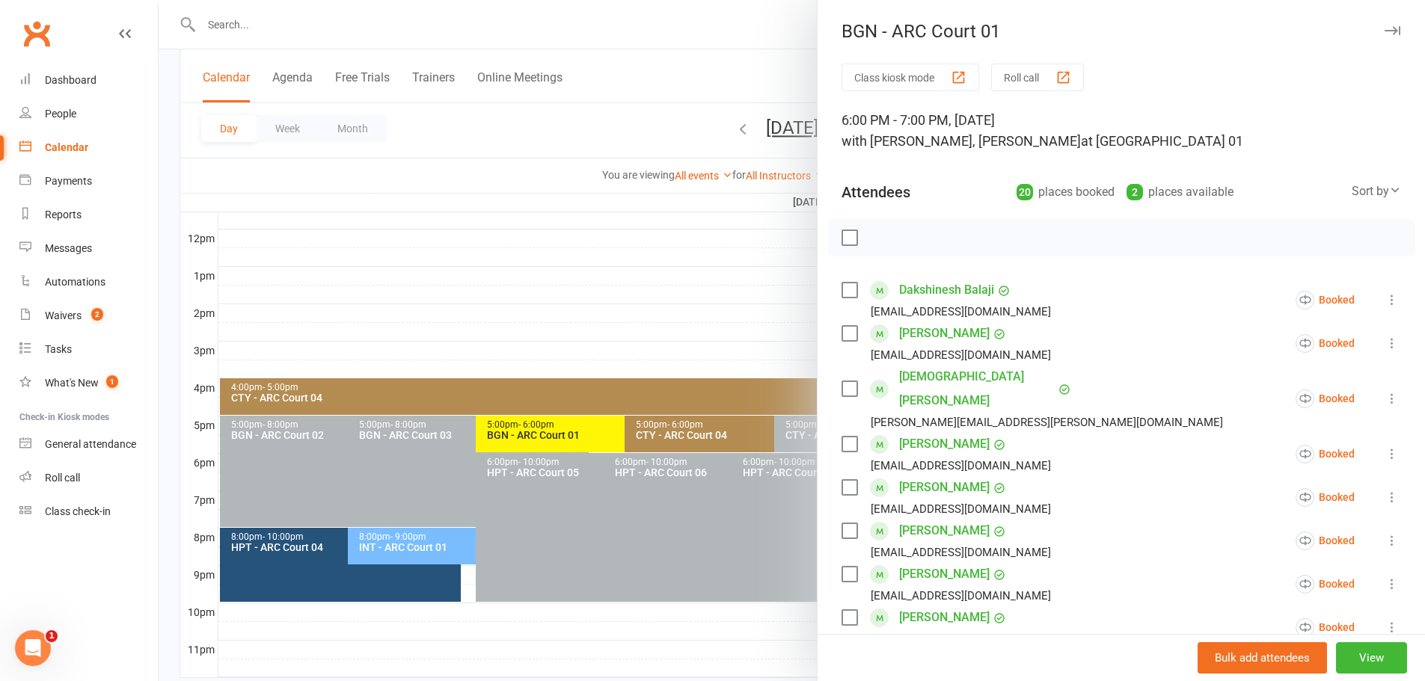
click at [728, 62] on div at bounding box center [792, 340] width 1266 height 681
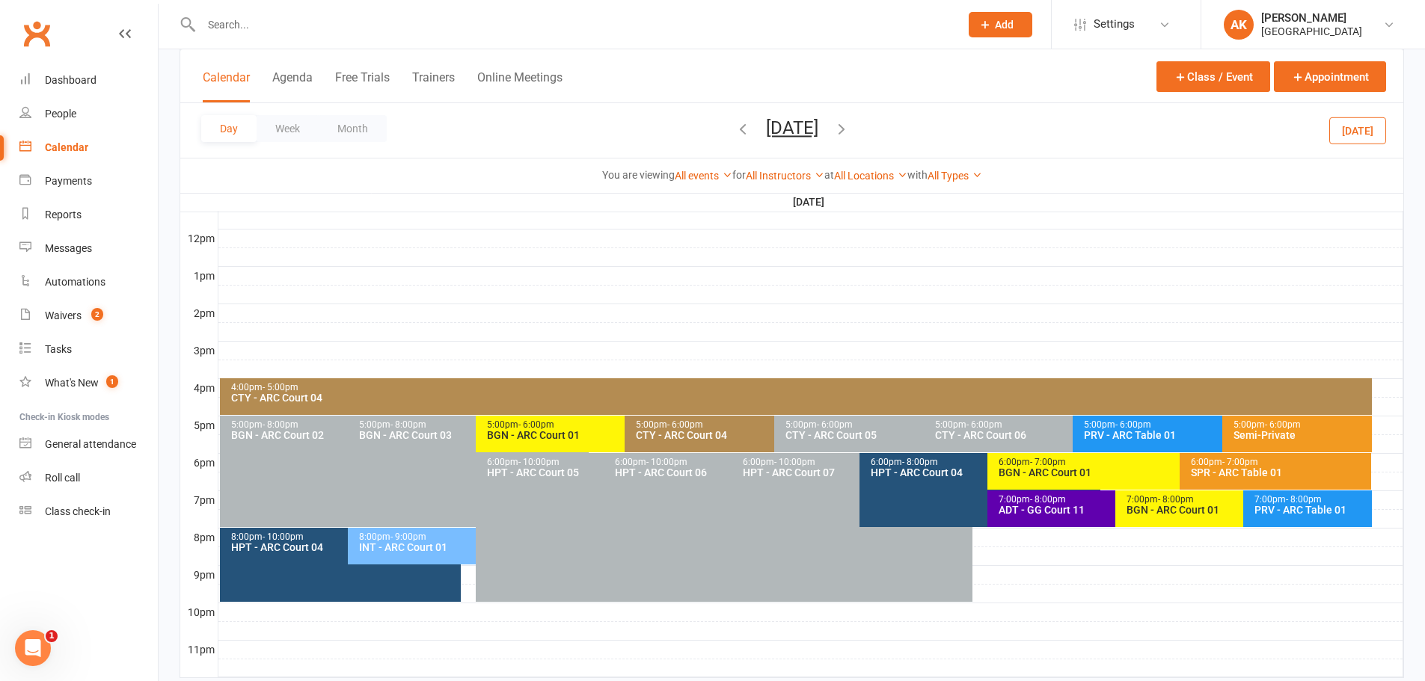
click at [922, 133] on div "Day Week Month [DATE] [DATE] Sun Mon Tue Wed Thu Fri Sat 31 01 02 03 04 05 06 0…" at bounding box center [791, 130] width 1223 height 55
click at [850, 135] on icon "button" at bounding box center [841, 128] width 16 height 16
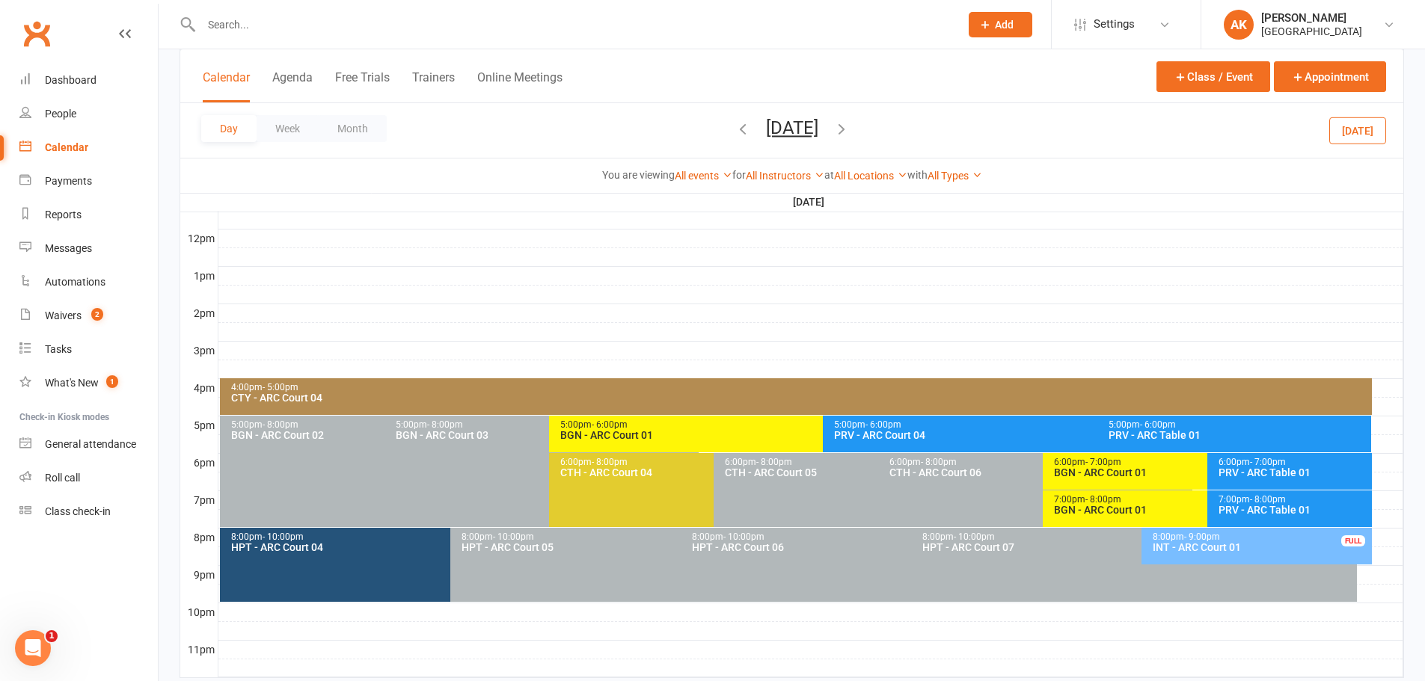
click at [850, 126] on icon "button" at bounding box center [841, 128] width 16 height 16
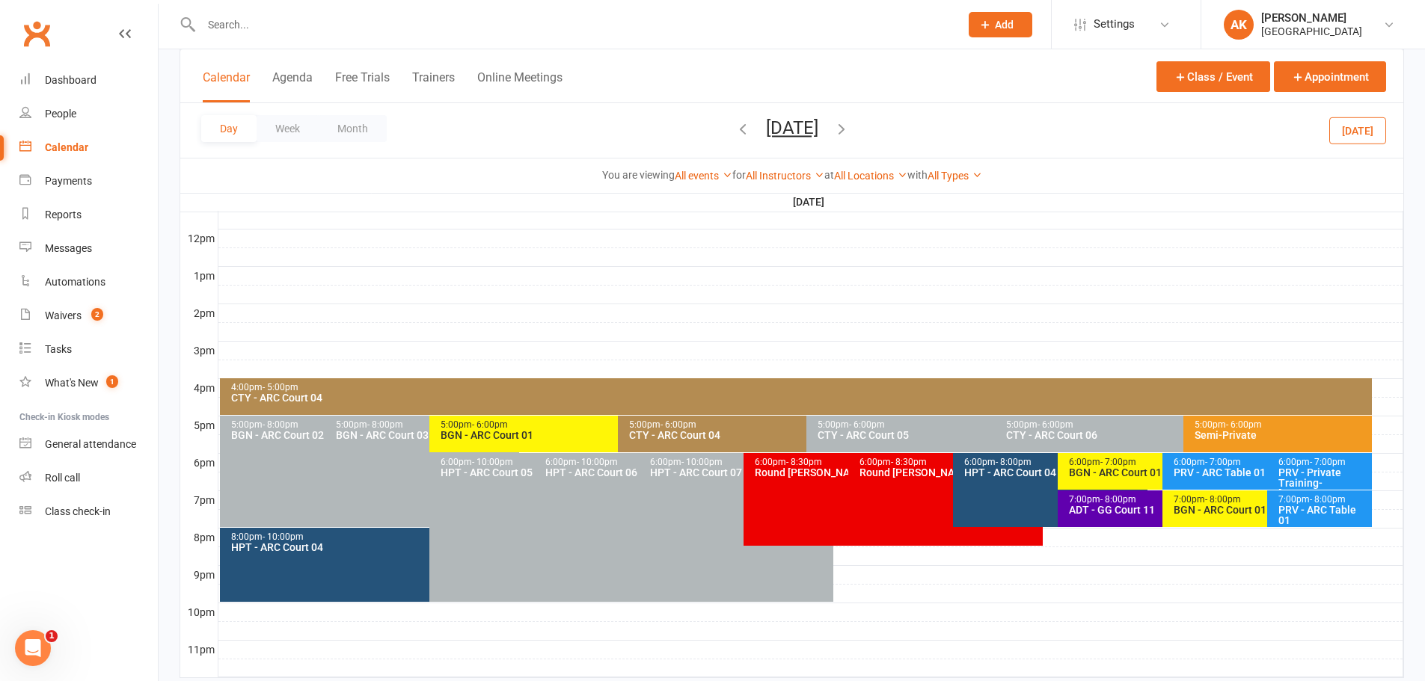
click at [850, 129] on icon "button" at bounding box center [841, 128] width 16 height 16
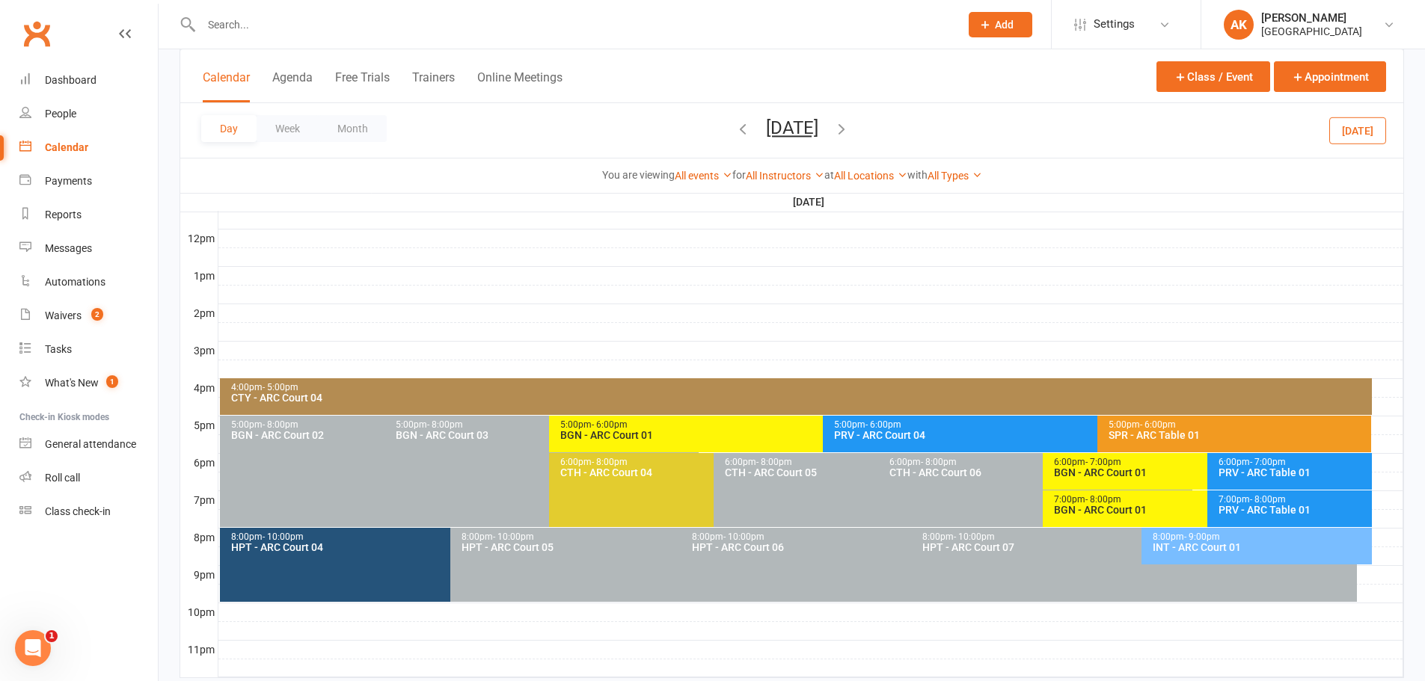
click at [850, 129] on icon "button" at bounding box center [841, 128] width 16 height 16
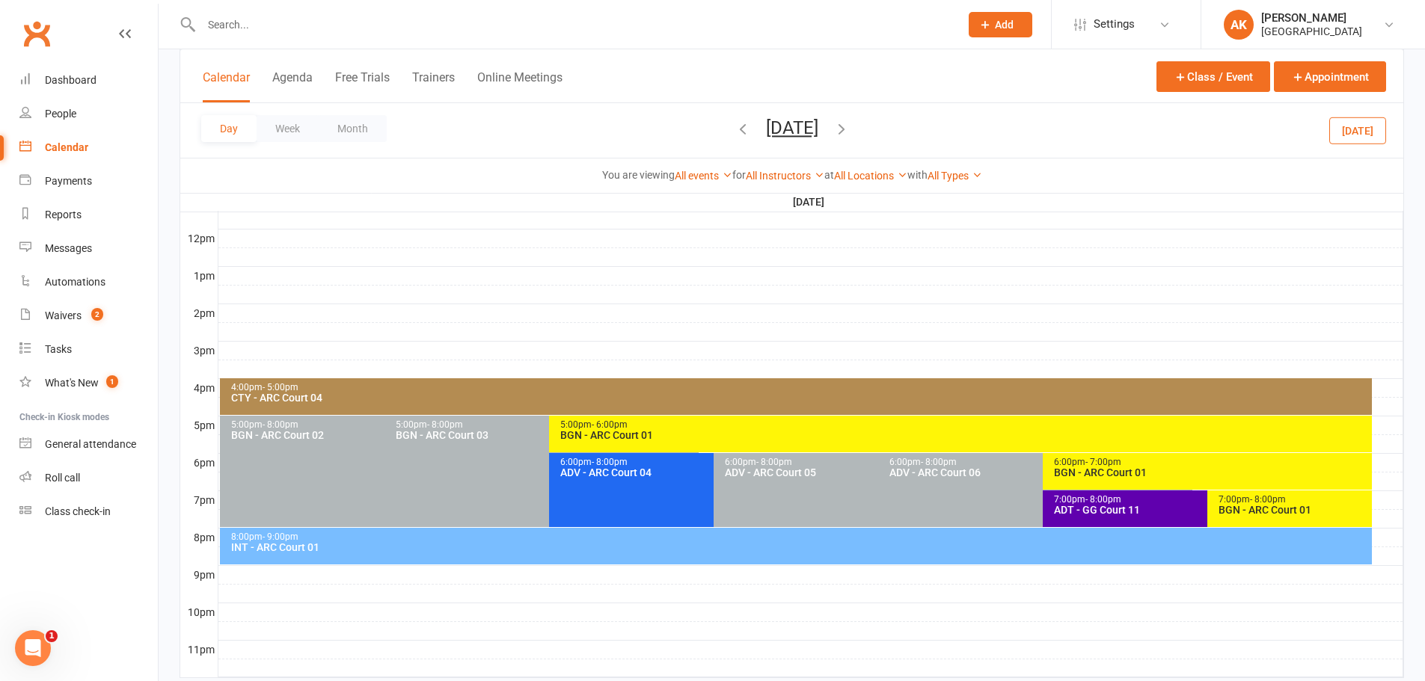
click at [1116, 470] on div "BGN - ARC Court 01" at bounding box center [1211, 473] width 316 height 10
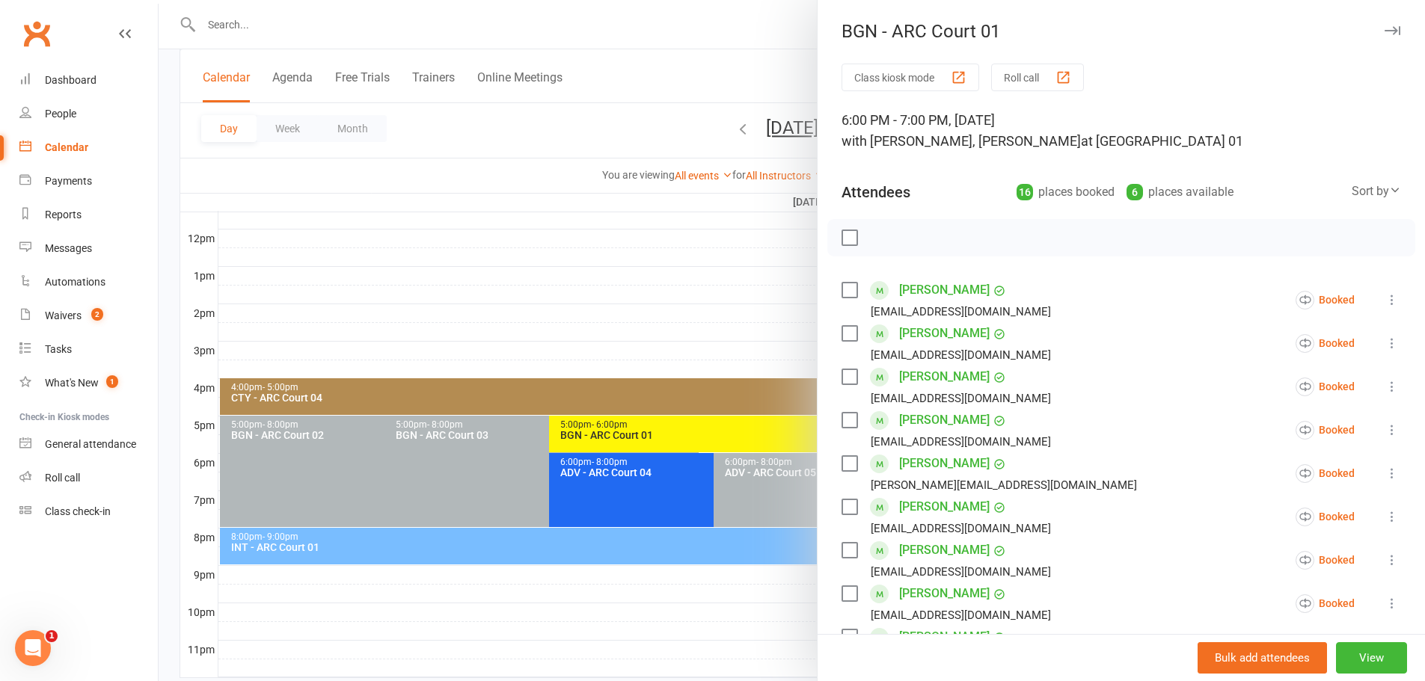
click at [750, 54] on div at bounding box center [792, 340] width 1266 height 681
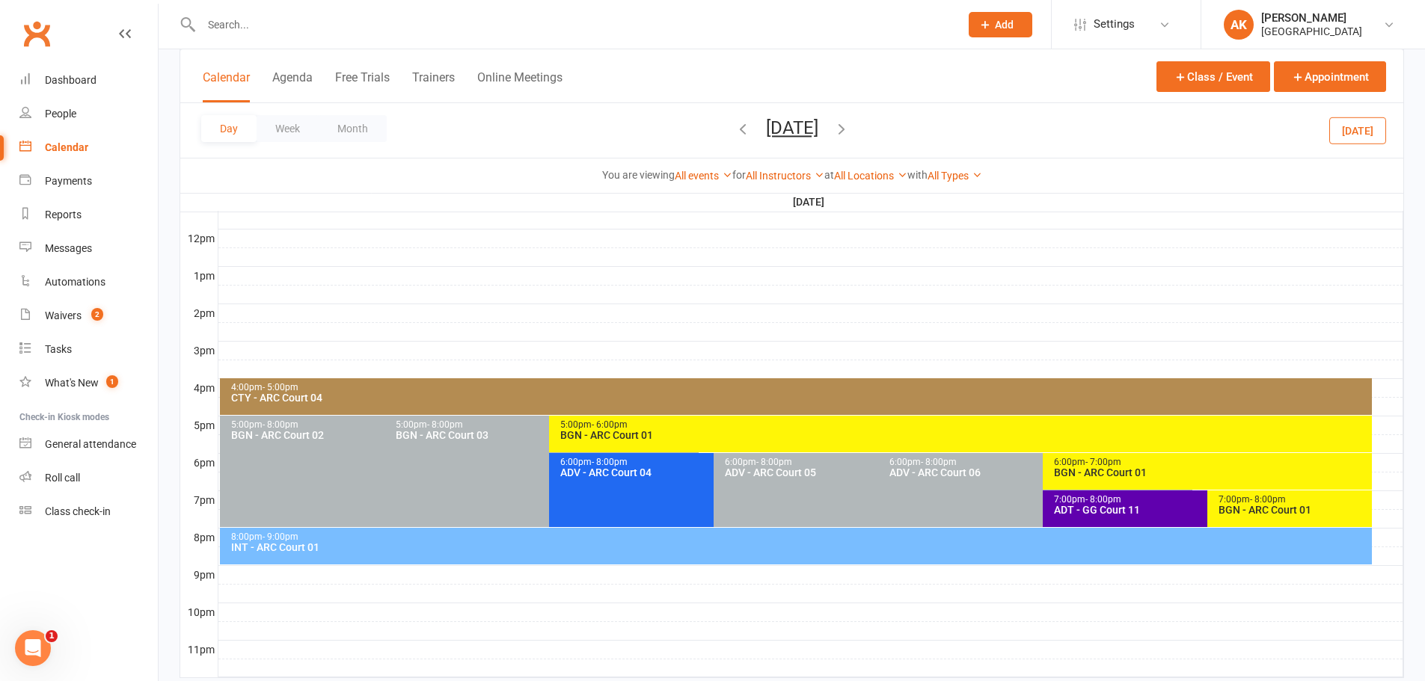
click at [850, 131] on icon "button" at bounding box center [841, 128] width 16 height 16
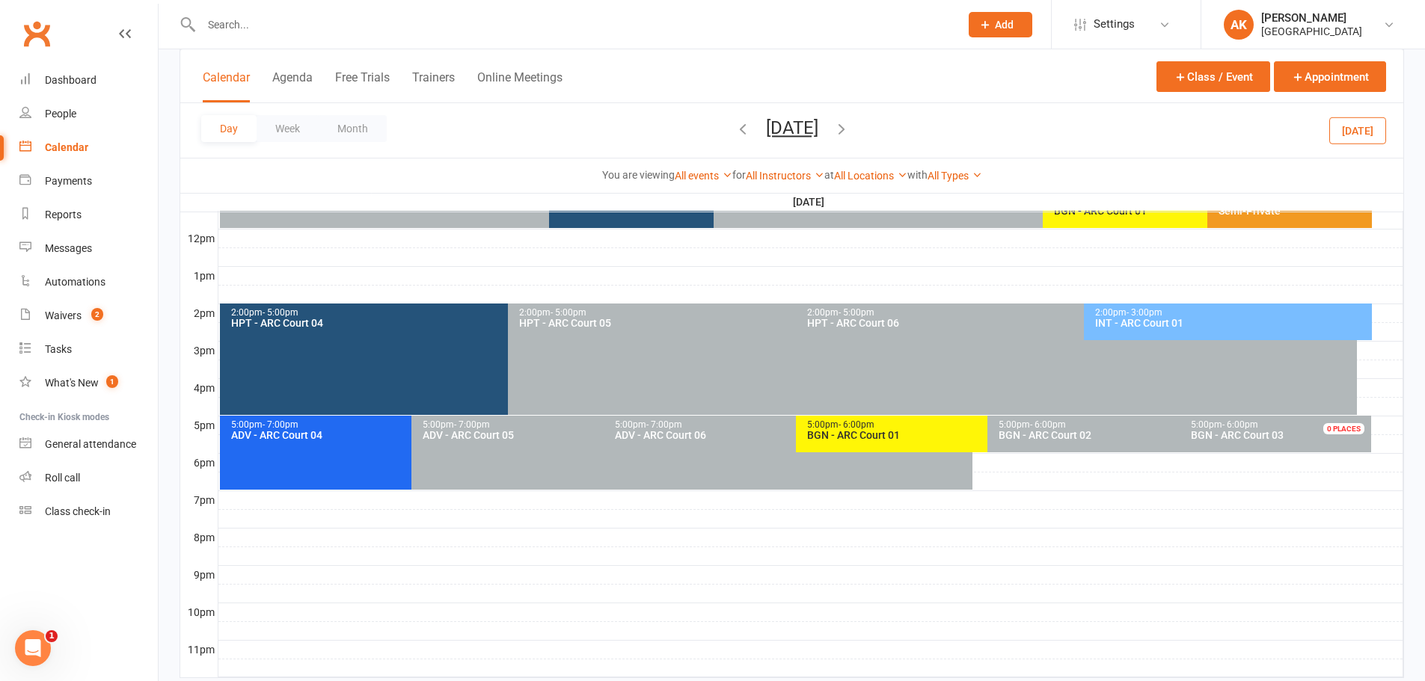
click at [850, 128] on icon "button" at bounding box center [841, 128] width 16 height 16
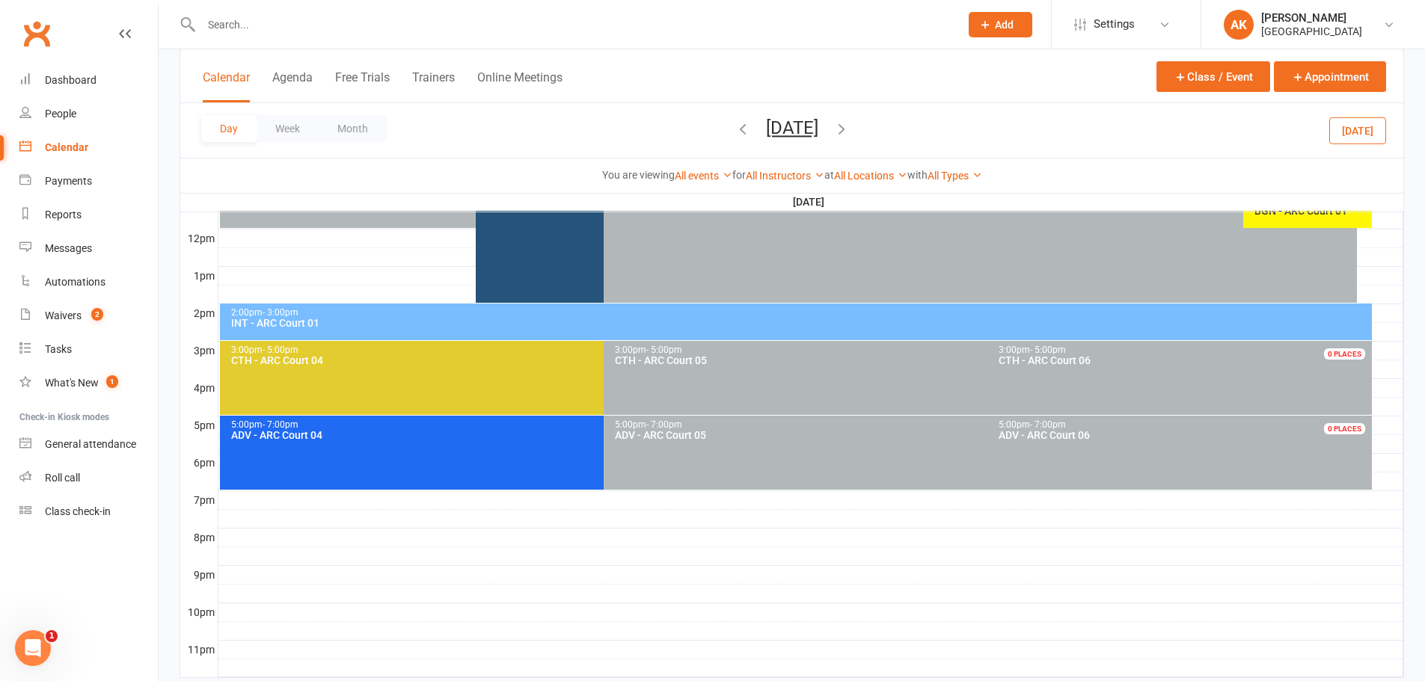
click at [850, 127] on icon "button" at bounding box center [841, 128] width 16 height 16
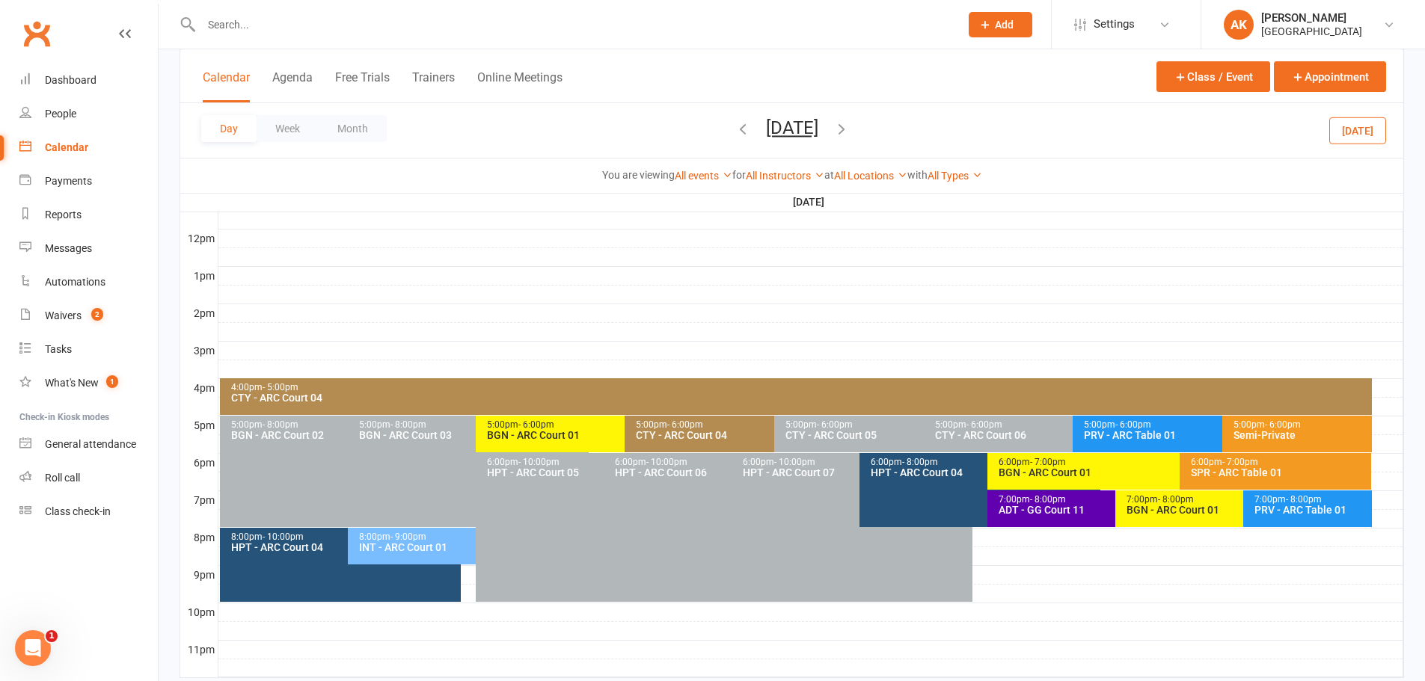
click at [1084, 477] on div "BGN - ARC Court 01" at bounding box center [1175, 473] width 355 height 10
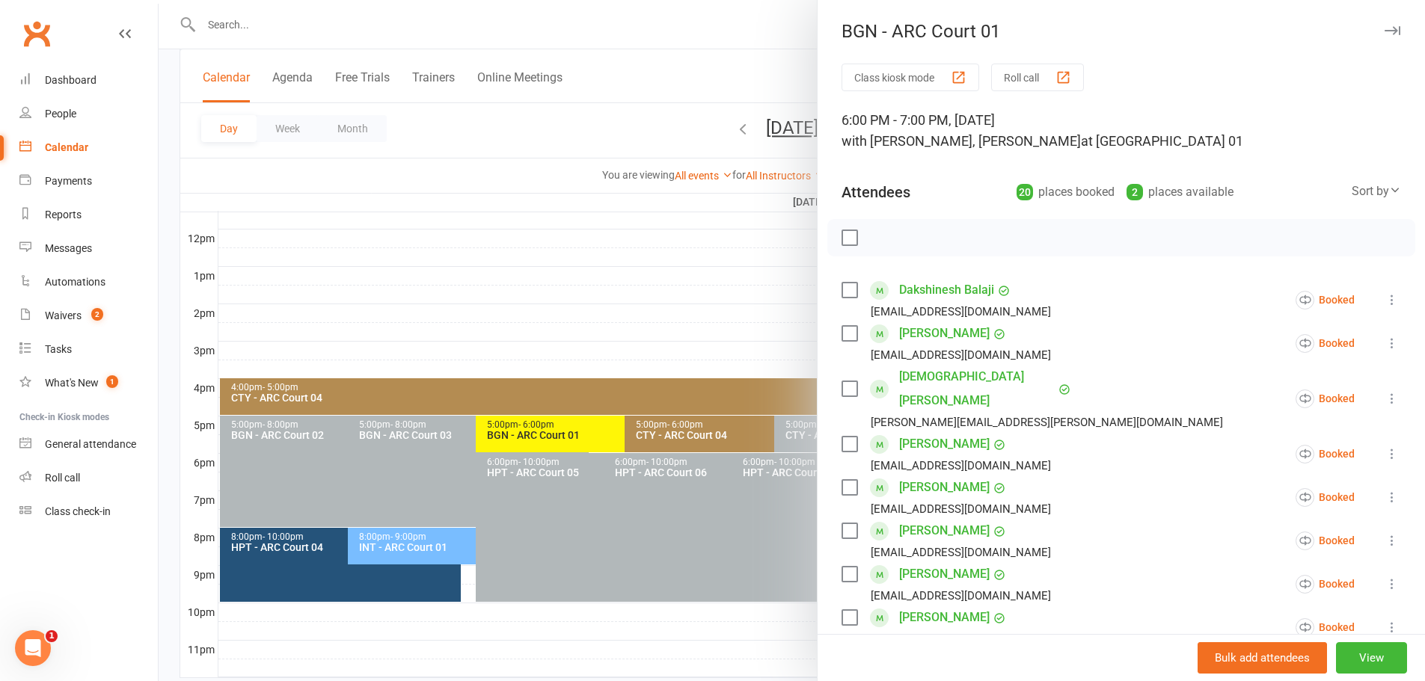
click at [720, 56] on div at bounding box center [792, 340] width 1266 height 681
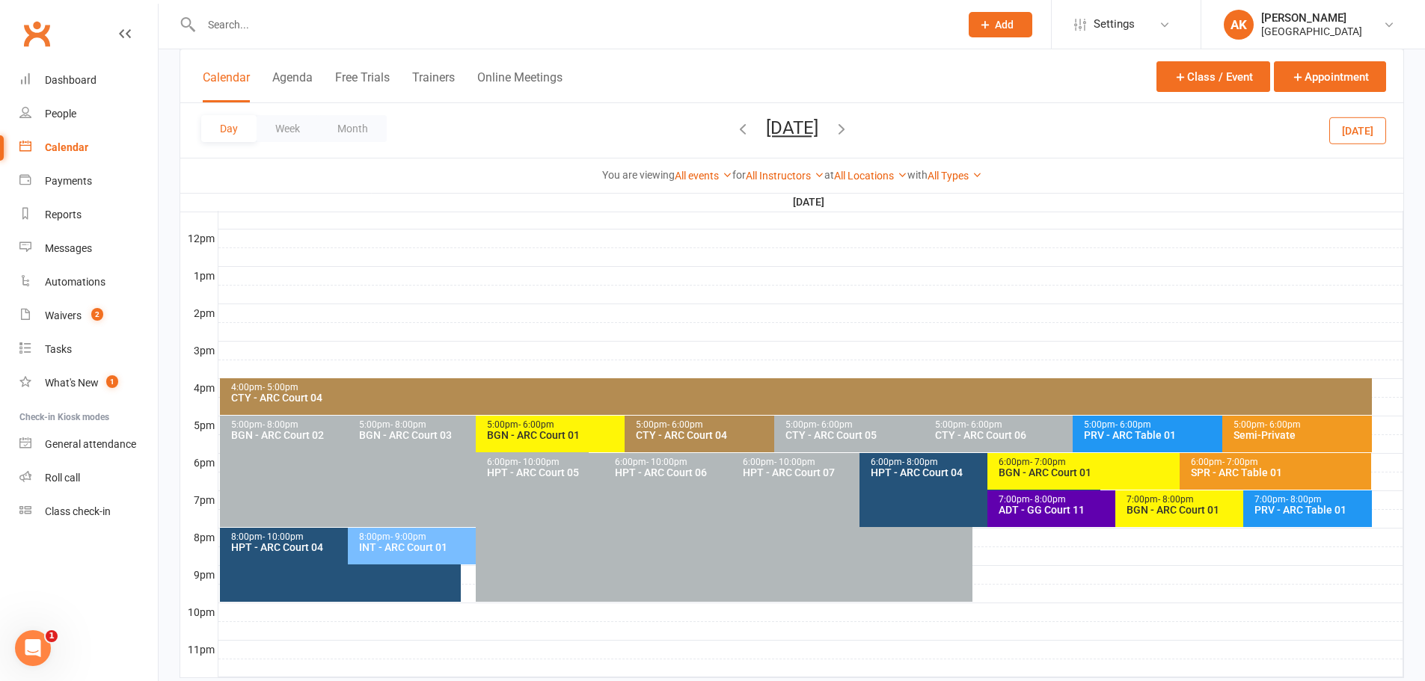
click at [1059, 461] on span "- 7:00pm" at bounding box center [1048, 462] width 36 height 10
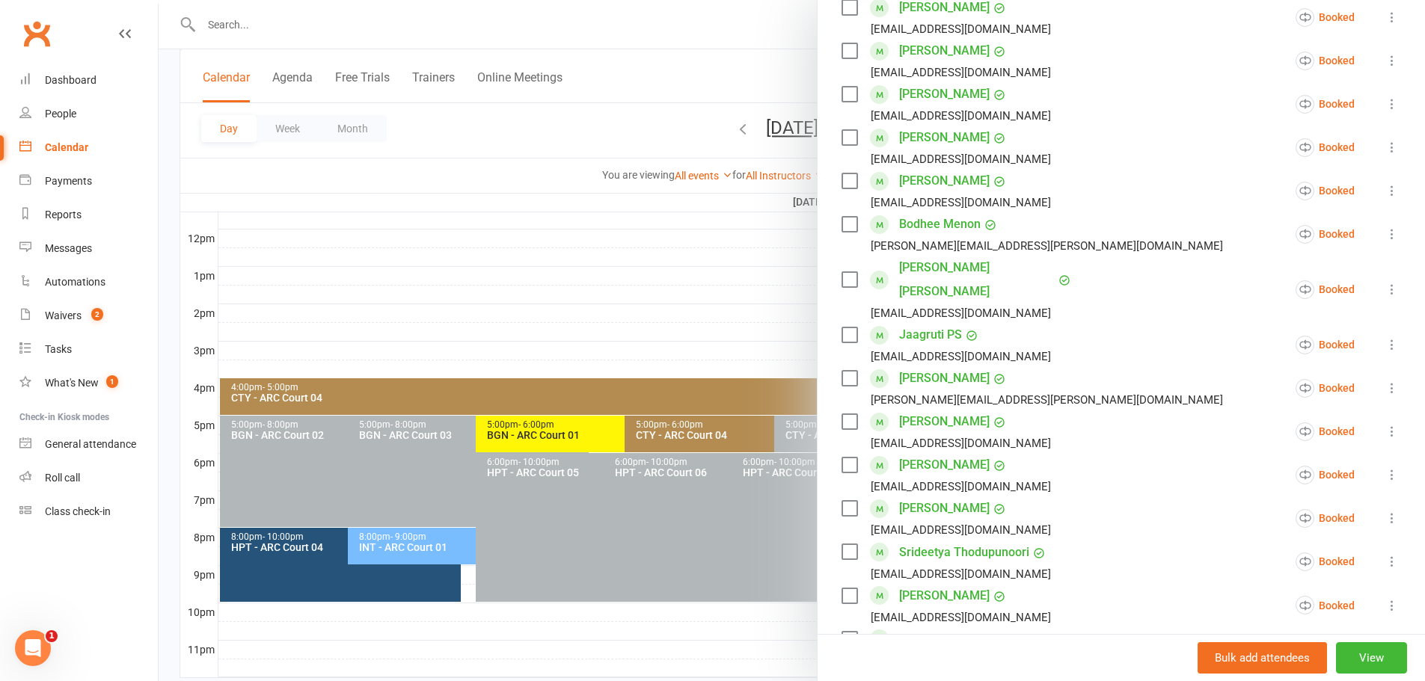
scroll to position [781, 0]
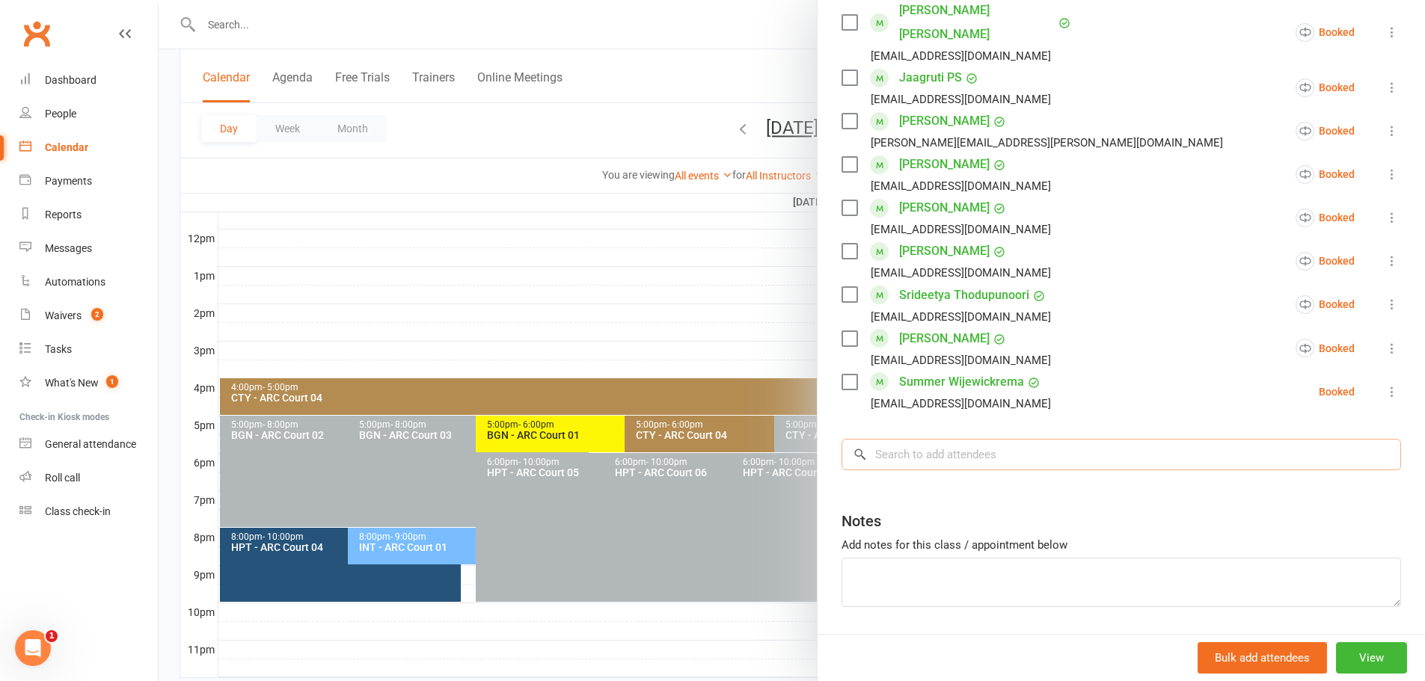
click at [1003, 439] on input "search" at bounding box center [1122, 454] width 560 height 31
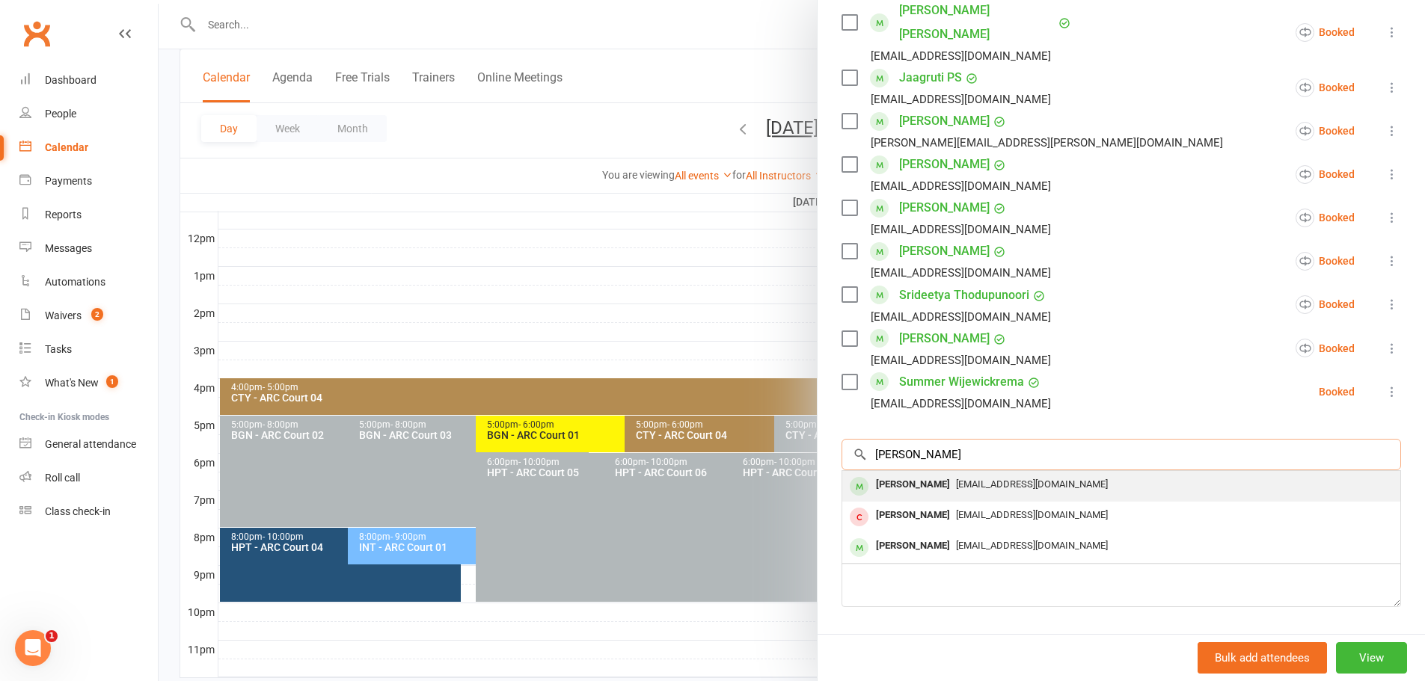
type input "[PERSON_NAME]"
click at [999, 479] on span "[EMAIL_ADDRESS][DOMAIN_NAME]" at bounding box center [1032, 484] width 152 height 11
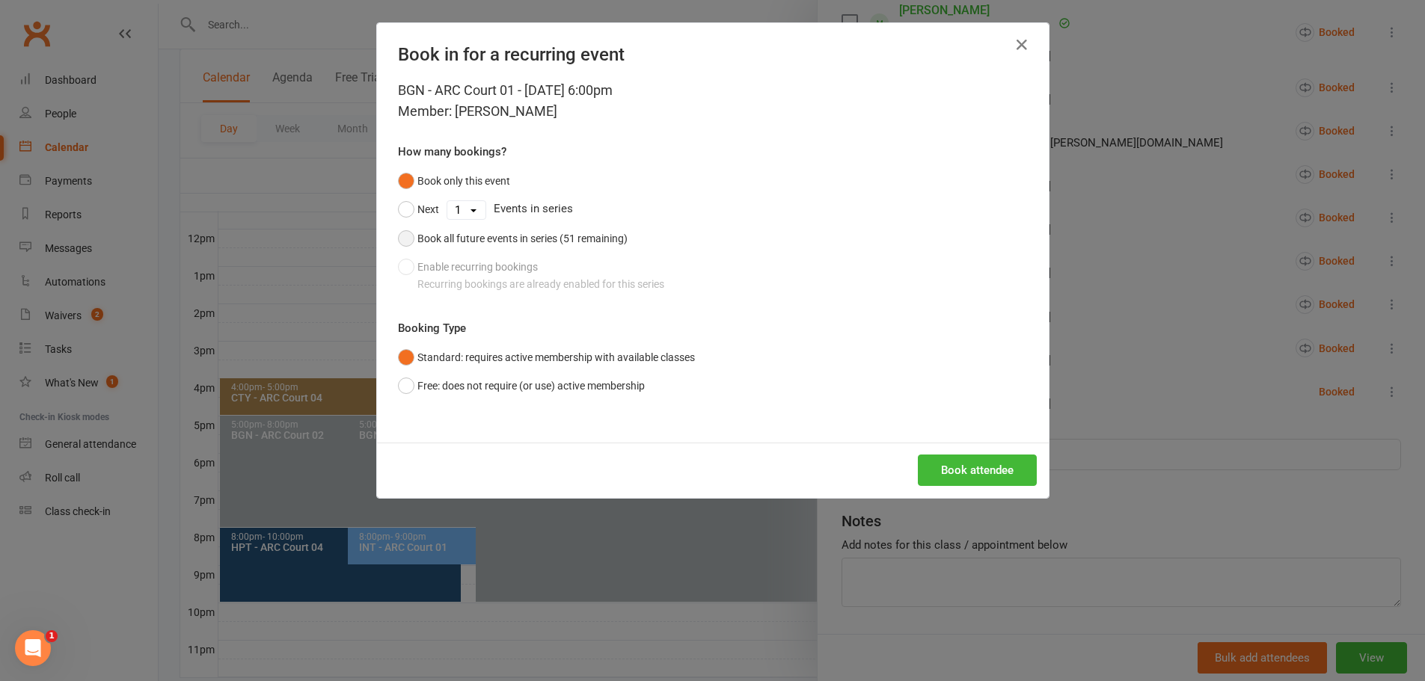
click at [446, 241] on div "Book all future events in series (51 remaining)" at bounding box center [522, 238] width 210 height 16
click at [966, 468] on button "Book attendee" at bounding box center [977, 470] width 119 height 31
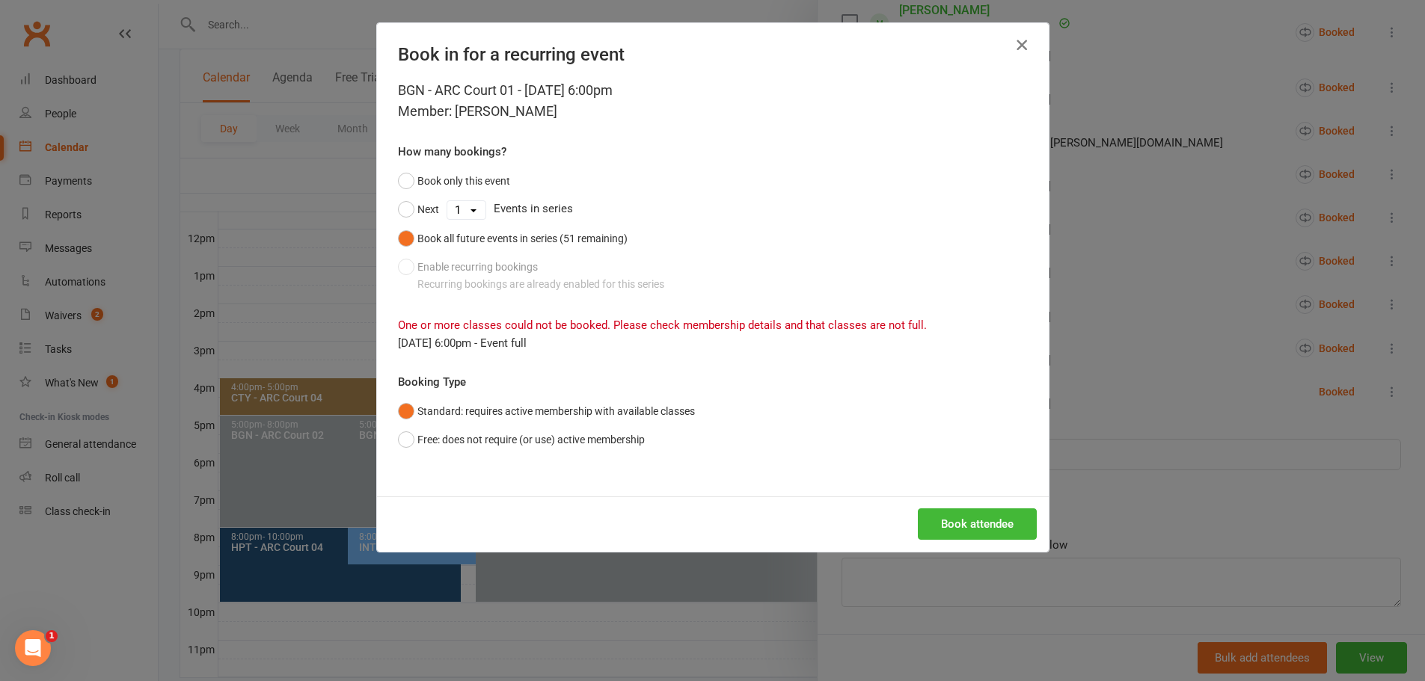
click at [1020, 47] on icon "button" at bounding box center [1022, 45] width 18 height 18
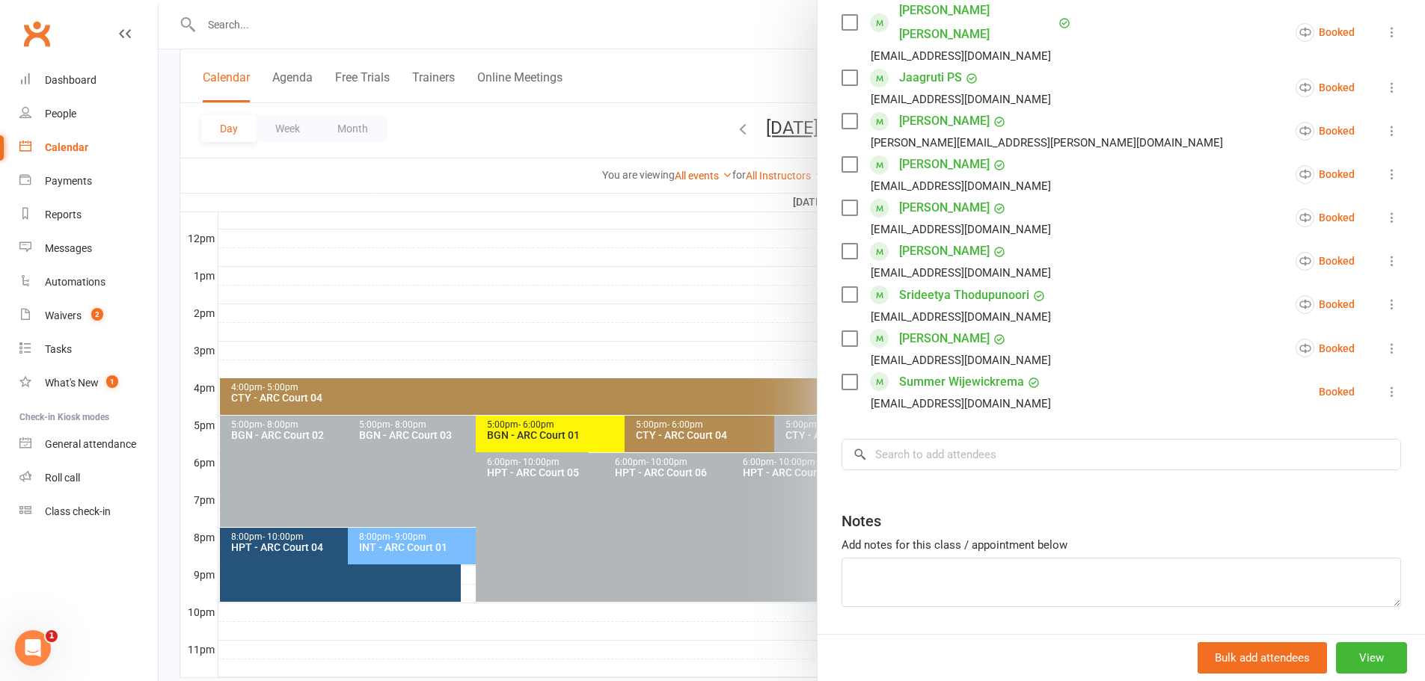
click at [738, 34] on div at bounding box center [792, 340] width 1266 height 681
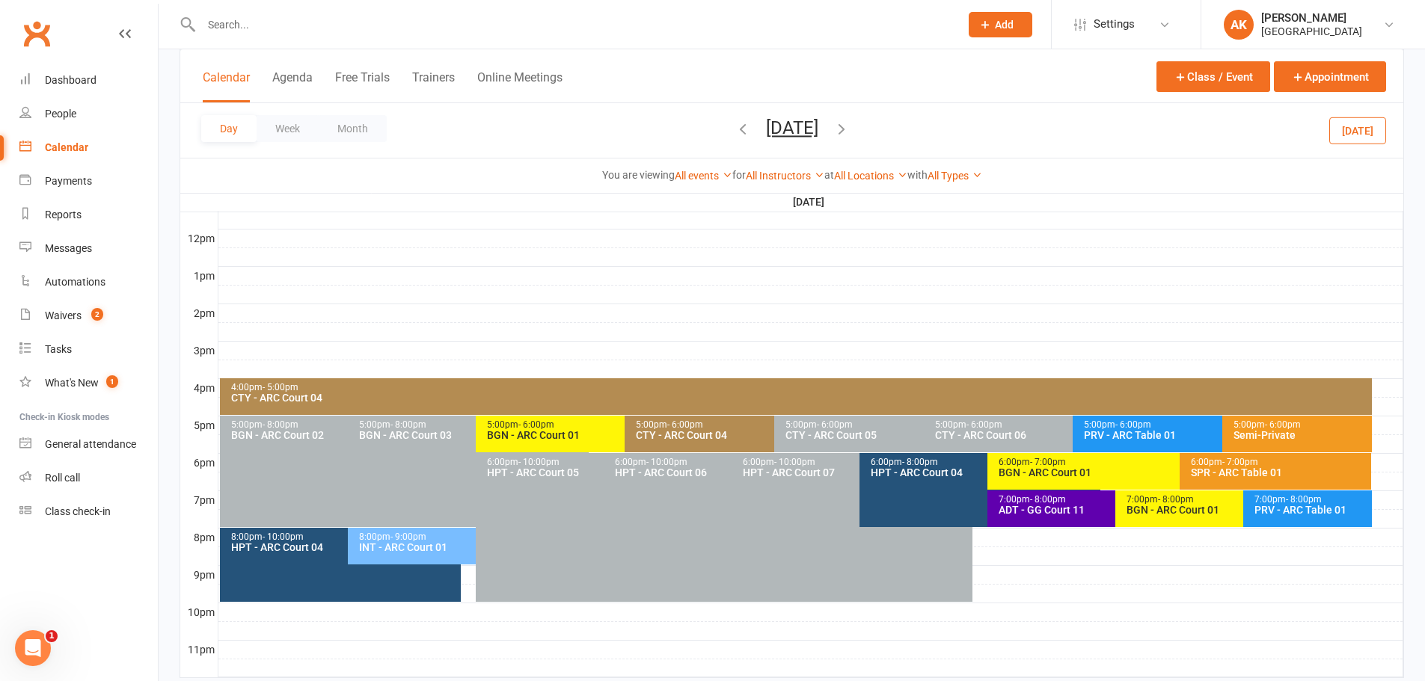
click at [735, 129] on icon "button" at bounding box center [743, 128] width 16 height 16
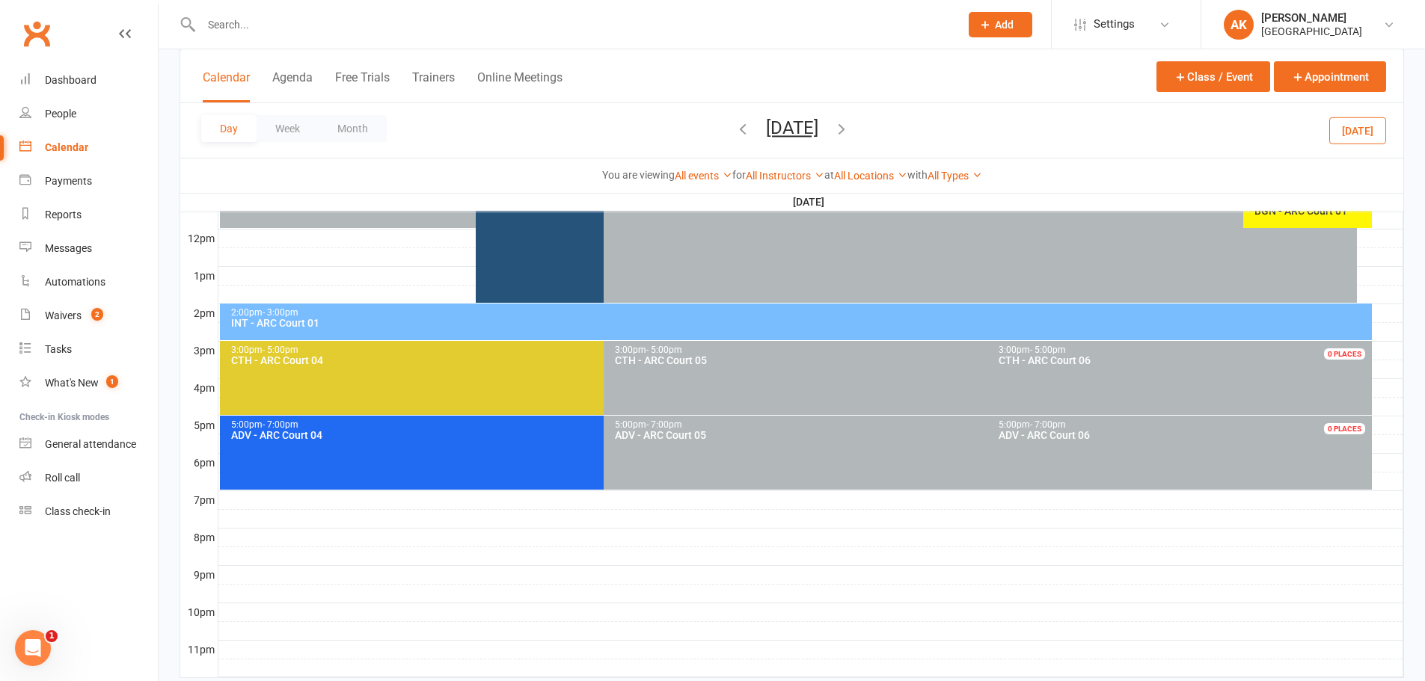
click at [766, 126] on button "[DATE]" at bounding box center [792, 127] width 52 height 21
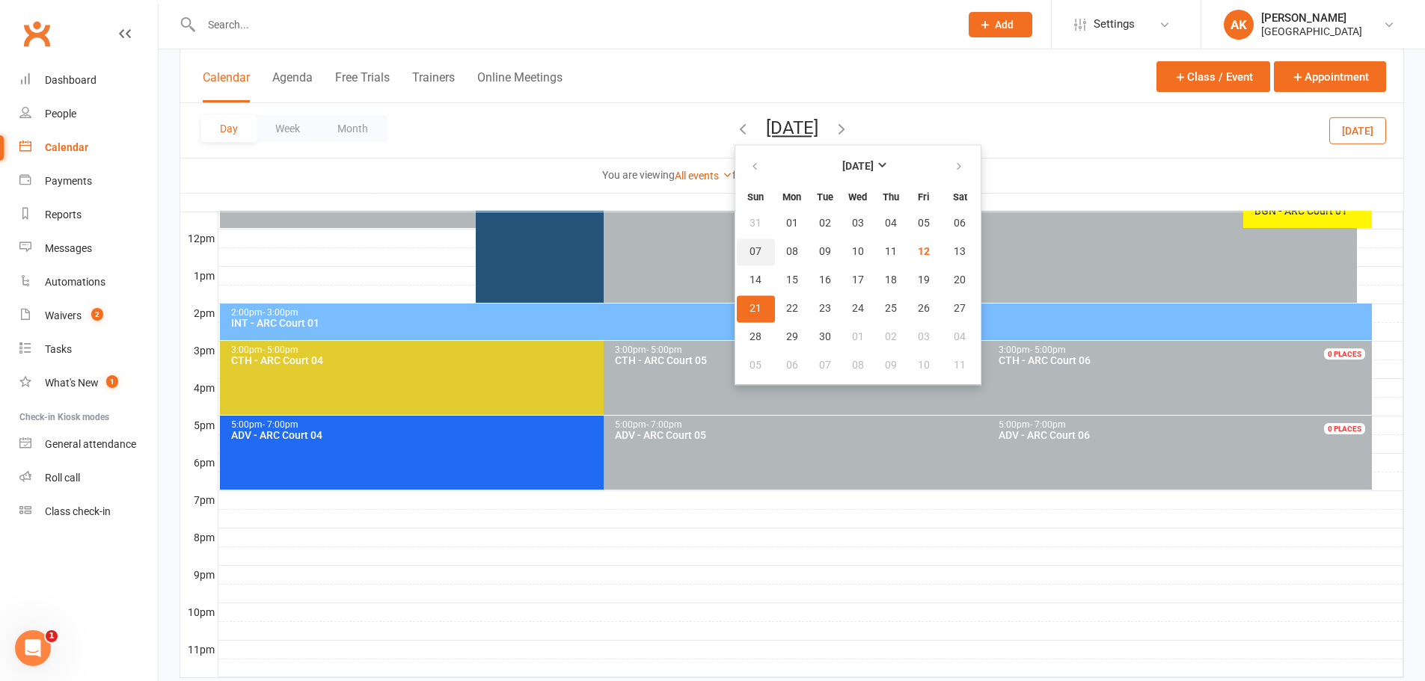
click at [749, 253] on span "07" at bounding box center [755, 252] width 12 height 12
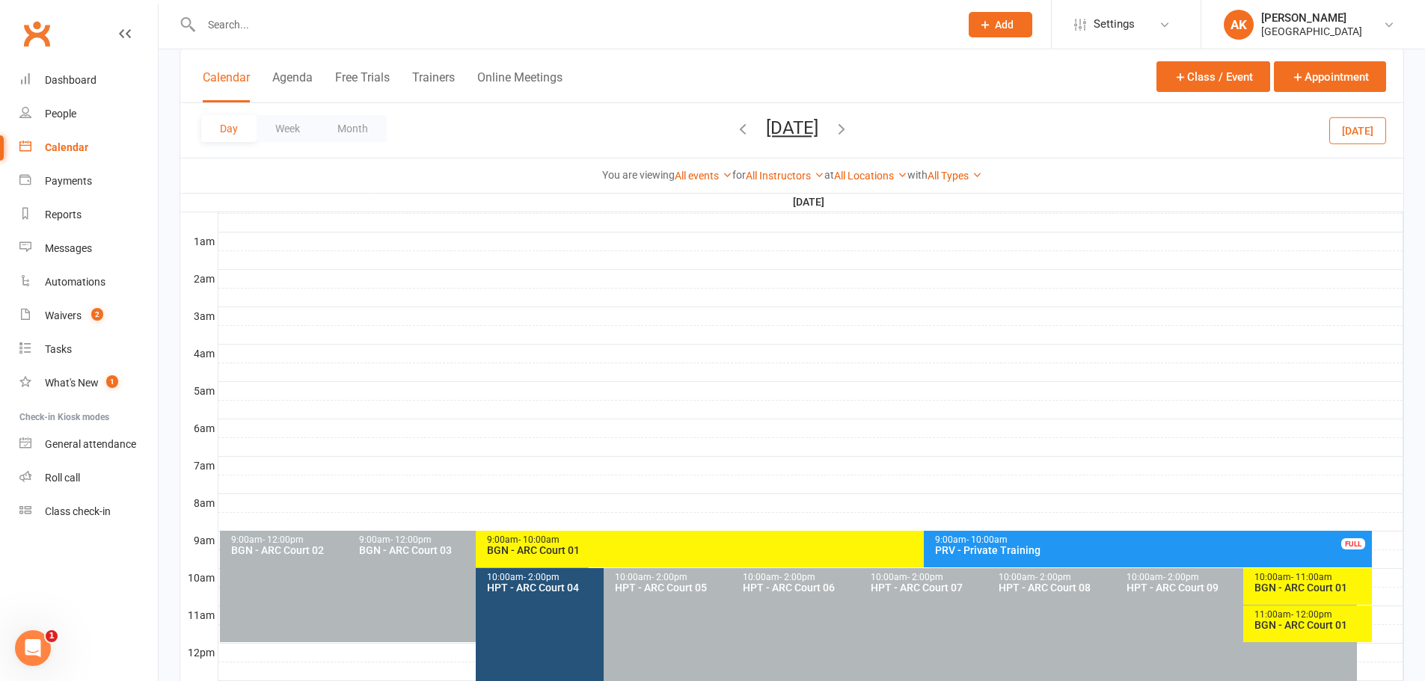
scroll to position [40, 0]
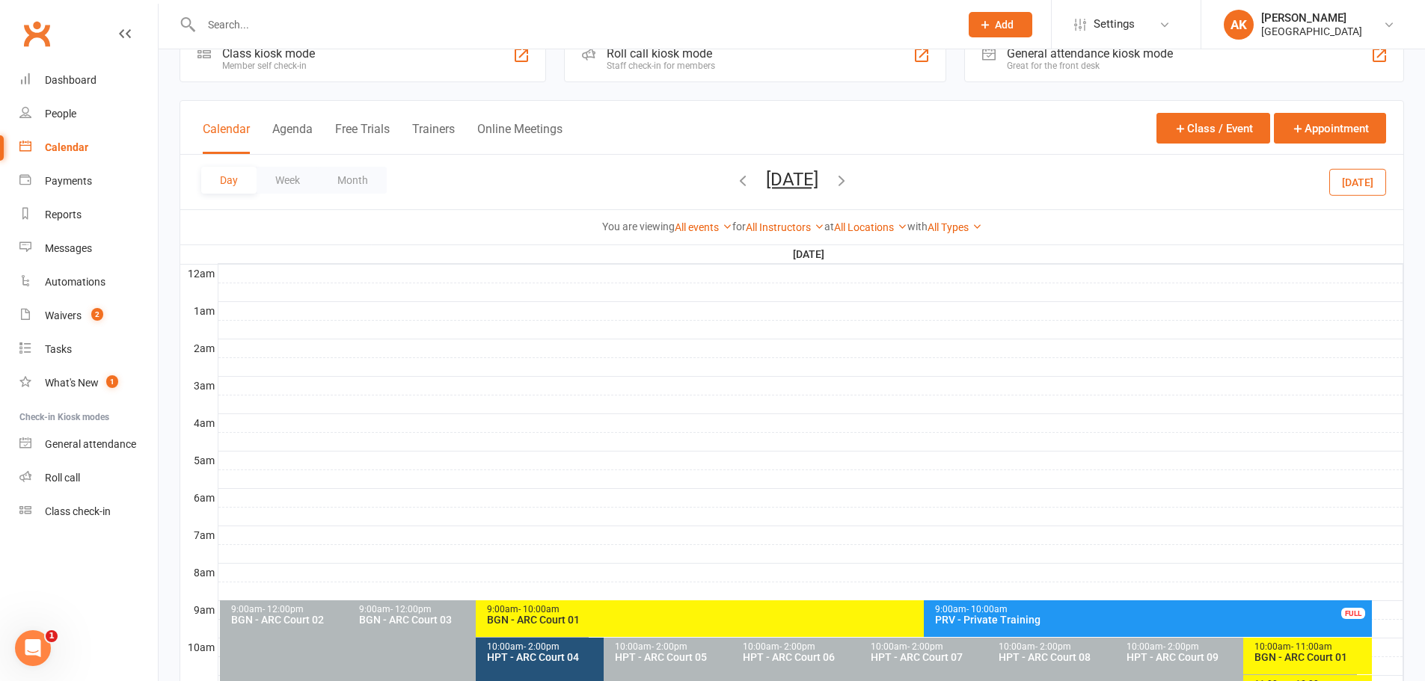
click at [587, 607] on div "9:00am - 10:00am" at bounding box center [920, 610] width 868 height 10
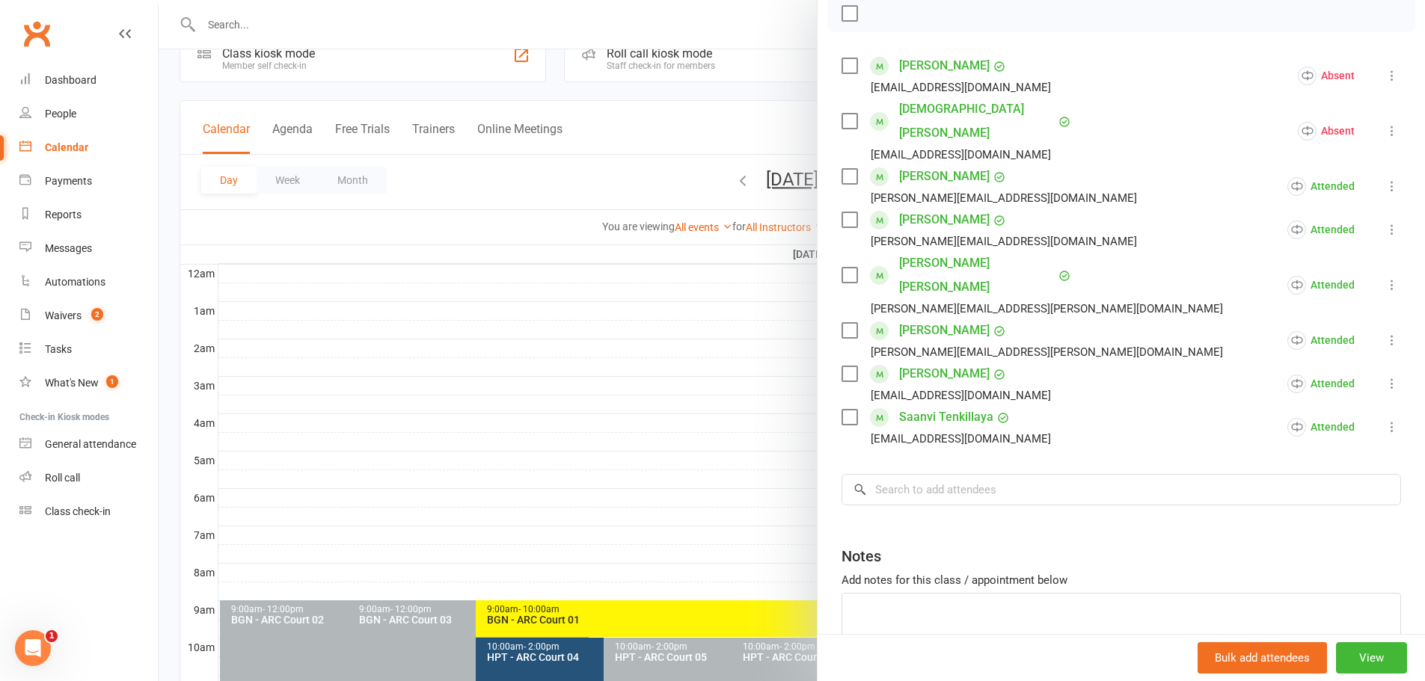
scroll to position [0, 0]
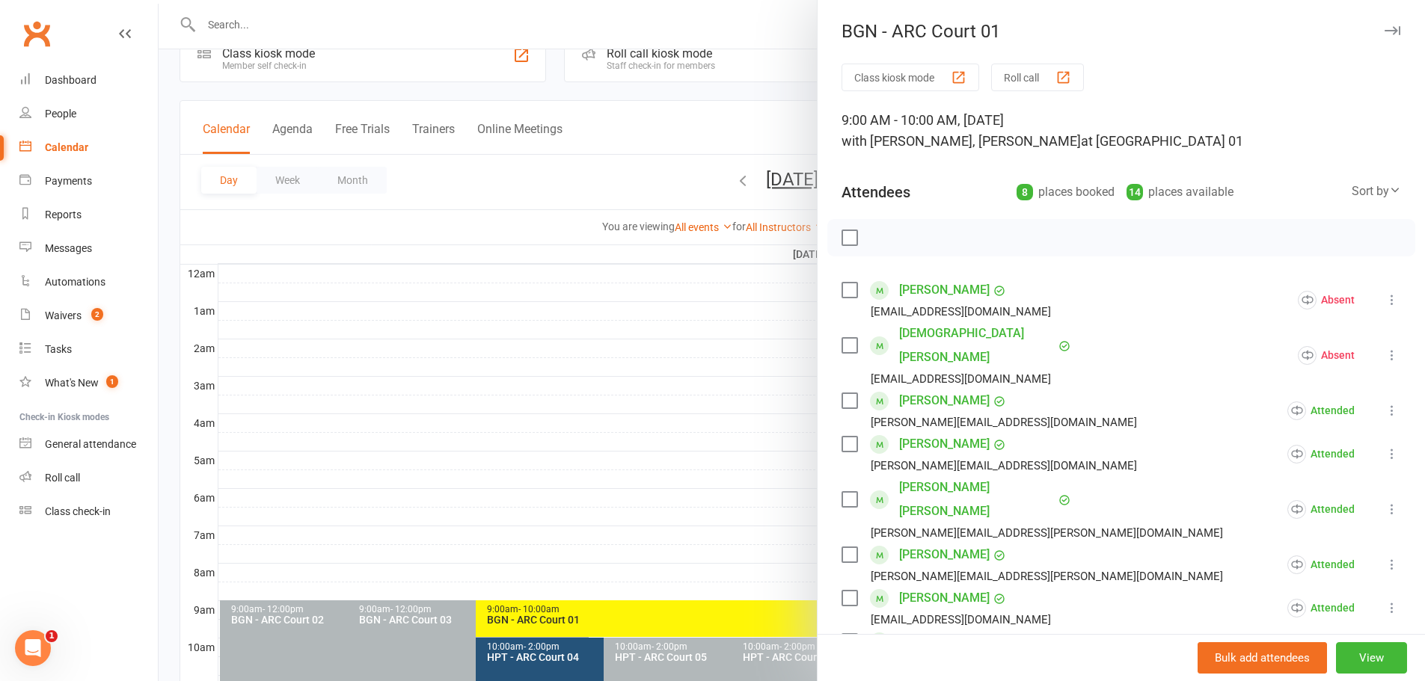
click at [727, 87] on div at bounding box center [792, 340] width 1266 height 681
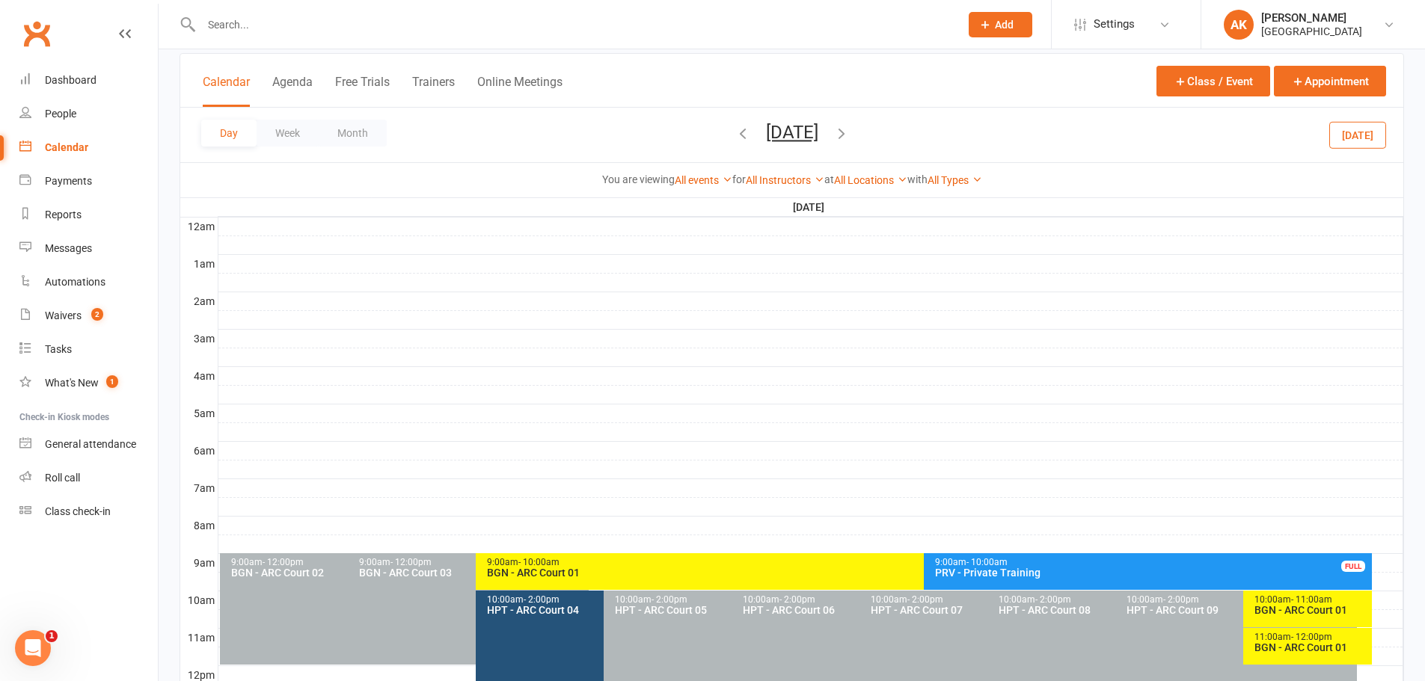
scroll to position [224, 0]
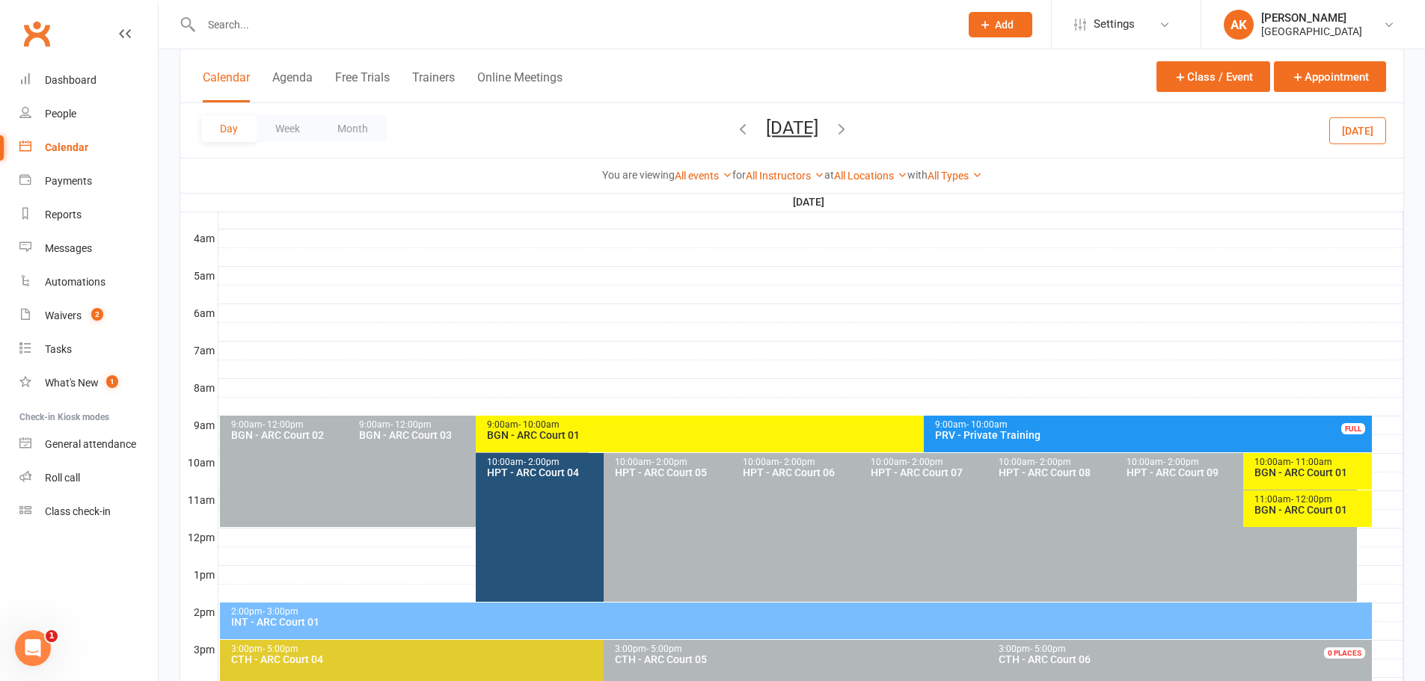
click at [1266, 470] on div "BGN - ARC Court 01" at bounding box center [1311, 473] width 114 height 10
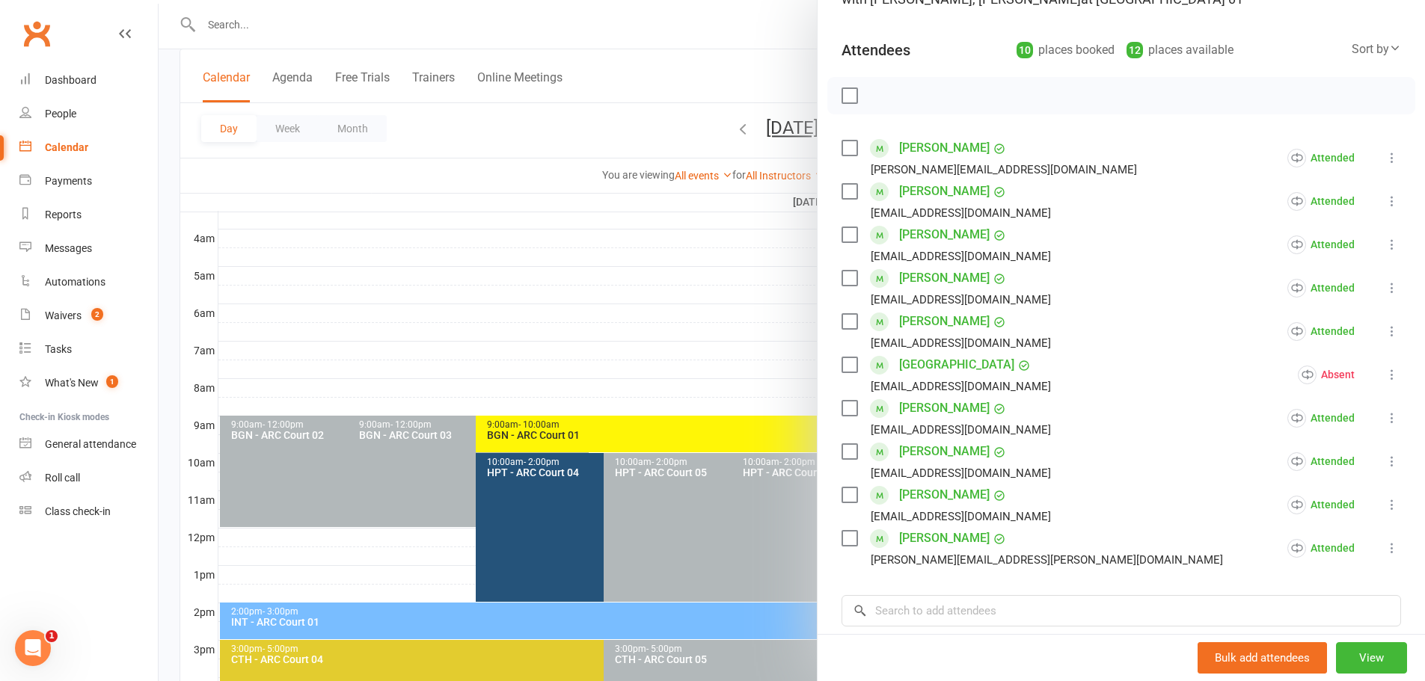
scroll to position [0, 0]
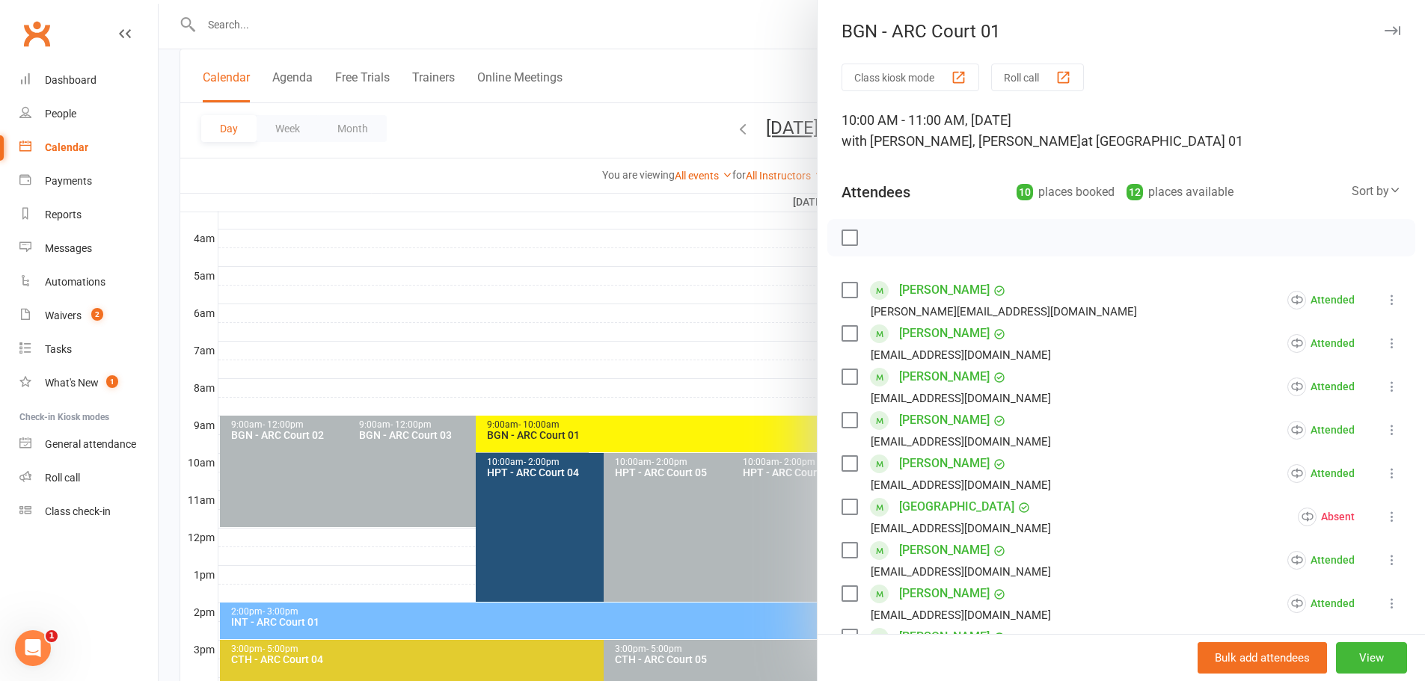
click at [764, 63] on div at bounding box center [792, 340] width 1266 height 681
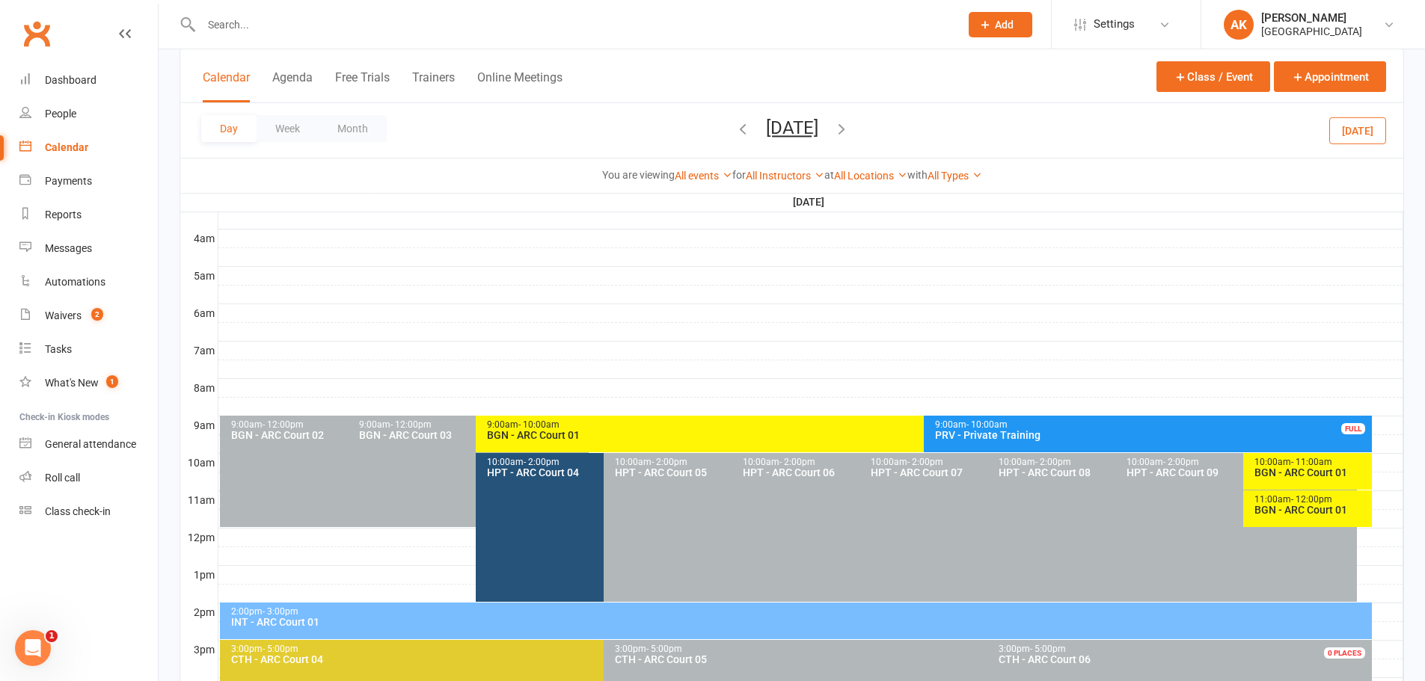
click at [1011, 430] on div "PRV - Private Training" at bounding box center [1151, 435] width 435 height 10
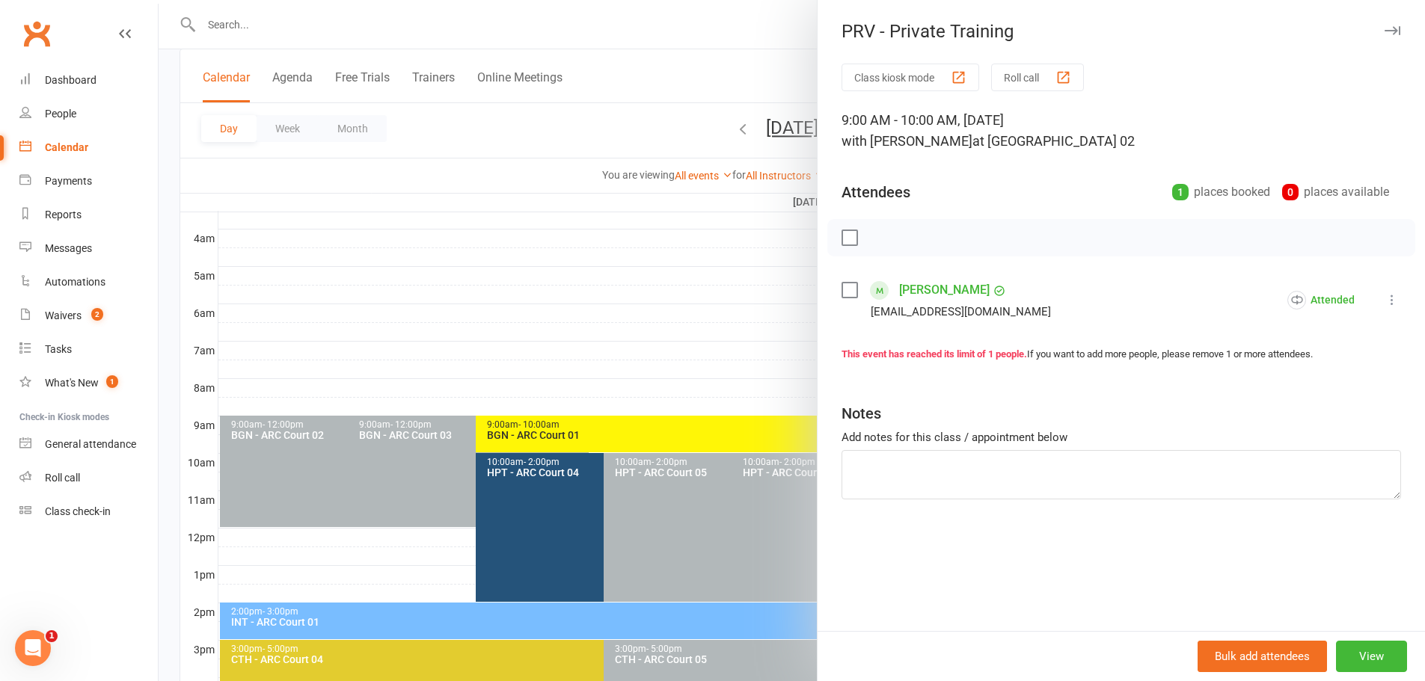
click at [703, 49] on div at bounding box center [792, 340] width 1266 height 681
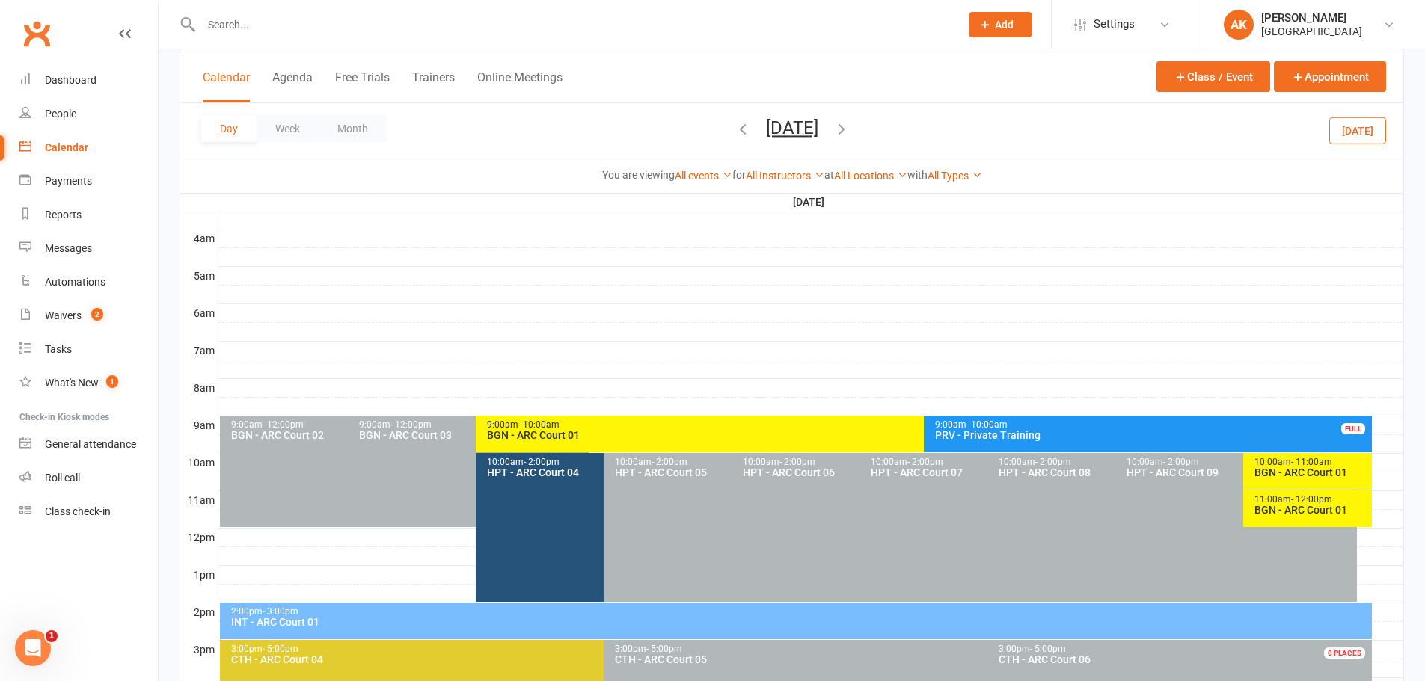
click at [1282, 512] on div "BGN - ARC Court 01" at bounding box center [1311, 510] width 114 height 10
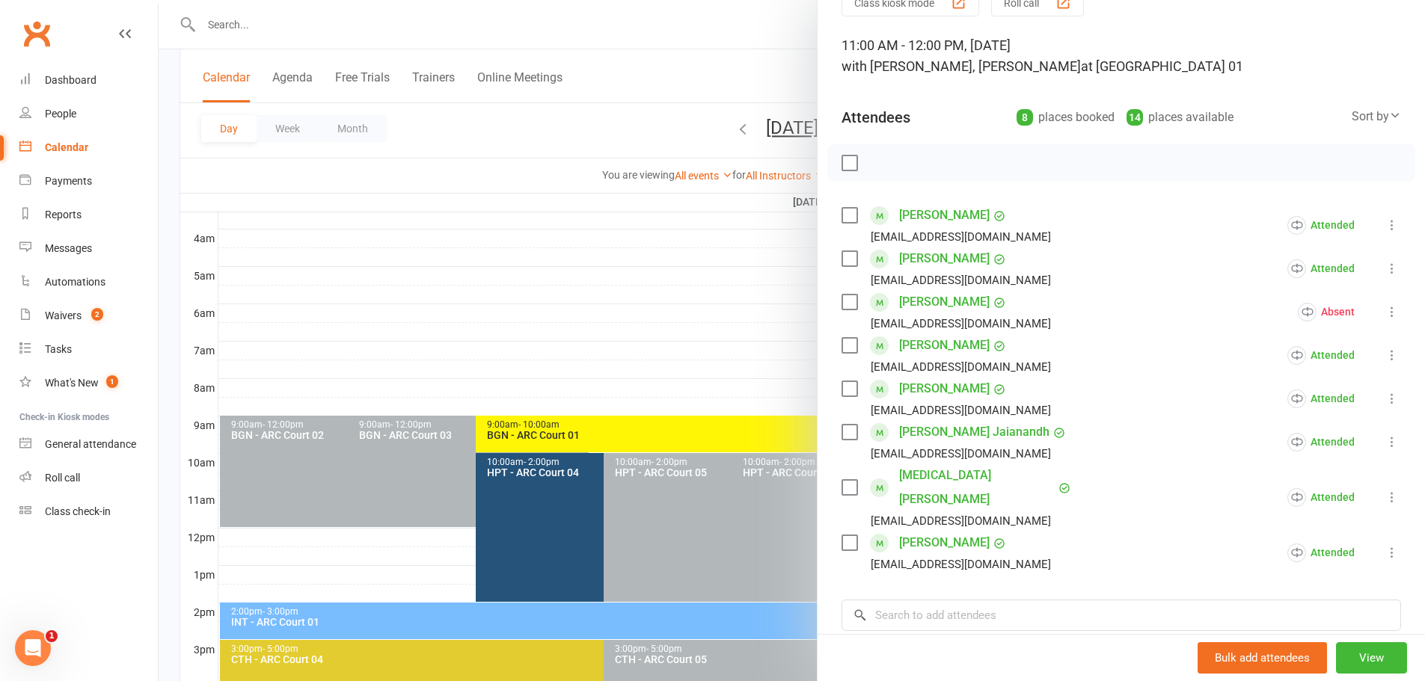
scroll to position [150, 0]
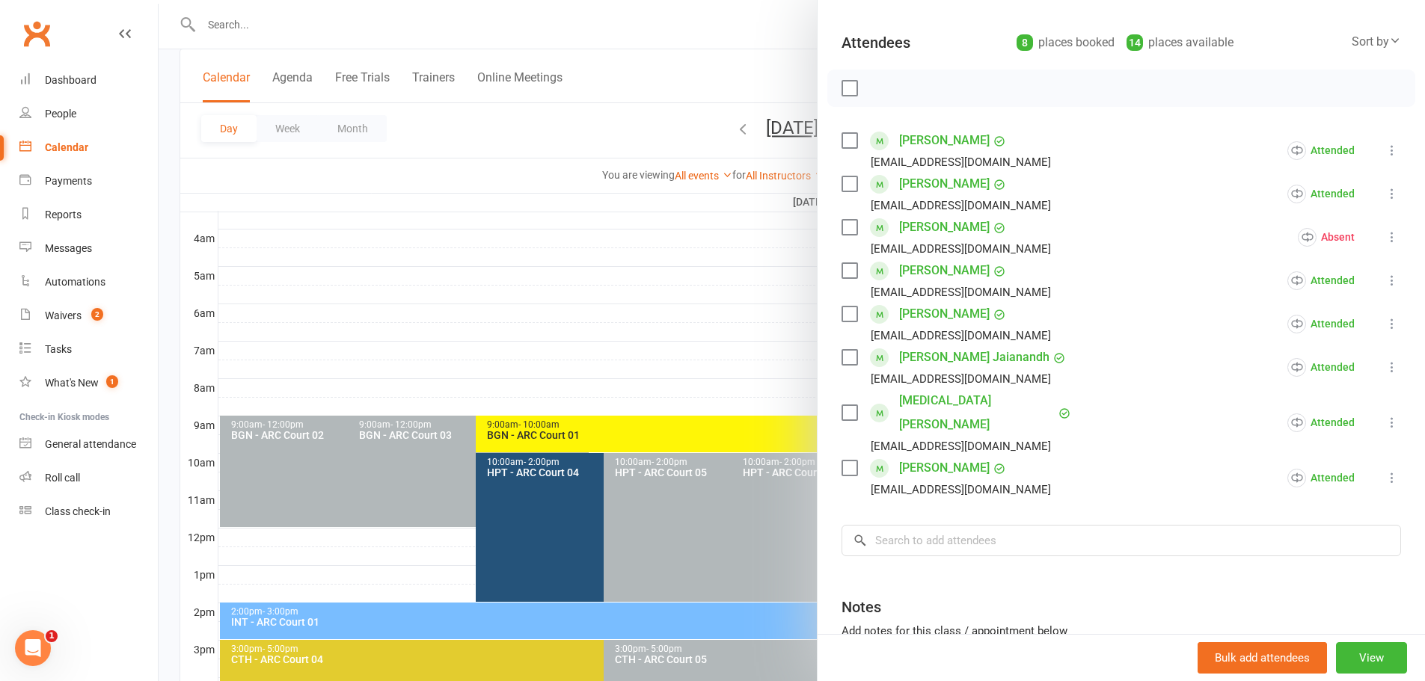
click at [763, 85] on div at bounding box center [792, 340] width 1266 height 681
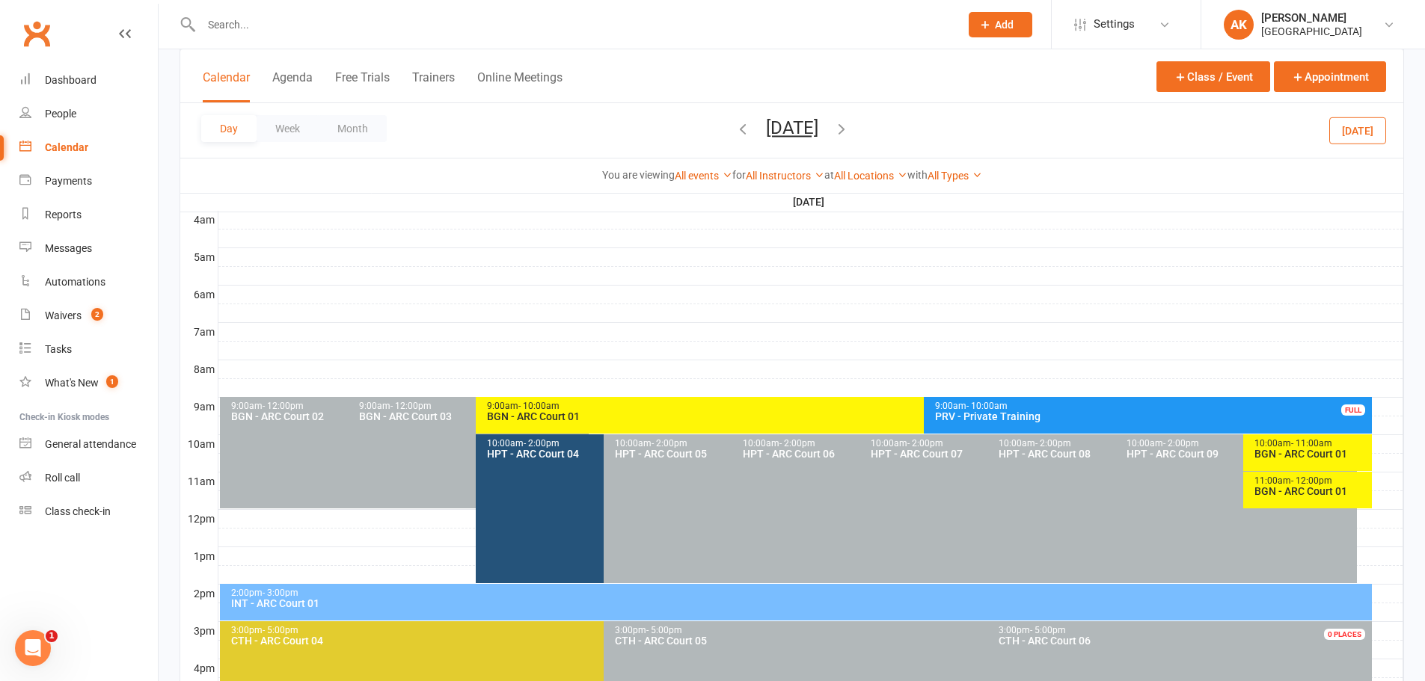
scroll to position [374, 0]
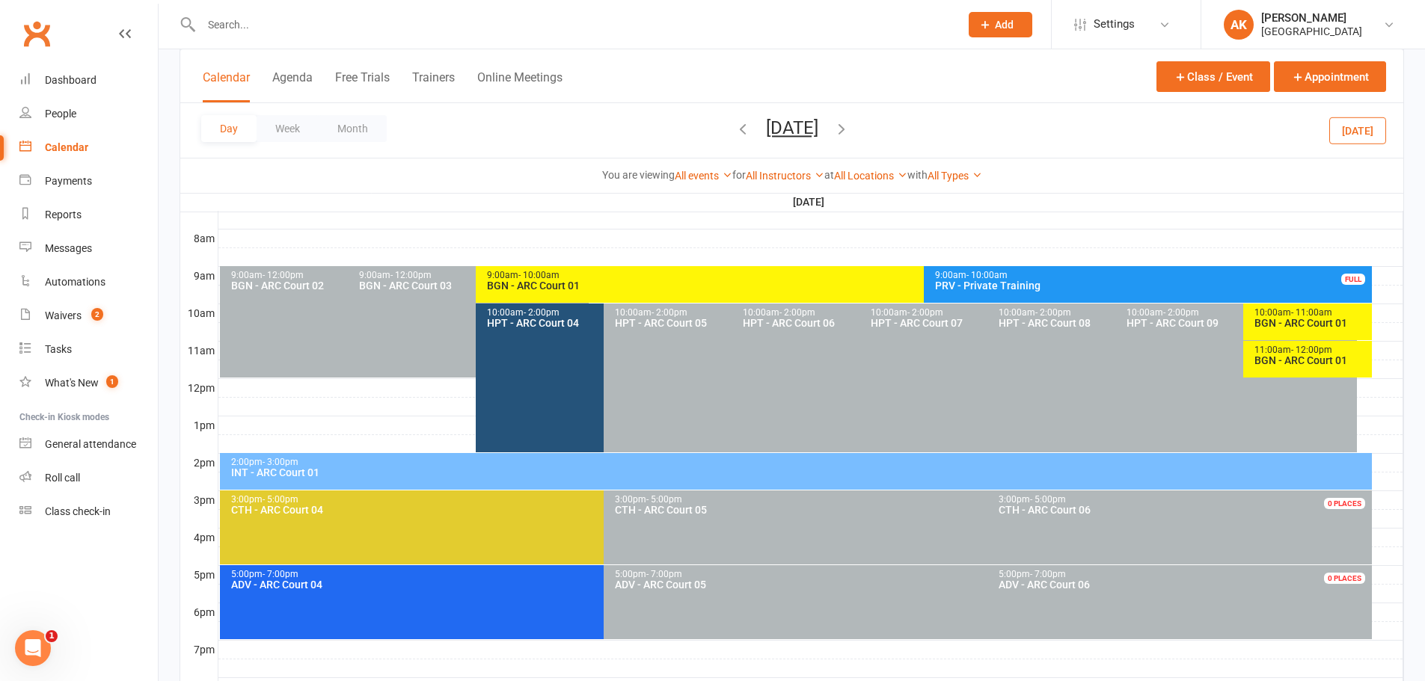
click at [424, 478] on div "2:00pm - 3:00pm INT - [GEOGRAPHIC_DATA] 01" at bounding box center [796, 471] width 1152 height 37
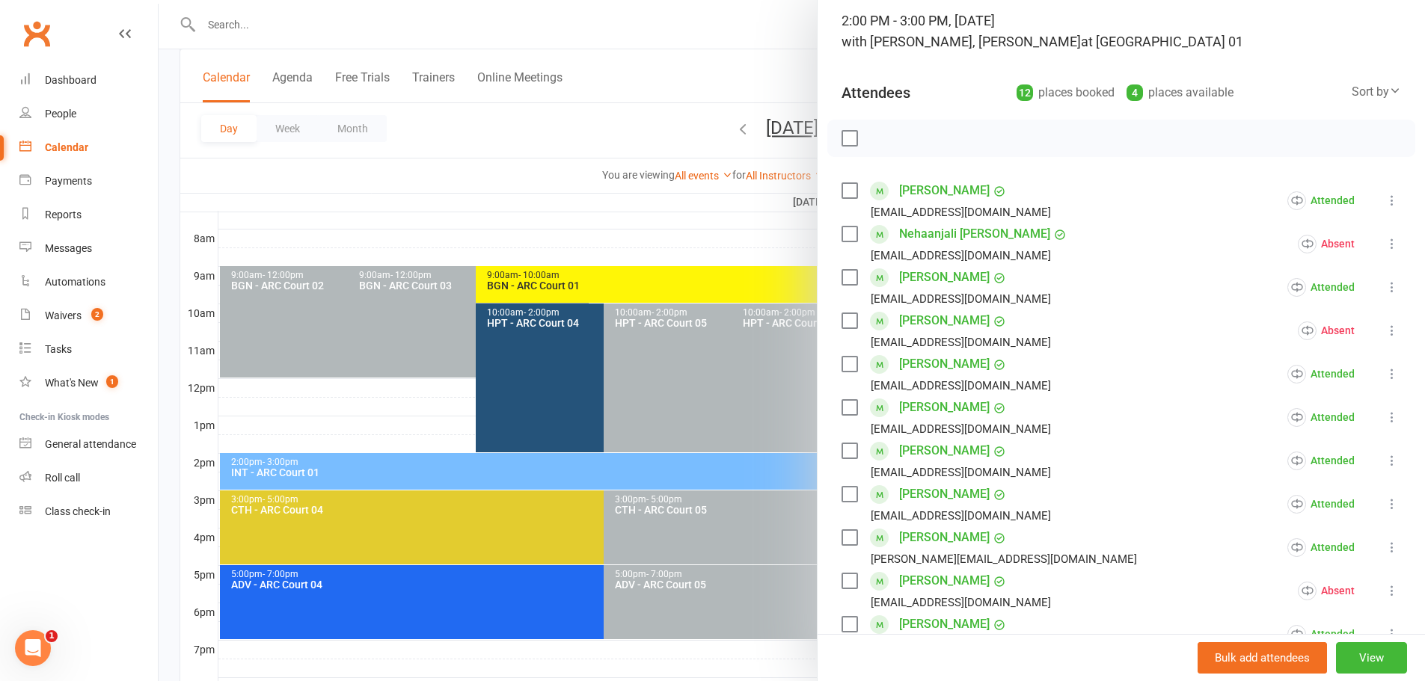
scroll to position [75, 0]
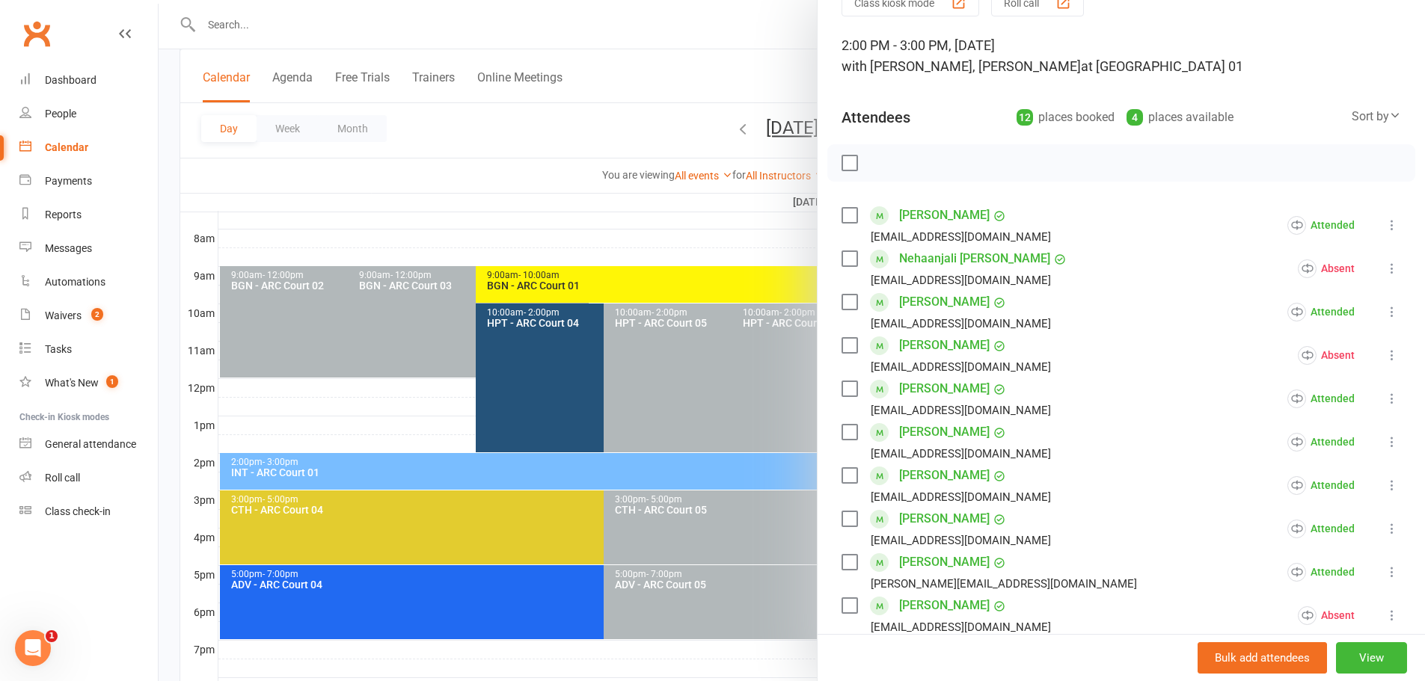
click at [642, 41] on div at bounding box center [792, 340] width 1266 height 681
